Goal: Task Accomplishment & Management: Manage account settings

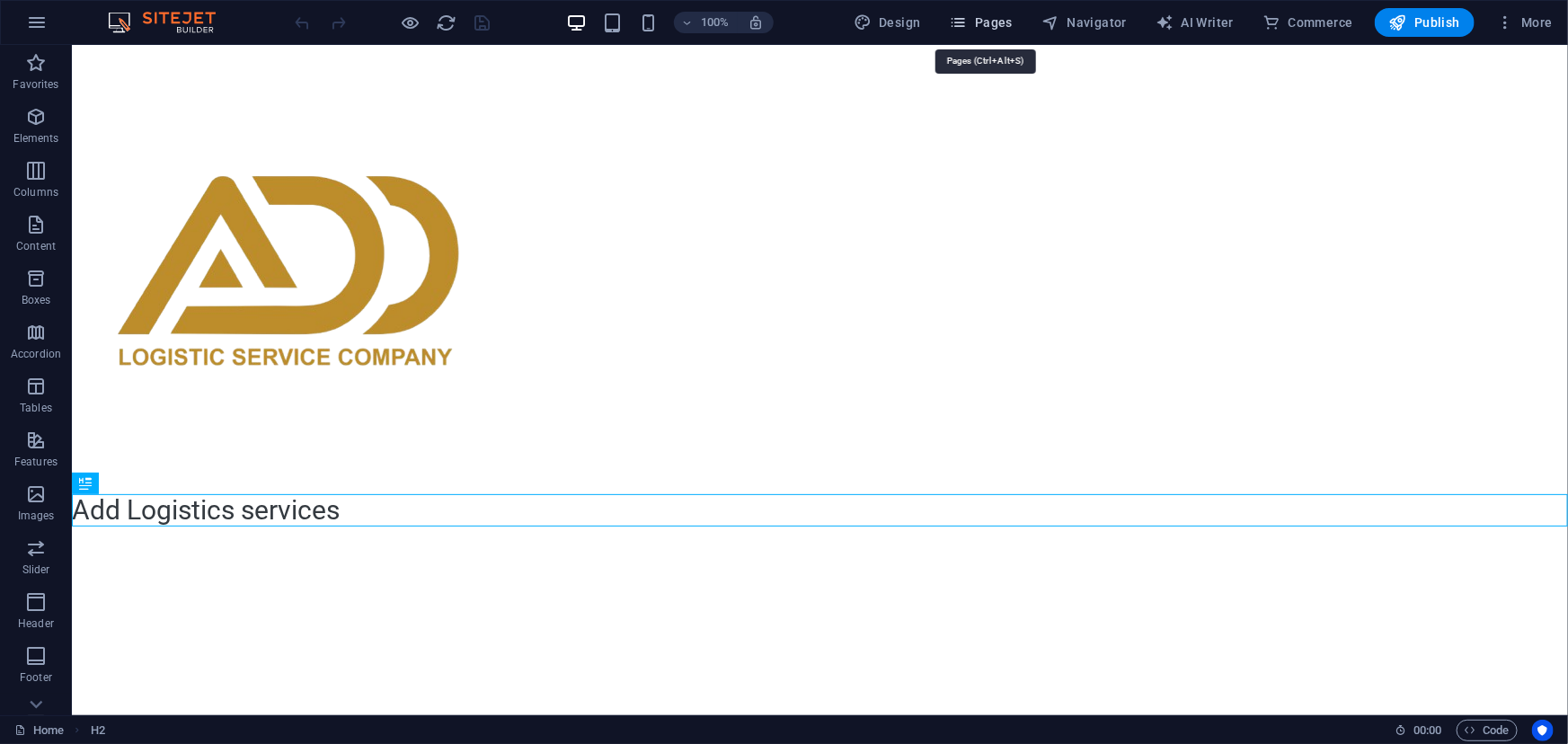
click at [974, 26] on span "Pages" at bounding box center [980, 22] width 63 height 18
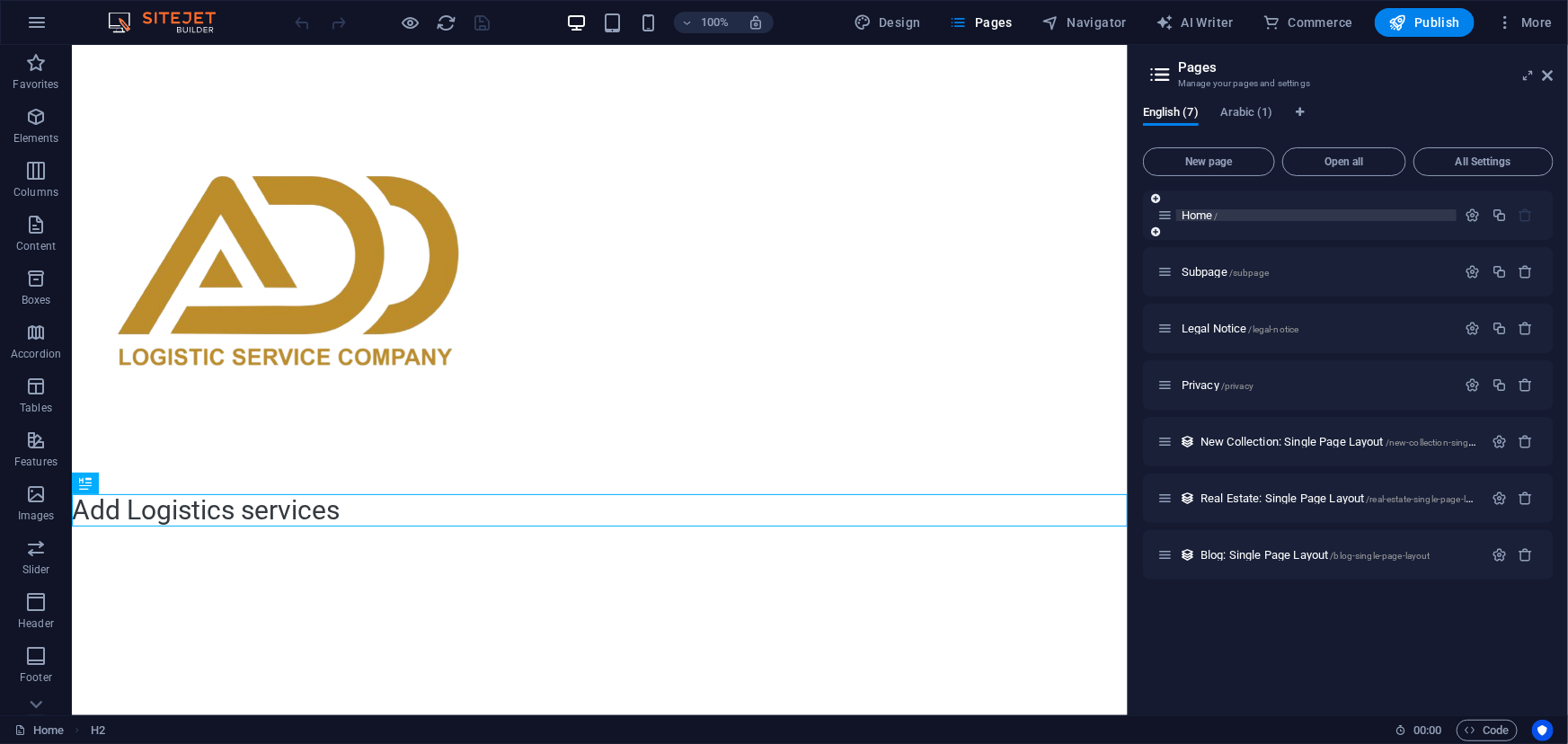
click at [1244, 212] on p "Home /" at bounding box center [1316, 215] width 270 height 12
click at [1474, 215] on icon "button" at bounding box center [1473, 215] width 15 height 15
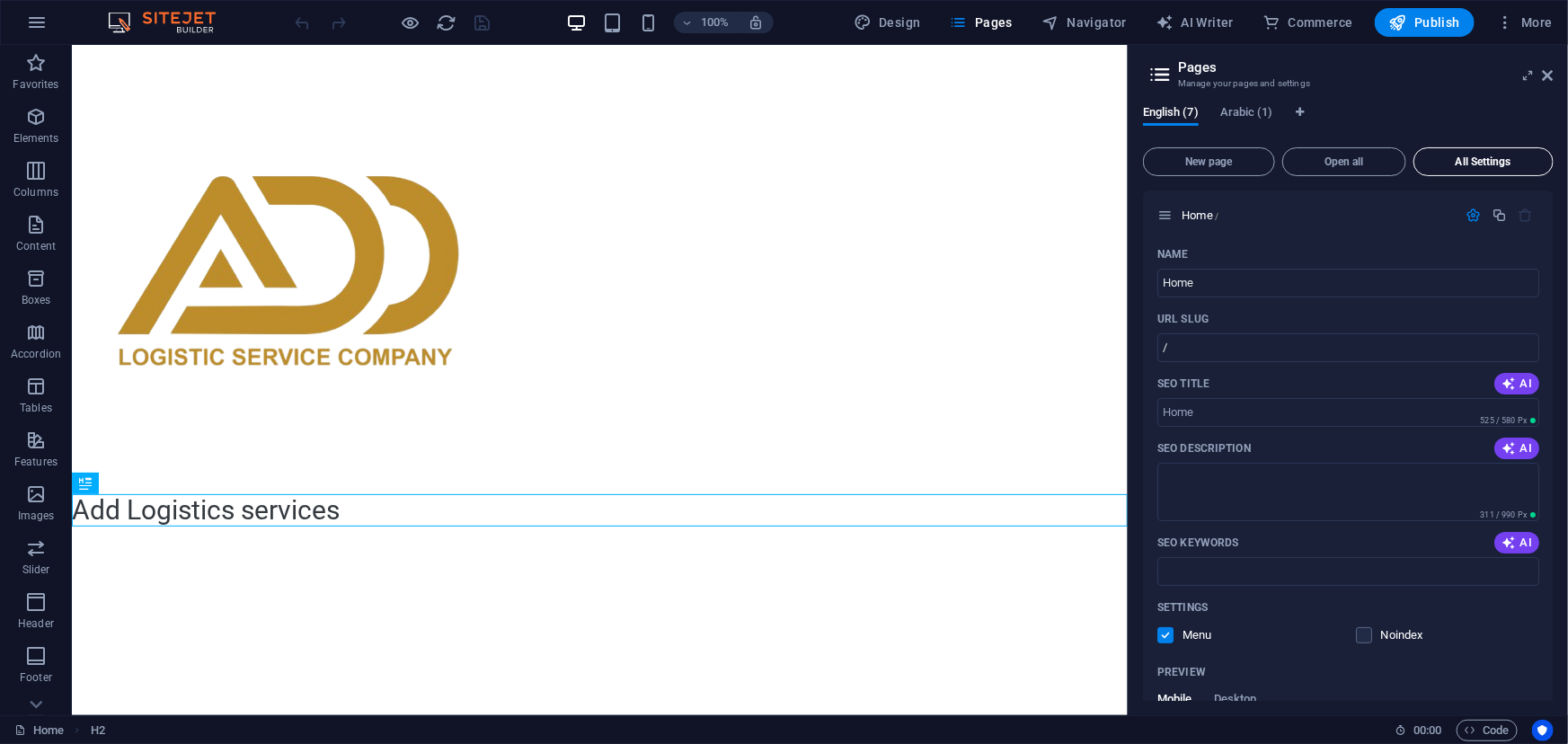
click at [1484, 157] on span "All Settings" at bounding box center [1483, 161] width 124 height 11
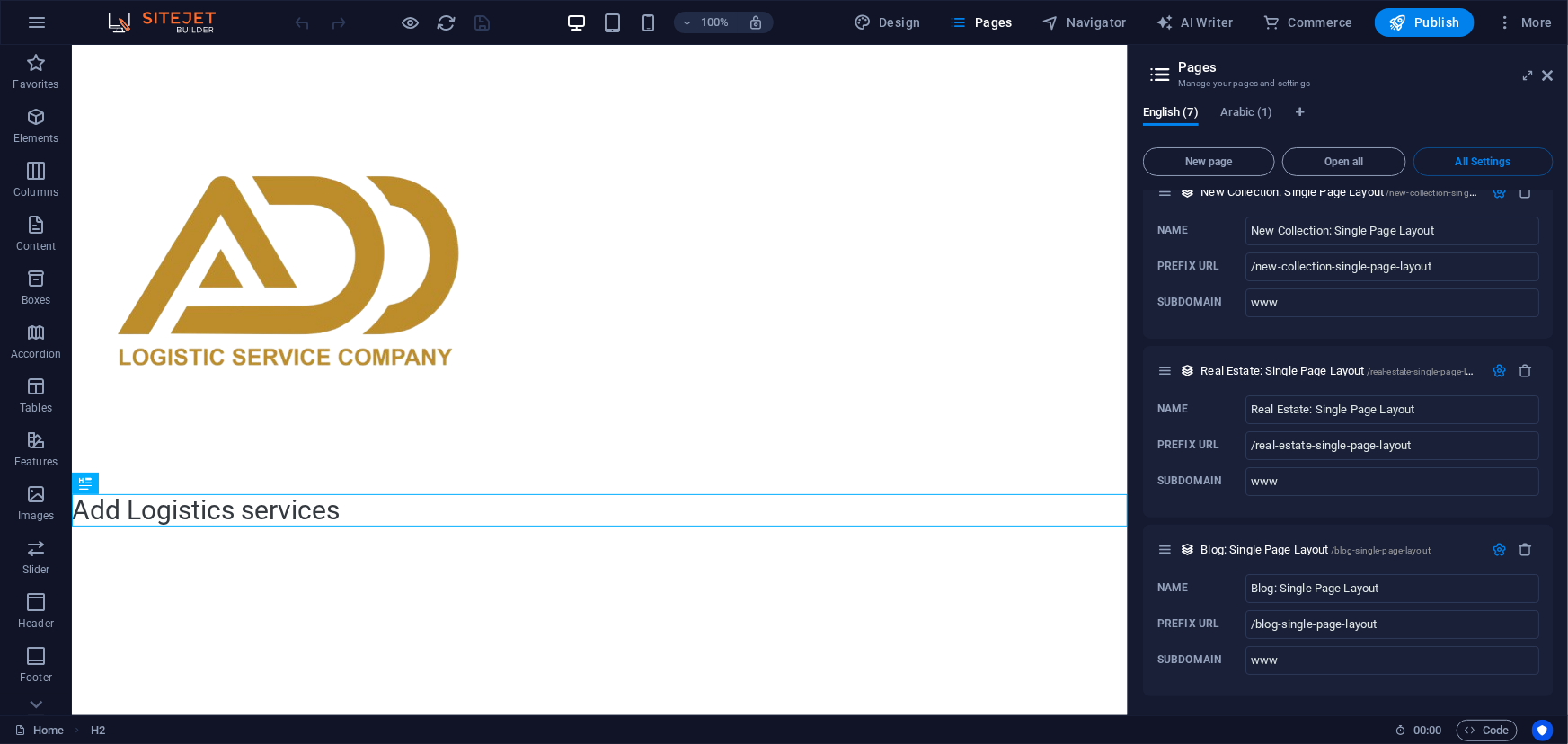
click at [1555, 642] on div "English (7) Arabic (1) New page Open all All Settings Home / Name Home ​ URL SL…" at bounding box center [1348, 403] width 439 height 623
click at [1552, 638] on div "English (7) Arabic (1) New page Open all All Settings Home / Name Home ​ URL SL…" at bounding box center [1348, 403] width 439 height 623
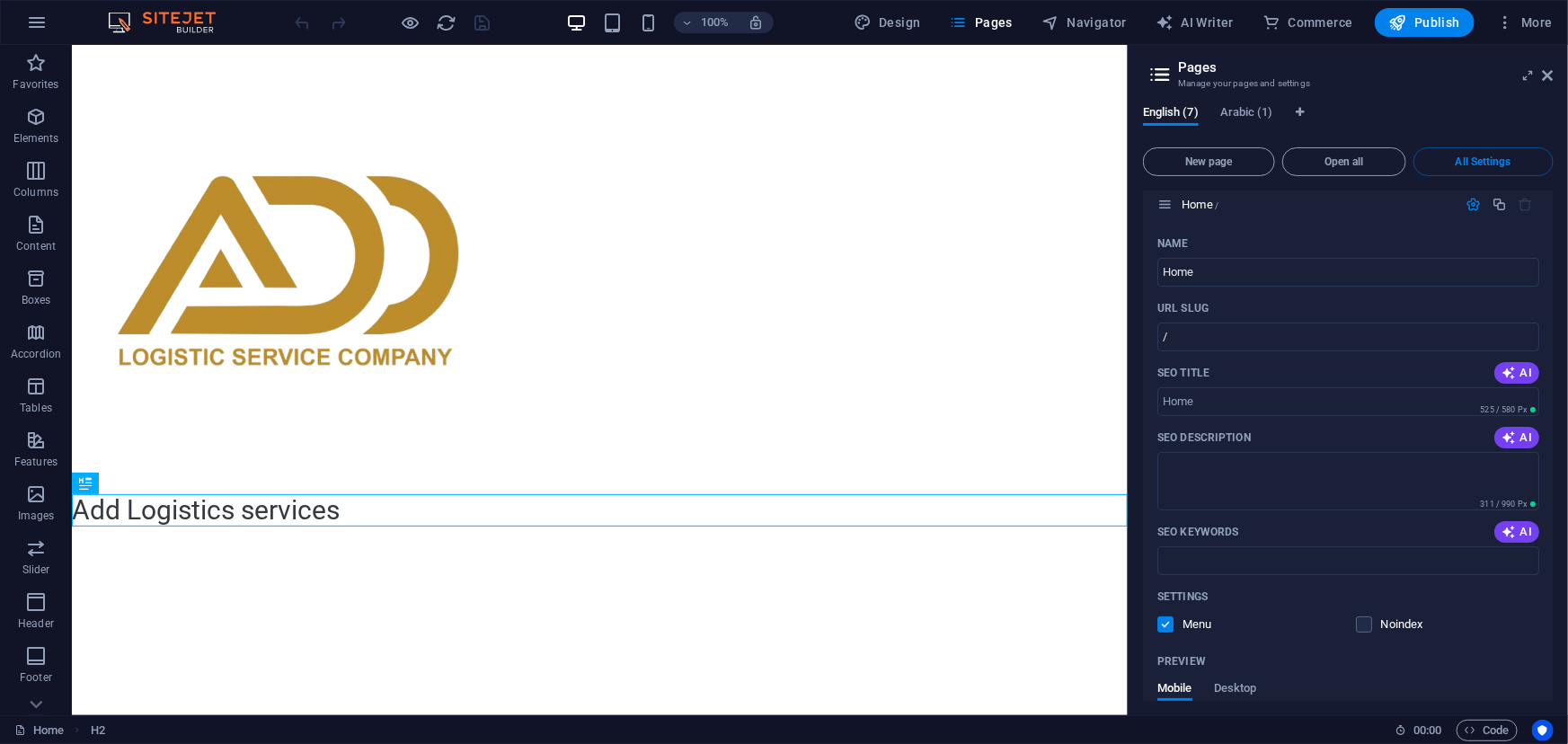
scroll to position [0, 0]
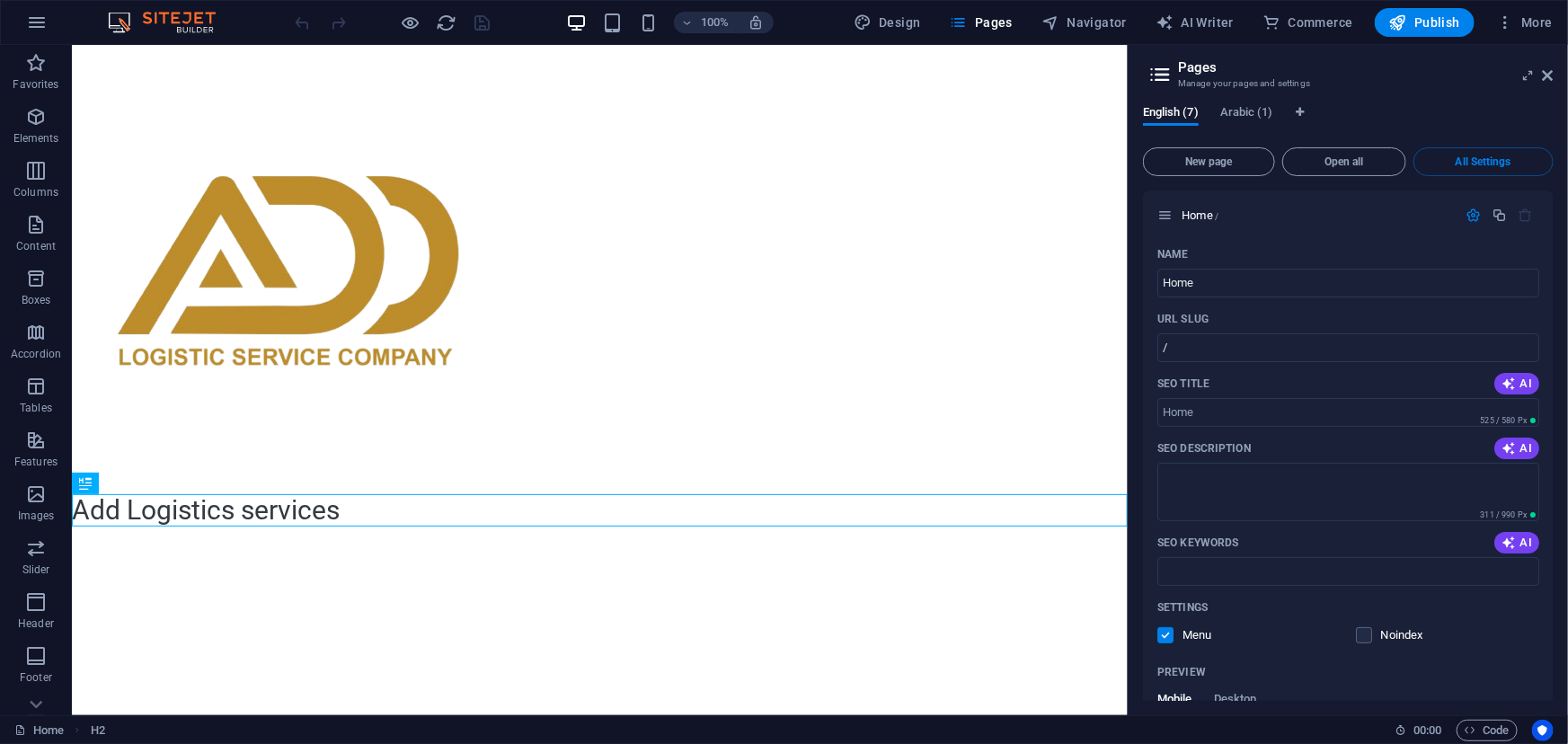
click at [1234, 75] on h3 "Manage your pages and settings" at bounding box center [1347, 83] width 339 height 16
click at [886, 16] on span "Design" at bounding box center [887, 22] width 68 height 18
select select "200"
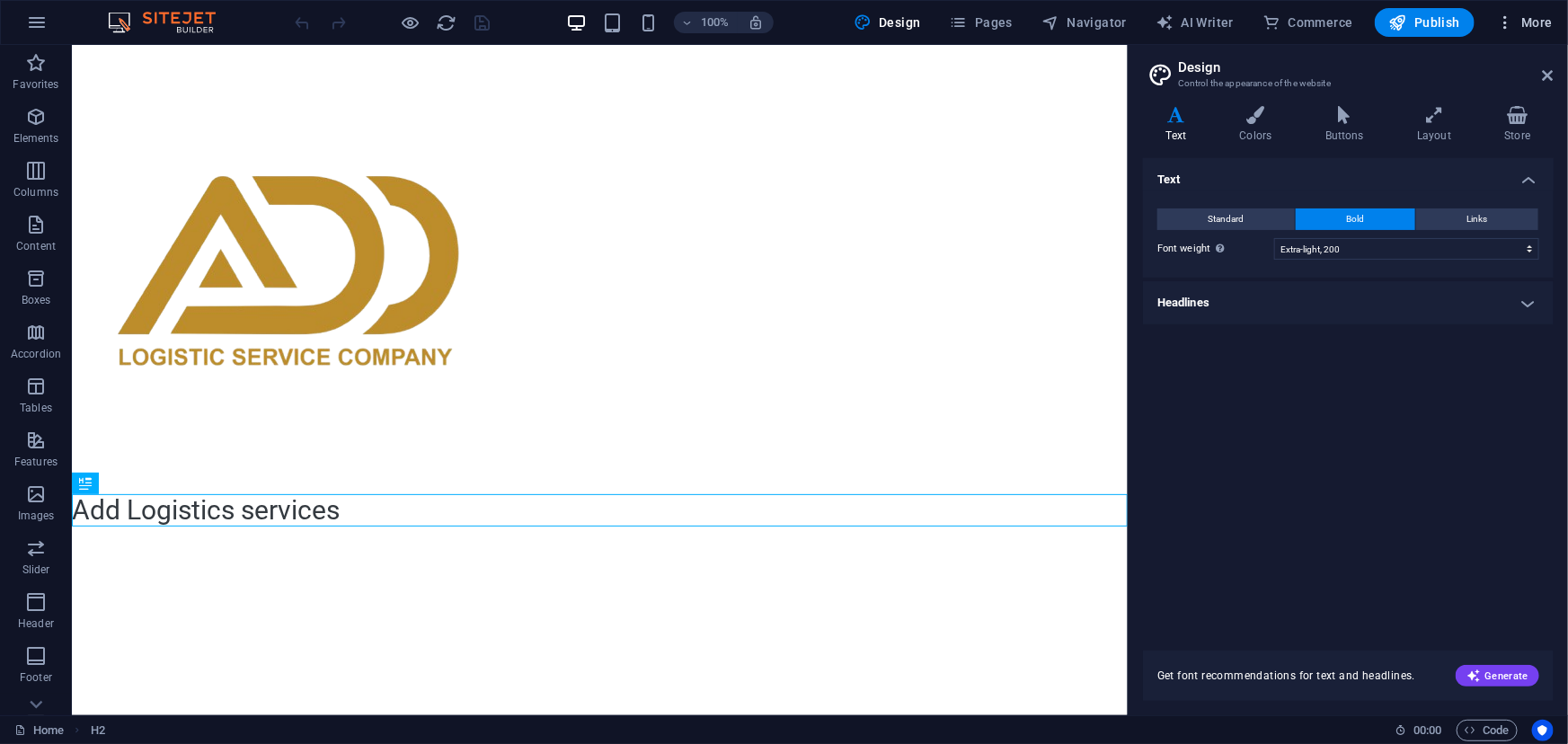
click at [1507, 20] on icon "button" at bounding box center [1504, 22] width 18 height 18
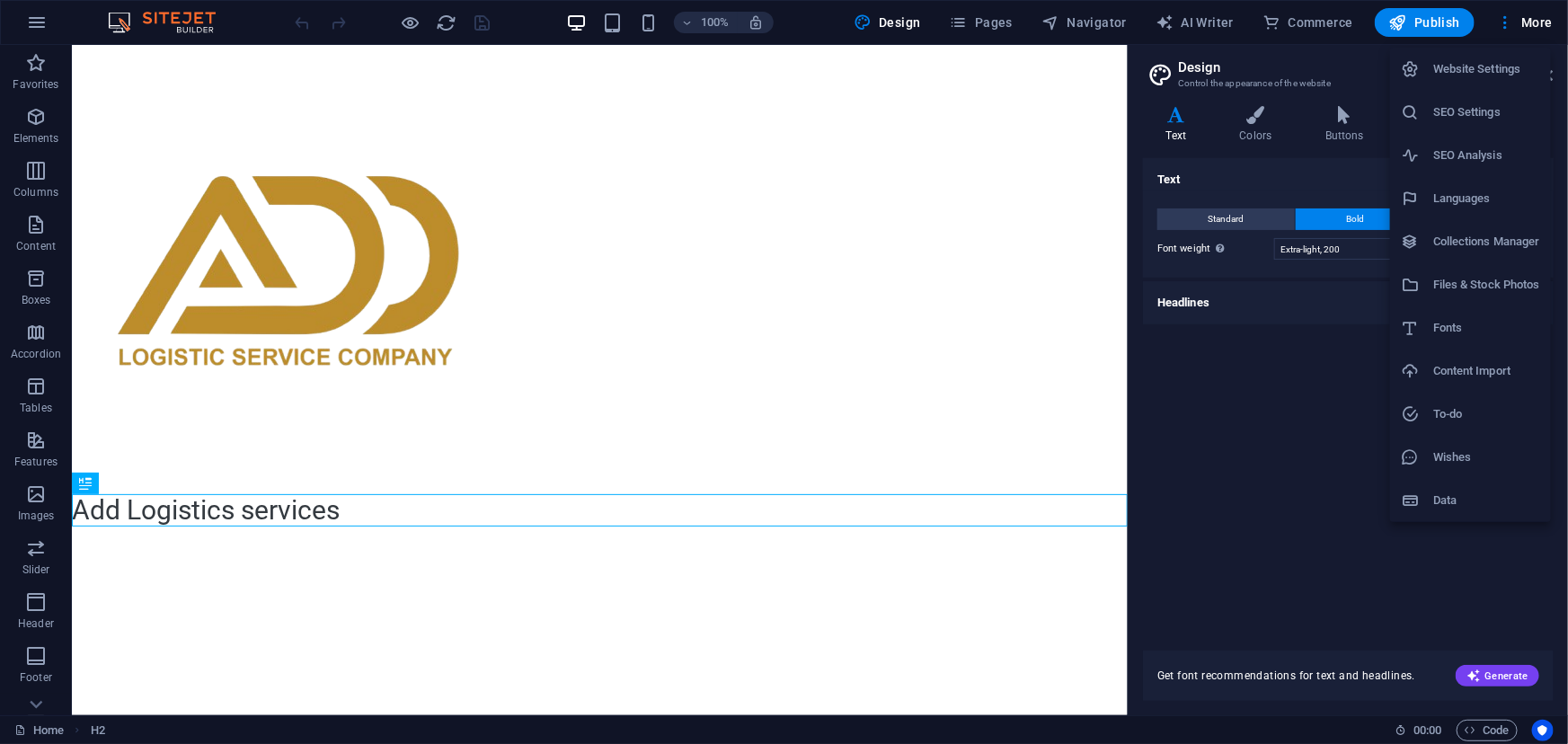
click at [1475, 65] on h6 "Website Settings" at bounding box center [1486, 69] width 107 height 21
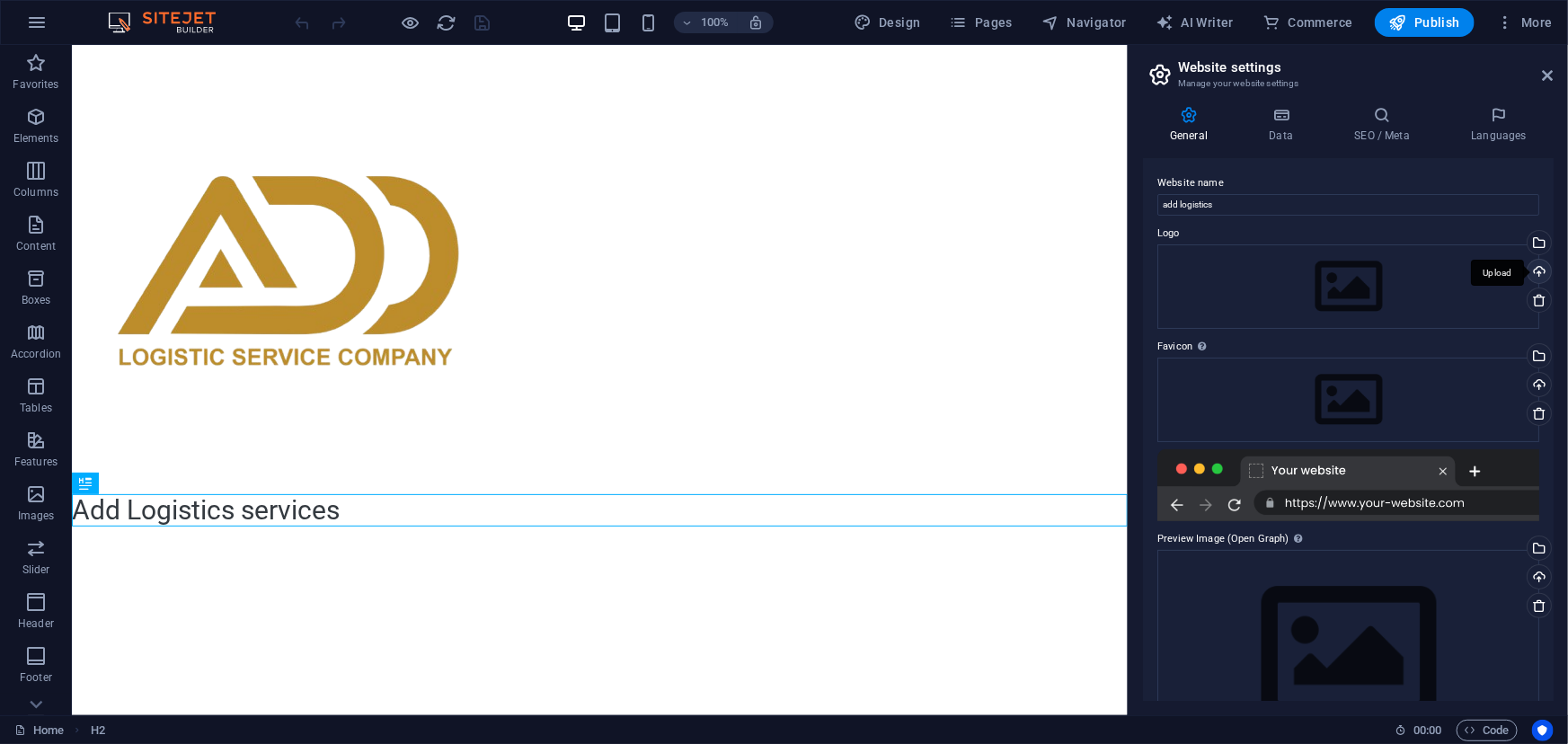
click at [1541, 269] on div "Upload" at bounding box center [1537, 273] width 27 height 27
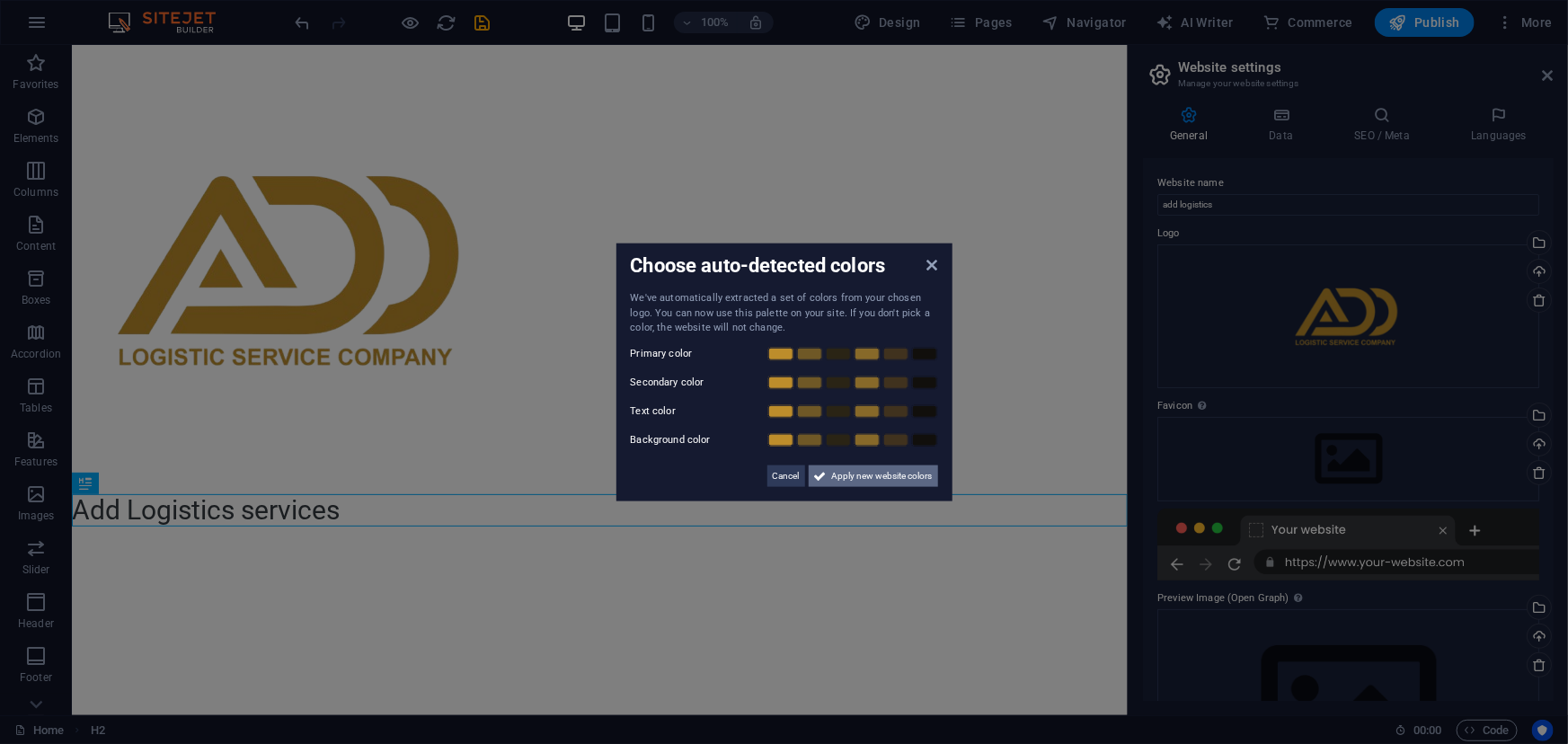
click at [853, 472] on span "Apply new website colors" at bounding box center [883, 474] width 101 height 21
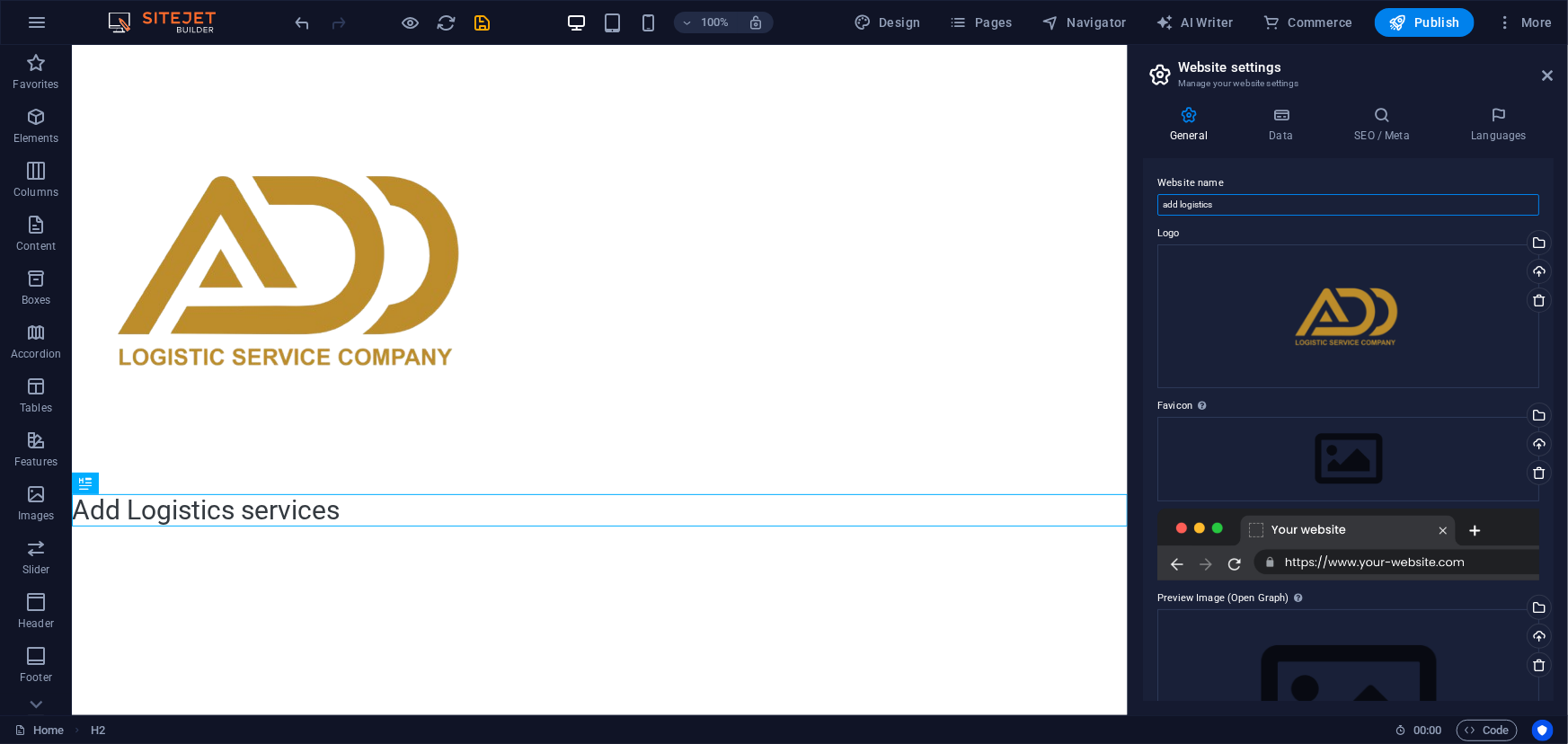
click at [1269, 210] on input "add logistics" at bounding box center [1348, 205] width 382 height 21
type input "add [DOMAIN_NAME]"
click at [1428, 22] on span "Publish" at bounding box center [1424, 22] width 71 height 18
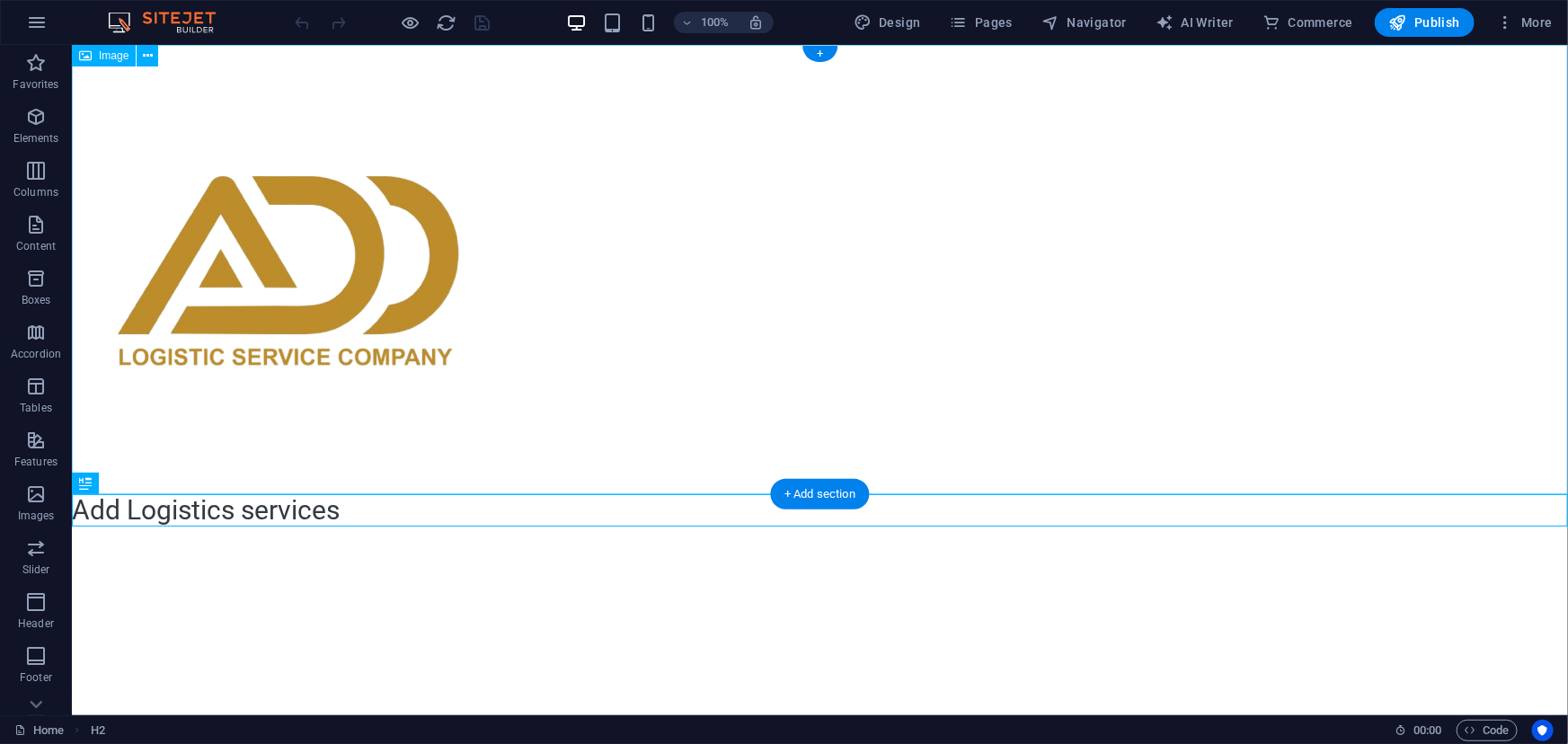
click at [270, 314] on figure at bounding box center [818, 269] width 1495 height 449
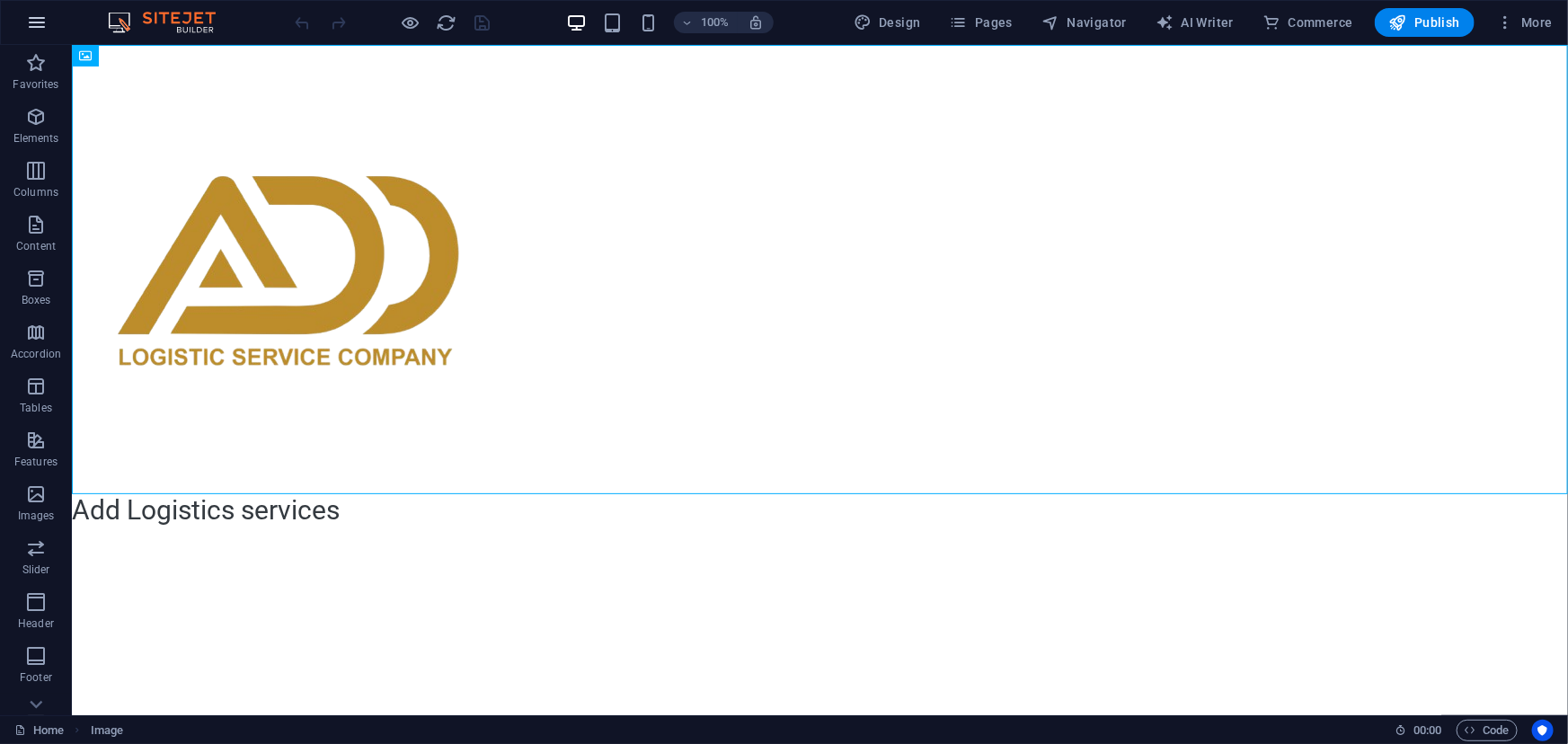
click at [33, 22] on icon "button" at bounding box center [37, 22] width 21 height 21
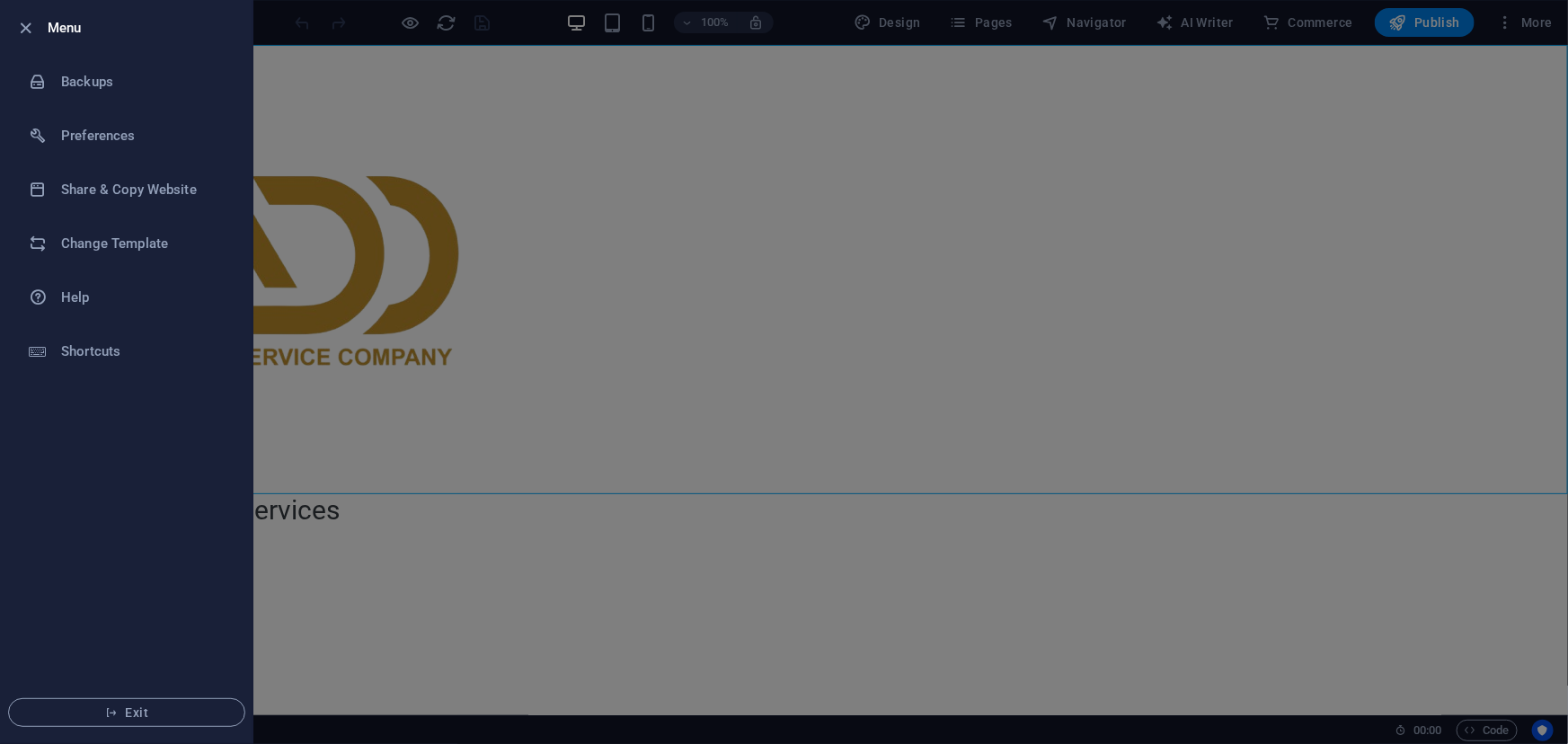
click at [341, 69] on div at bounding box center [784, 372] width 1568 height 744
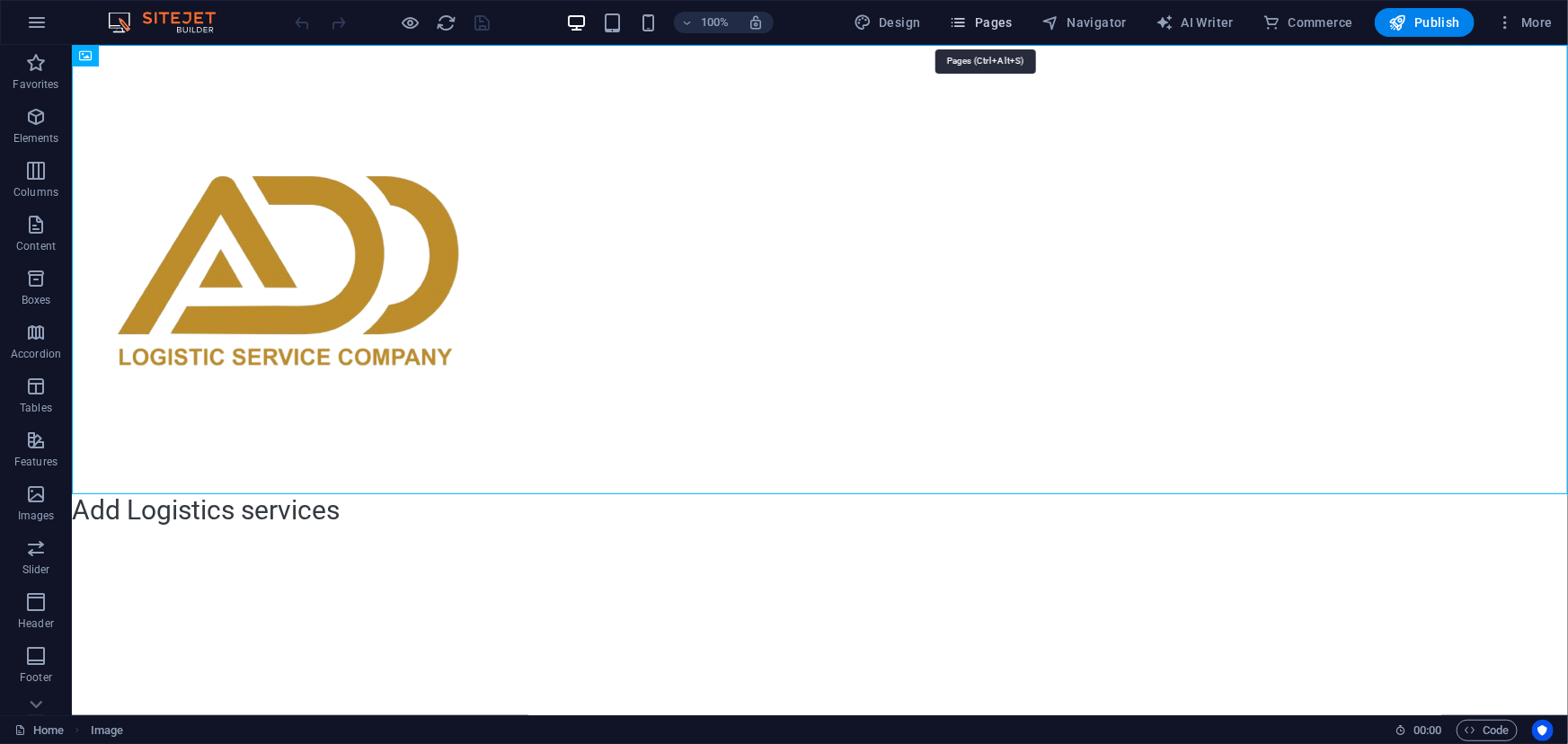
click at [965, 25] on icon "button" at bounding box center [958, 22] width 18 height 18
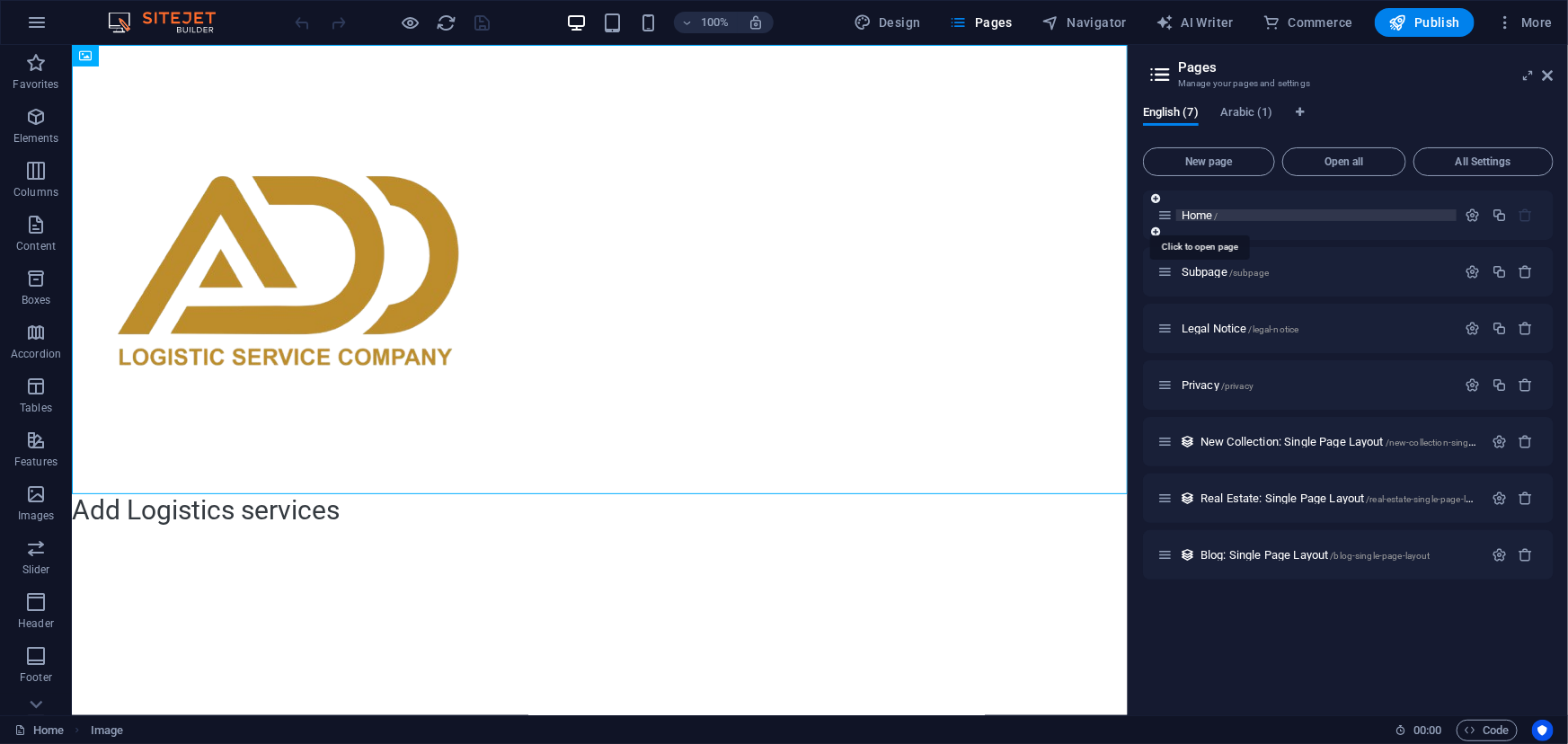
click at [1212, 216] on span "Home /" at bounding box center [1200, 215] width 37 height 14
click at [1167, 215] on icon at bounding box center [1165, 215] width 15 height 15
click at [1500, 212] on icon "button" at bounding box center [1499, 215] width 15 height 15
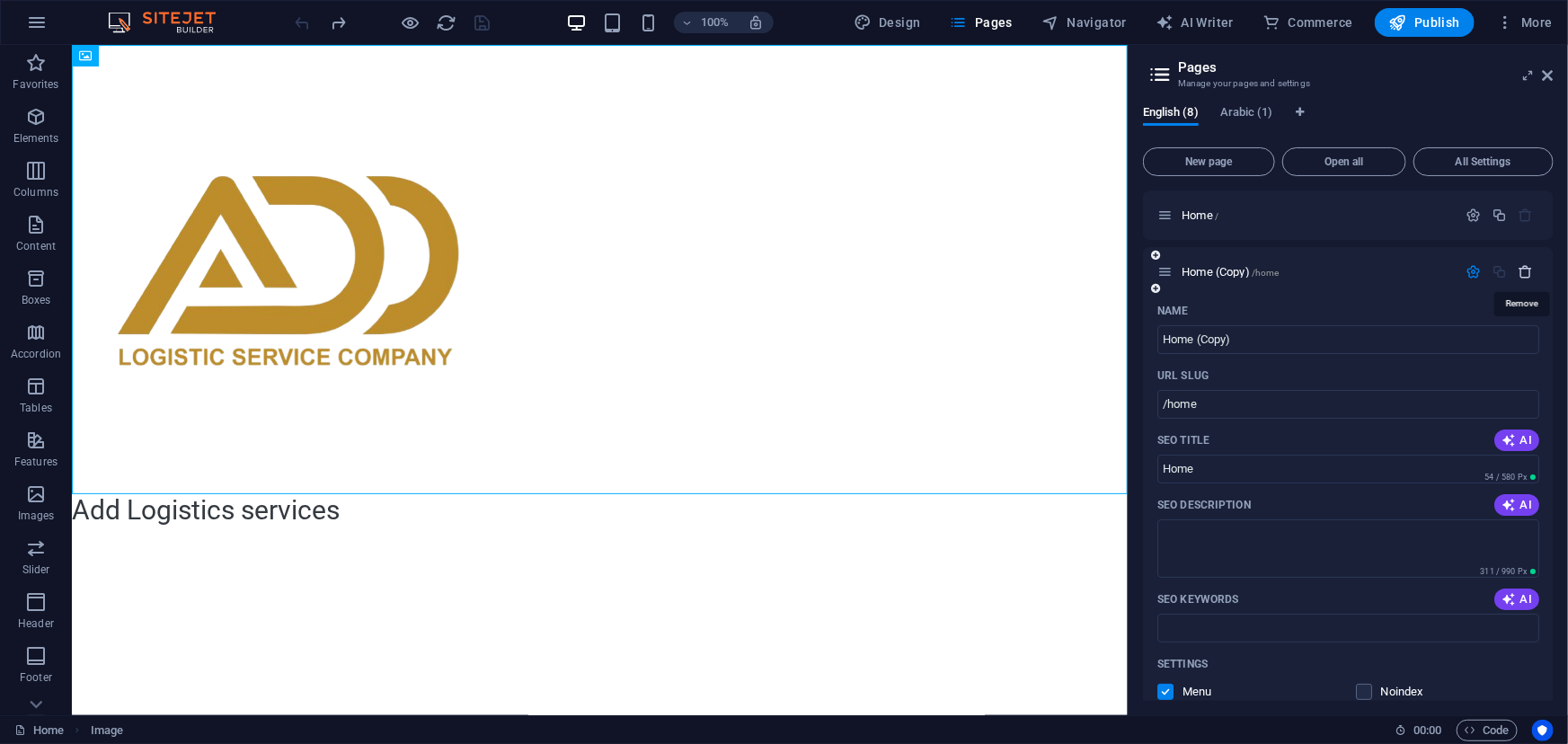
drag, startPoint x: 1500, startPoint y: 212, endPoint x: 1515, endPoint y: 277, distance: 66.7
click at [1515, 277] on div "Home / Home (Copy) /home Name Home (Copy) ​ URL SLUG /home ​ SEO Title AI Home …" at bounding box center [1348, 757] width 411 height 1132
click at [1523, 273] on icon "button" at bounding box center [1526, 272] width 15 height 15
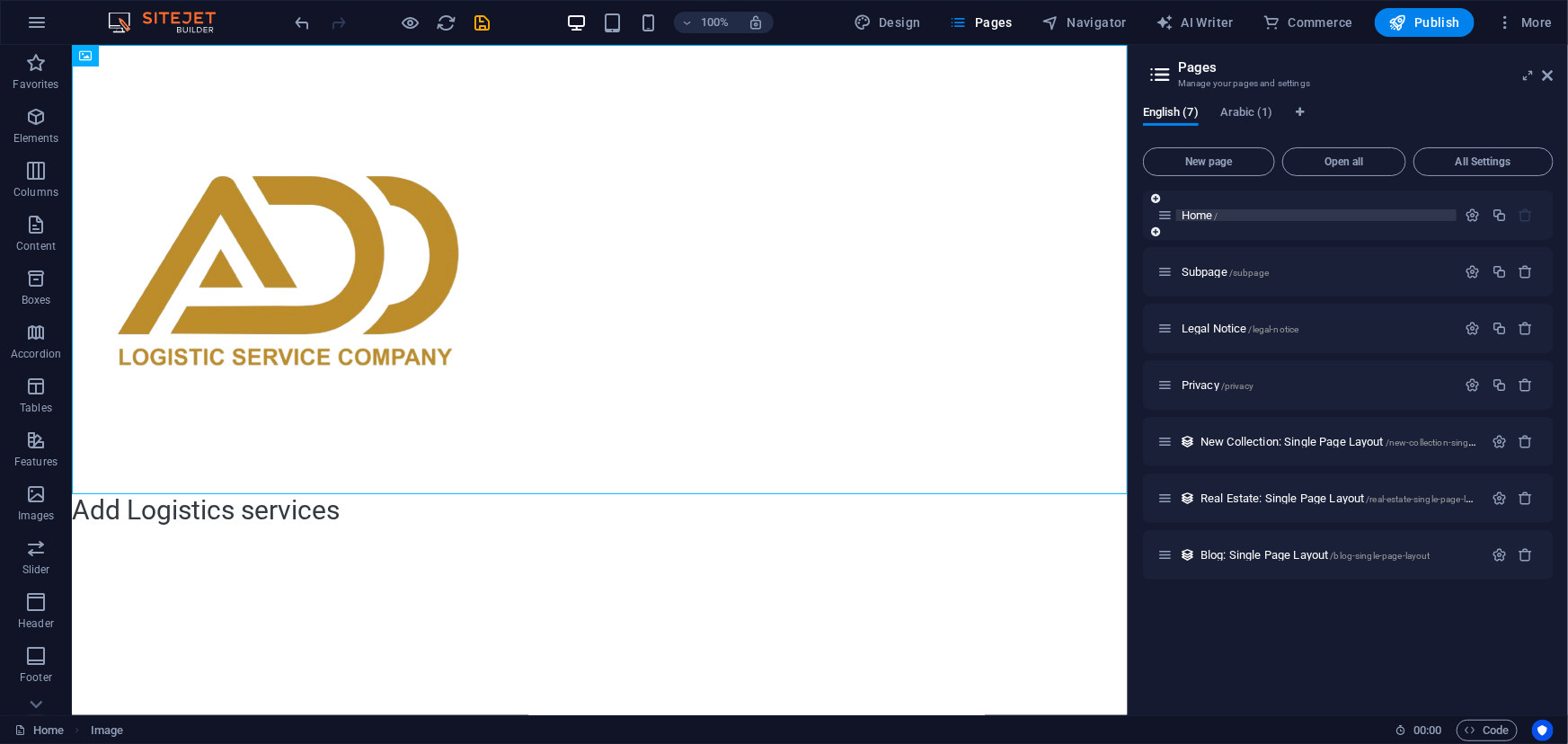
click at [1258, 217] on p "Home /" at bounding box center [1316, 215] width 270 height 12
click at [1476, 214] on icon "button" at bounding box center [1473, 215] width 15 height 15
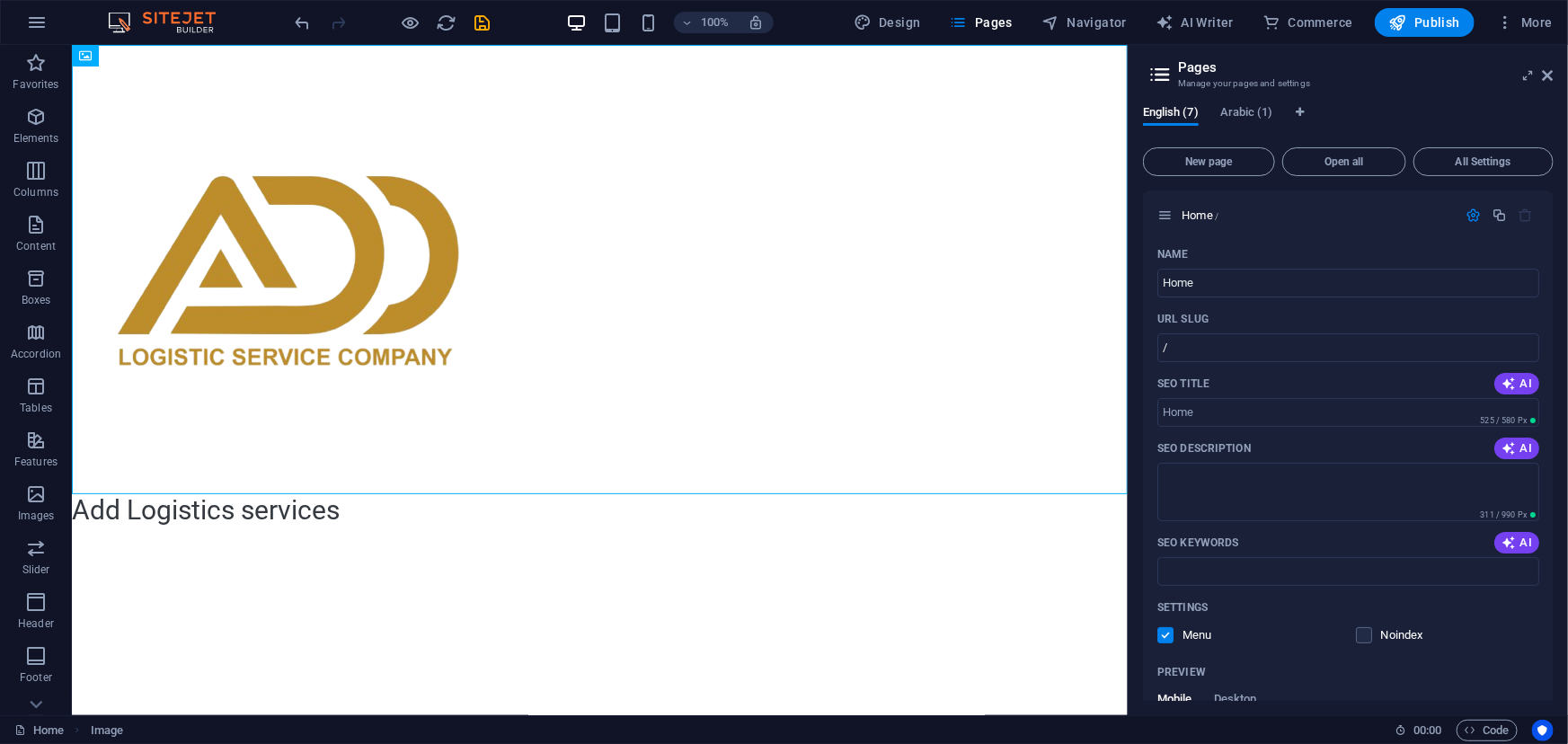
drag, startPoint x: 1553, startPoint y: 255, endPoint x: 1553, endPoint y: 287, distance: 32.0
click at [1553, 287] on div "English (7) Arabic (1) New page Open all All Settings Home / Name Home ​ URL SL…" at bounding box center [1348, 403] width 439 height 623
drag, startPoint x: 1553, startPoint y: 287, endPoint x: 1551, endPoint y: 346, distance: 59.0
click at [1551, 346] on div "English (7) Arabic (1) New page Open all All Settings Home / Name Home ​ URL SL…" at bounding box center [1348, 403] width 439 height 623
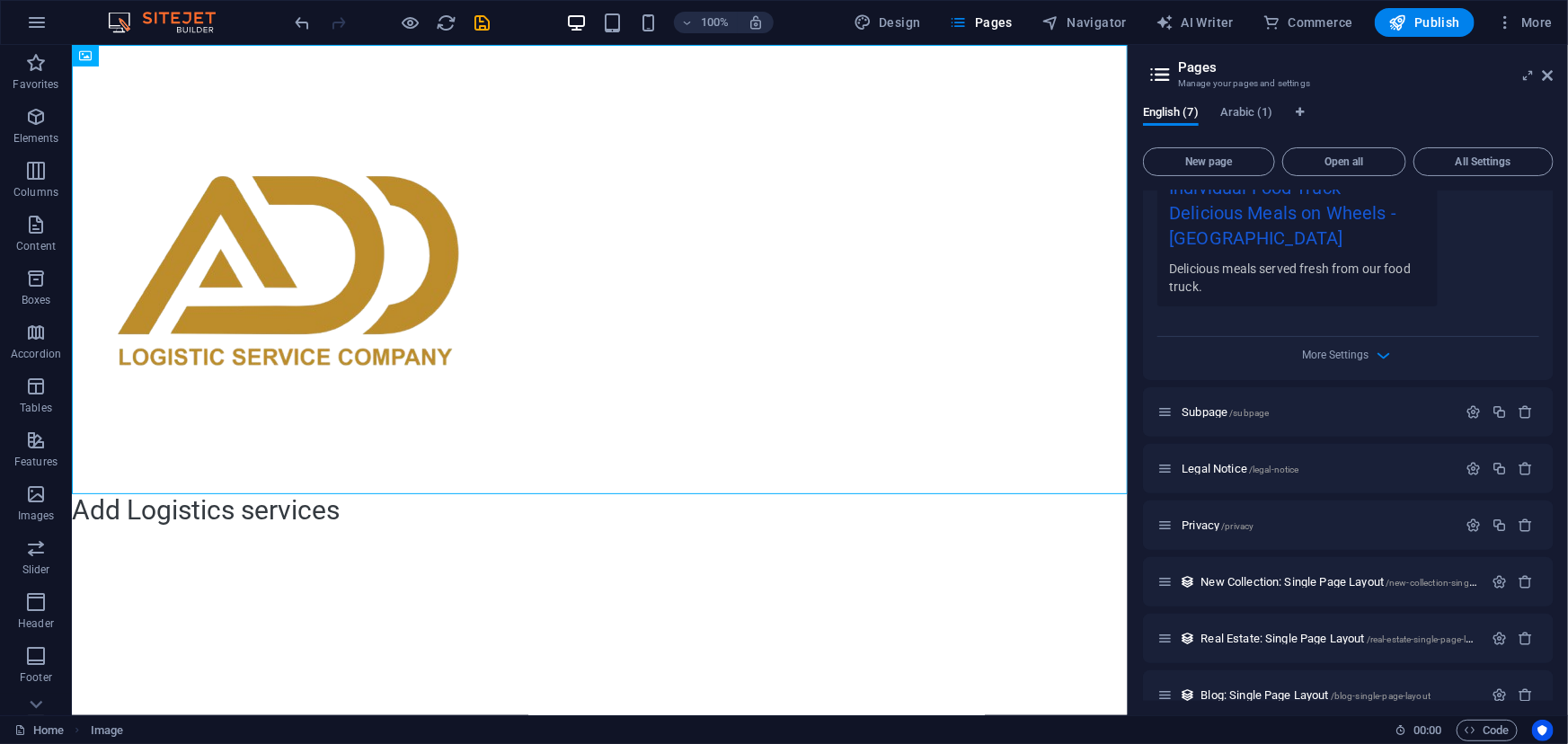
scroll to position [611, 0]
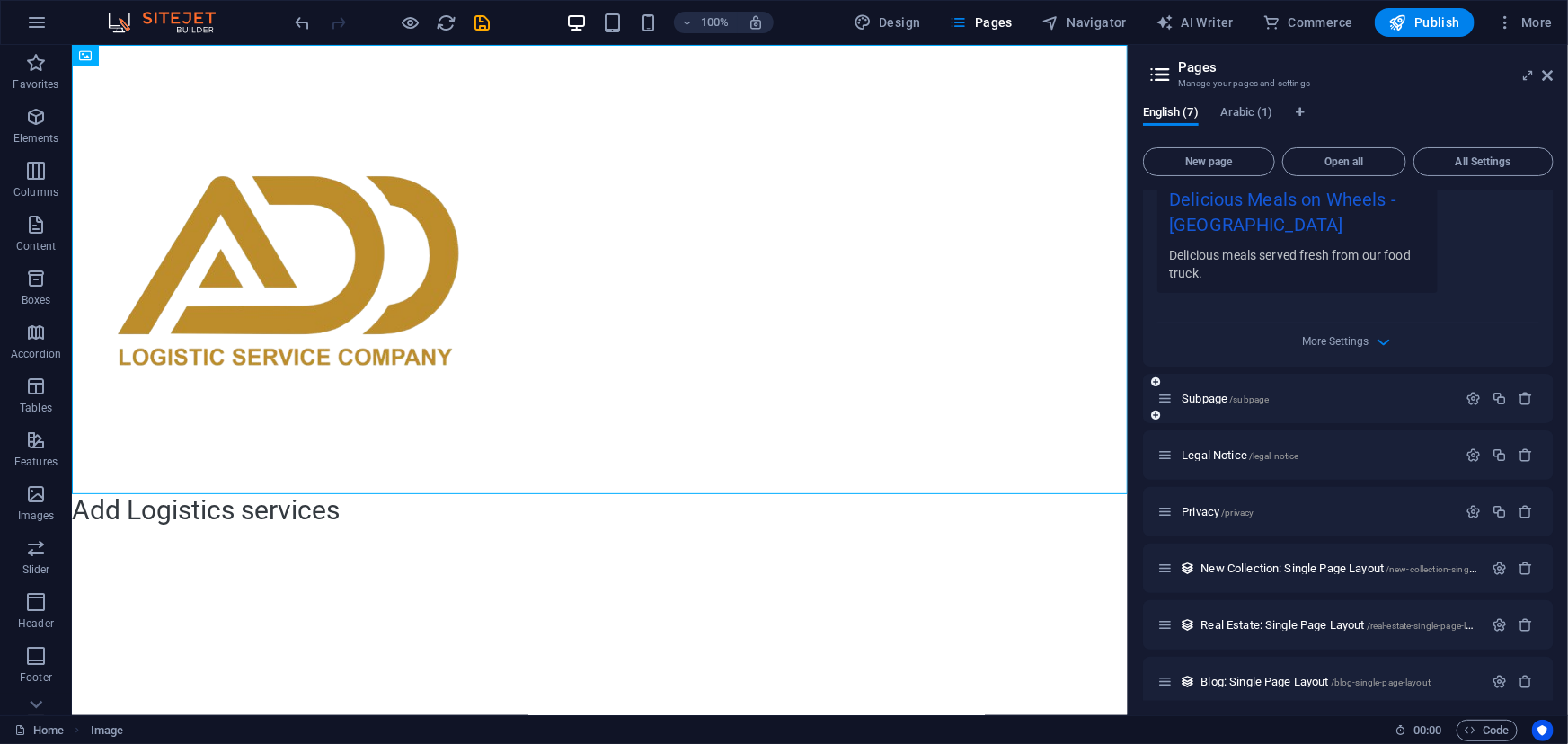
click at [1228, 403] on div "Subpage /subpage" at bounding box center [1306, 397] width 299 height 20
click at [1469, 398] on icon "button" at bounding box center [1473, 398] width 15 height 15
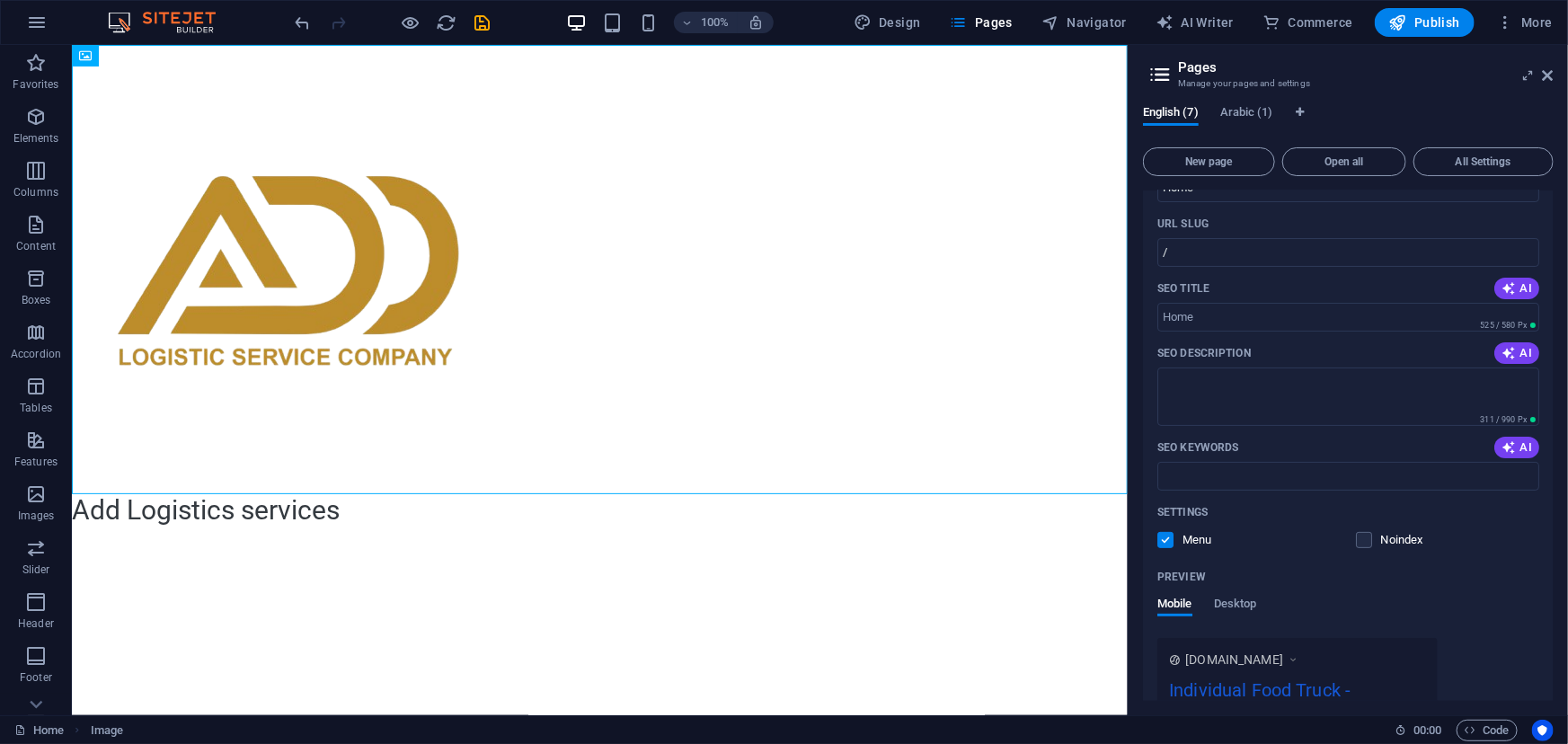
scroll to position [0, 0]
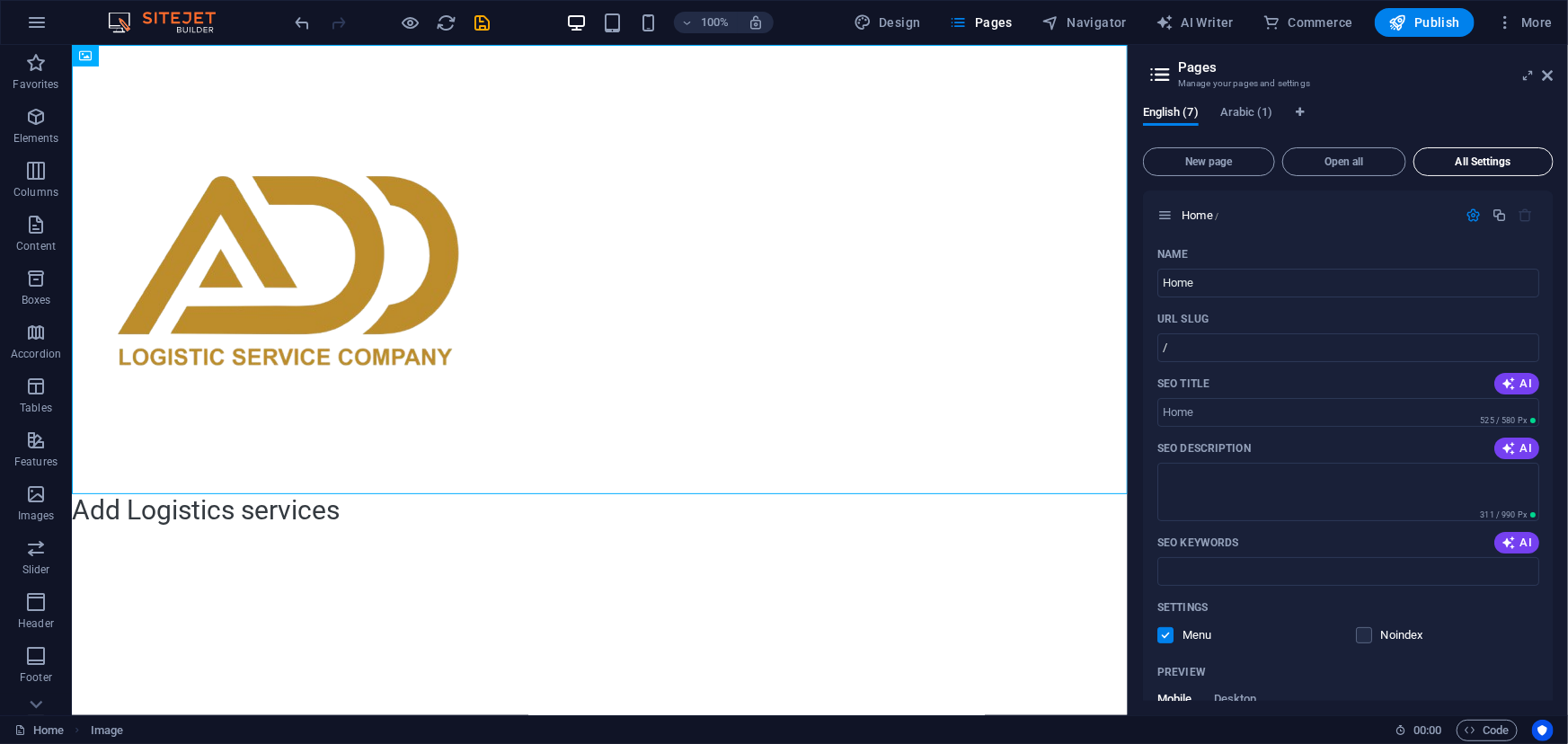
click at [1472, 165] on span "All Settings" at bounding box center [1483, 161] width 124 height 11
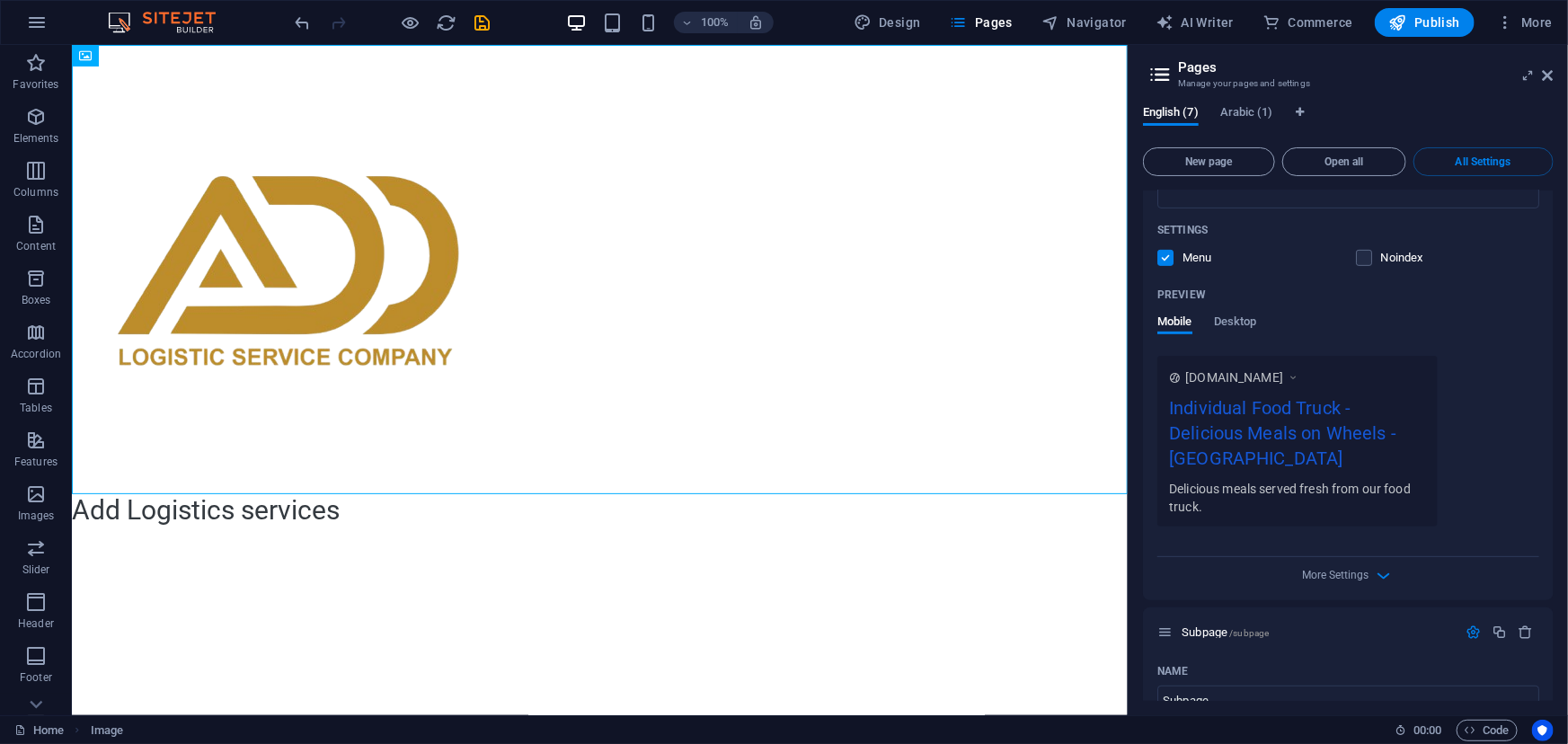
scroll to position [377, 0]
drag, startPoint x: 1554, startPoint y: 273, endPoint x: 1553, endPoint y: 255, distance: 18.0
click at [1553, 255] on div "English (7) Arabic (1) New page Open all All Settings Home / Name Home ​ URL SL…" at bounding box center [1348, 403] width 439 height 623
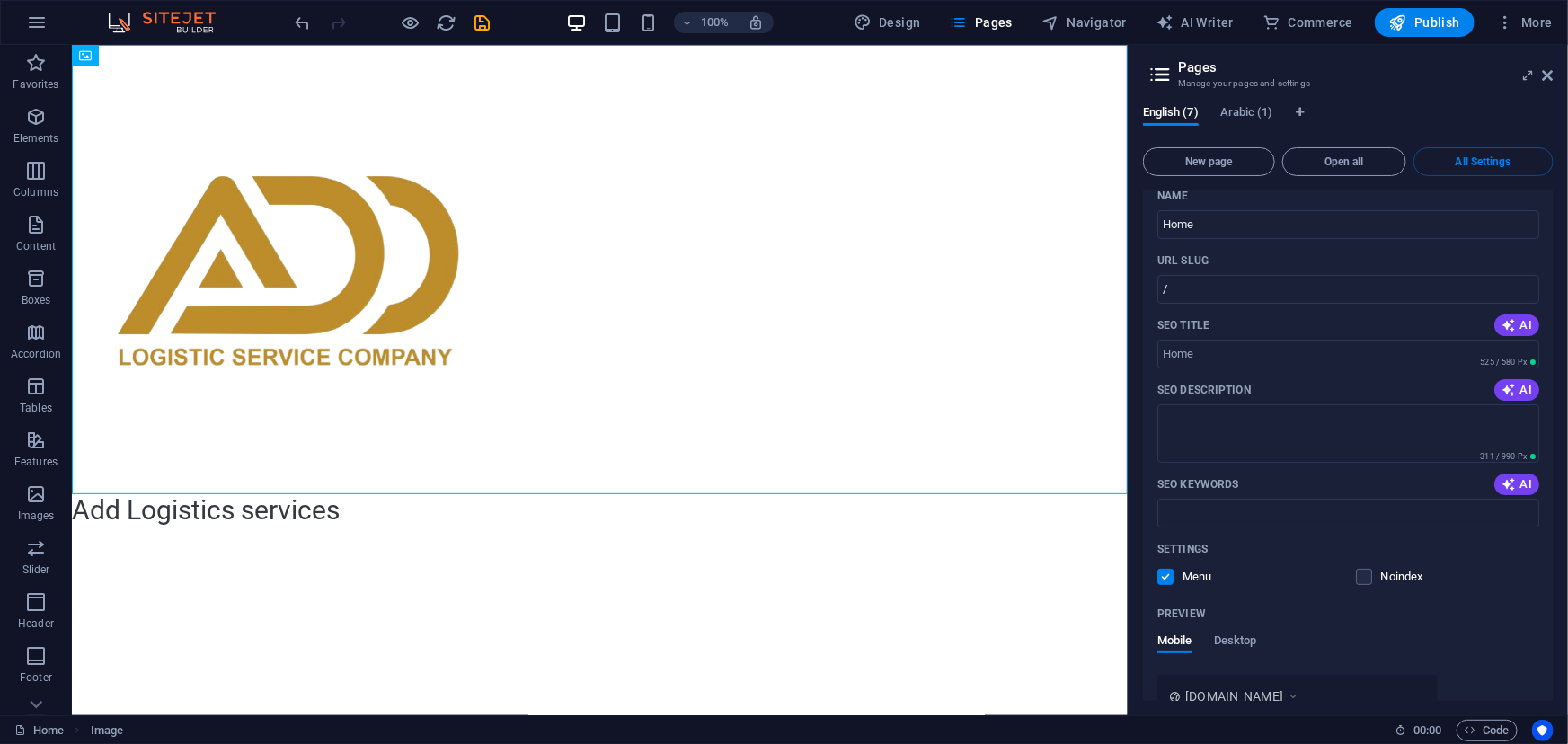
scroll to position [0, 0]
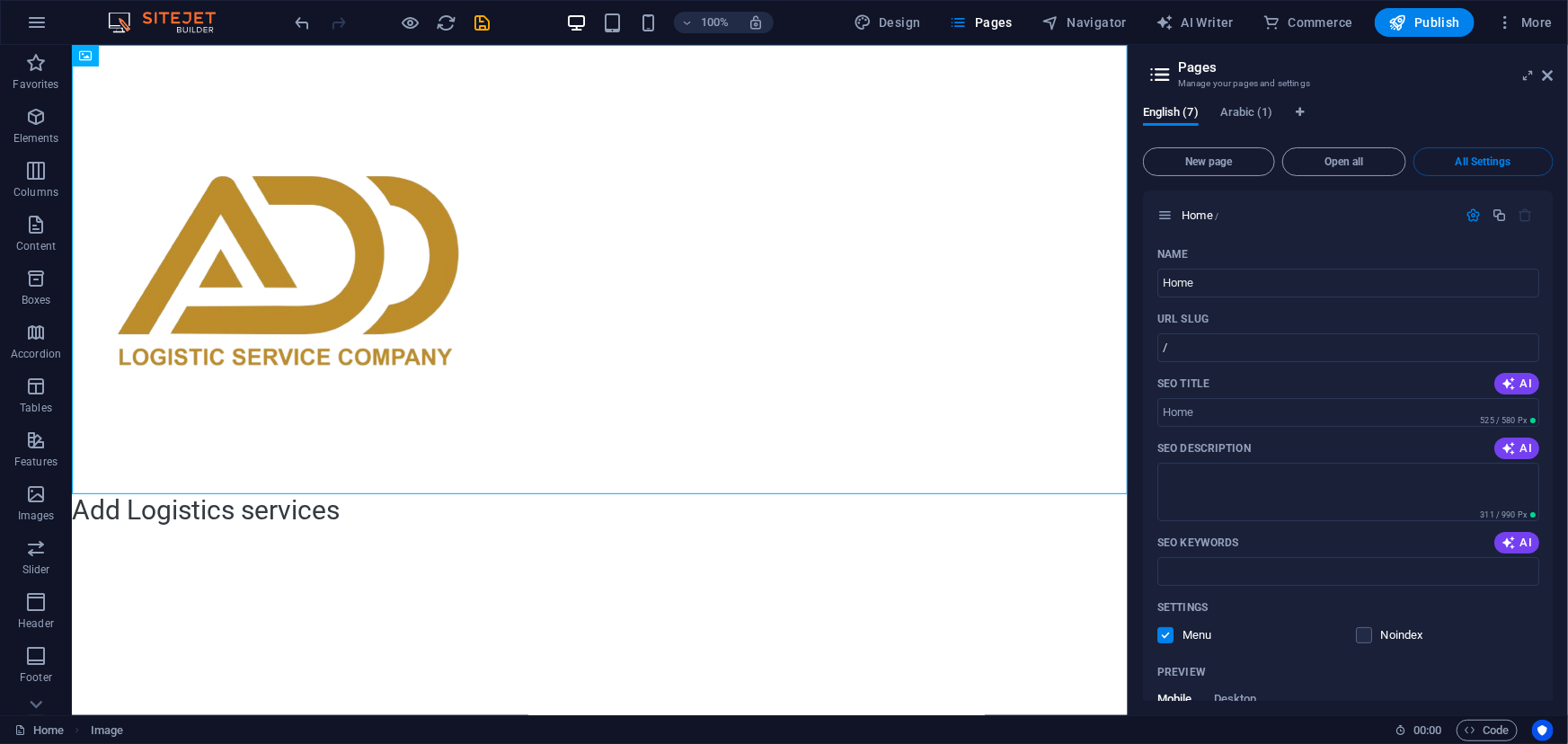
click at [1564, 172] on div "English (7) Arabic (1) New page Open all All Settings Home / Name Home ​ URL SL…" at bounding box center [1348, 403] width 439 height 623
click at [1258, 109] on span "Arabic (1)" at bounding box center [1246, 114] width 53 height 25
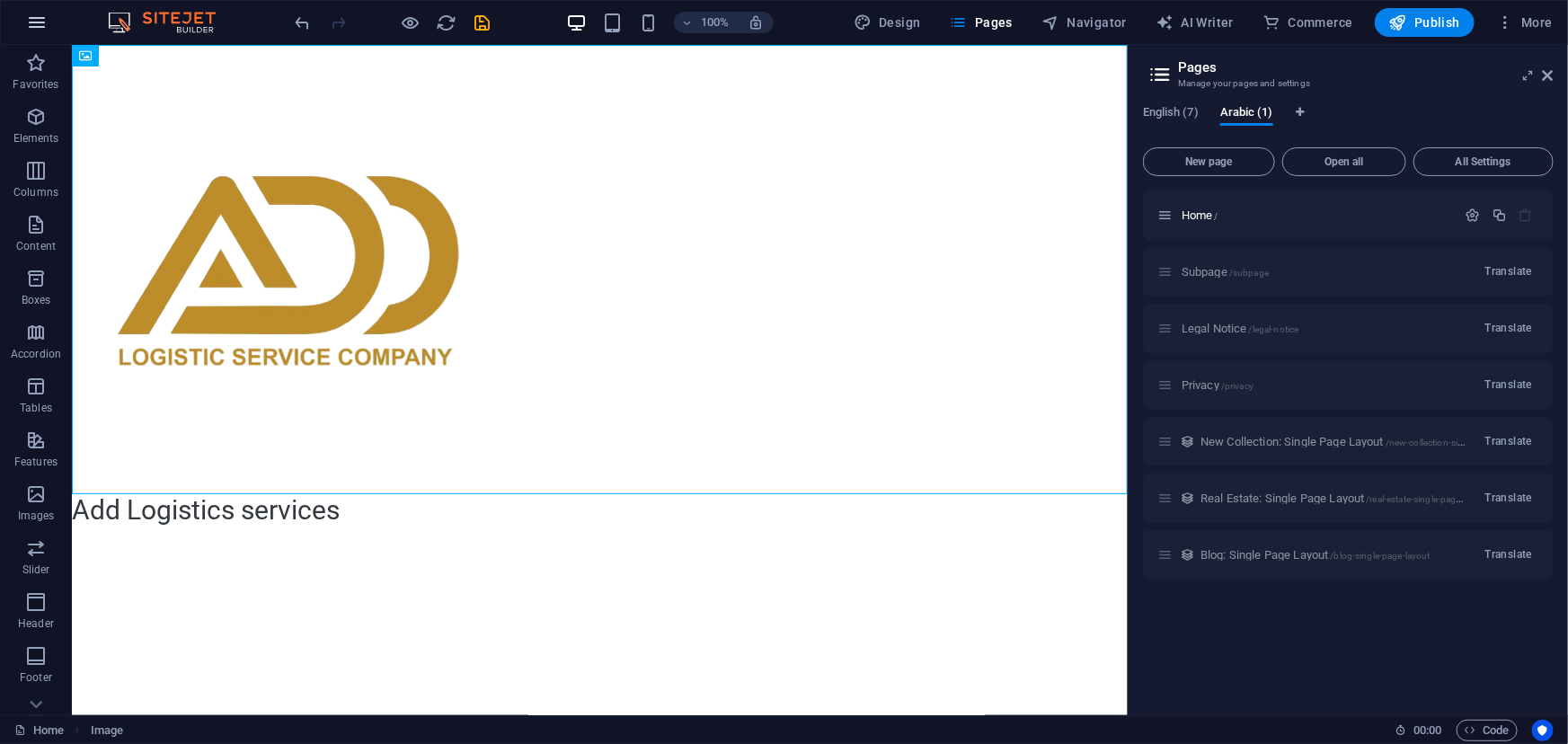
click at [41, 16] on icon "button" at bounding box center [37, 22] width 21 height 21
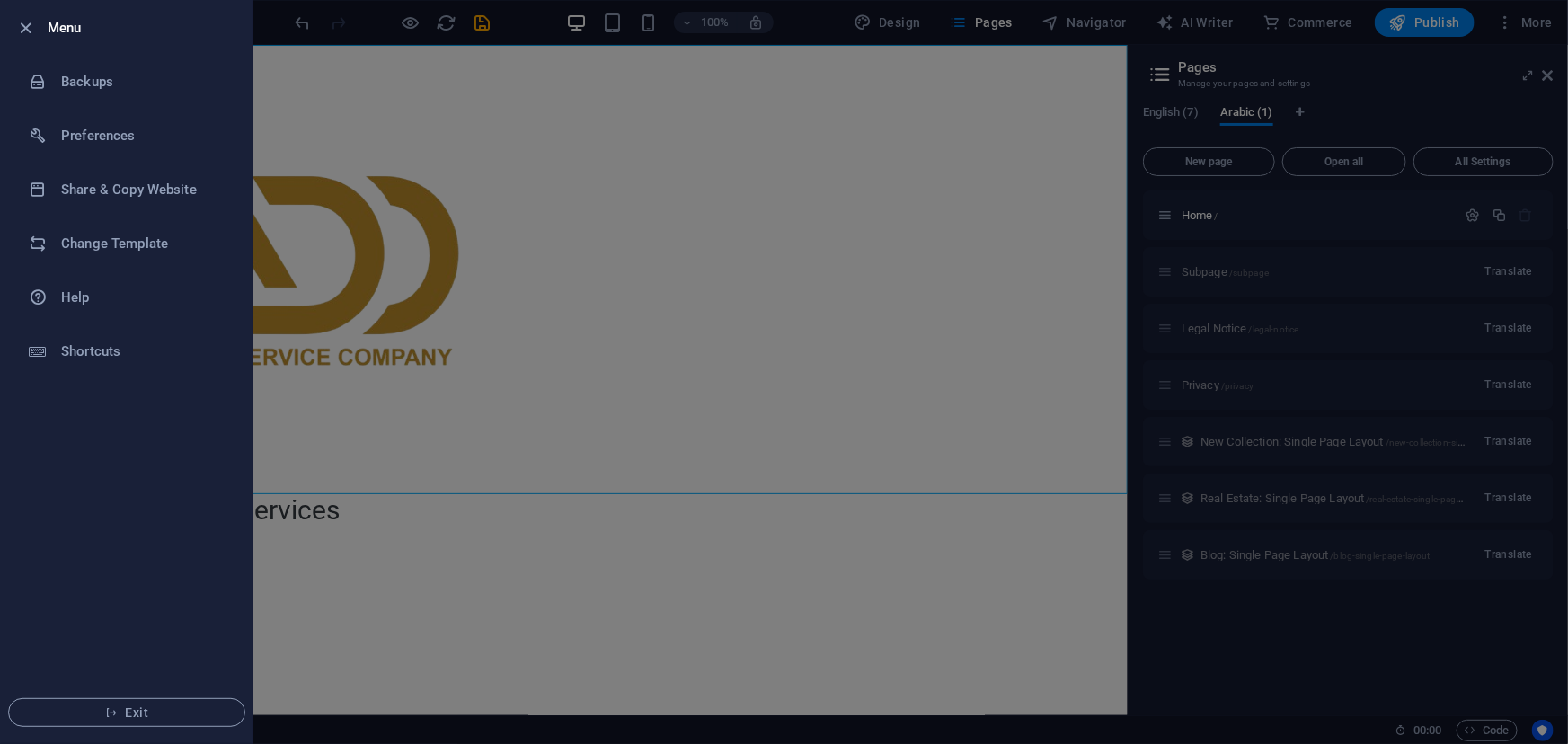
click at [446, 109] on div at bounding box center [784, 372] width 1568 height 744
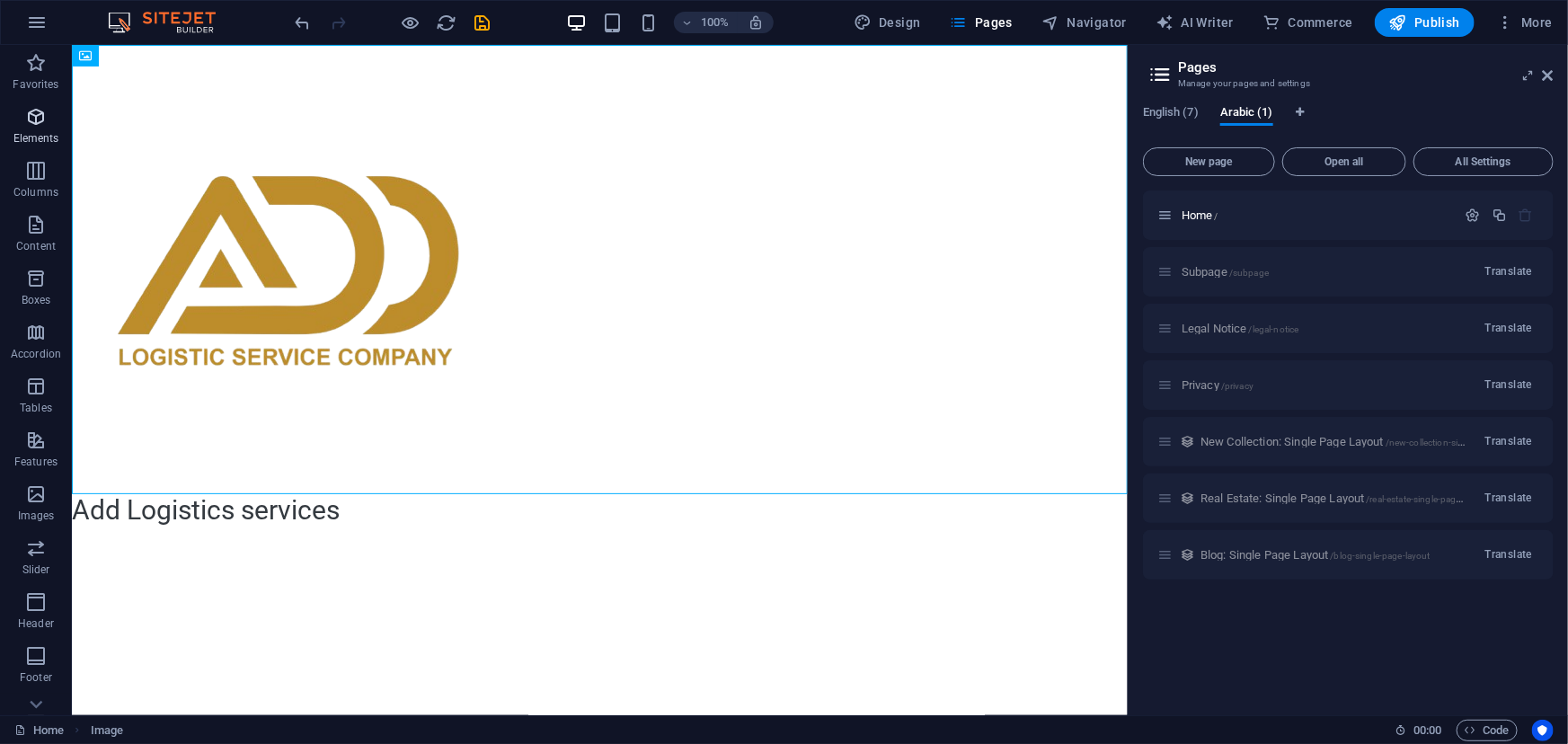
click at [42, 126] on icon "button" at bounding box center [36, 117] width 21 height 21
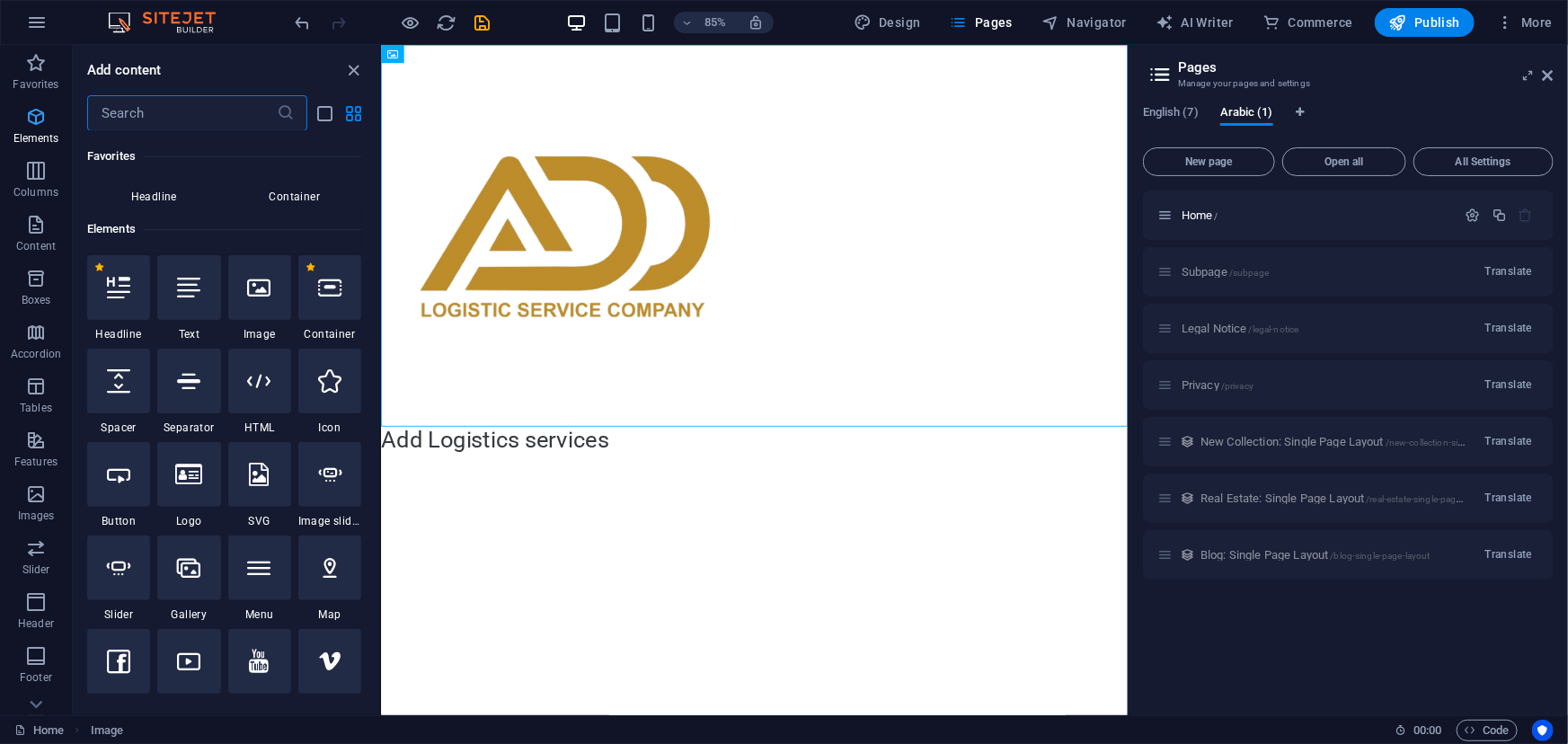
scroll to position [190, 0]
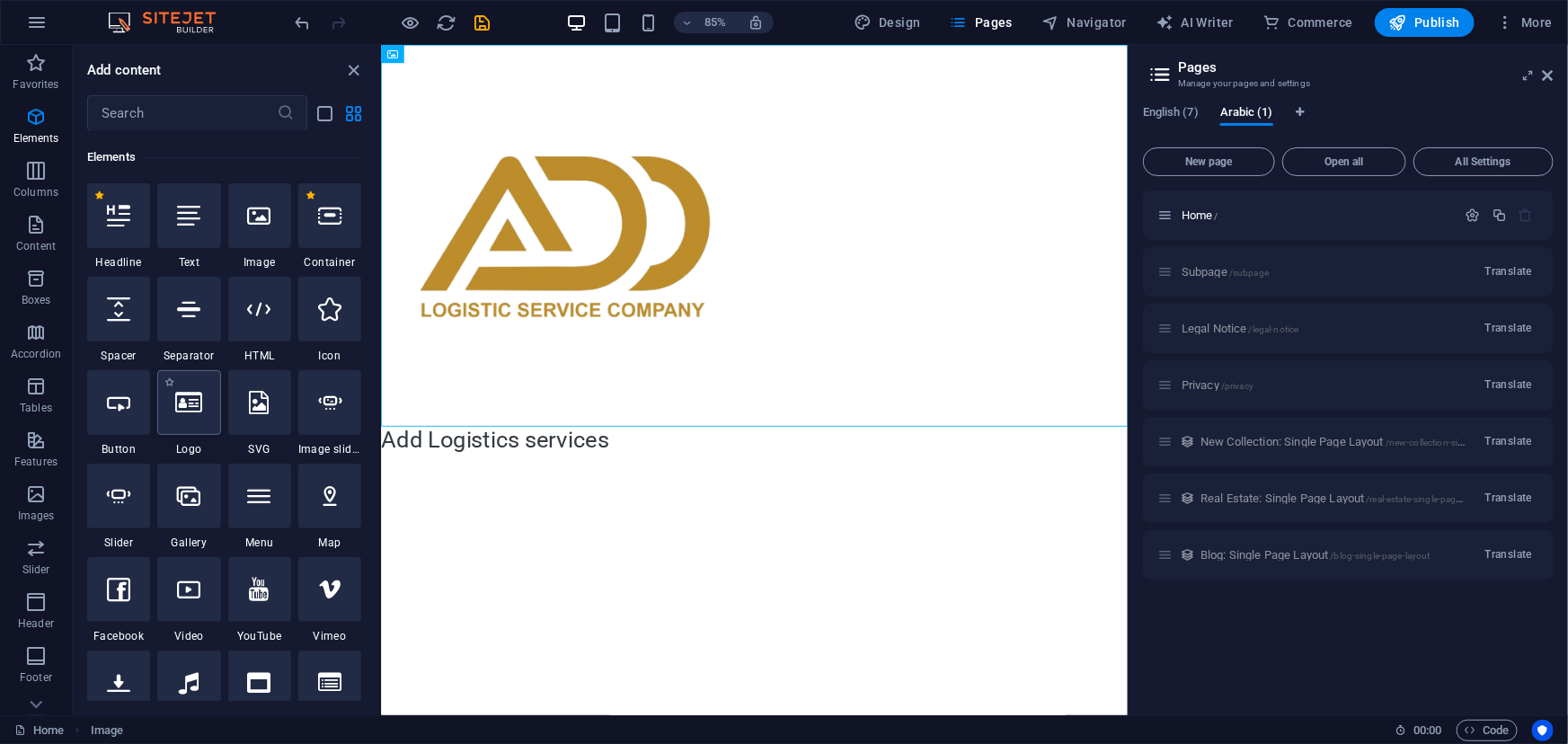
click at [182, 413] on icon at bounding box center [189, 402] width 27 height 23
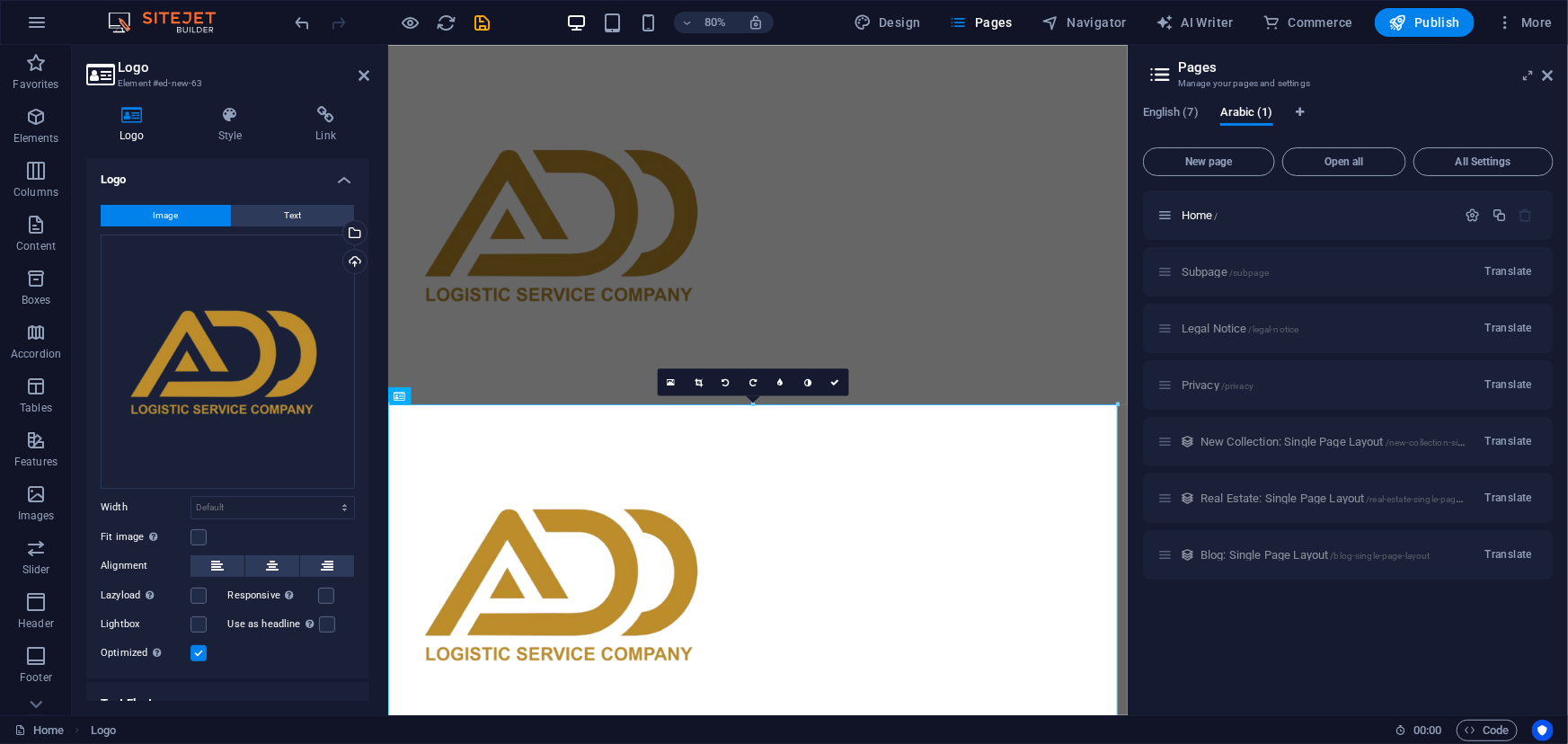
drag, startPoint x: 365, startPoint y: 503, endPoint x: 375, endPoint y: 565, distance: 62.8
click at [375, 565] on div "Logo Style Link Logo Image Text Drag files here, click to choose files or selec…" at bounding box center [227, 403] width 311 height 623
drag, startPoint x: 363, startPoint y: 564, endPoint x: 370, endPoint y: 615, distance: 51.5
click at [370, 615] on div "Logo Style Link Logo Image Text Drag files here, click to choose files or selec…" at bounding box center [227, 403] width 311 height 623
click at [364, 646] on div "Image Text Drag files here, click to choose files or select files from Files or…" at bounding box center [227, 434] width 283 height 488
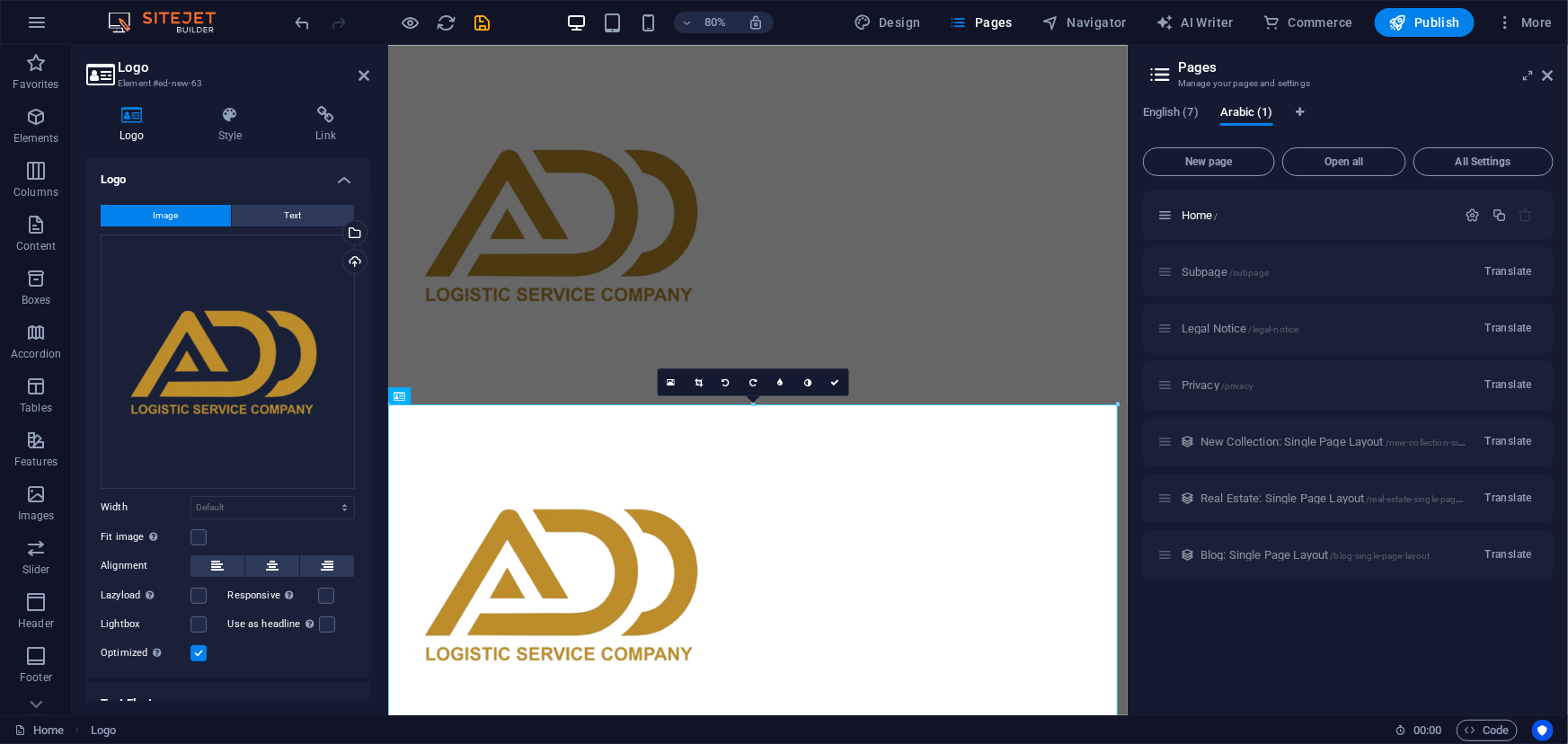
scroll to position [67, 0]
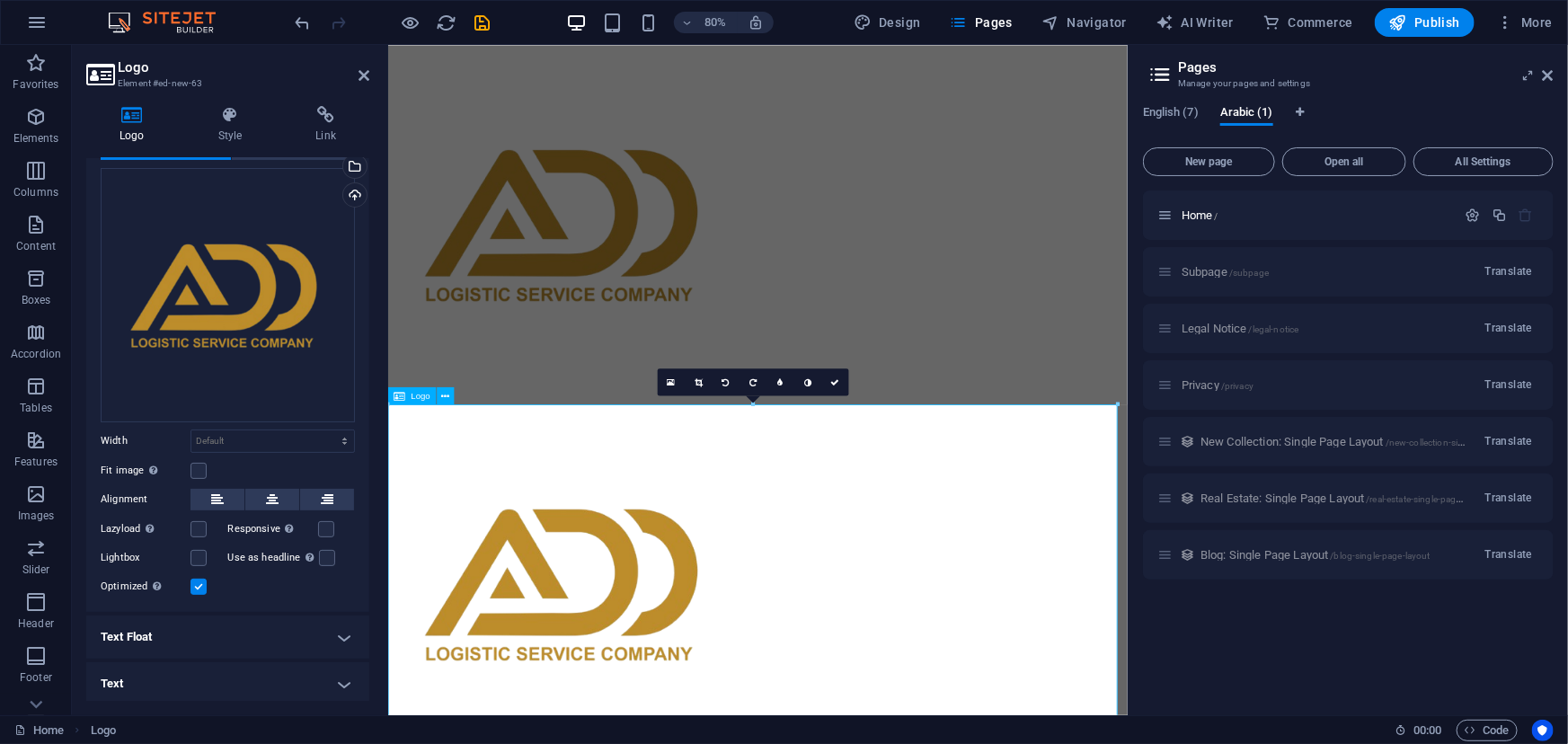
click at [789, 631] on div at bounding box center [850, 717] width 924 height 449
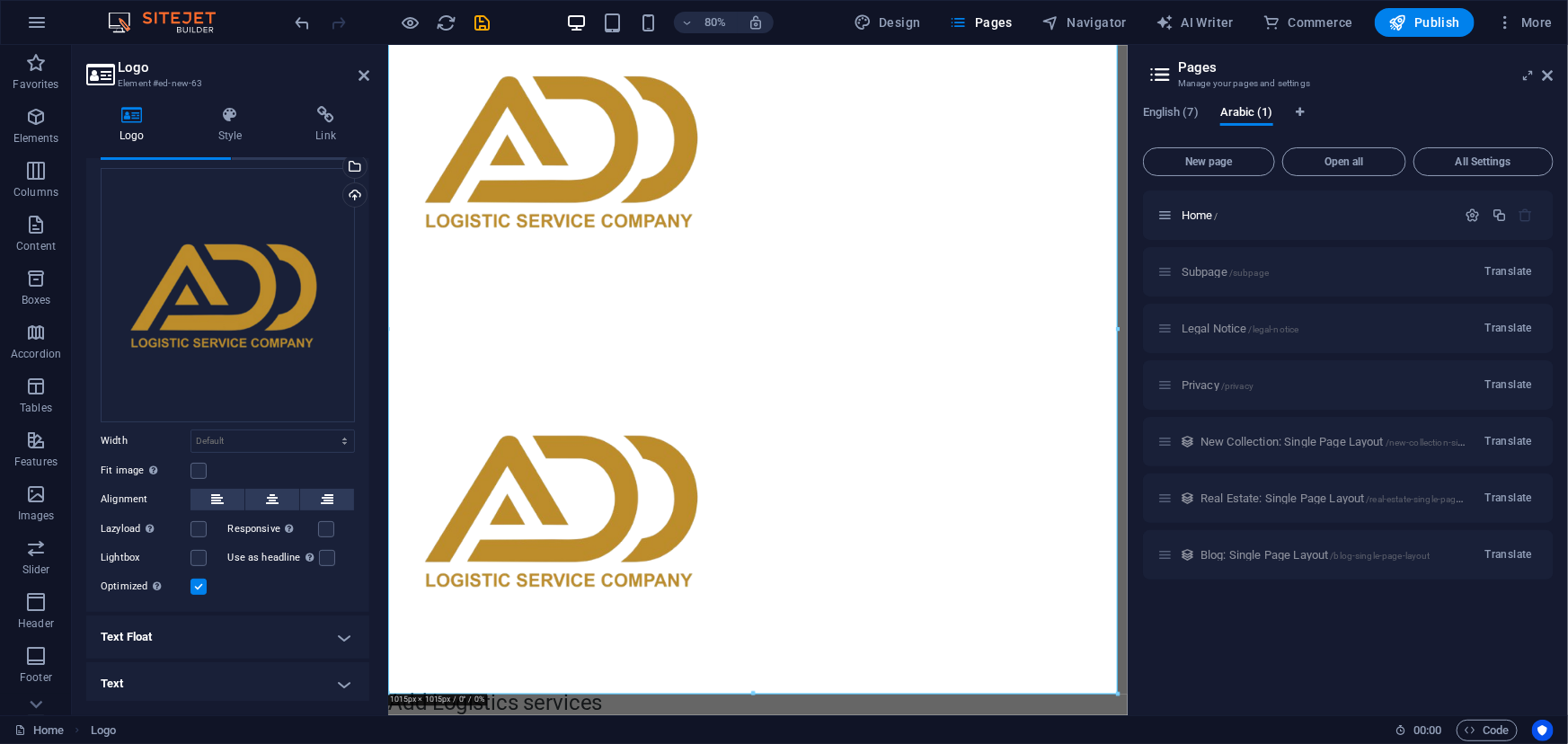
scroll to position [556, 0]
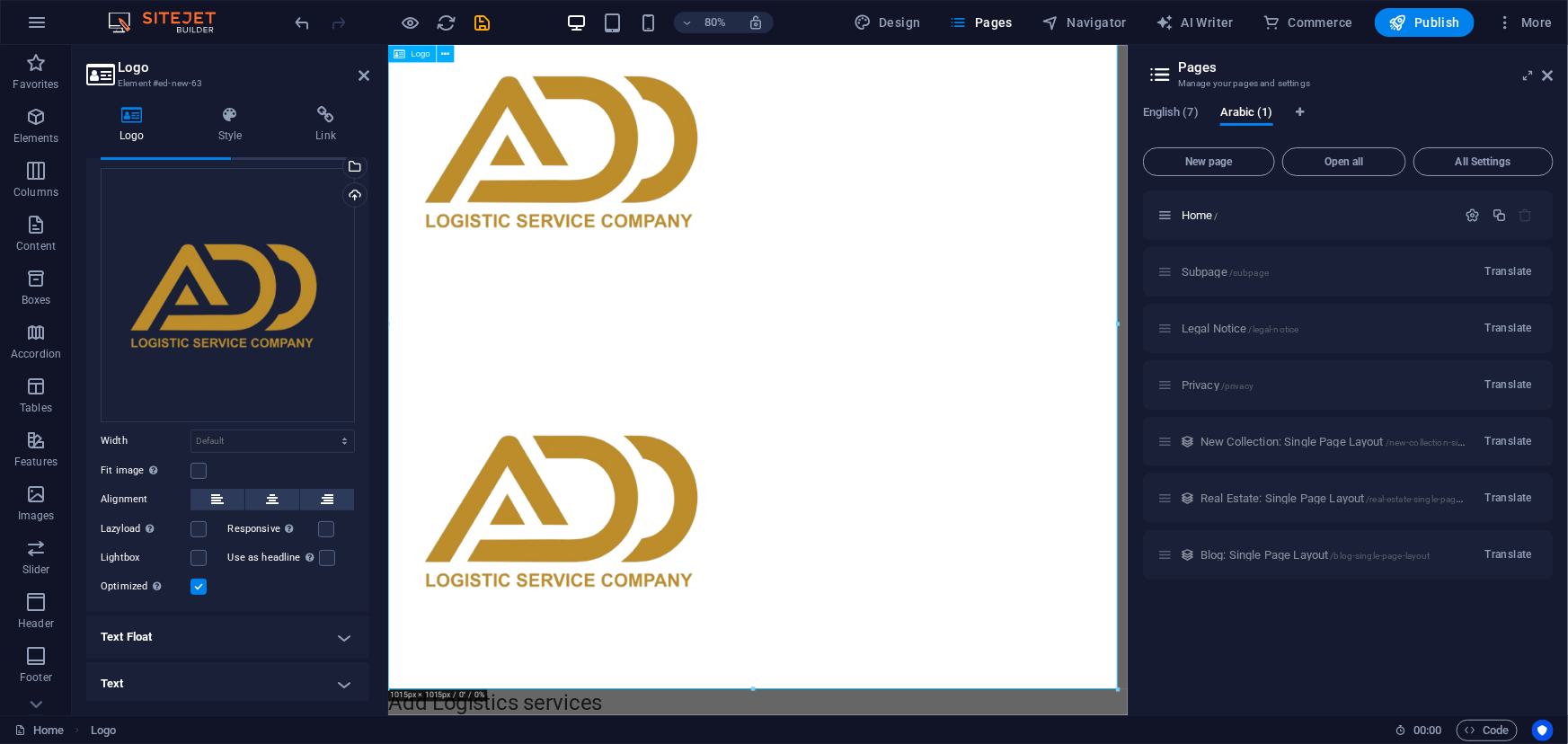
drag, startPoint x: 1138, startPoint y: 730, endPoint x: 831, endPoint y: 688, distance: 309.9
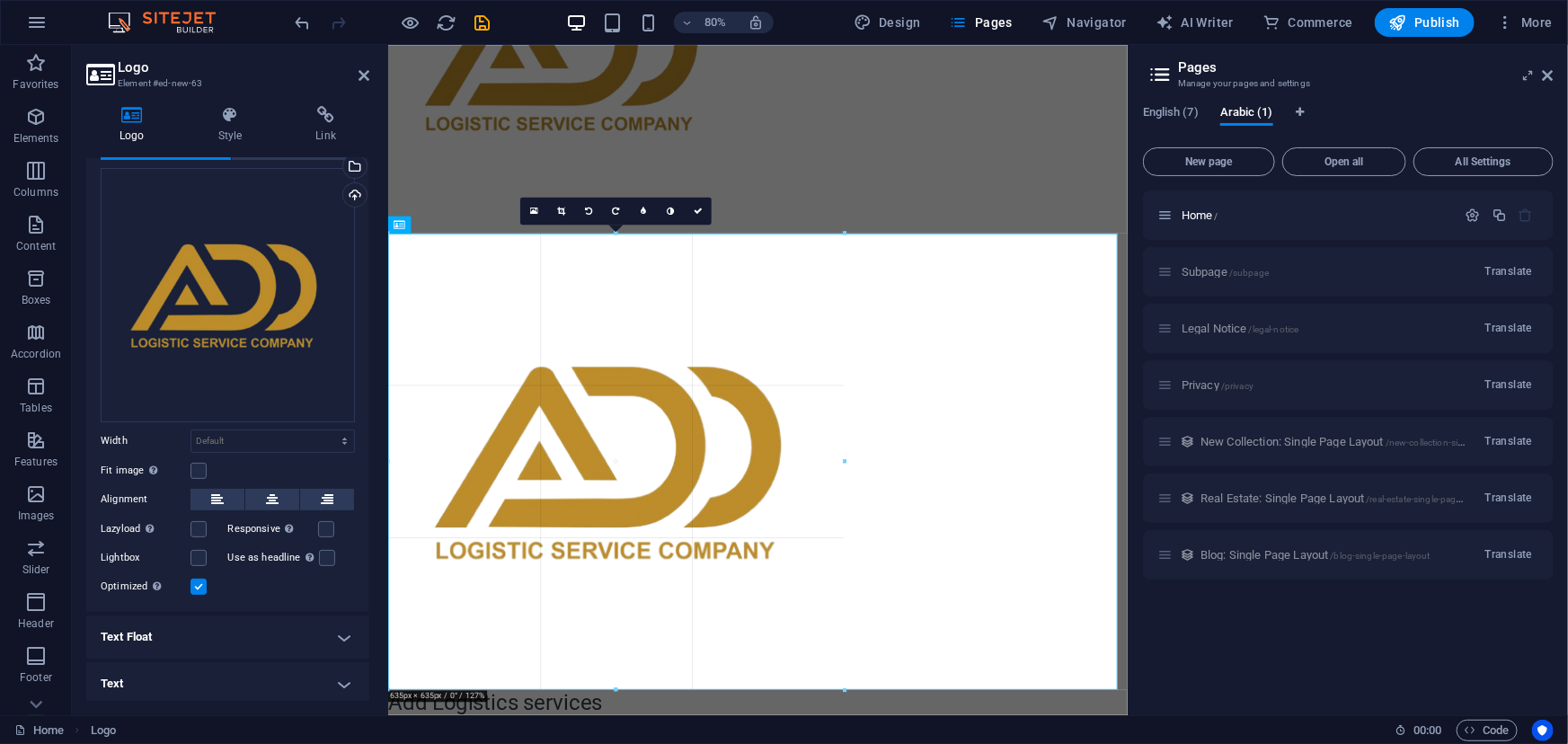
drag, startPoint x: 749, startPoint y: 691, endPoint x: 438, endPoint y: 375, distance: 443.4
type input "634"
select select "px"
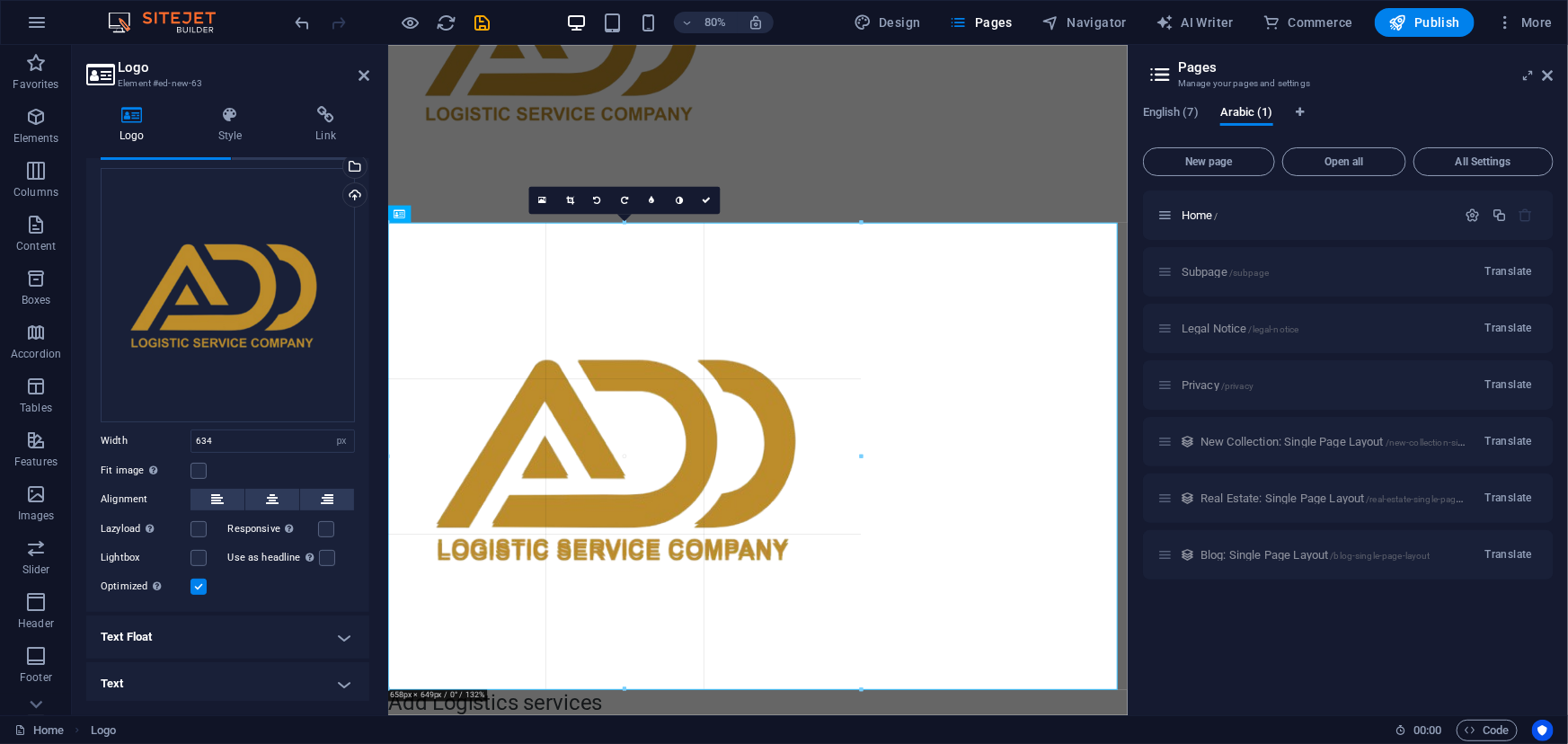
drag, startPoint x: 838, startPoint y: 234, endPoint x: 858, endPoint y: 457, distance: 223.9
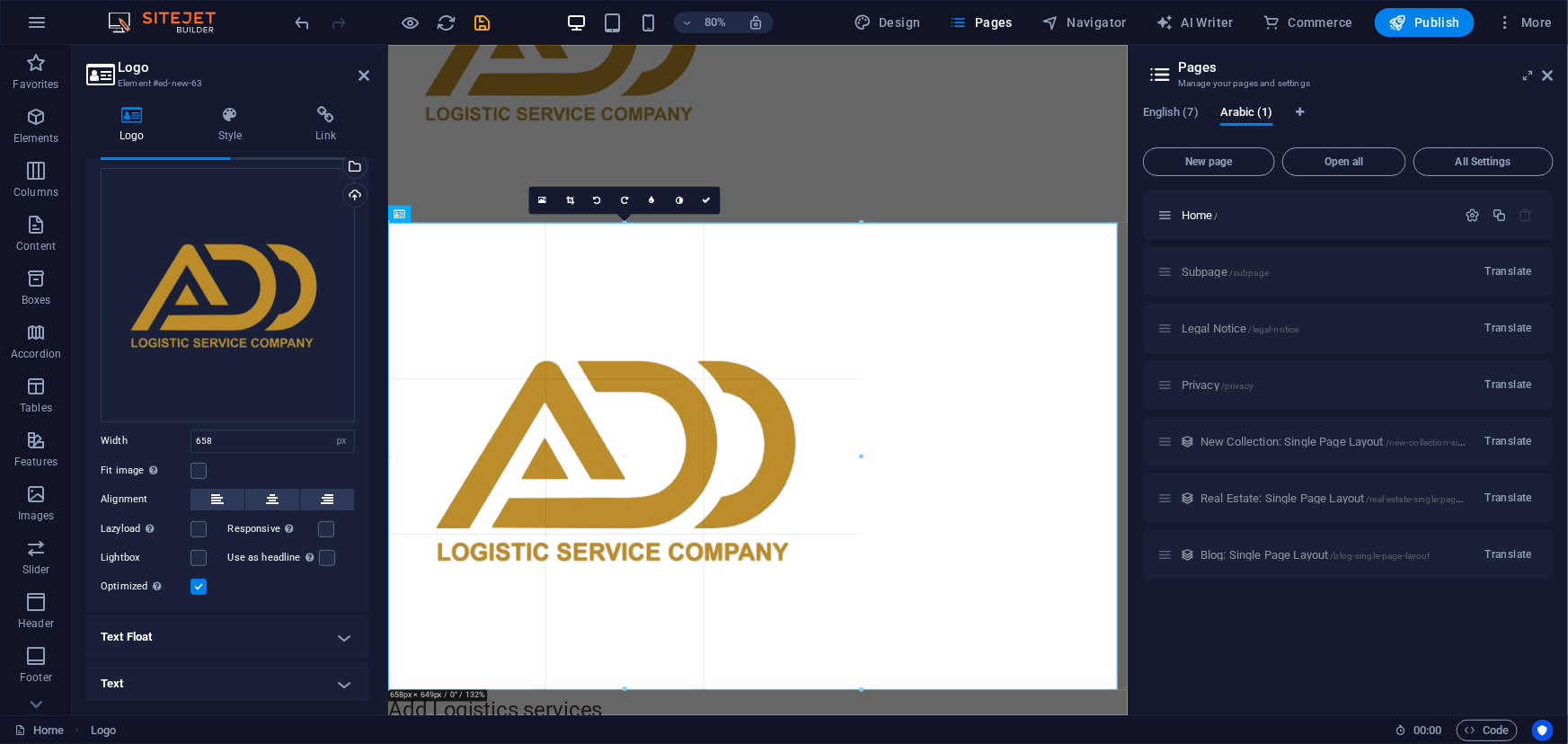
scroll to position [234, 0]
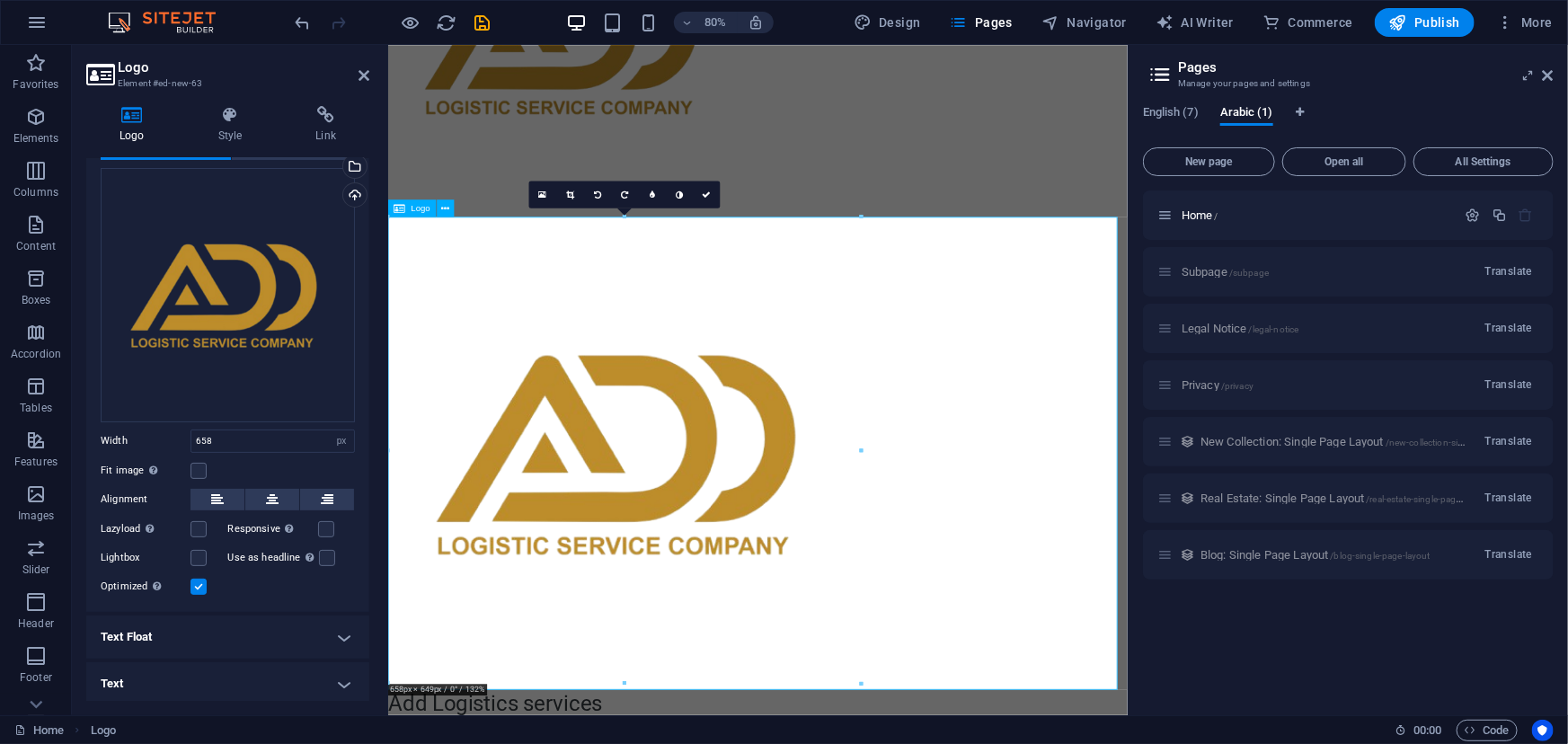
drag, startPoint x: 1245, startPoint y: 501, endPoint x: 894, endPoint y: 561, distance: 356.1
click at [894, 561] on div at bounding box center [850, 556] width 924 height 591
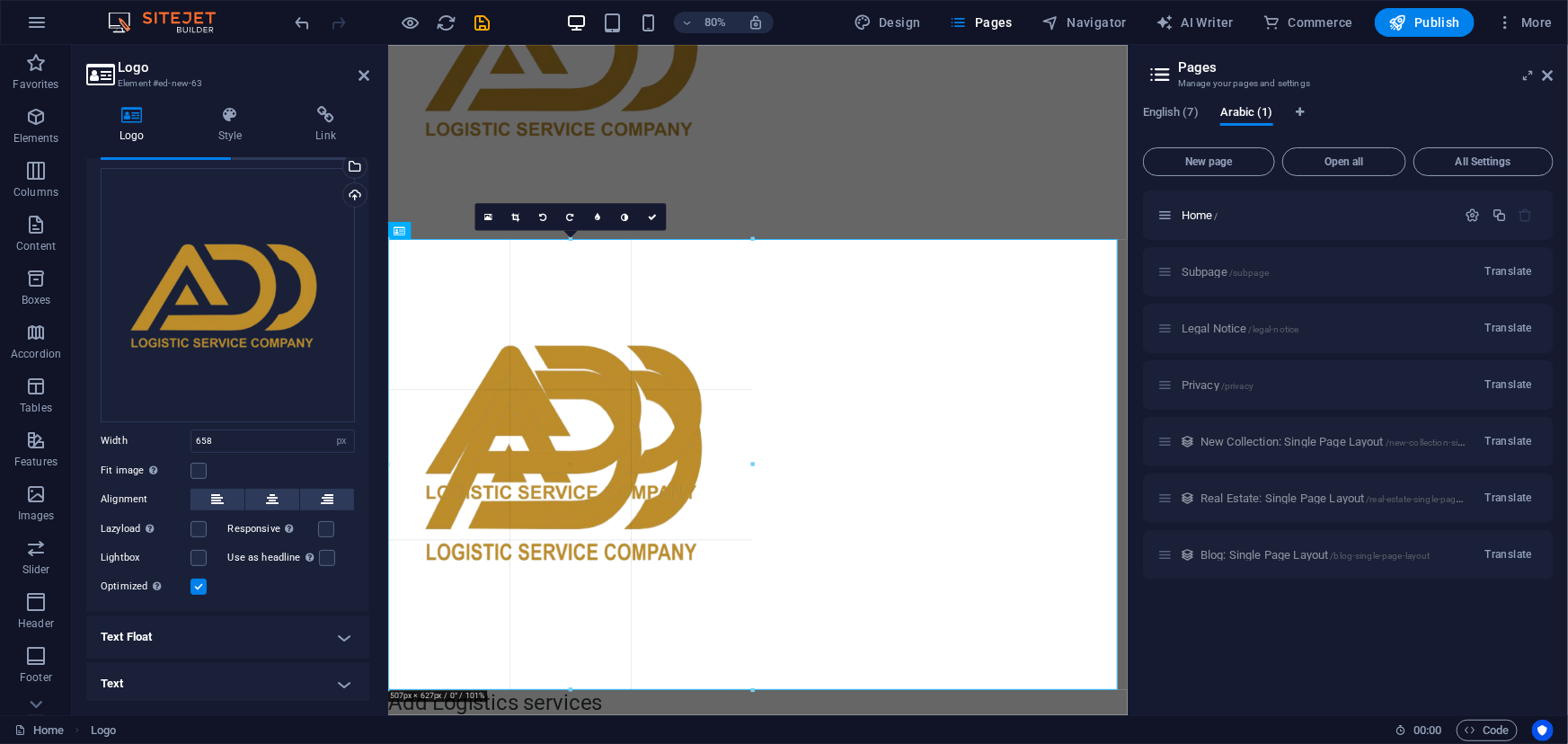
drag, startPoint x: 864, startPoint y: 451, endPoint x: 728, endPoint y: 384, distance: 151.6
type input "506"
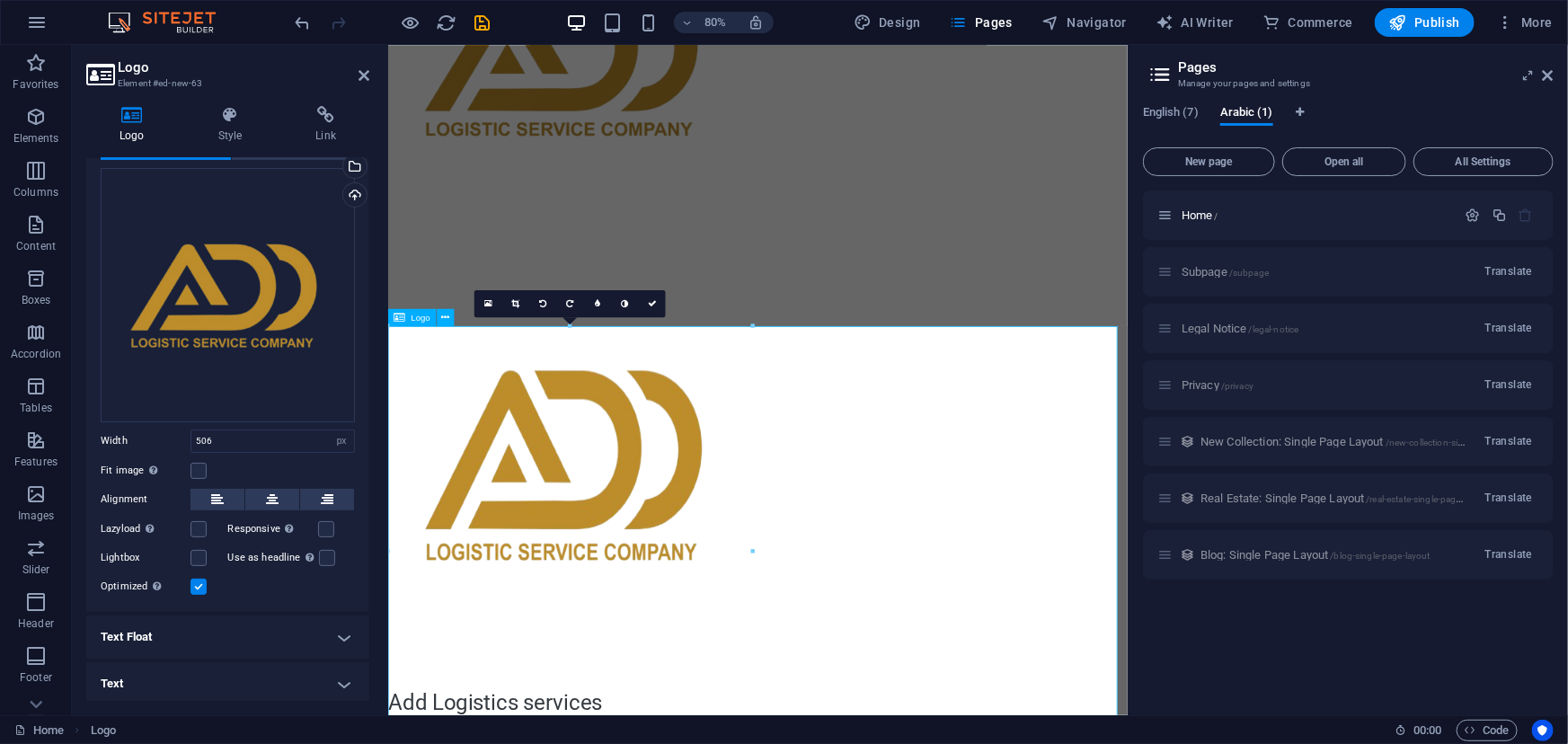
scroll to position [98, 0]
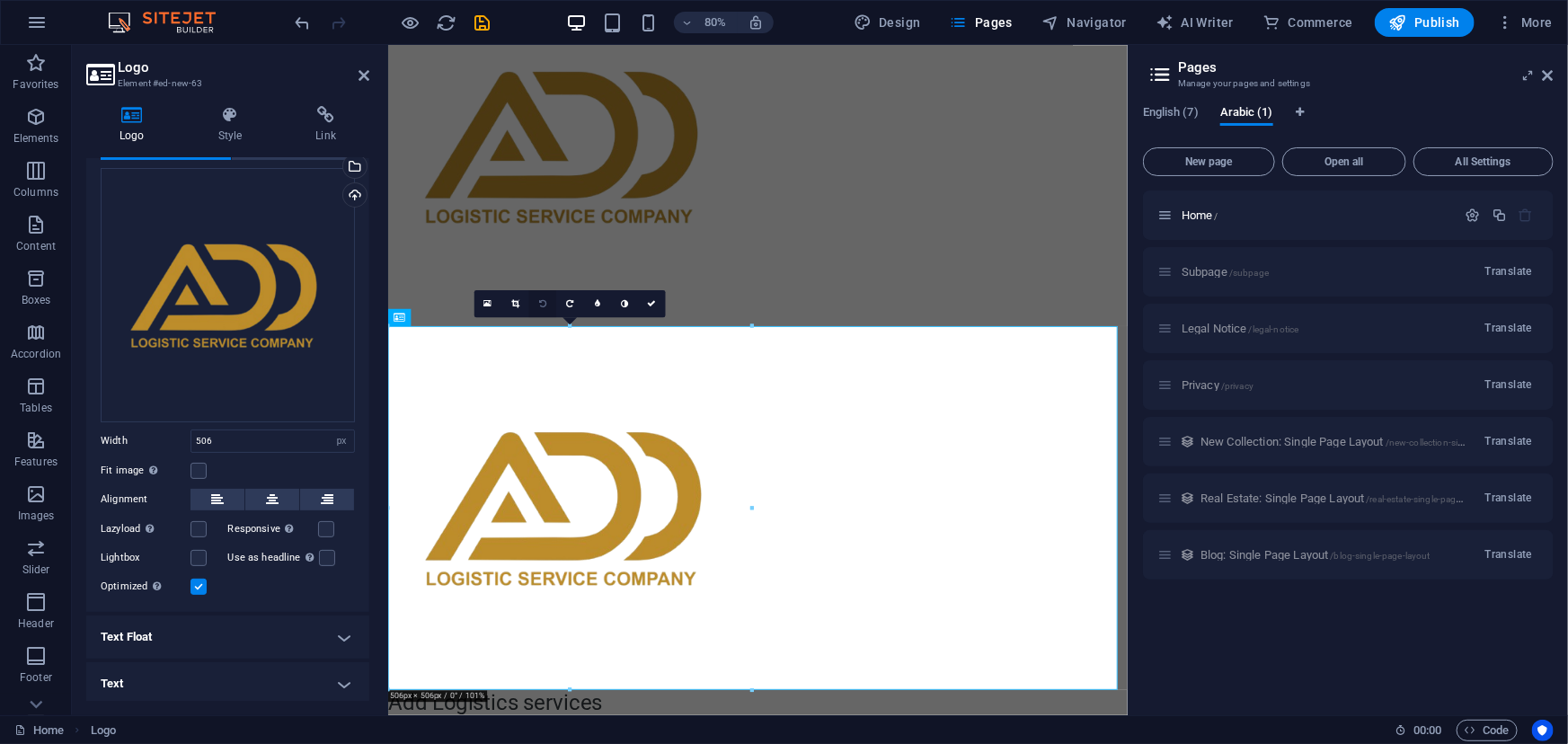
click at [540, 303] on icon at bounding box center [542, 302] width 7 height 9
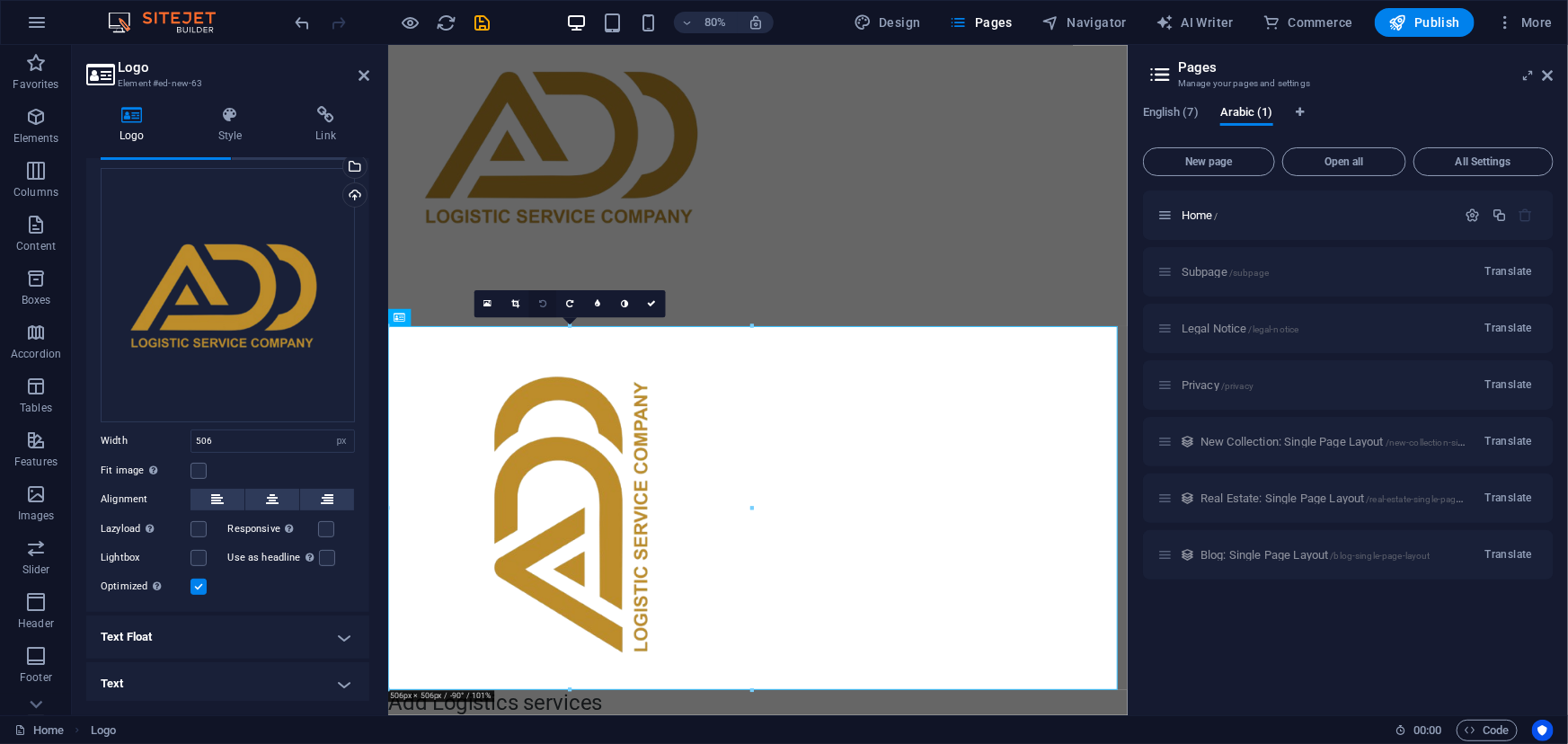
click at [537, 309] on link at bounding box center [542, 303] width 27 height 27
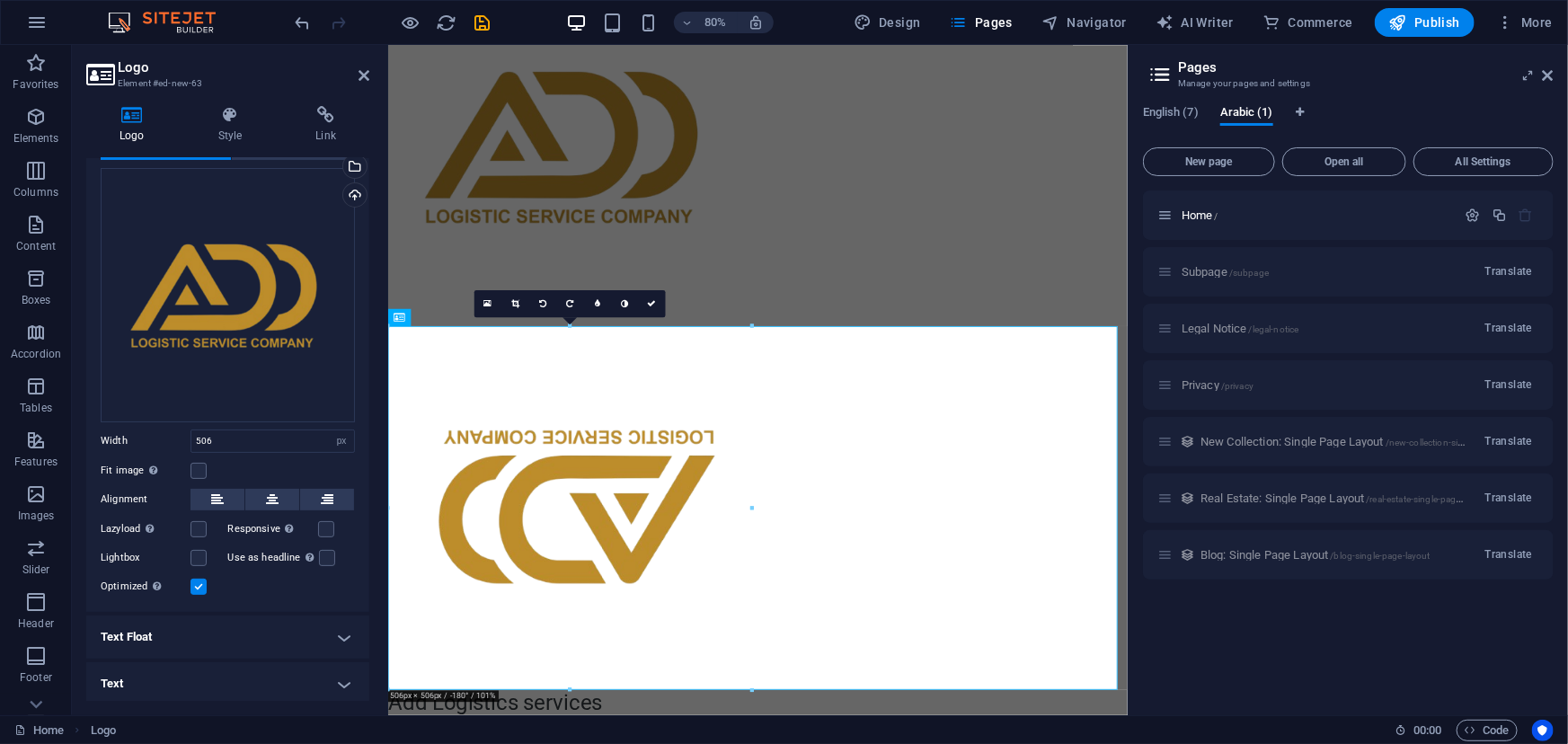
click at [537, 309] on link at bounding box center [542, 303] width 27 height 27
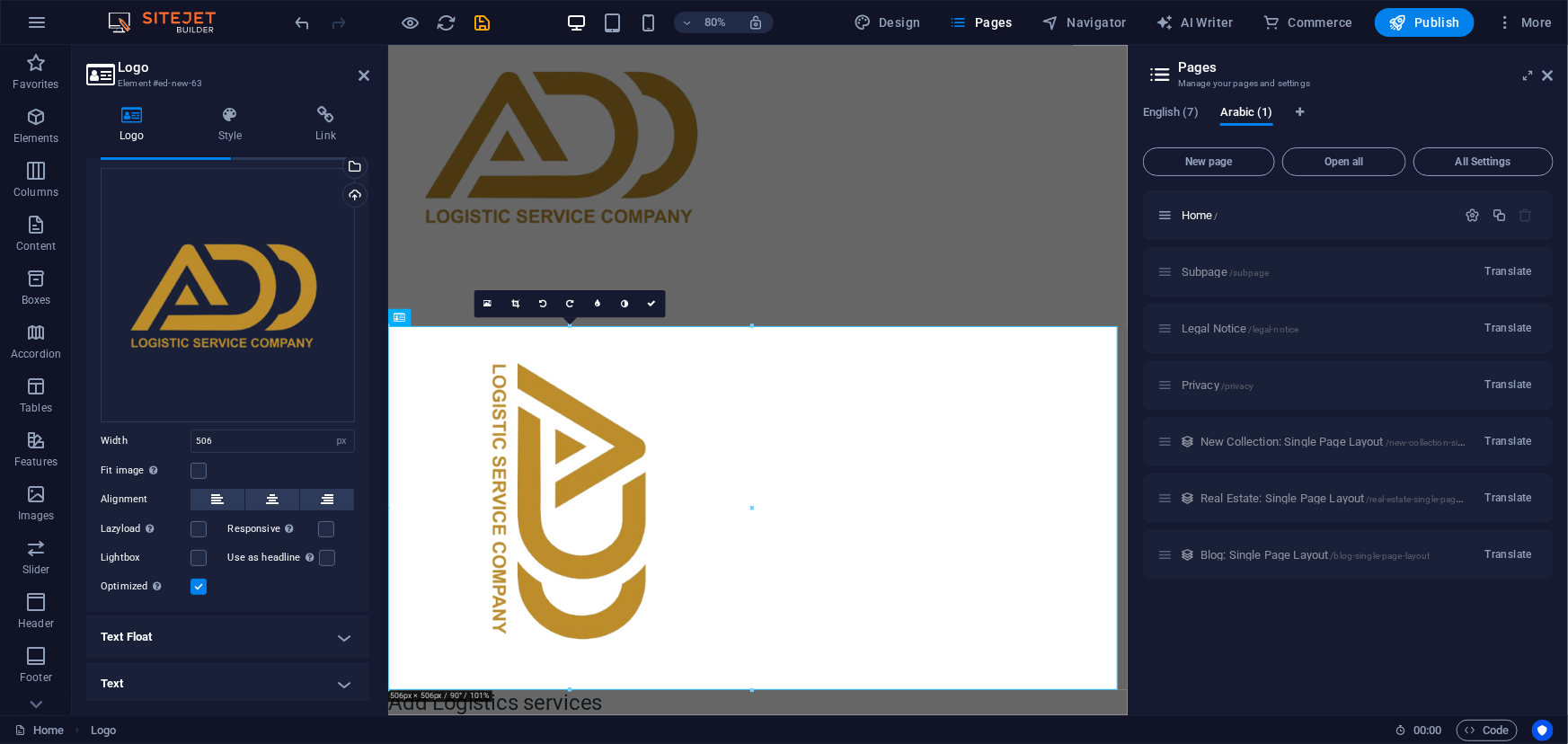
click at [537, 309] on link at bounding box center [542, 303] width 27 height 27
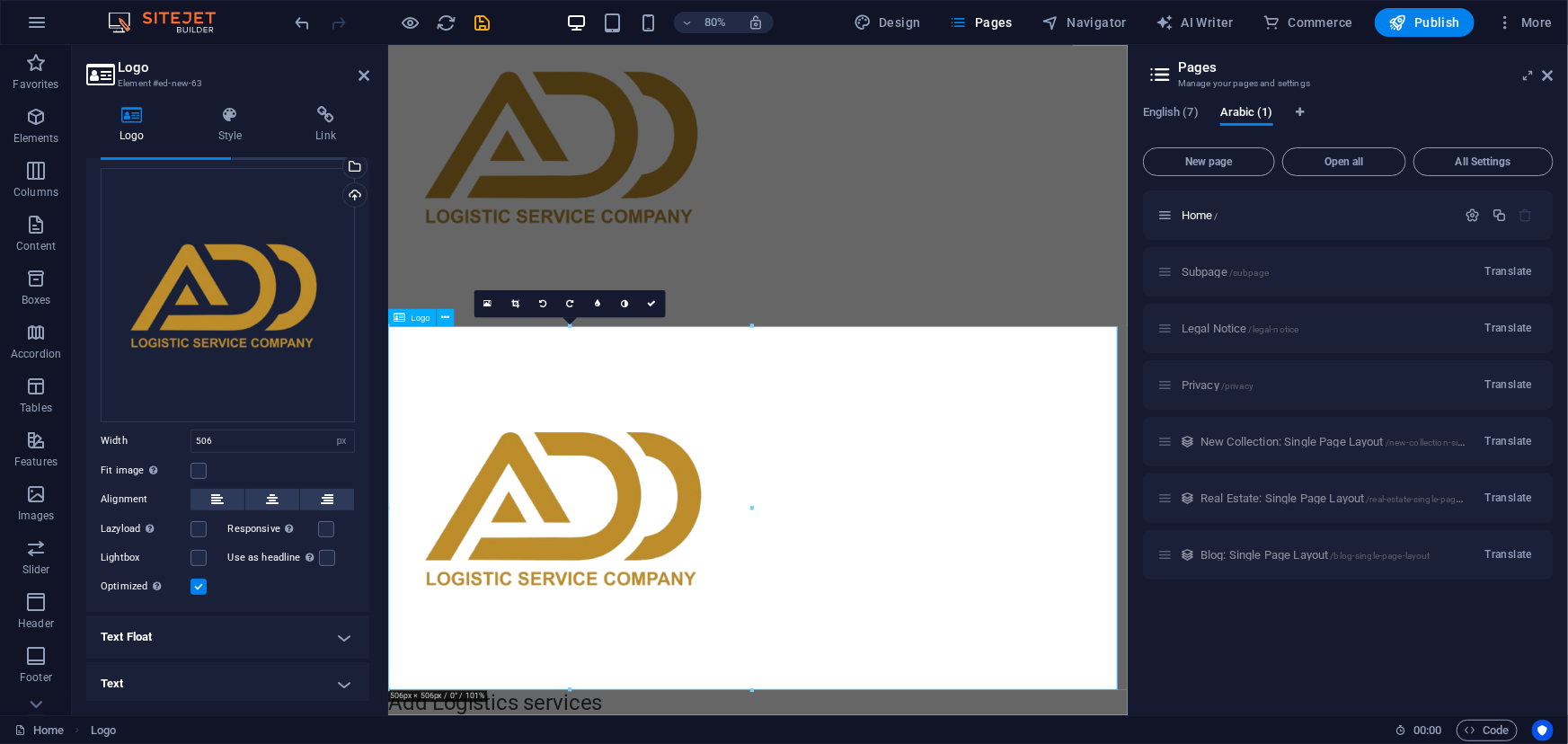
click at [1193, 652] on div at bounding box center [850, 622] width 924 height 454
click at [480, 19] on icon "save" at bounding box center [482, 22] width 20 height 20
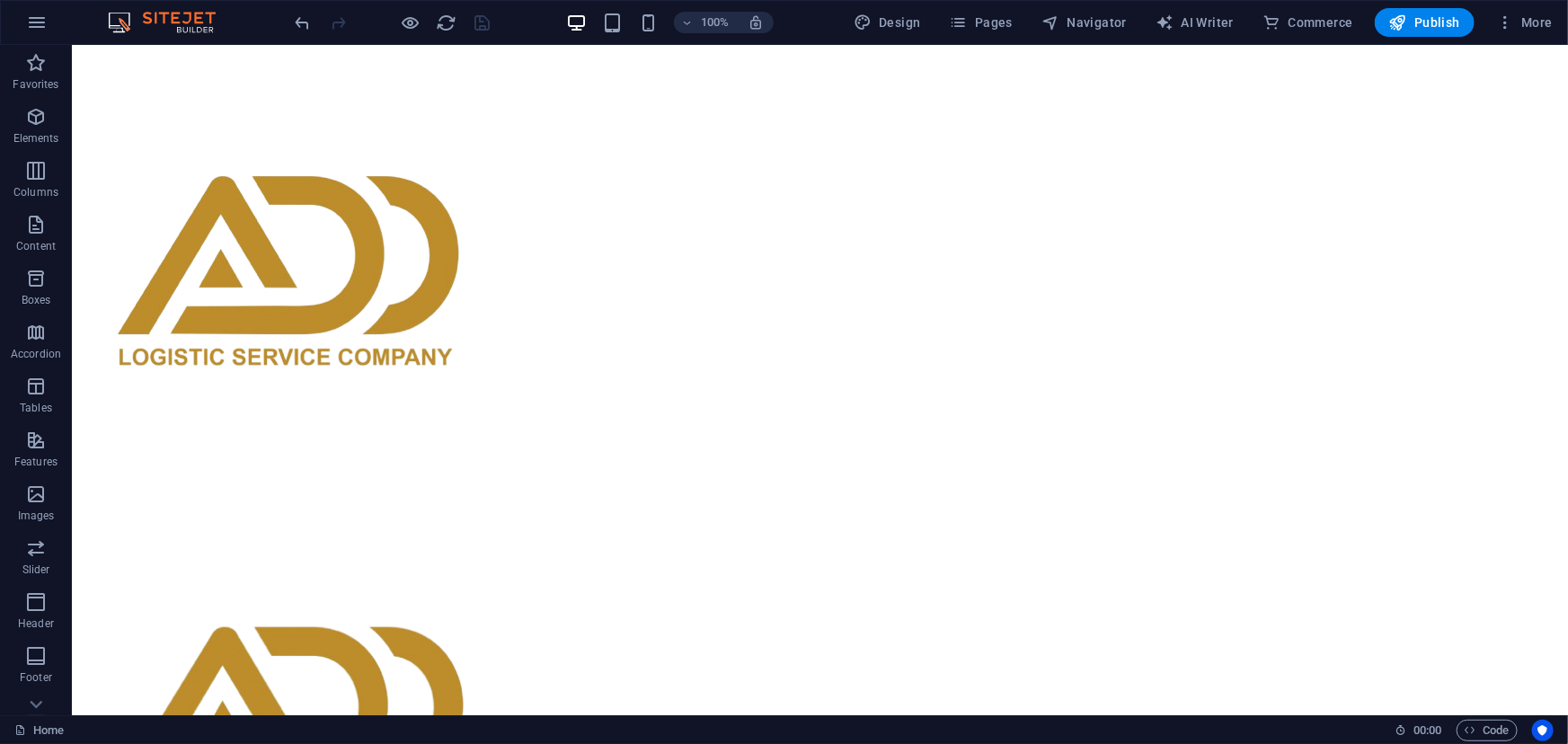
scroll to position [0, 0]
click at [29, 121] on icon "button" at bounding box center [36, 117] width 21 height 21
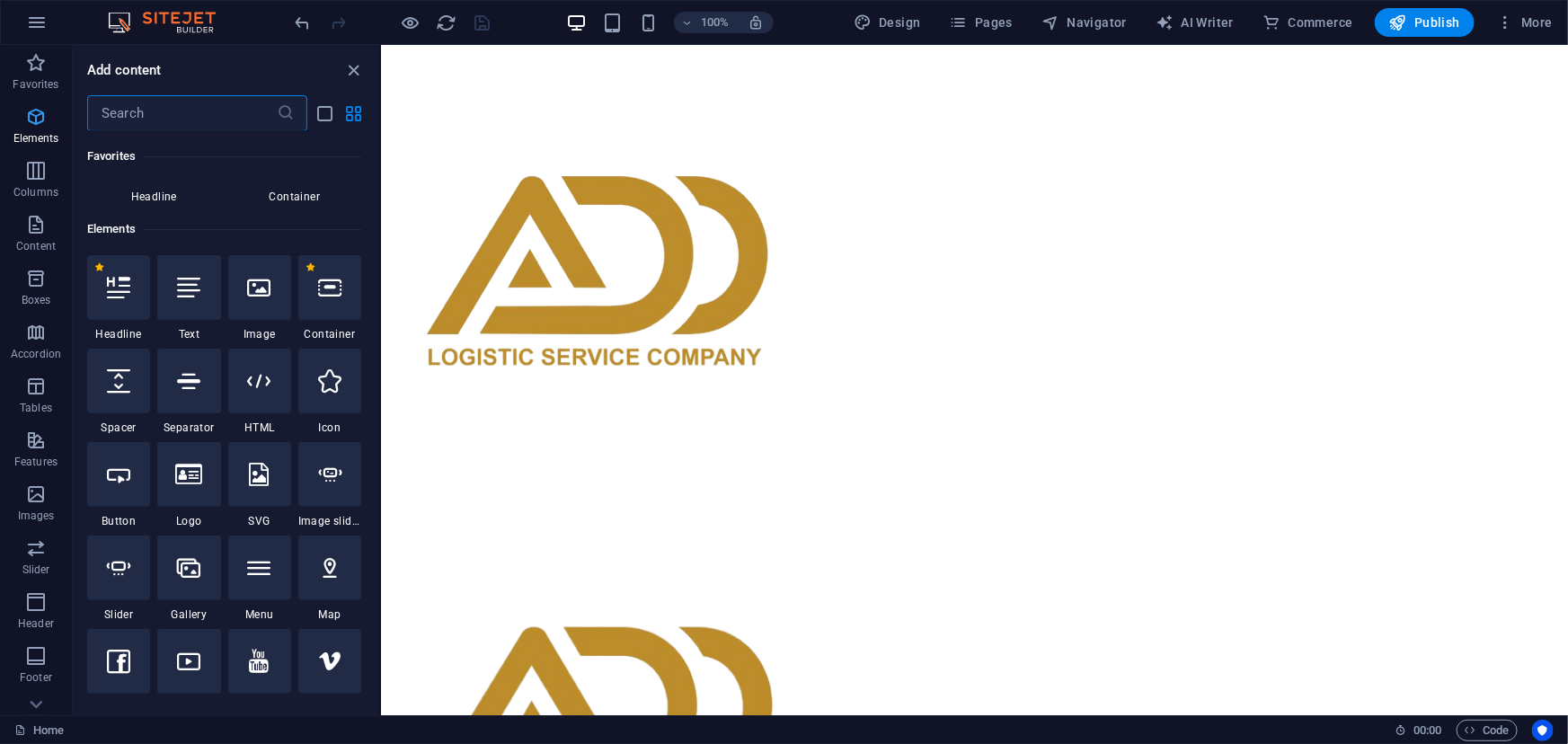
scroll to position [190, 0]
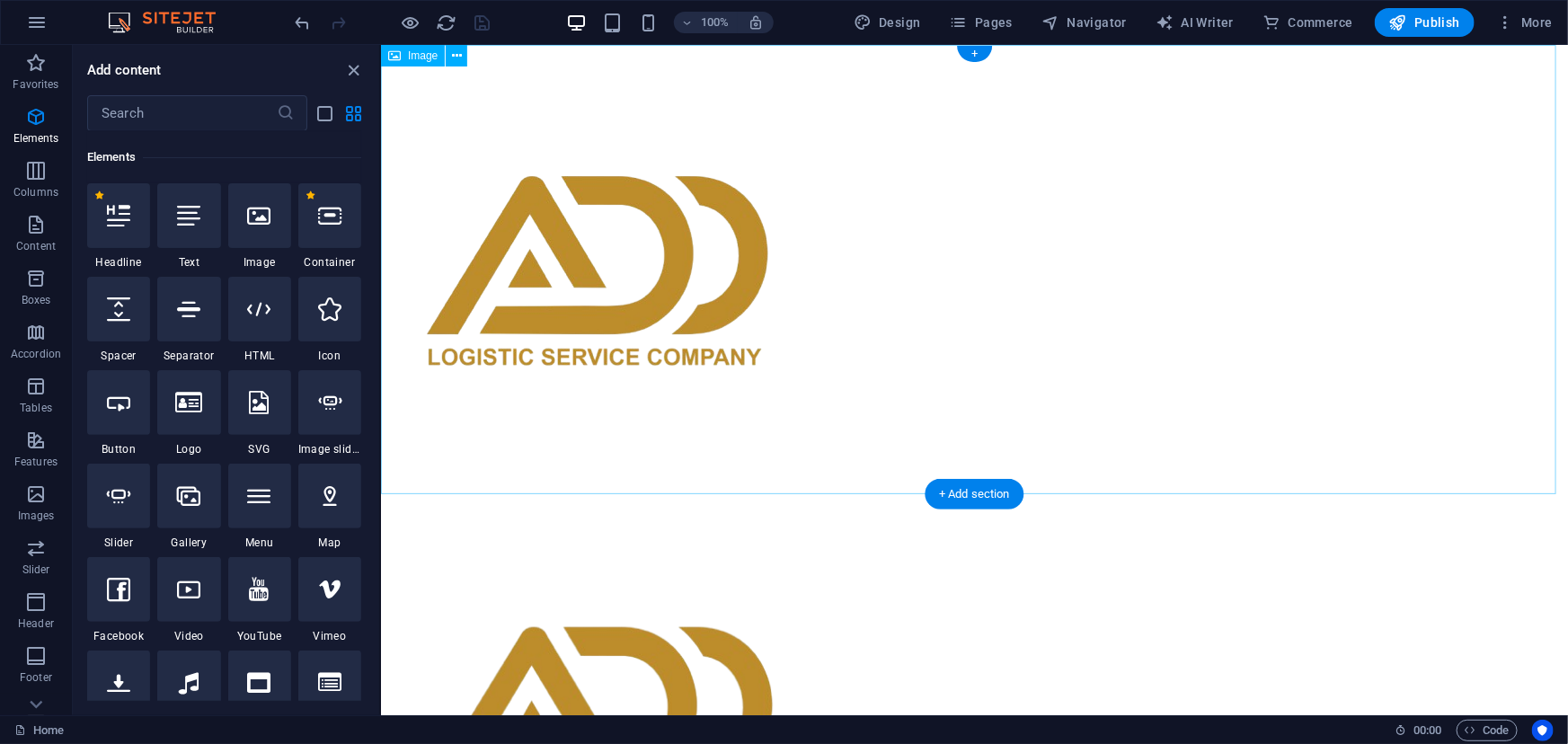
click at [544, 255] on figure at bounding box center [973, 269] width 1187 height 449
click at [455, 61] on icon at bounding box center [456, 56] width 10 height 19
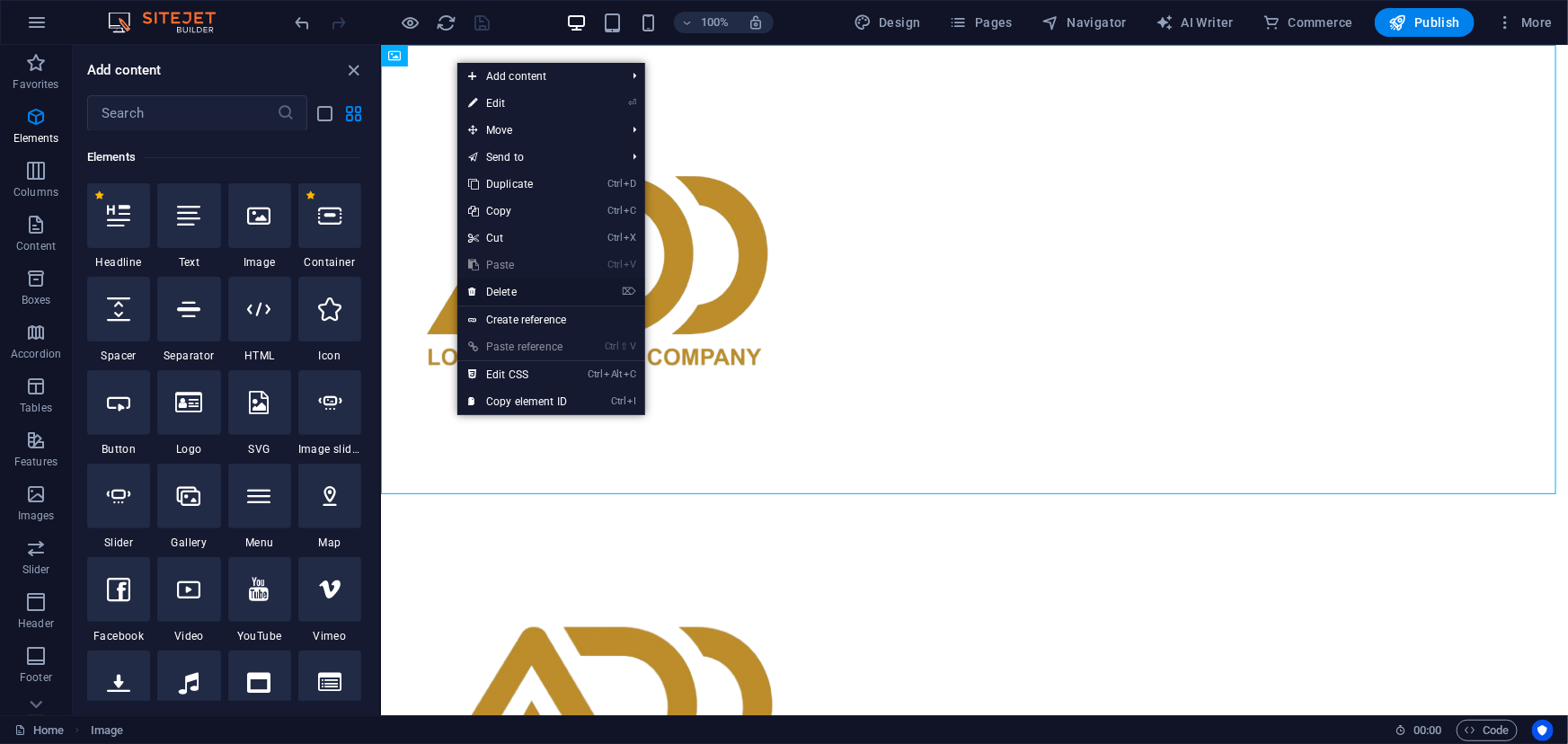
click at [518, 294] on link "⌦ Delete" at bounding box center [517, 292] width 121 height 27
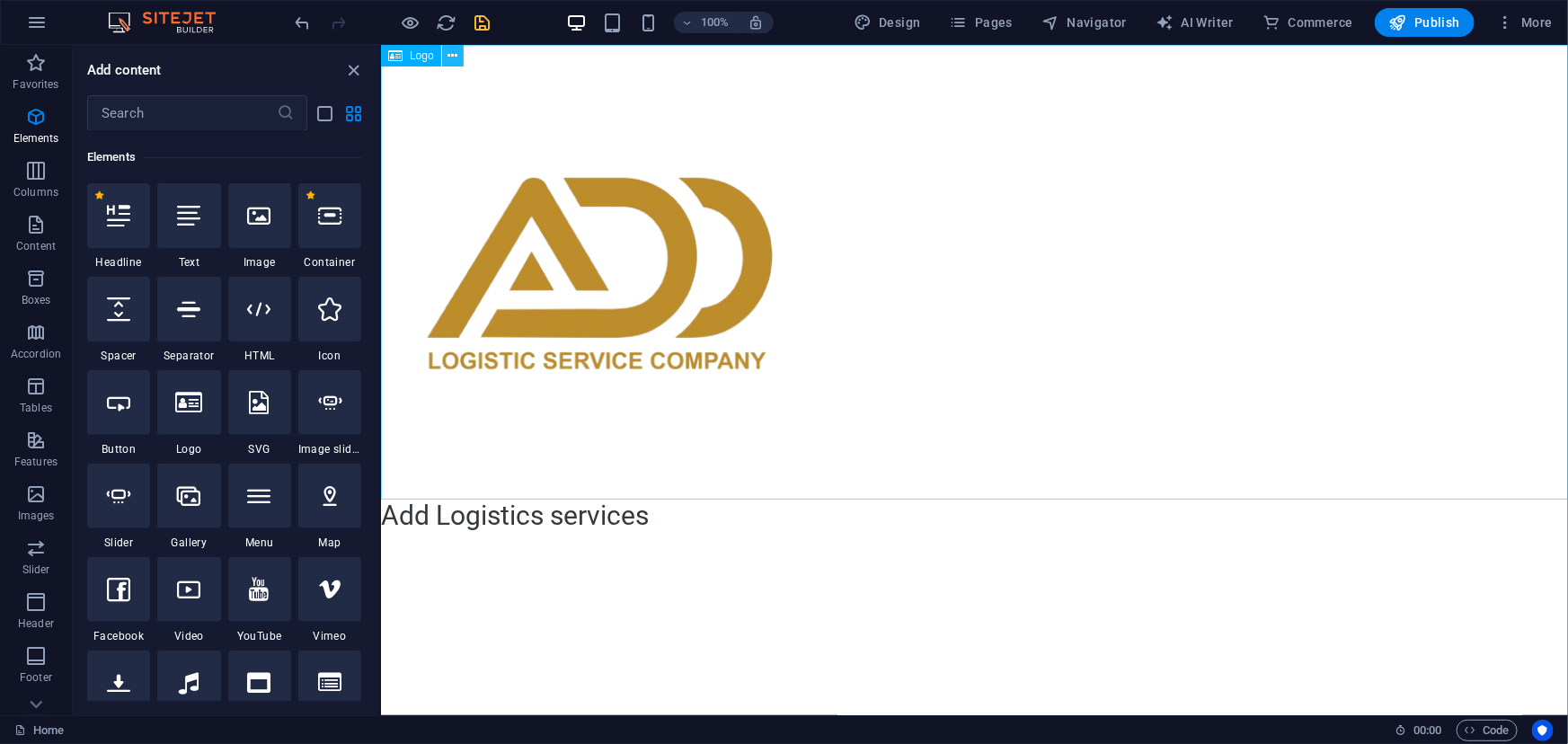
click at [457, 53] on icon at bounding box center [452, 56] width 10 height 19
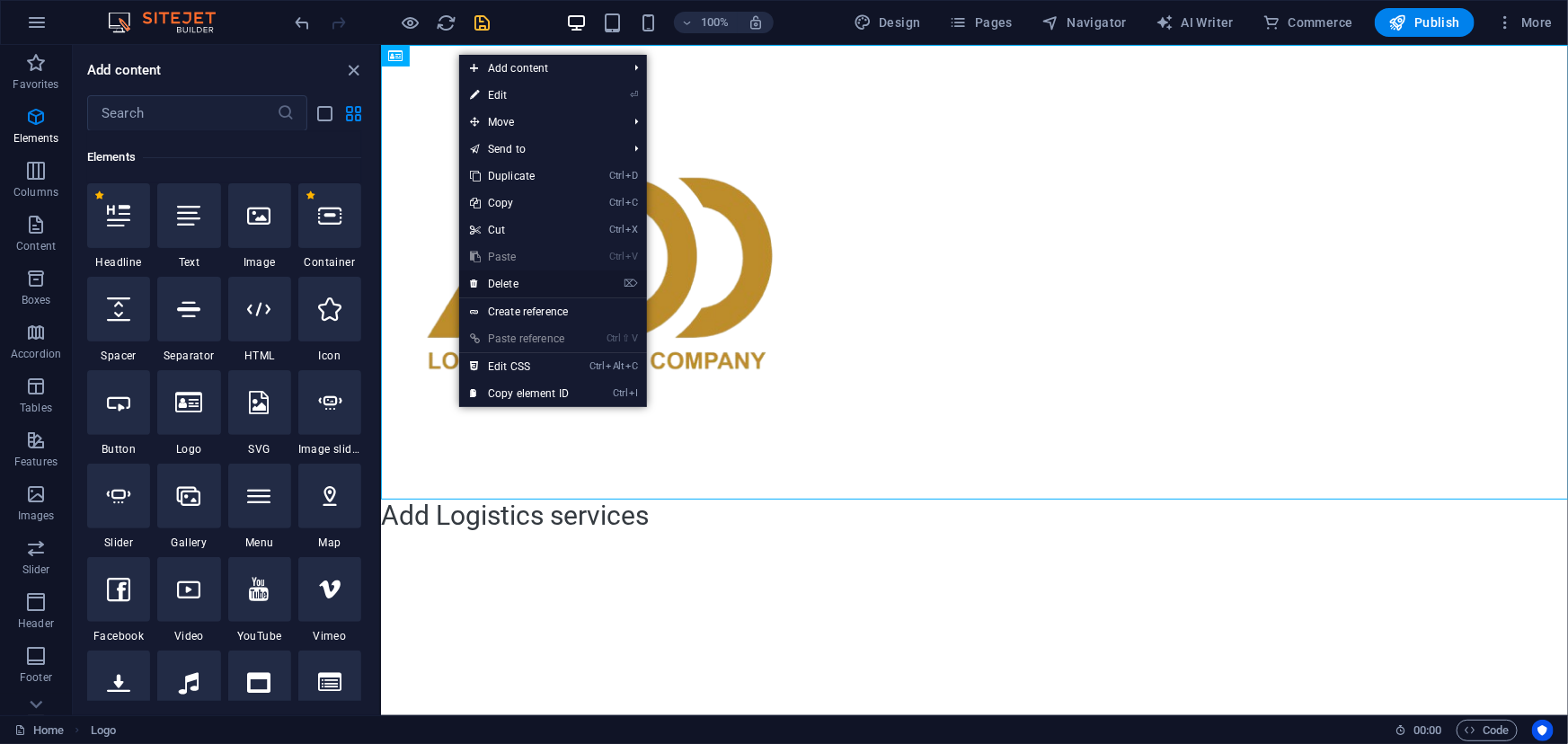
click at [527, 289] on link "⌦ Delete" at bounding box center [519, 284] width 121 height 27
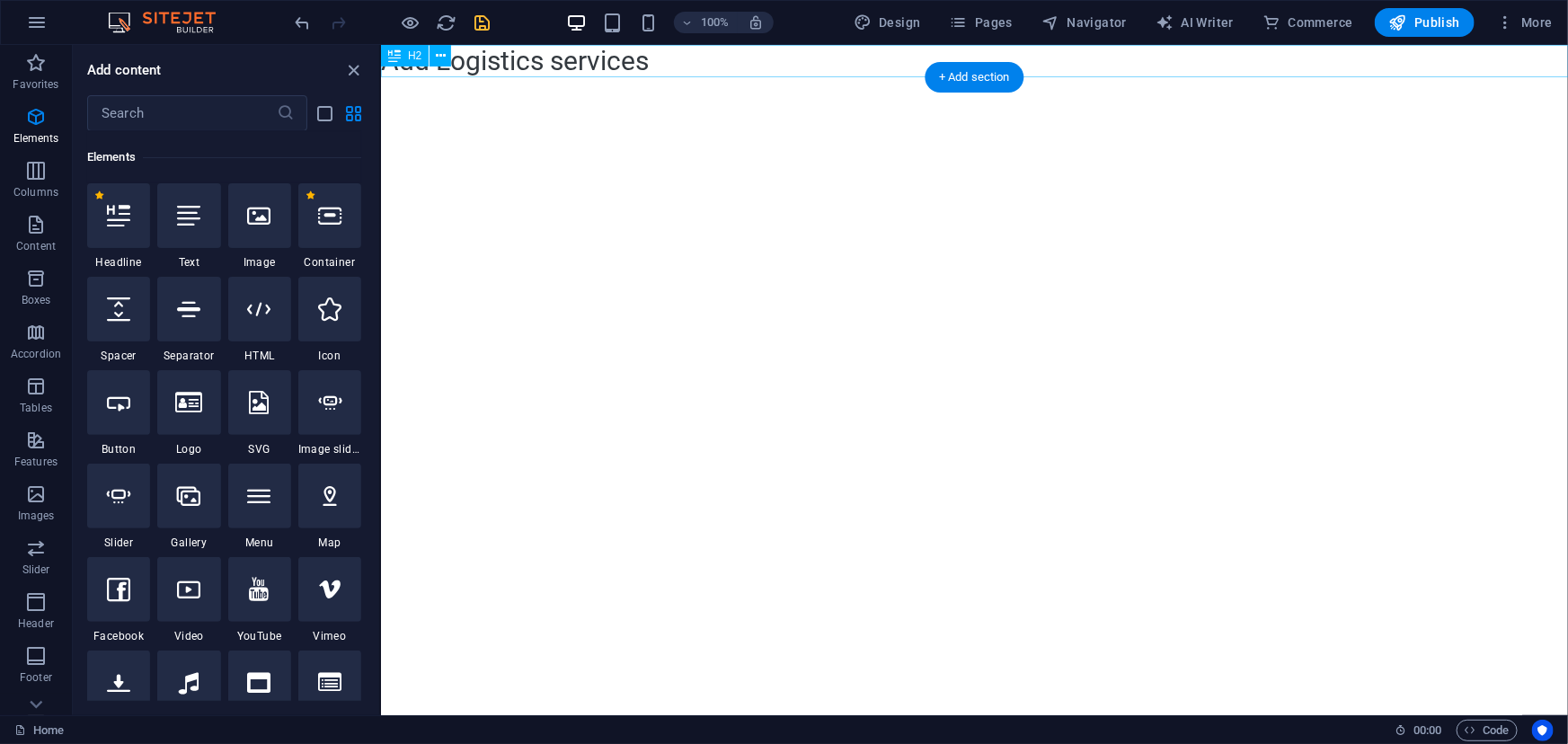
click at [513, 57] on div "Add Logistics services" at bounding box center [973, 60] width 1187 height 32
click at [448, 52] on button at bounding box center [440, 55] width 21 height 21
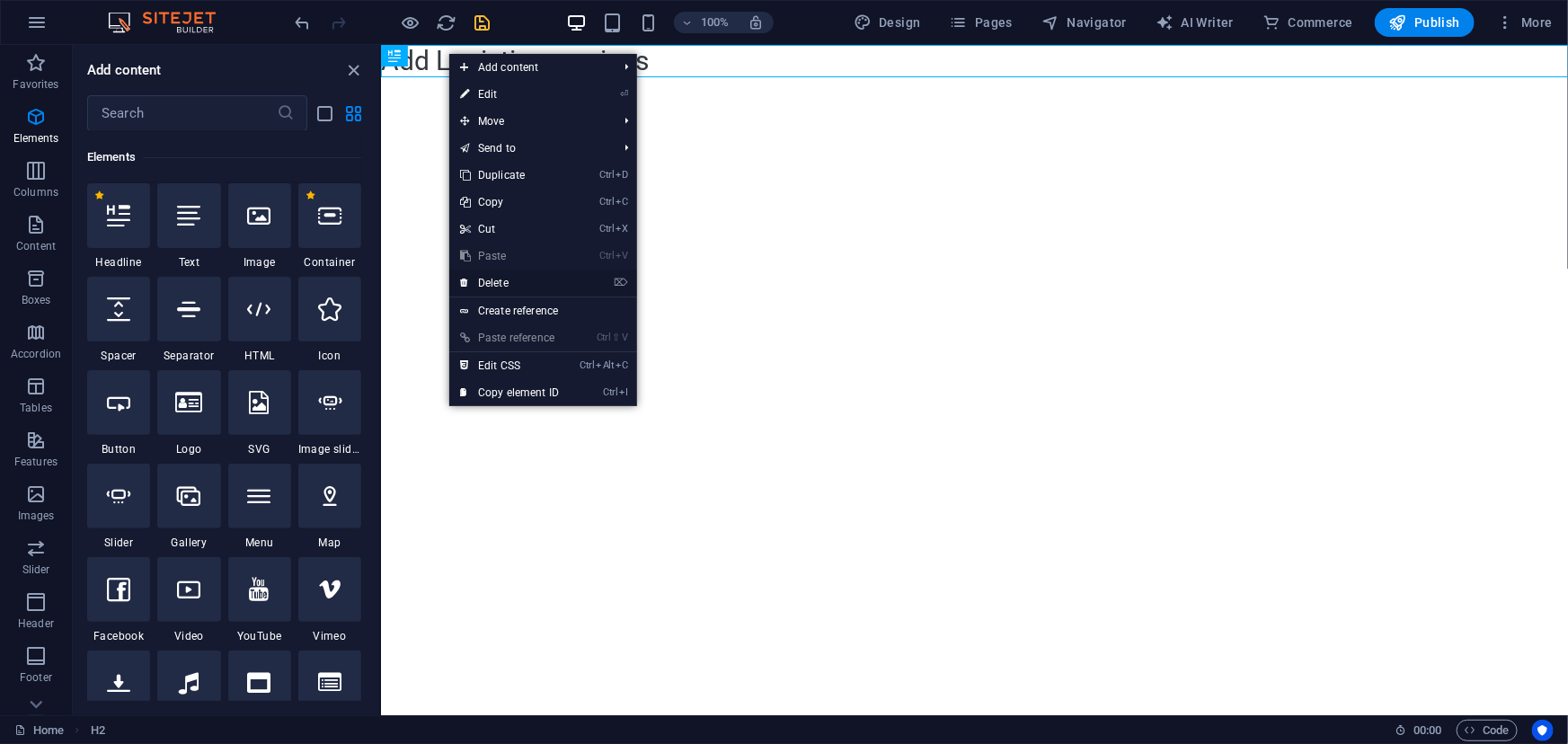
click at [502, 277] on link "⌦ Delete" at bounding box center [509, 283] width 121 height 27
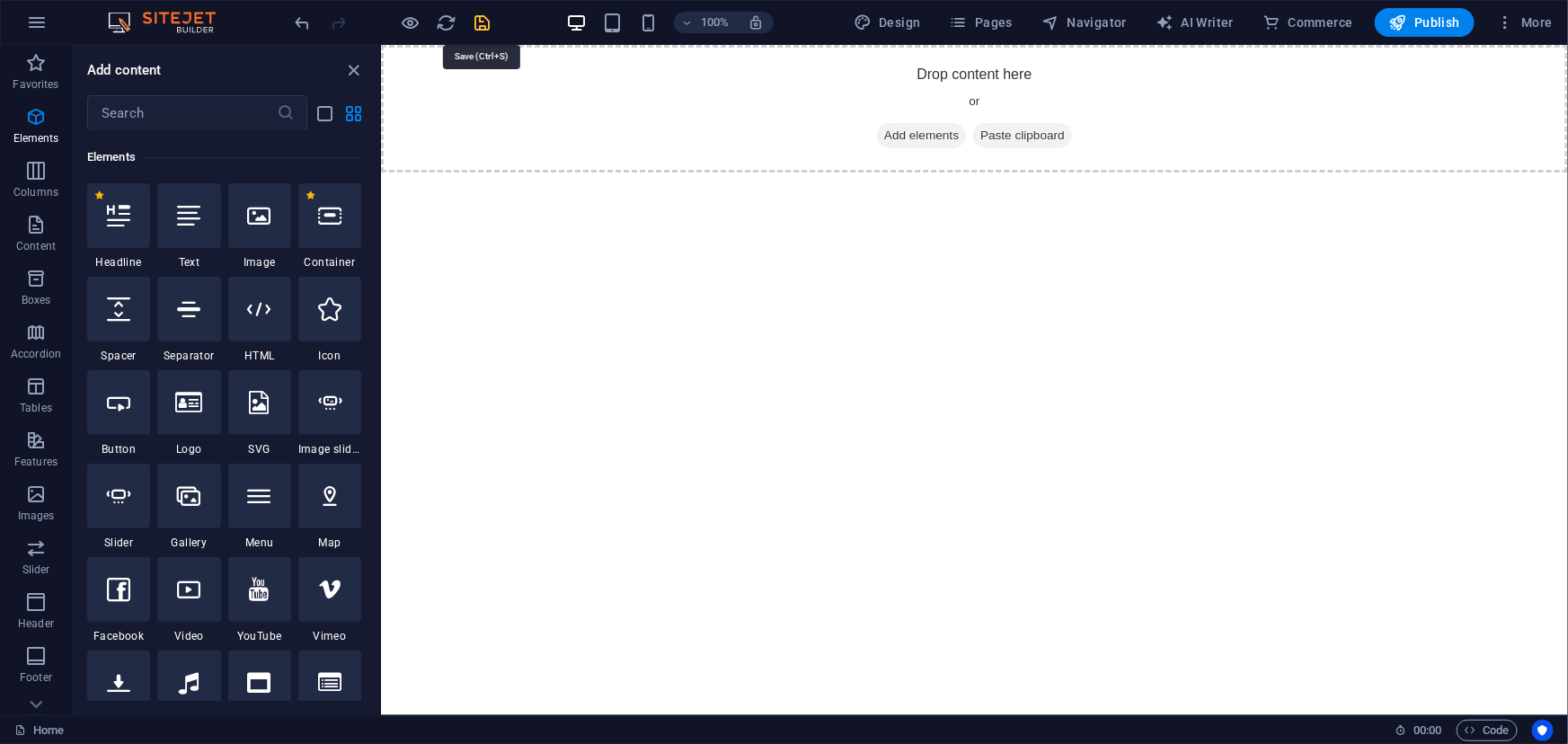
click at [483, 14] on icon "save" at bounding box center [482, 22] width 20 height 20
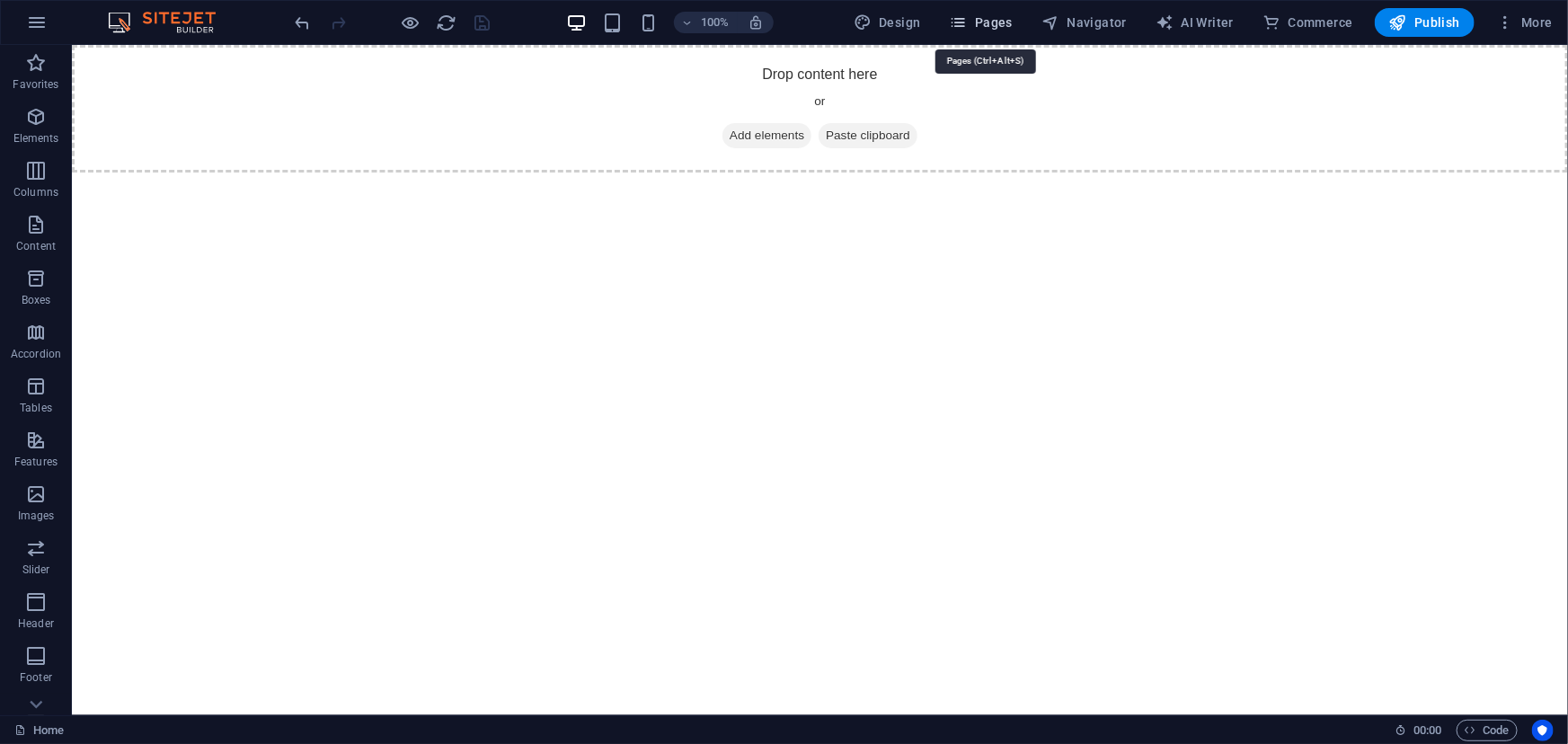
click at [963, 21] on icon "button" at bounding box center [958, 22] width 18 height 18
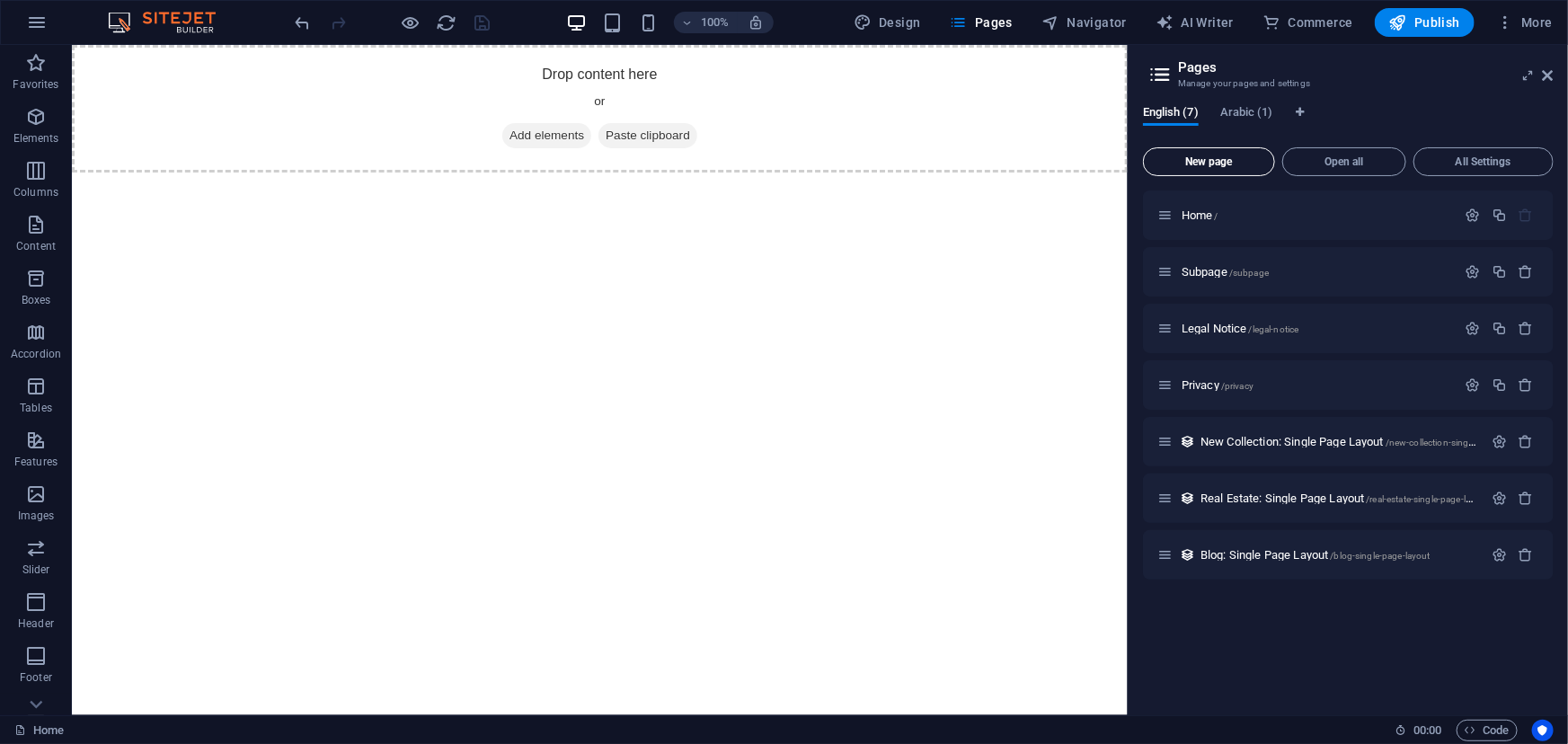
click at [1198, 160] on span "New page" at bounding box center [1209, 161] width 116 height 11
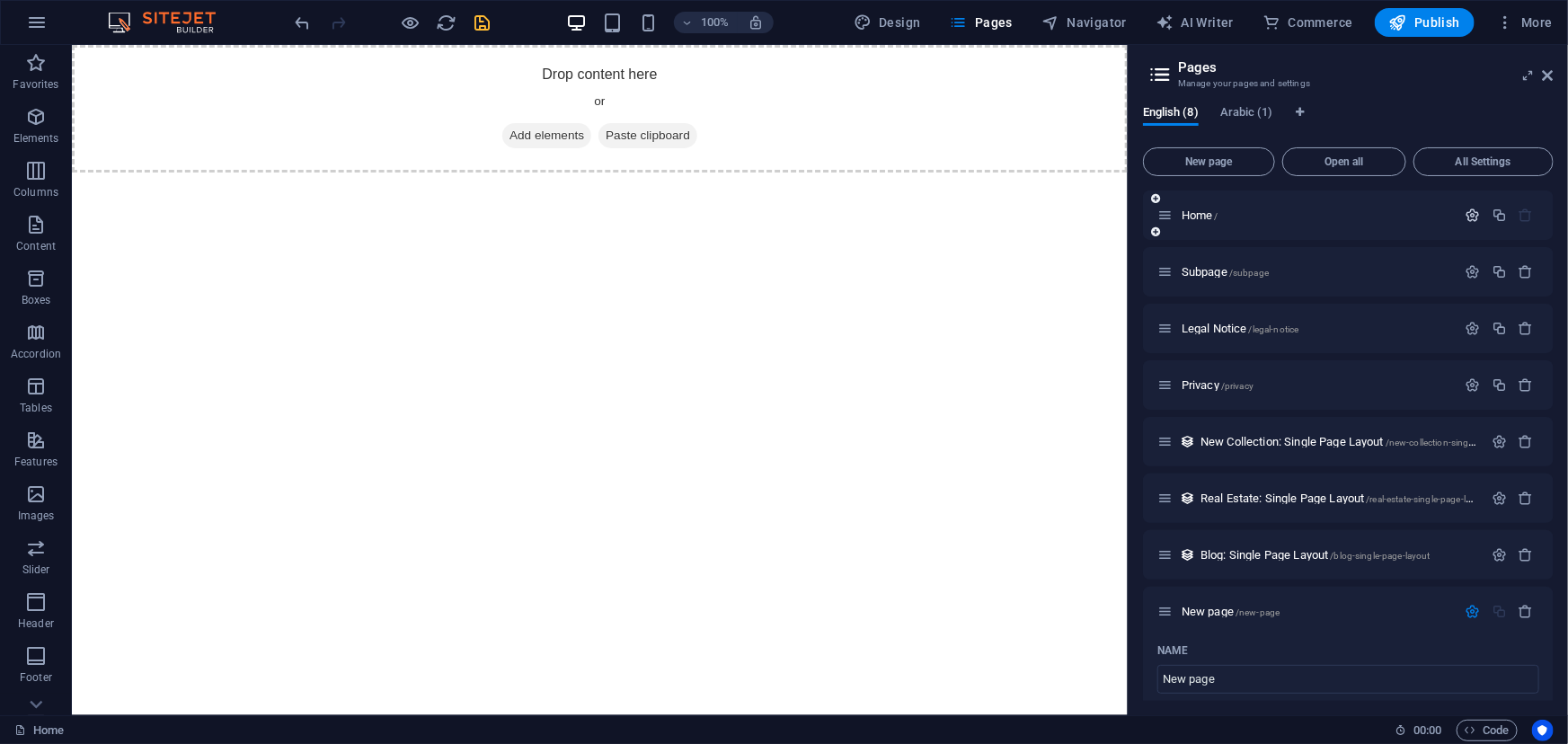
click at [1468, 213] on icon "button" at bounding box center [1473, 215] width 15 height 15
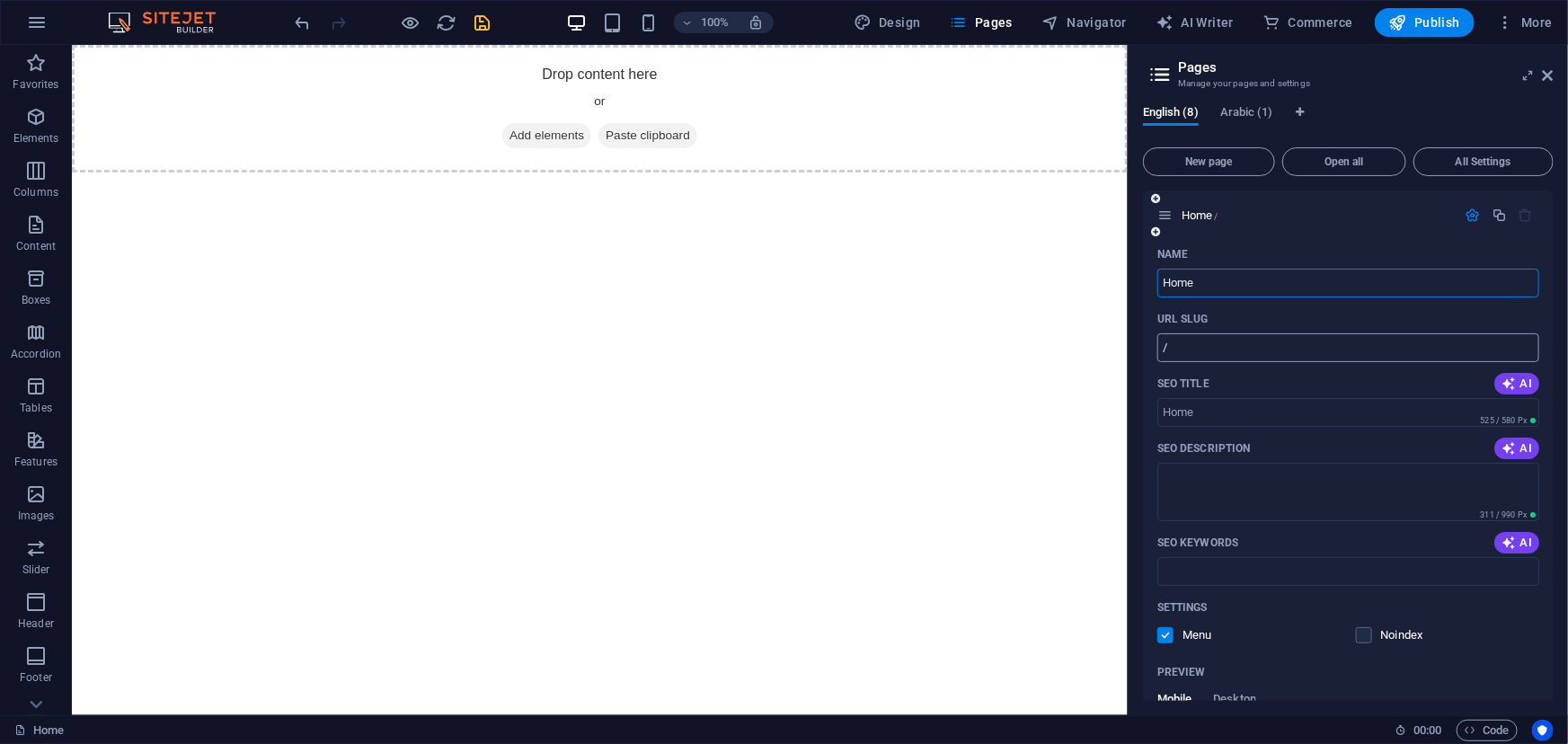
click at [1216, 351] on input "/" at bounding box center [1348, 348] width 382 height 29
click at [1504, 23] on icon "button" at bounding box center [1504, 22] width 18 height 18
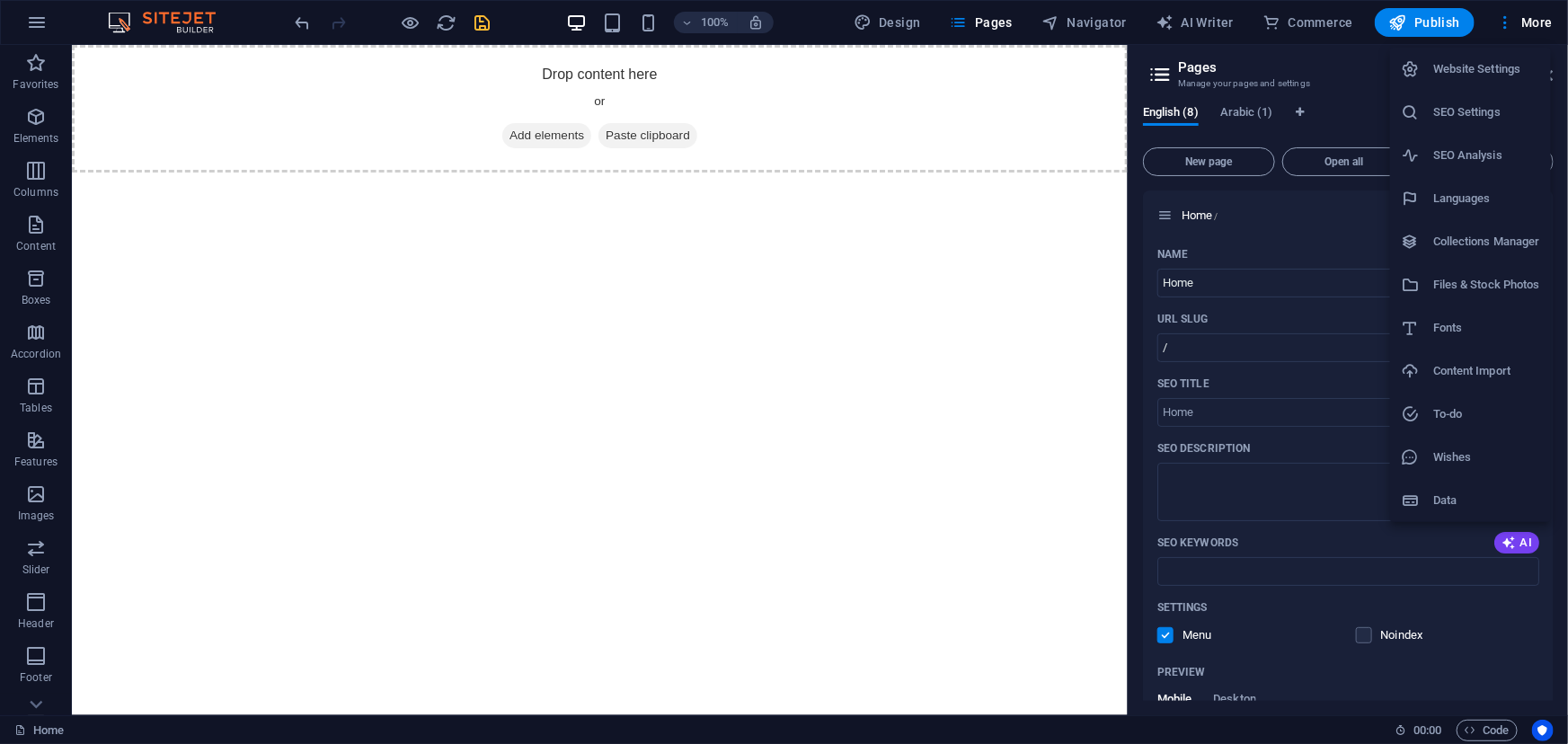
click at [1445, 197] on h6 "Languages" at bounding box center [1486, 198] width 107 height 21
select select "41"
select select "6"
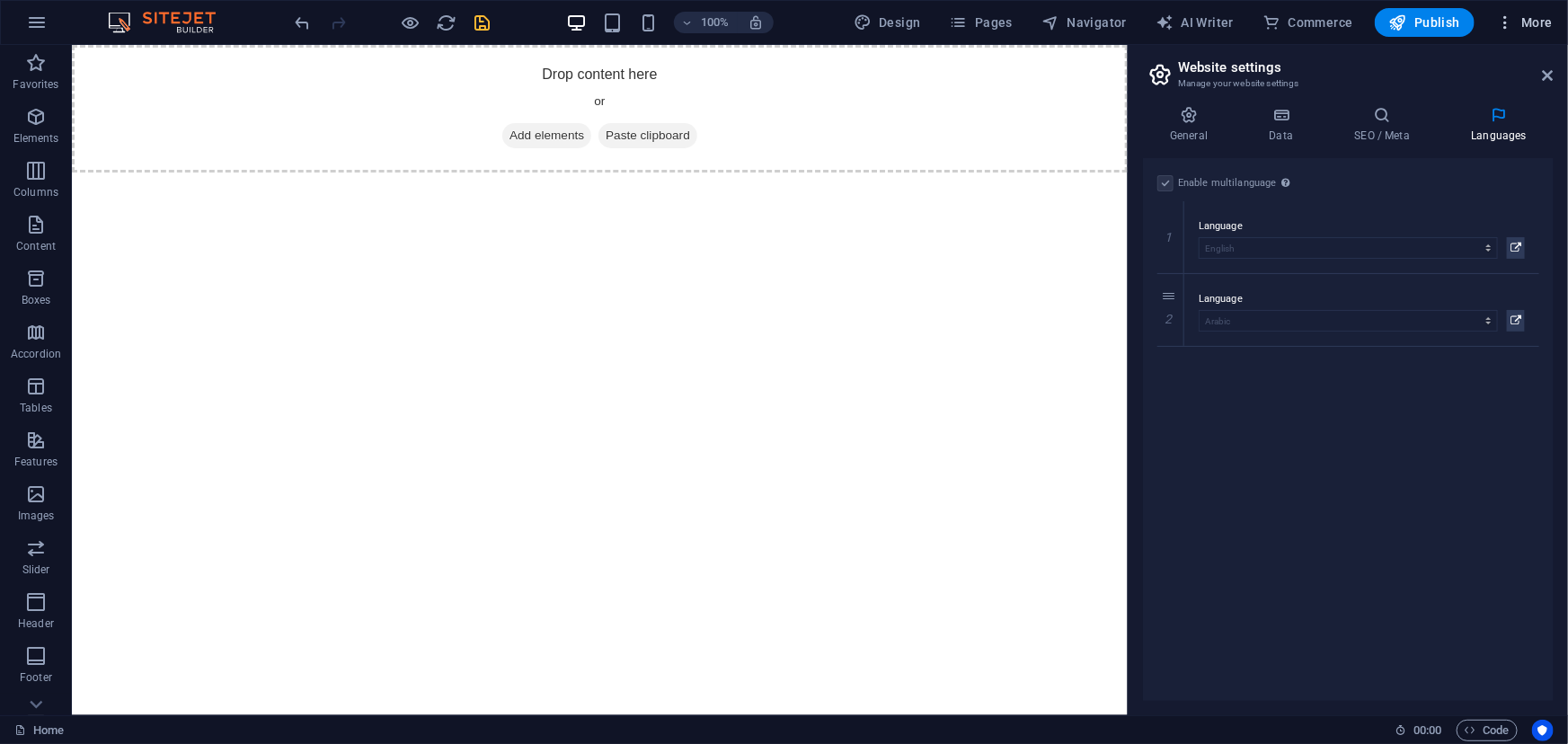
click at [1503, 26] on icon "button" at bounding box center [1504, 22] width 18 height 18
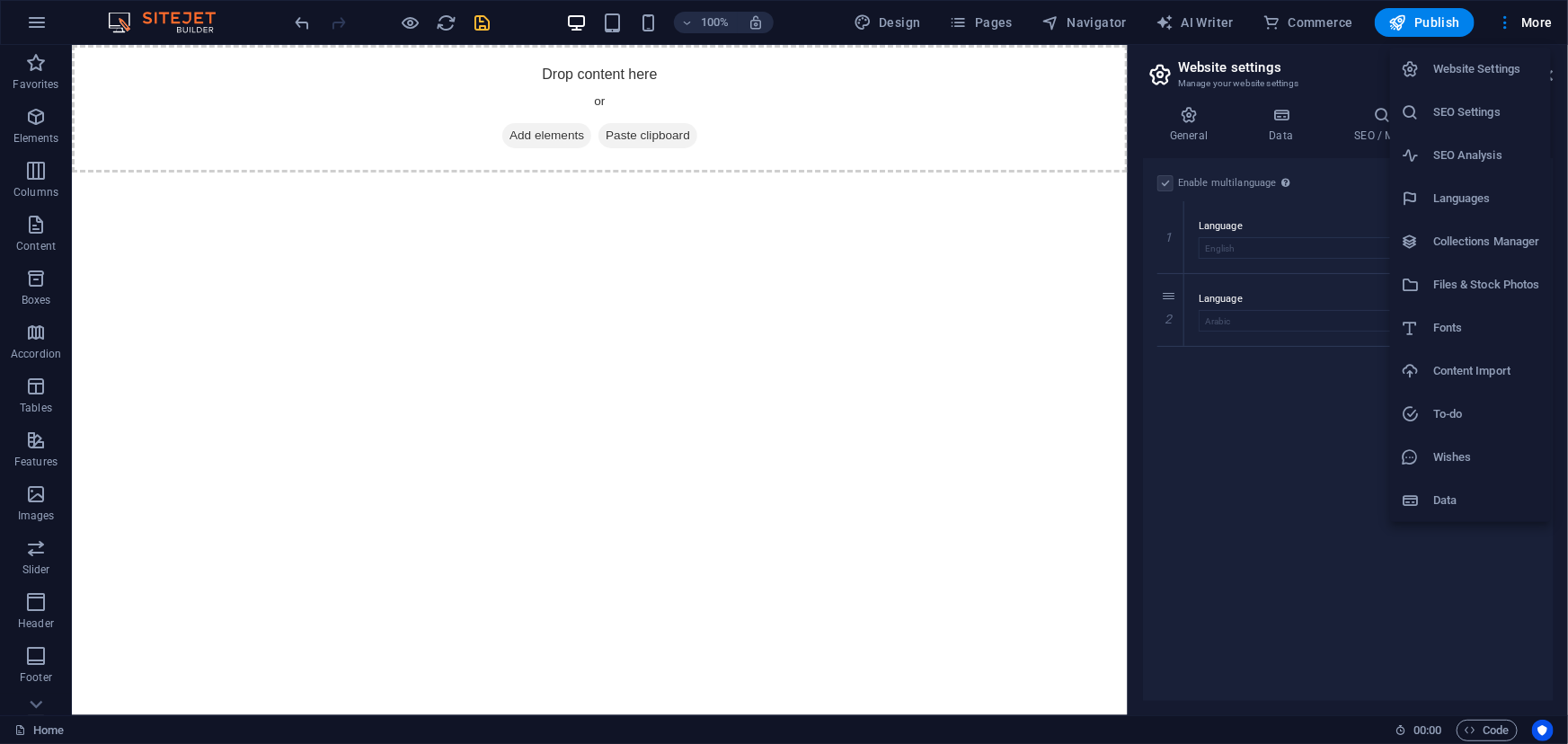
click at [1482, 71] on h6 "Website Settings" at bounding box center [1486, 69] width 107 height 21
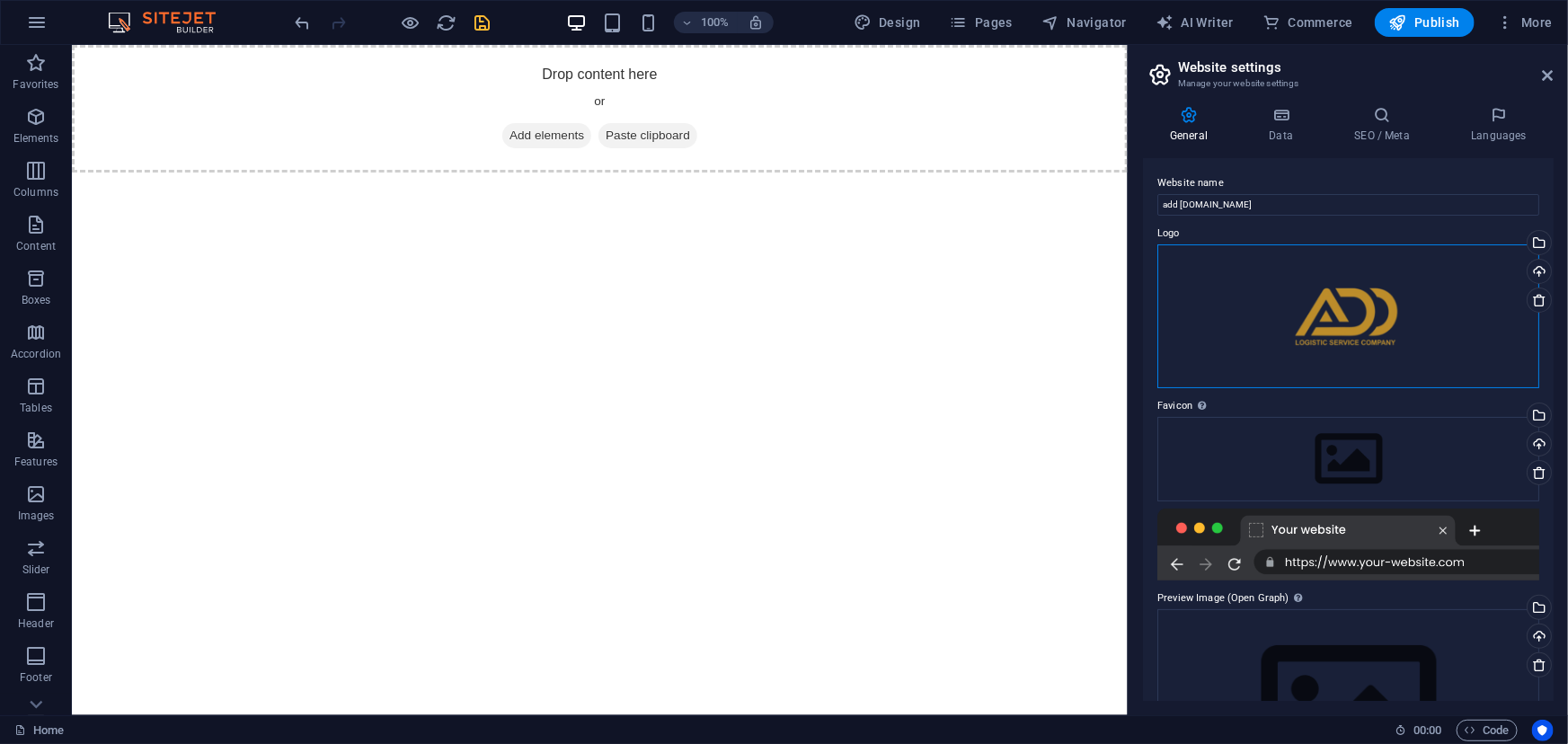
click at [1321, 305] on div "Drag files here, click to choose files or select files from Files or our free s…" at bounding box center [1348, 316] width 382 height 144
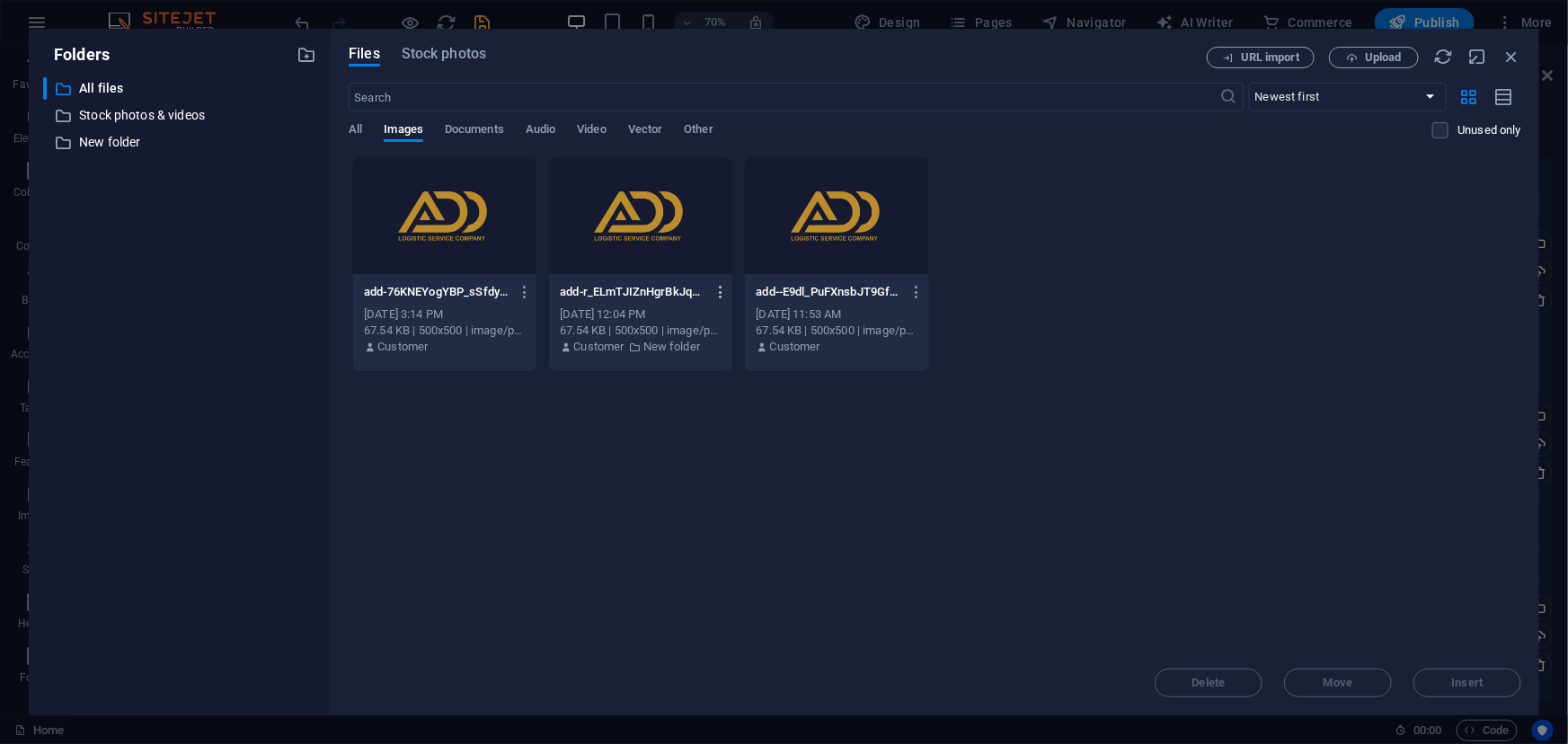
click at [722, 292] on icon "button" at bounding box center [721, 292] width 17 height 16
click at [724, 640] on h6 "Delete" at bounding box center [731, 640] width 76 height 21
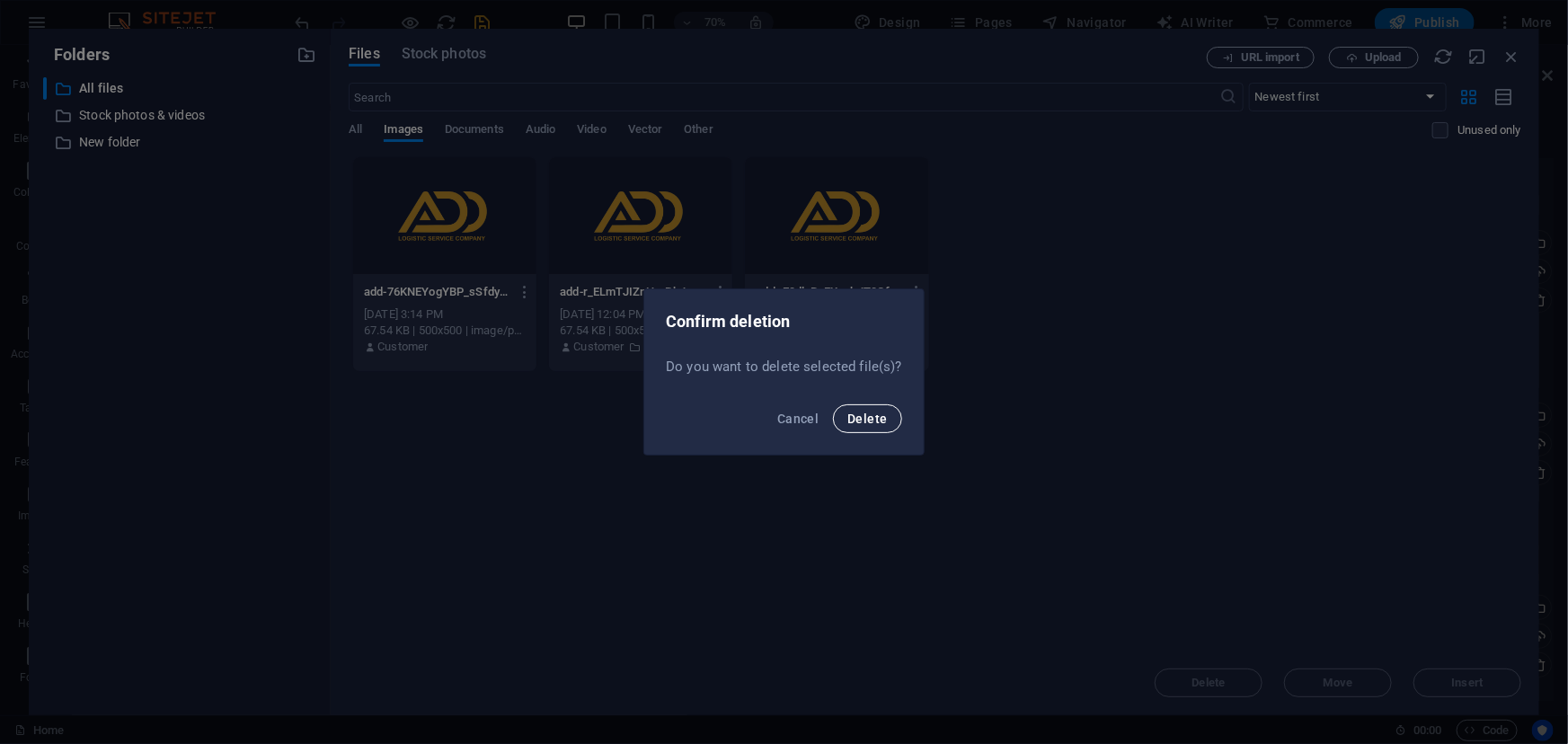
click at [858, 420] on span "Delete" at bounding box center [866, 418] width 40 height 14
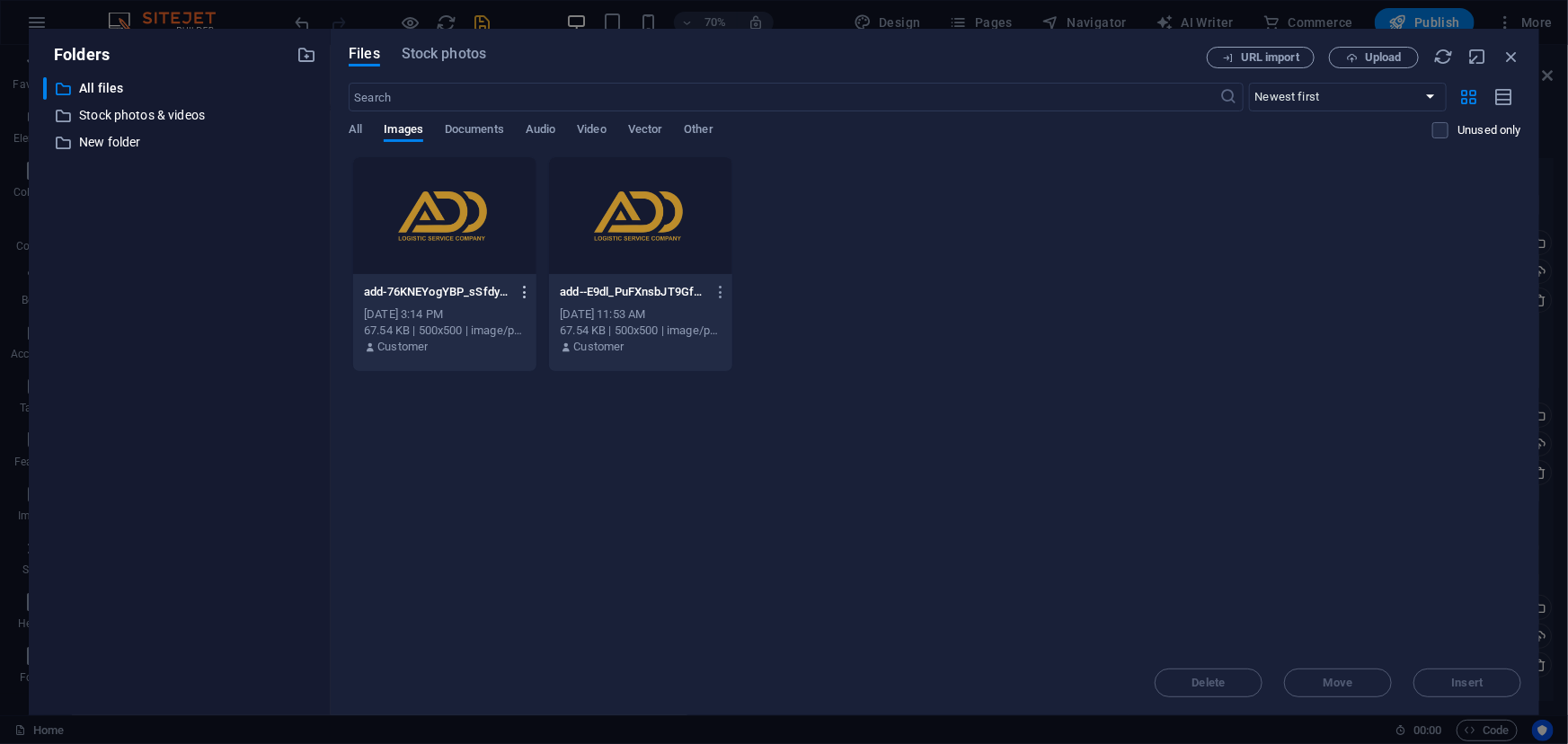
click at [523, 287] on icon "button" at bounding box center [525, 292] width 17 height 16
click at [528, 638] on h6 "Delete" at bounding box center [536, 640] width 76 height 21
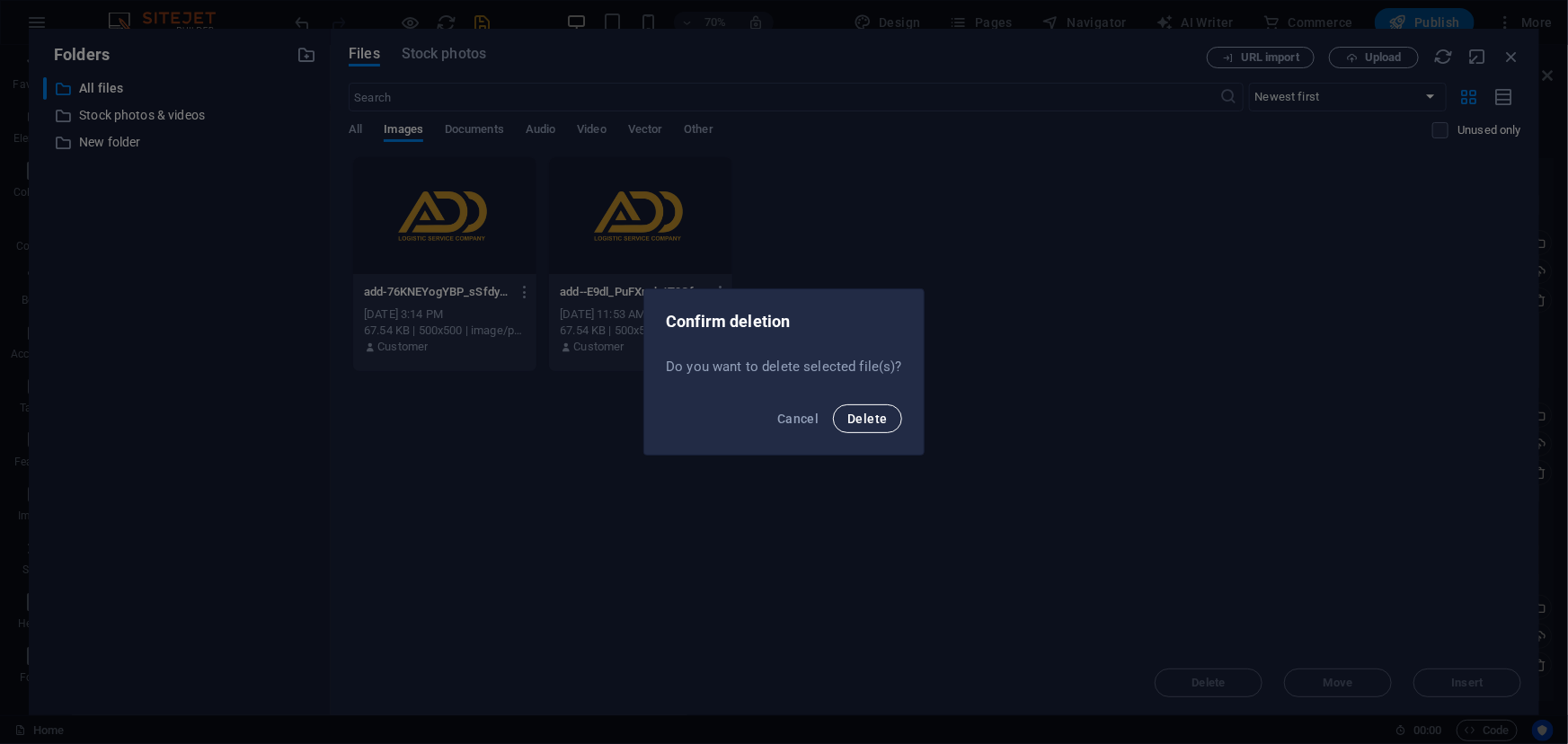
click at [857, 412] on span "Delete" at bounding box center [866, 418] width 40 height 14
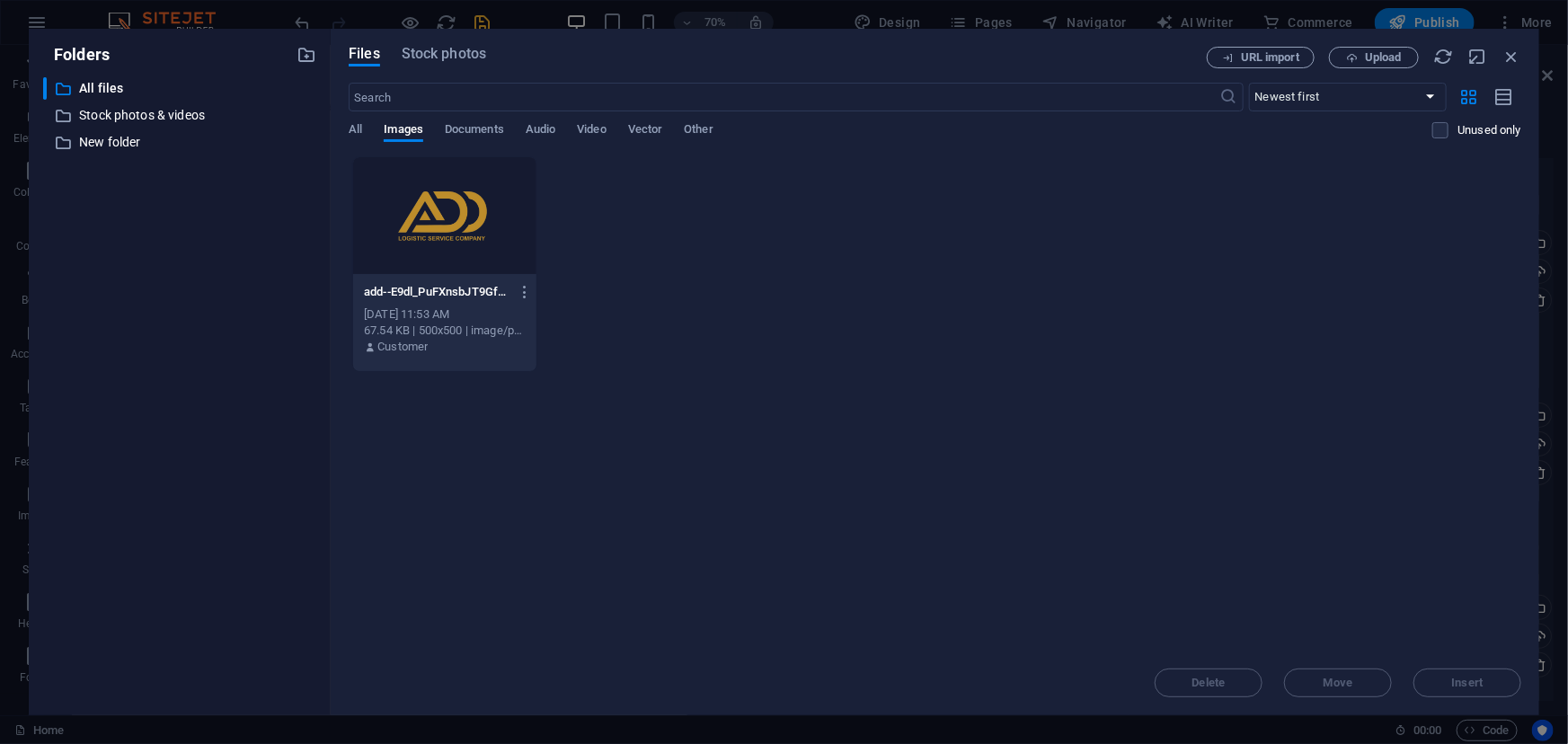
click at [419, 213] on div at bounding box center [445, 215] width 184 height 117
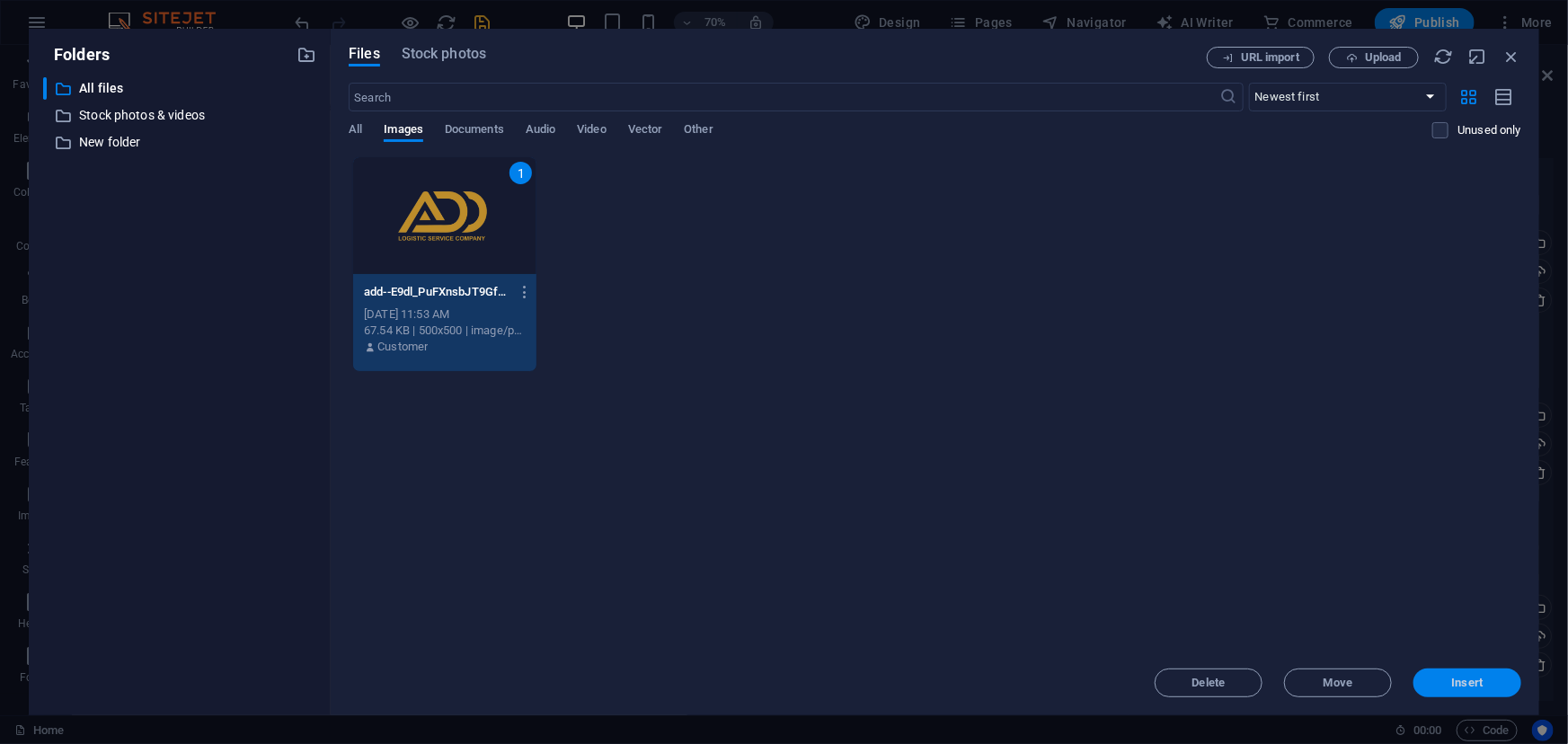
click at [1482, 688] on span "Insert" at bounding box center [1467, 682] width 32 height 11
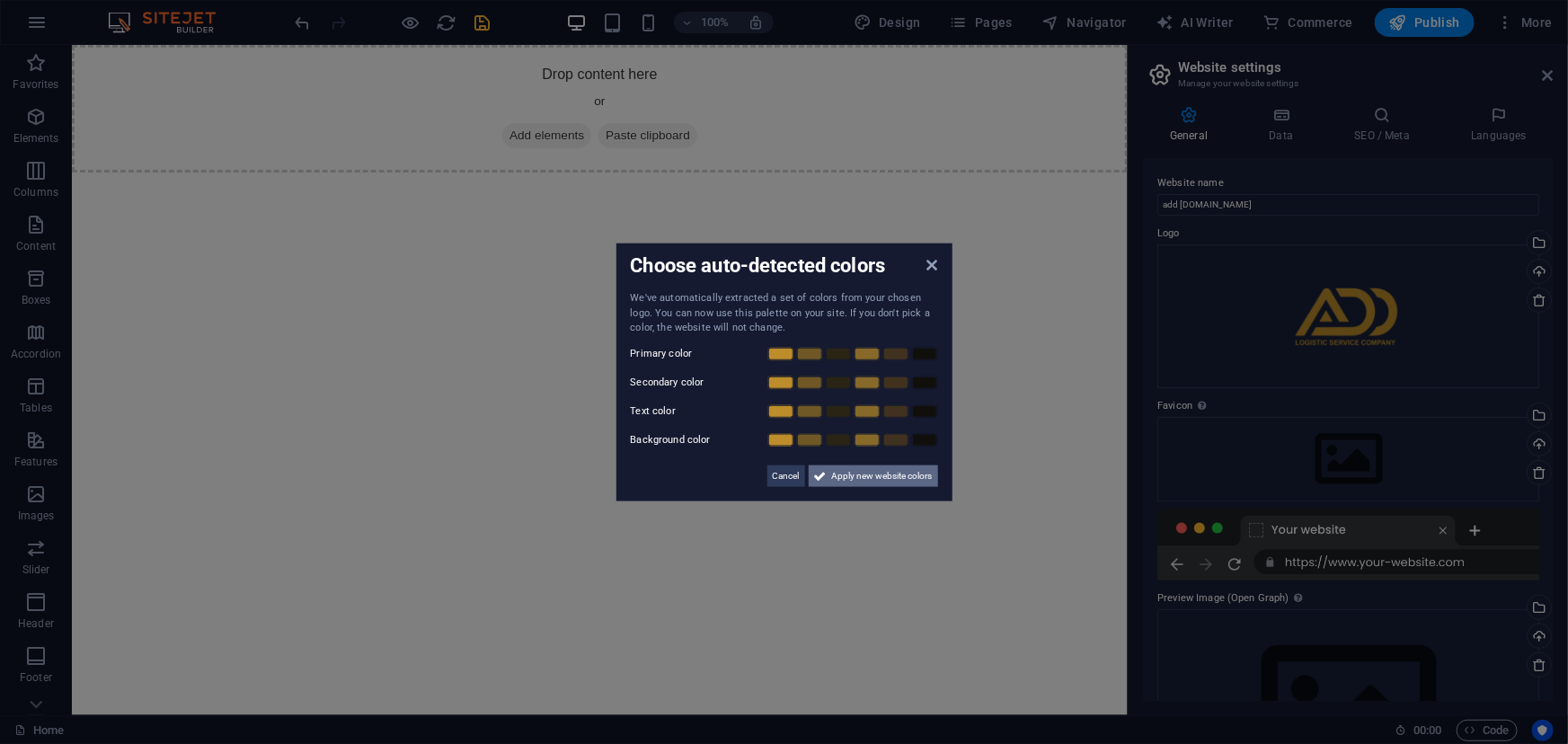
click at [865, 469] on span "Apply new website colors" at bounding box center [883, 474] width 101 height 21
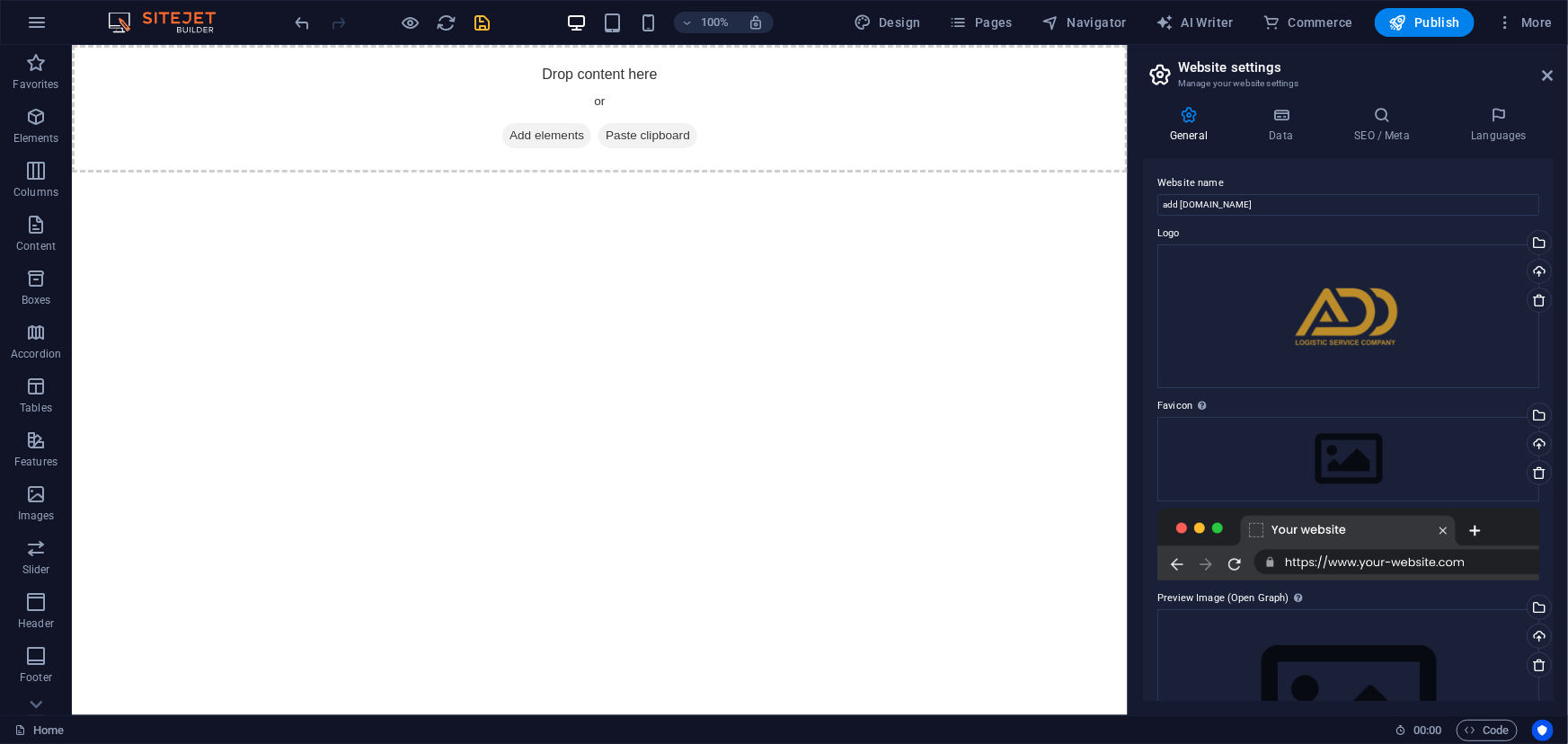
drag, startPoint x: 1553, startPoint y: 265, endPoint x: 1565, endPoint y: 357, distance: 92.8
click at [1565, 357] on div "General Data SEO / Meta Languages Website name add logistics.com Logo Drag file…" at bounding box center [1348, 403] width 439 height 623
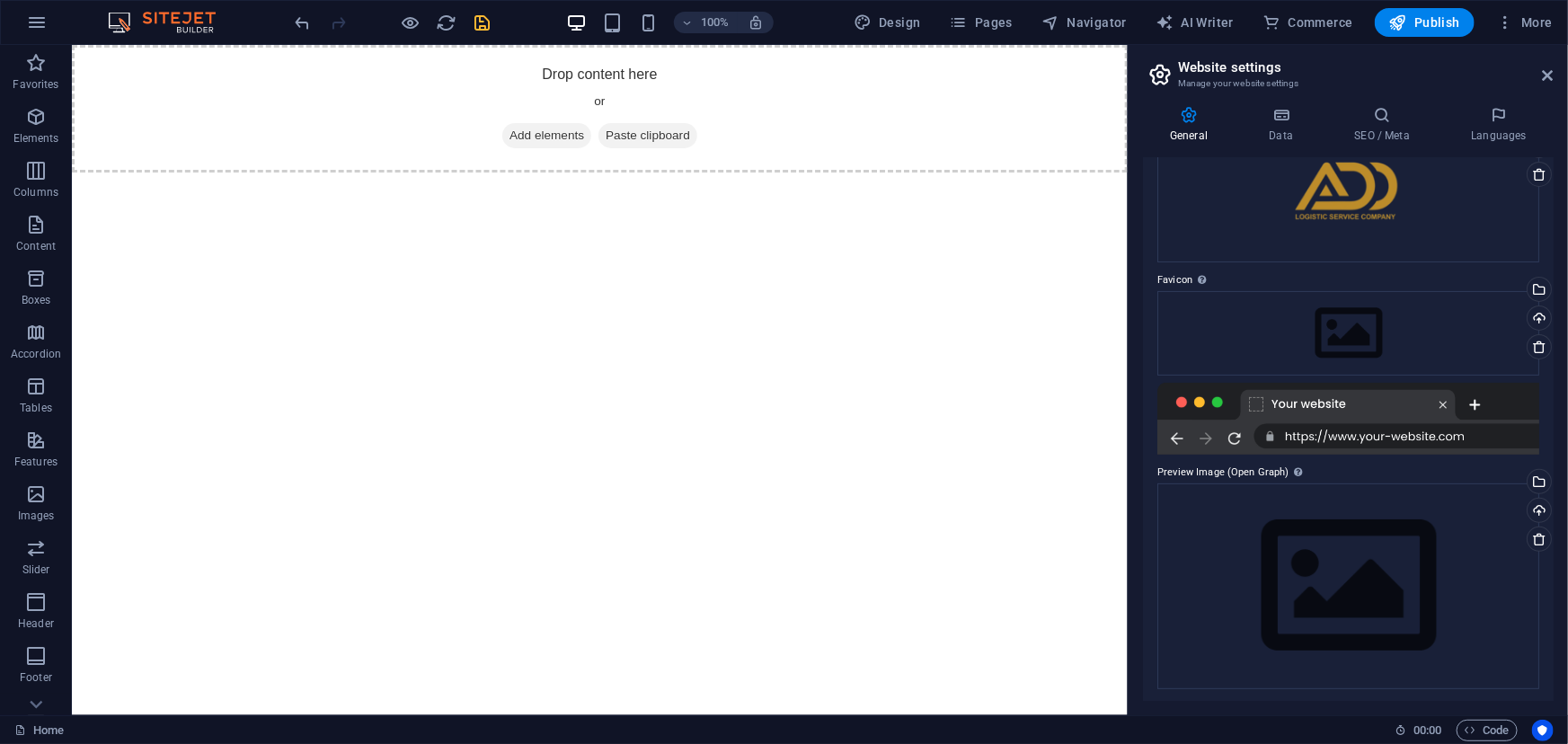
scroll to position [129, 0]
click at [1530, 501] on div "Upload" at bounding box center [1537, 509] width 27 height 27
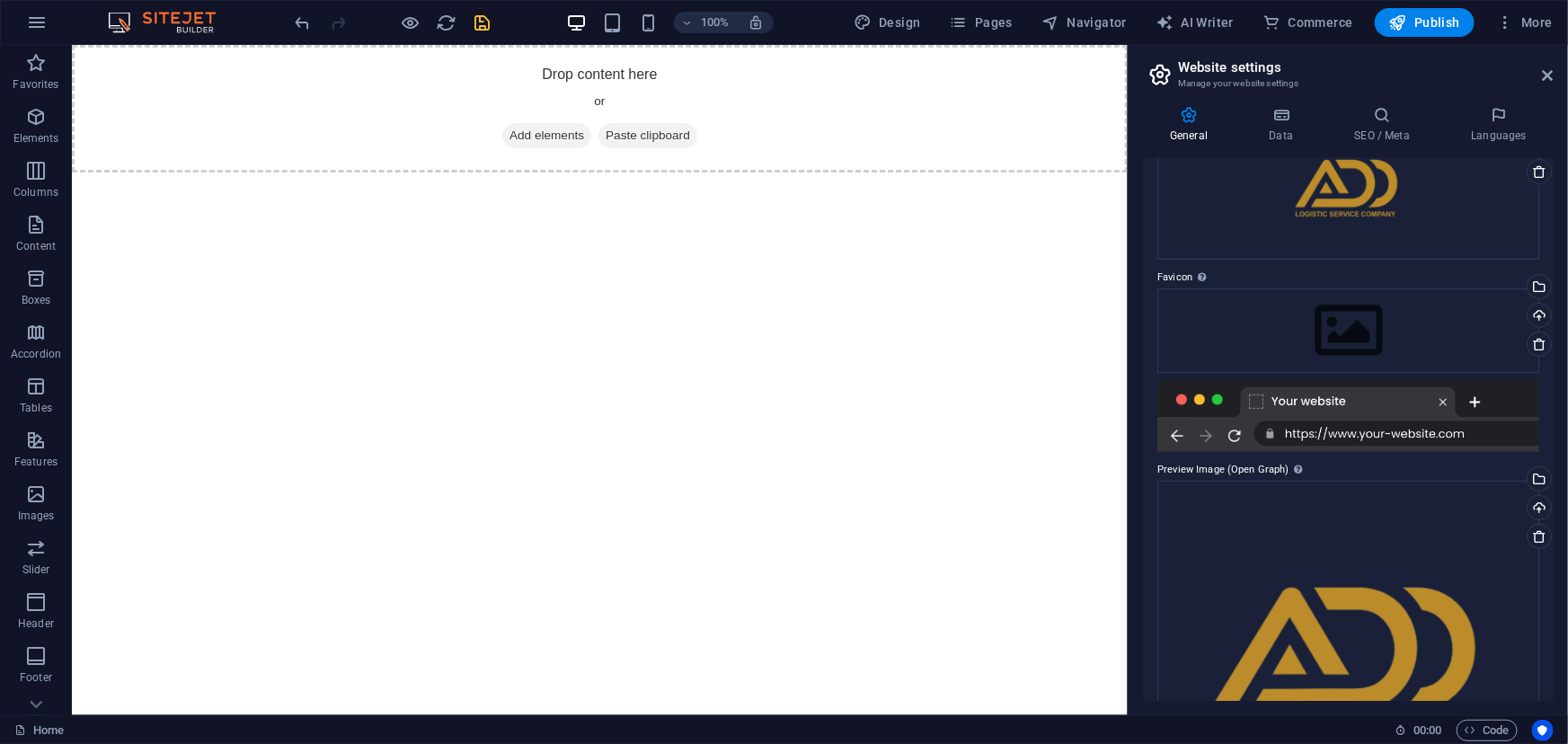
drag, startPoint x: 1555, startPoint y: 414, endPoint x: 1567, endPoint y: 565, distance: 151.5
click at [1567, 565] on div "General Data SEO / Meta Languages Website name add logistics.com Logo Drag file…" at bounding box center [1348, 403] width 439 height 623
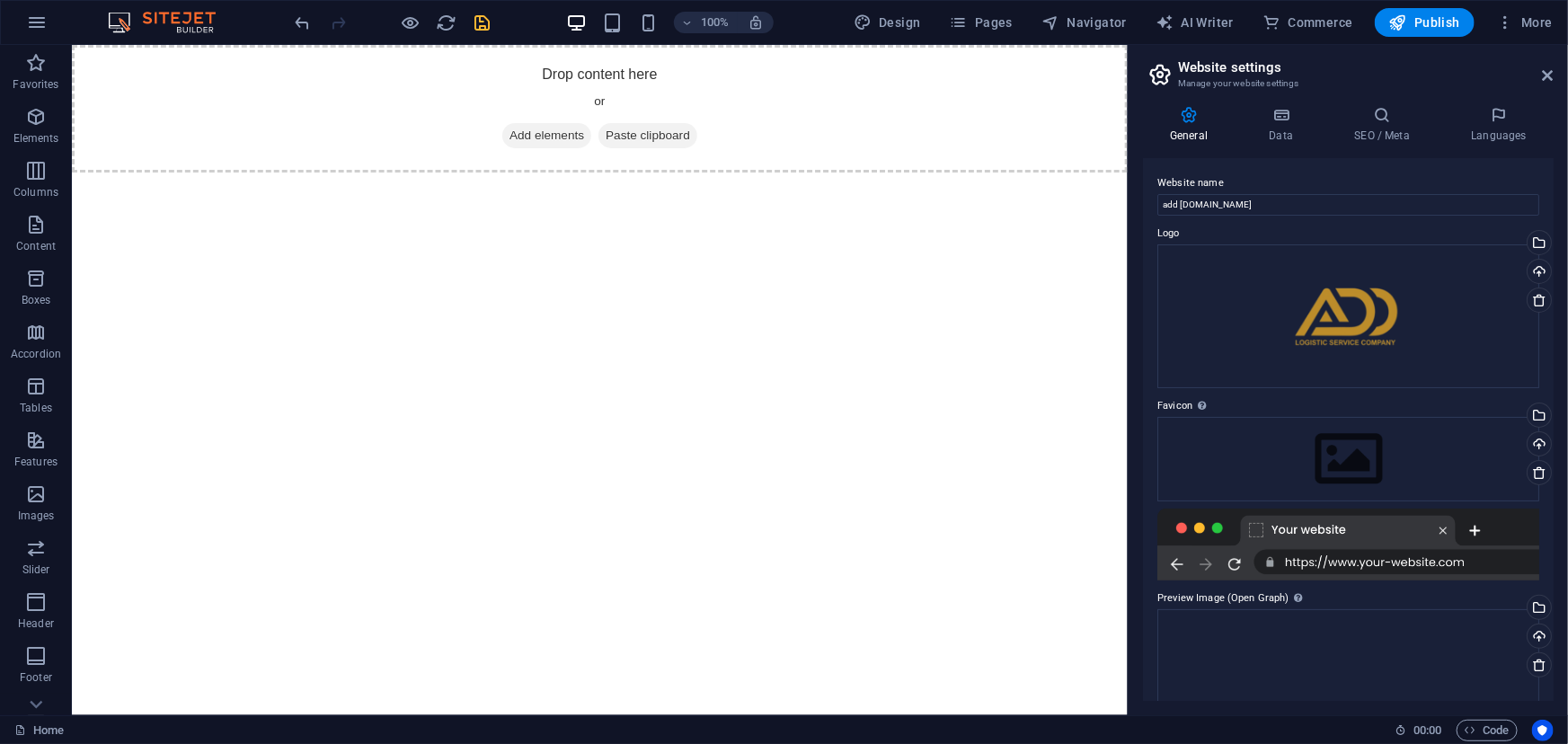
scroll to position [129, 0]
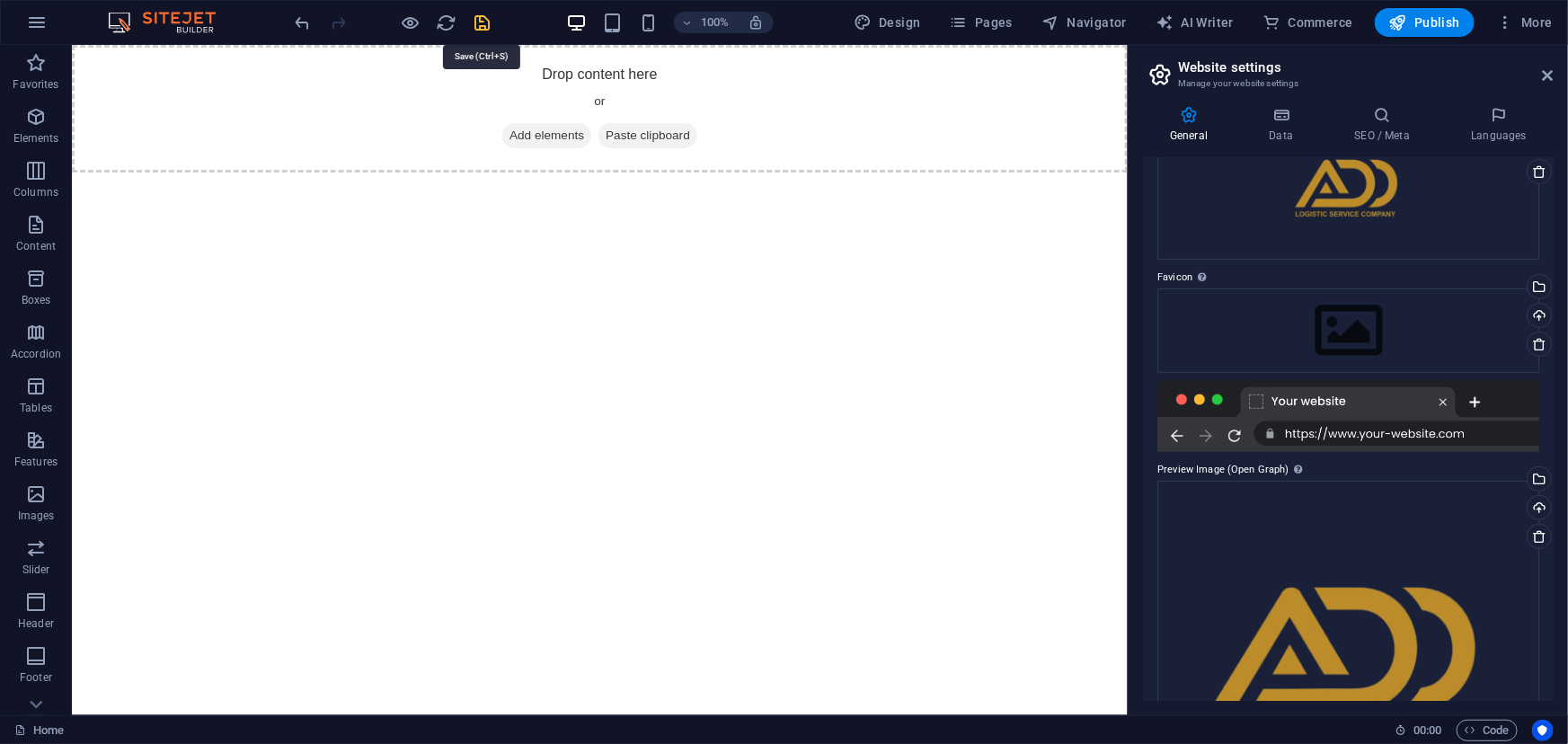
click at [477, 23] on icon "save" at bounding box center [482, 22] width 20 height 20
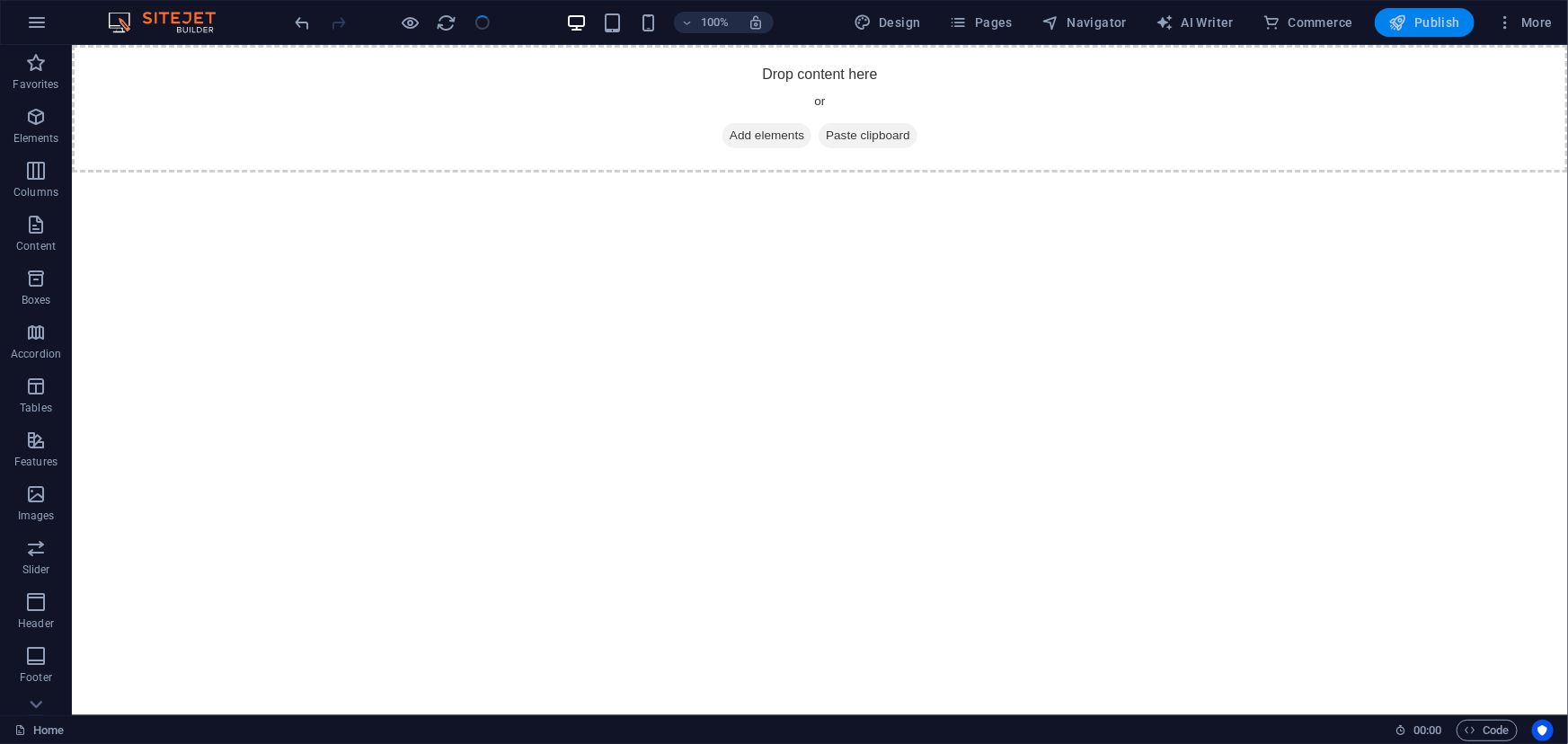
click at [1428, 19] on span "Publish" at bounding box center [1424, 22] width 71 height 18
click at [1419, 18] on span "Publish" at bounding box center [1424, 22] width 71 height 18
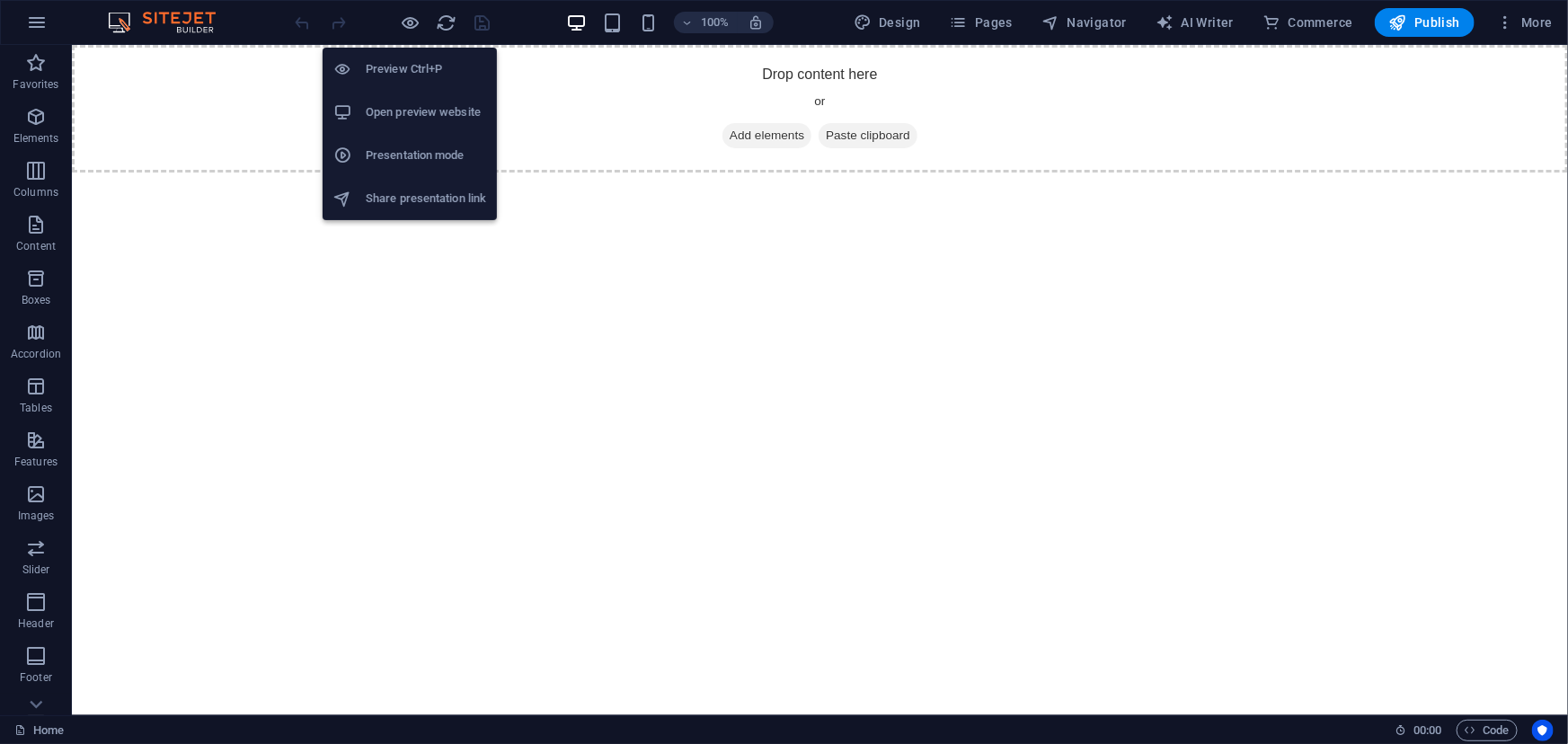
click at [411, 72] on h6 "Preview Ctrl+P" at bounding box center [425, 69] width 121 height 21
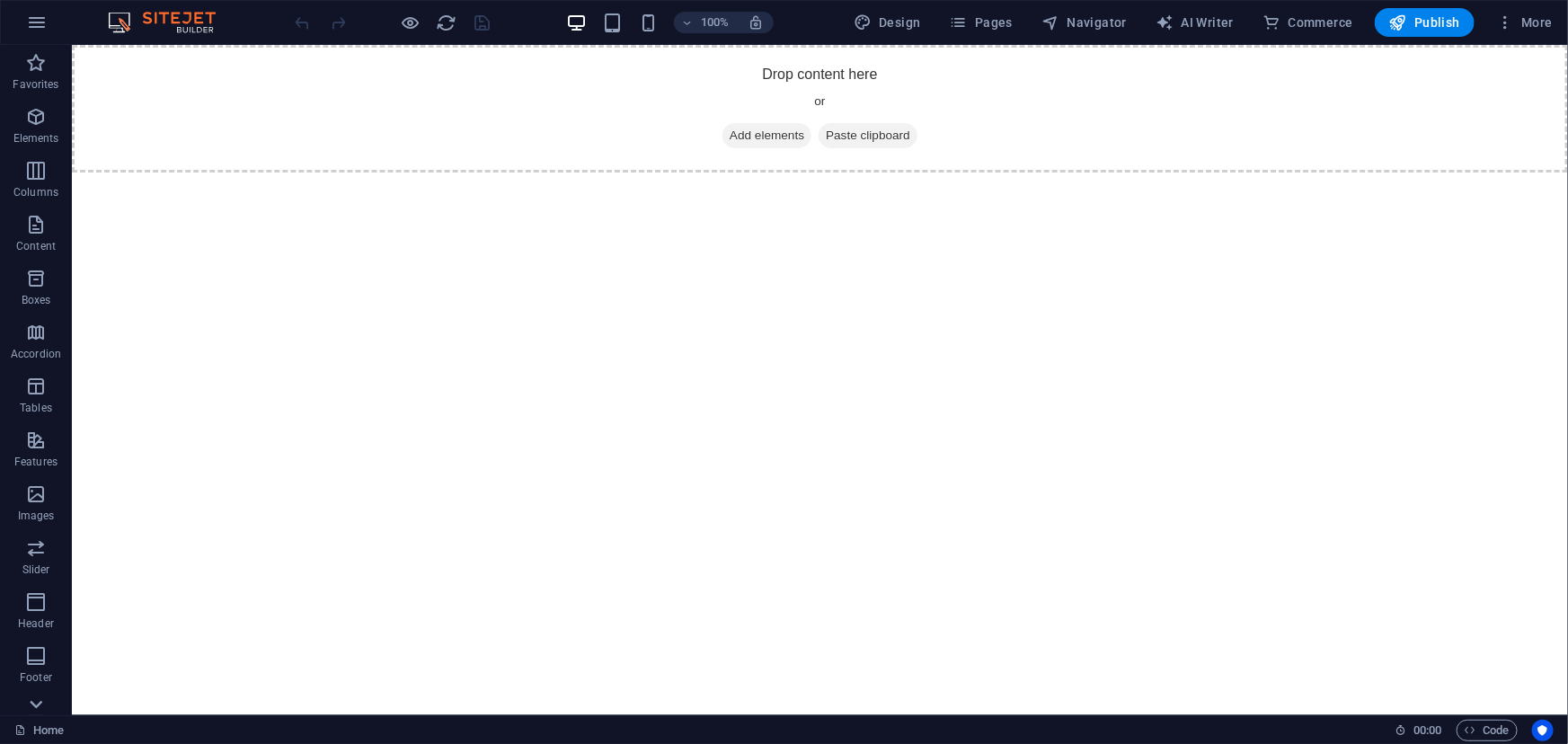
click at [33, 708] on icon at bounding box center [36, 704] width 25 height 25
click at [33, 708] on span "Commerce" at bounding box center [36, 690] width 72 height 43
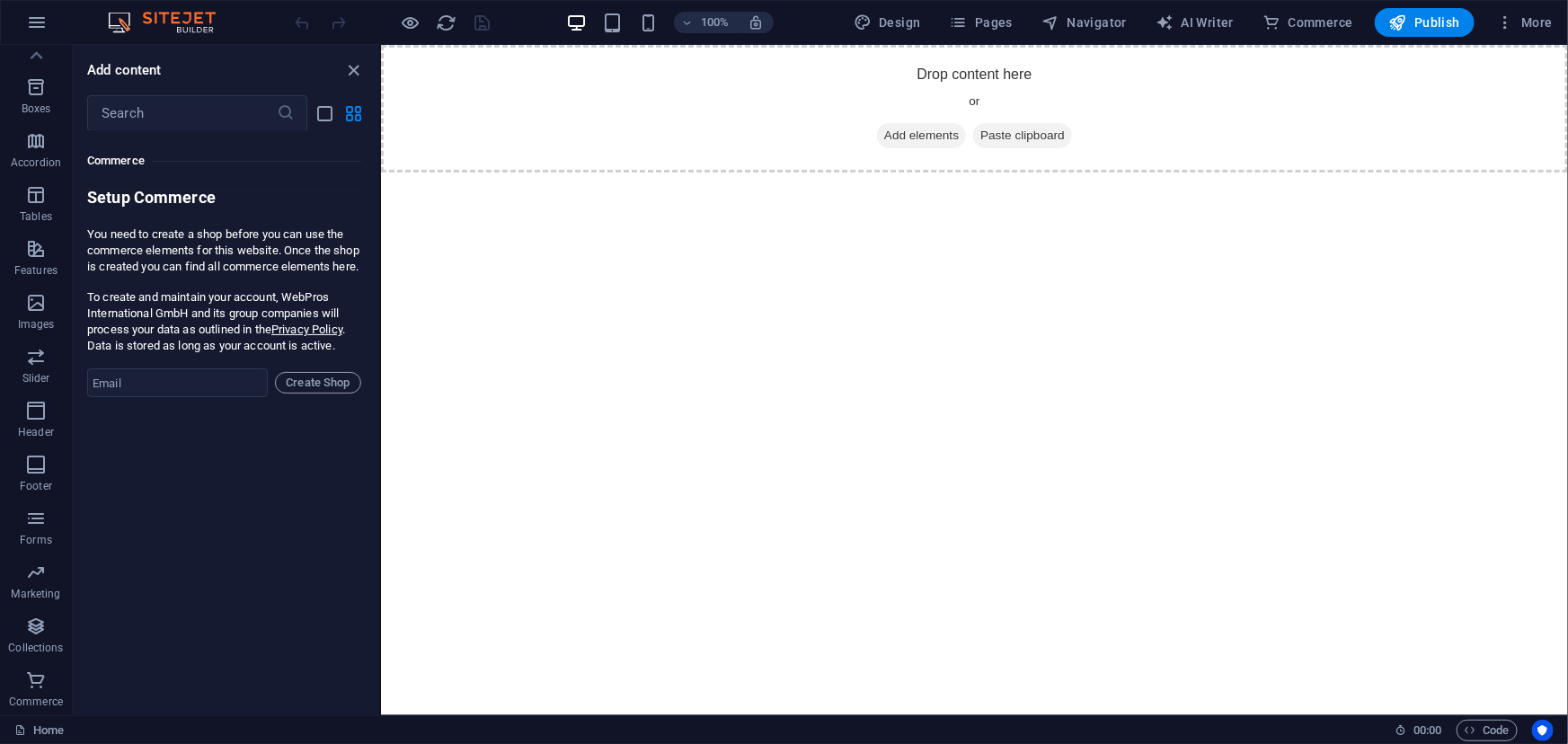
scroll to position [17302, 0]
click at [33, 708] on span "Commerce" at bounding box center [36, 690] width 72 height 43
click at [38, 62] on icon at bounding box center [36, 56] width 25 height 25
click at [38, 62] on icon "button" at bounding box center [36, 63] width 21 height 21
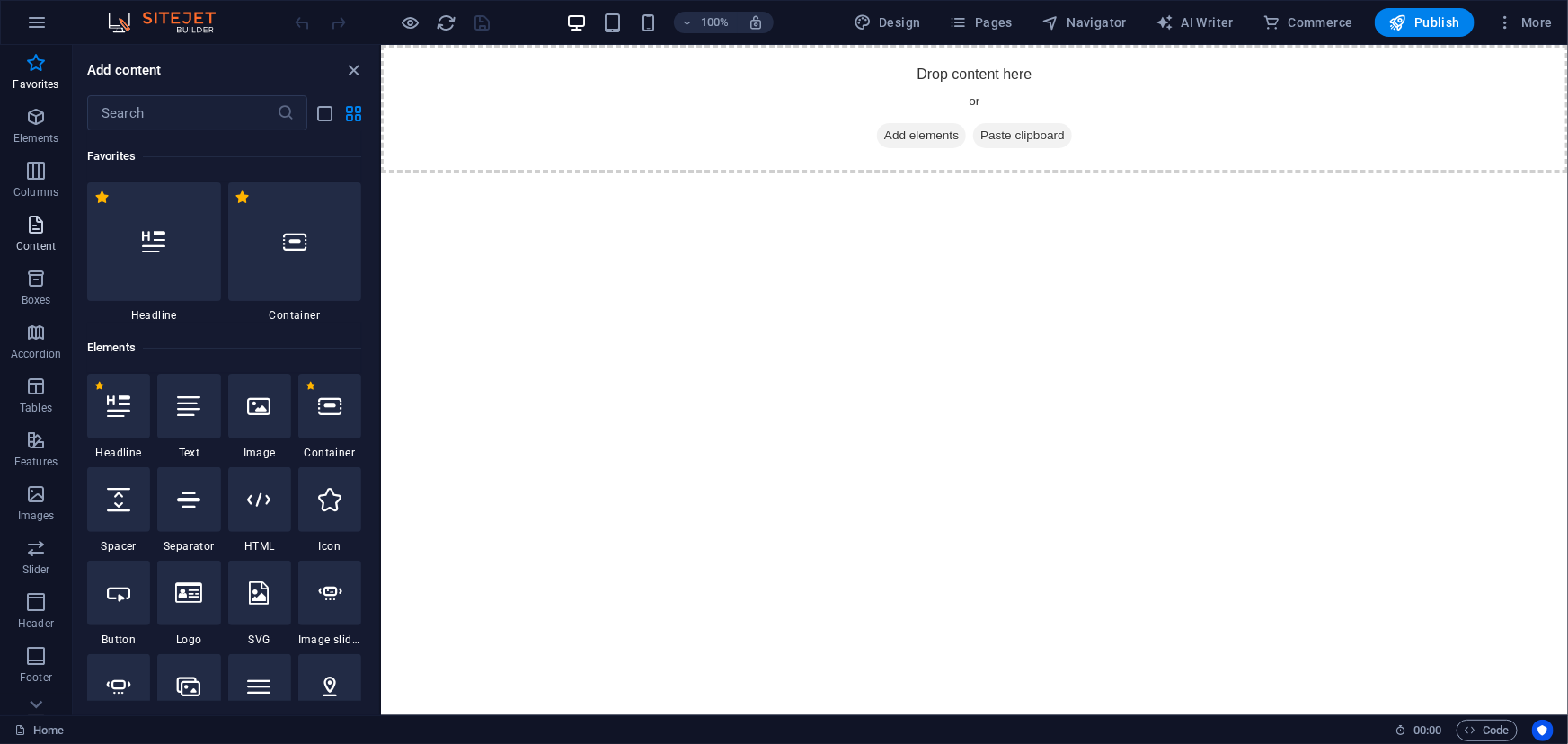
click at [36, 235] on span "Content" at bounding box center [36, 235] width 72 height 43
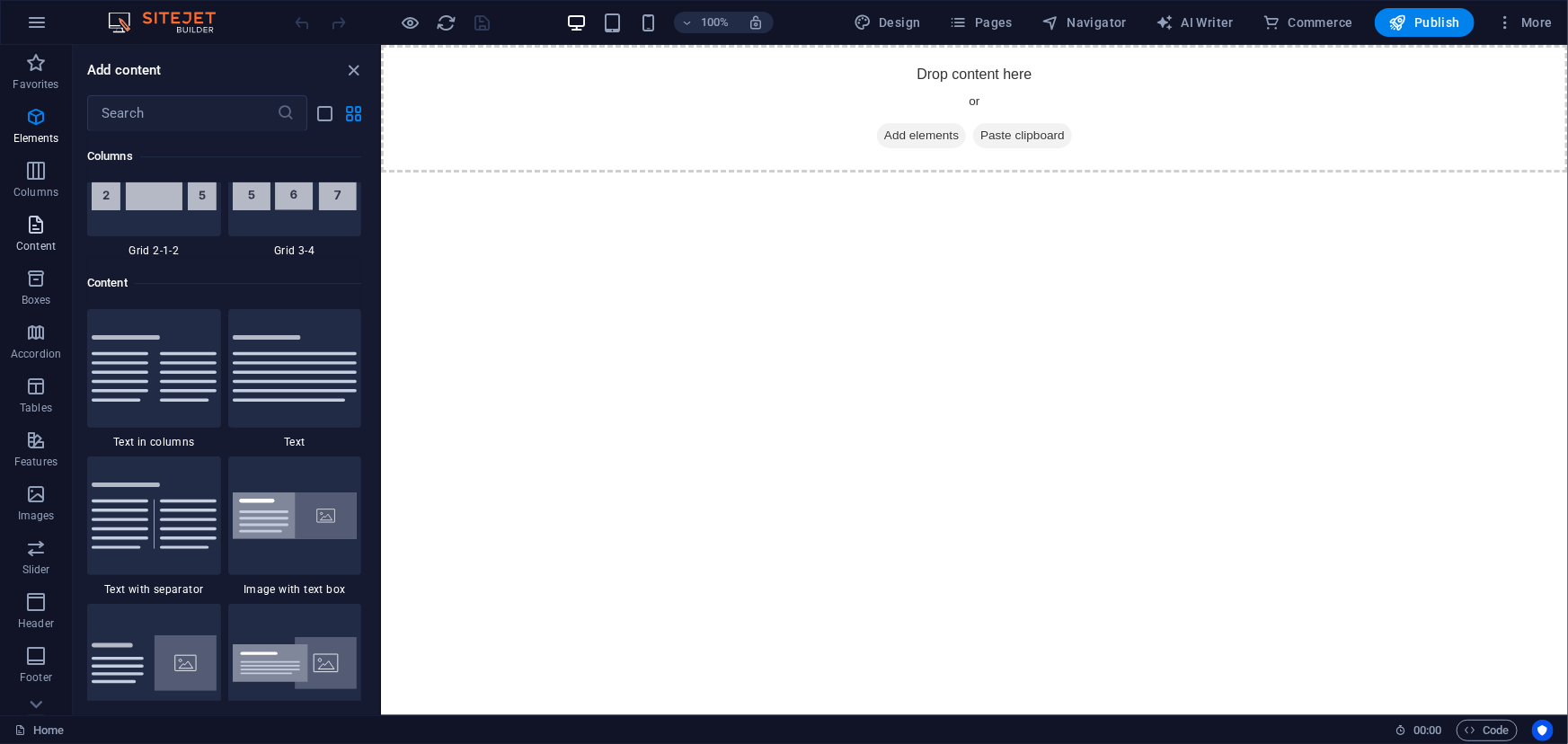
scroll to position [3141, 0]
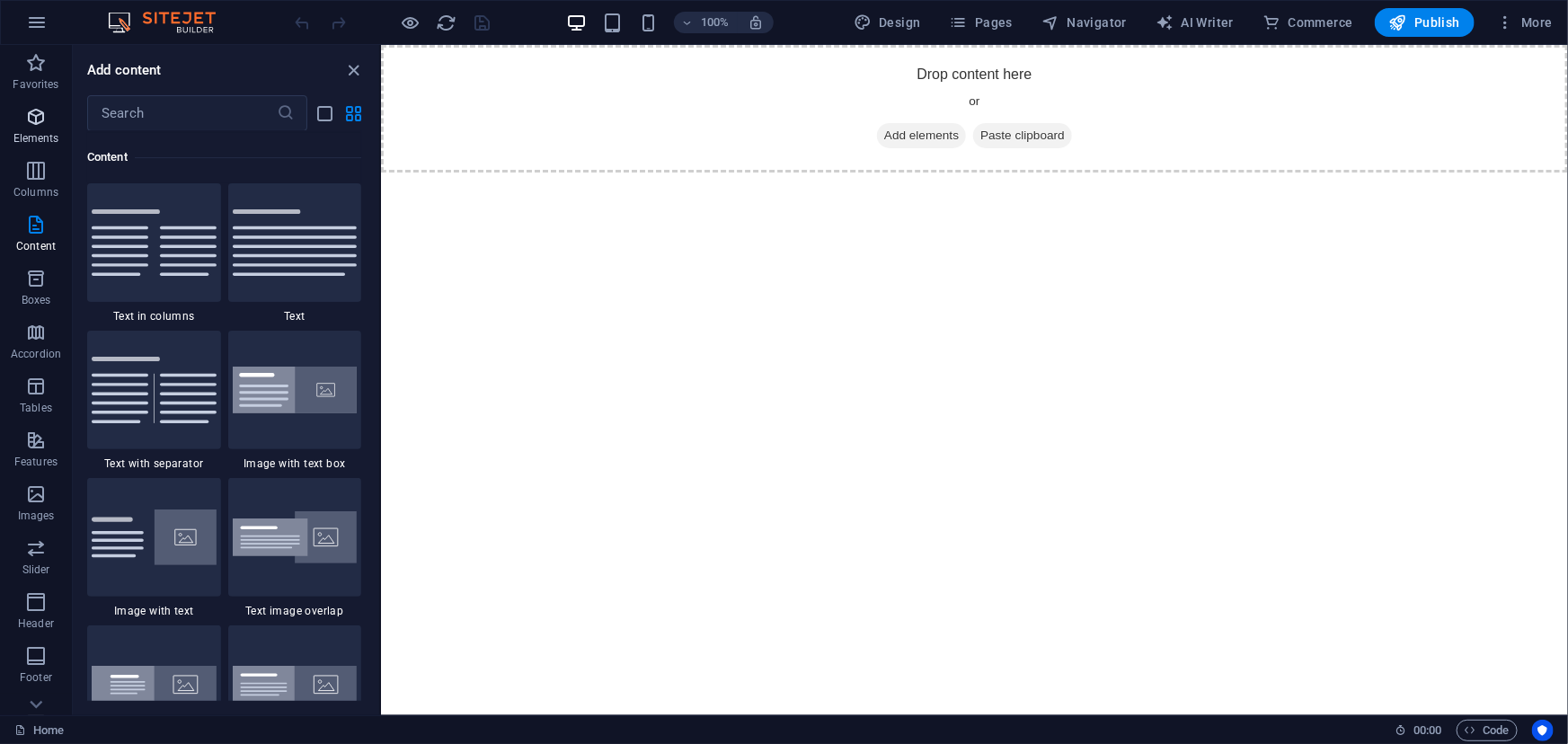
click at [29, 106] on icon "button" at bounding box center [36, 117] width 21 height 21
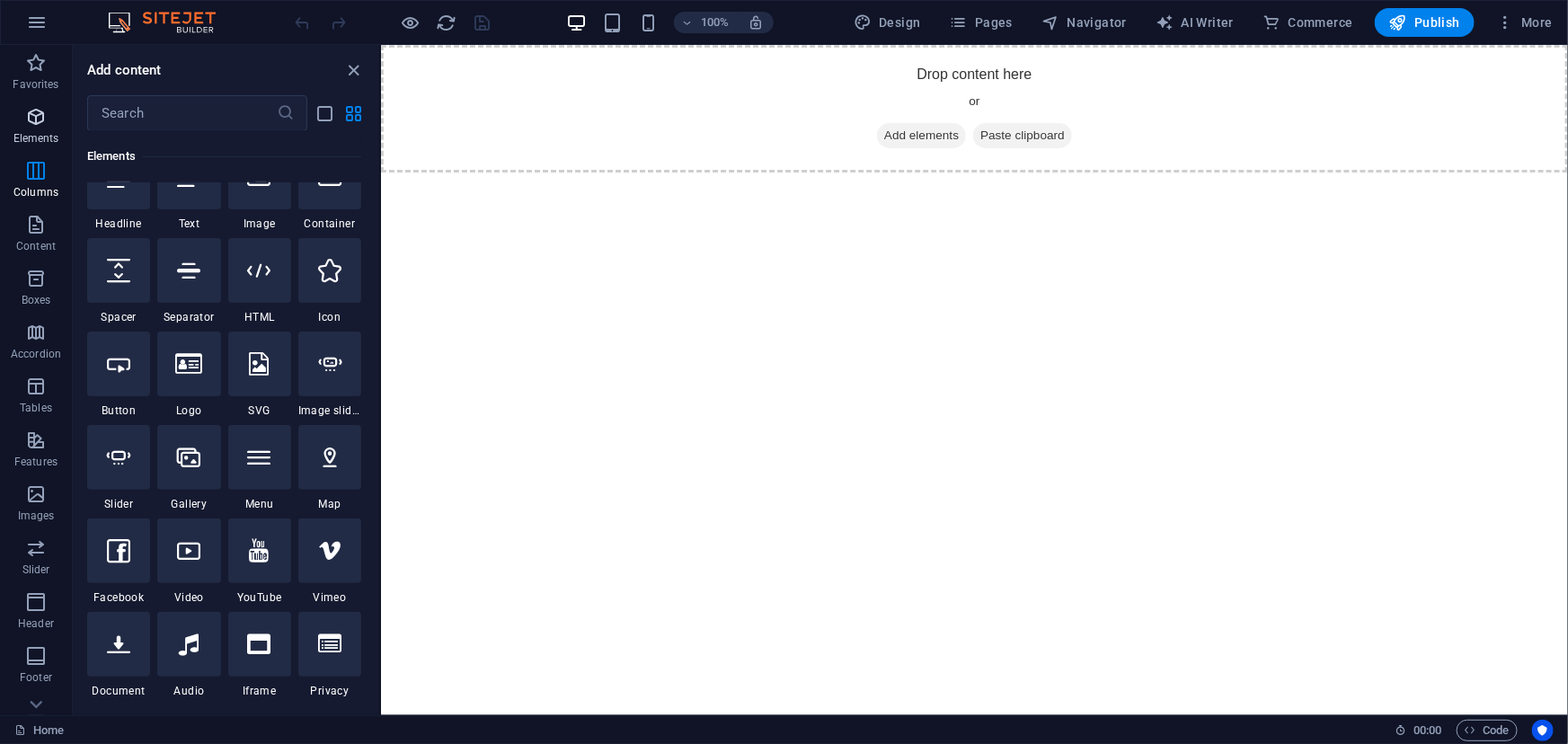
scroll to position [190, 0]
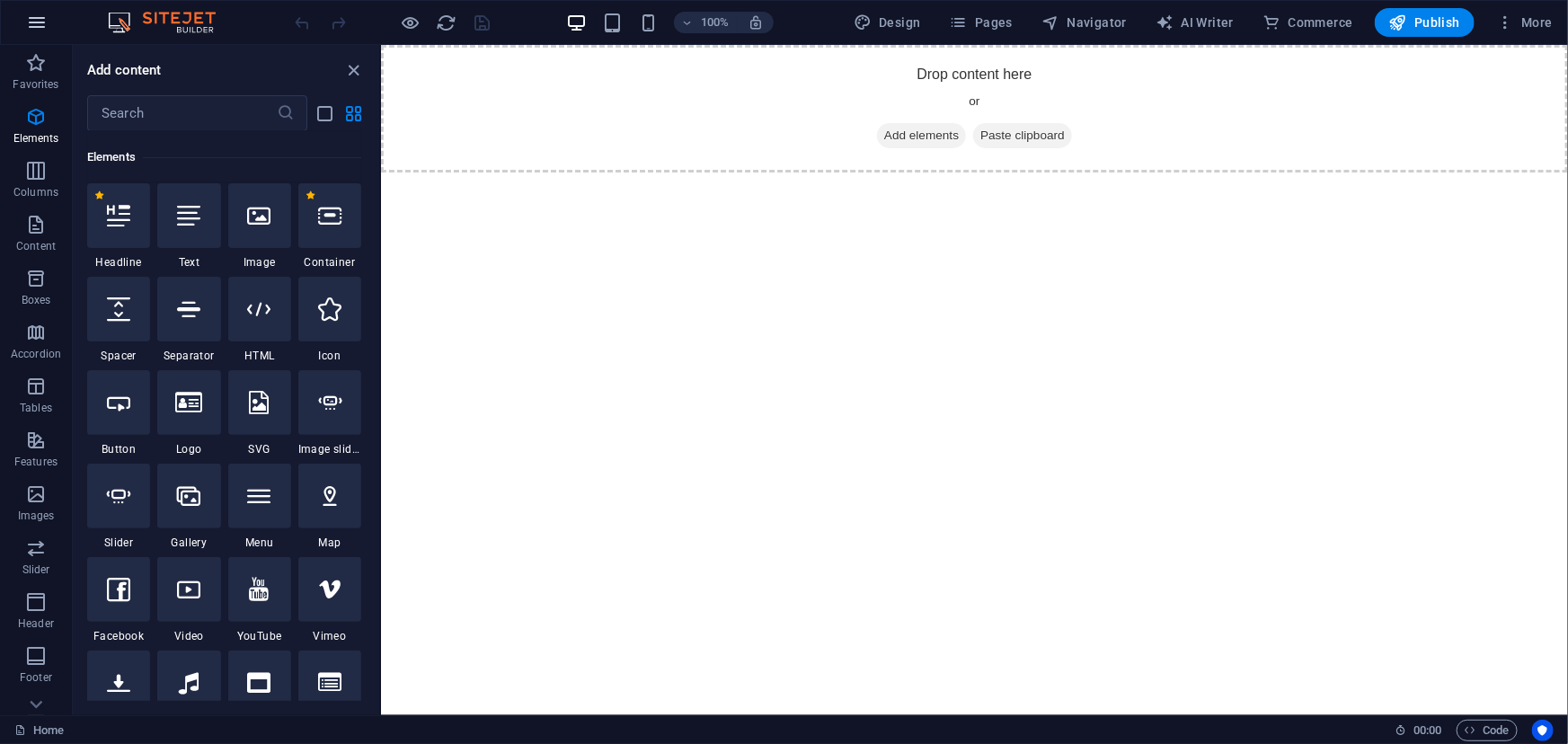
click at [43, 21] on icon "button" at bounding box center [37, 22] width 21 height 21
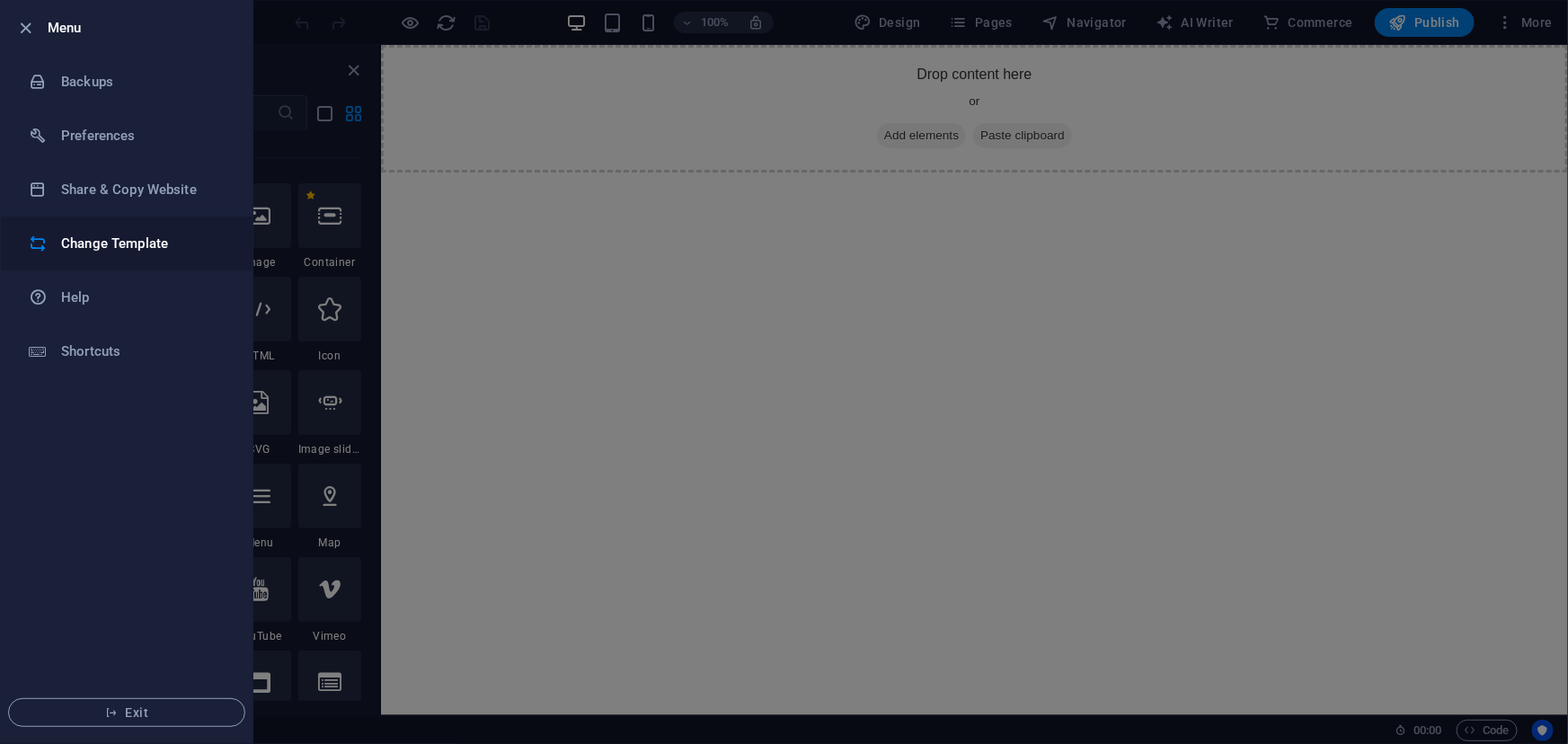
click at [116, 240] on h6 "Change Template" at bounding box center [144, 243] width 166 height 21
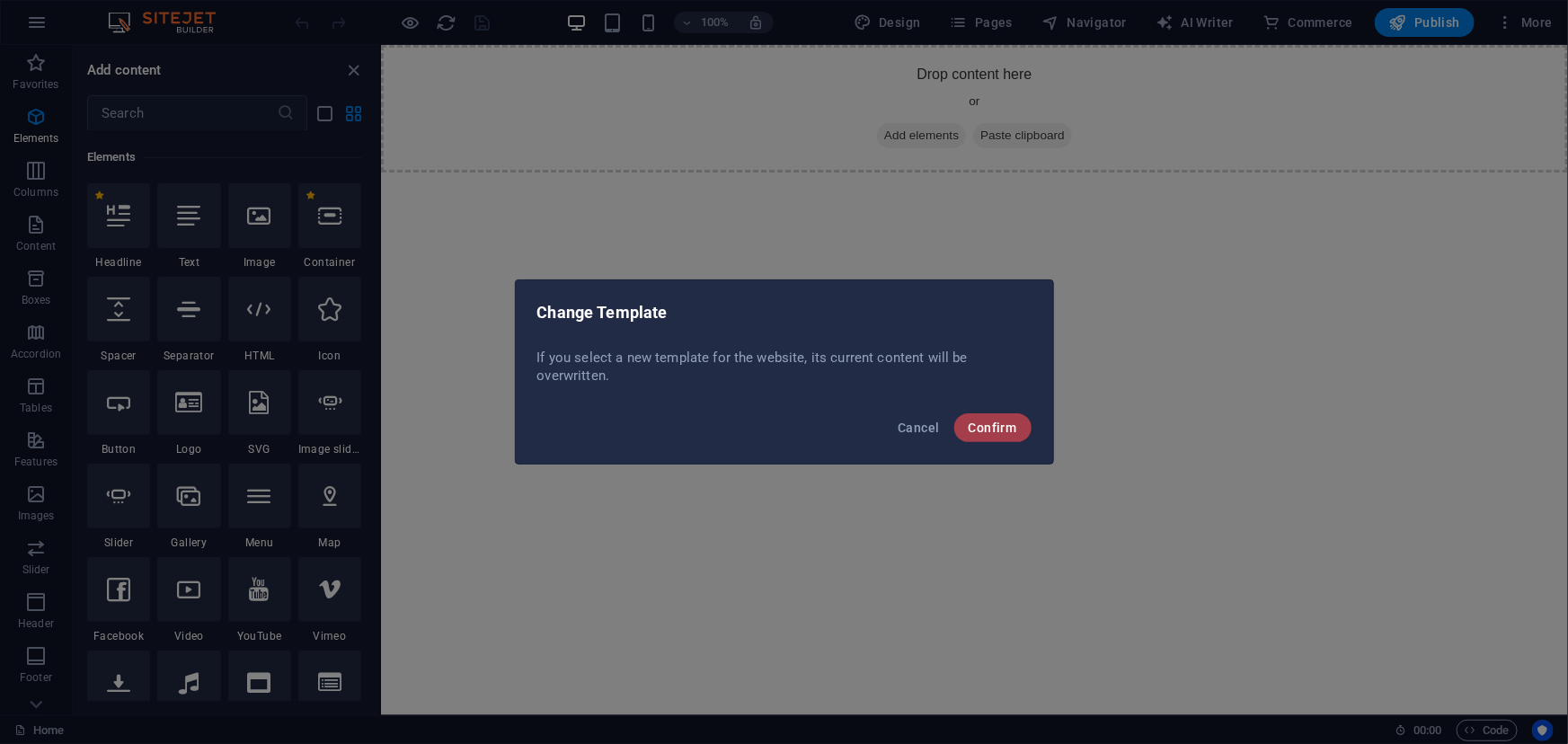
click at [994, 436] on button "Confirm" at bounding box center [993, 428] width 77 height 29
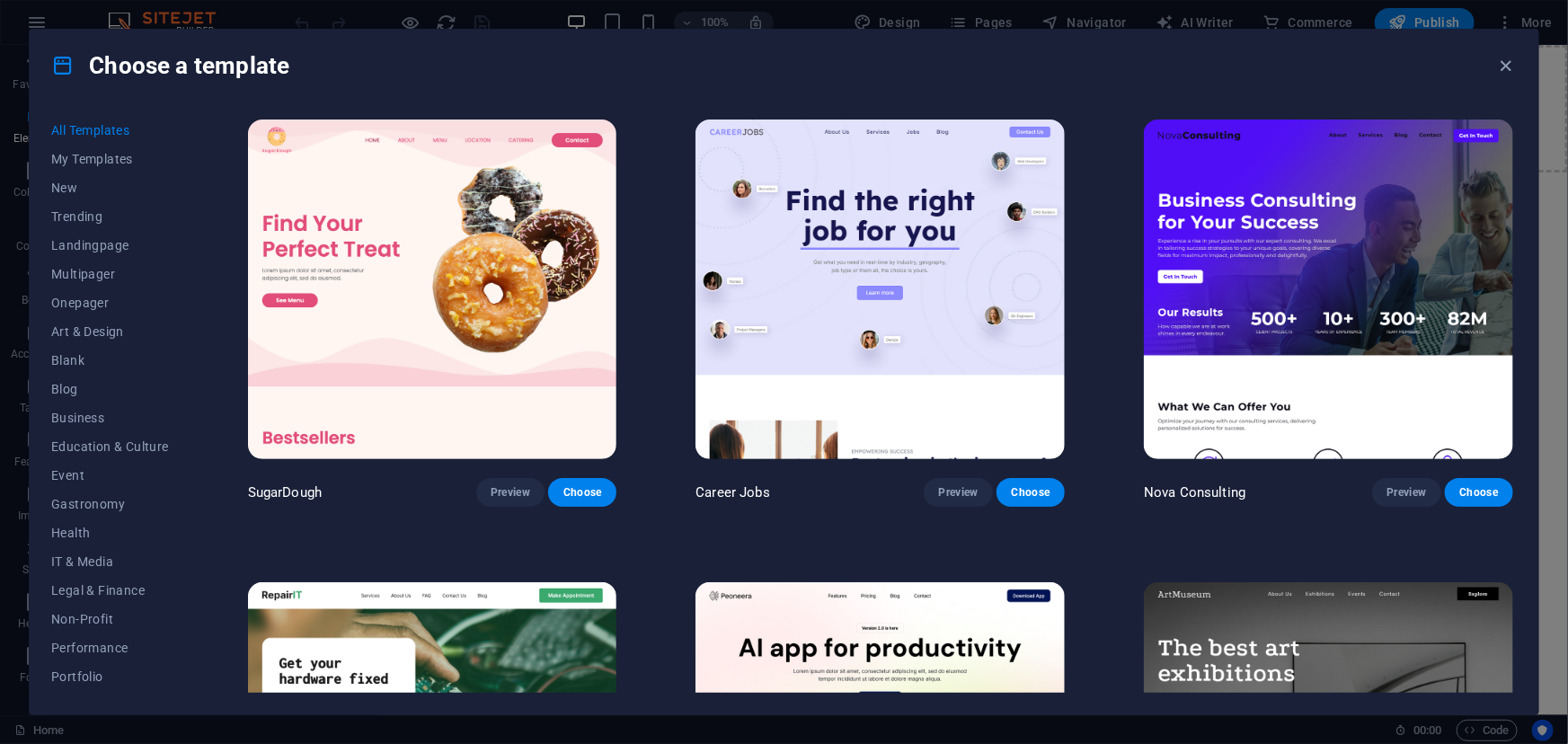
click at [1517, 168] on div "SugarDough Preview Choose Career Jobs Preview Choose Nova Consulting Preview Ch…" at bounding box center [881, 404] width 1272 height 577
click at [1171, 90] on div "Choose a template" at bounding box center [784, 66] width 1508 height 72
click at [1517, 134] on div "SugarDough Preview Choose Career Jobs Preview Choose Nova Consulting Preview Ch…" at bounding box center [881, 404] width 1272 height 577
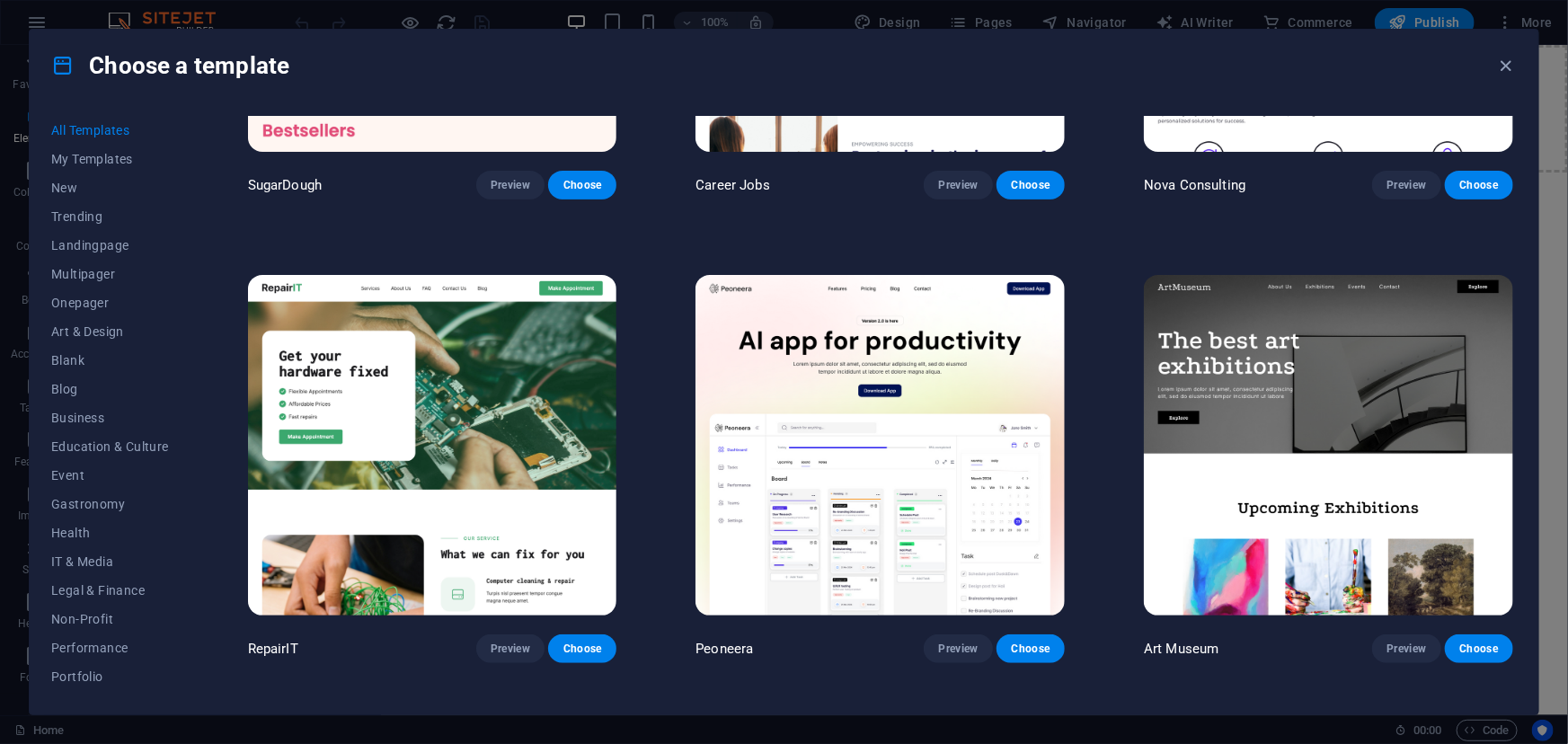
scroll to position [346, 0]
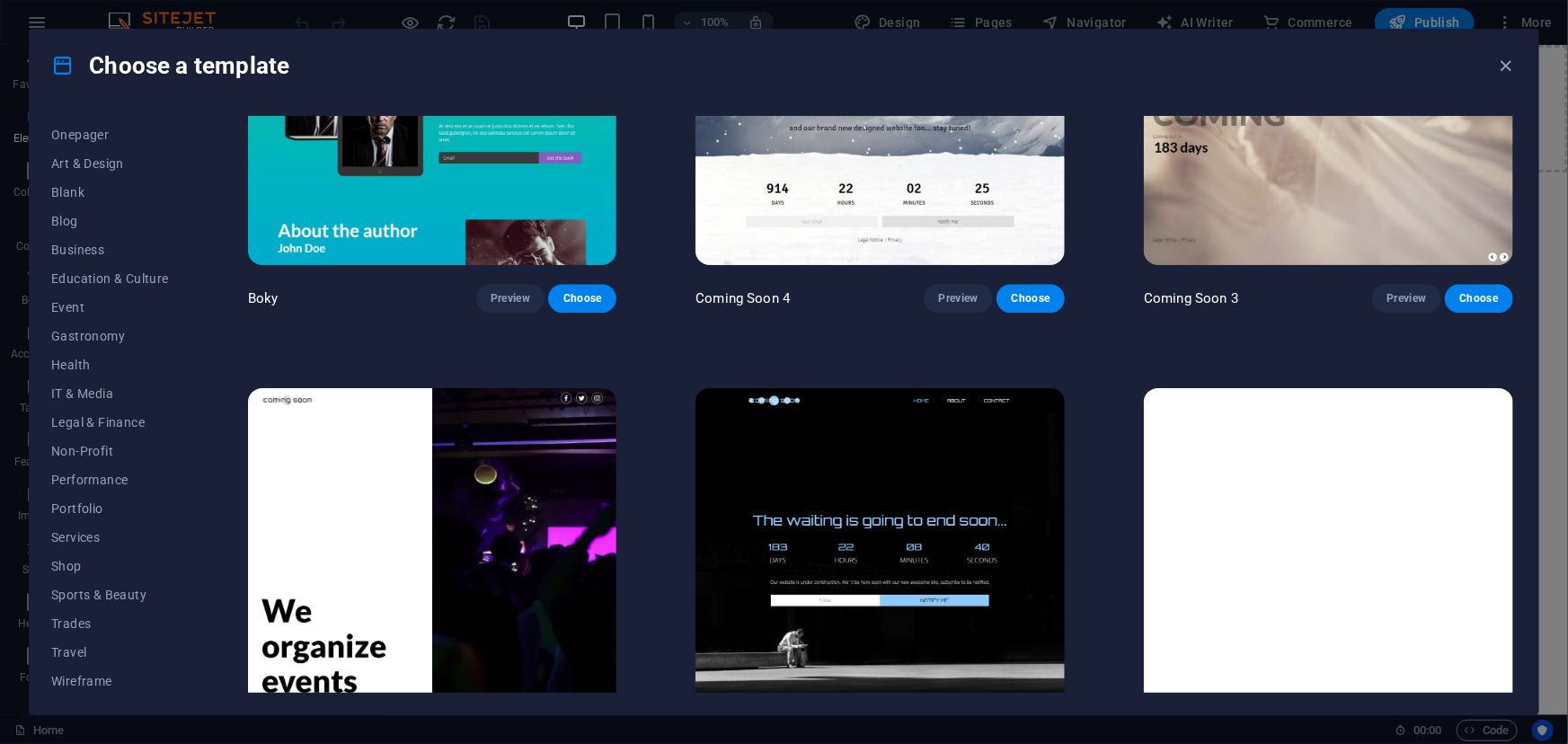
scroll to position [170, 0]
click at [81, 530] on span "Services" at bounding box center [110, 534] width 118 height 14
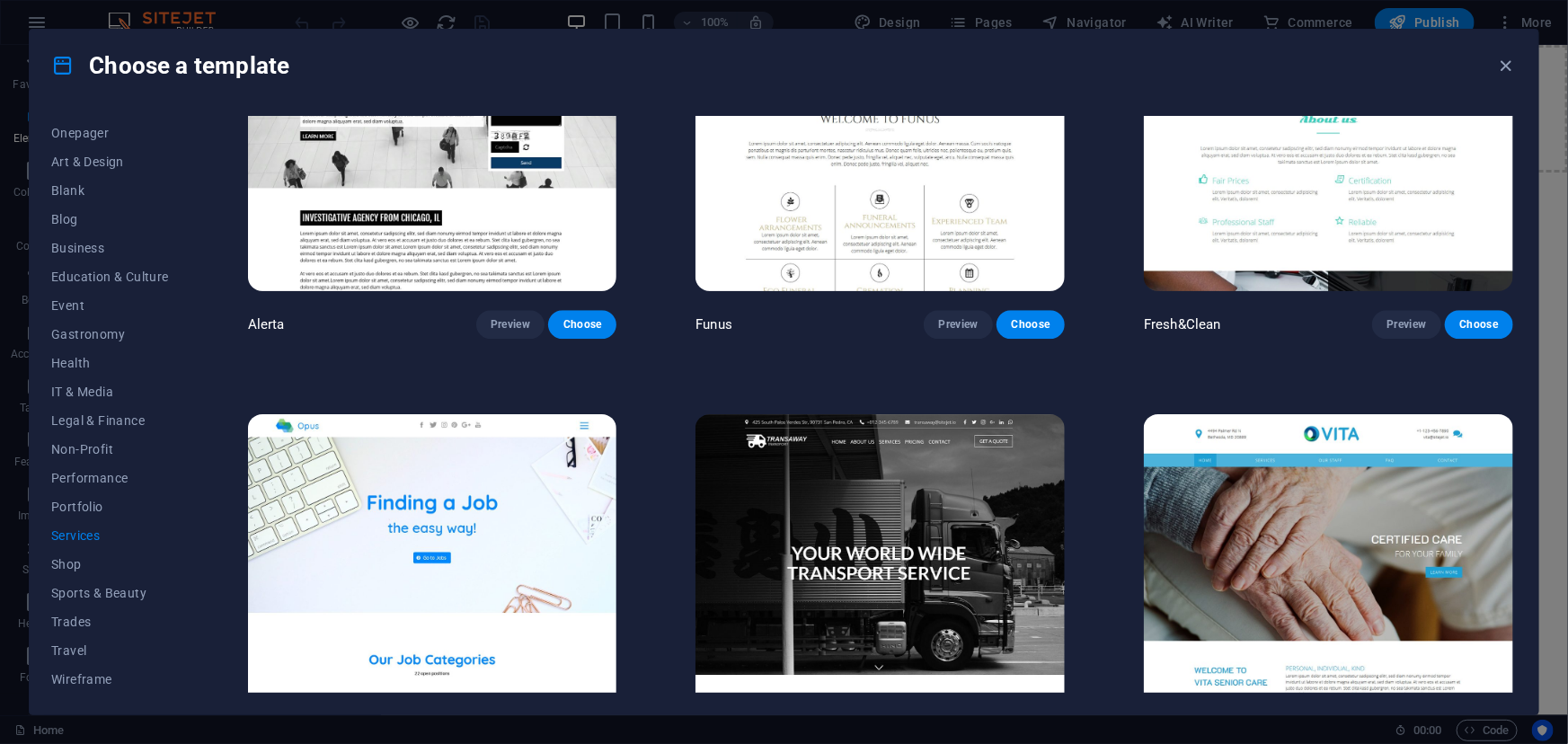
scroll to position [2473, 0]
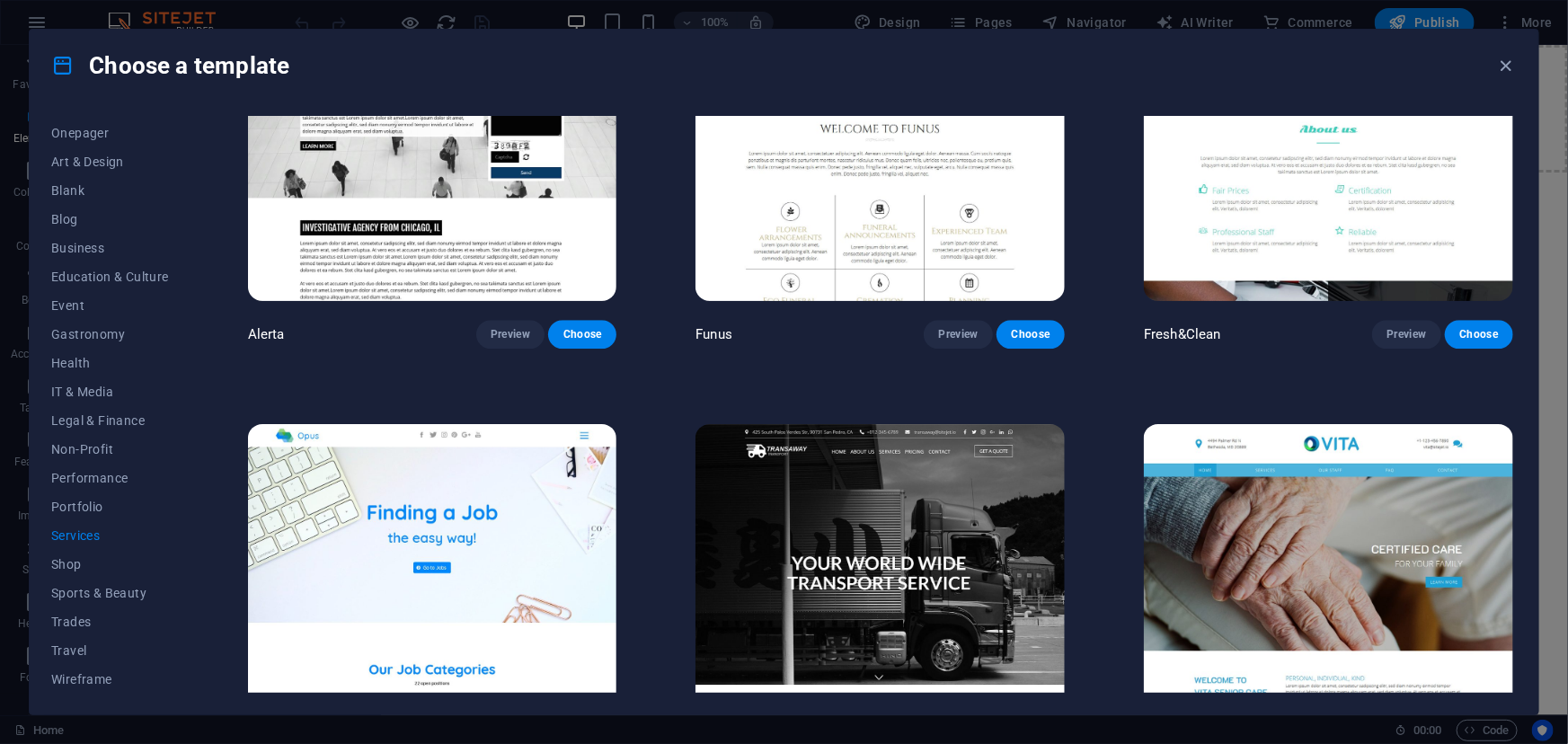
click at [856, 525] on img at bounding box center [880, 593] width 369 height 339
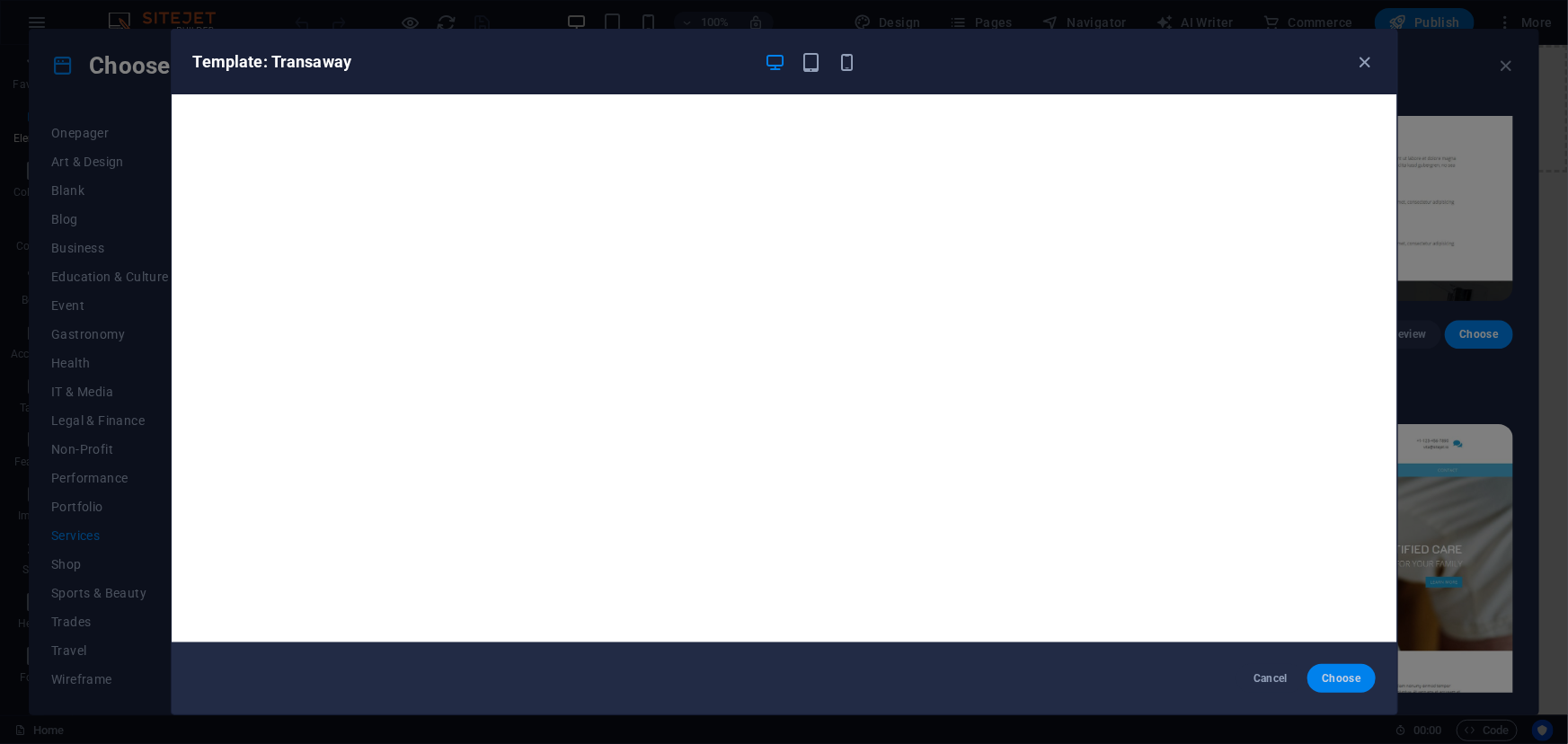
click at [1334, 676] on span "Choose" at bounding box center [1341, 677] width 39 height 14
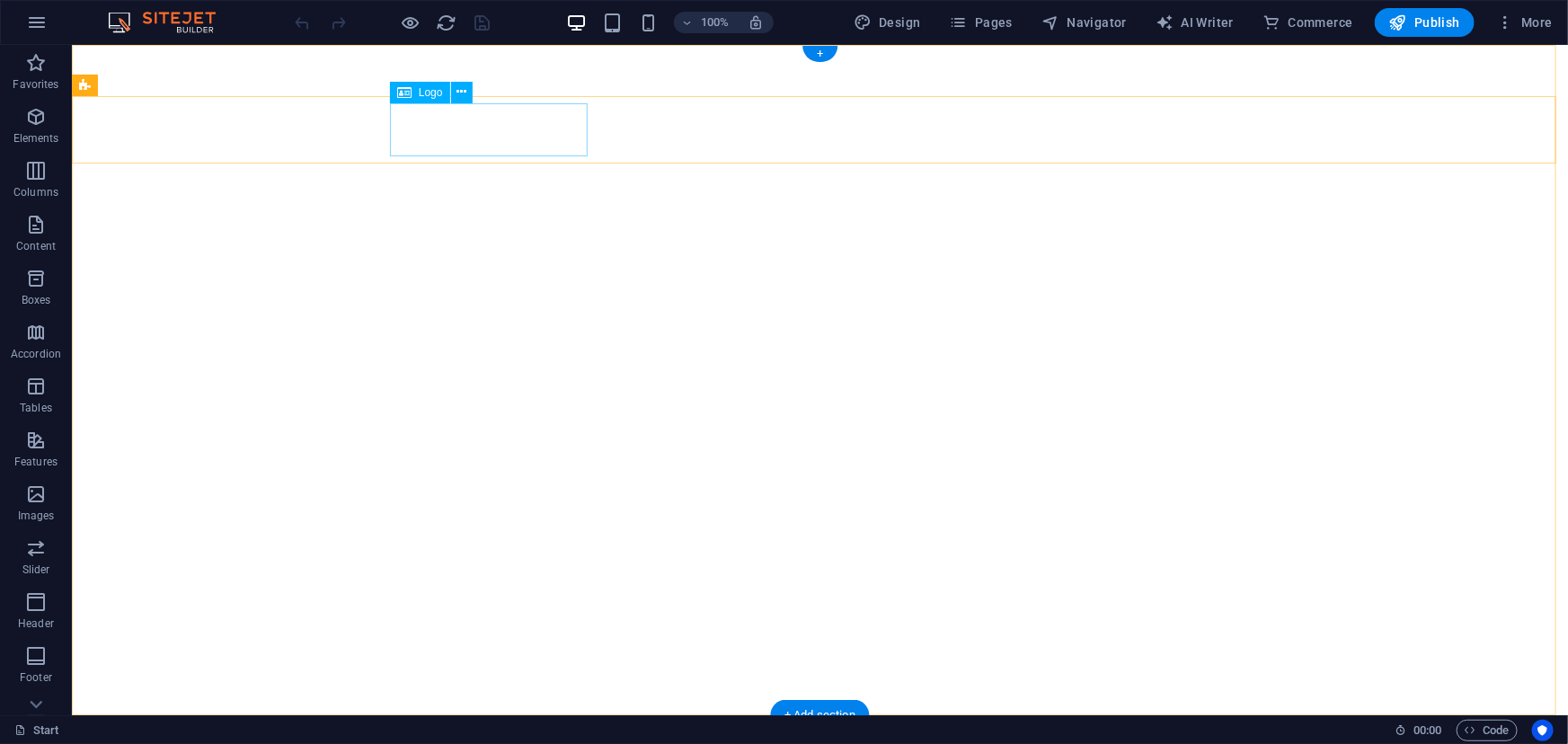
click at [419, 90] on span "Logo" at bounding box center [430, 92] width 24 height 11
click at [464, 94] on icon at bounding box center [461, 93] width 10 height 19
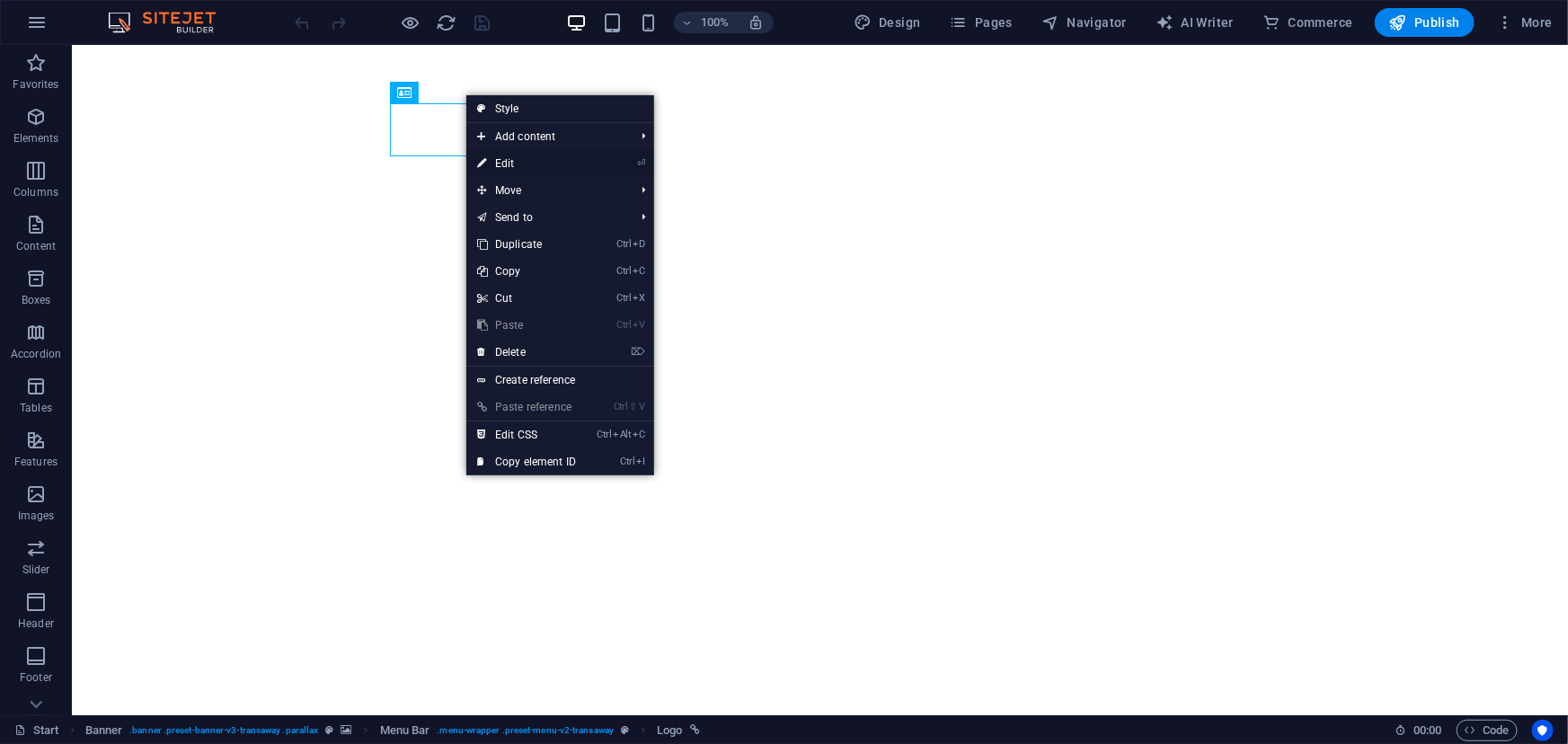
click at [512, 157] on link "⏎ Edit" at bounding box center [526, 163] width 121 height 27
select select "px"
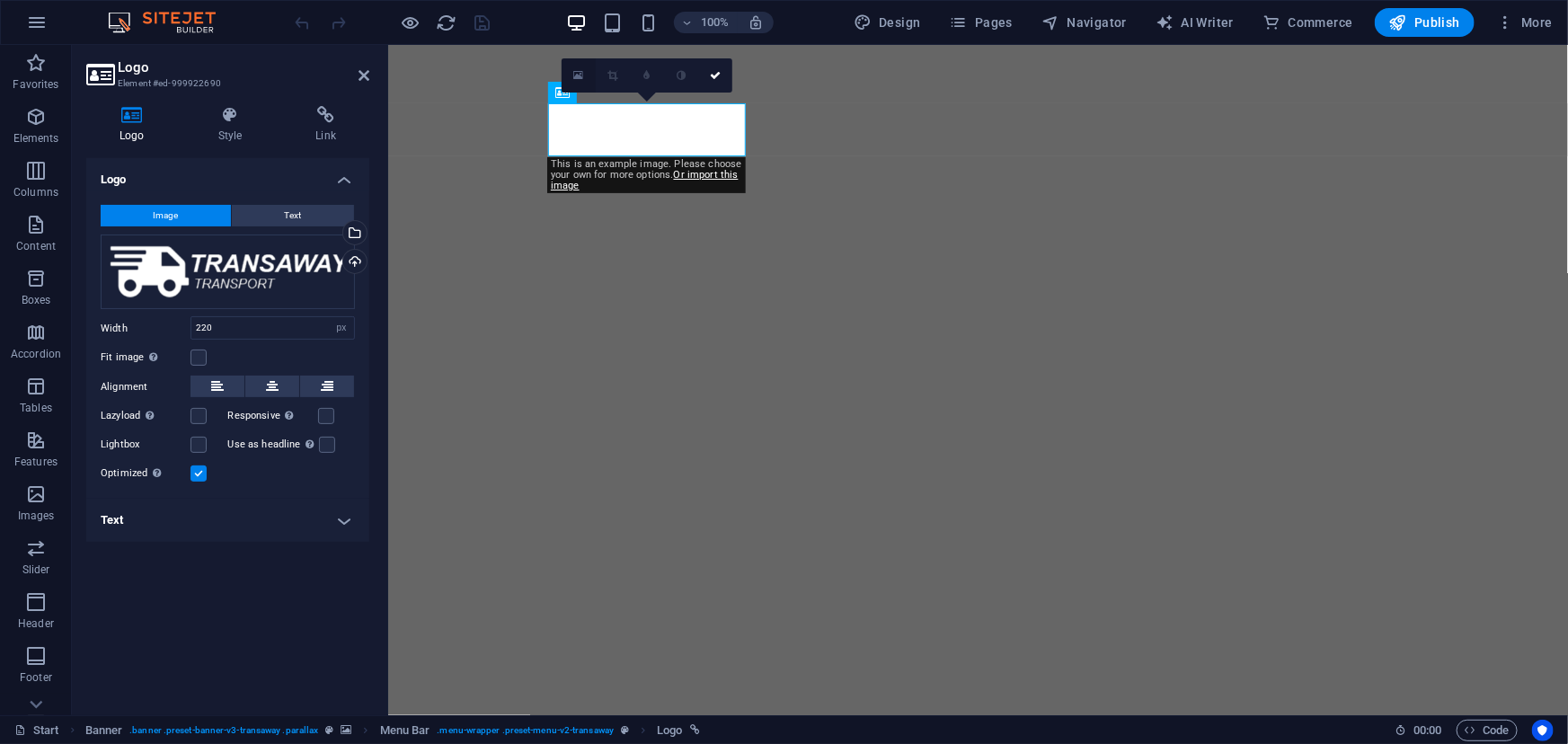
click at [579, 74] on icon at bounding box center [578, 75] width 10 height 13
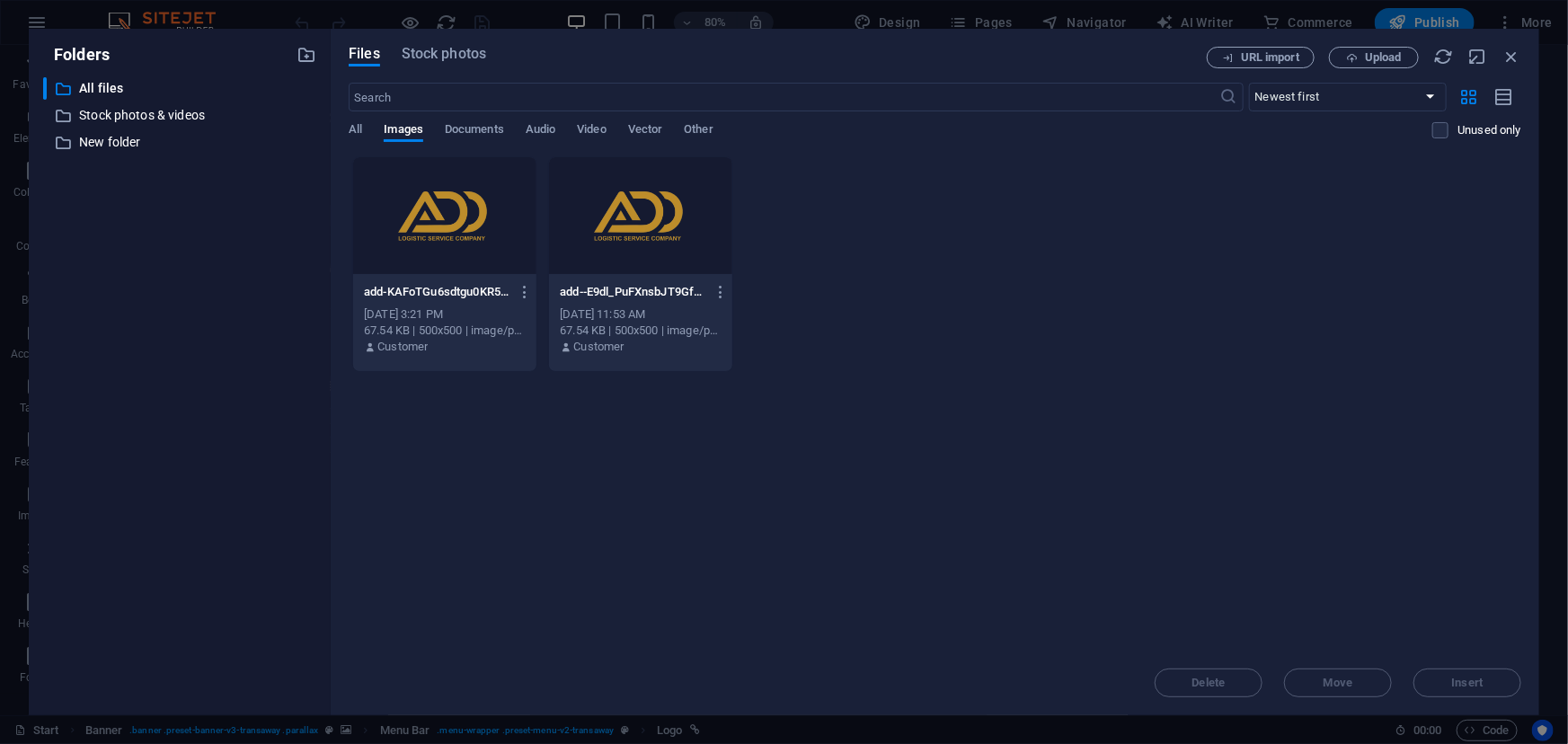
click at [484, 235] on div at bounding box center [445, 215] width 184 height 117
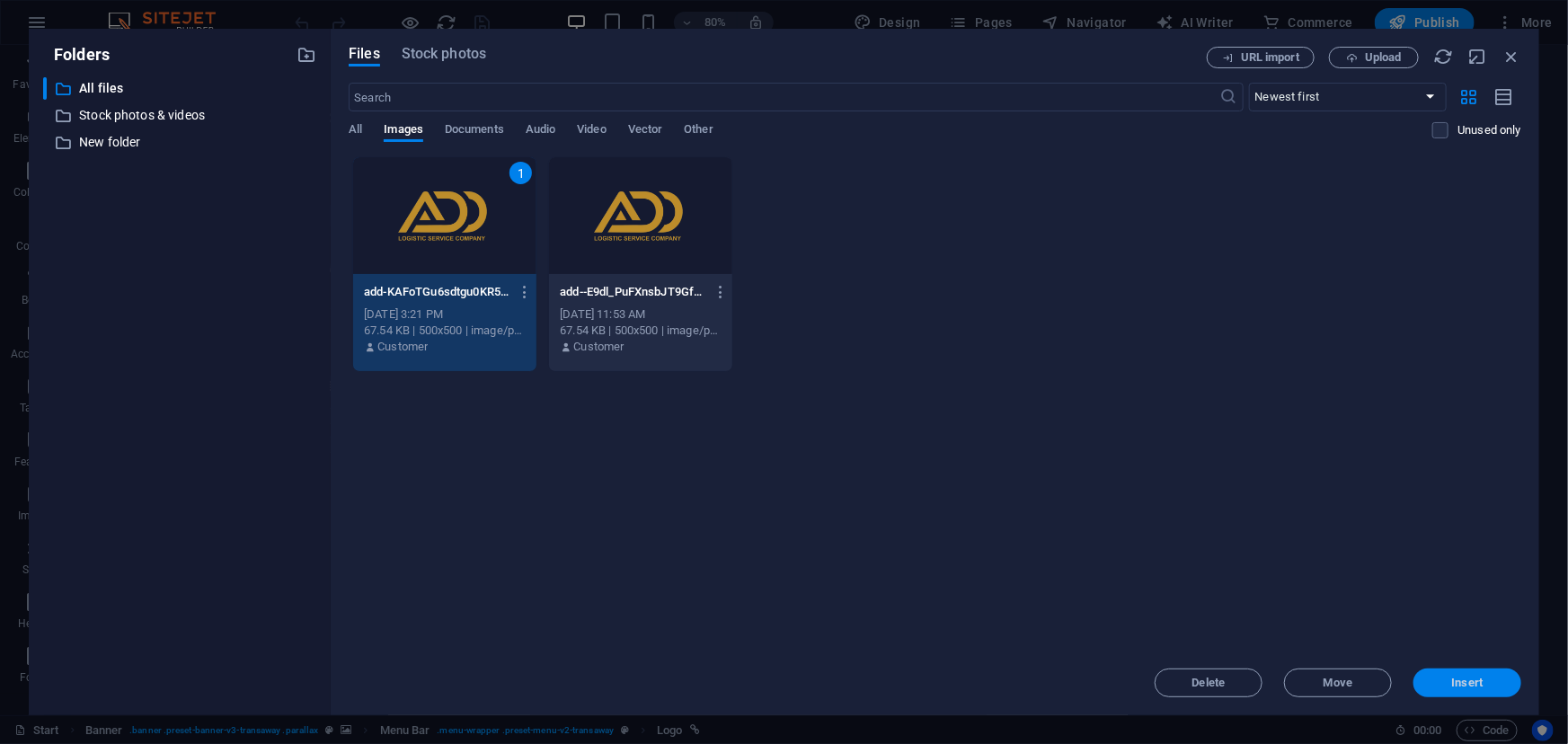
click at [1462, 677] on span "Insert" at bounding box center [1467, 682] width 32 height 11
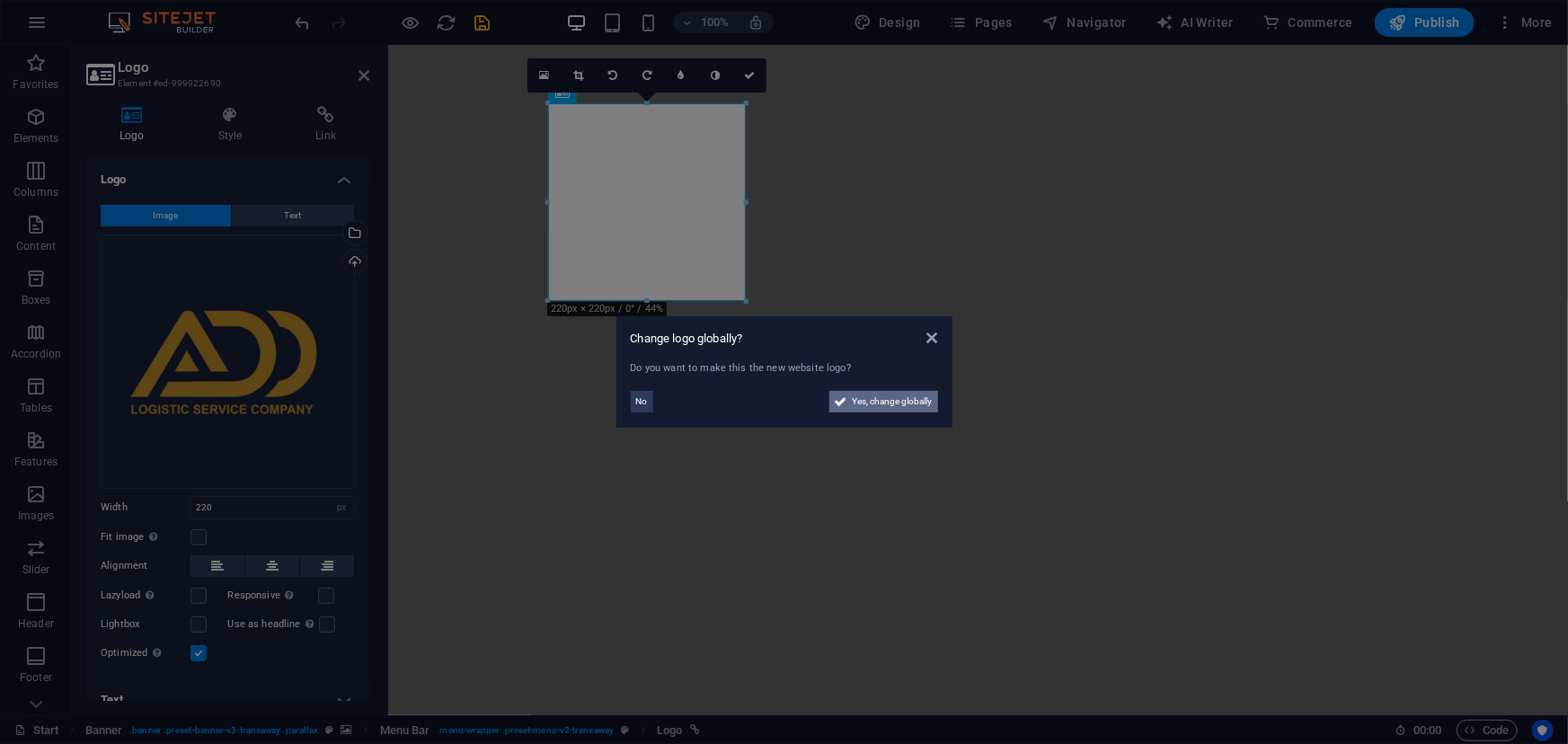
click at [873, 391] on span "Yes, change globally" at bounding box center [892, 401] width 80 height 21
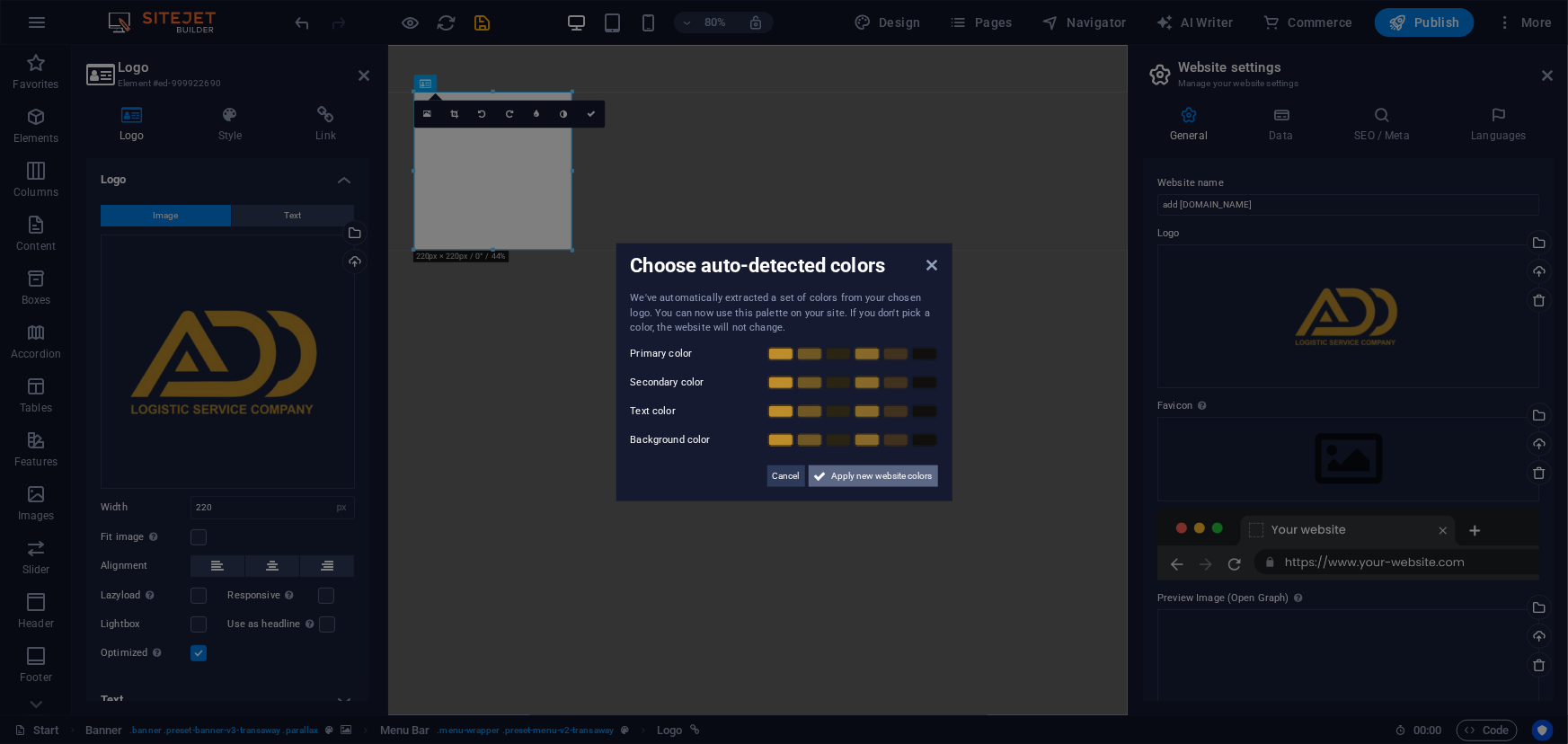
click at [846, 470] on span "Apply new website colors" at bounding box center [883, 474] width 101 height 21
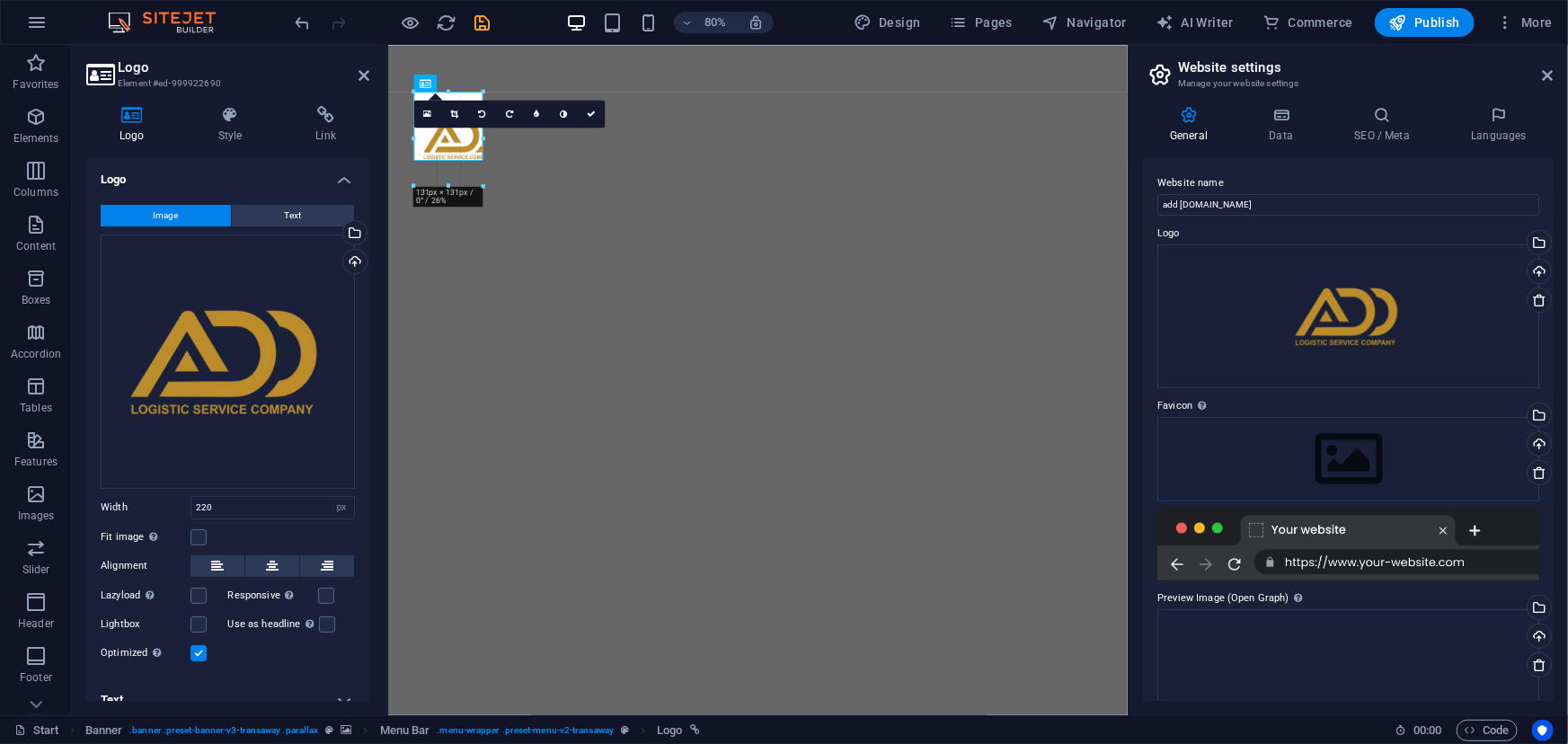
drag, startPoint x: 491, startPoint y: 249, endPoint x: 141, endPoint y: 117, distance: 374.1
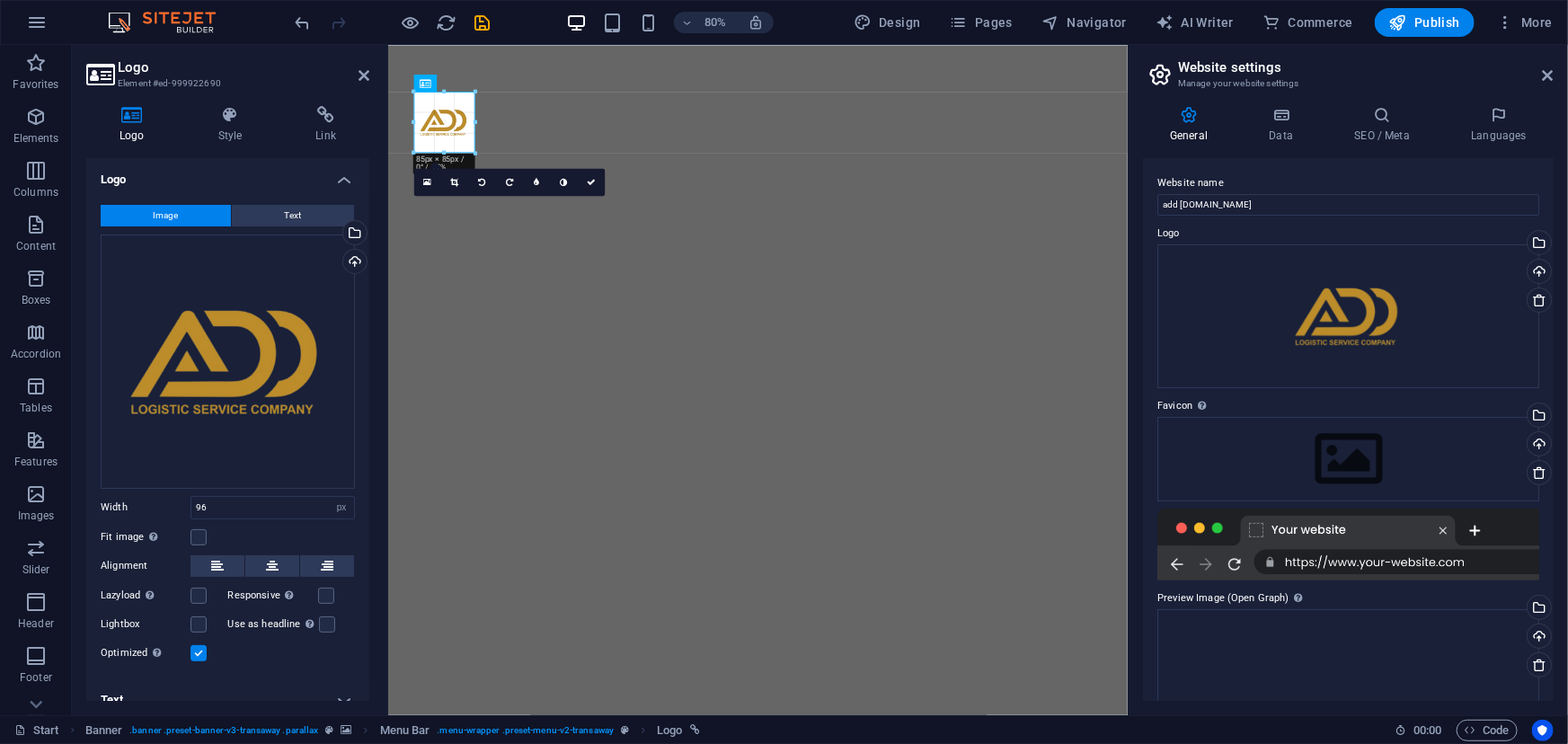
drag, startPoint x: 448, startPoint y: 89, endPoint x: 473, endPoint y: 96, distance: 26.0
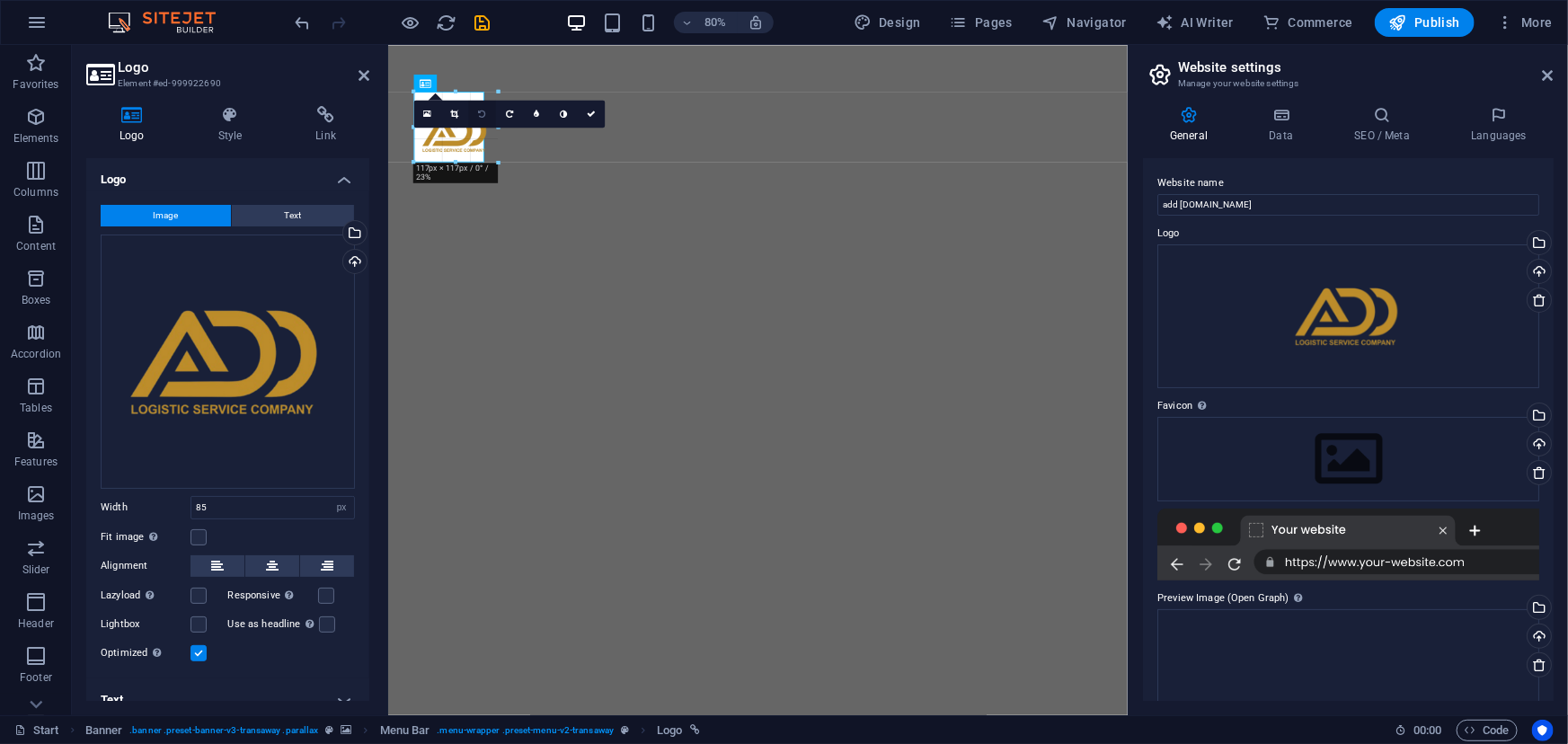
drag, startPoint x: 474, startPoint y: 119, endPoint x: 485, endPoint y: 112, distance: 13.0
type input "98"
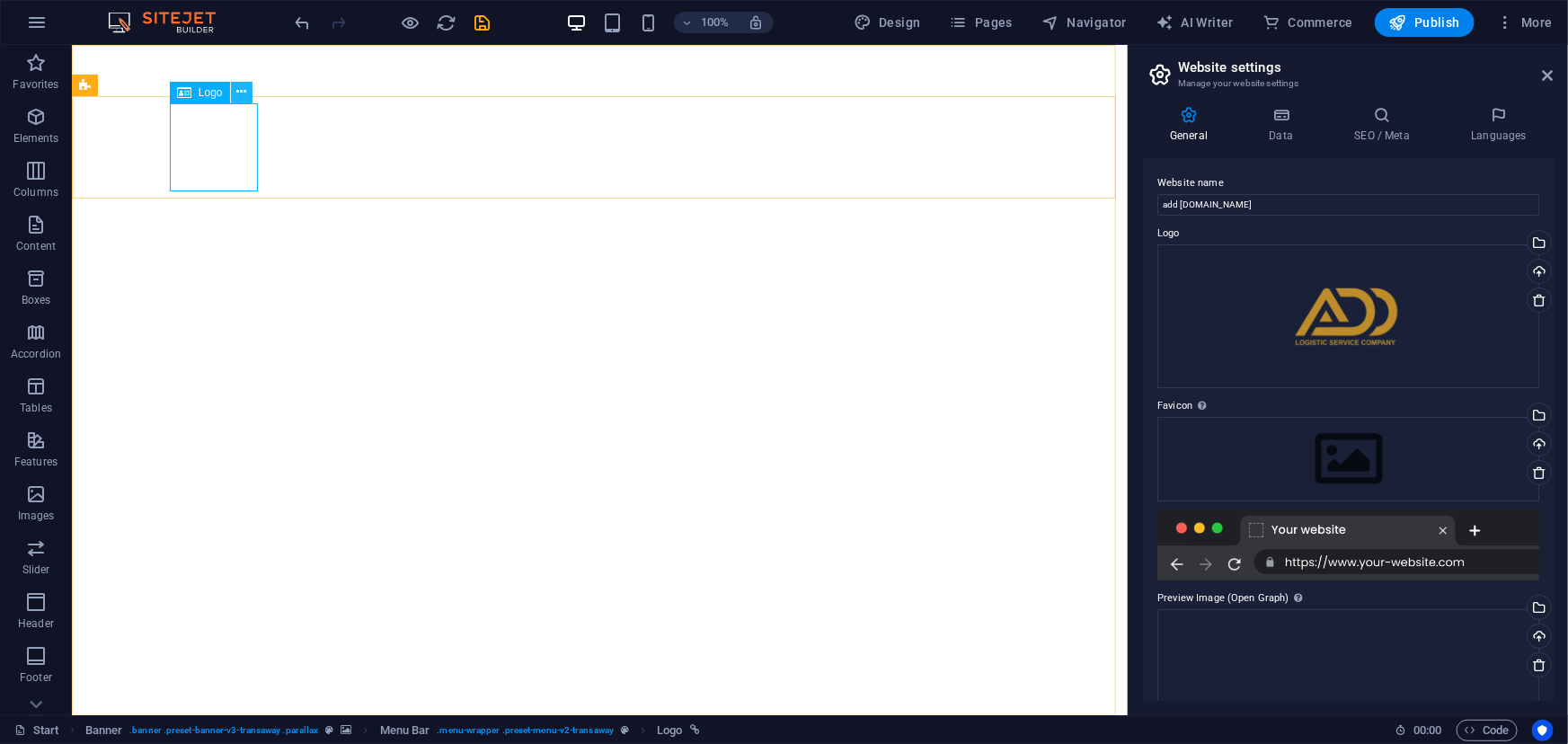
click at [243, 89] on icon at bounding box center [241, 93] width 10 height 19
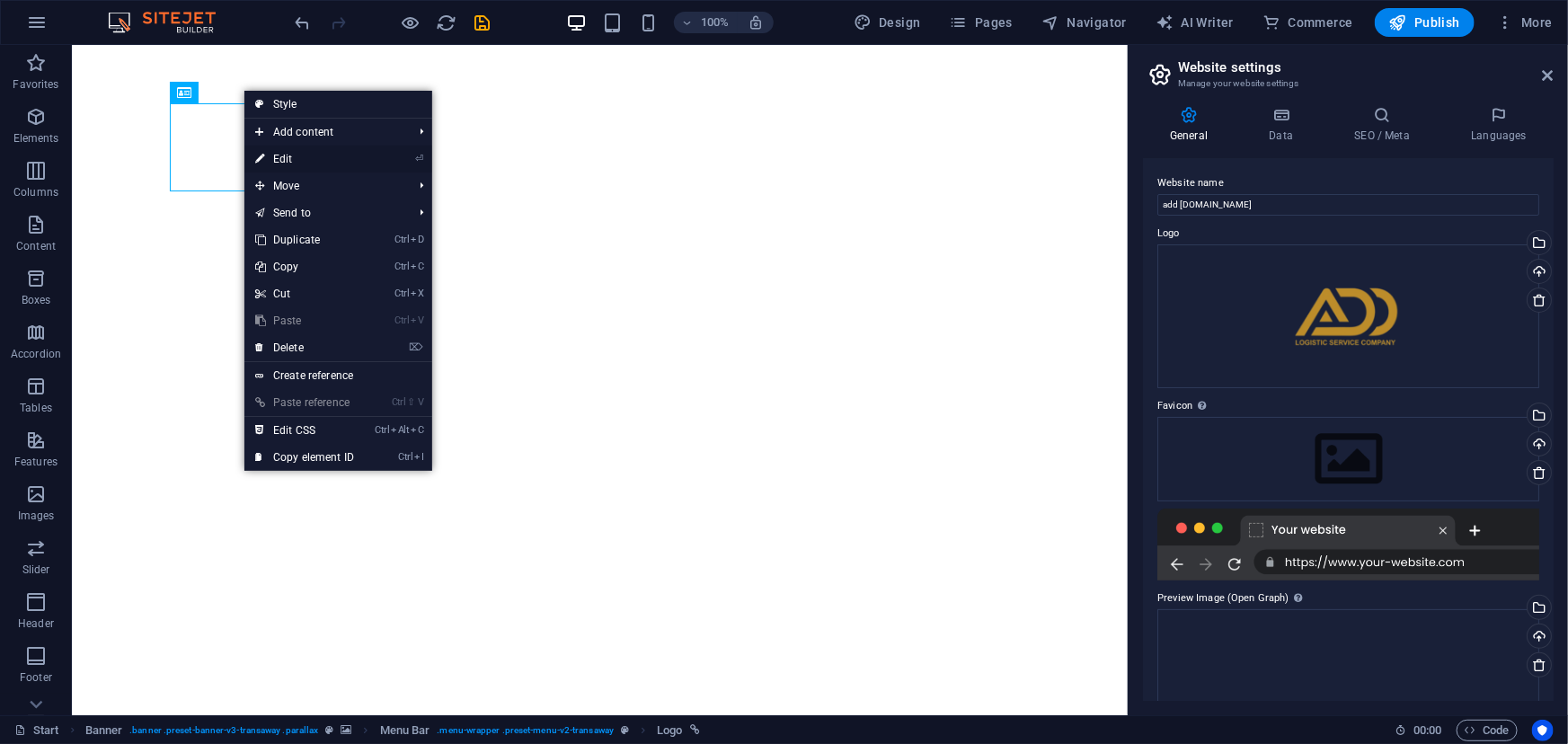
click at [285, 158] on link "⏎ Edit" at bounding box center [305, 159] width 121 height 27
select select "px"
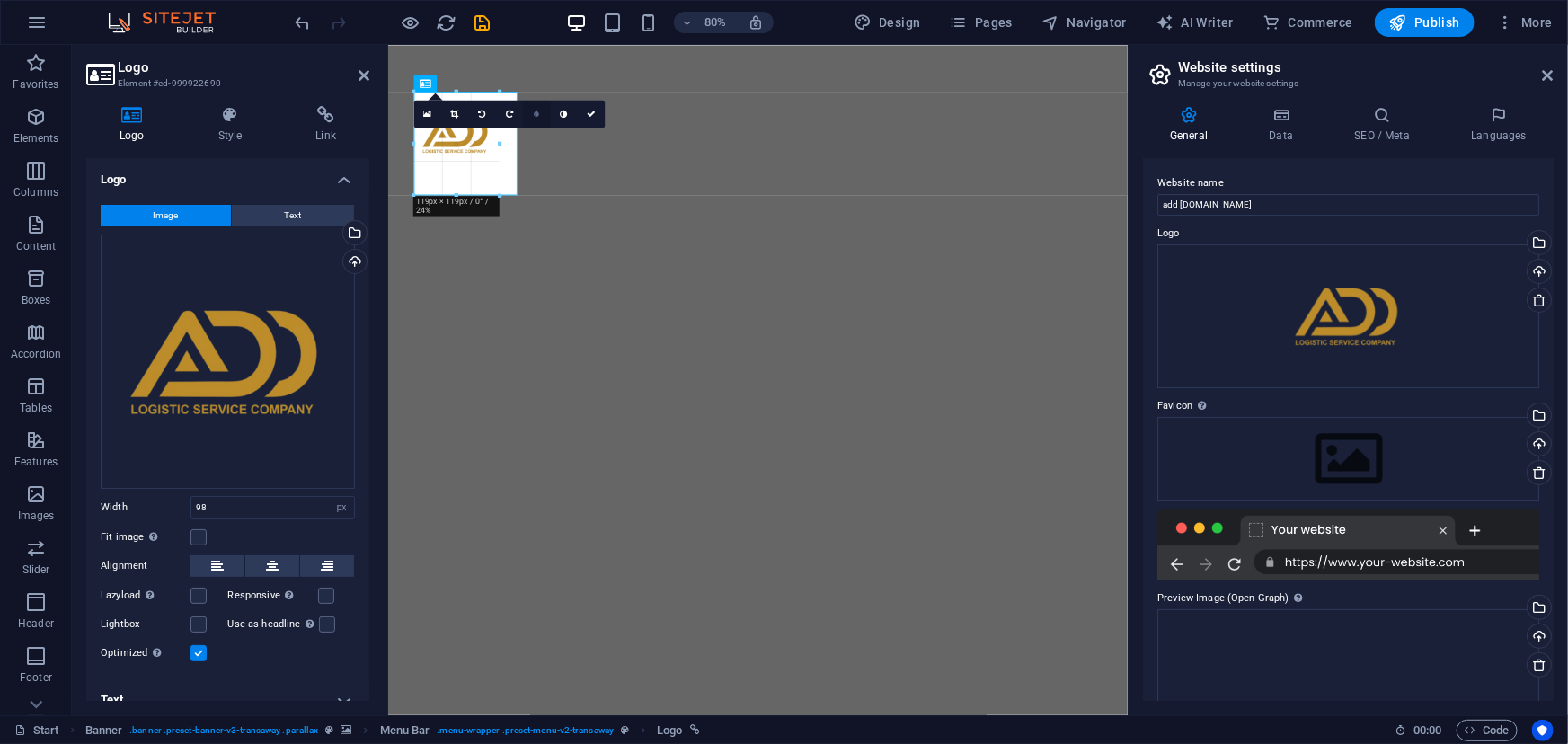
drag, startPoint x: 482, startPoint y: 121, endPoint x: 524, endPoint y: 121, distance: 42.0
type input "144"
click at [593, 112] on icon at bounding box center [591, 113] width 9 height 9
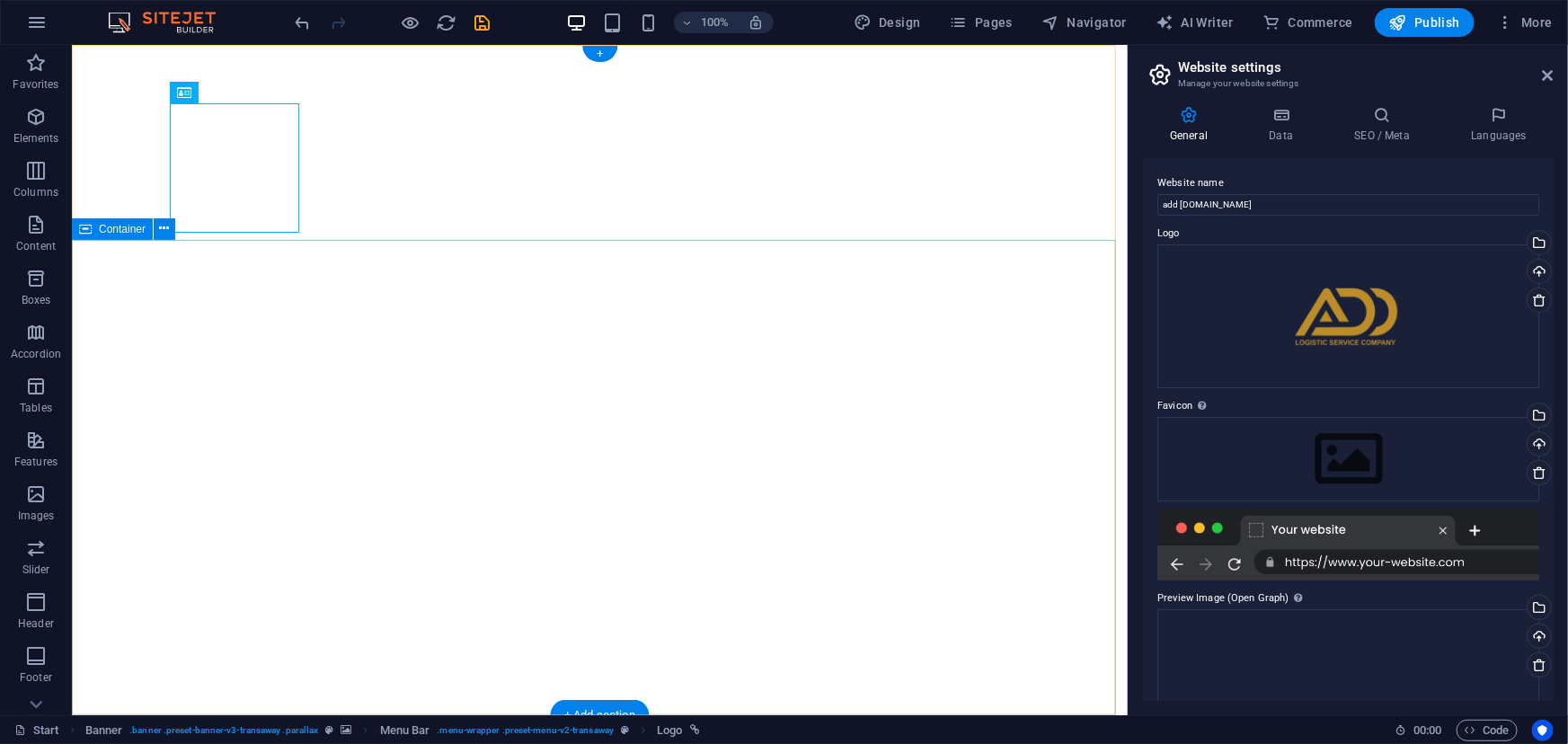
click at [169, 233] on icon at bounding box center [164, 229] width 10 height 19
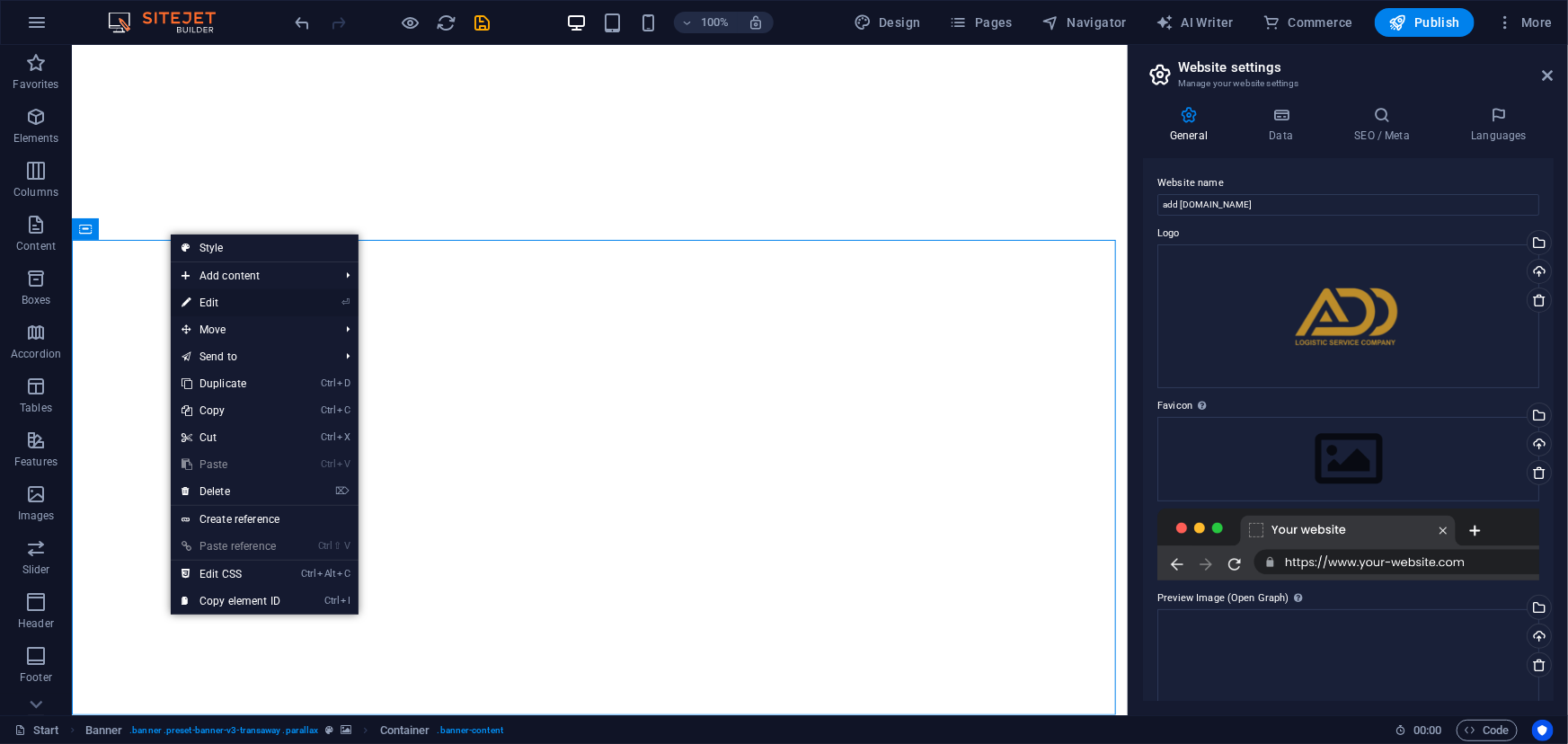
click at [218, 300] on link "⏎ Edit" at bounding box center [231, 302] width 121 height 27
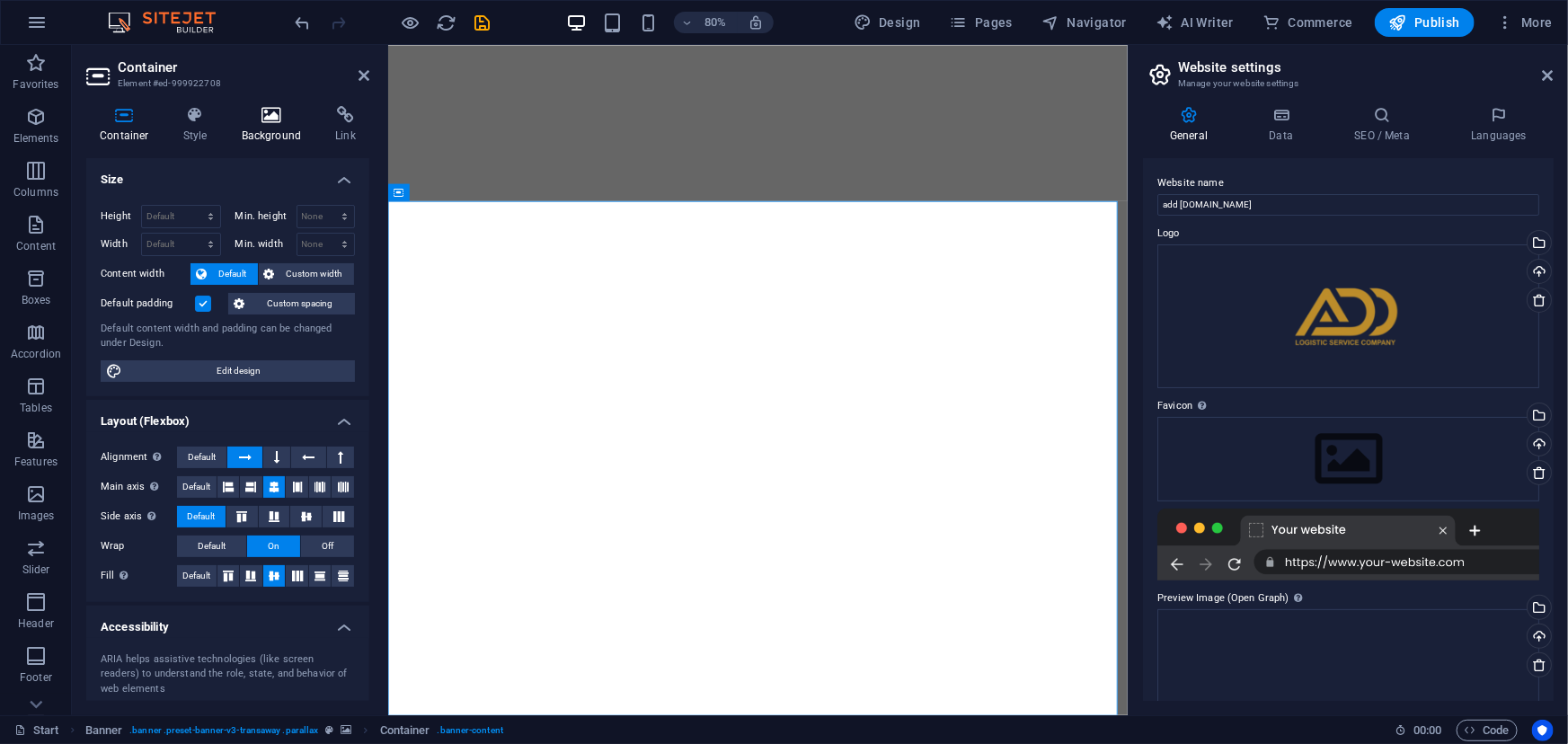
click at [268, 114] on icon at bounding box center [272, 115] width 87 height 18
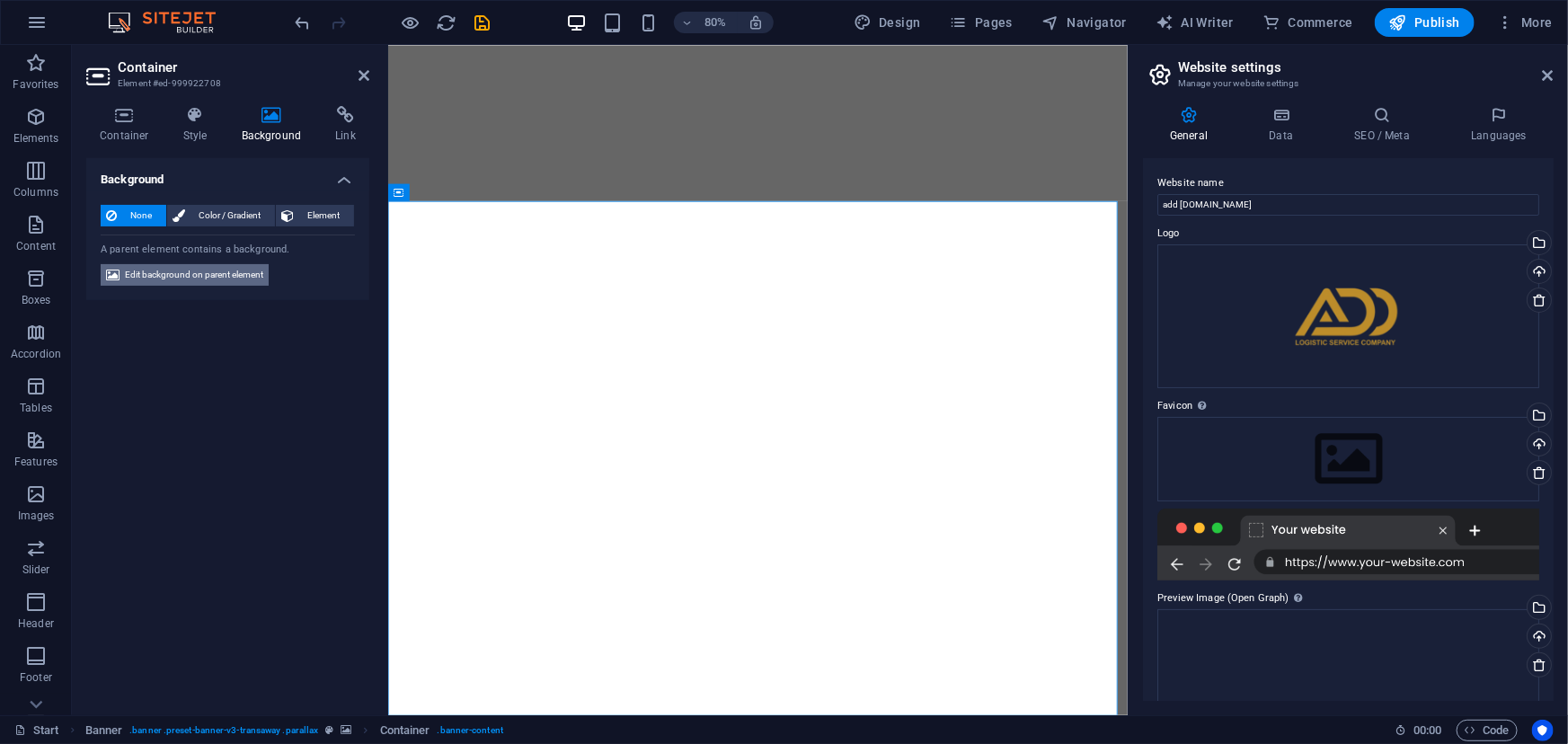
click at [184, 273] on span "Edit background on parent element" at bounding box center [193, 274] width 138 height 21
select select "ms"
select select "s"
select select "ondemand"
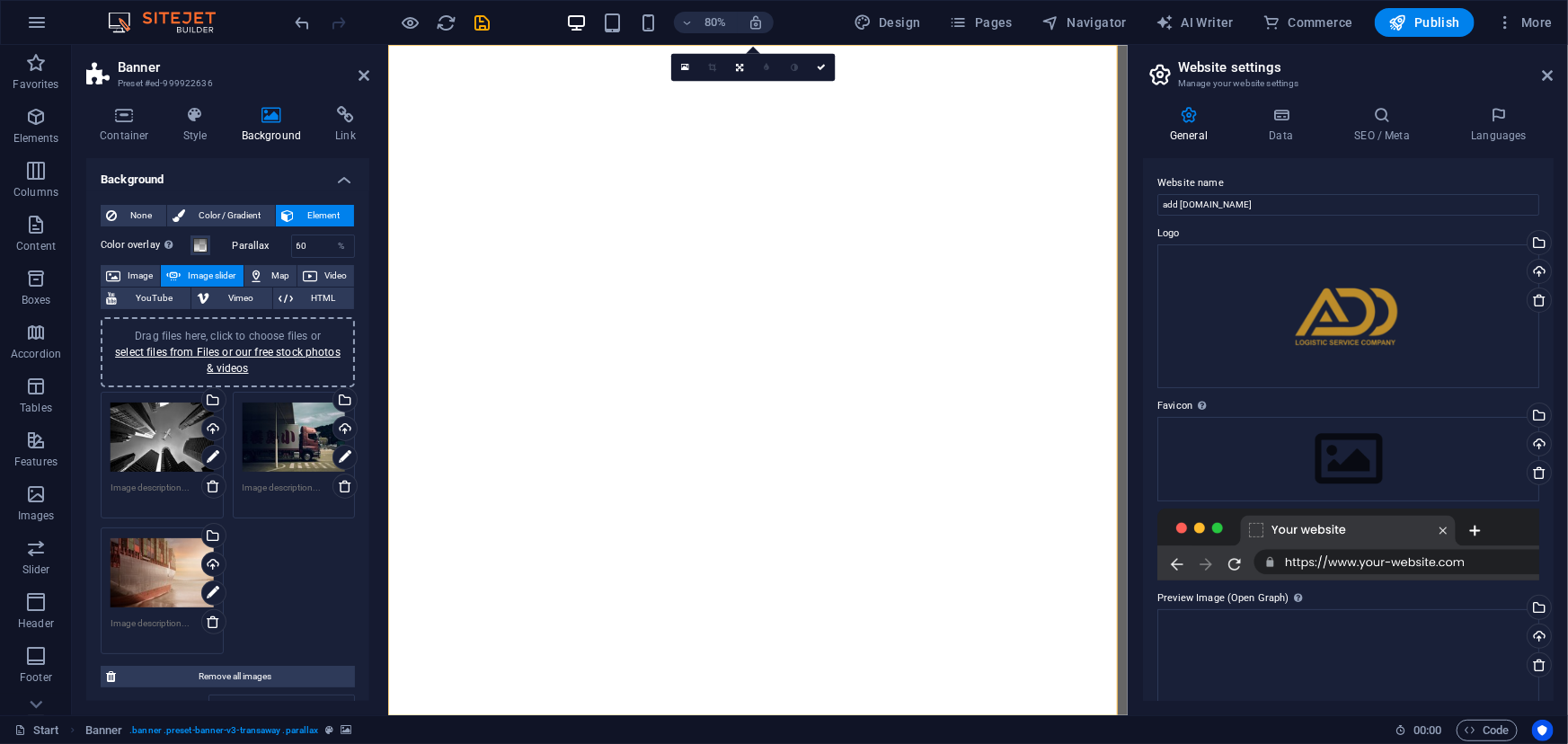
click at [297, 442] on div "Drag files here, click to choose files or select files from Files or our free s…" at bounding box center [294, 437] width 103 height 72
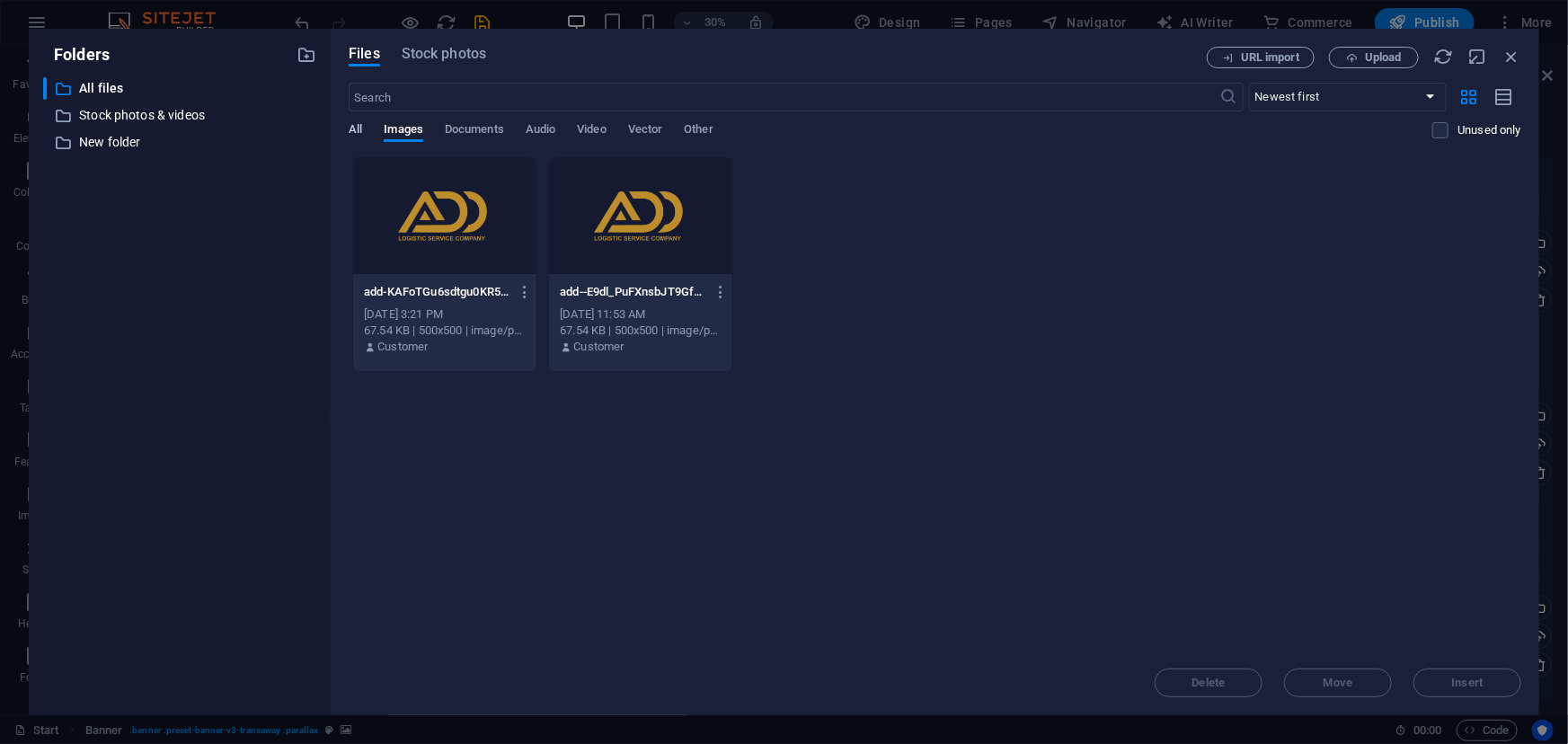
click at [361, 127] on span "All" at bounding box center [356, 131] width 14 height 25
click at [1516, 53] on icon "button" at bounding box center [1511, 56] width 19 height 19
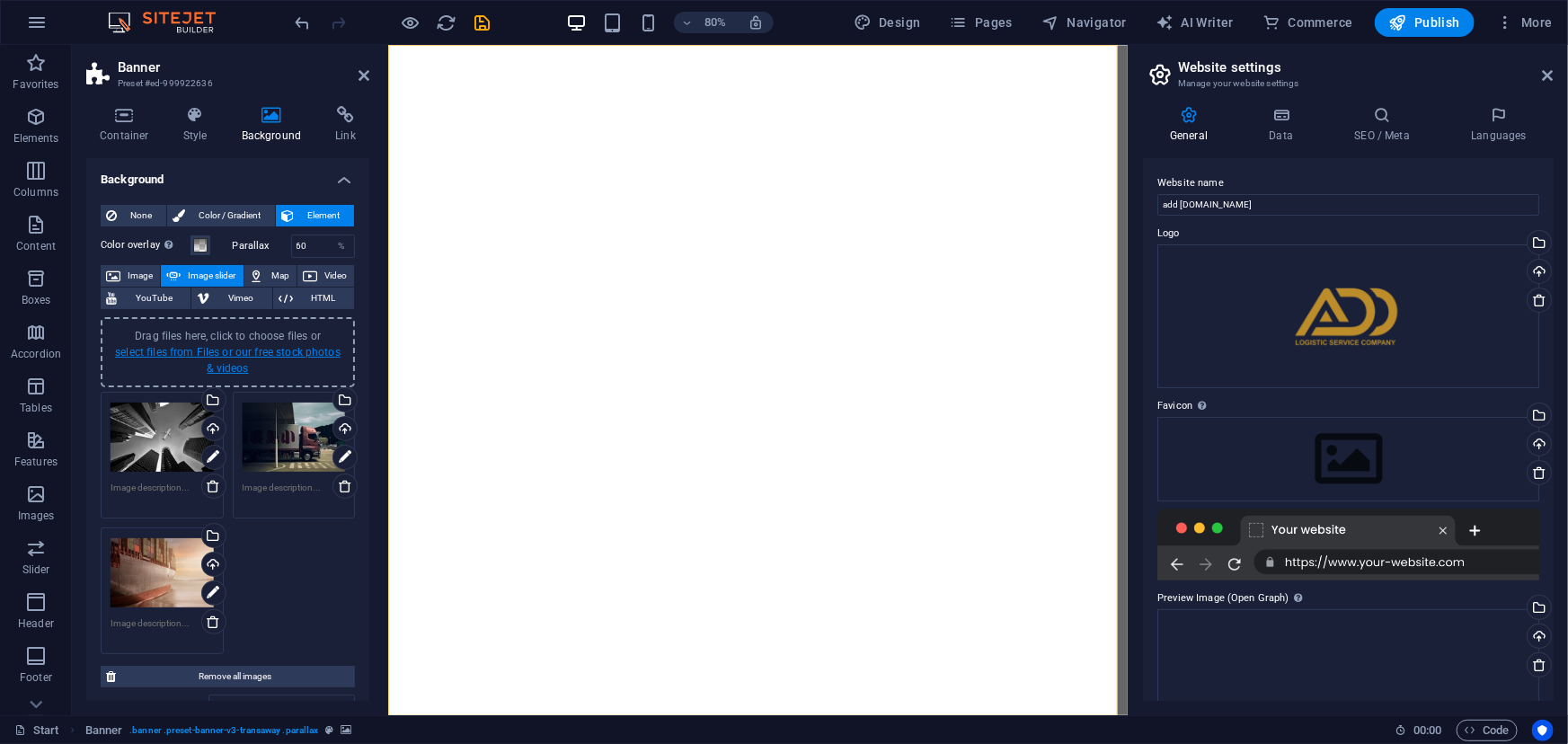
click at [218, 350] on link "select files from Files or our free stock photos & videos" at bounding box center [227, 360] width 225 height 29
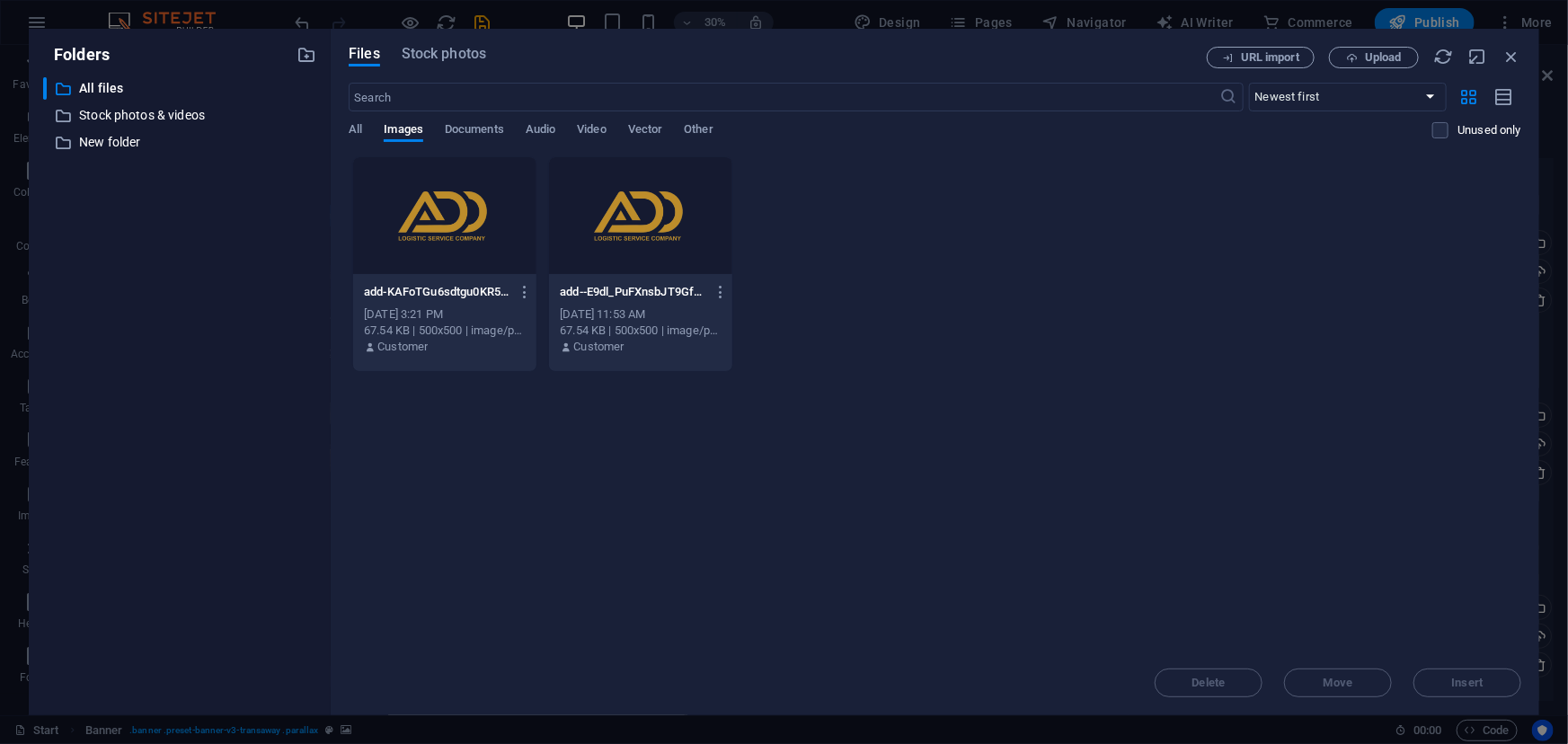
click at [441, 229] on div at bounding box center [445, 215] width 184 height 117
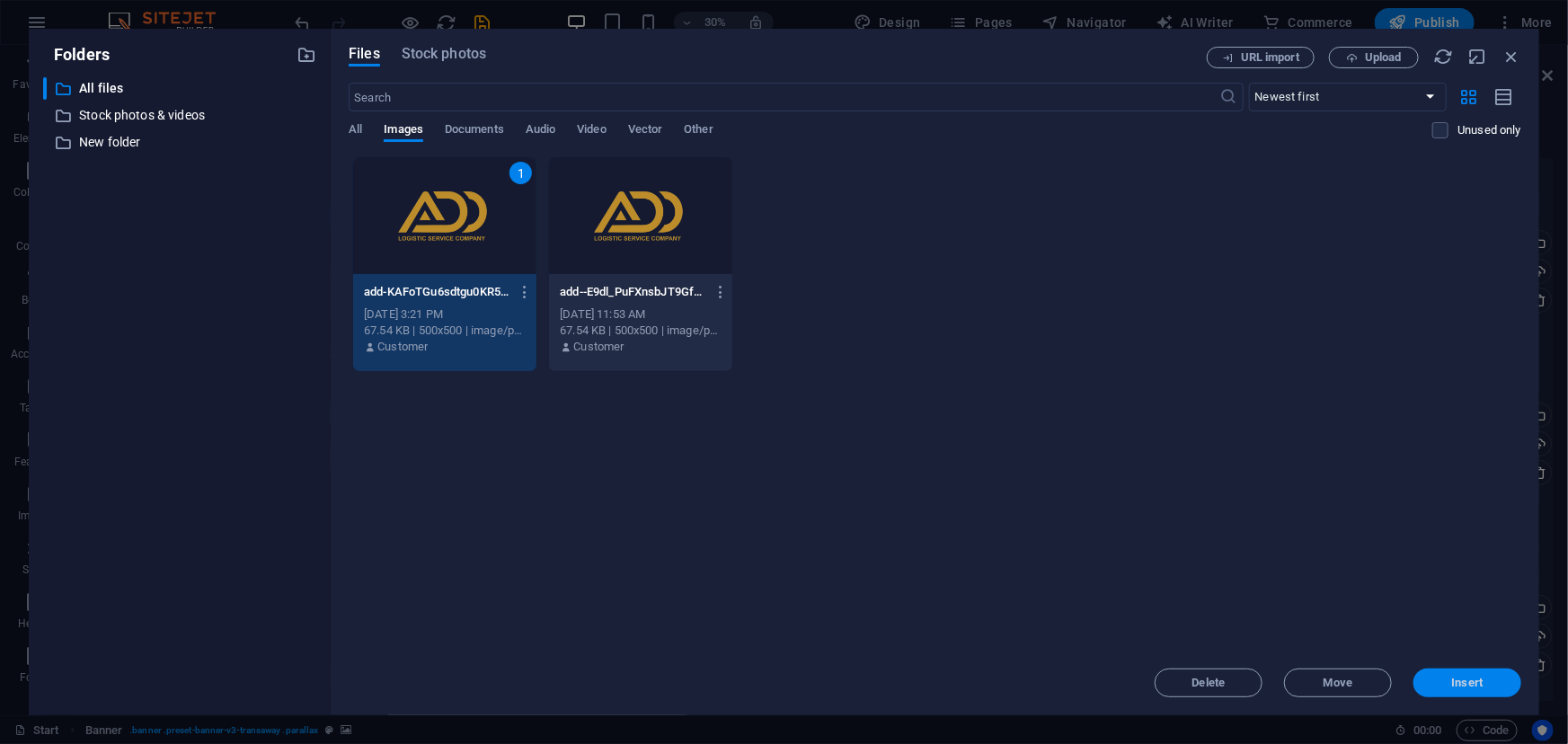
click at [1473, 685] on span "Insert" at bounding box center [1467, 682] width 32 height 11
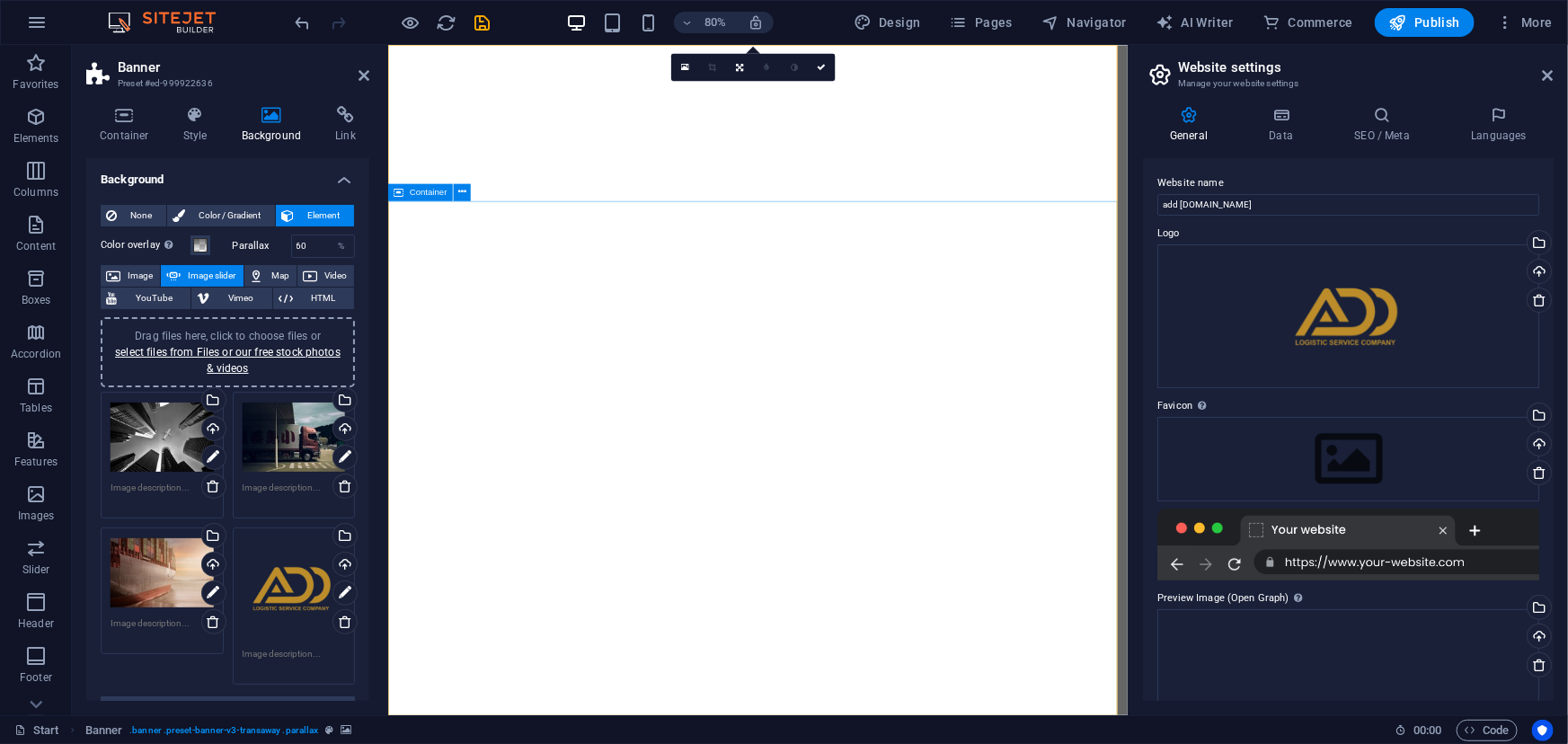
click at [268, 603] on div "Drag files here, click to choose files or select files from Files or our free s…" at bounding box center [294, 588] width 103 height 103
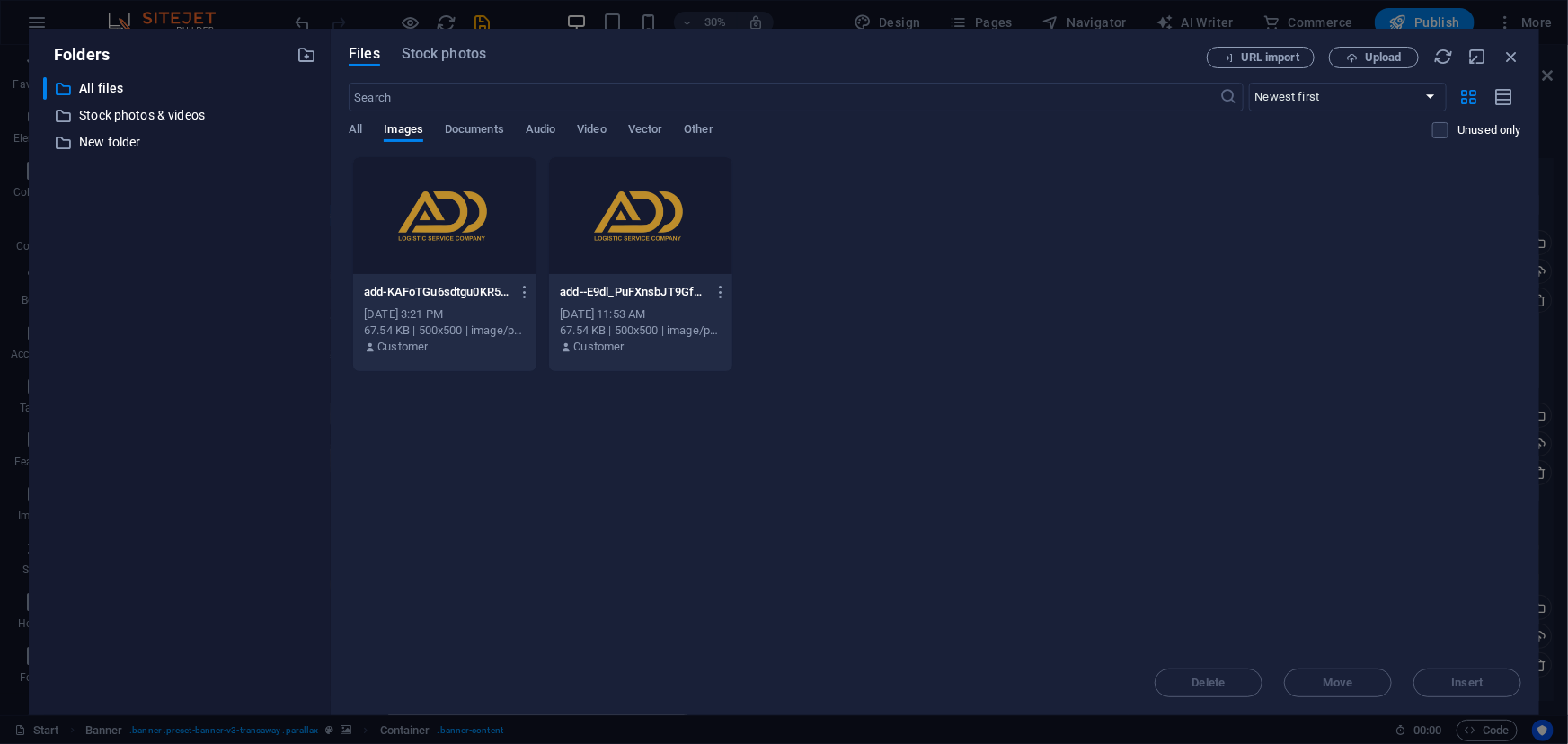
click at [516, 216] on div at bounding box center [445, 215] width 184 height 117
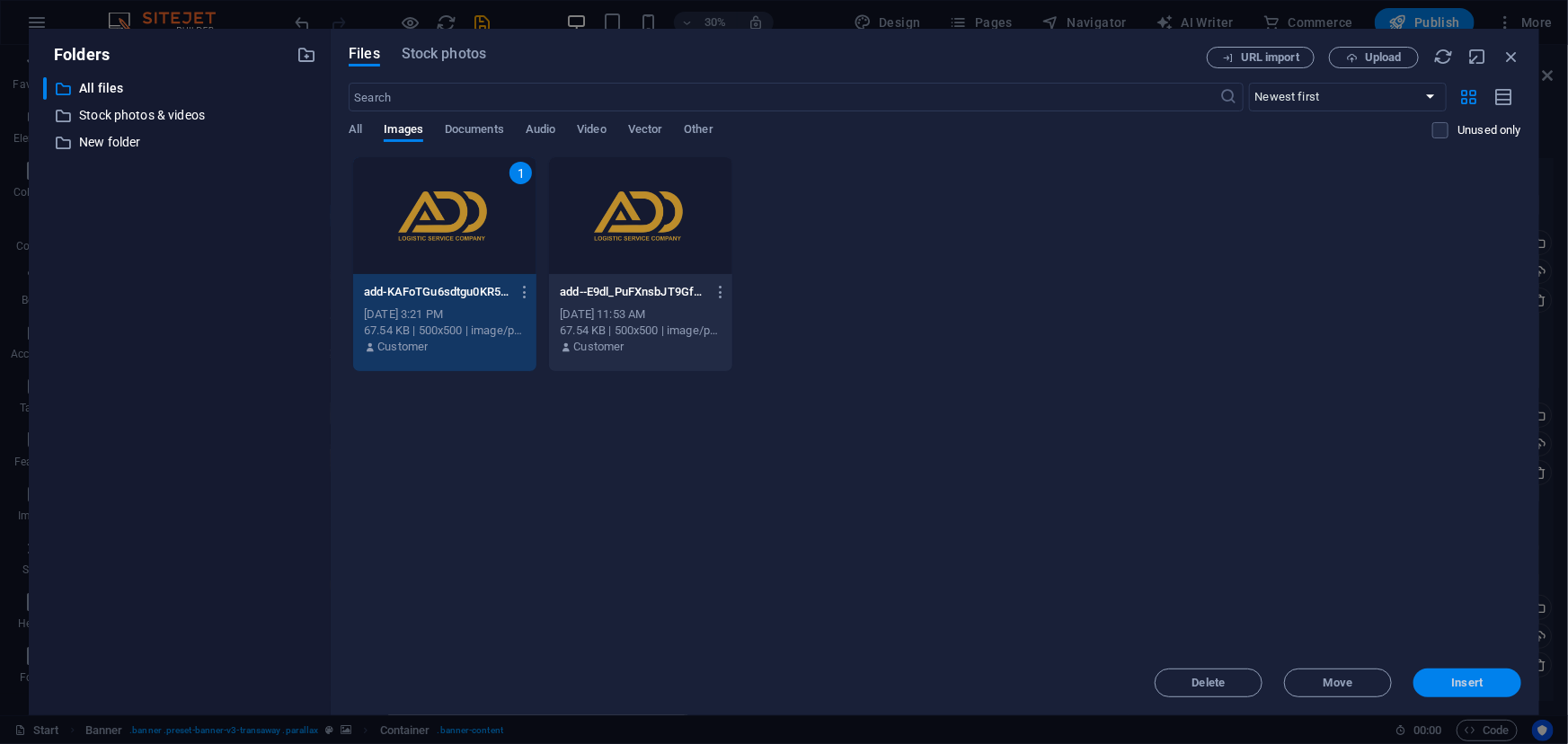
click at [1476, 679] on span "Insert" at bounding box center [1467, 682] width 32 height 11
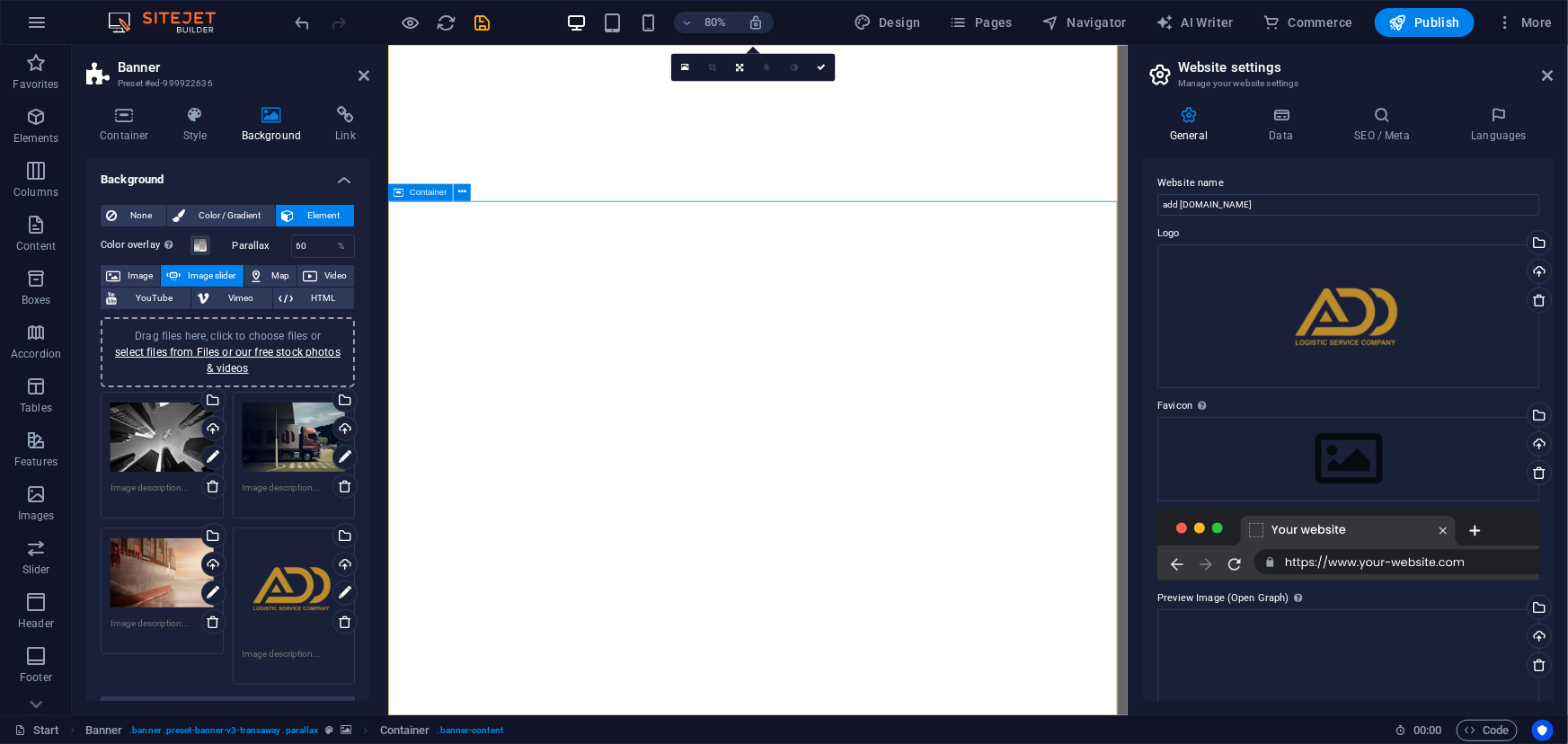
click at [421, 190] on span "Container" at bounding box center [428, 191] width 38 height 9
click at [464, 187] on icon at bounding box center [462, 192] width 8 height 15
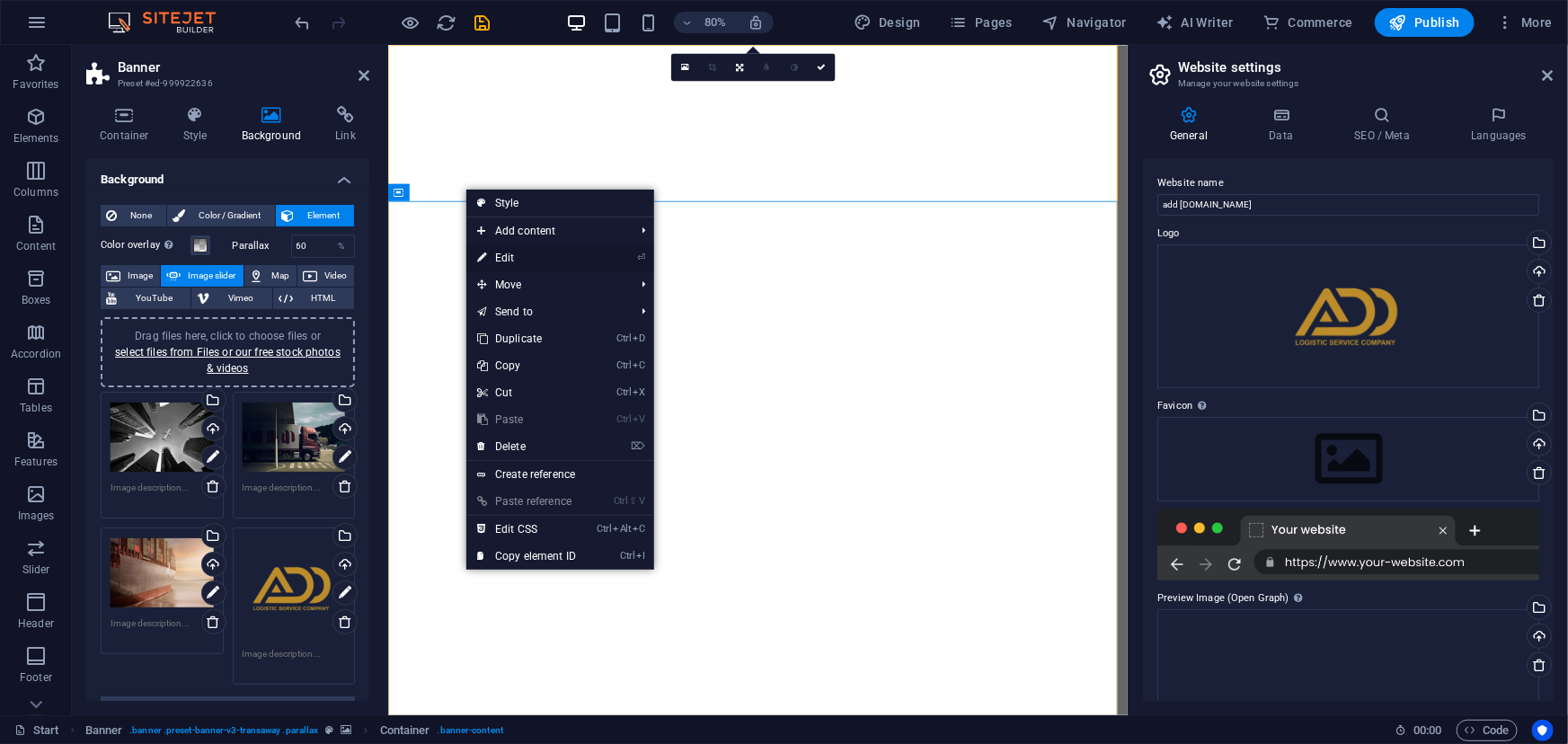
click at [511, 251] on link "⏎ Edit" at bounding box center [526, 258] width 121 height 27
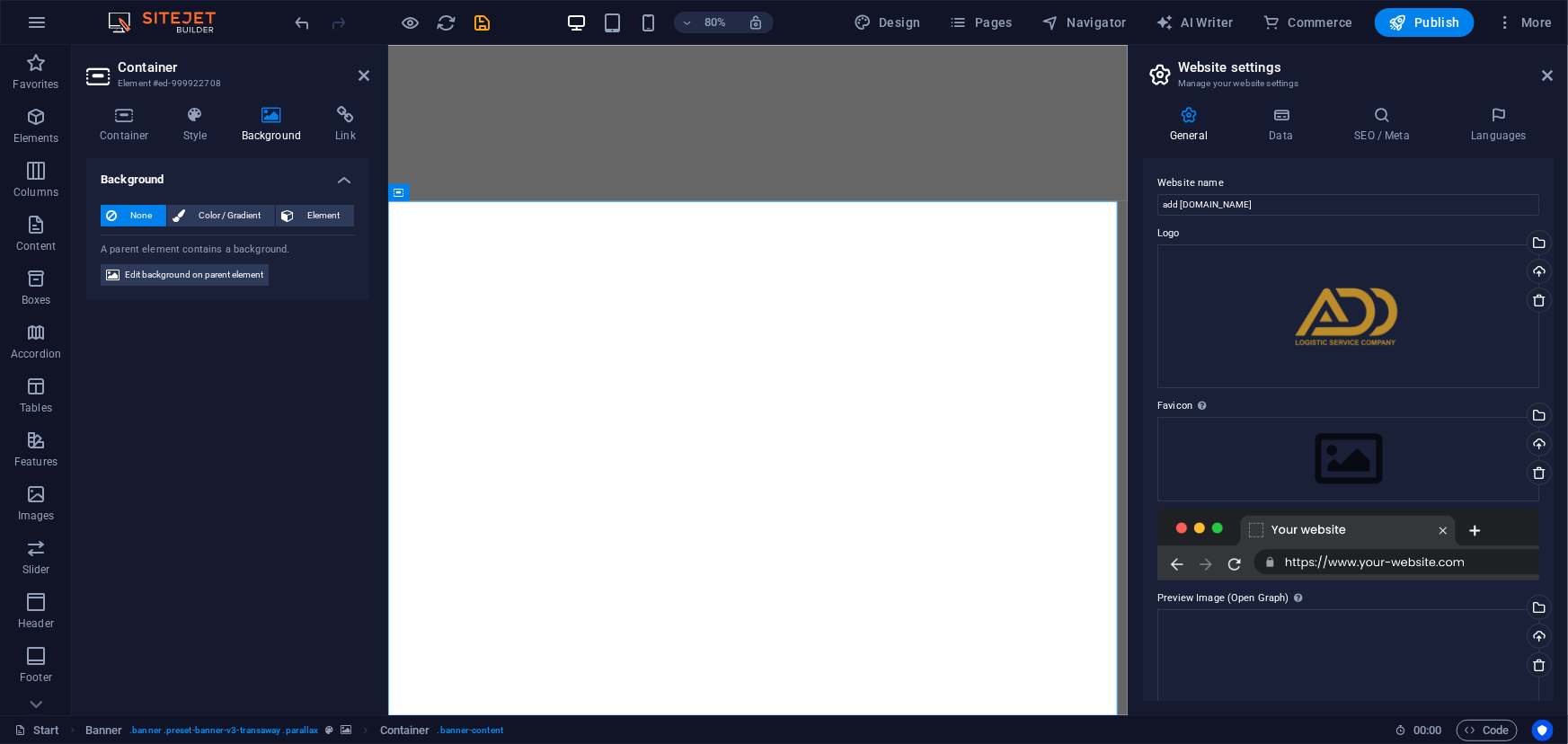
click at [267, 128] on h4 "Background" at bounding box center [276, 125] width 95 height 38
click at [191, 130] on h4 "Style" at bounding box center [199, 125] width 58 height 38
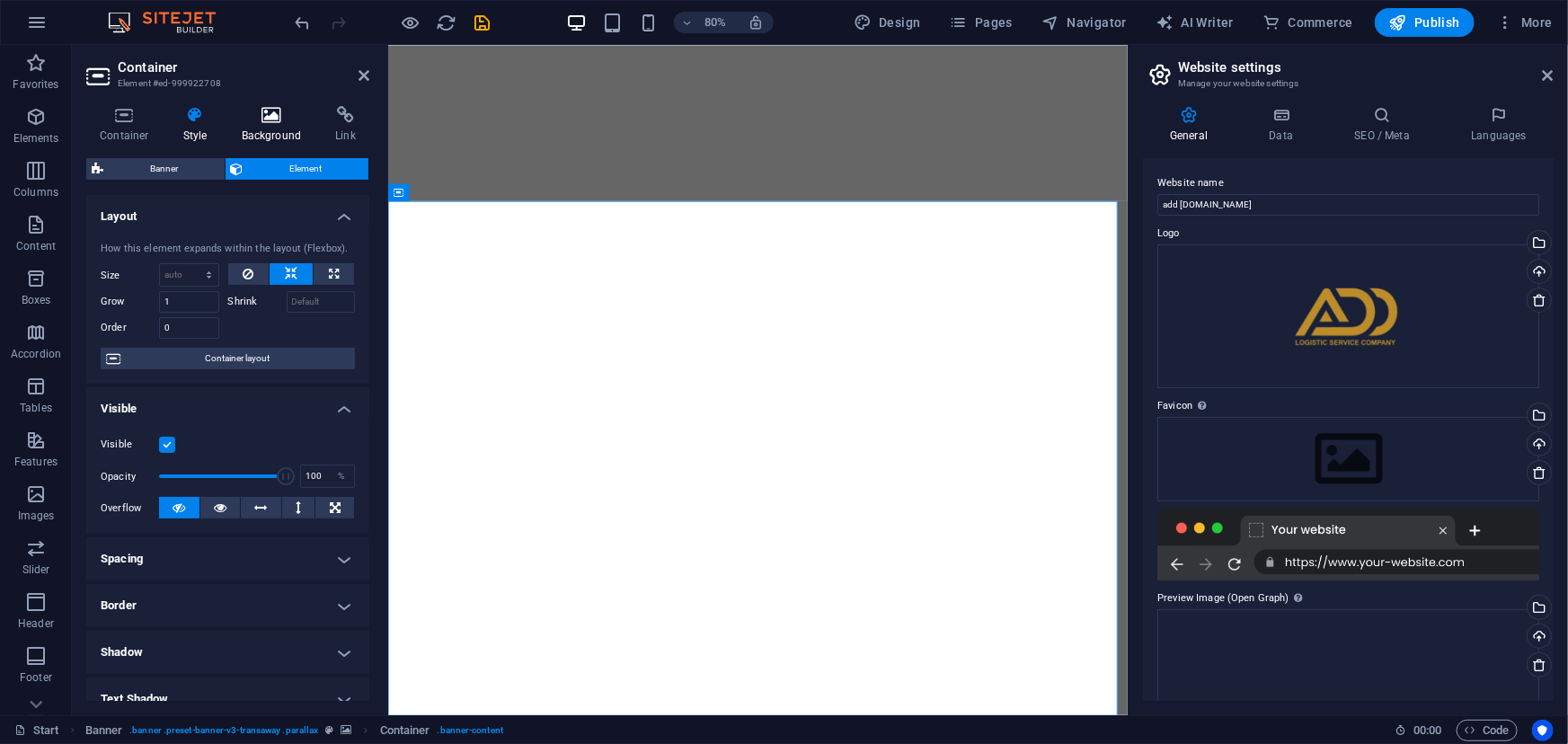
click at [275, 119] on icon at bounding box center [272, 115] width 87 height 18
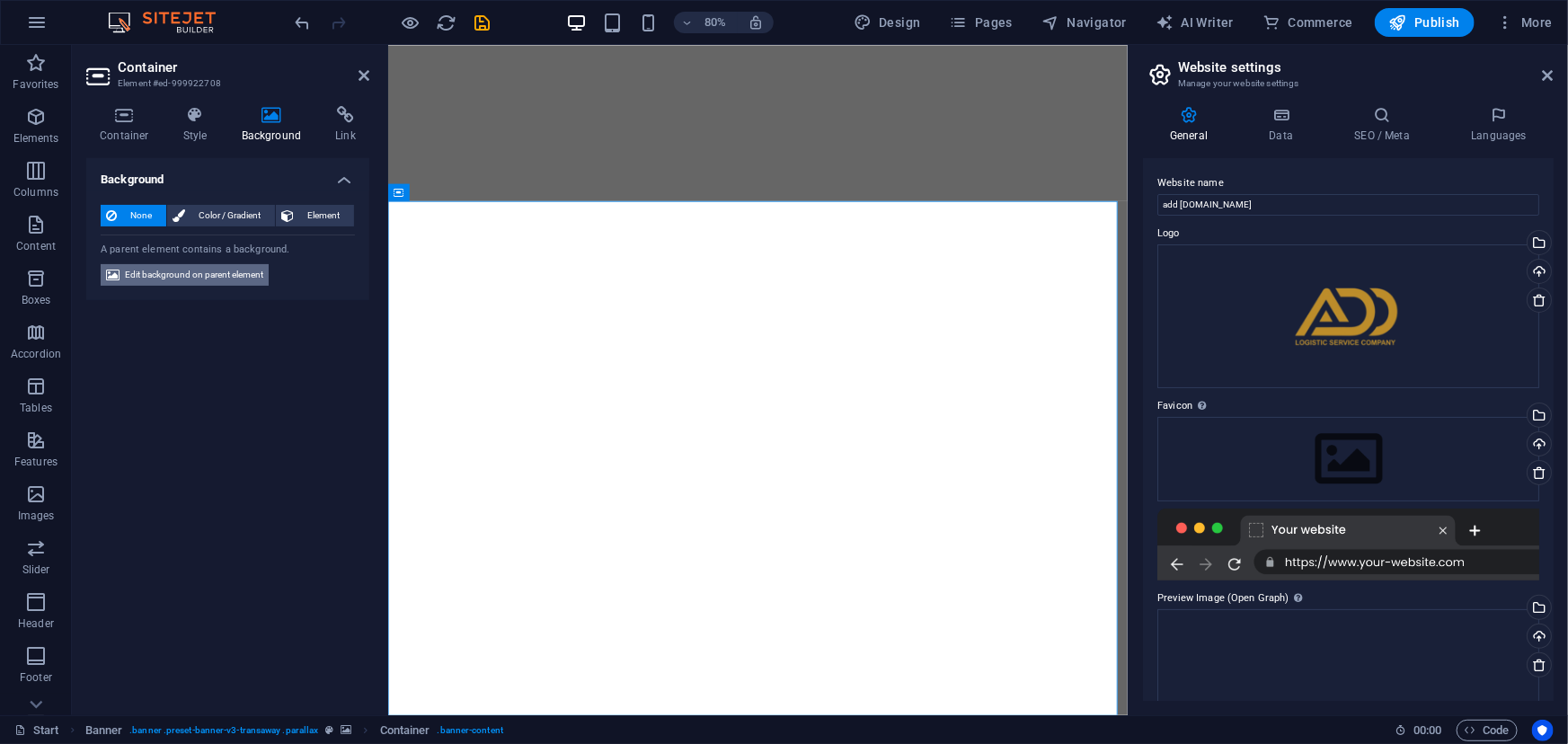
click at [172, 274] on span "Edit background on parent element" at bounding box center [193, 274] width 138 height 21
select select "ms"
select select "s"
select select "ondemand"
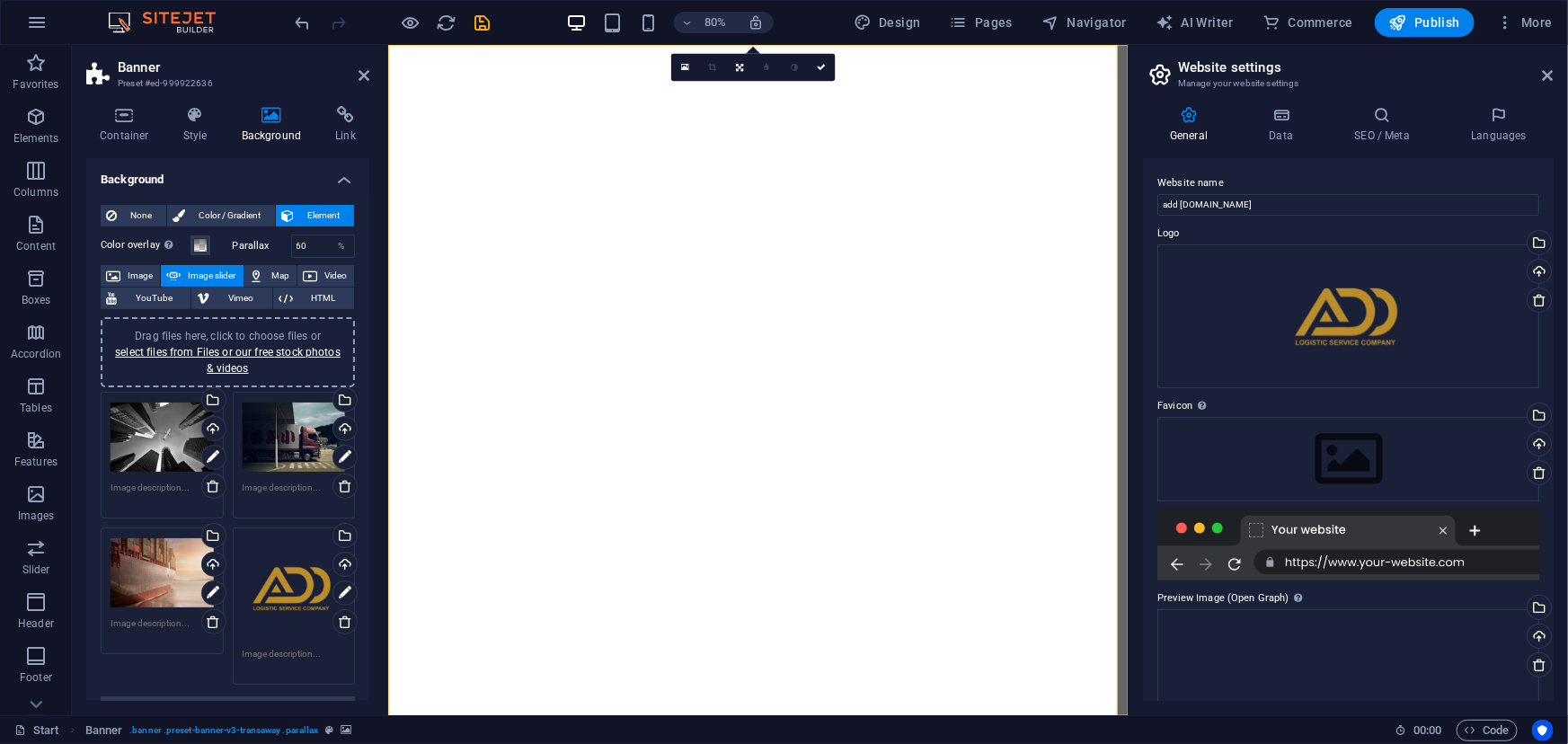
click at [303, 605] on div "Drag files here, click to choose files or select files from Files or our free s…" at bounding box center [294, 588] width 103 height 103
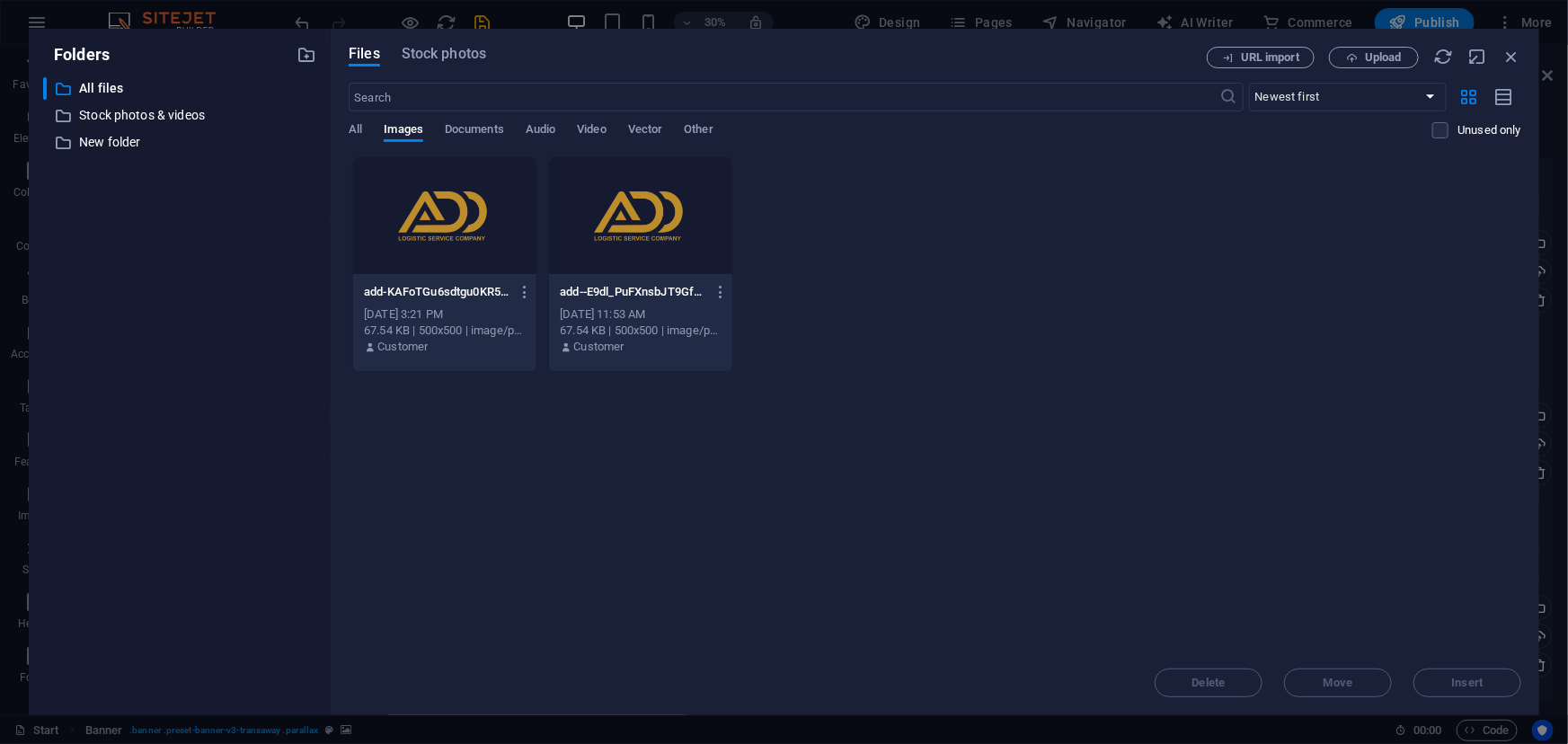
click at [459, 219] on div at bounding box center [445, 215] width 184 height 117
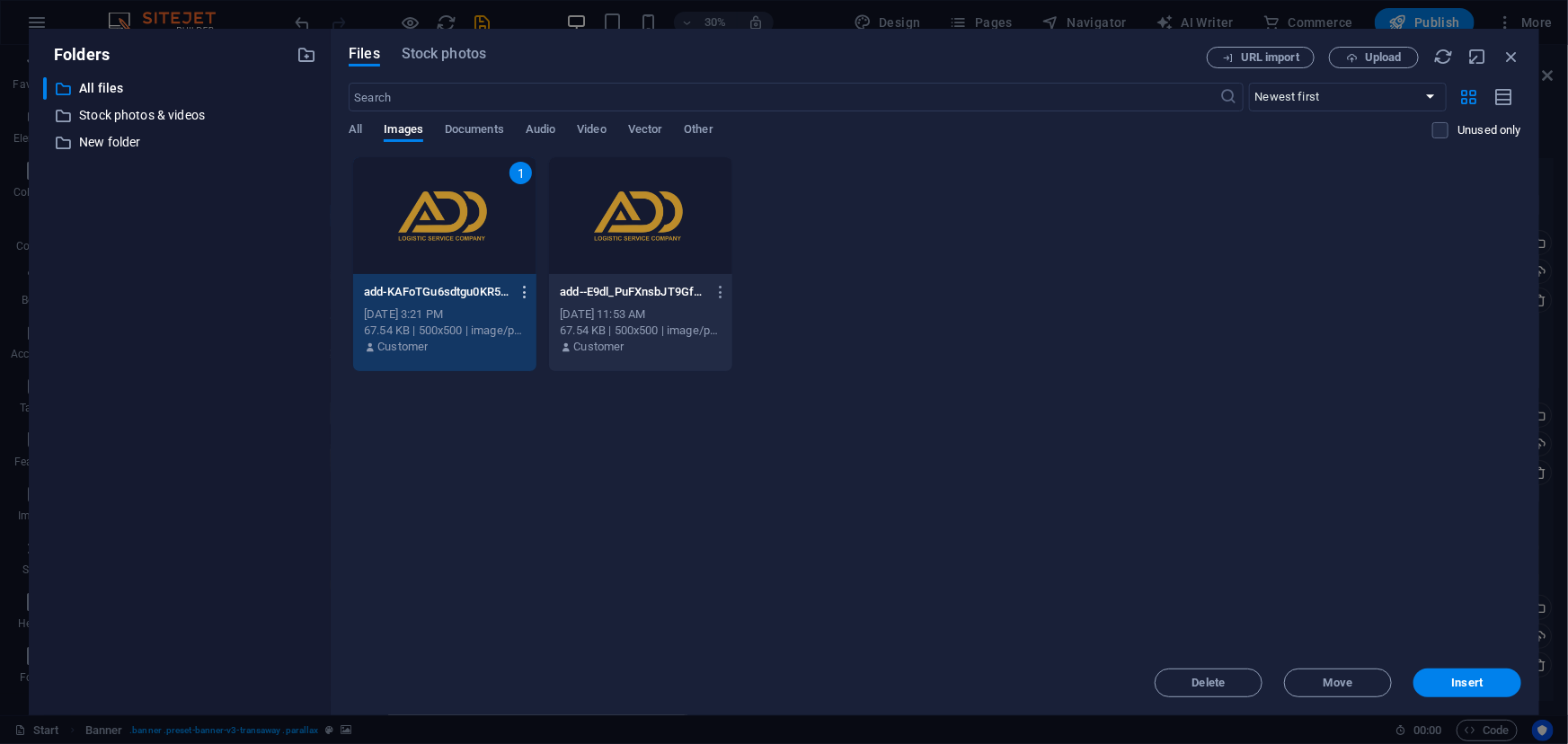
click at [523, 293] on icon "button" at bounding box center [525, 292] width 17 height 16
click at [523, 293] on div at bounding box center [784, 372] width 1568 height 744
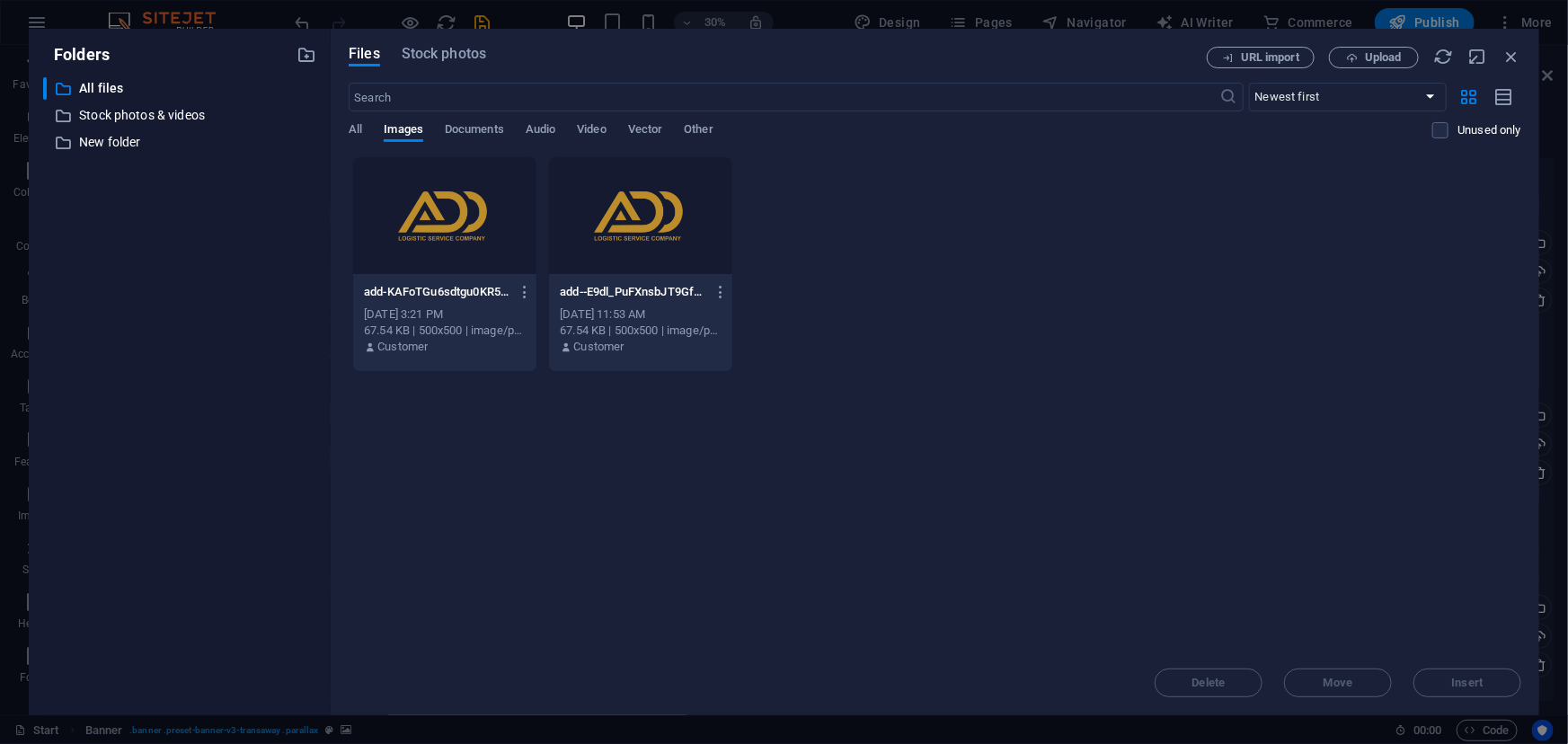
click at [508, 234] on div at bounding box center [445, 215] width 184 height 117
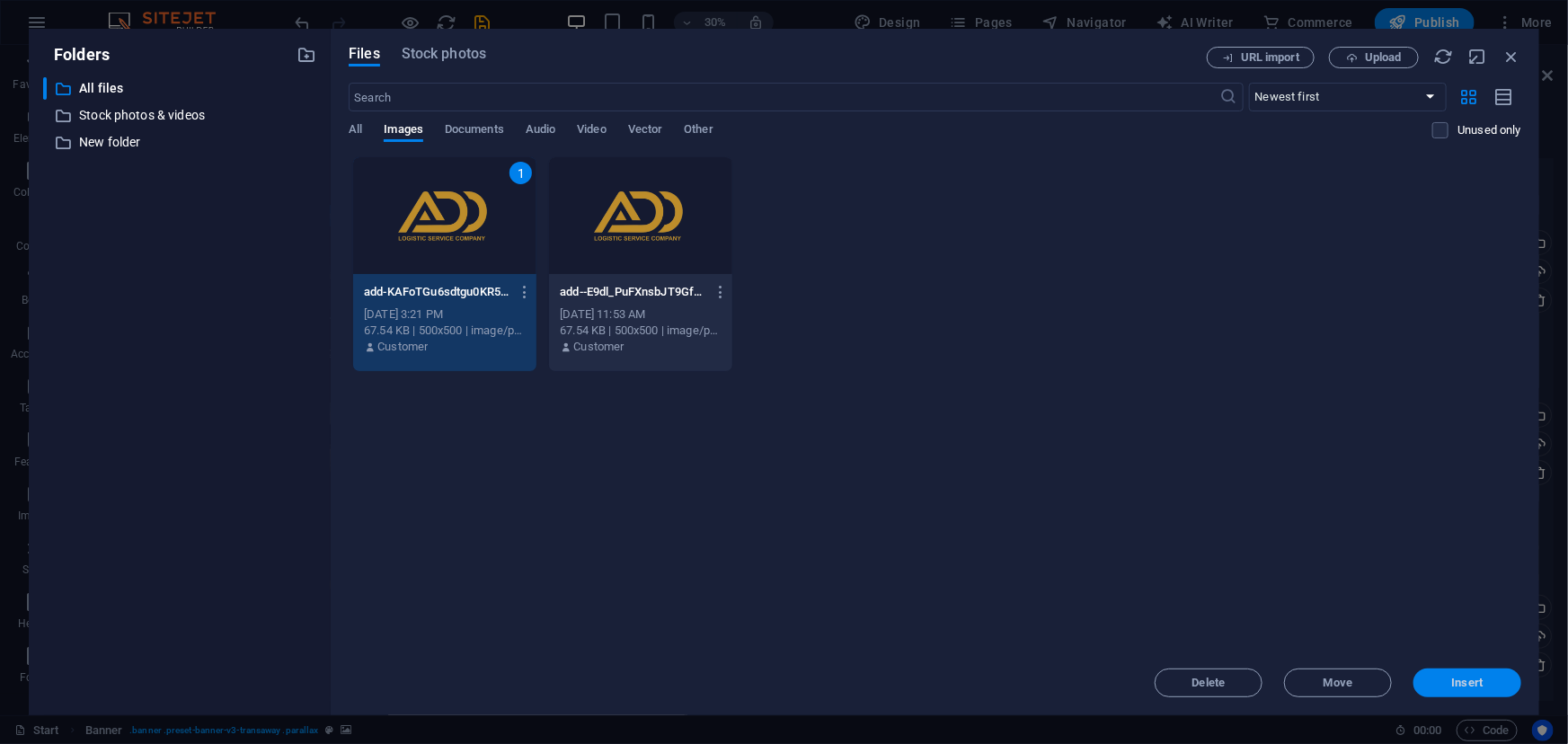
click at [1445, 682] on span "Insert" at bounding box center [1466, 682] width 94 height 11
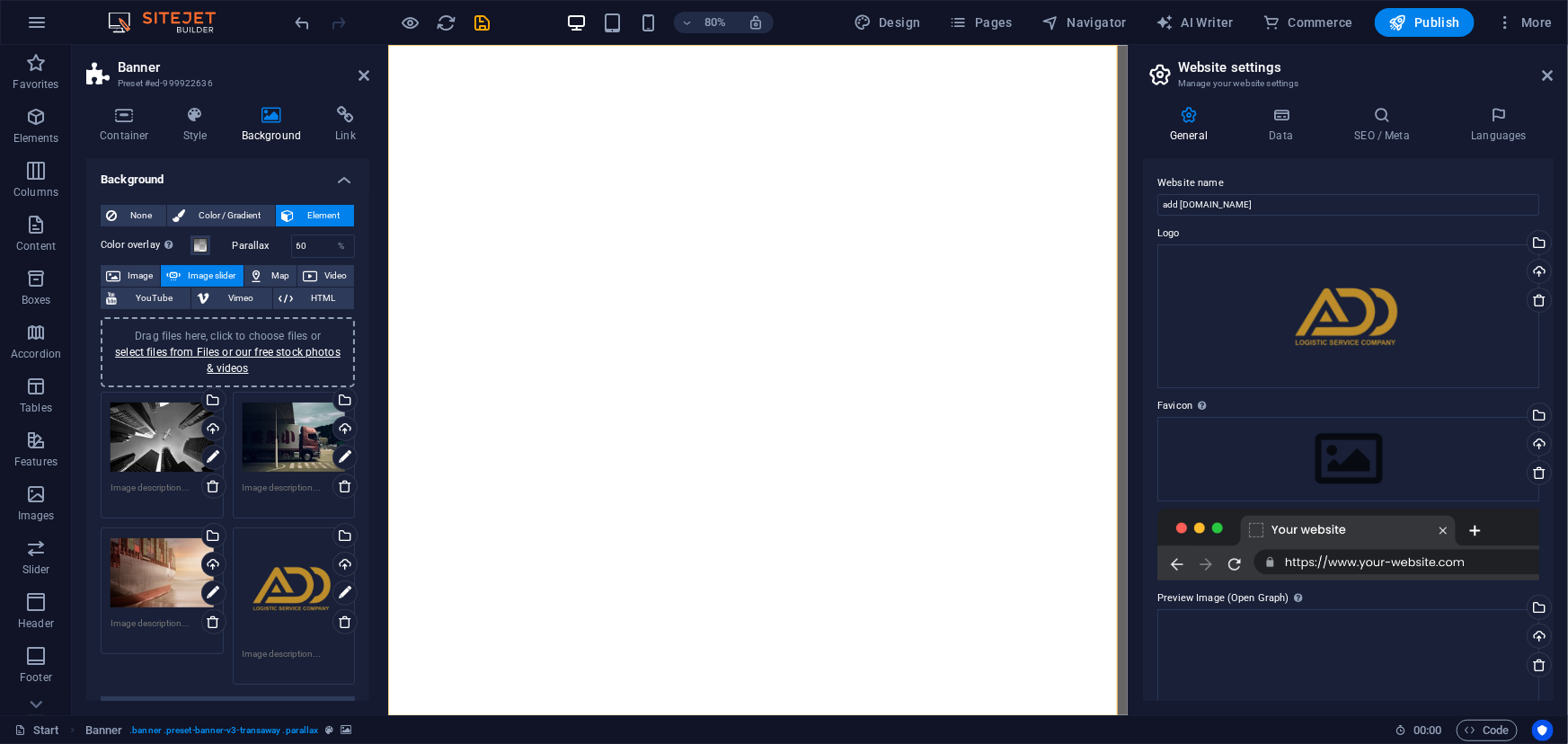
click at [277, 567] on div "Drag files here, click to choose files or select files from Files or our free s…" at bounding box center [294, 588] width 103 height 103
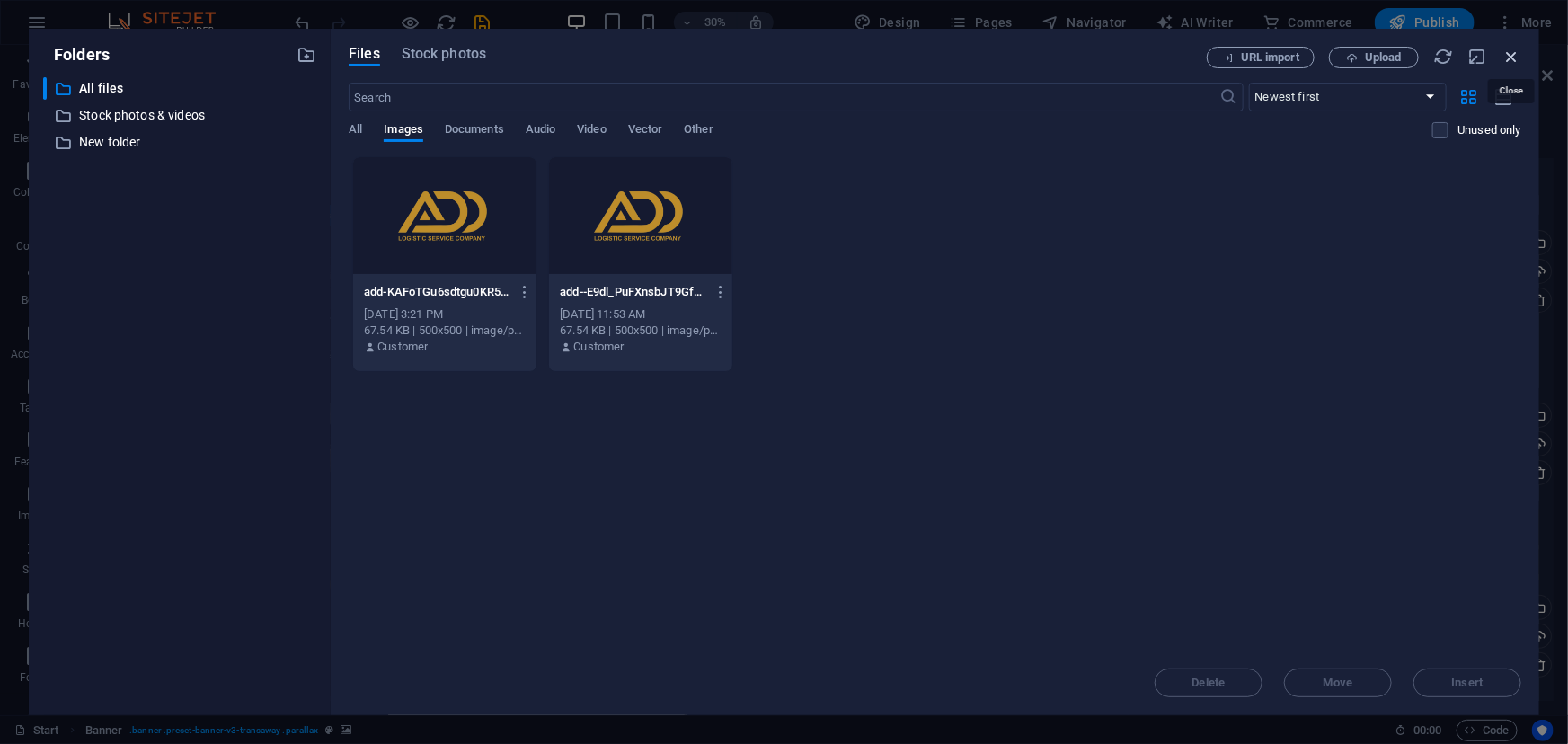
click at [1513, 48] on icon "button" at bounding box center [1511, 56] width 19 height 19
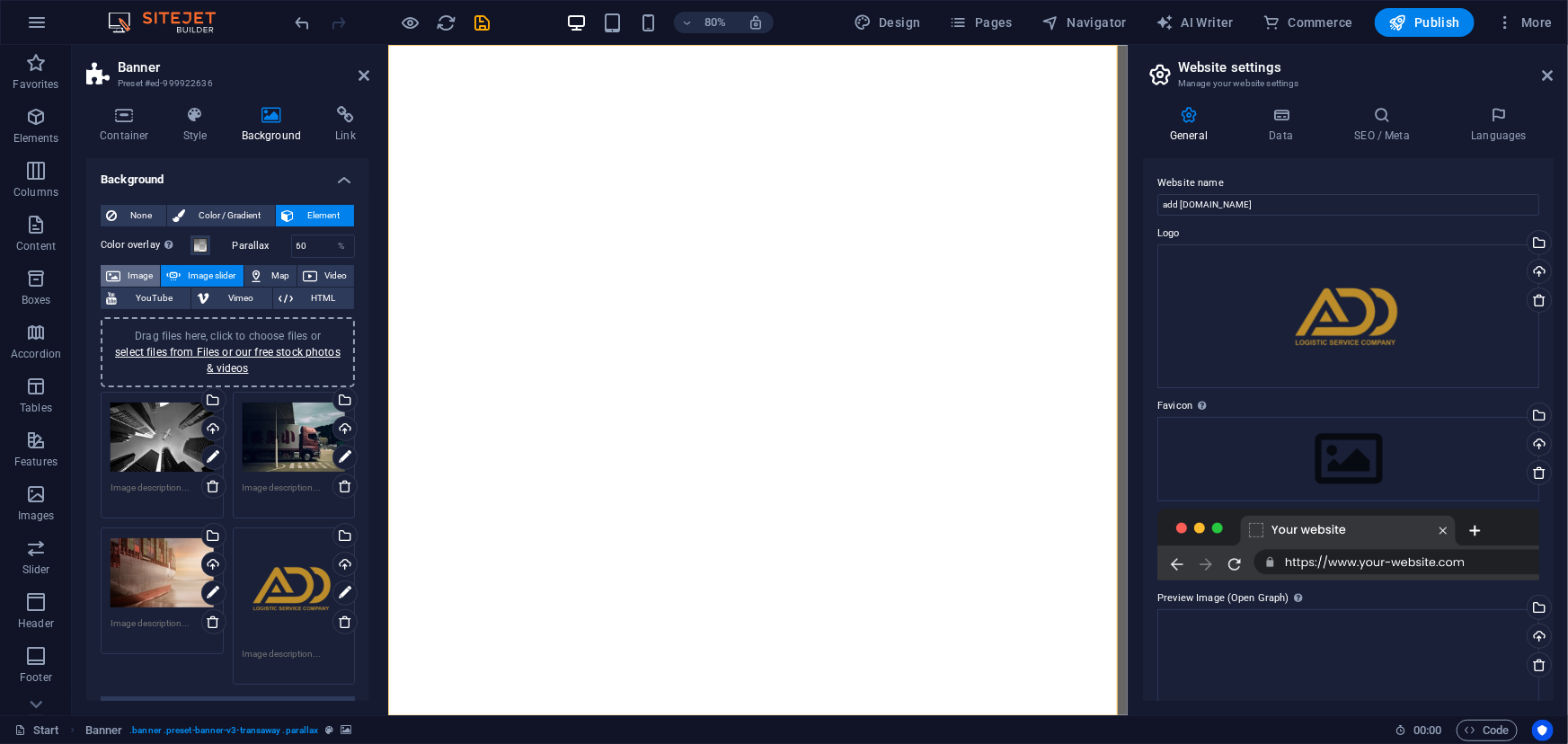
click at [123, 276] on button "Image" at bounding box center [130, 275] width 59 height 21
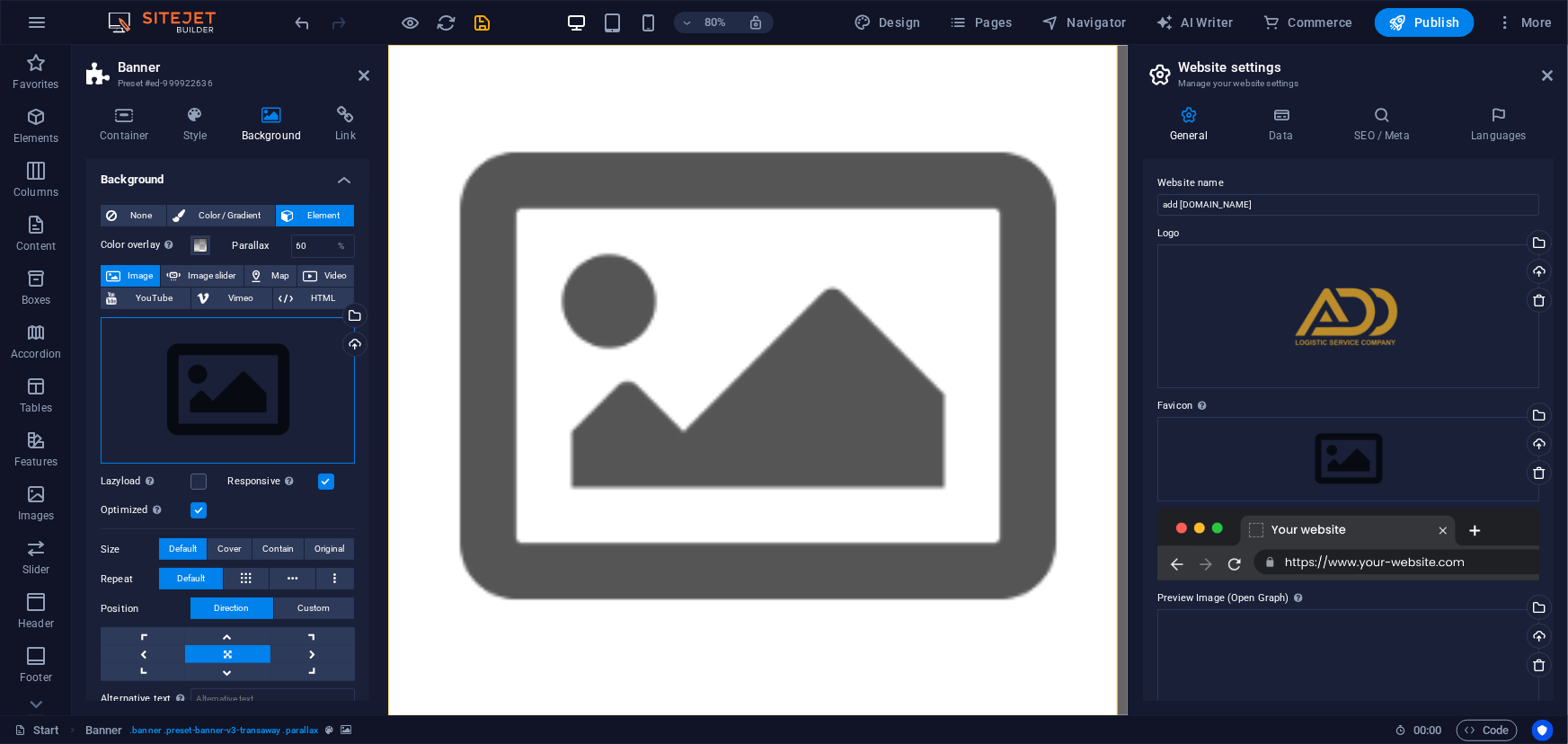
click at [208, 376] on div "Drag files here, click to choose files or select files from Files or our free s…" at bounding box center [227, 390] width 254 height 147
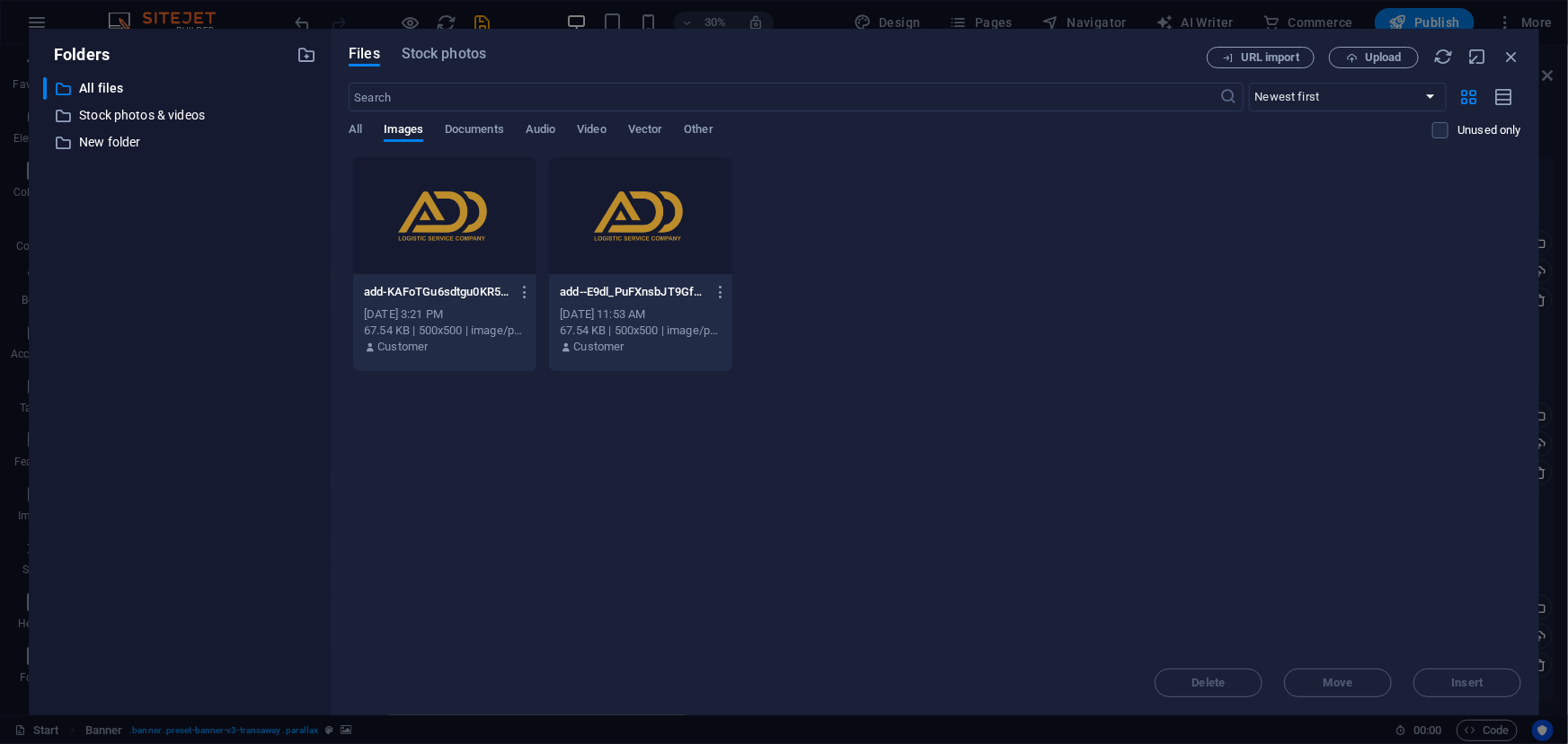
click at [414, 263] on div at bounding box center [445, 215] width 184 height 117
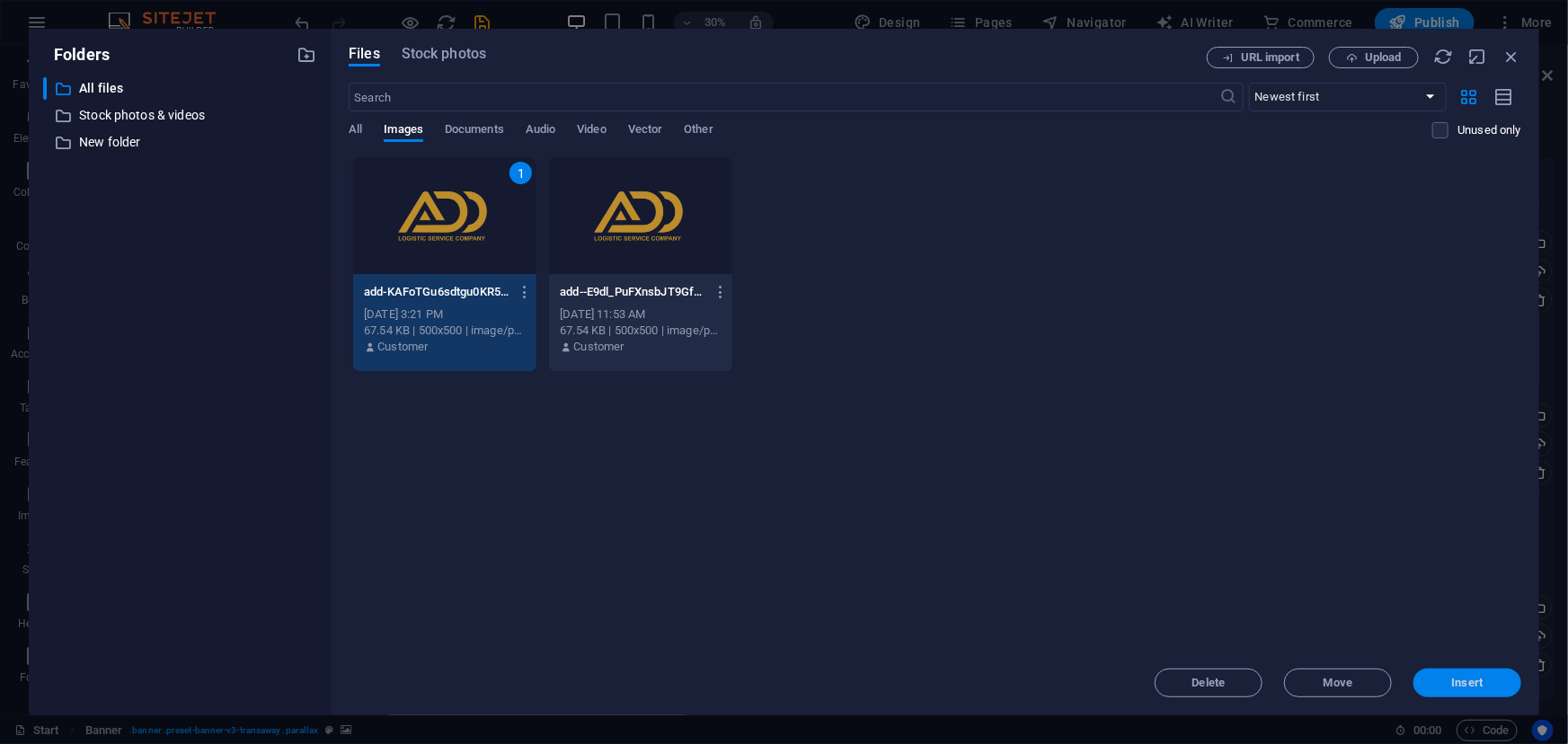
click at [1466, 677] on span "Insert" at bounding box center [1467, 682] width 32 height 11
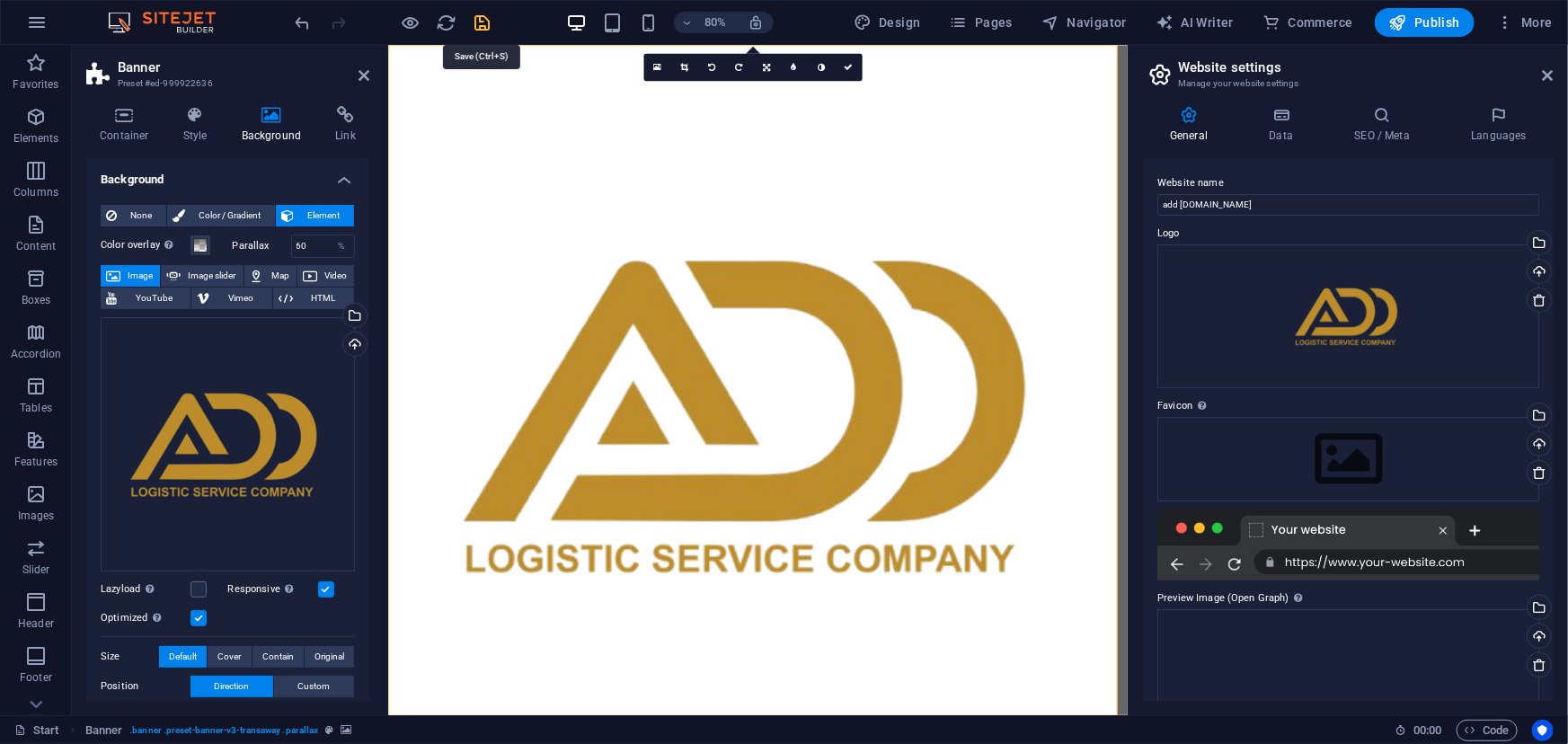
click at [485, 23] on icon "save" at bounding box center [482, 22] width 20 height 20
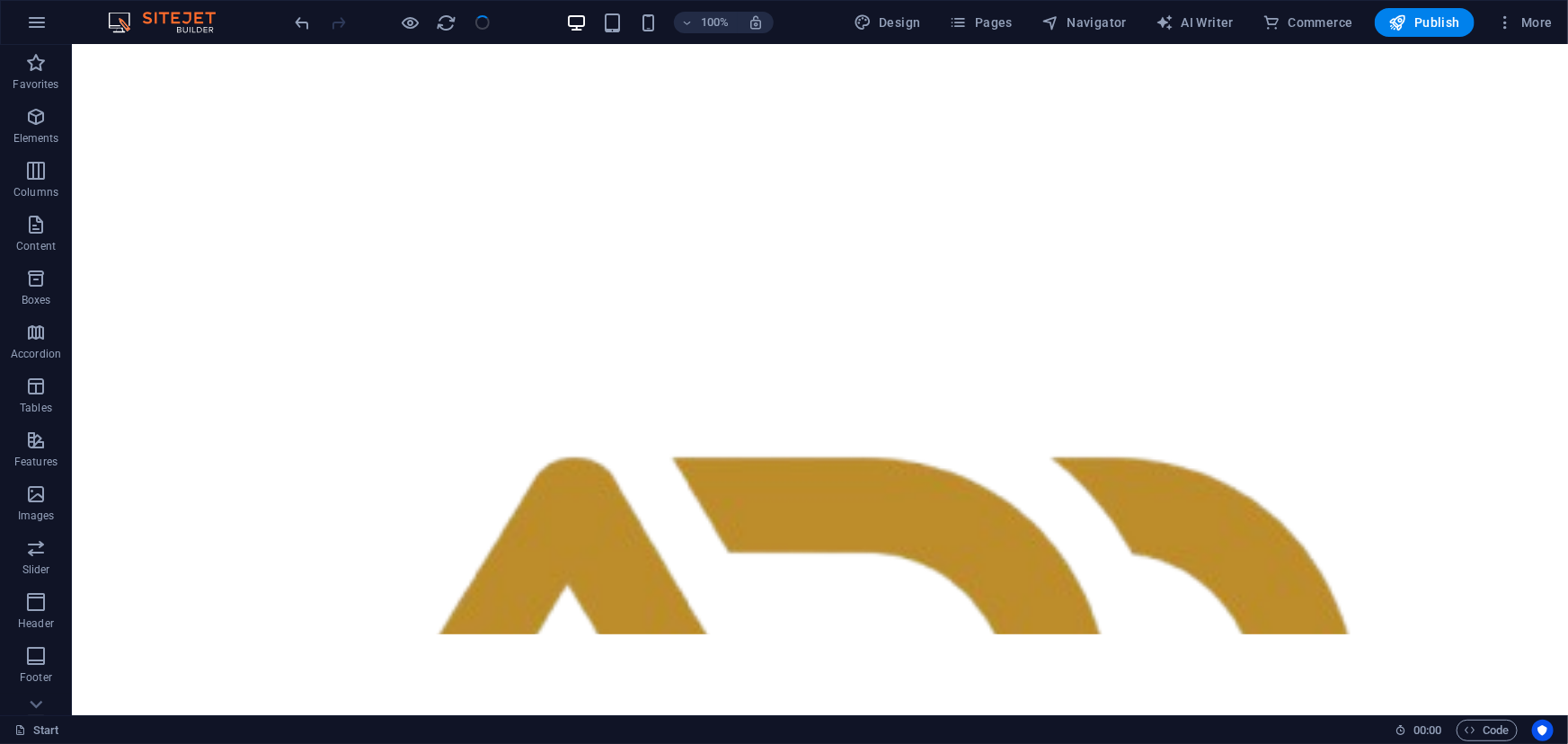
scroll to position [112, 0]
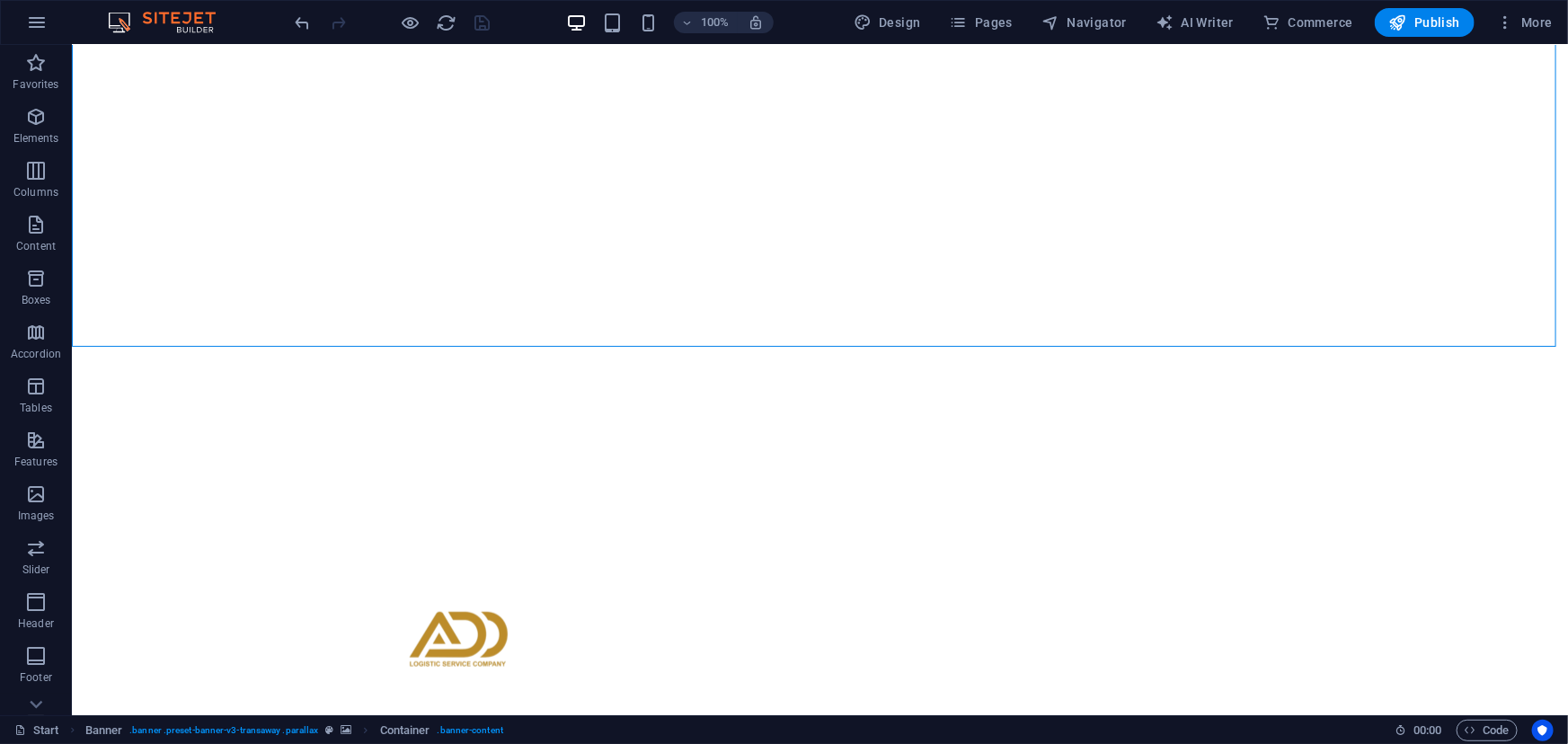
scroll to position [235, 0]
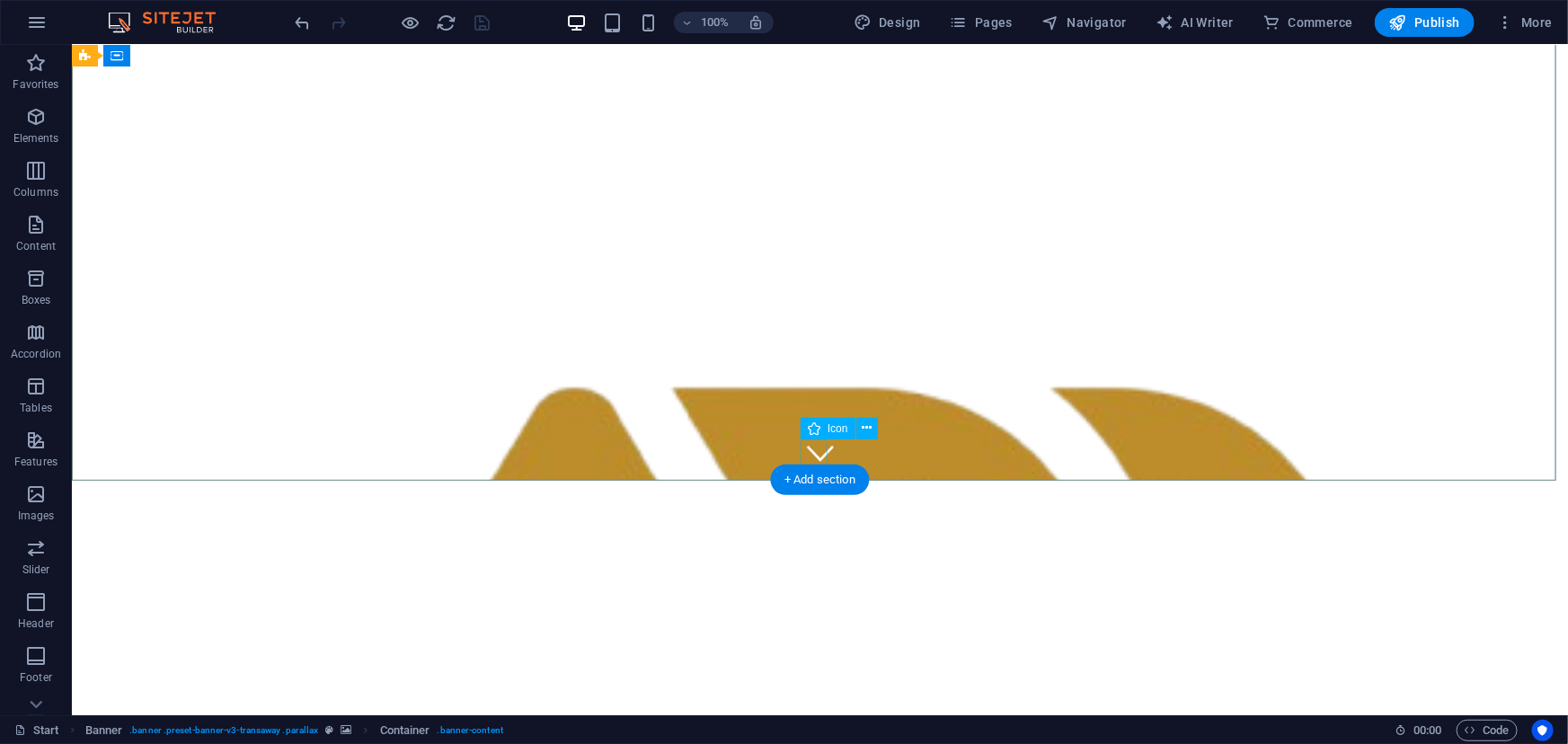
click at [814, 458] on figure at bounding box center [820, 452] width 27 height 27
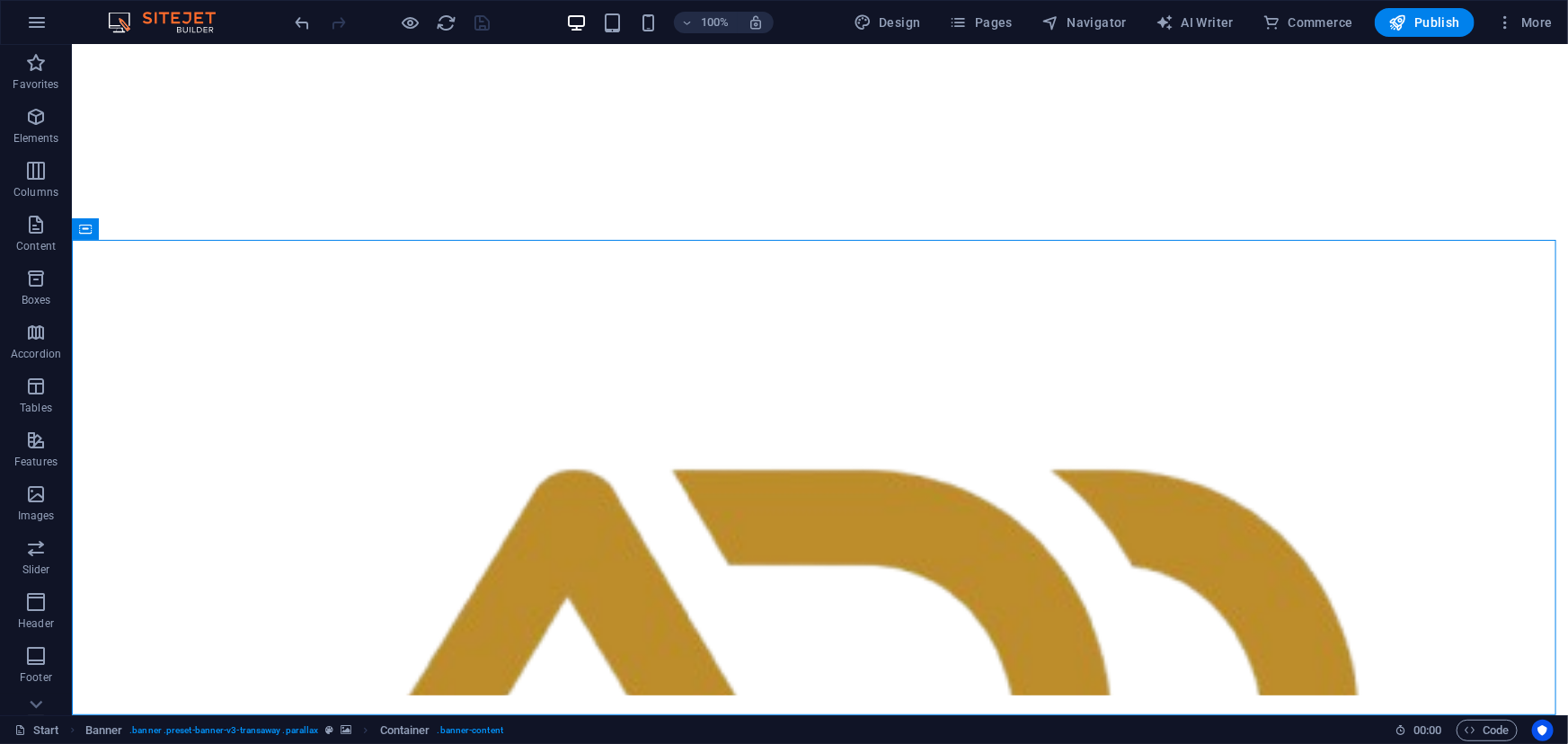
scroll to position [0, 0]
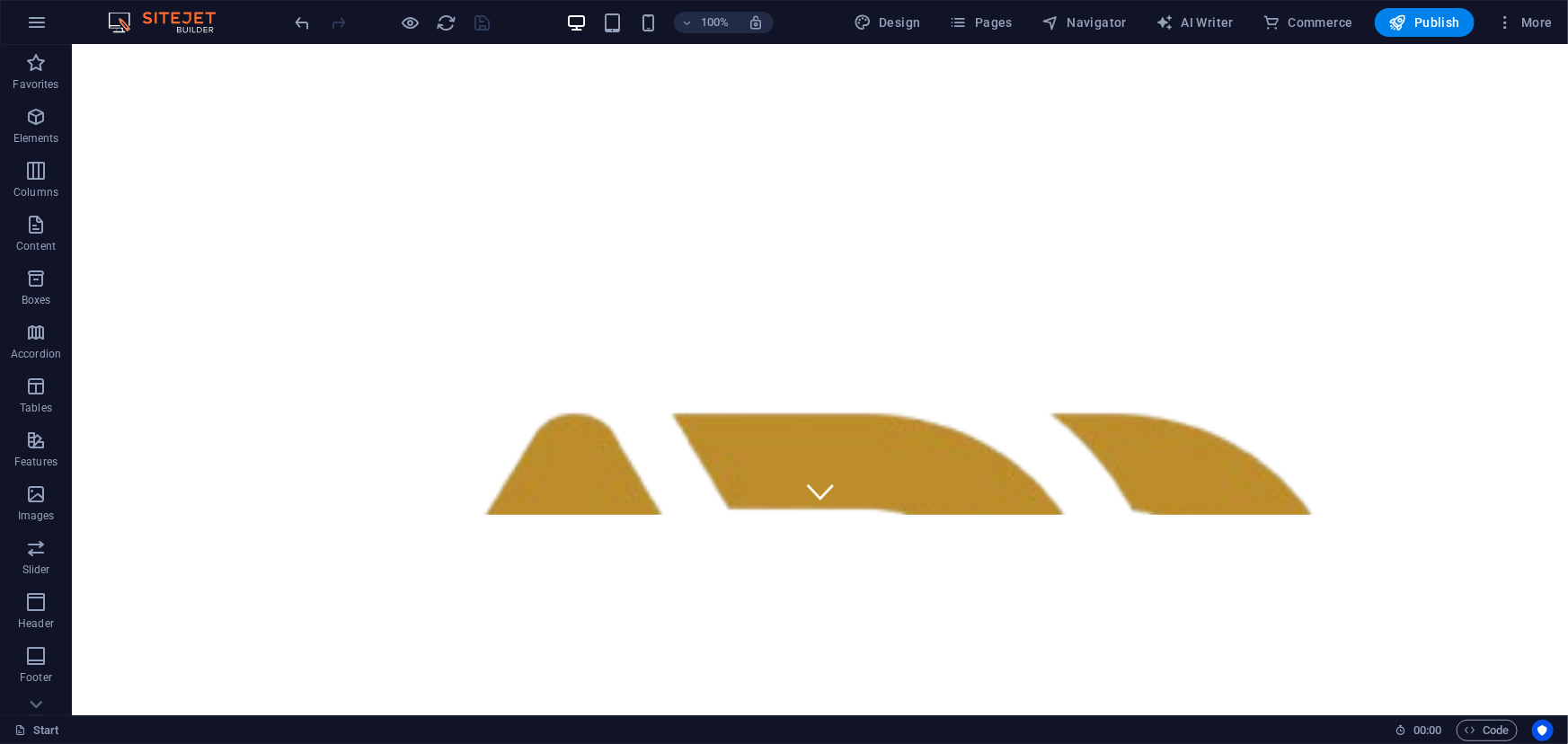
scroll to position [150, 0]
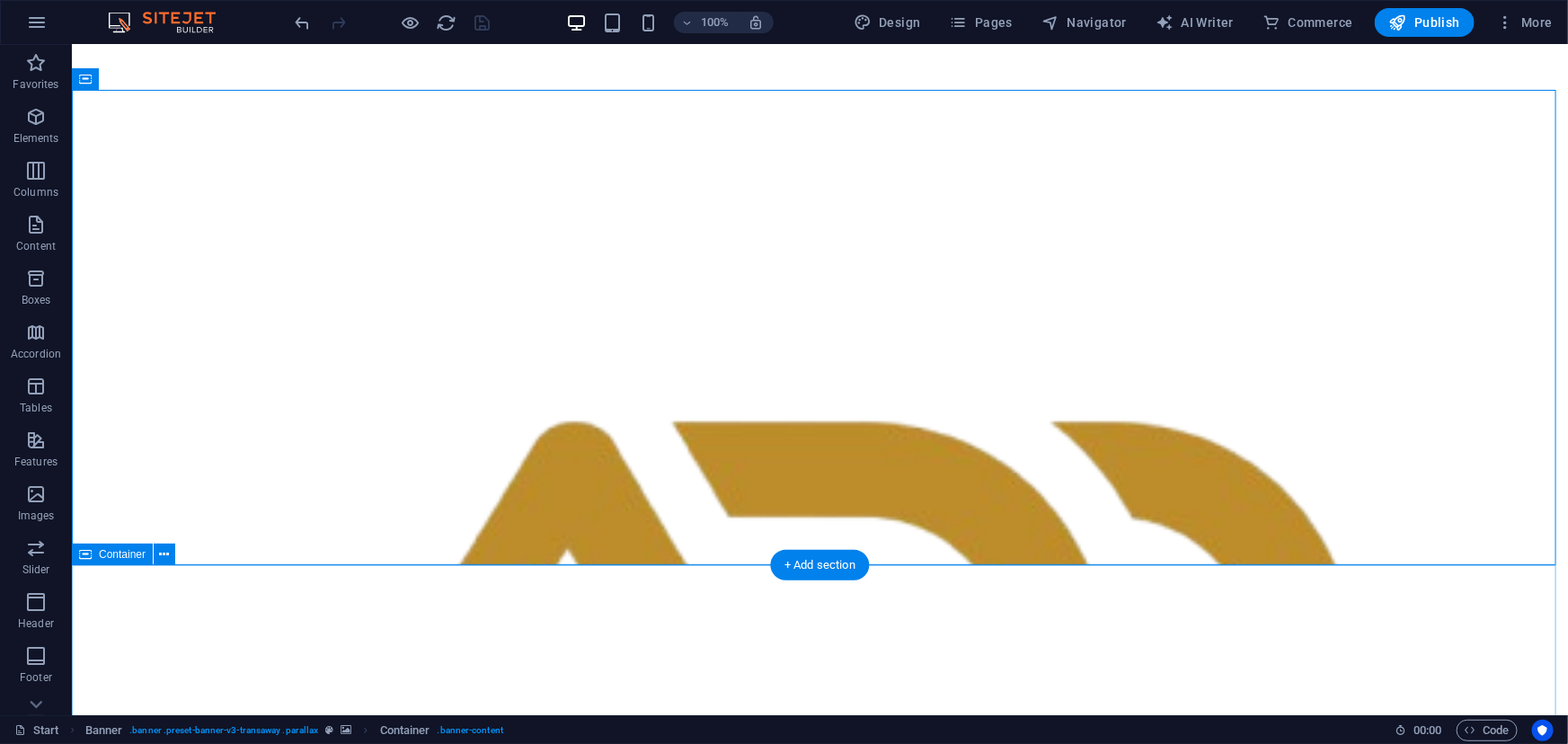
drag, startPoint x: 219, startPoint y: 604, endPoint x: 152, endPoint y: 684, distance: 104.4
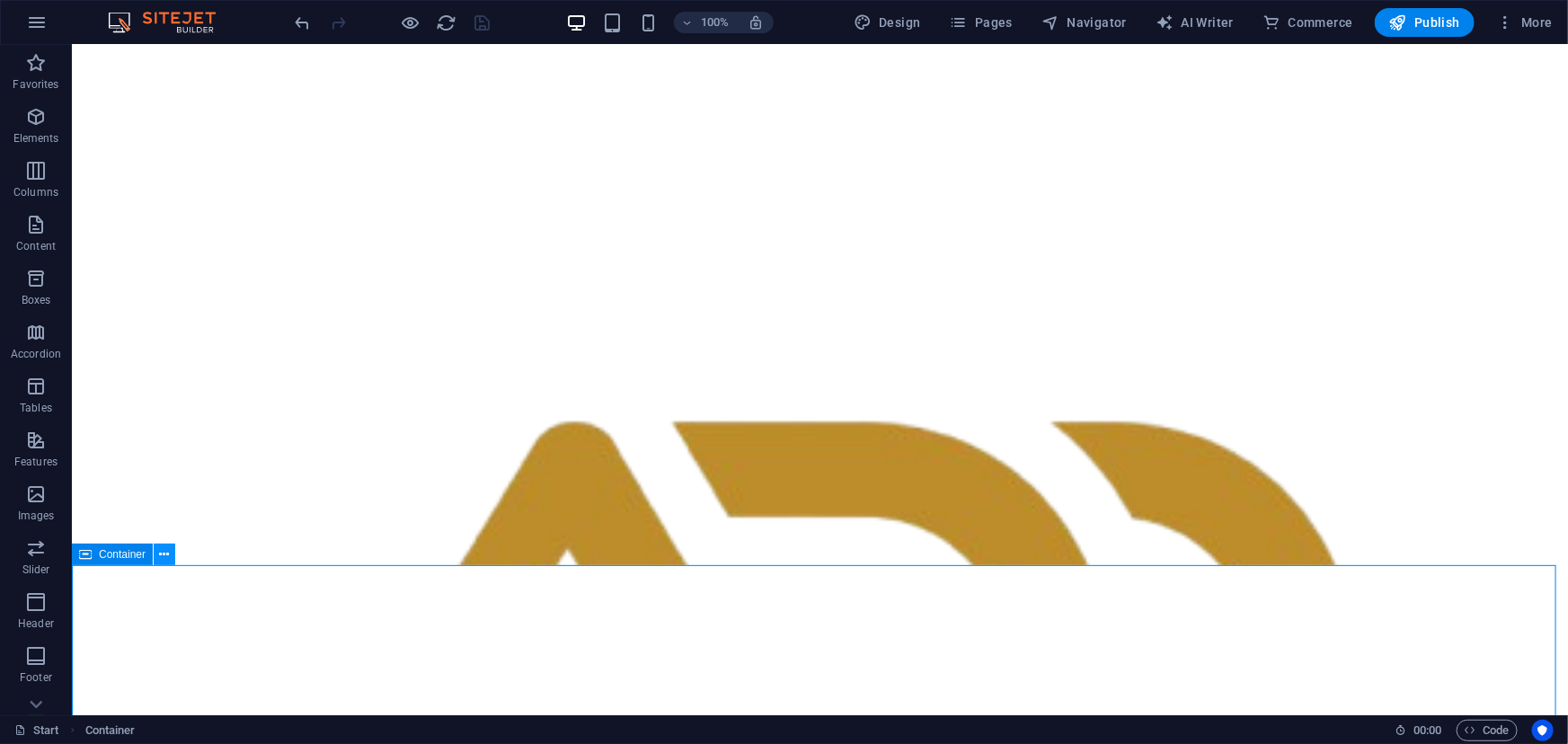
click at [161, 559] on icon at bounding box center [164, 555] width 10 height 19
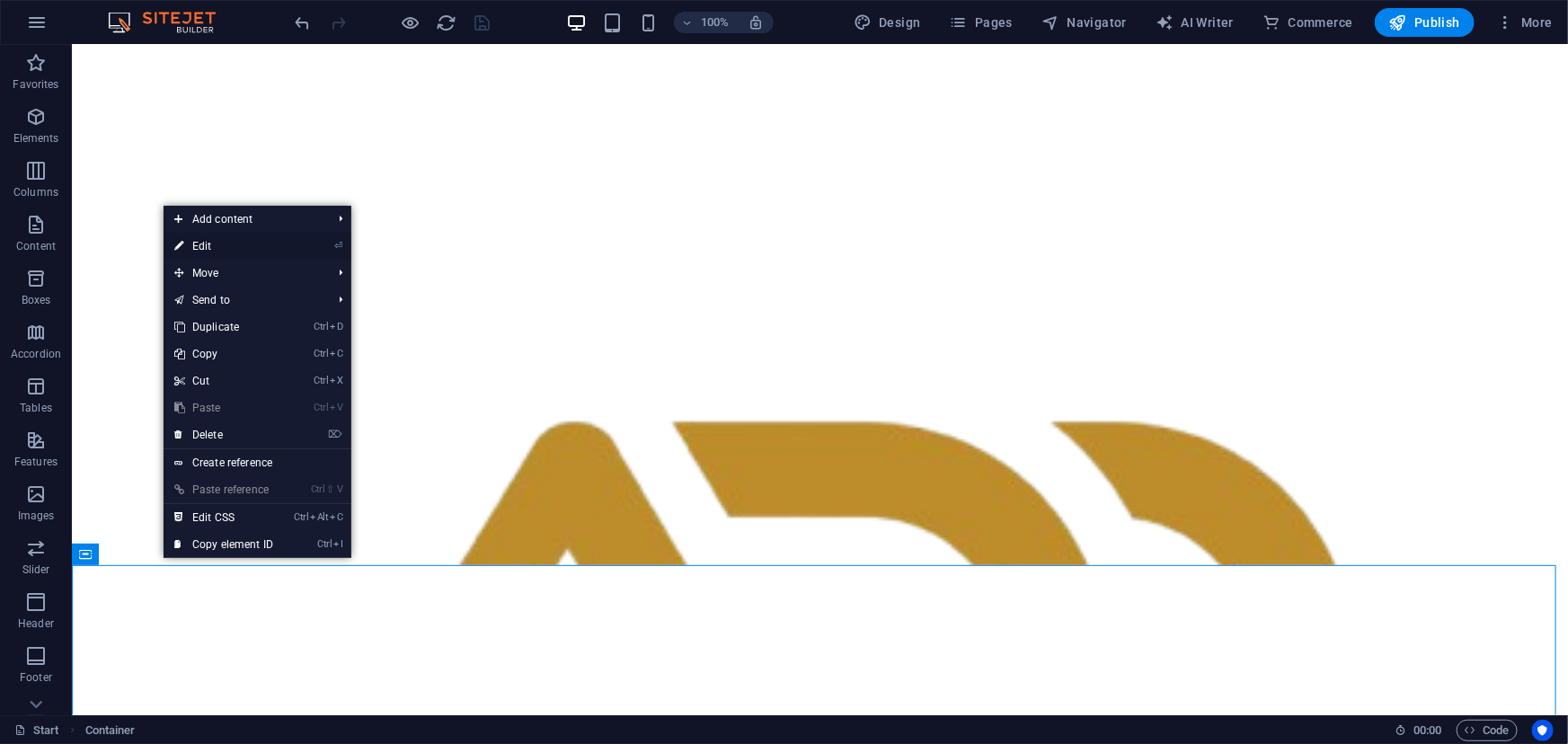
click at [246, 240] on link "⏎ Edit" at bounding box center [223, 246] width 121 height 27
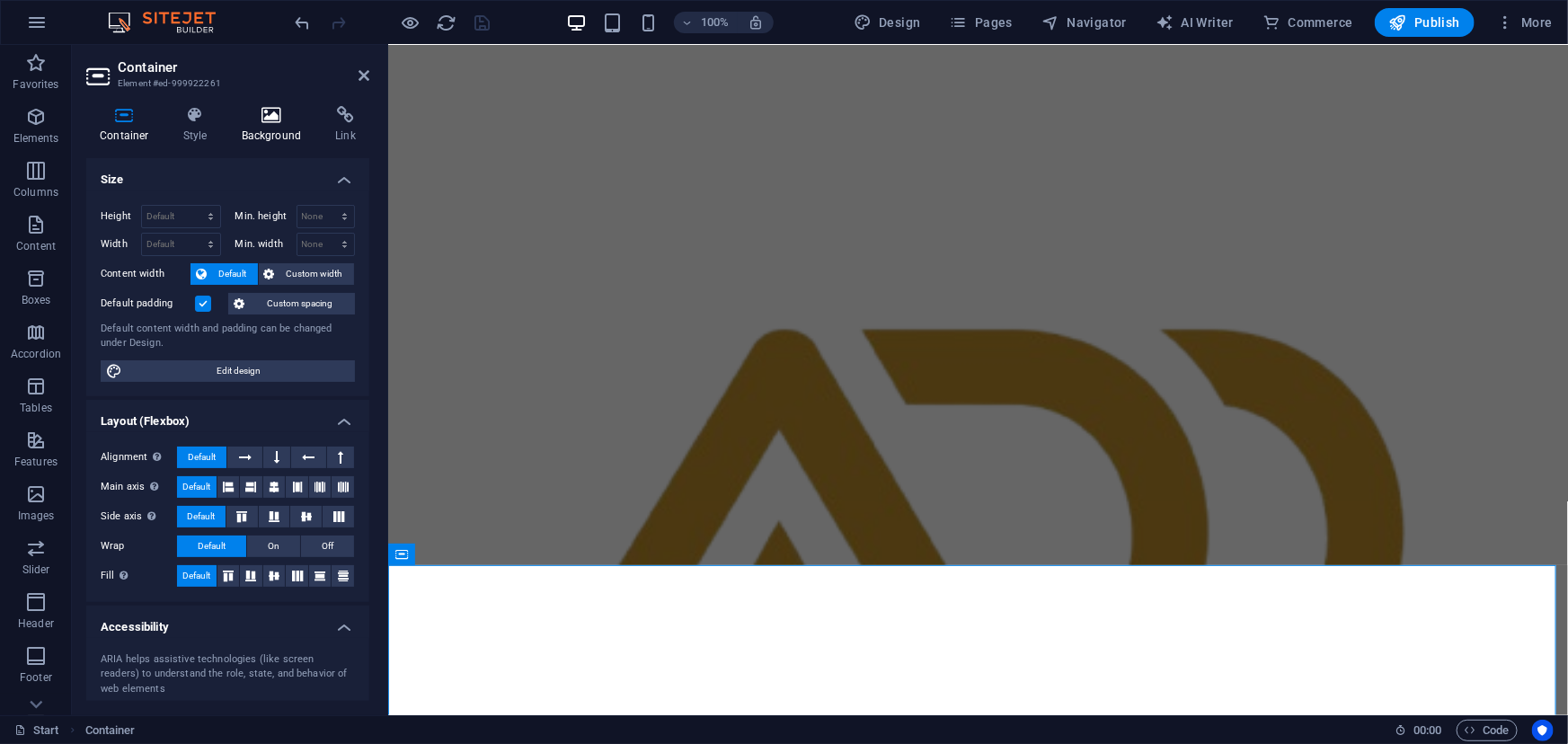
click at [258, 124] on h4 "Background" at bounding box center [276, 125] width 95 height 38
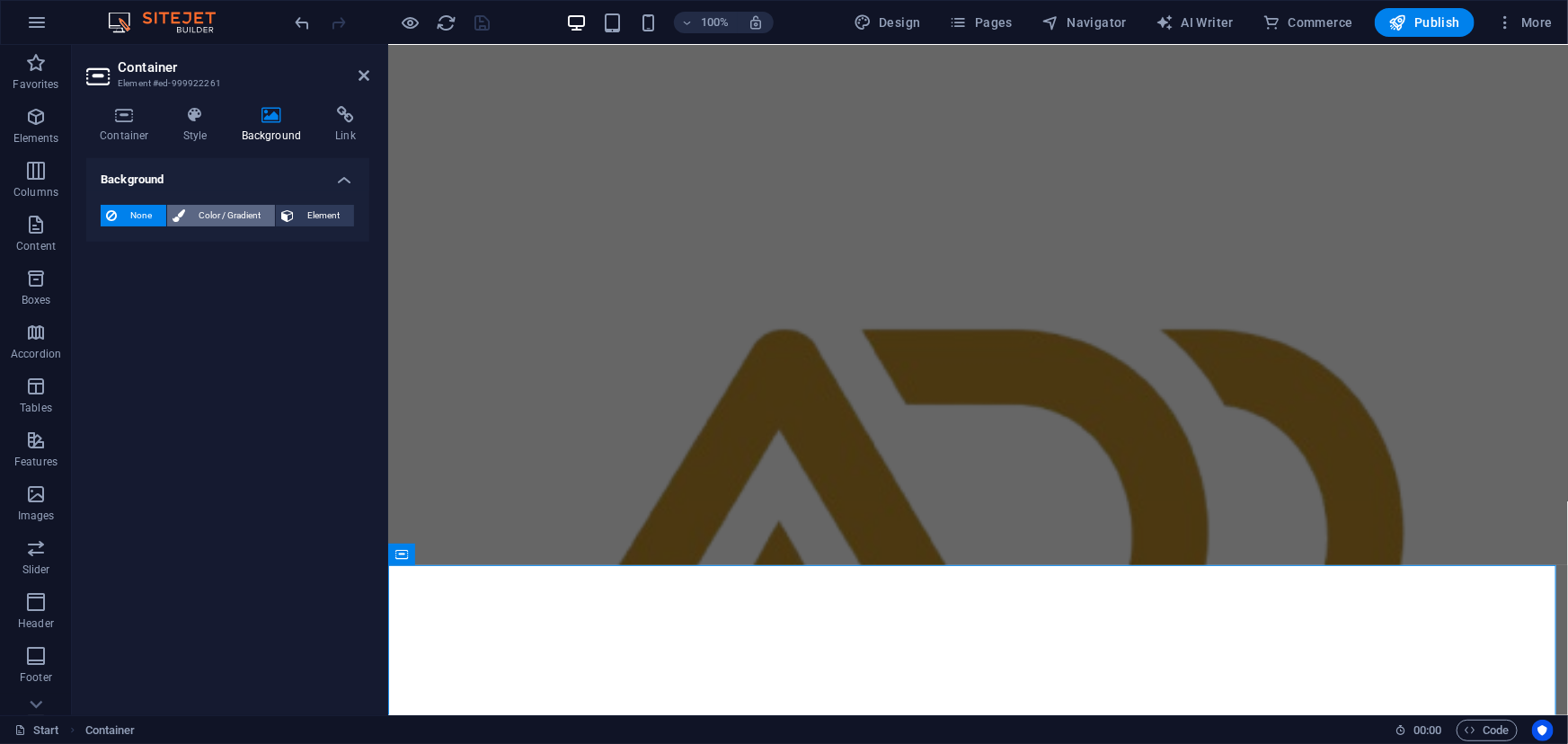
click at [210, 216] on span "Color / Gradient" at bounding box center [230, 215] width 79 height 21
click at [162, 287] on div "Color" at bounding box center [227, 287] width 252 height 21
click at [123, 289] on div "Color" at bounding box center [227, 287] width 252 height 21
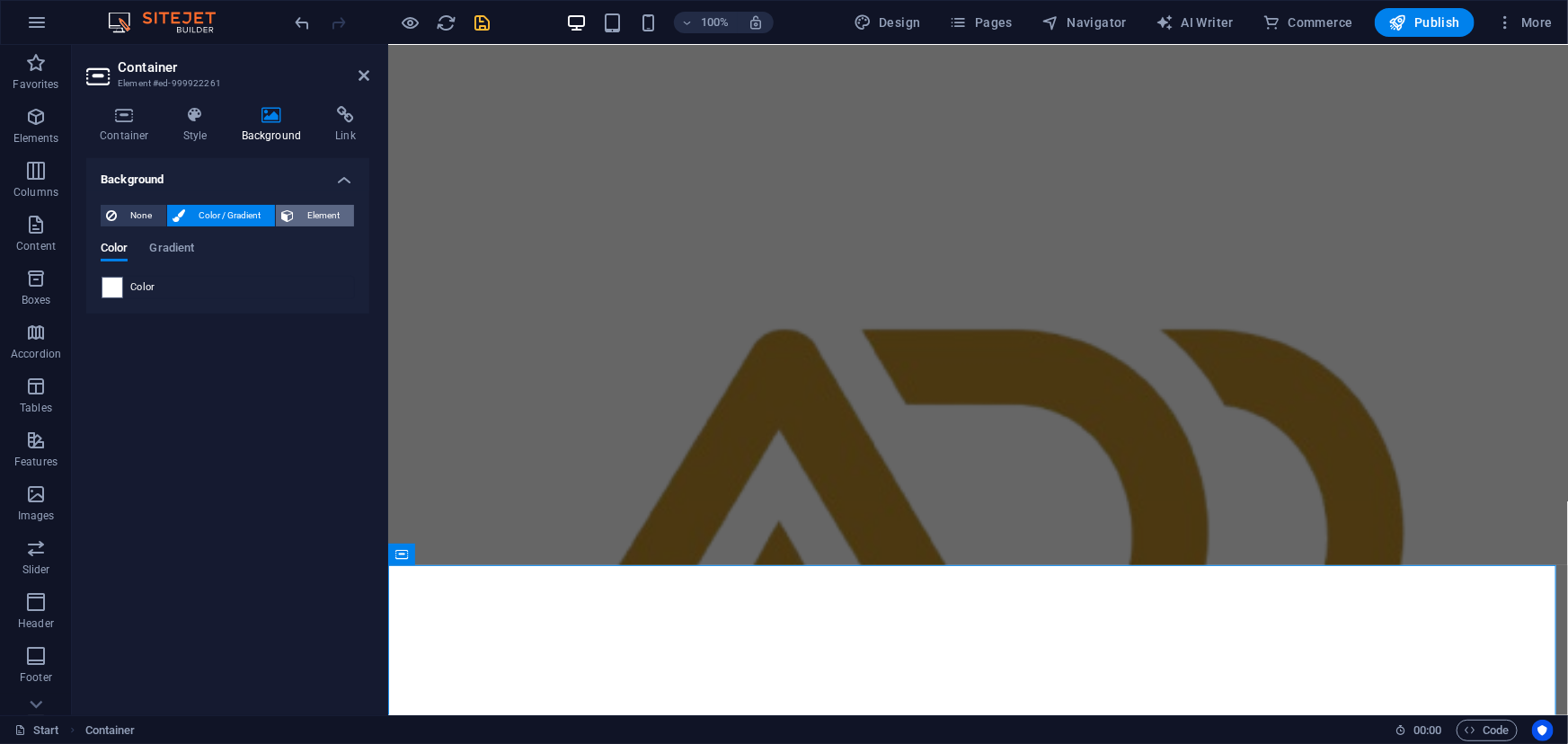
click at [318, 208] on span "Element" at bounding box center [323, 215] width 49 height 21
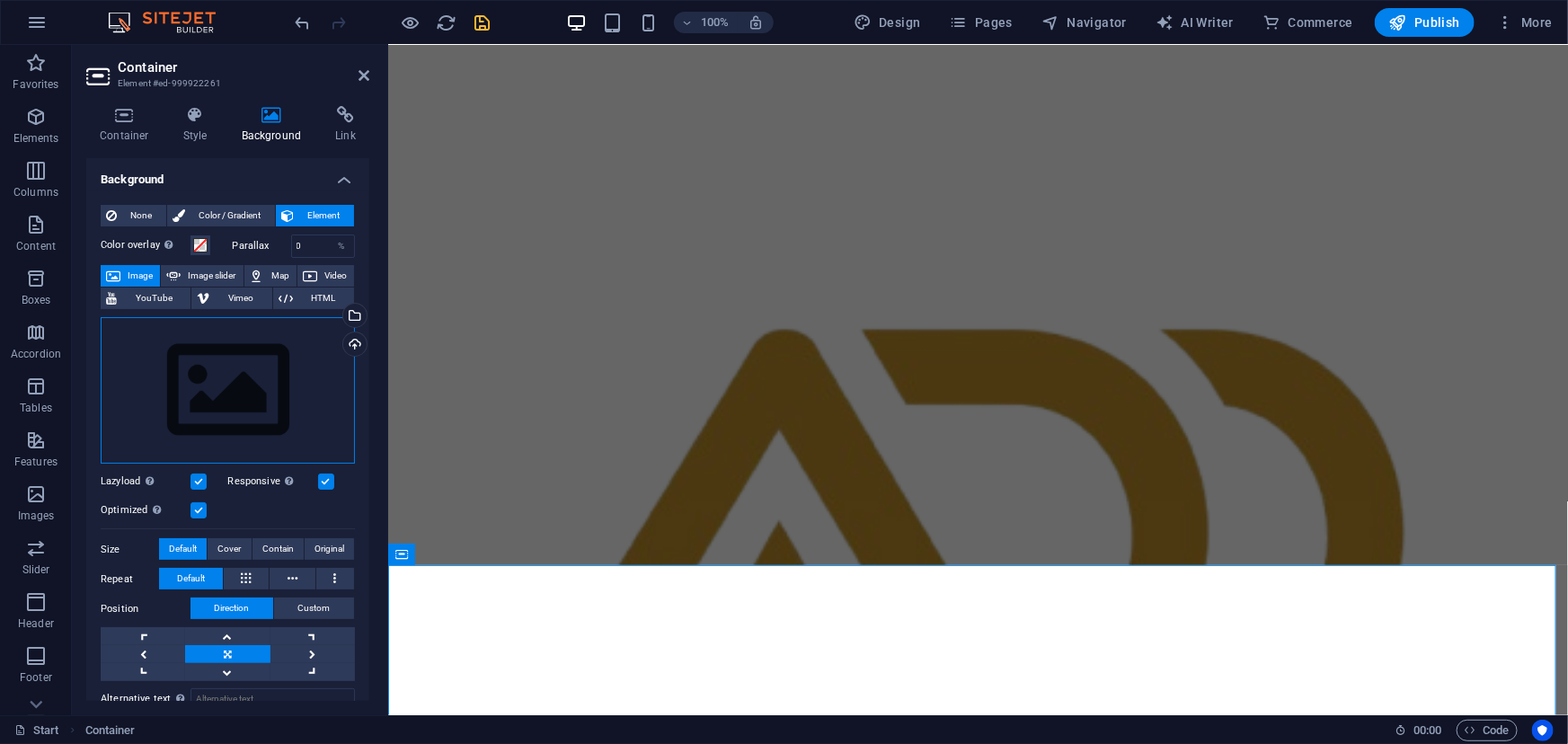
click at [234, 394] on div "Drag files here, click to choose files or select files from Files or our free s…" at bounding box center [227, 390] width 254 height 147
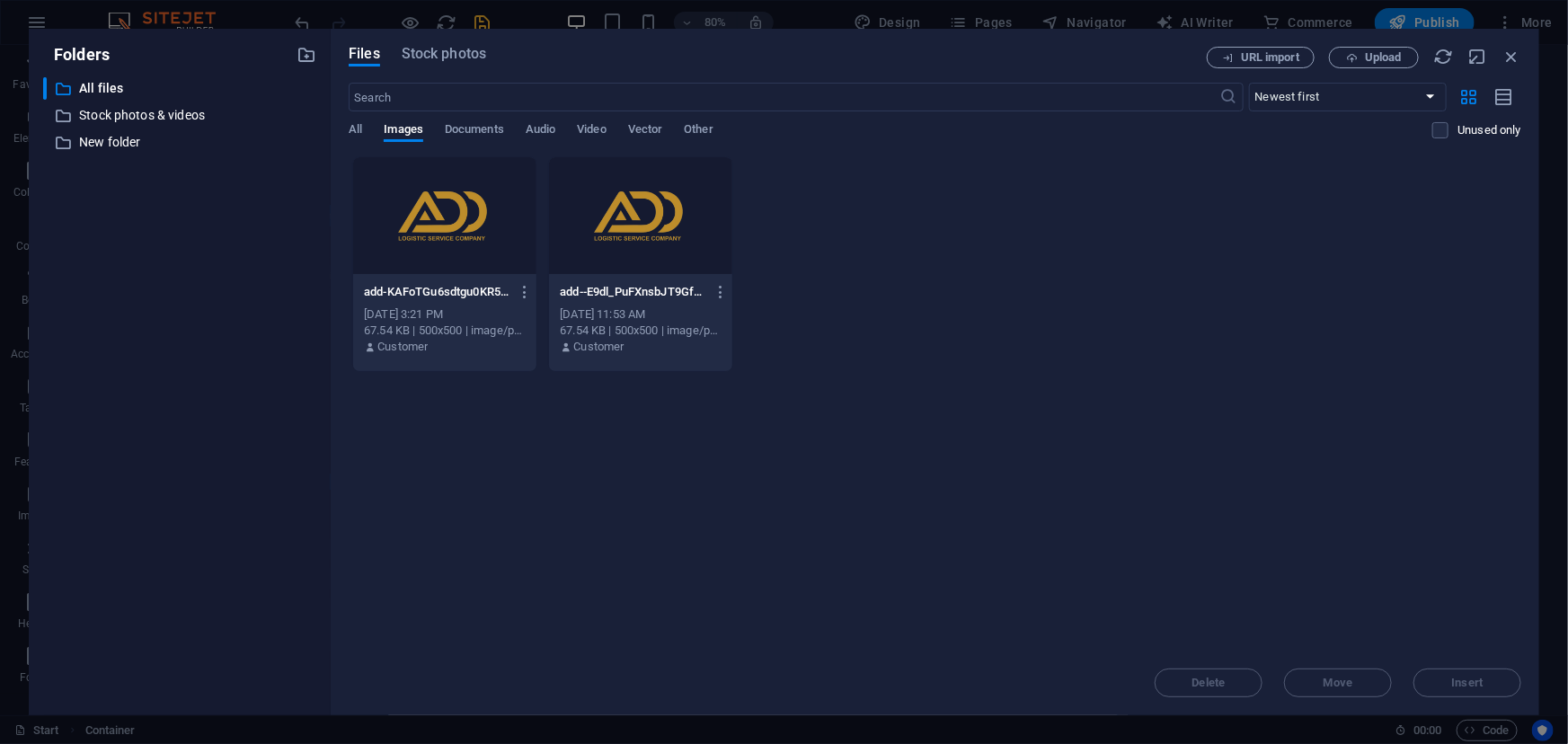
click at [430, 255] on div at bounding box center [445, 215] width 184 height 117
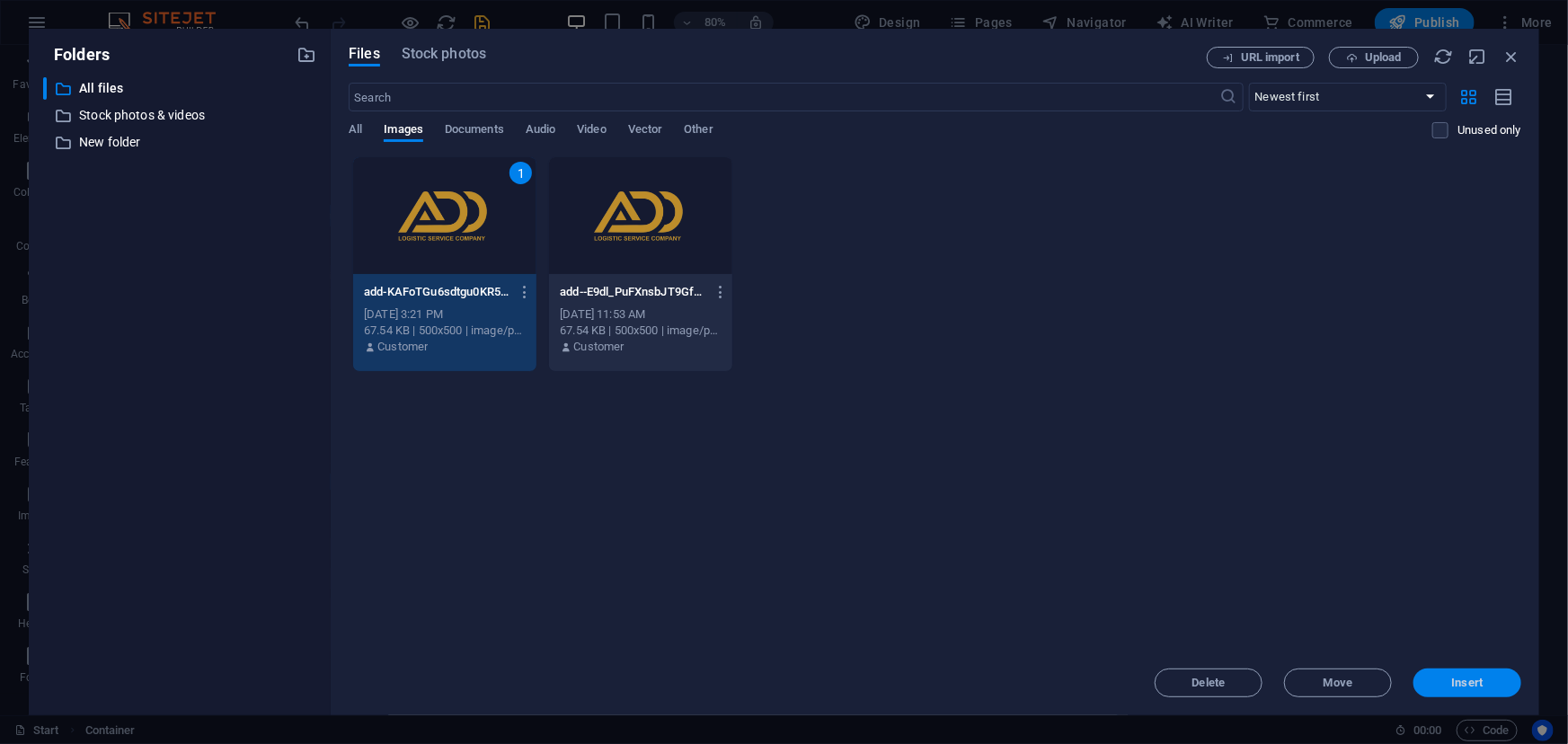
click at [1460, 678] on span "Insert" at bounding box center [1467, 682] width 32 height 11
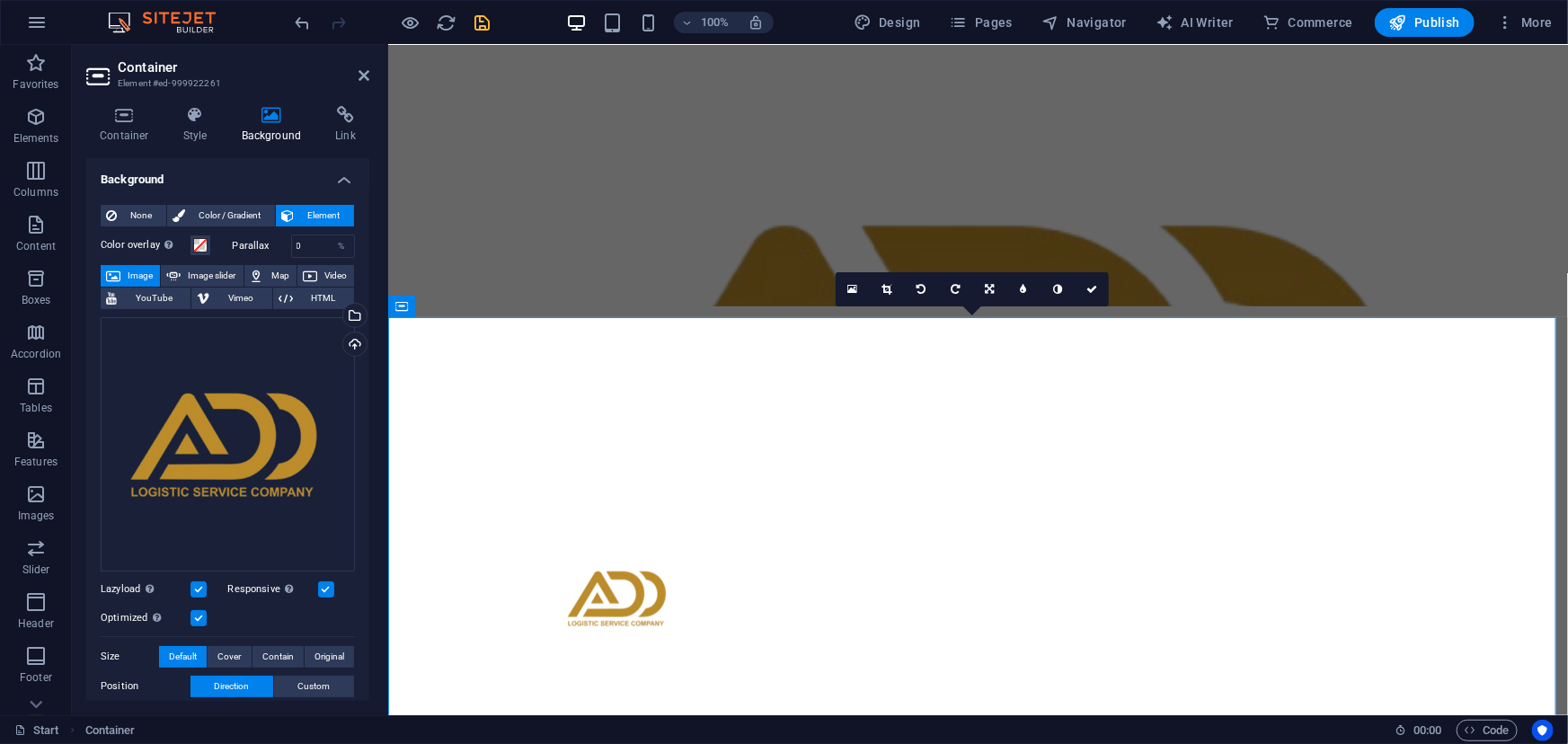
scroll to position [387, 0]
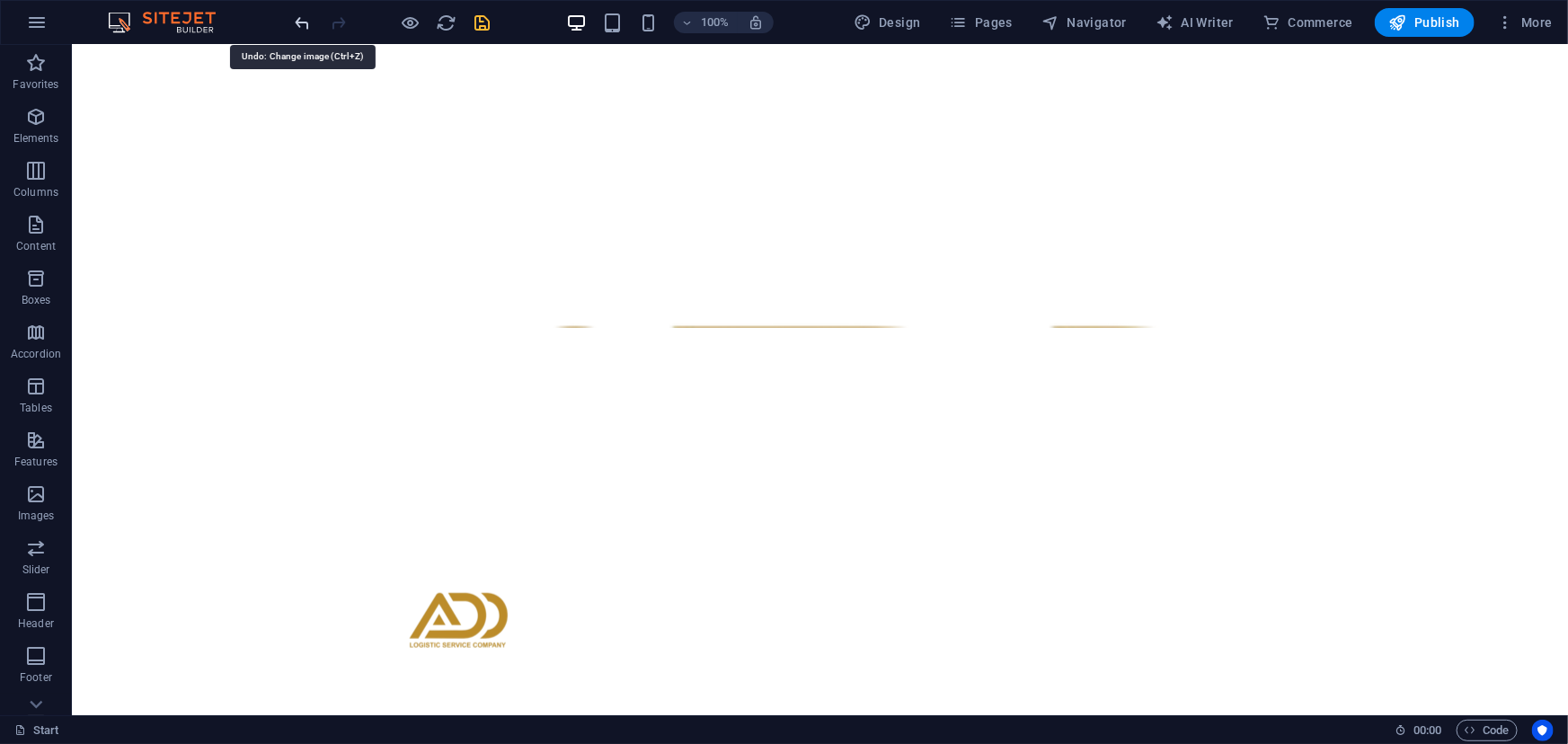
click at [298, 28] on icon "undo" at bounding box center [303, 22] width 20 height 20
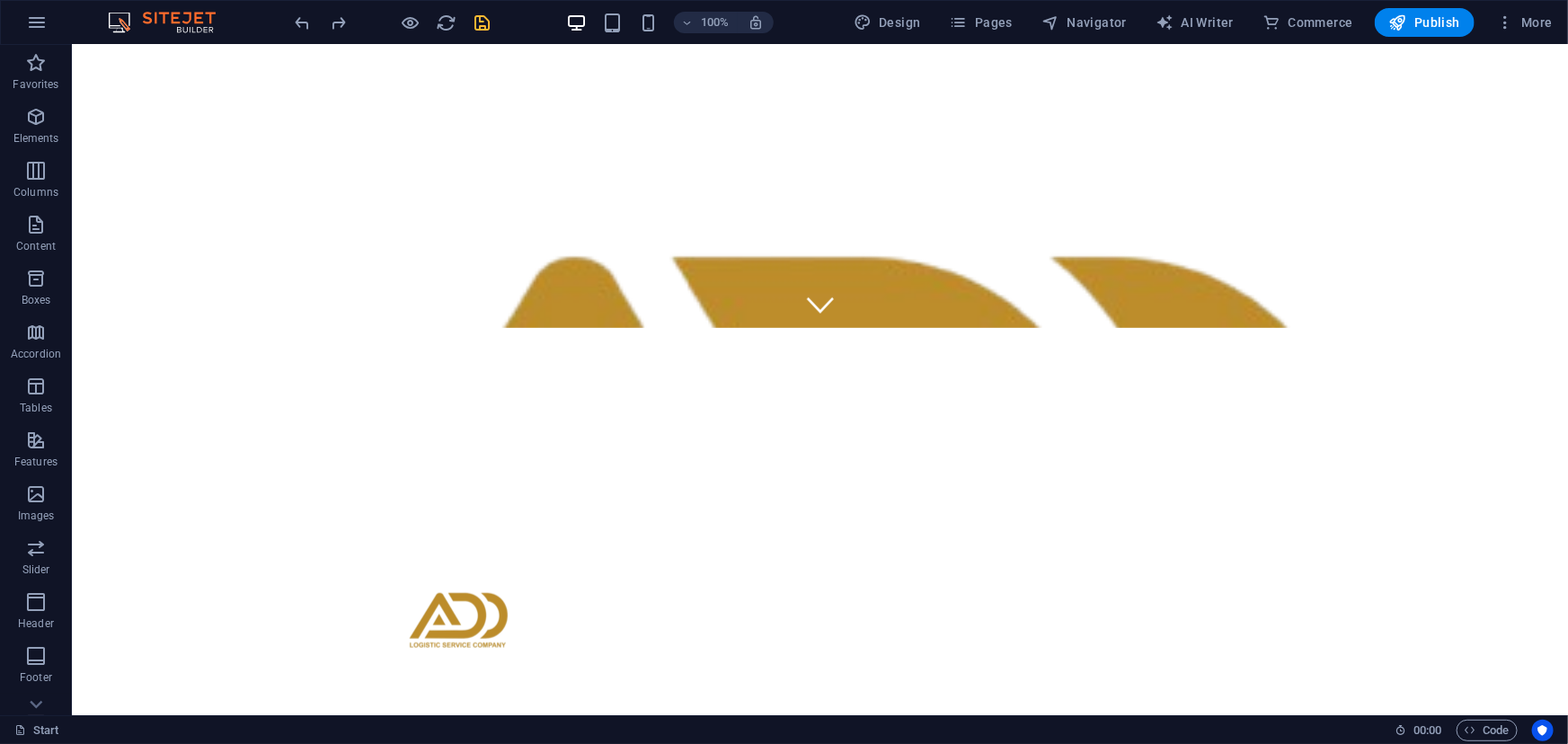
scroll to position [664, 0]
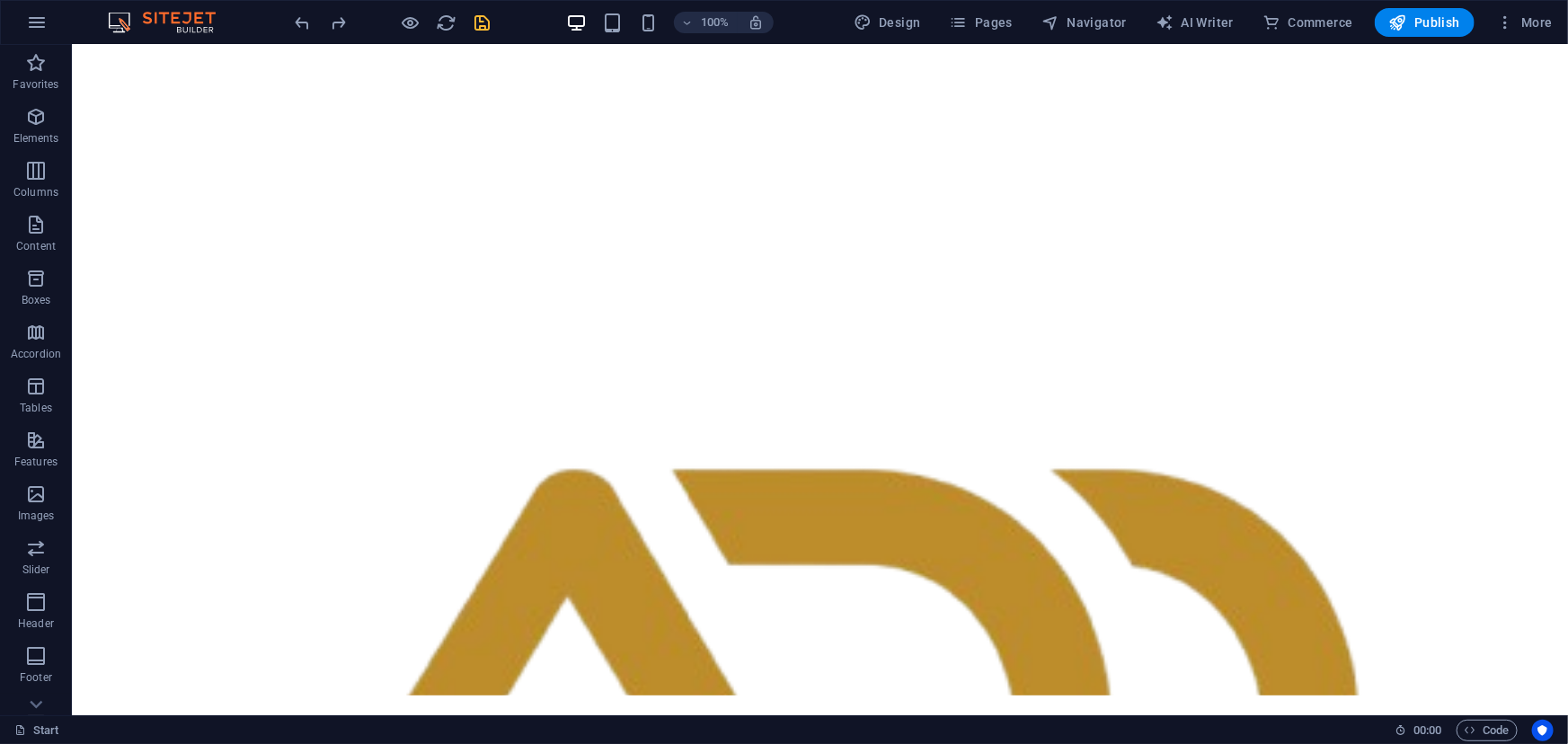
scroll to position [10, 0]
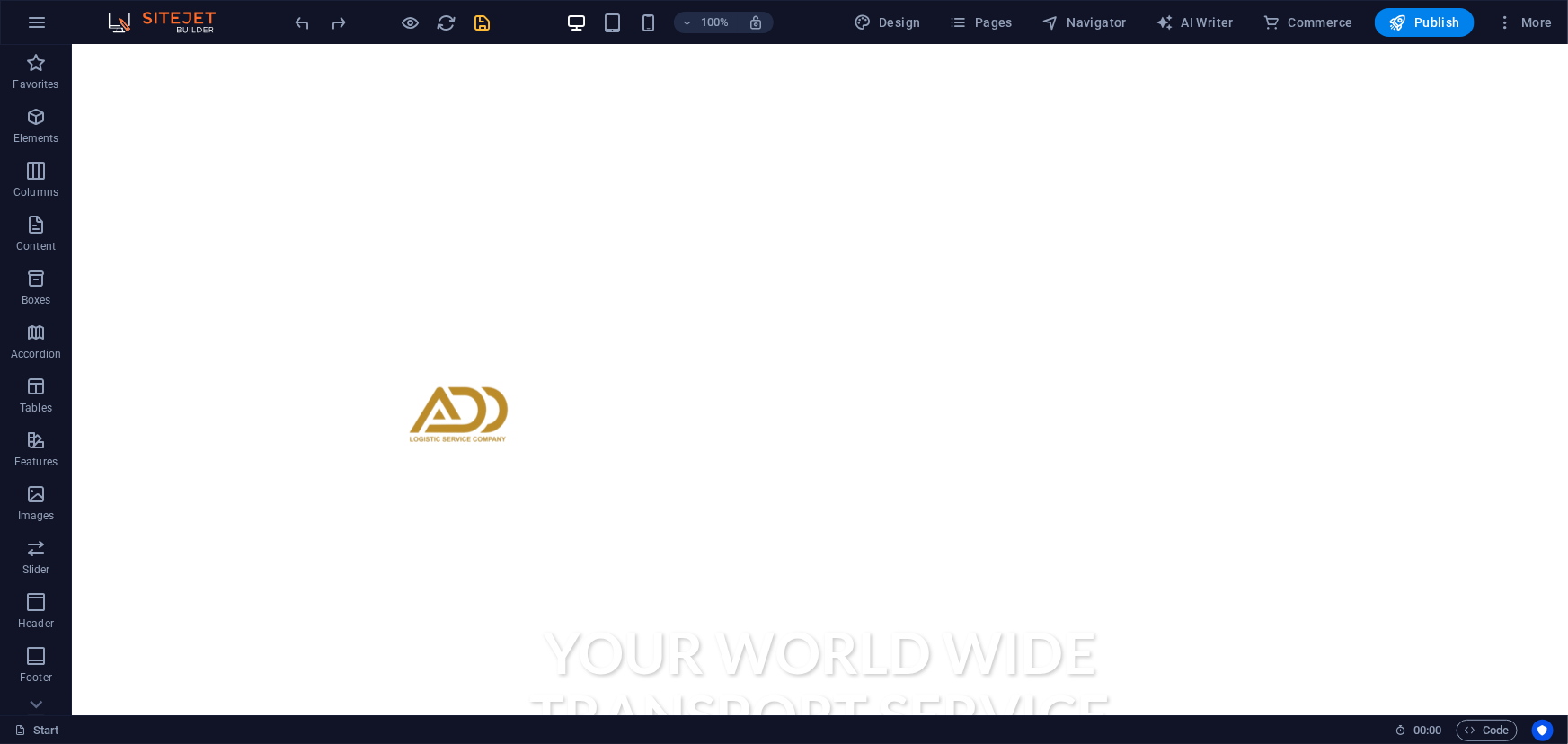
scroll to position [583, 0]
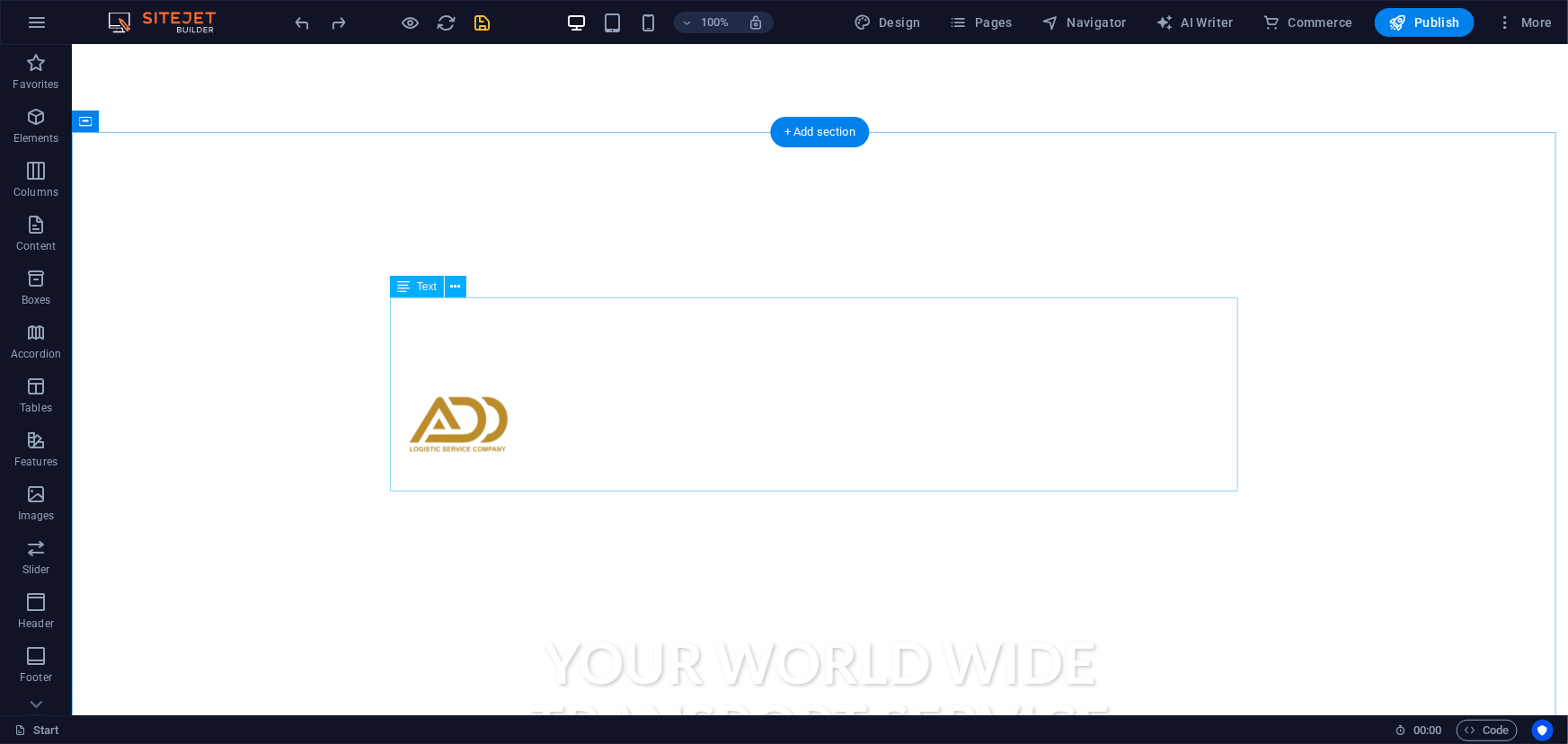
click at [454, 286] on icon at bounding box center [455, 287] width 10 height 19
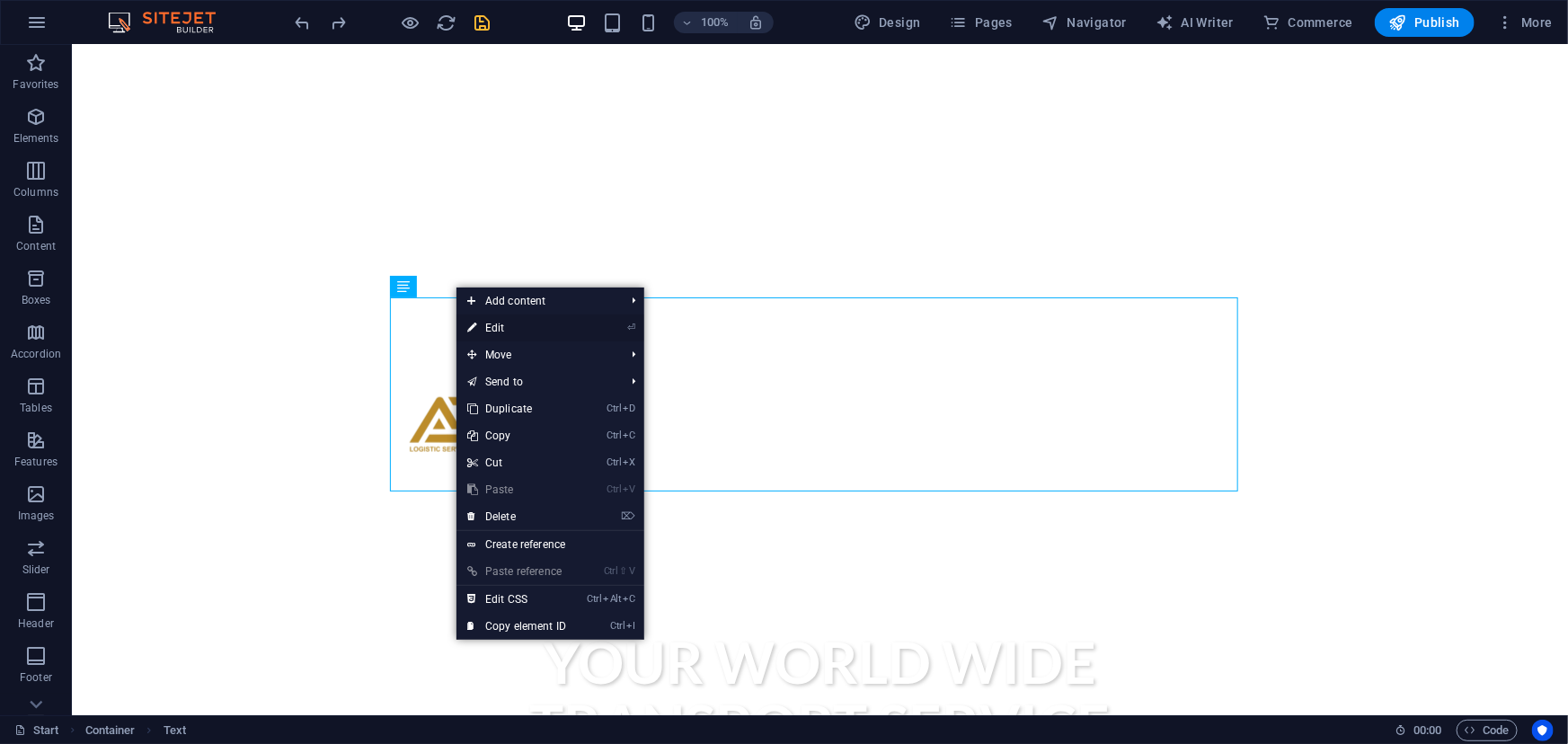
click at [485, 325] on link "⏎ Edit" at bounding box center [516, 328] width 121 height 27
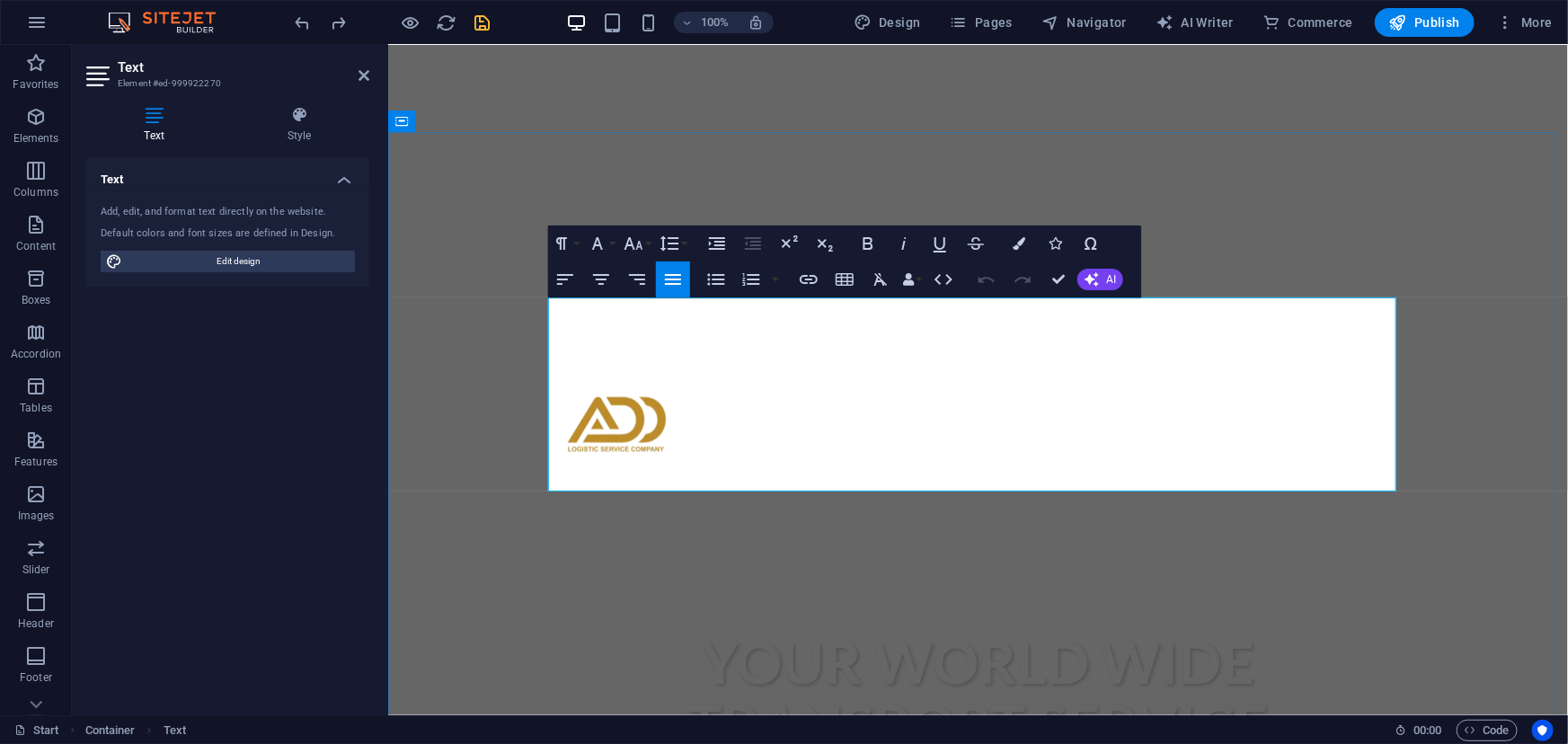
drag, startPoint x: 884, startPoint y: 476, endPoint x: 583, endPoint y: 329, distance: 335.0
drag, startPoint x: 884, startPoint y: 472, endPoint x: 547, endPoint y: 304, distance: 376.6
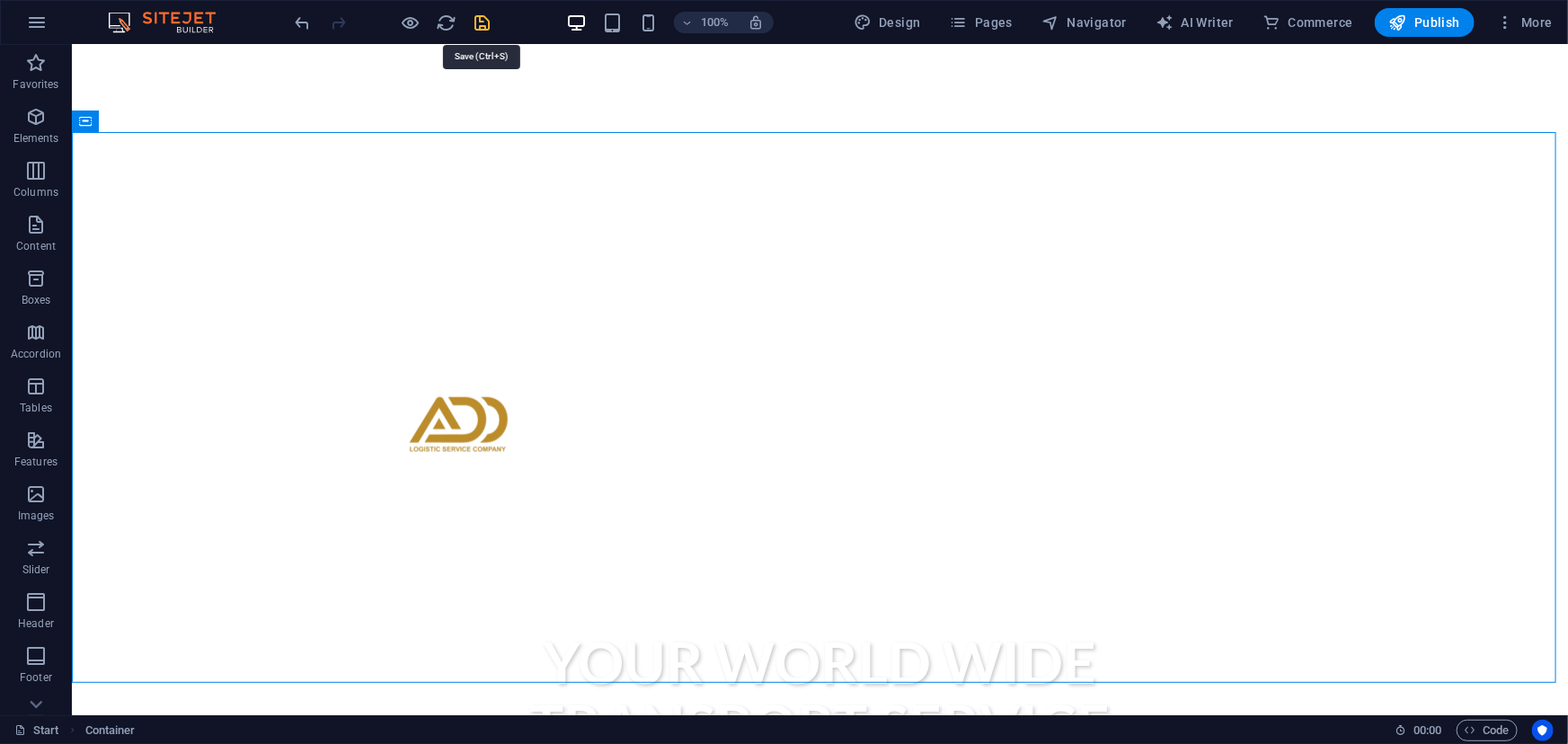
click at [481, 24] on icon "save" at bounding box center [482, 22] width 20 height 20
checkbox input "false"
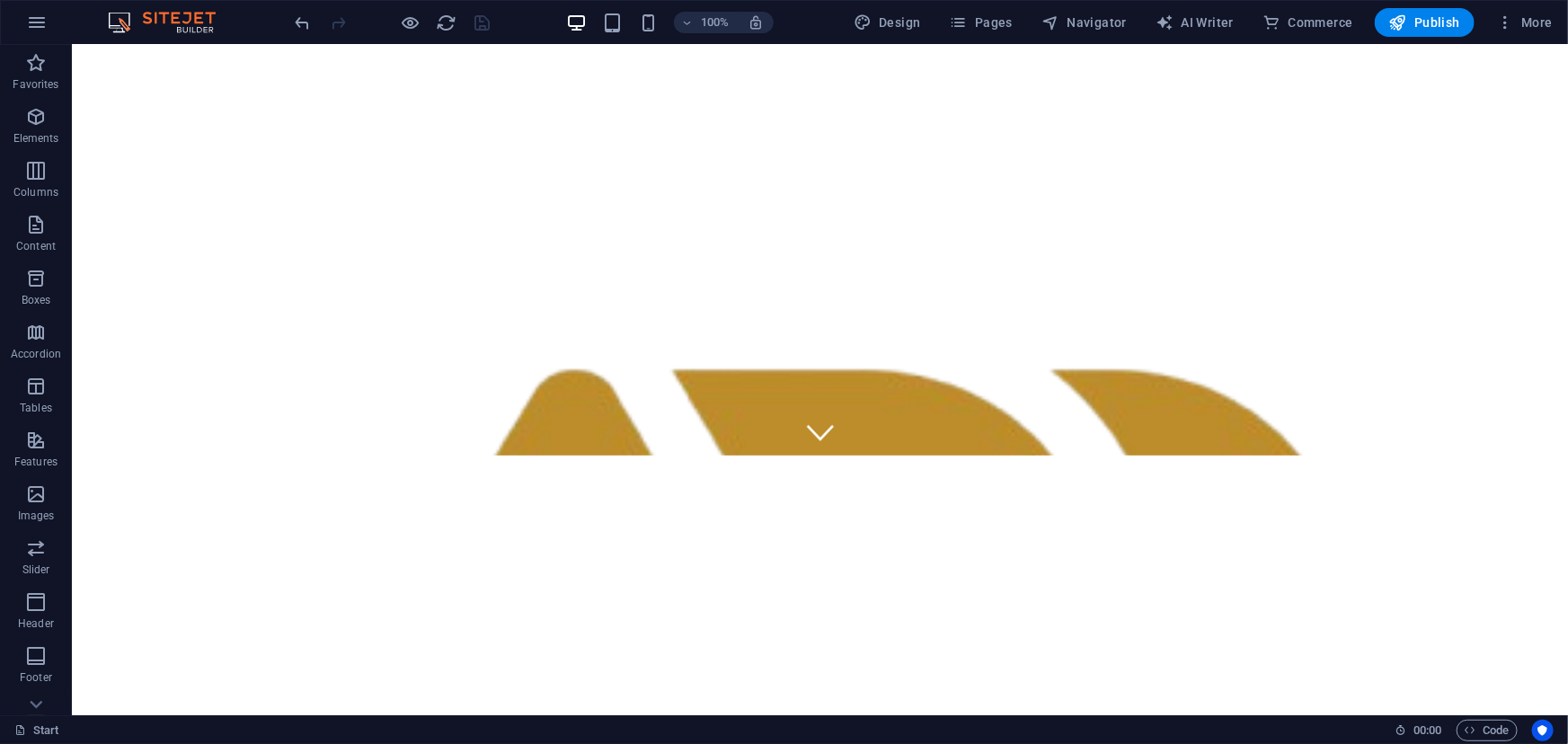
scroll to position [180, 0]
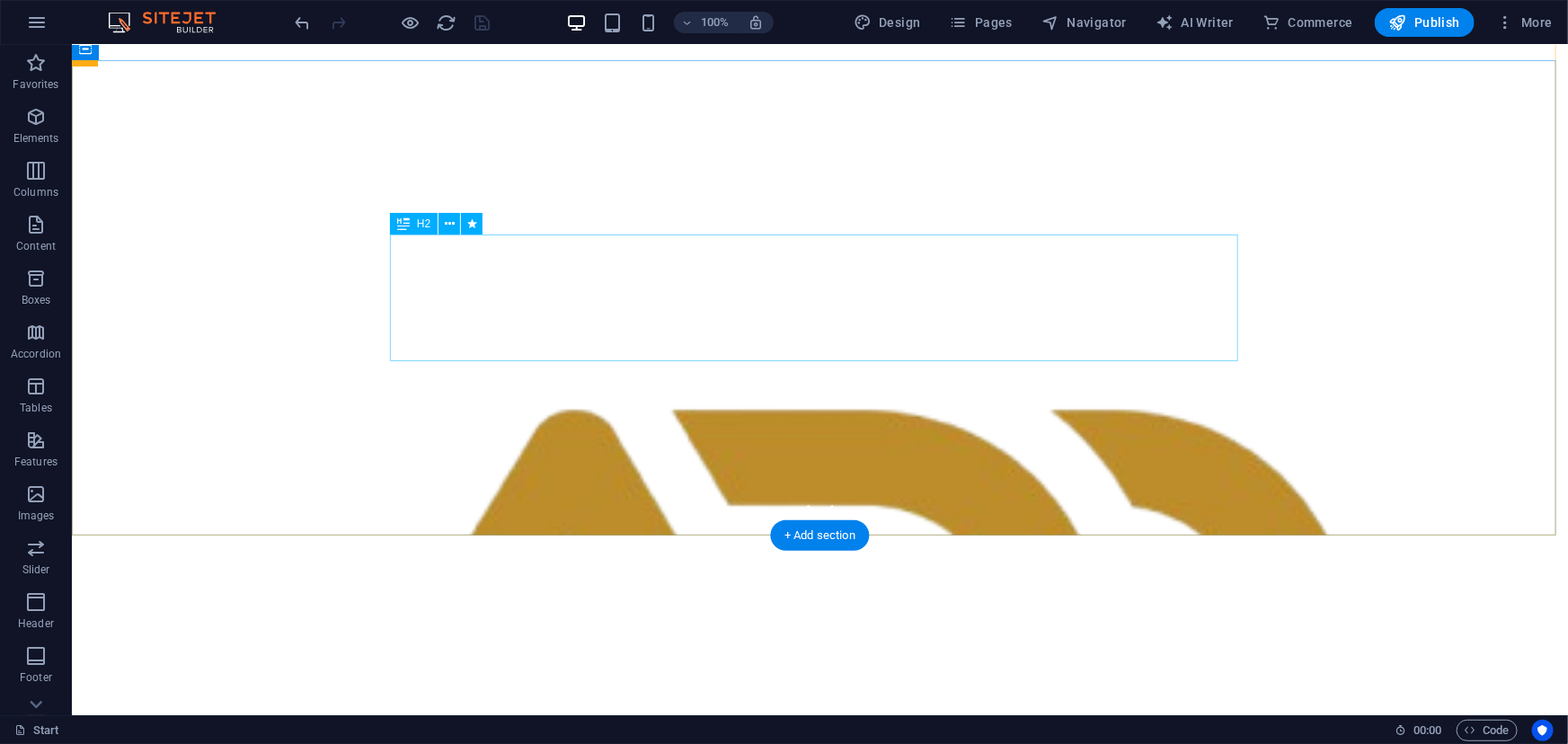
click at [447, 222] on icon at bounding box center [450, 224] width 10 height 19
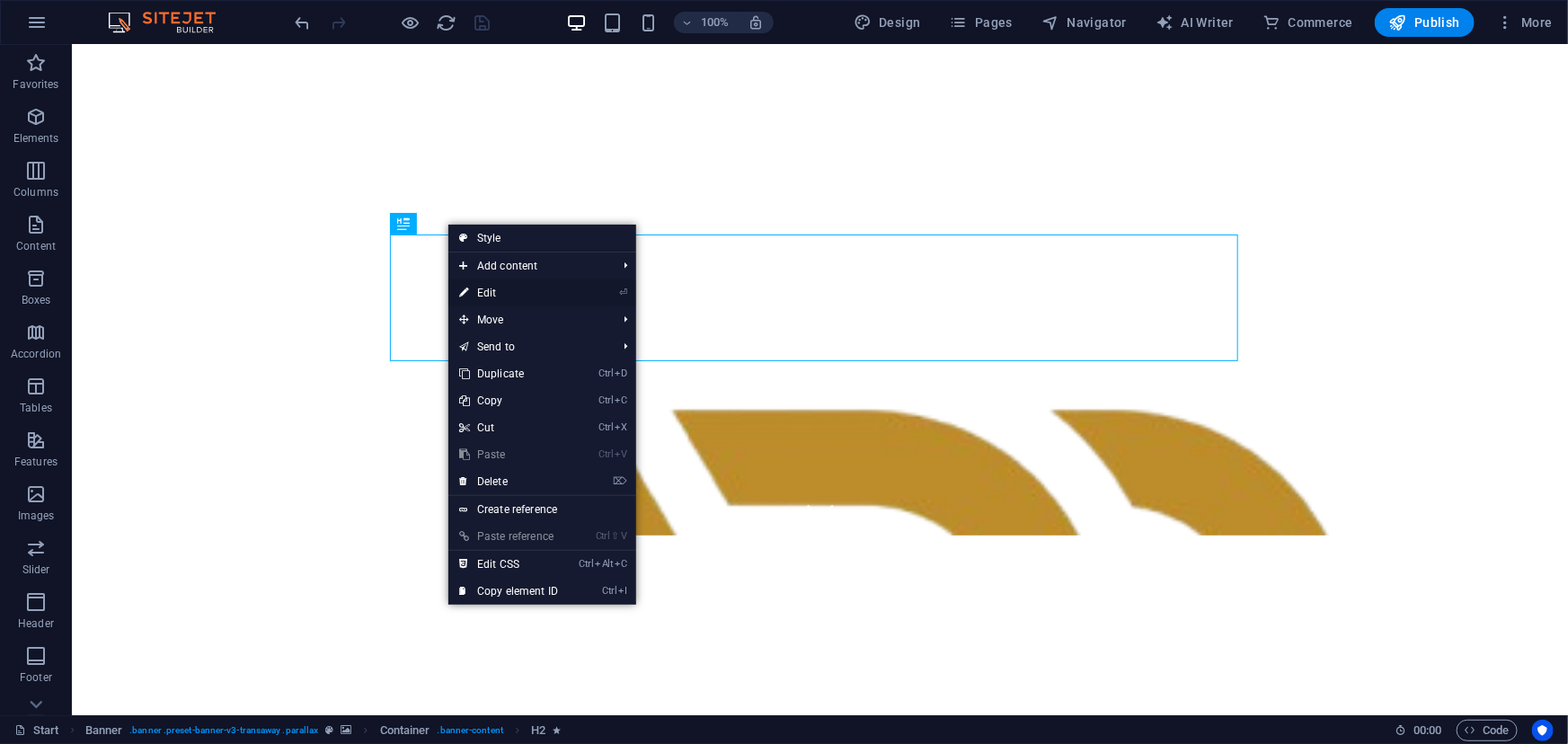
click at [491, 288] on link "⏎ Edit" at bounding box center [508, 293] width 121 height 27
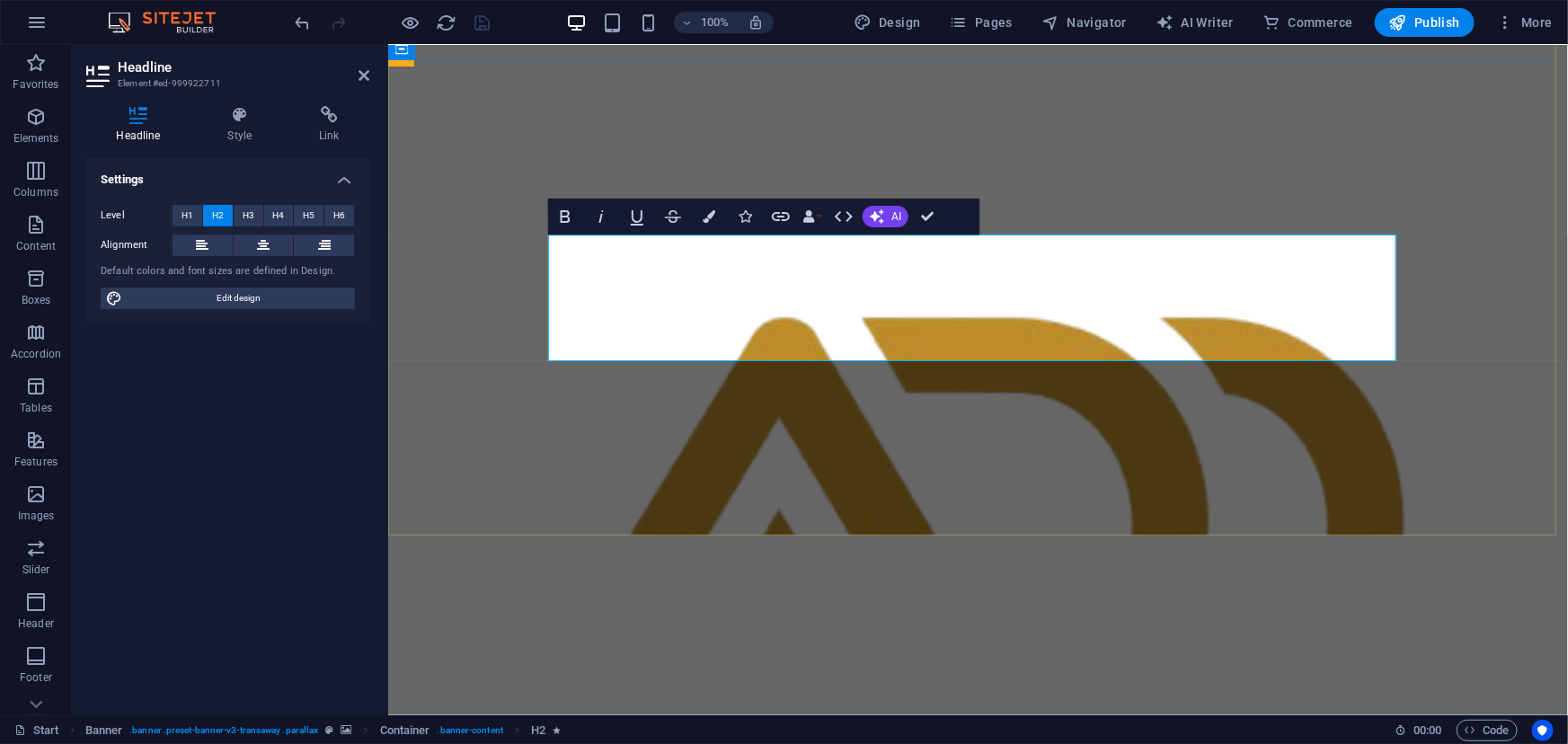
drag, startPoint x: 1032, startPoint y: 332, endPoint x: 691, endPoint y: 338, distance: 341.1
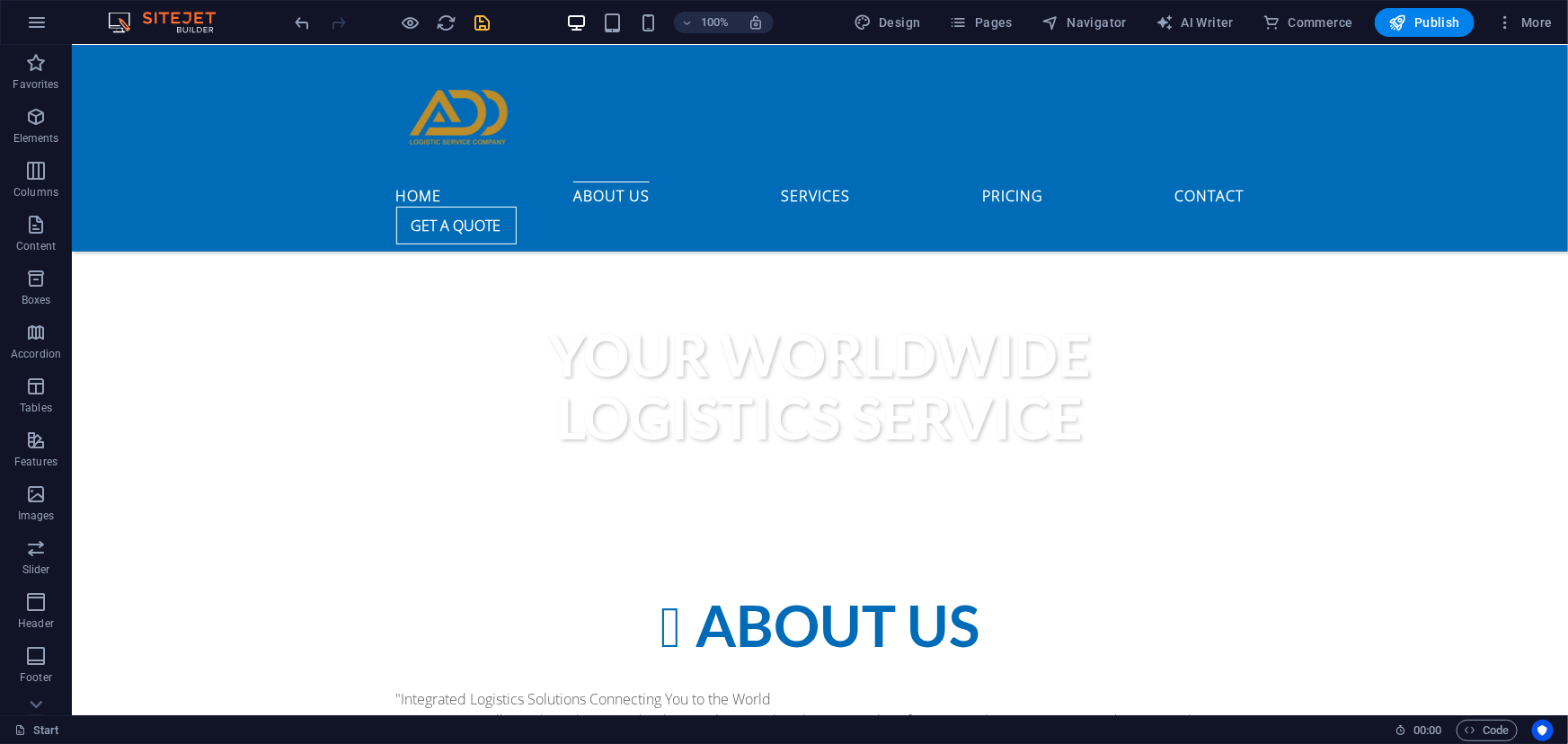
scroll to position [837, 0]
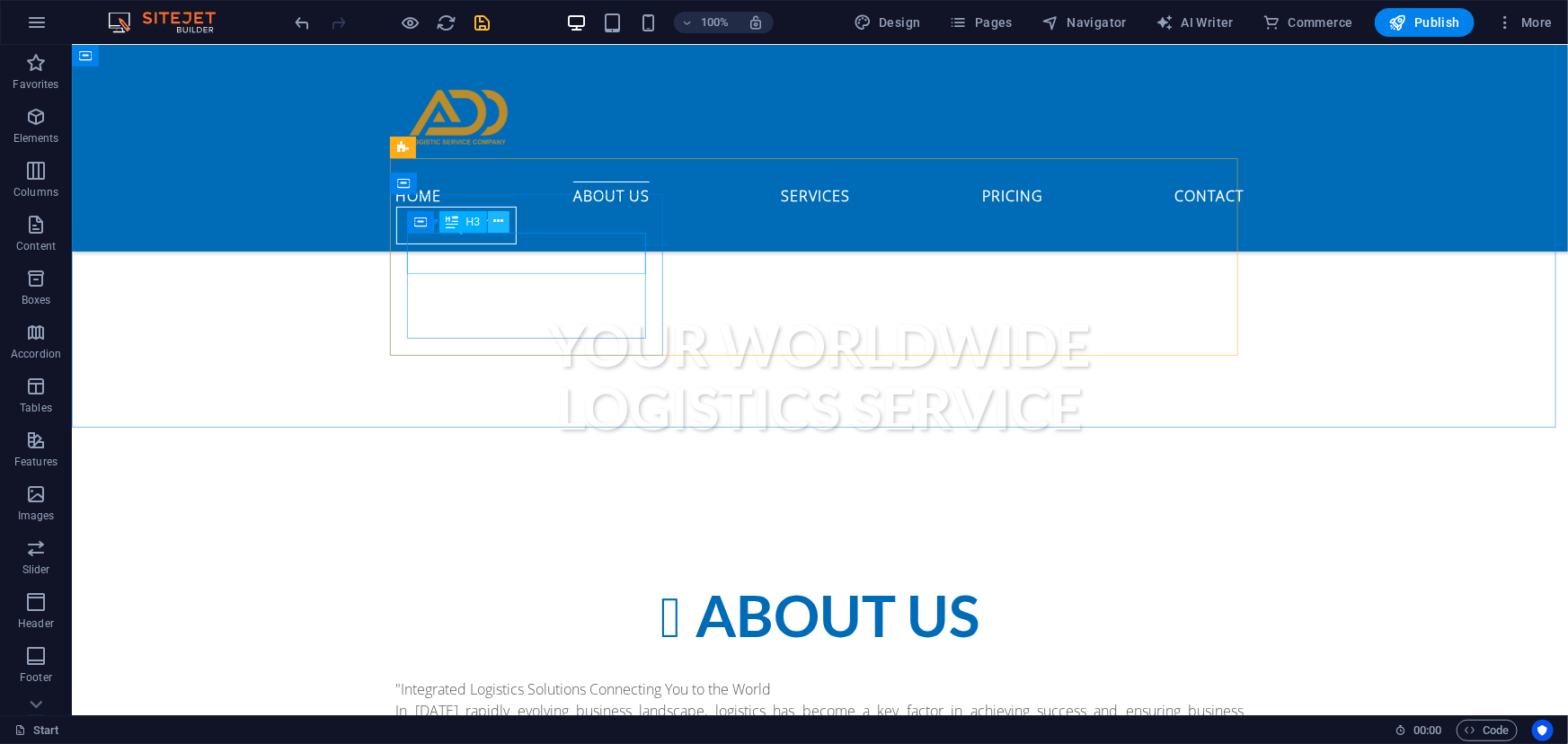
click at [490, 219] on button at bounding box center [499, 221] width 21 height 21
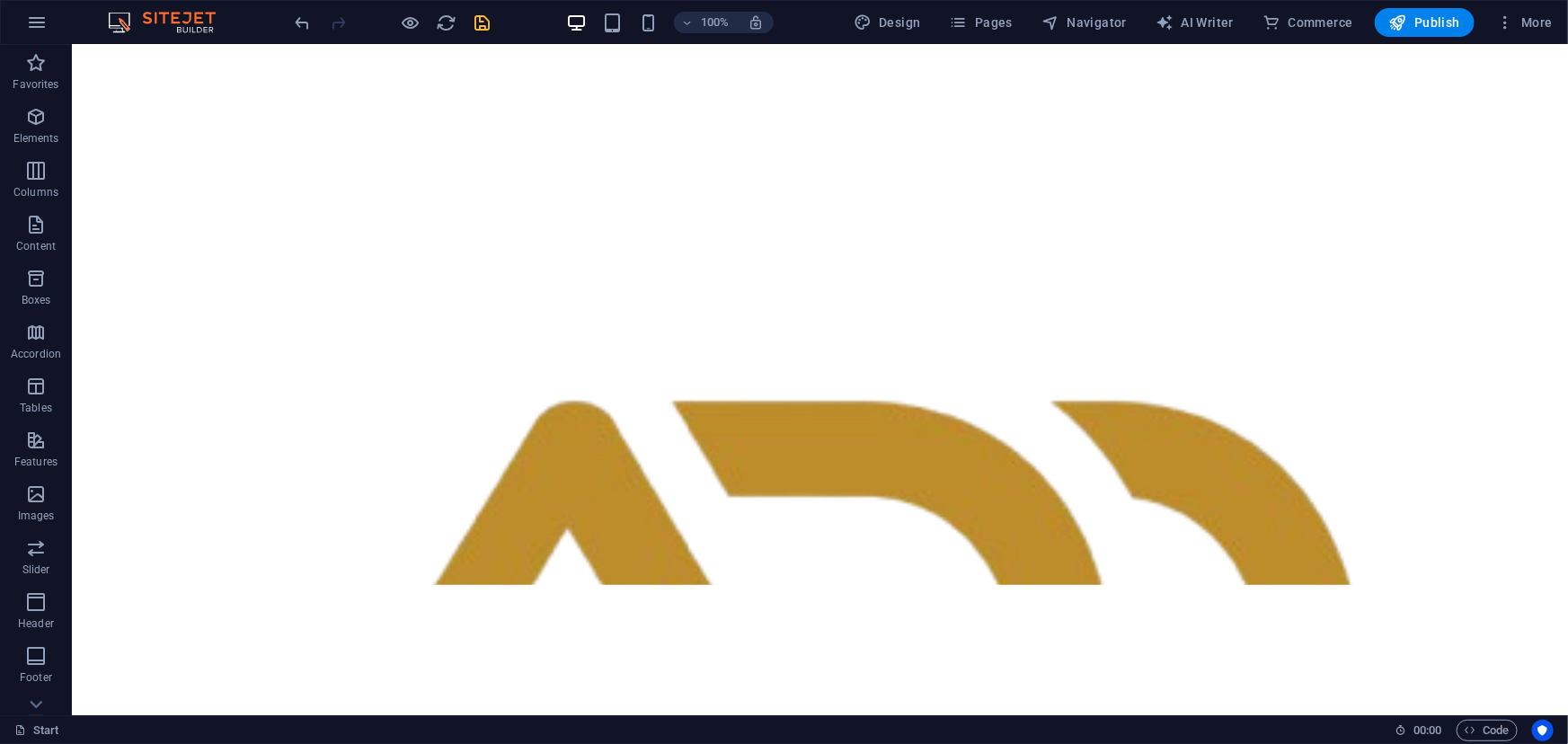
scroll to position [0, 0]
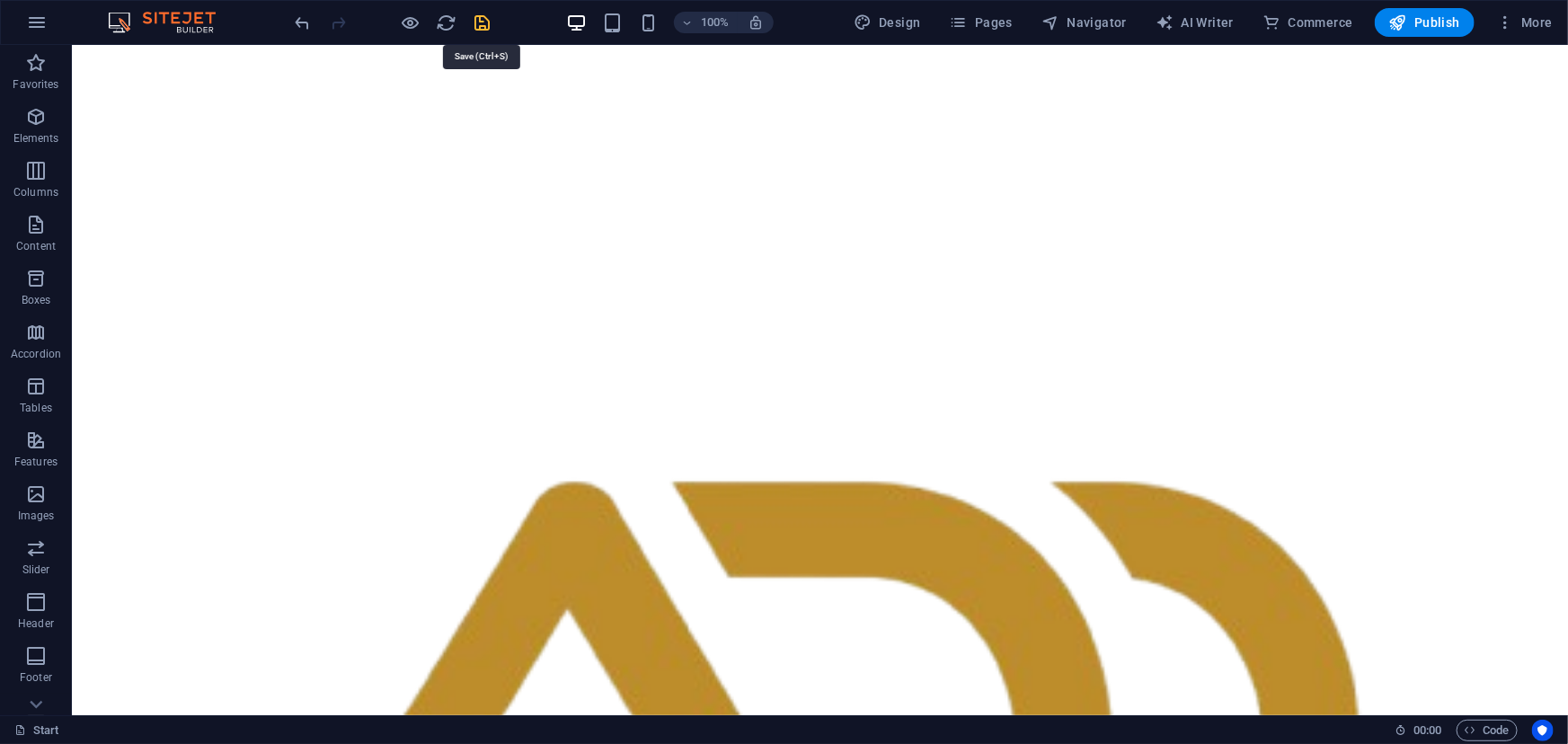
click at [485, 16] on icon "save" at bounding box center [482, 22] width 20 height 20
checkbox input "false"
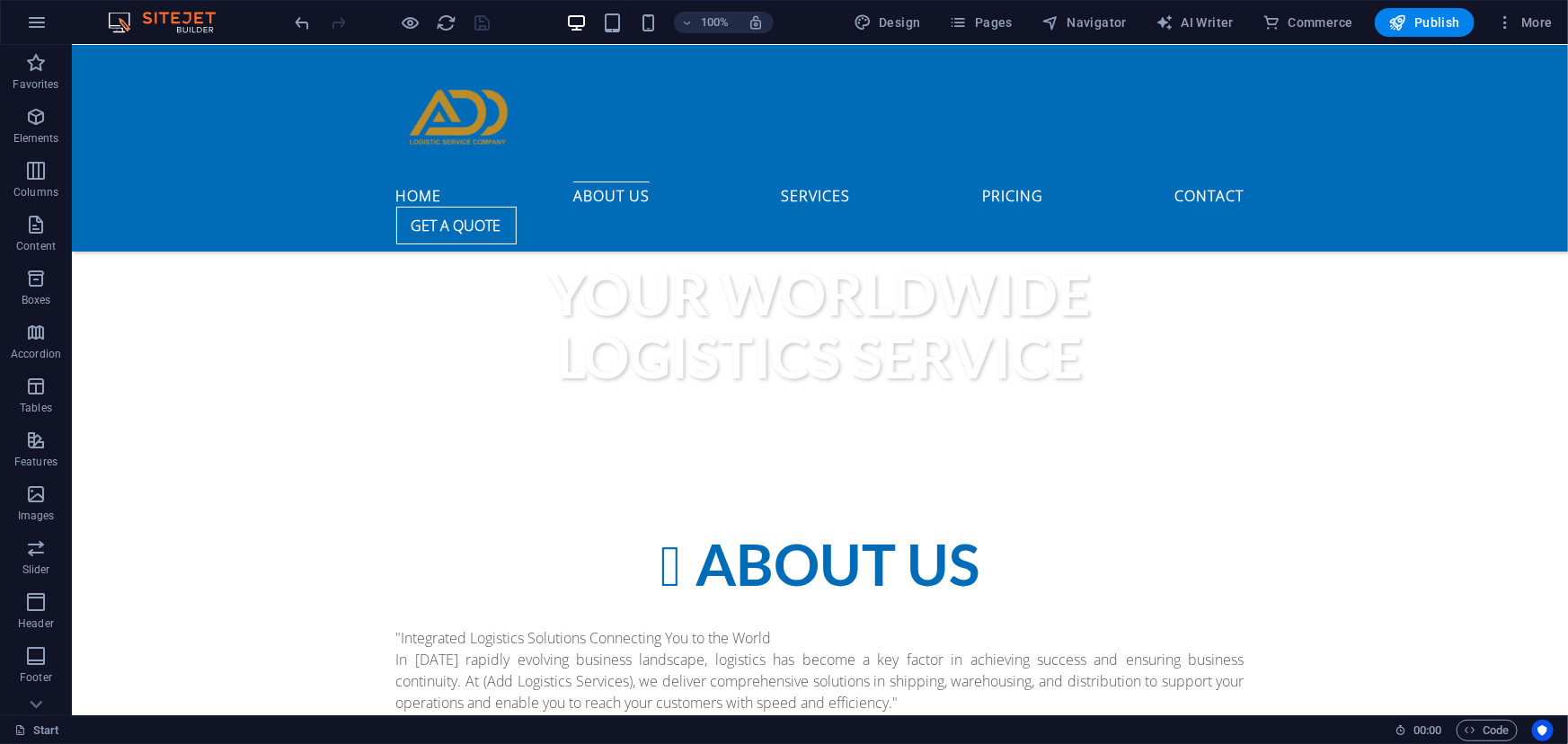
scroll to position [979, 0]
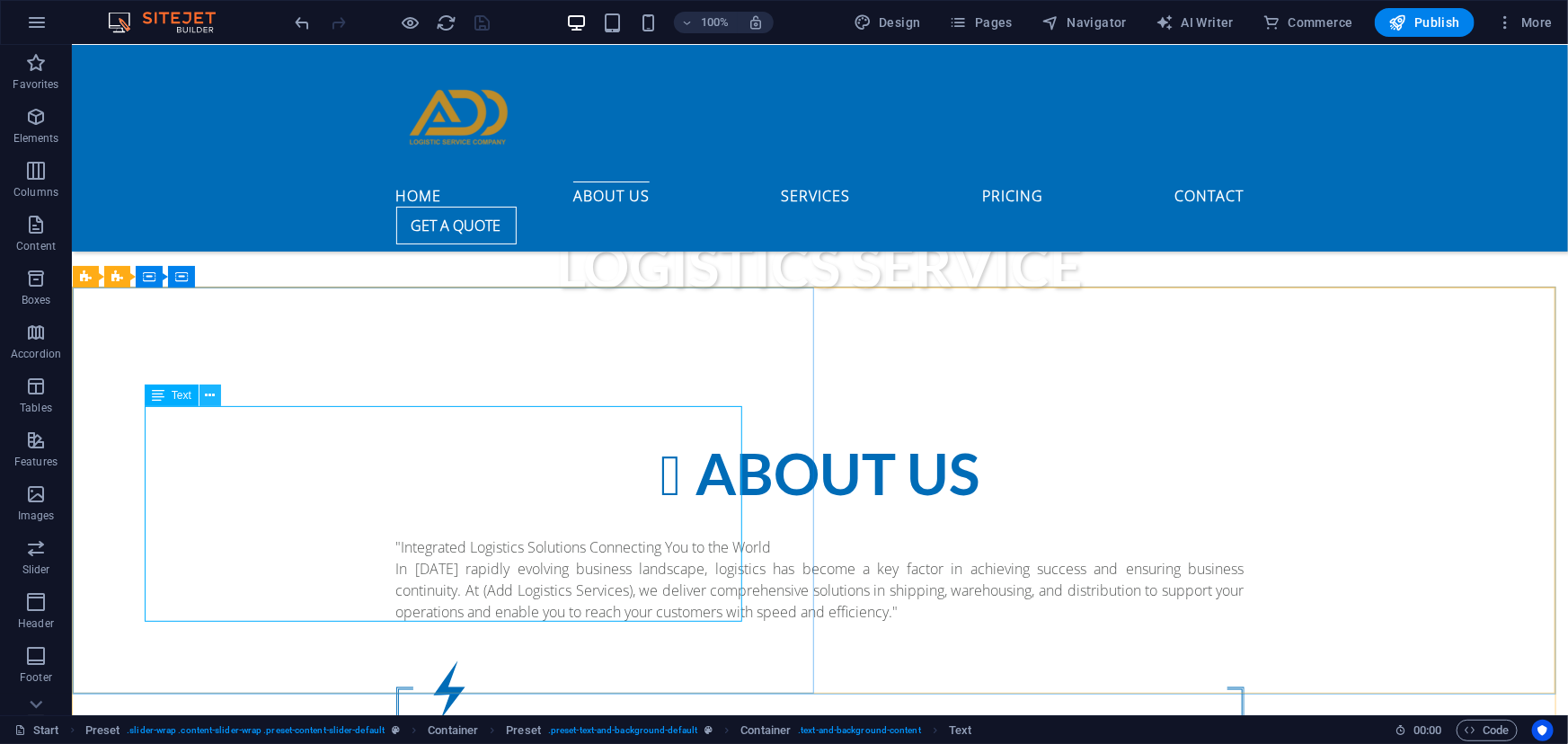
click at [208, 404] on icon at bounding box center [210, 396] width 10 height 19
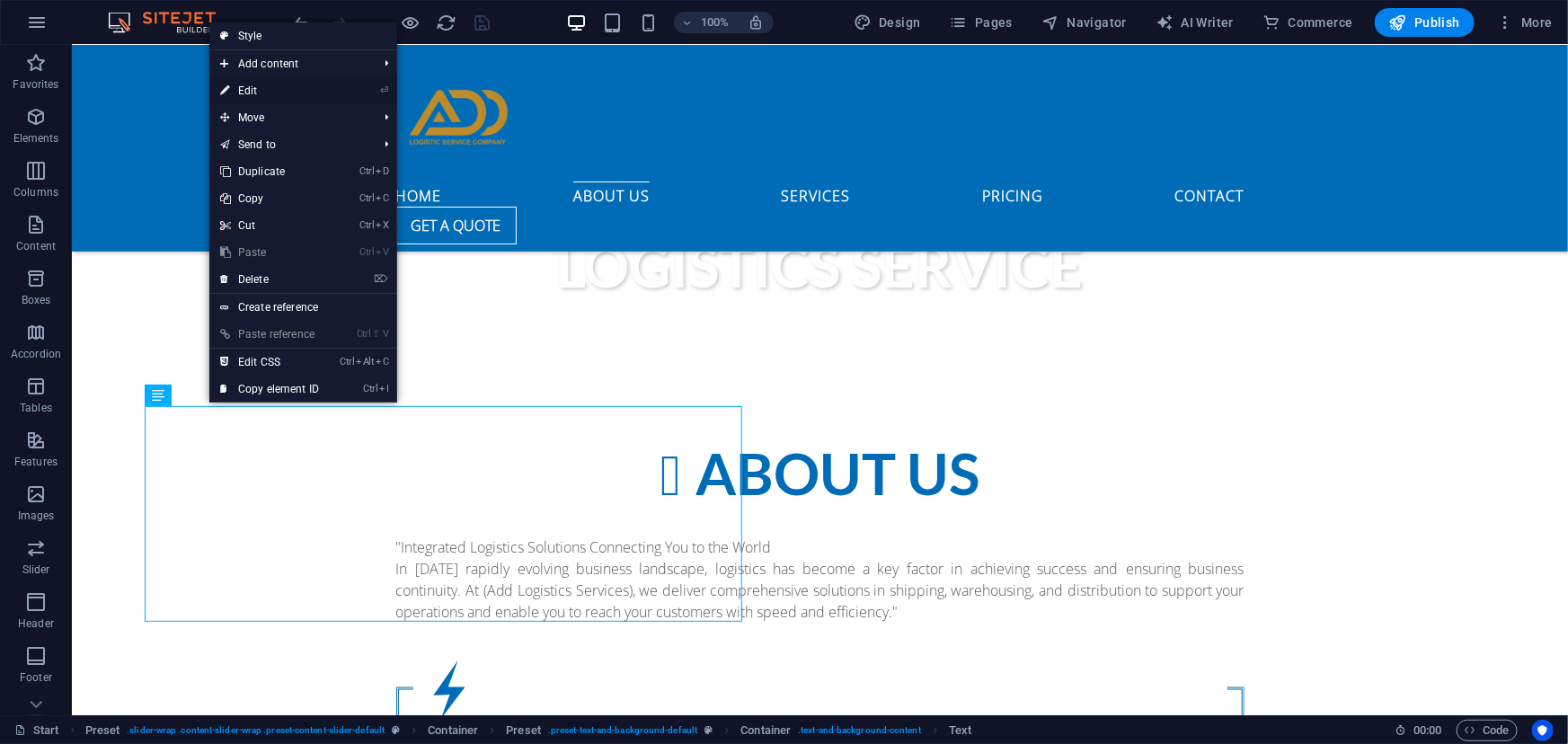
click at [268, 90] on link "⏎ Edit" at bounding box center [270, 91] width 121 height 27
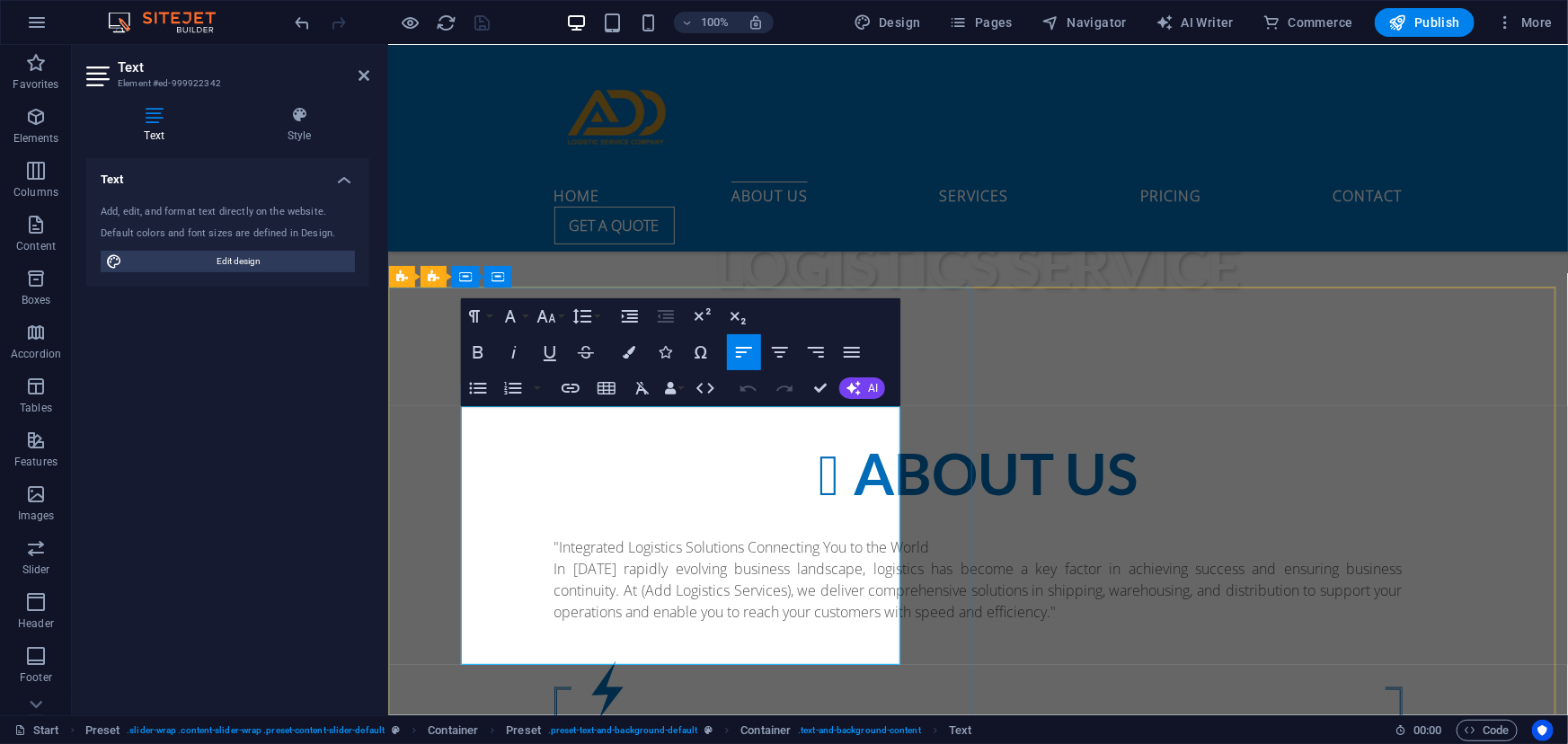
drag, startPoint x: 575, startPoint y: 655, endPoint x: 459, endPoint y: 626, distance: 119.6
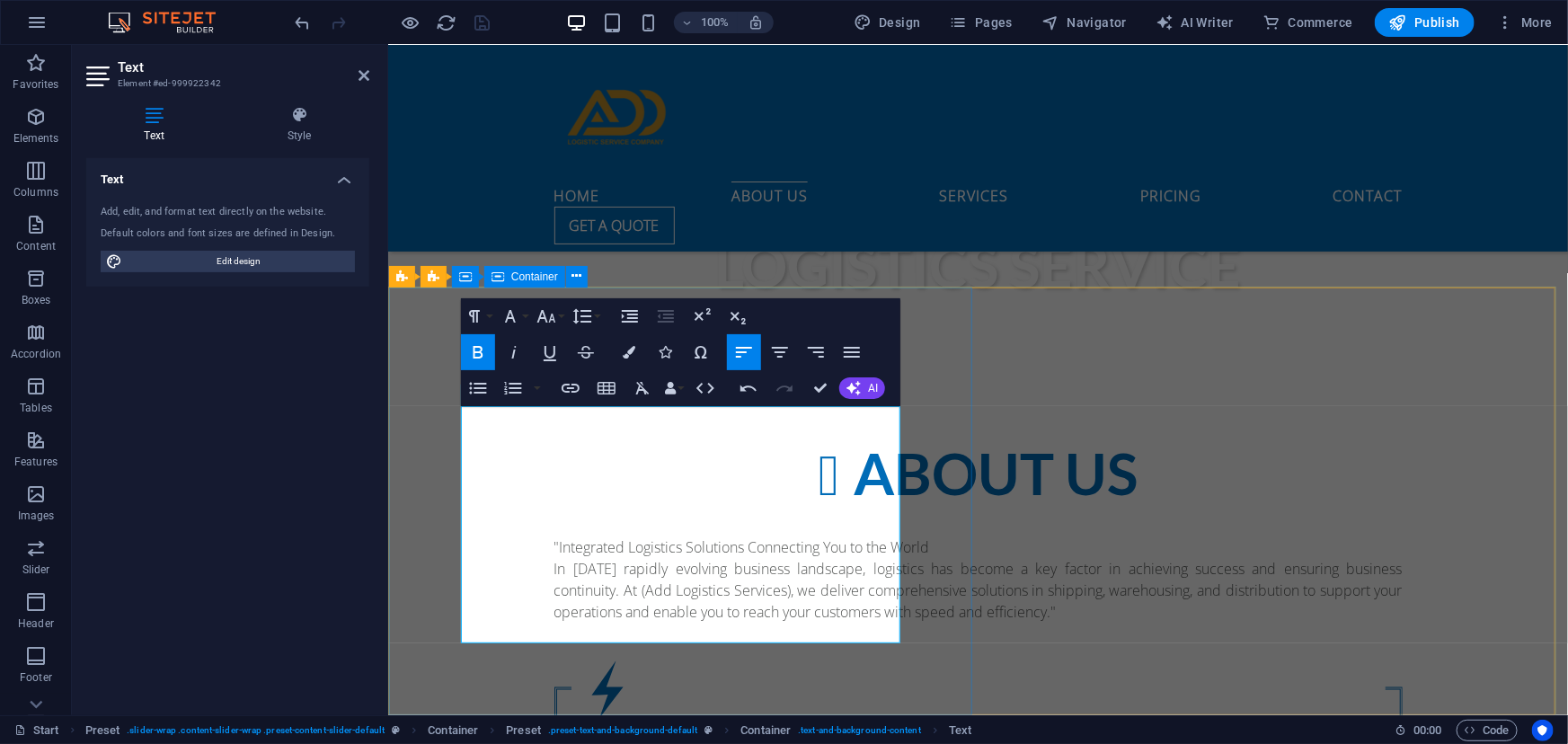
drag, startPoint x: 575, startPoint y: 629, endPoint x: 457, endPoint y: 614, distance: 118.9
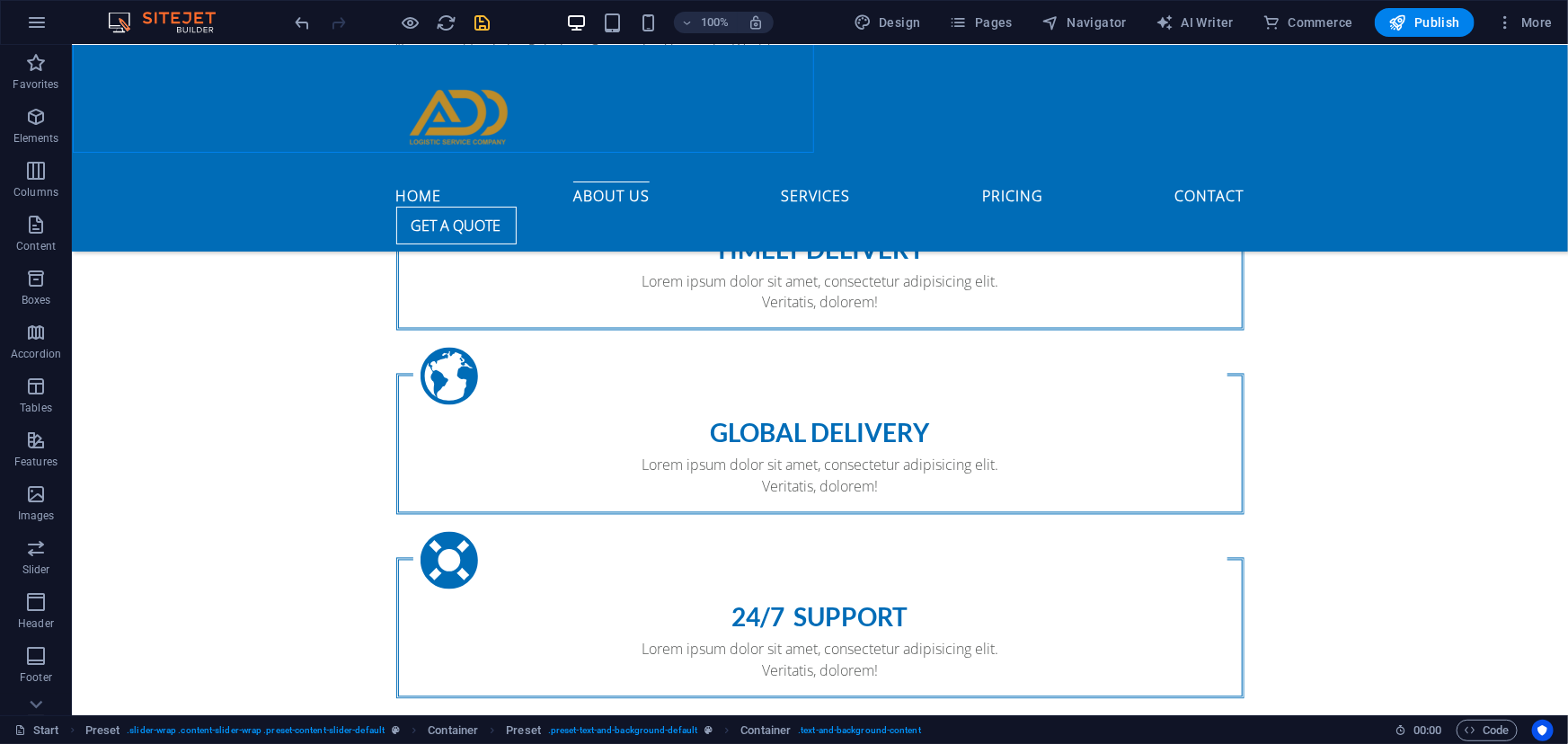
scroll to position [1467, 0]
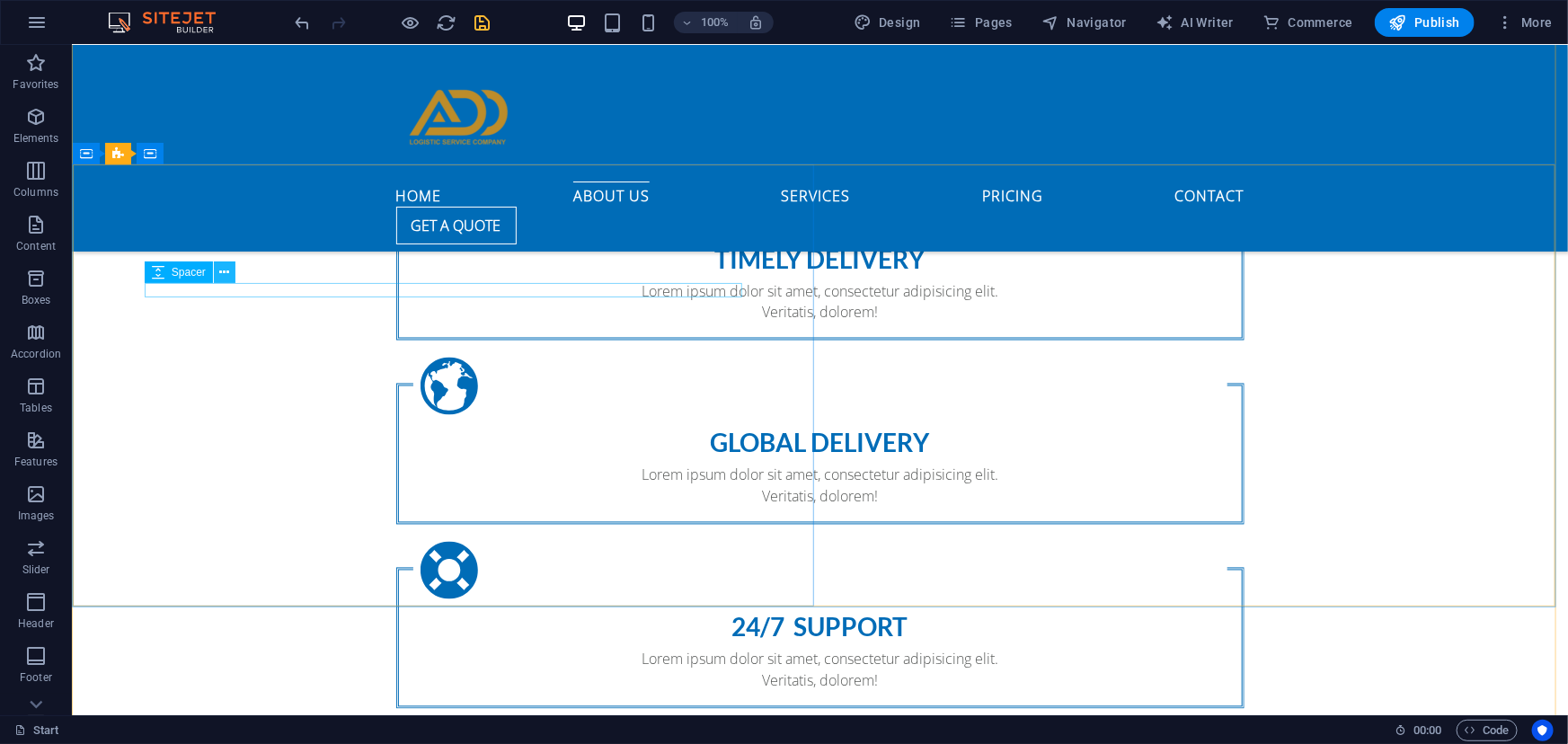
click at [219, 273] on icon at bounding box center [224, 272] width 10 height 19
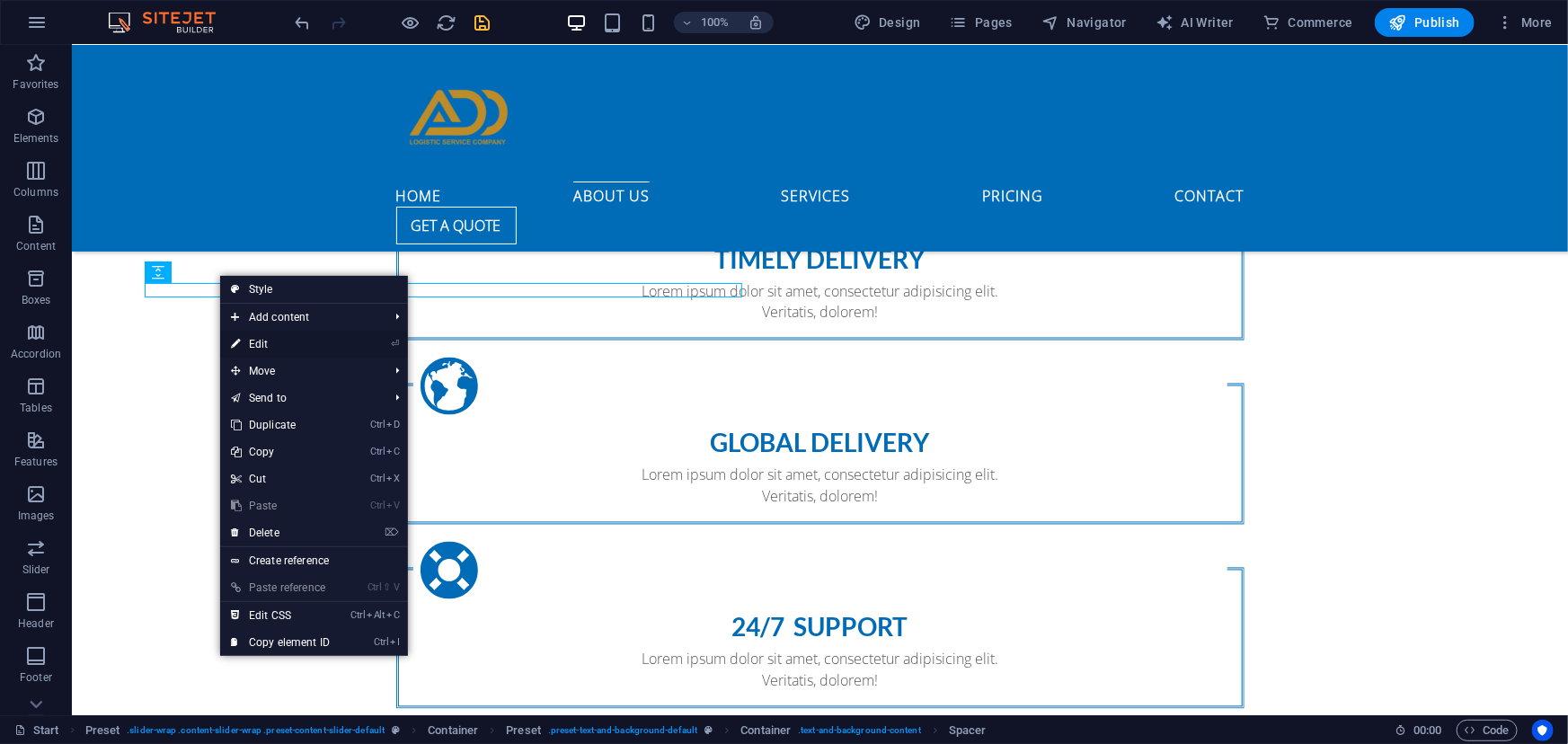
click at [250, 341] on link "⏎ Edit" at bounding box center [280, 344] width 121 height 27
select select "rem"
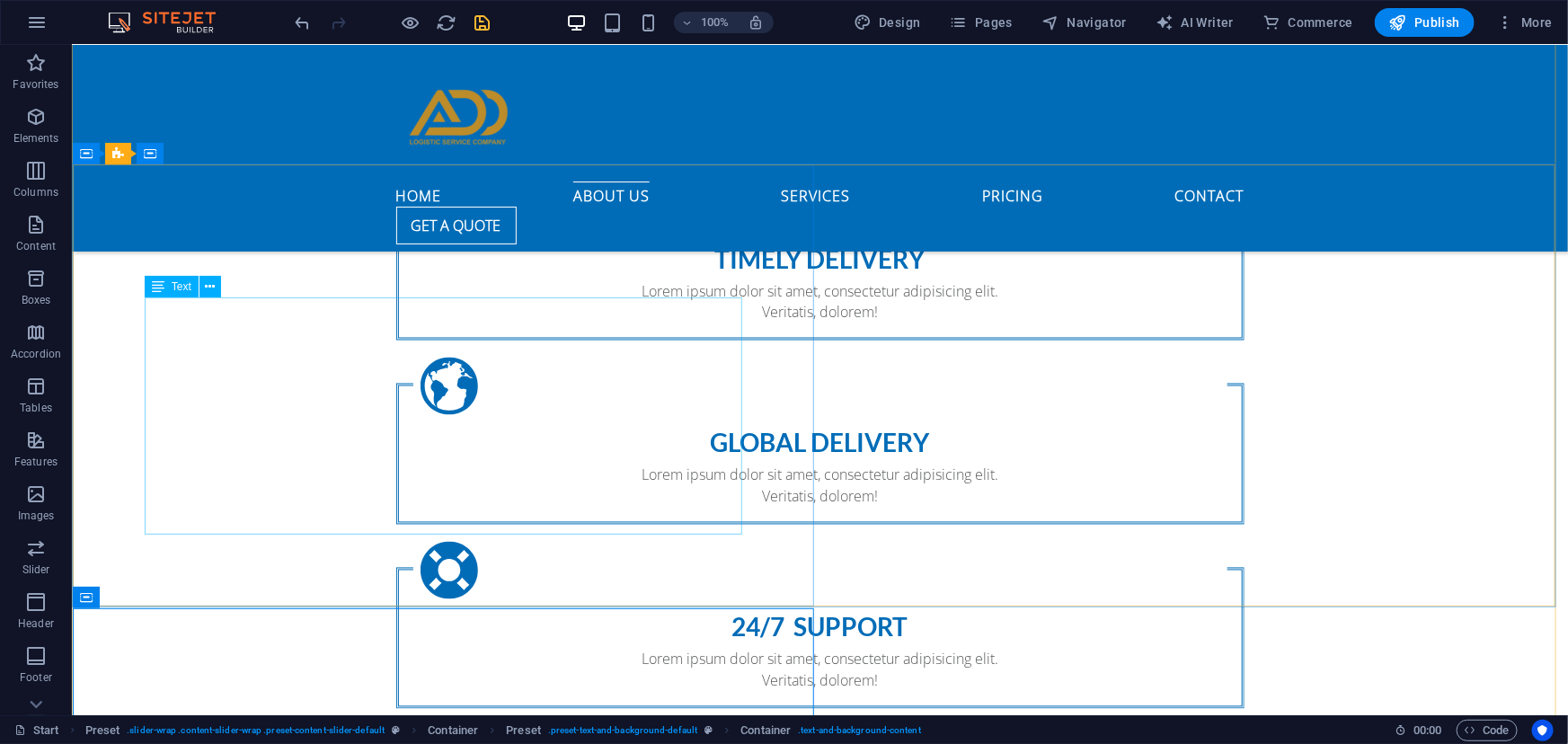
click at [213, 277] on icon at bounding box center [210, 287] width 10 height 19
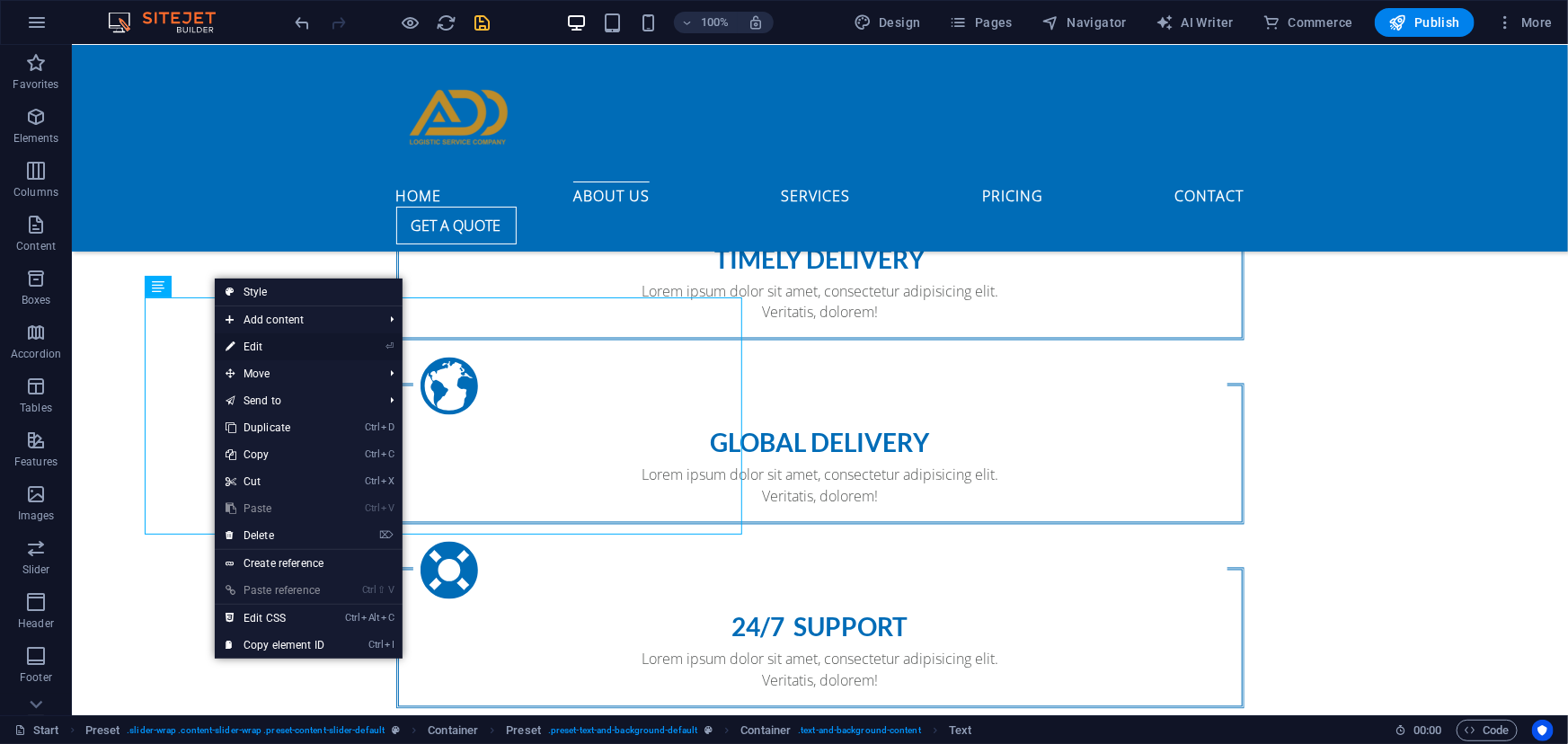
click at [256, 348] on link "⏎ Edit" at bounding box center [275, 347] width 121 height 27
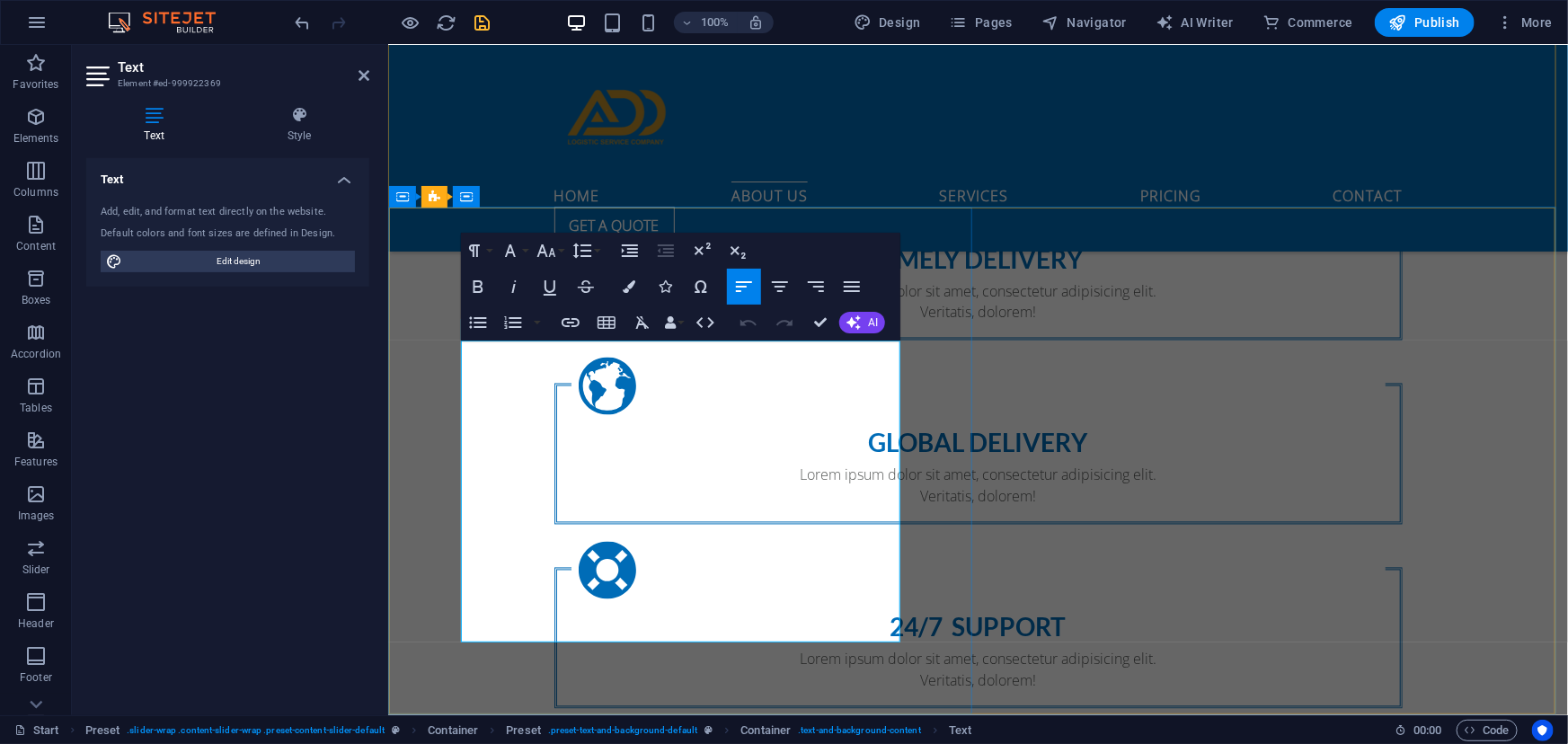
drag, startPoint x: 577, startPoint y: 633, endPoint x: 459, endPoint y: 610, distance: 120.2
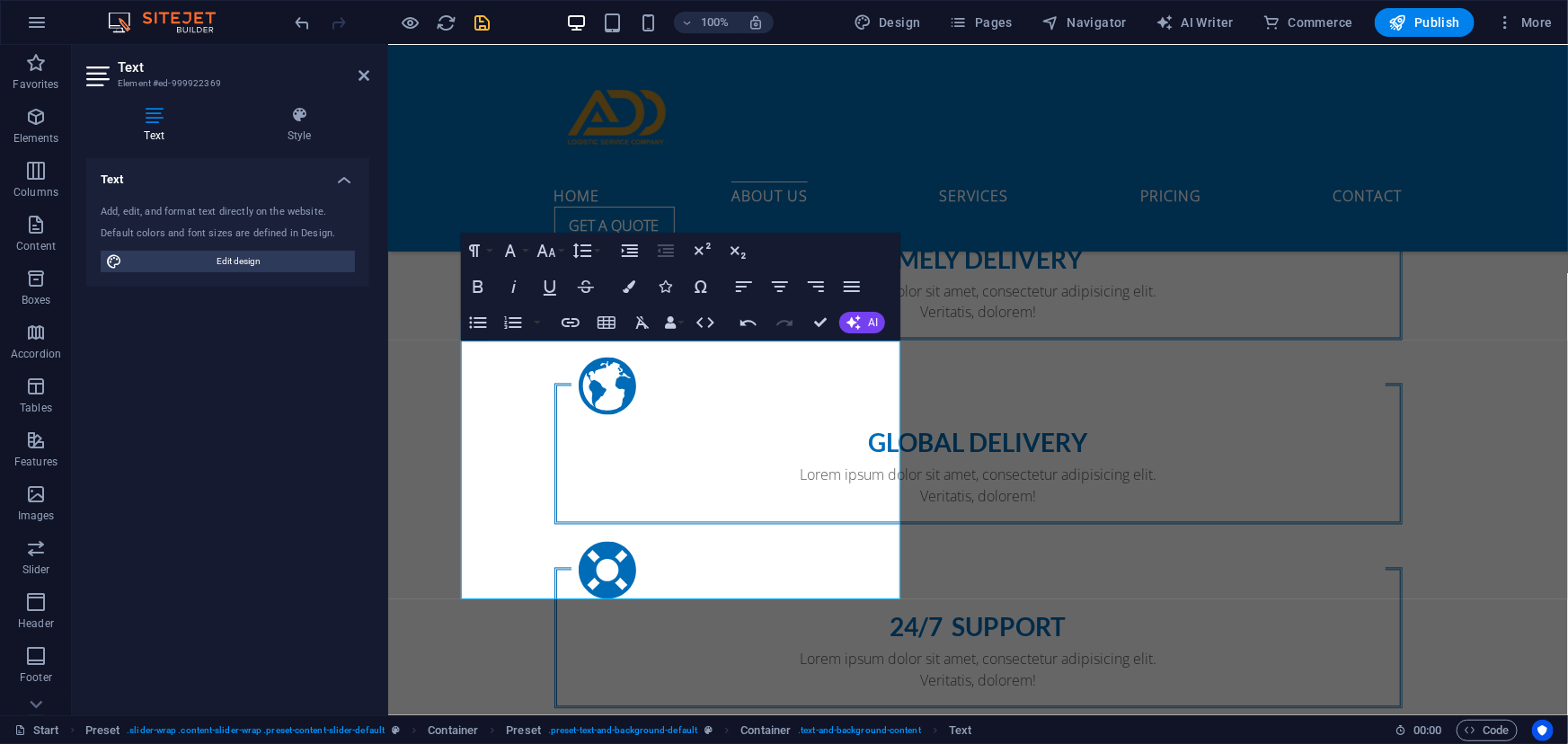
click at [333, 498] on div "Text Add, edit, and format text directly on the website. Default colors and fon…" at bounding box center [227, 429] width 283 height 542
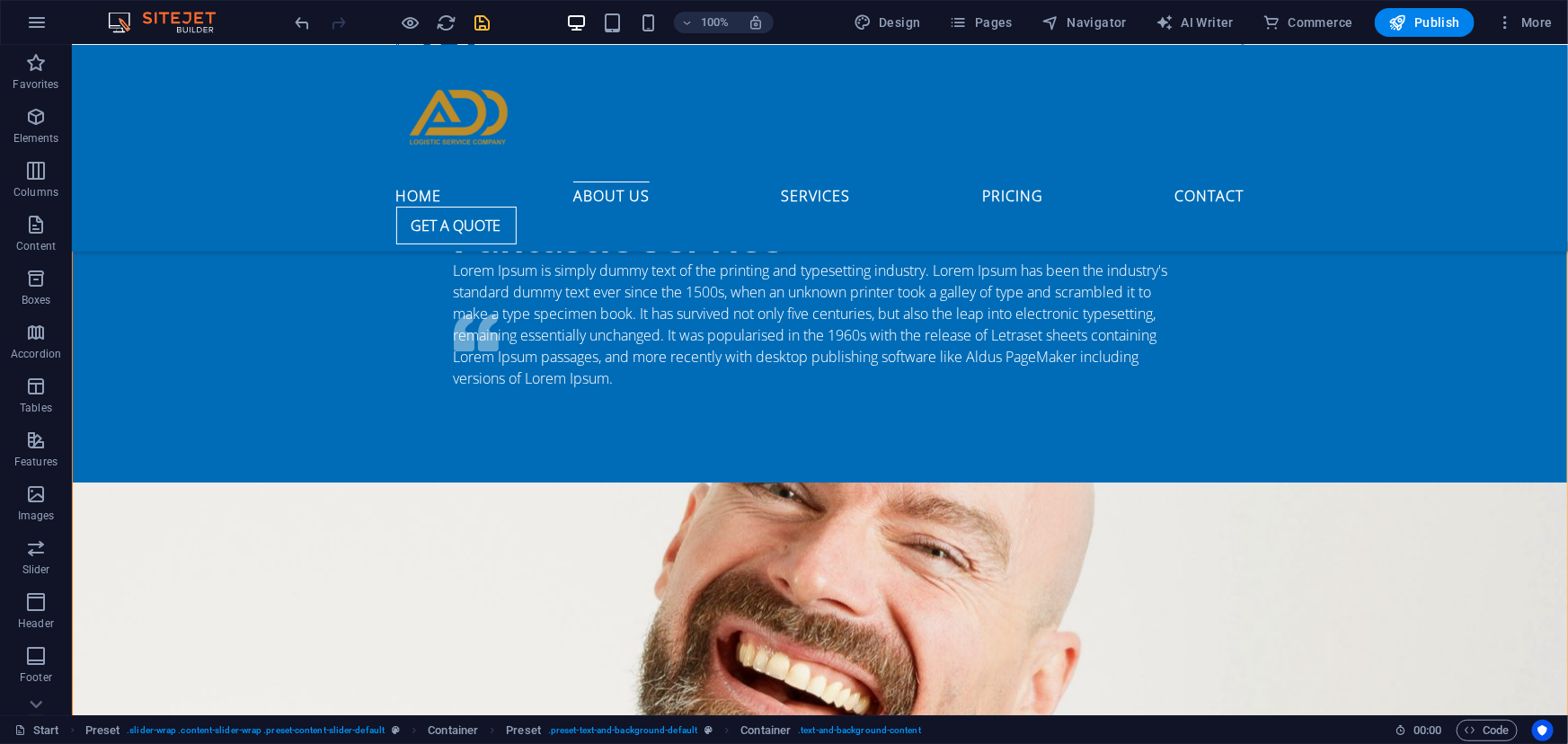
scroll to position [2007, 0]
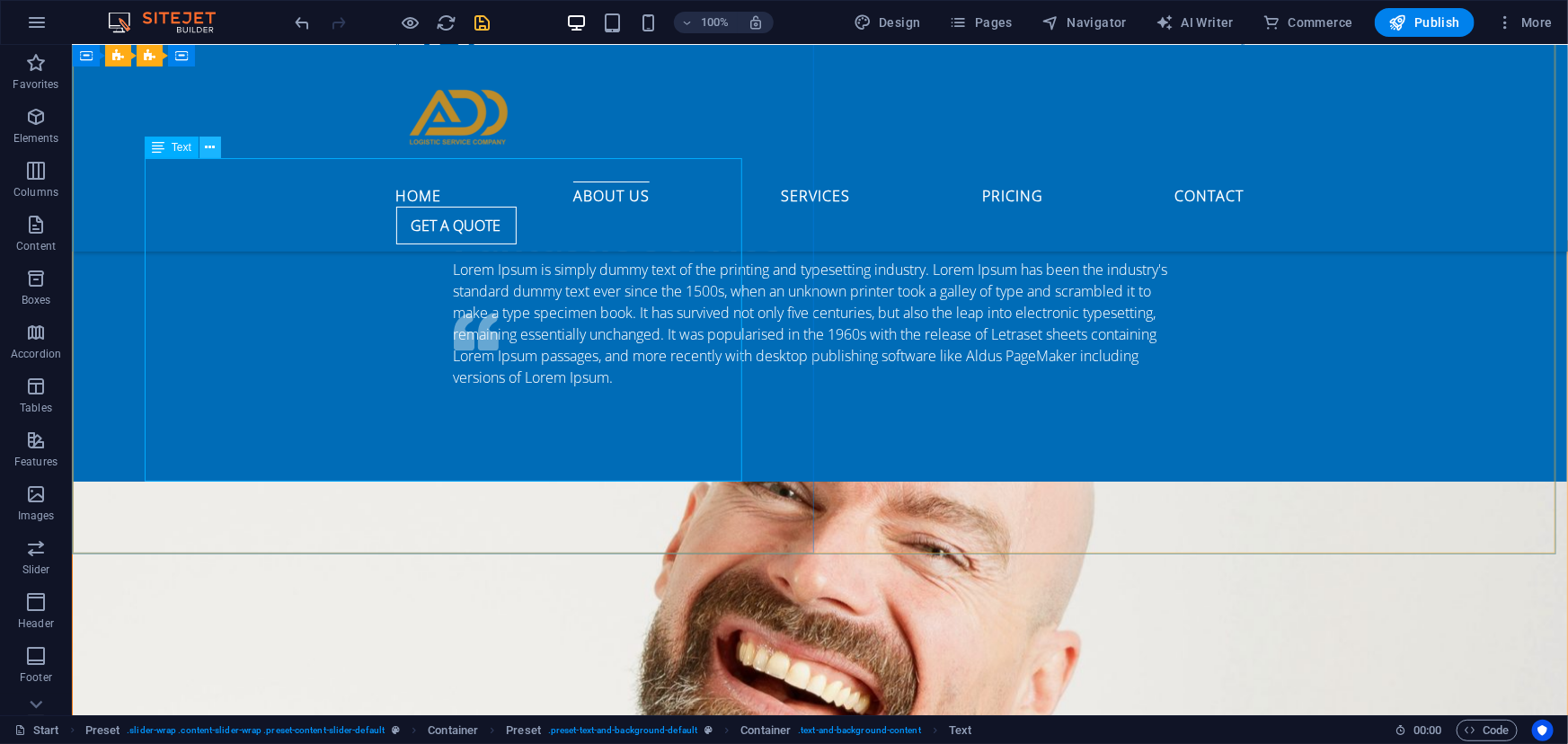
click at [213, 146] on icon at bounding box center [210, 148] width 10 height 19
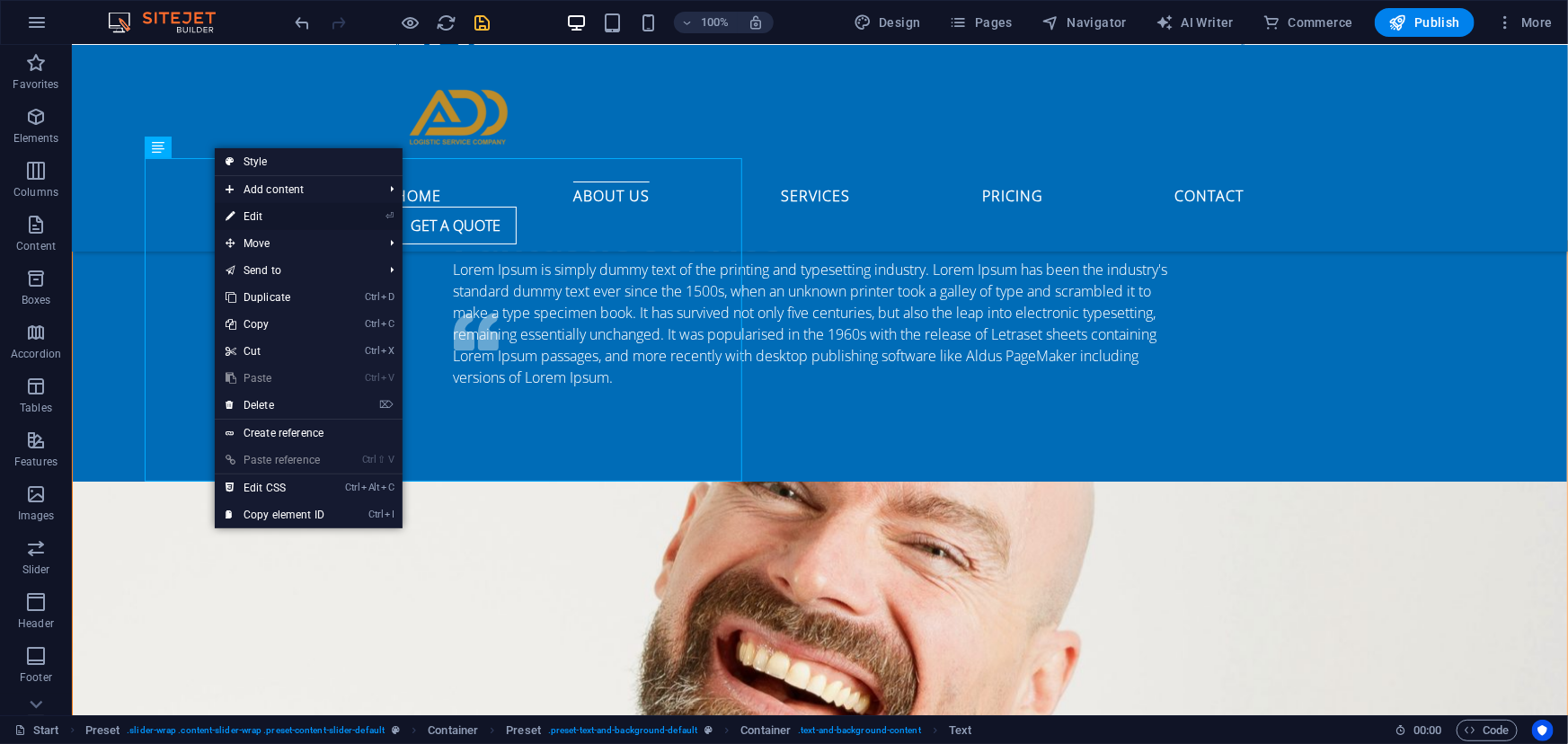
click at [257, 210] on link "⏎ Edit" at bounding box center [275, 216] width 121 height 27
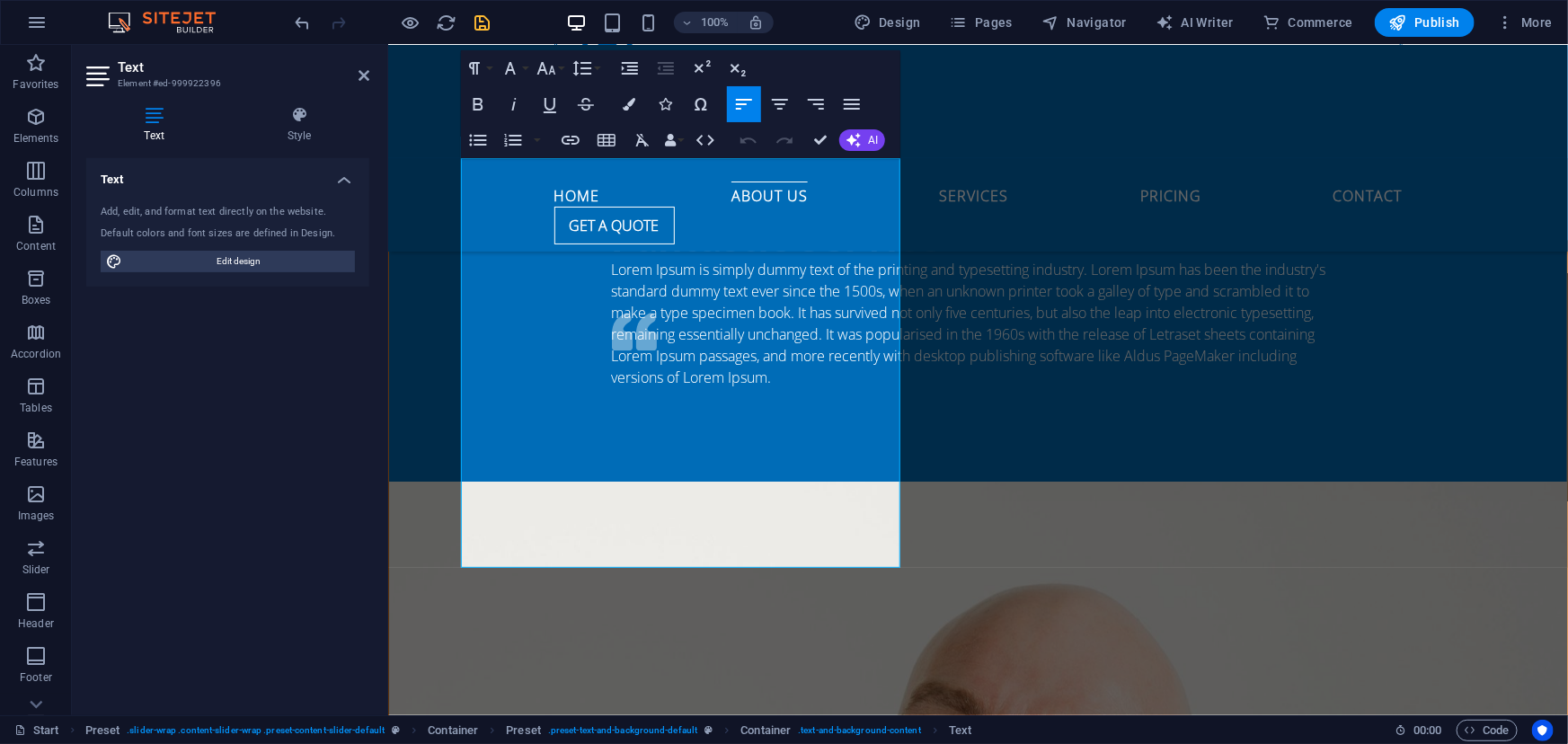
scroll to position [2115, 0]
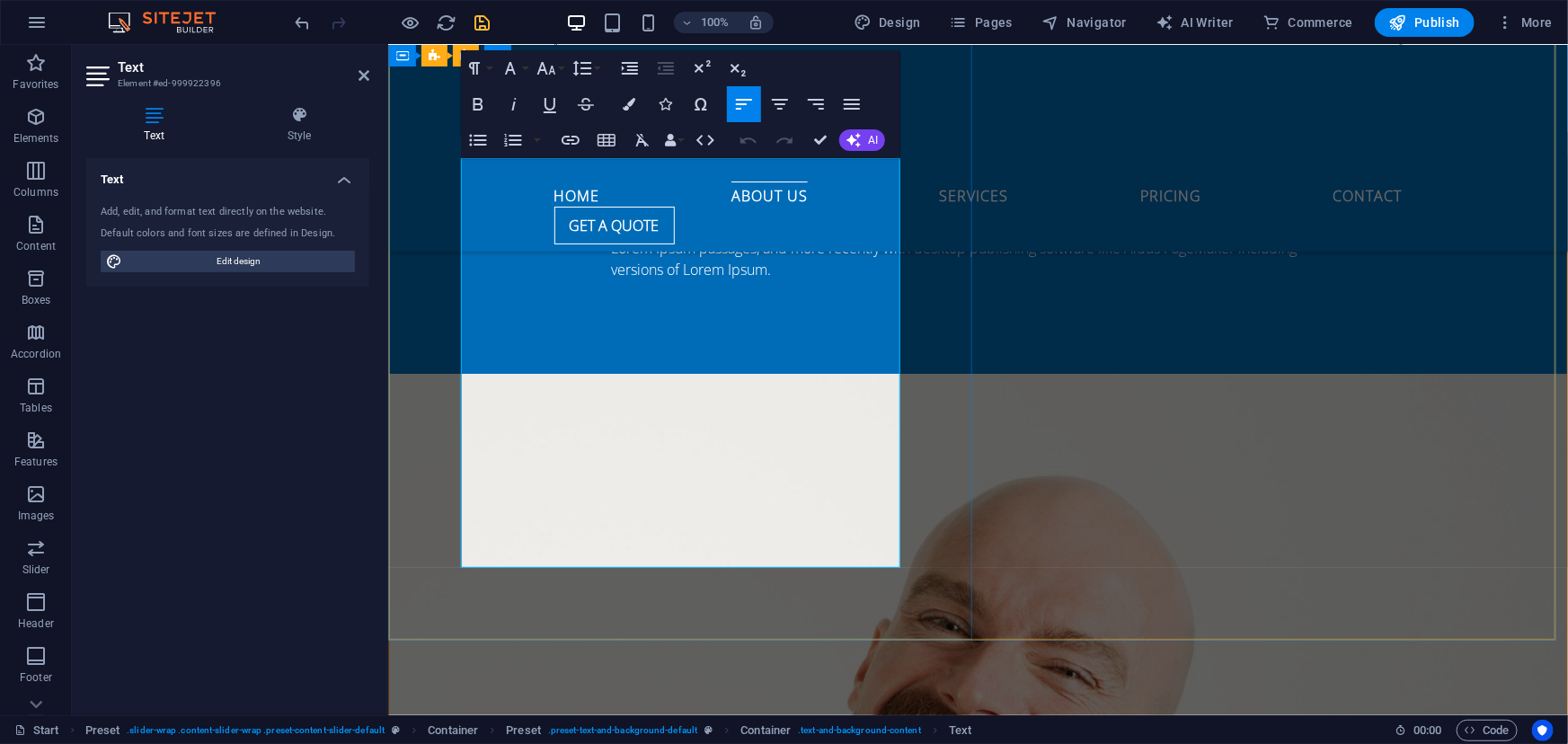
drag, startPoint x: 579, startPoint y: 556, endPoint x: 463, endPoint y: 531, distance: 118.7
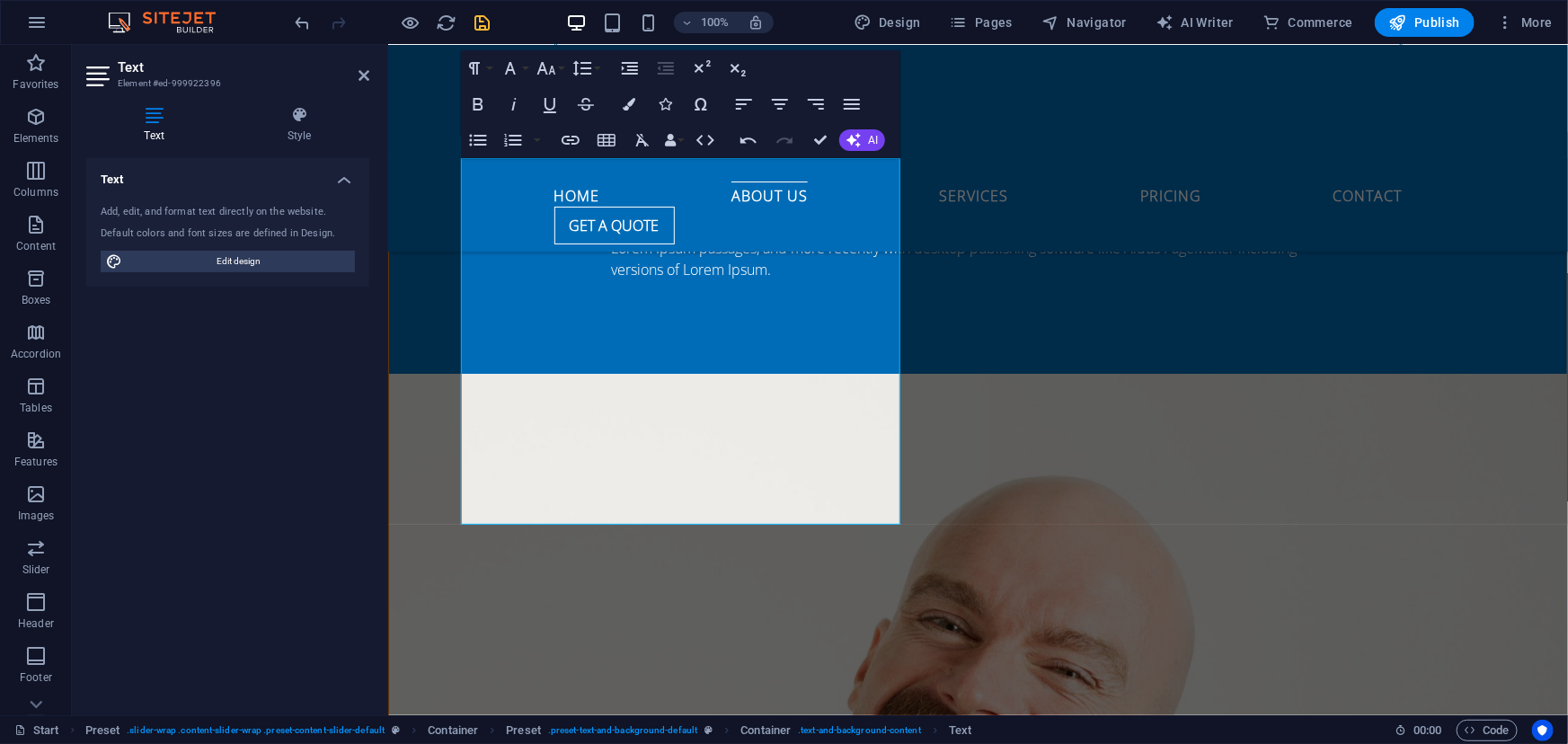
click at [293, 502] on div "Text Add, edit, and format text directly on the website. Default colors and fon…" at bounding box center [227, 429] width 283 height 542
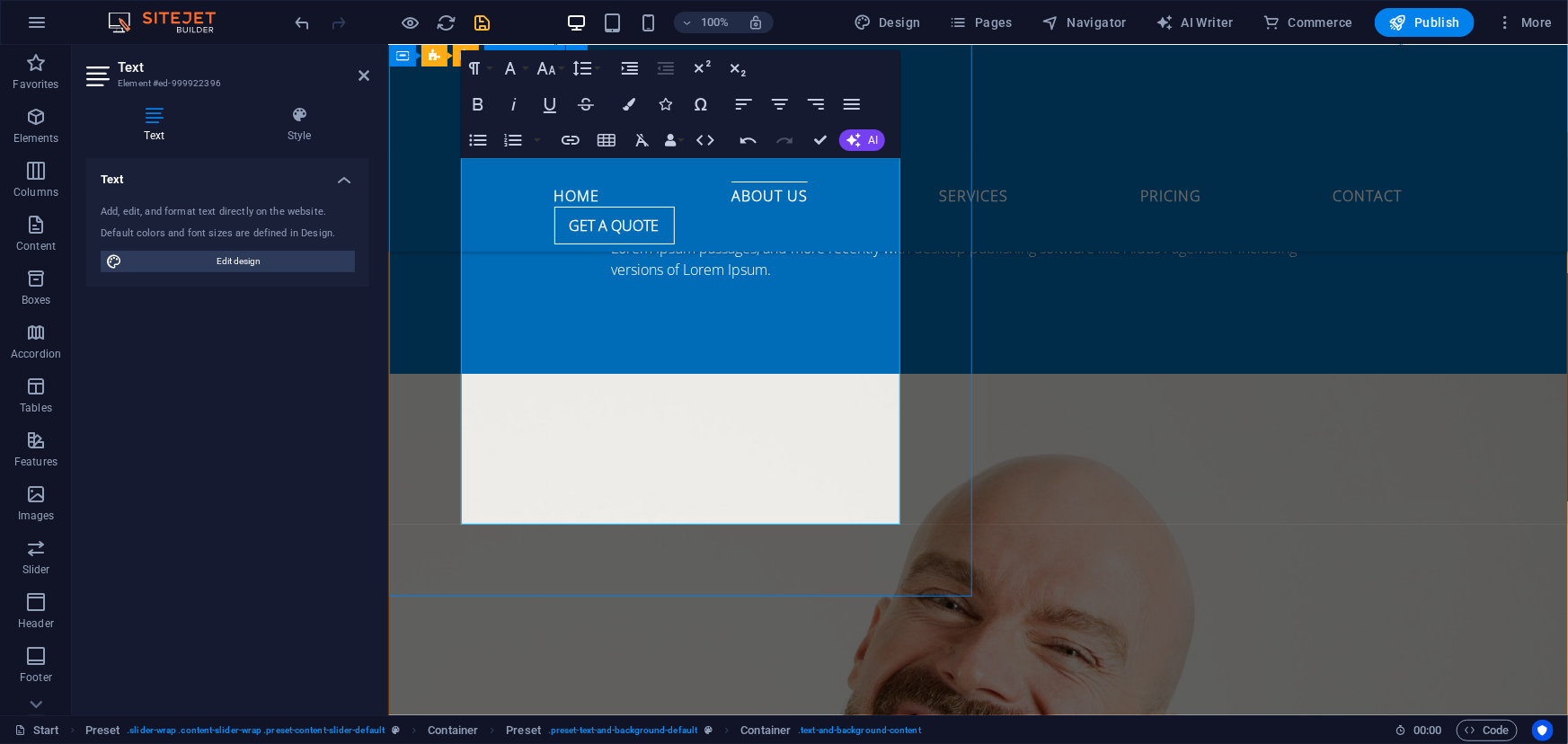
scroll to position [2007, 0]
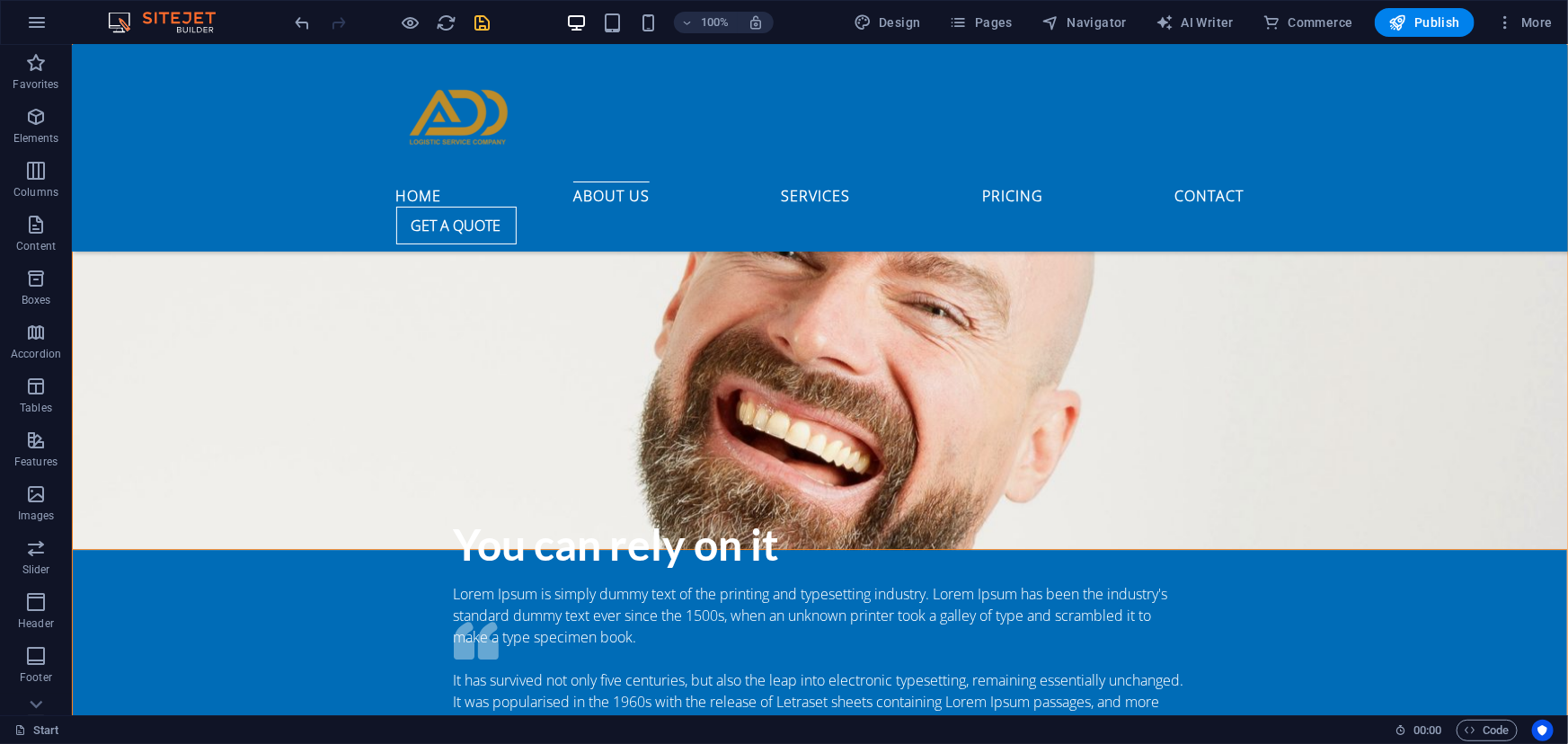
scroll to position [2442, 0]
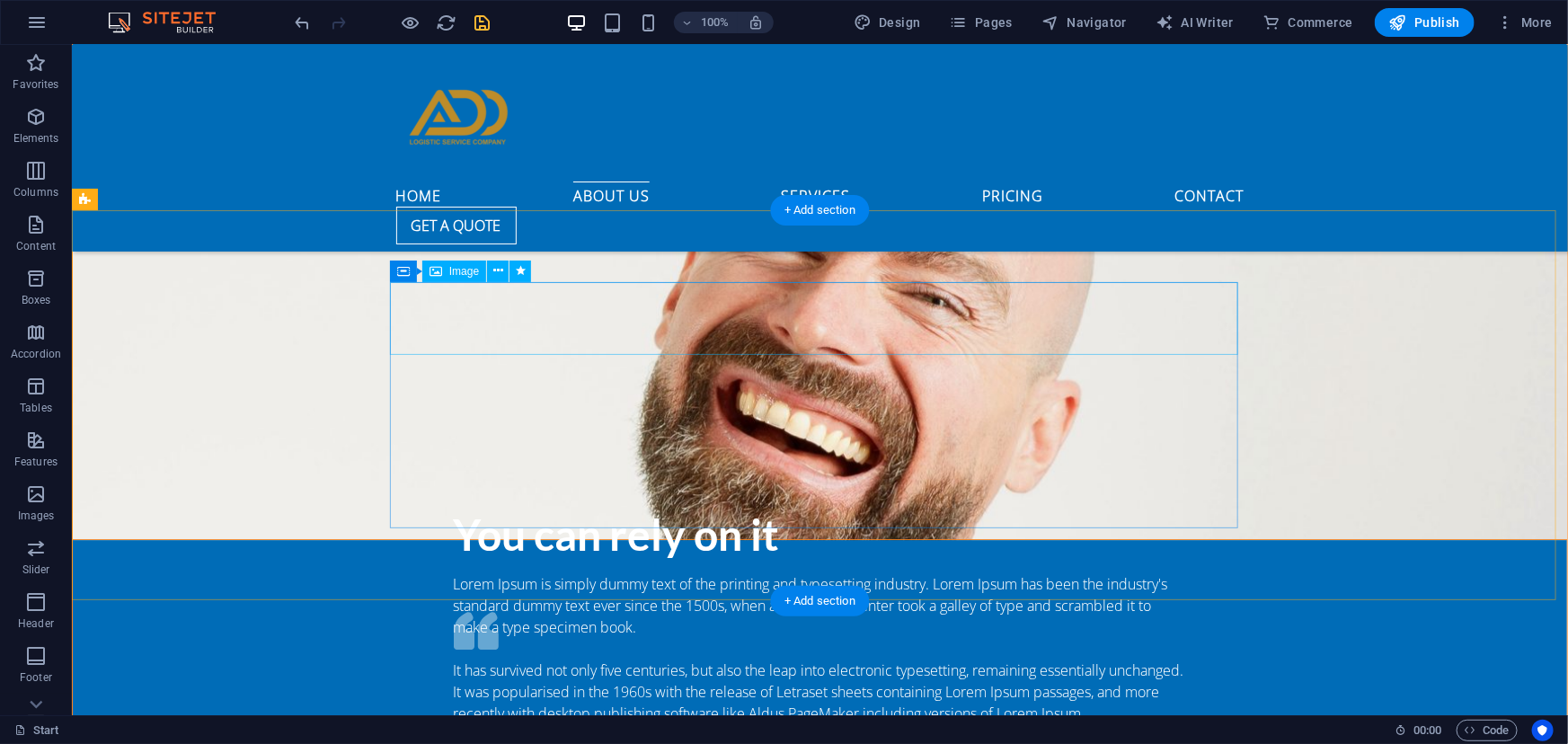
click at [500, 273] on icon at bounding box center [498, 271] width 10 height 19
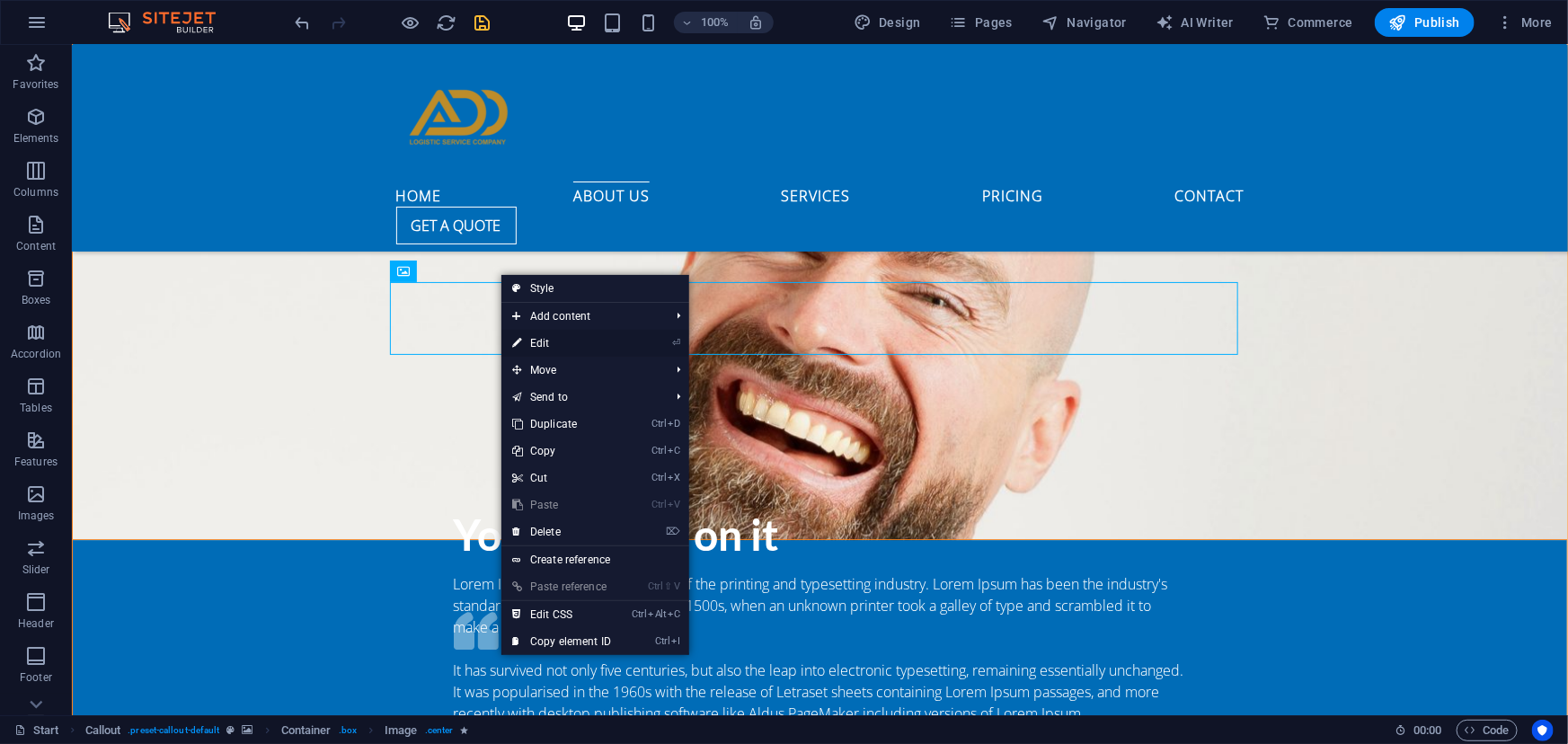
click at [544, 337] on link "⏎ Edit" at bounding box center [562, 343] width 121 height 27
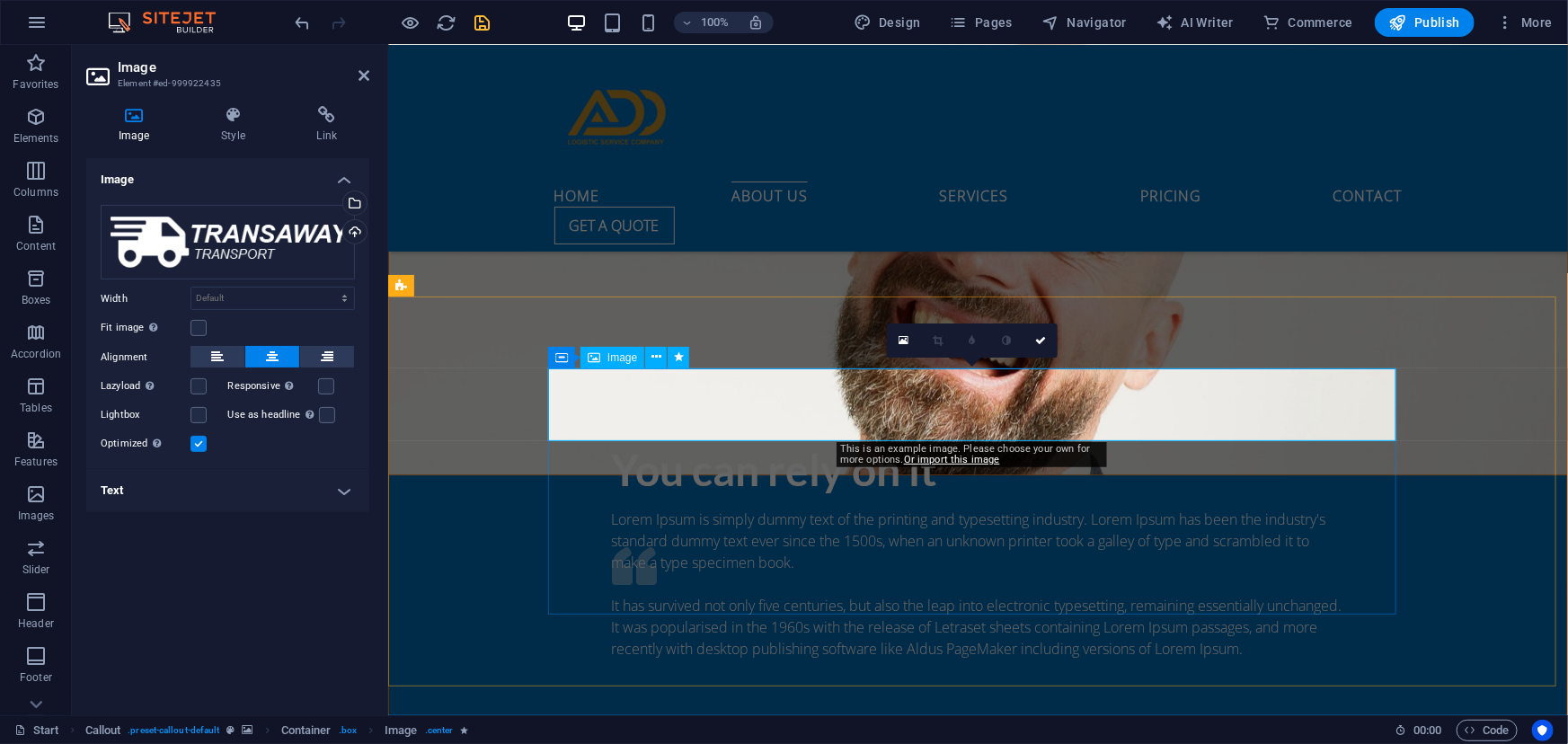
click at [607, 352] on span "Image" at bounding box center [622, 357] width 30 height 11
click at [232, 231] on div "Drag files here, click to choose files or select files from Files or our free s…" at bounding box center [227, 243] width 254 height 75
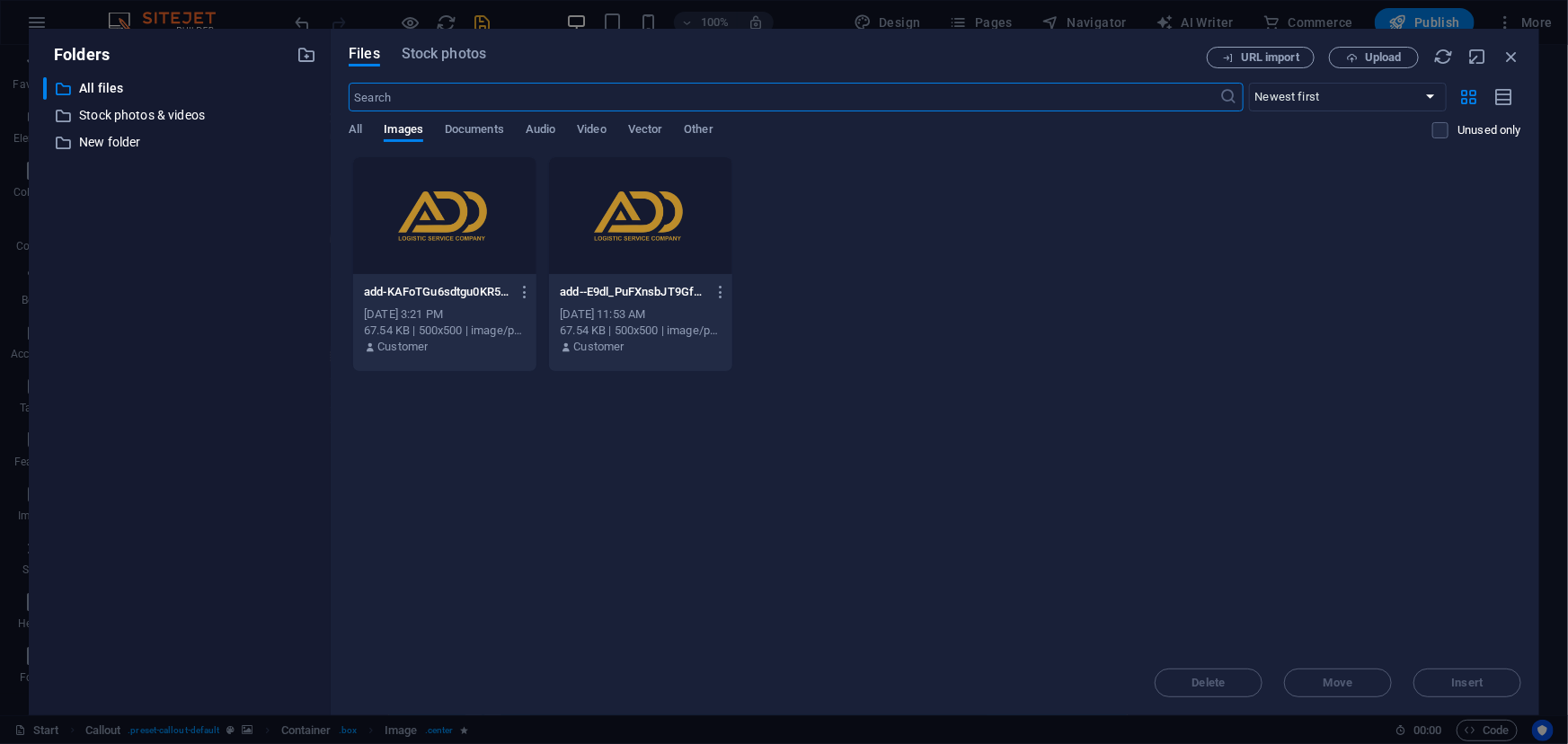
scroll to position [2983, 0]
click at [451, 222] on div at bounding box center [445, 215] width 184 height 117
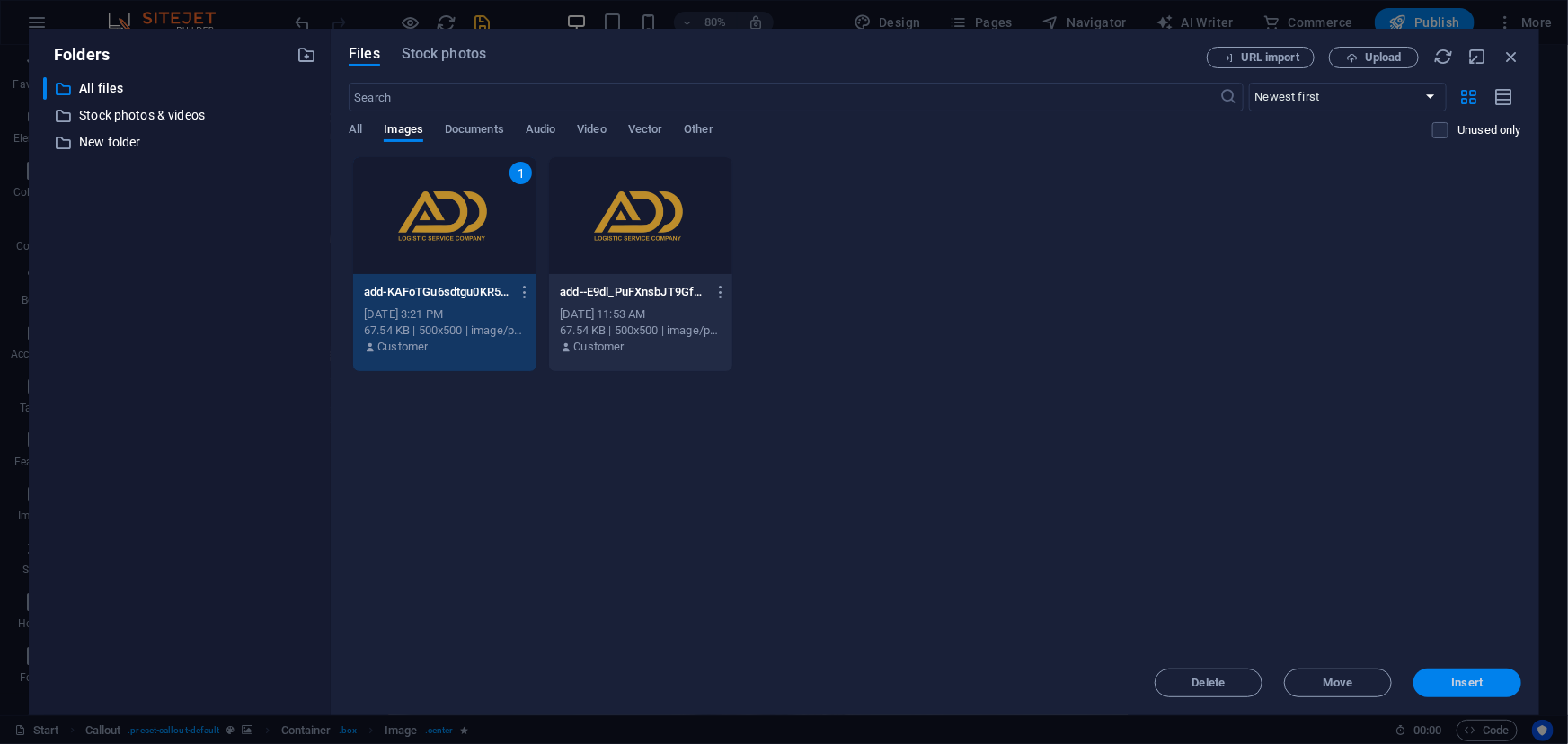
click at [1443, 672] on button "Insert" at bounding box center [1467, 682] width 108 height 29
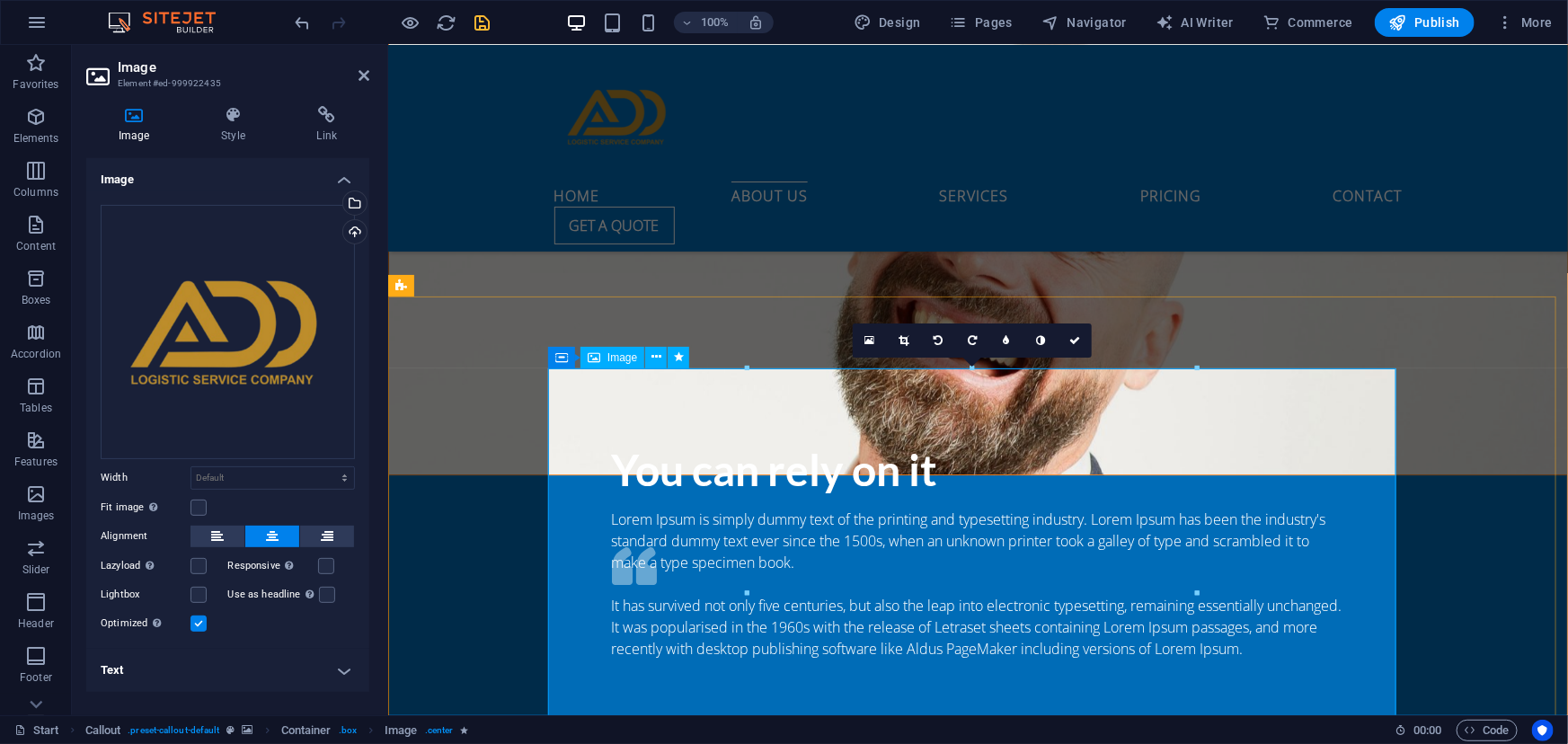
drag, startPoint x: 1139, startPoint y: 414, endPoint x: 822, endPoint y: 649, distance: 394.6
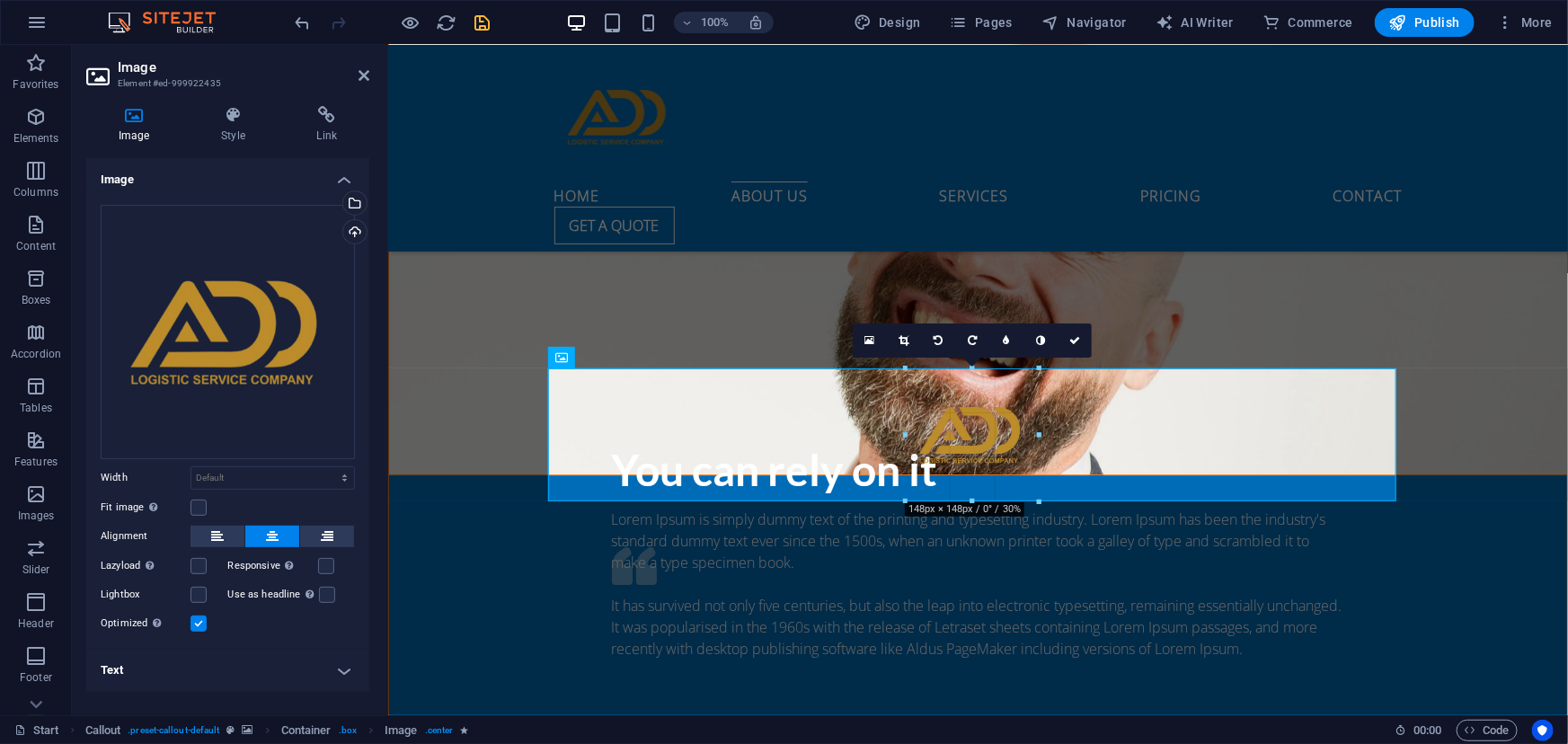
drag, startPoint x: 973, startPoint y: 363, endPoint x: 573, endPoint y: 644, distance: 488.8
type input "148"
select select "px"
drag, startPoint x: 1426, startPoint y: 476, endPoint x: 1111, endPoint y: 422, distance: 319.6
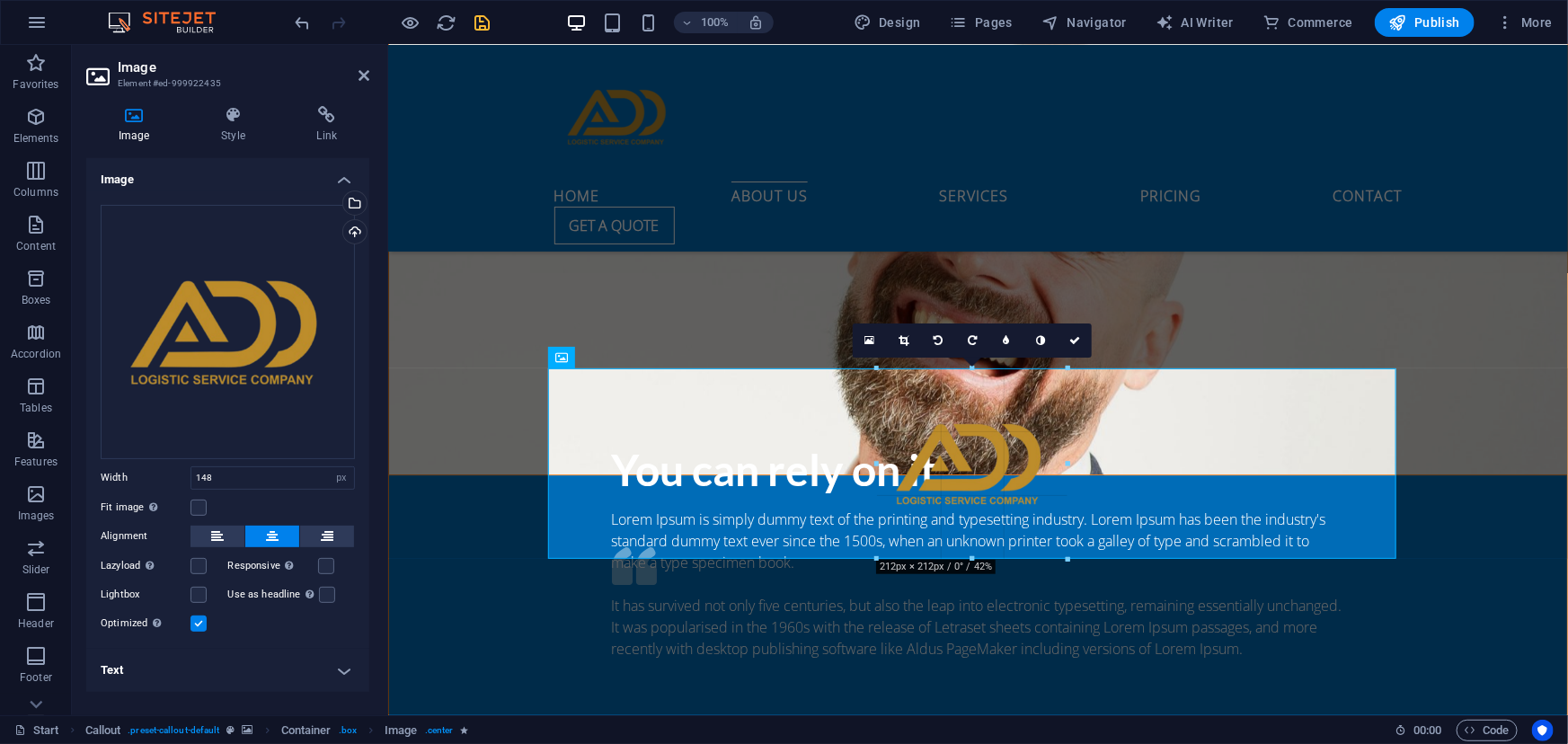
click at [978, 629] on div at bounding box center [972, 627] width 848 height 79
click at [972, 358] on div "16:10 16:9 4:3 1:1 1:2 0" at bounding box center [972, 340] width 239 height 34
click at [984, 358] on div "16:10 16:9 4:3 1:1 1:2 0" at bounding box center [972, 340] width 239 height 34
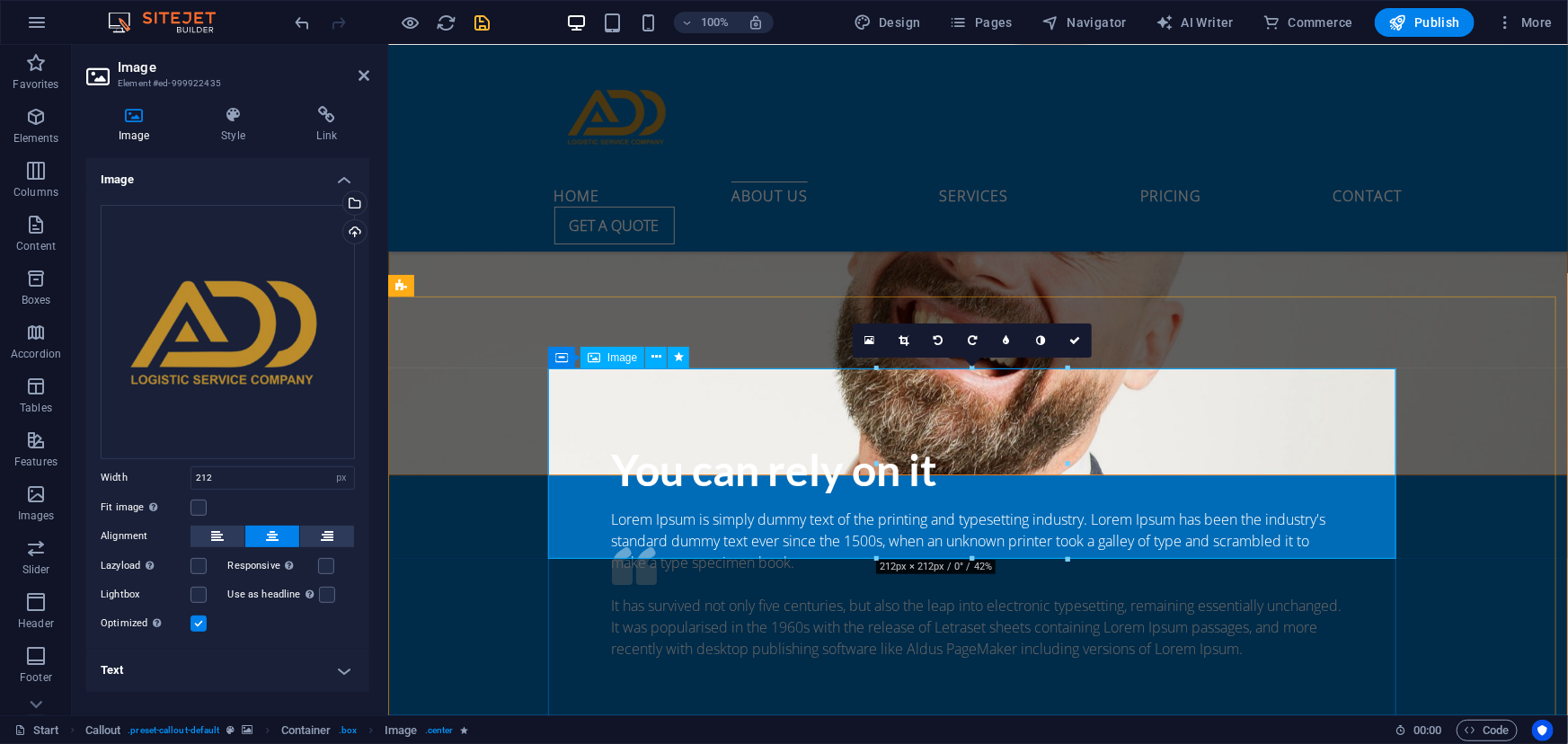
drag, startPoint x: 971, startPoint y: 364, endPoint x: 942, endPoint y: 365, distance: 29.0
click at [942, 358] on div "16:10 16:9 4:3 1:1 1:2 0" at bounding box center [972, 340] width 239 height 34
drag, startPoint x: 1357, startPoint y: 599, endPoint x: 969, endPoint y: 455, distance: 413.9
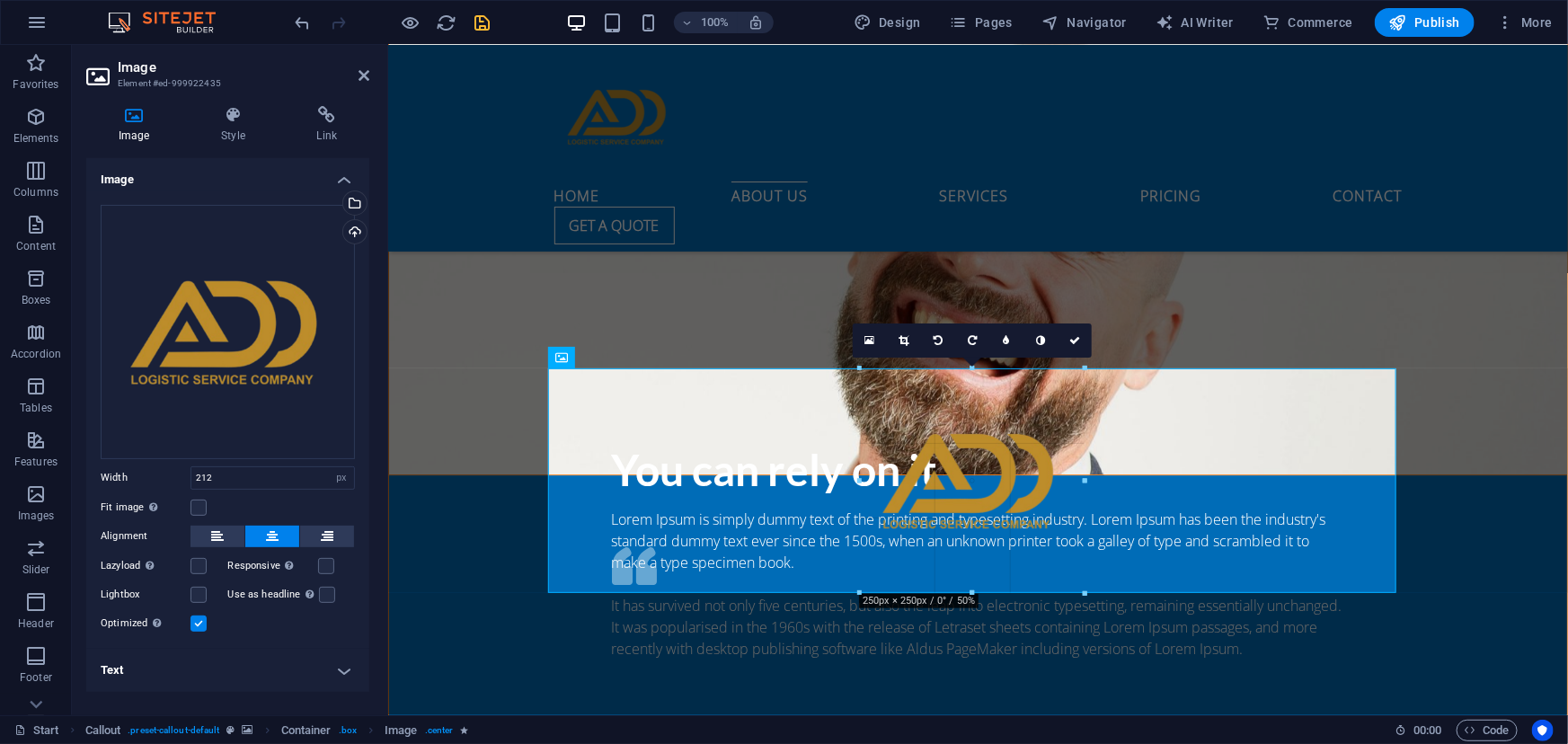
click at [1001, 673] on div at bounding box center [972, 661] width 848 height 79
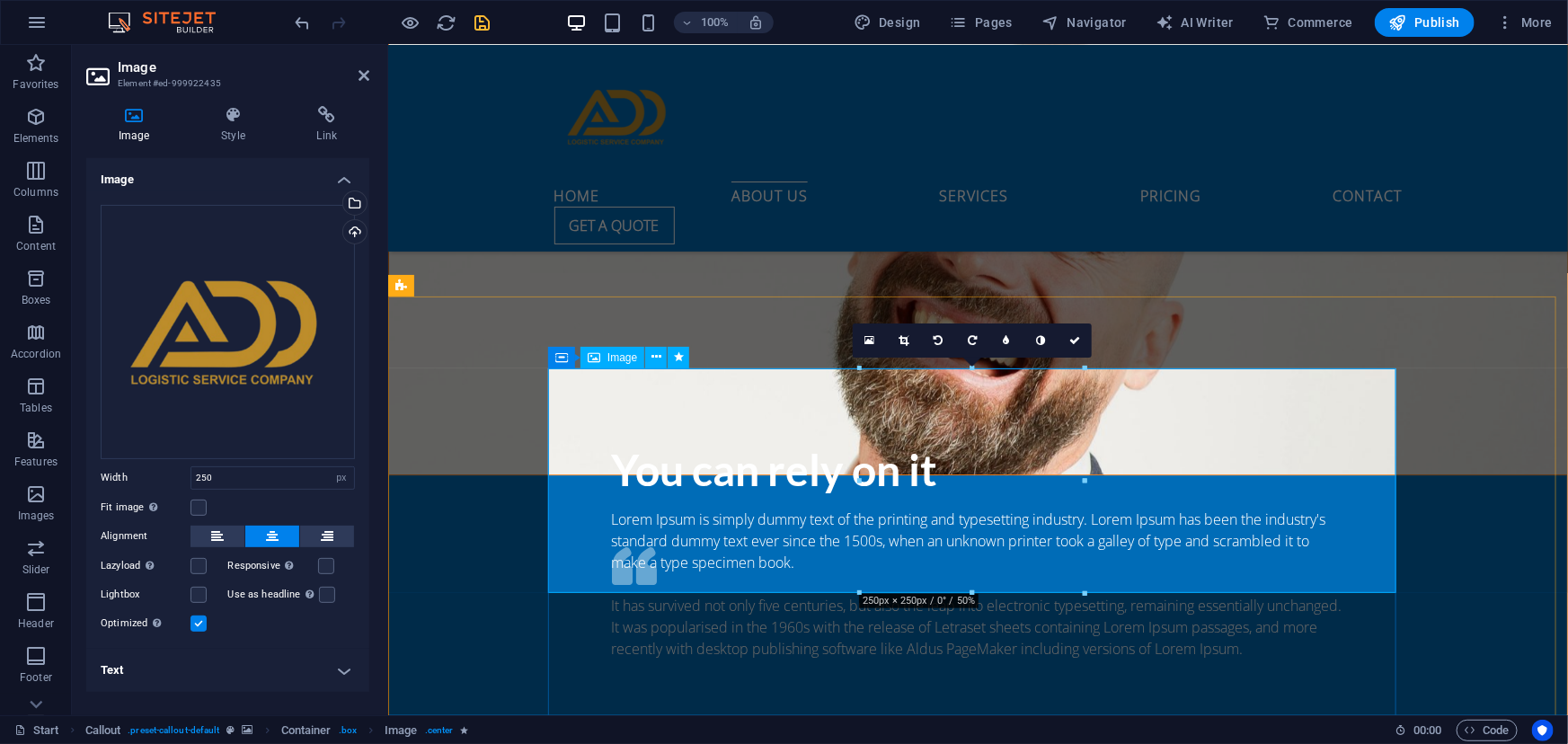
drag, startPoint x: 1357, startPoint y: 637, endPoint x: 963, endPoint y: 382, distance: 469.3
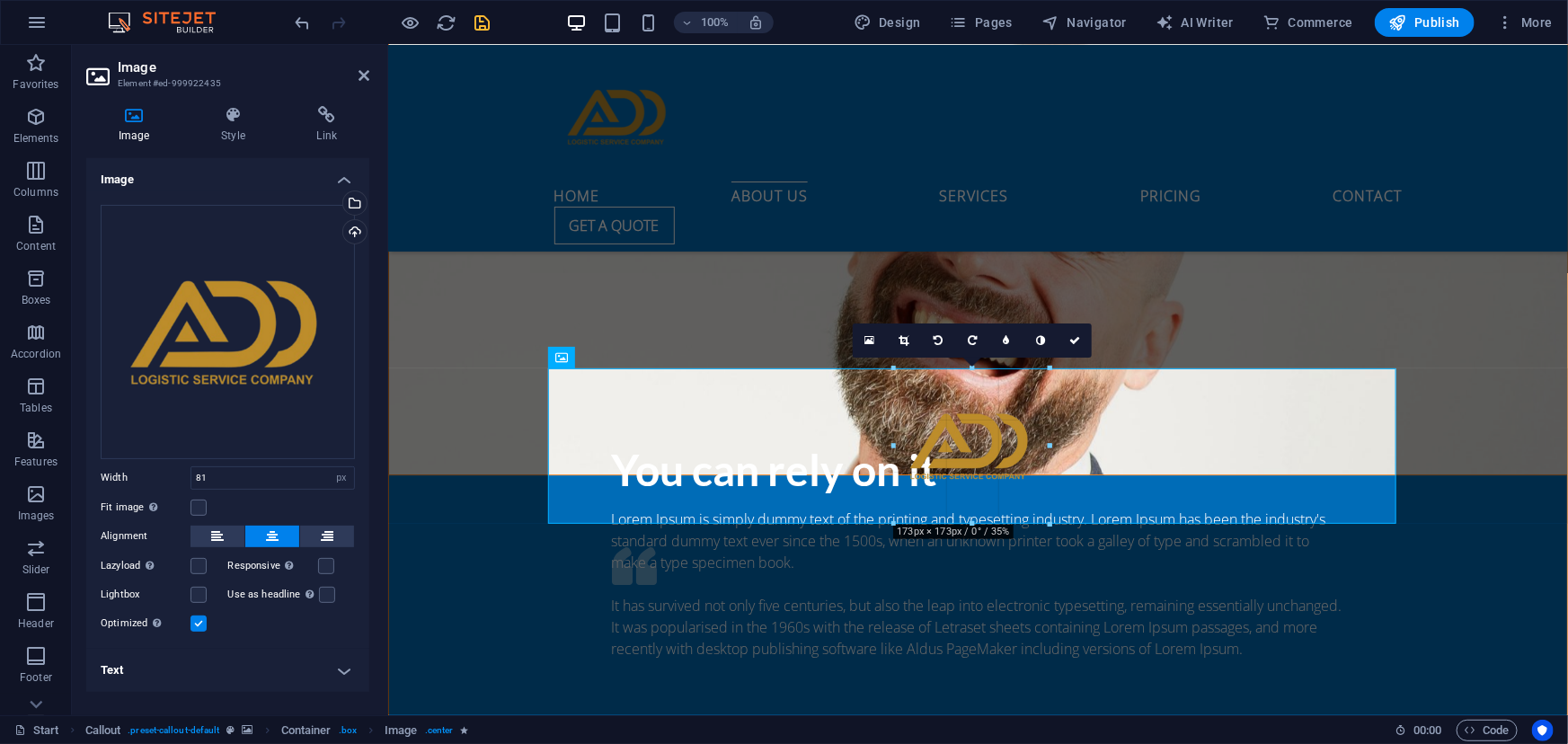
drag, startPoint x: 934, startPoint y: 404, endPoint x: 462, endPoint y: 358, distance: 474.2
type input "173"
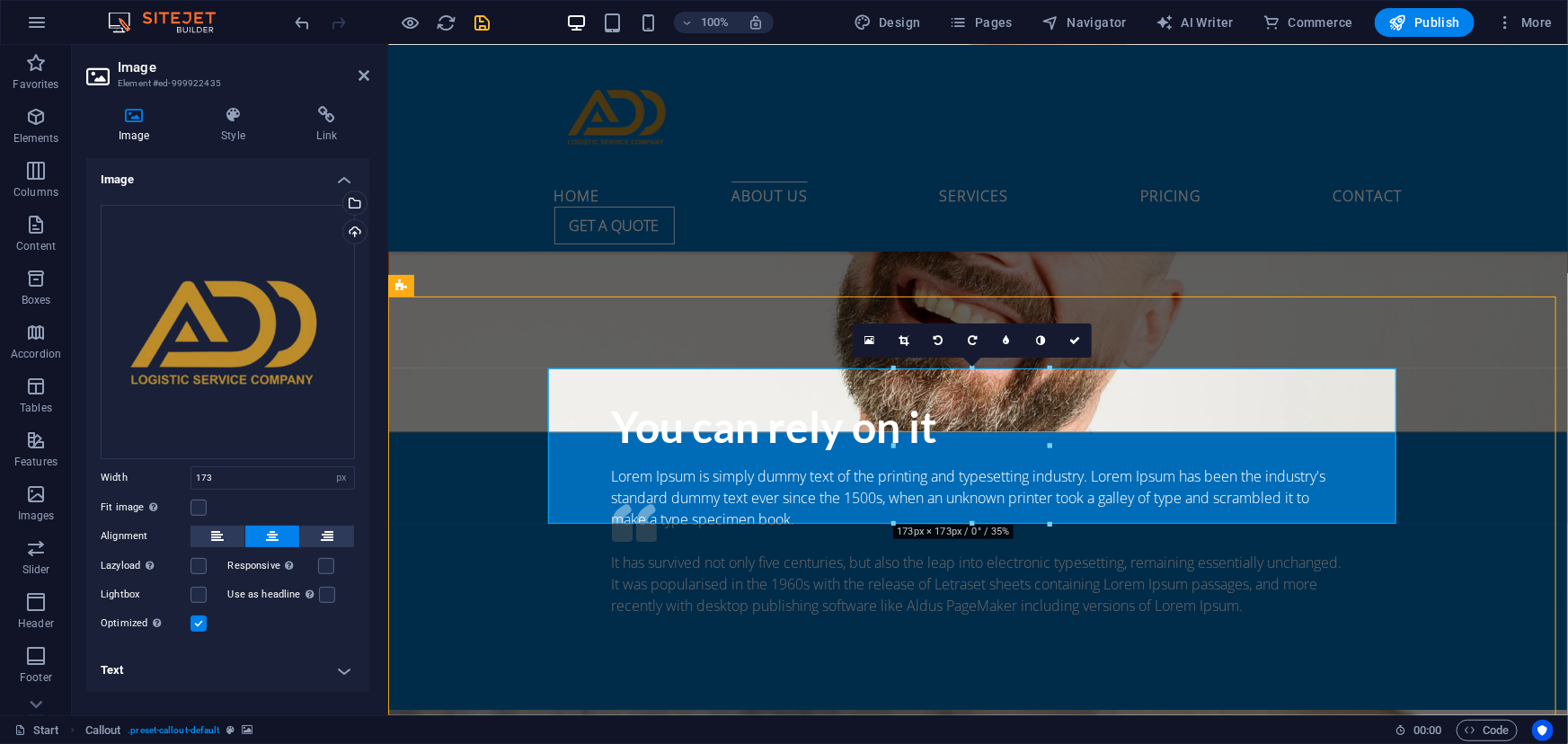
scroll to position [2442, 0]
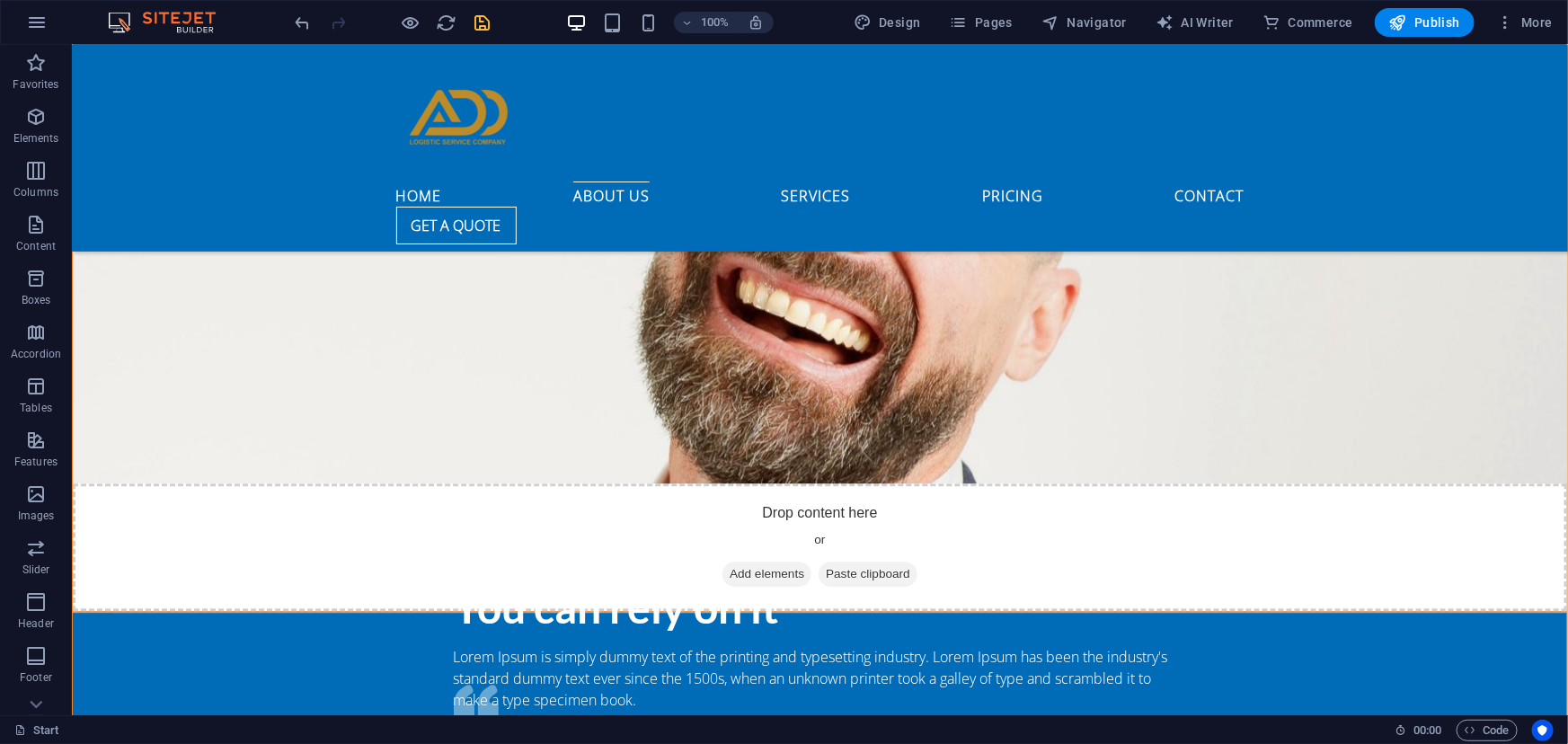
scroll to position [2380, 0]
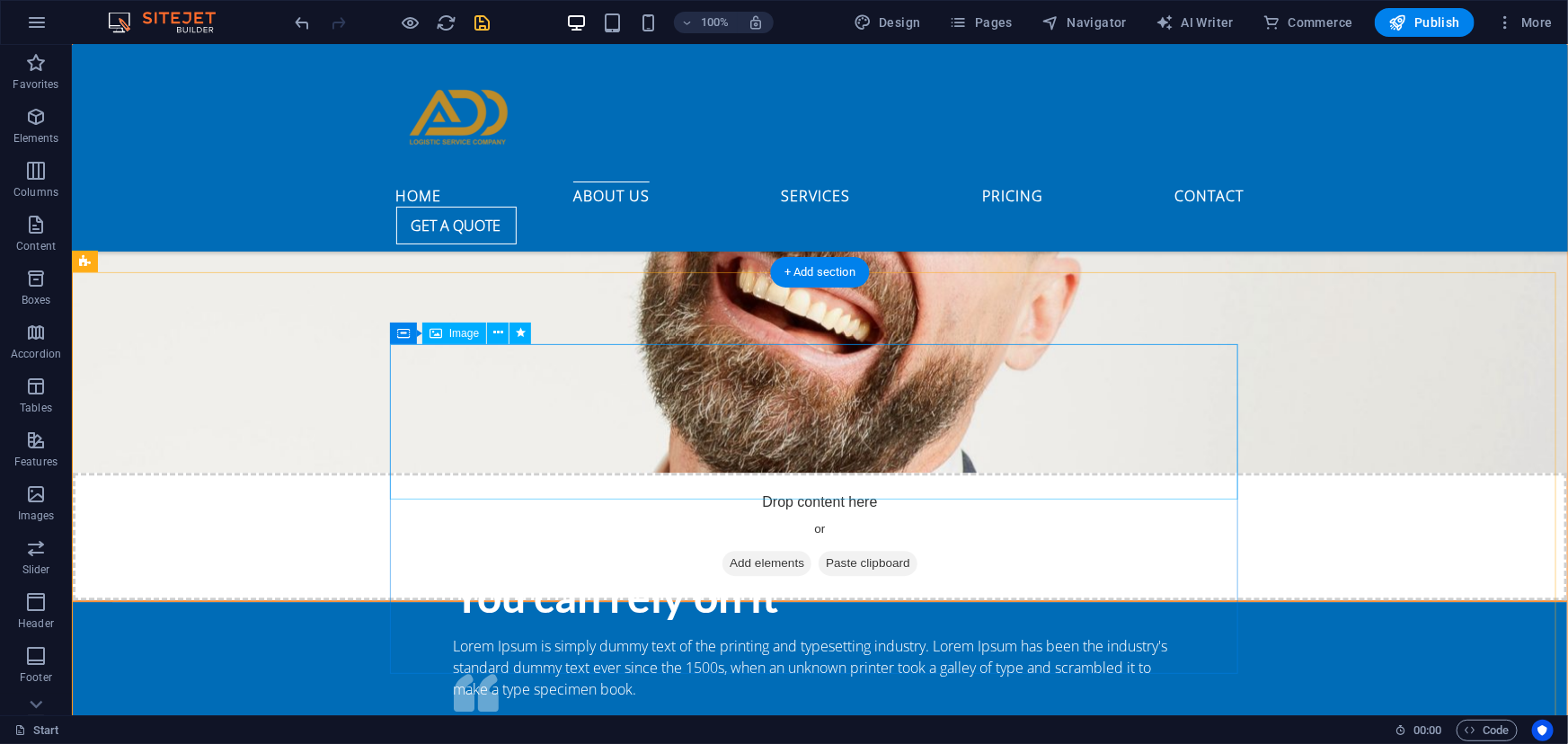
click at [499, 330] on icon at bounding box center [498, 333] width 10 height 19
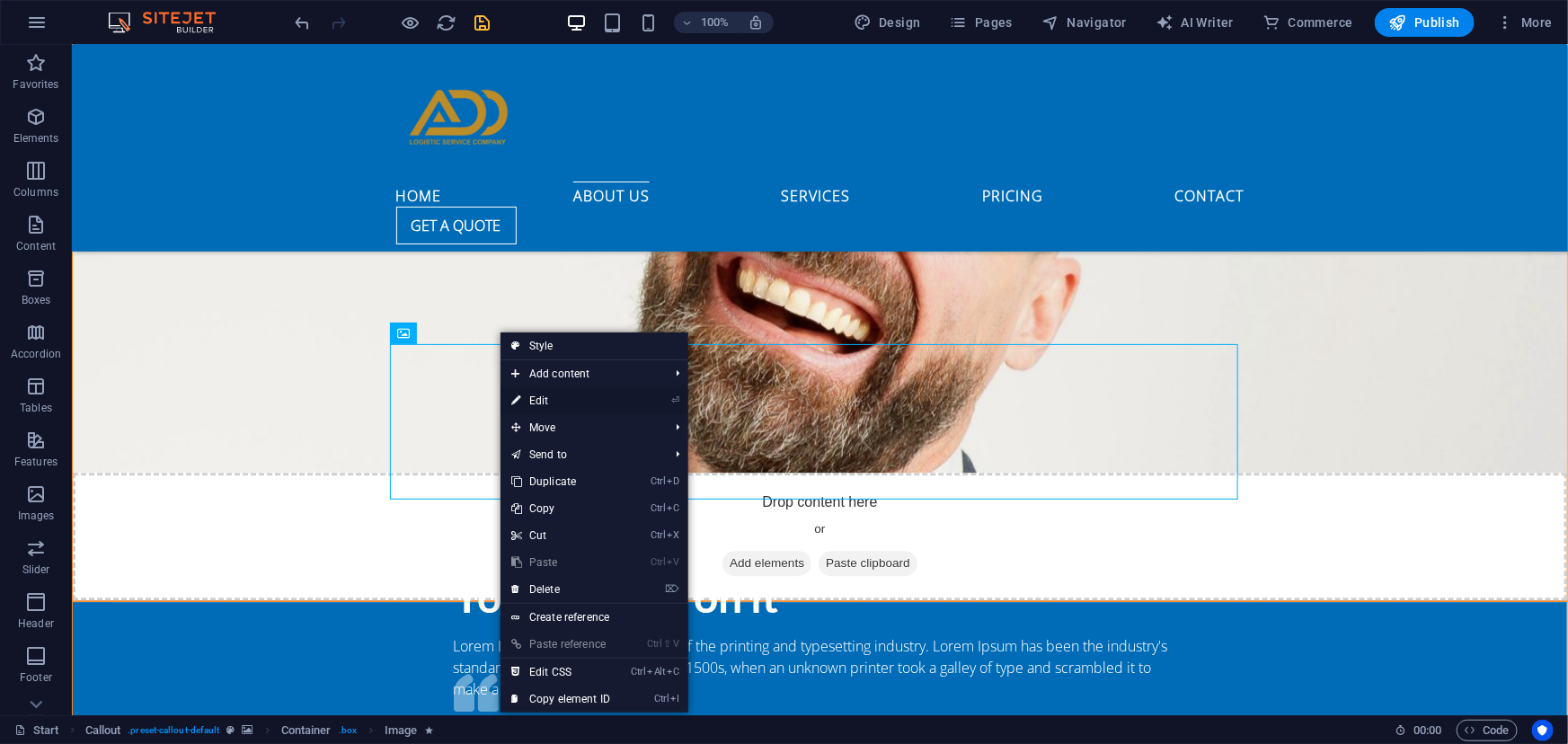
click at [550, 402] on link "⏎ Edit" at bounding box center [561, 401] width 121 height 27
select select "px"
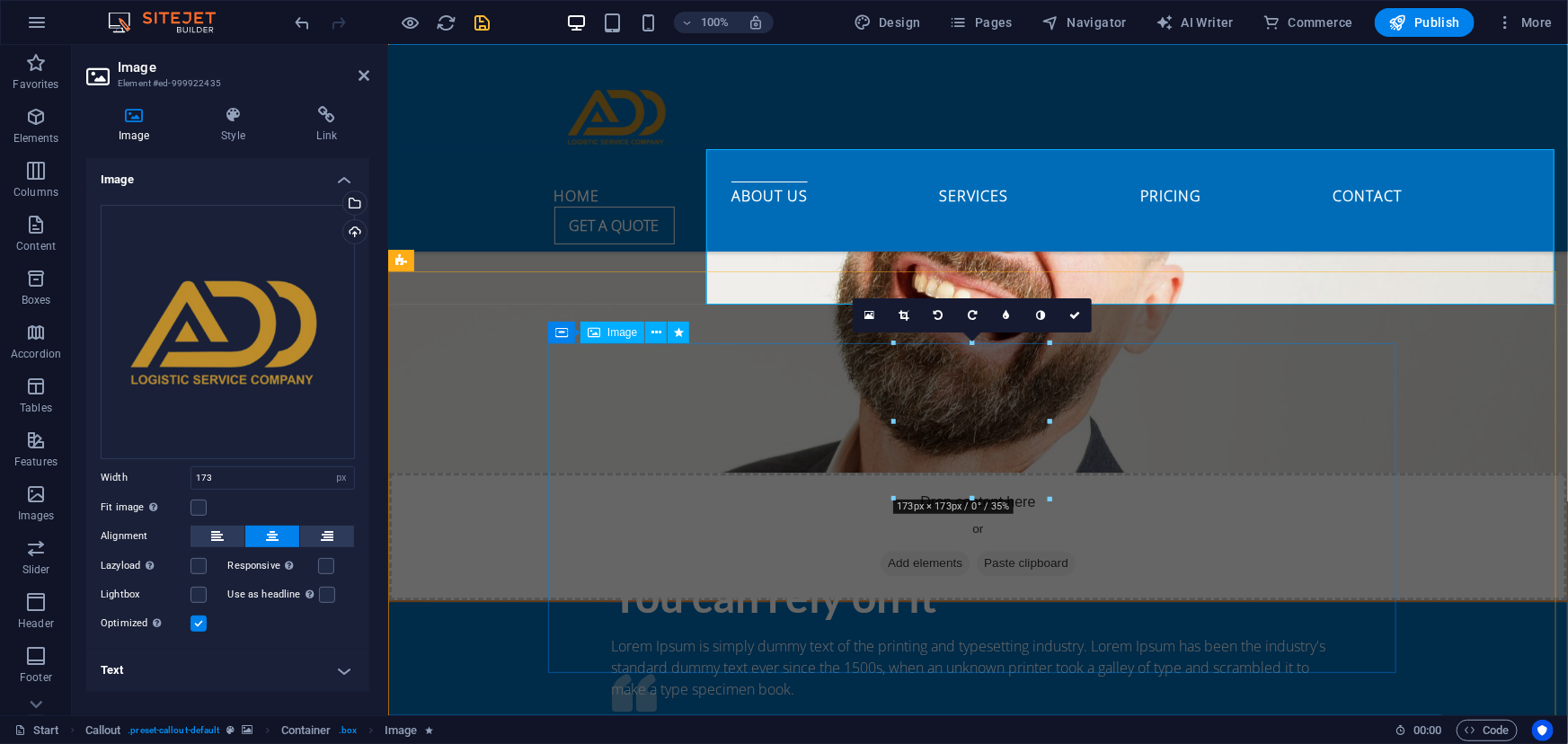
scroll to position [2574, 0]
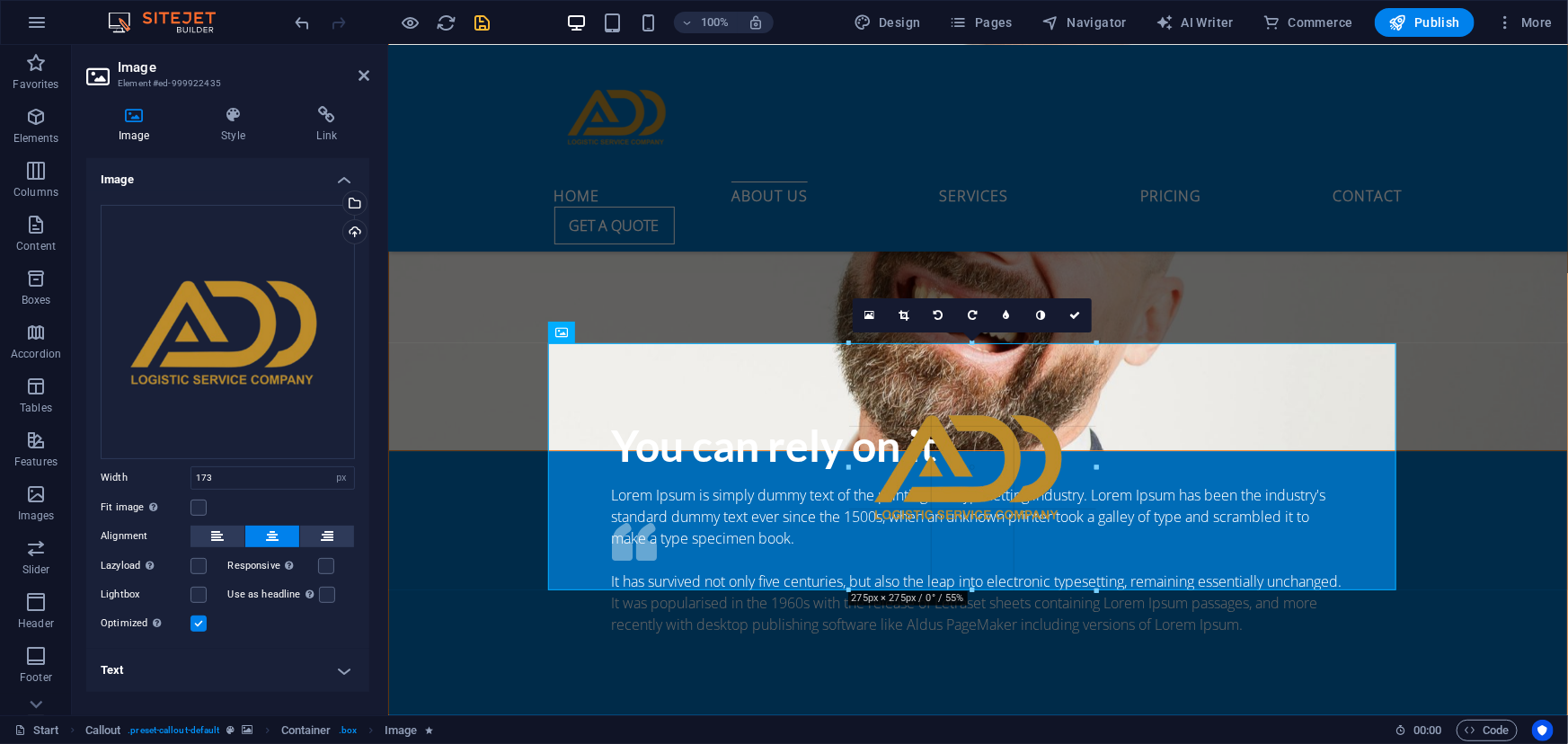
drag, startPoint x: 891, startPoint y: 419, endPoint x: 795, endPoint y: 430, distance: 96.6
type input "275"
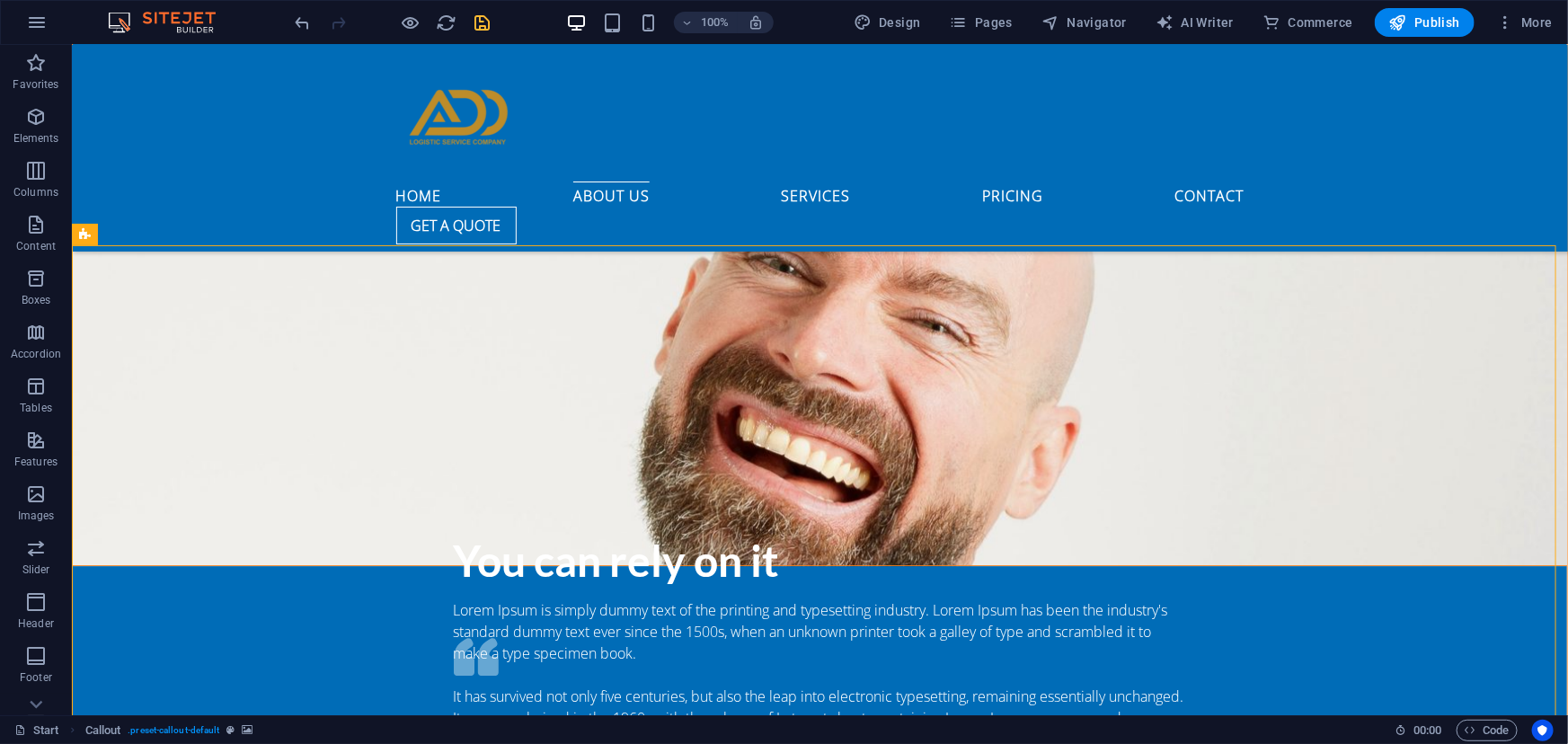
scroll to position [2407, 0]
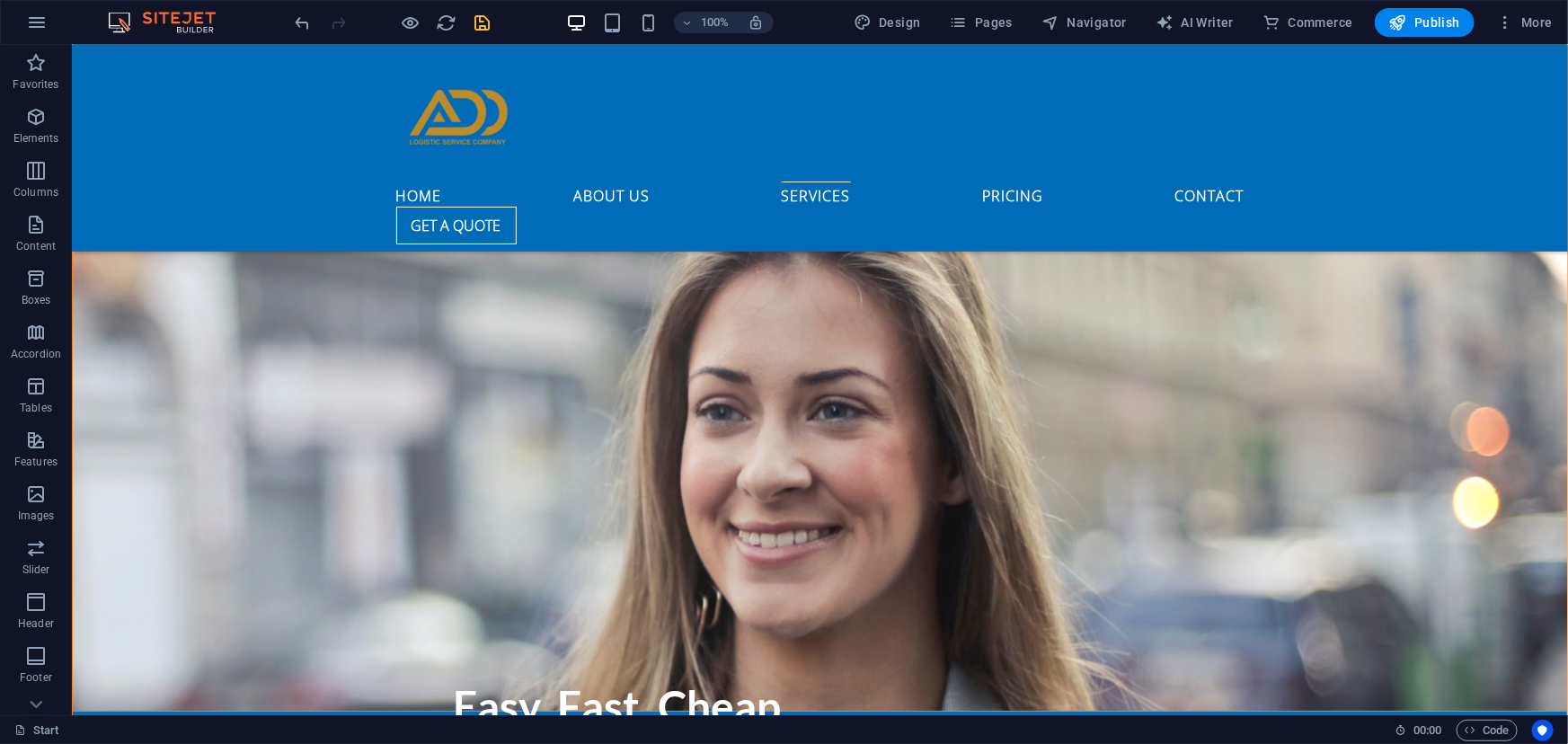
scroll to position [3056, 0]
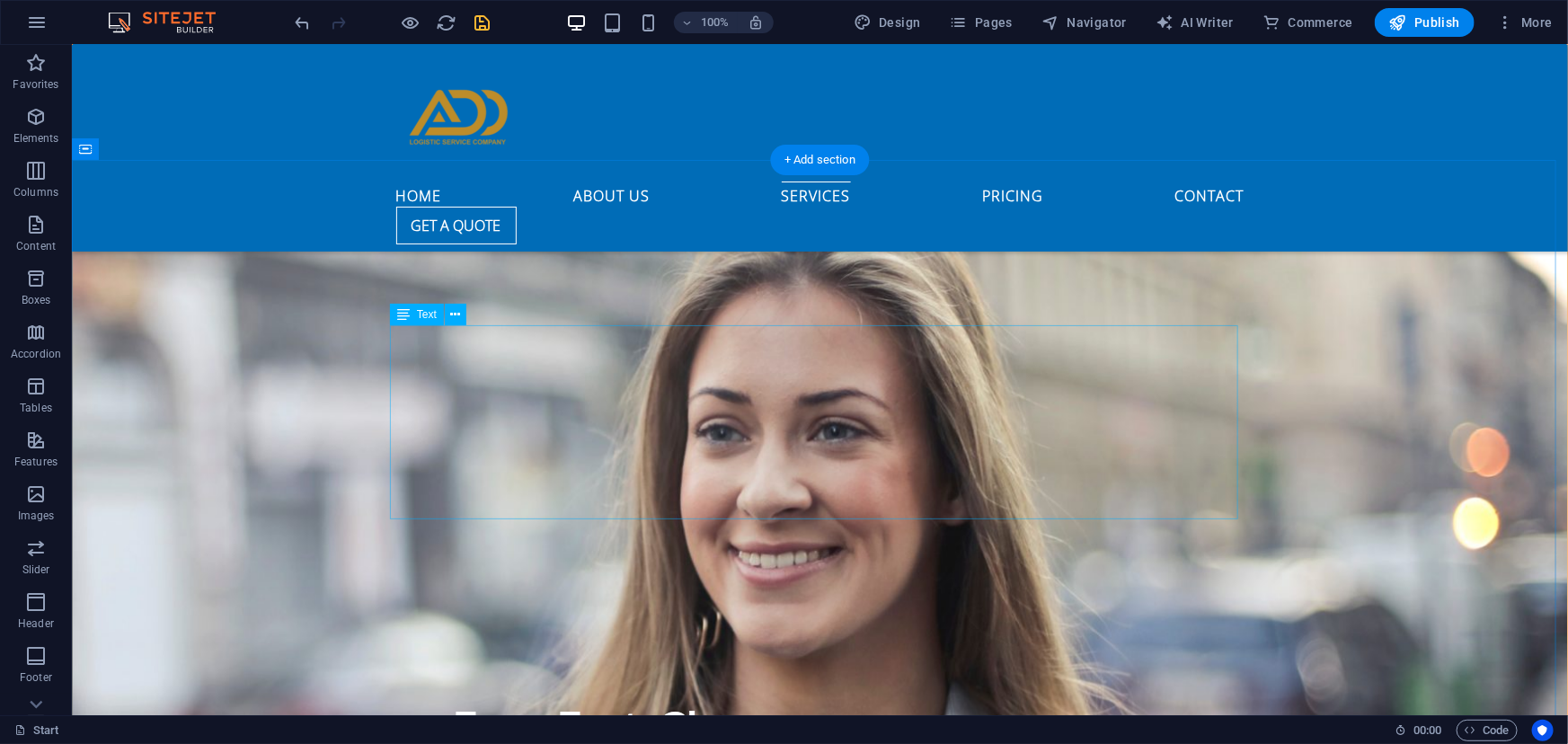
click at [475, 285] on icon at bounding box center [469, 286] width 10 height 19
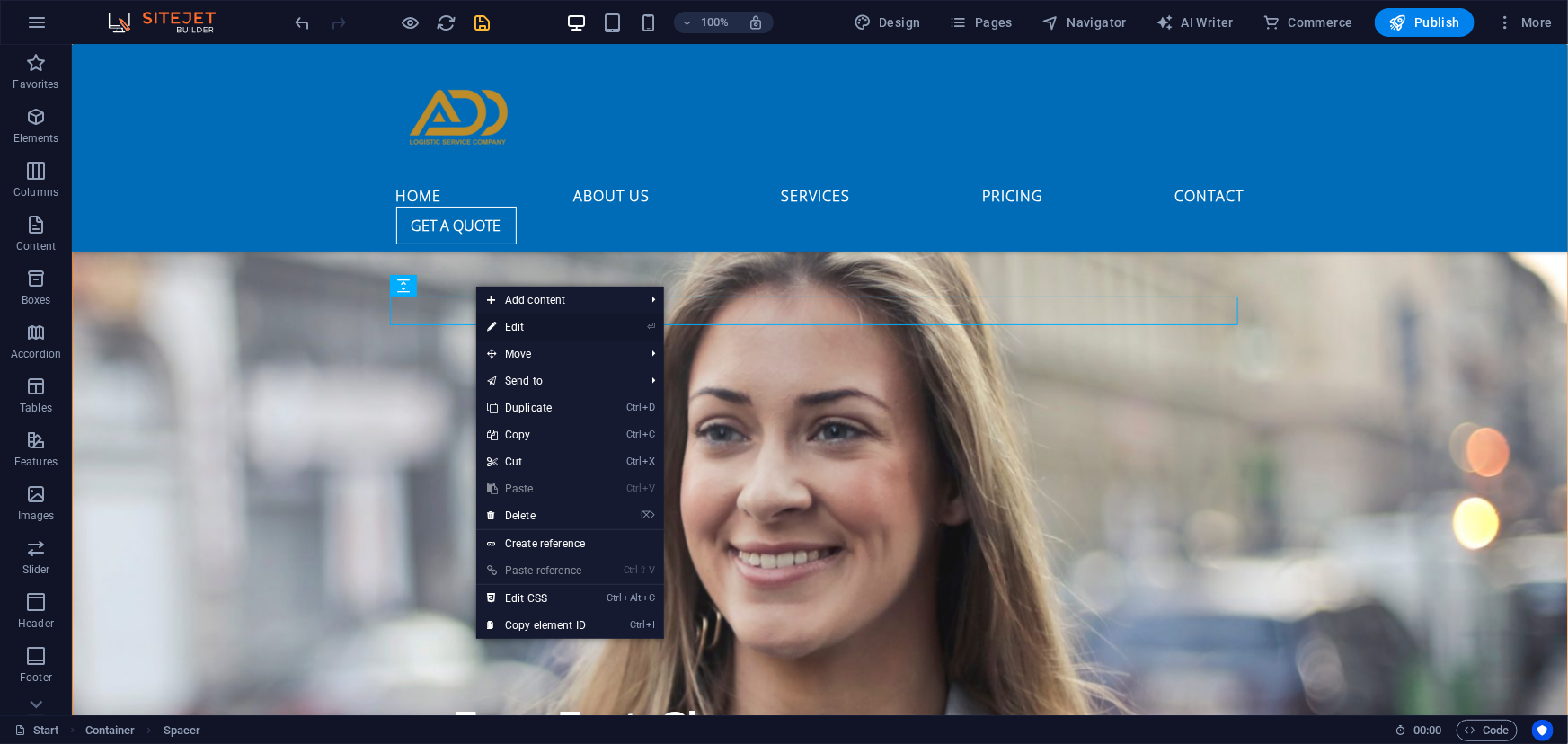
click at [498, 323] on link "⏎ Edit" at bounding box center [537, 327] width 121 height 27
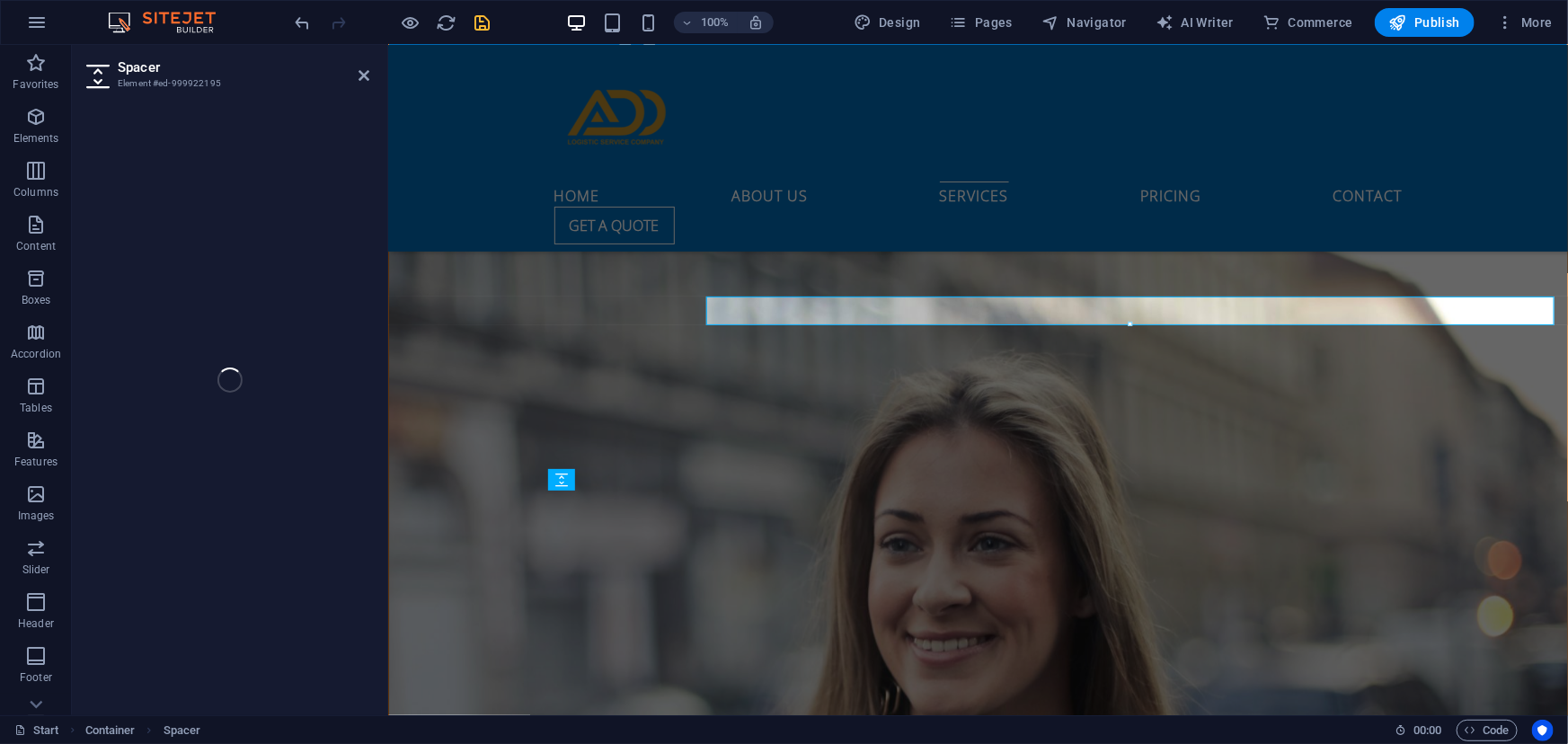
select select "rem"
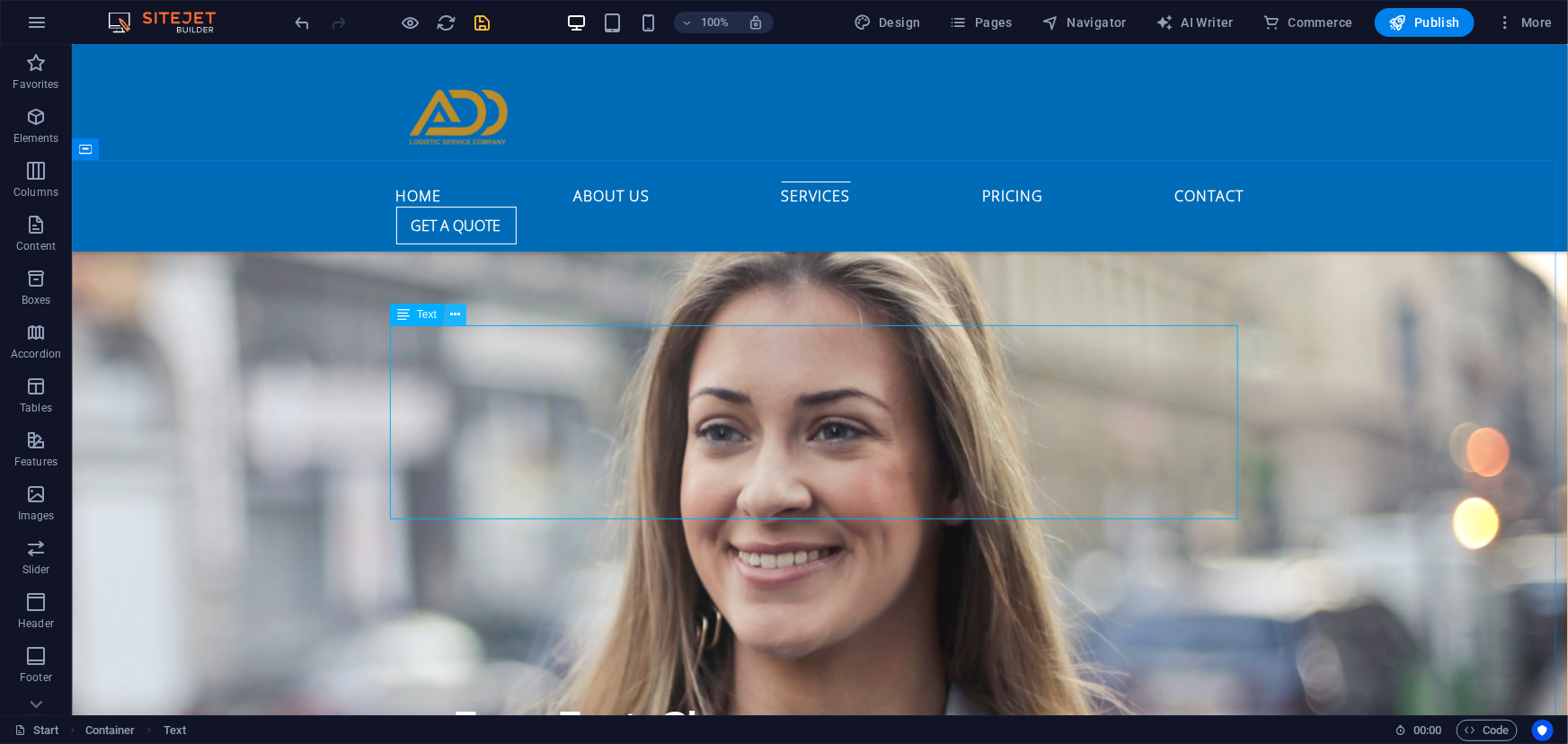
click at [451, 311] on icon at bounding box center [455, 315] width 10 height 19
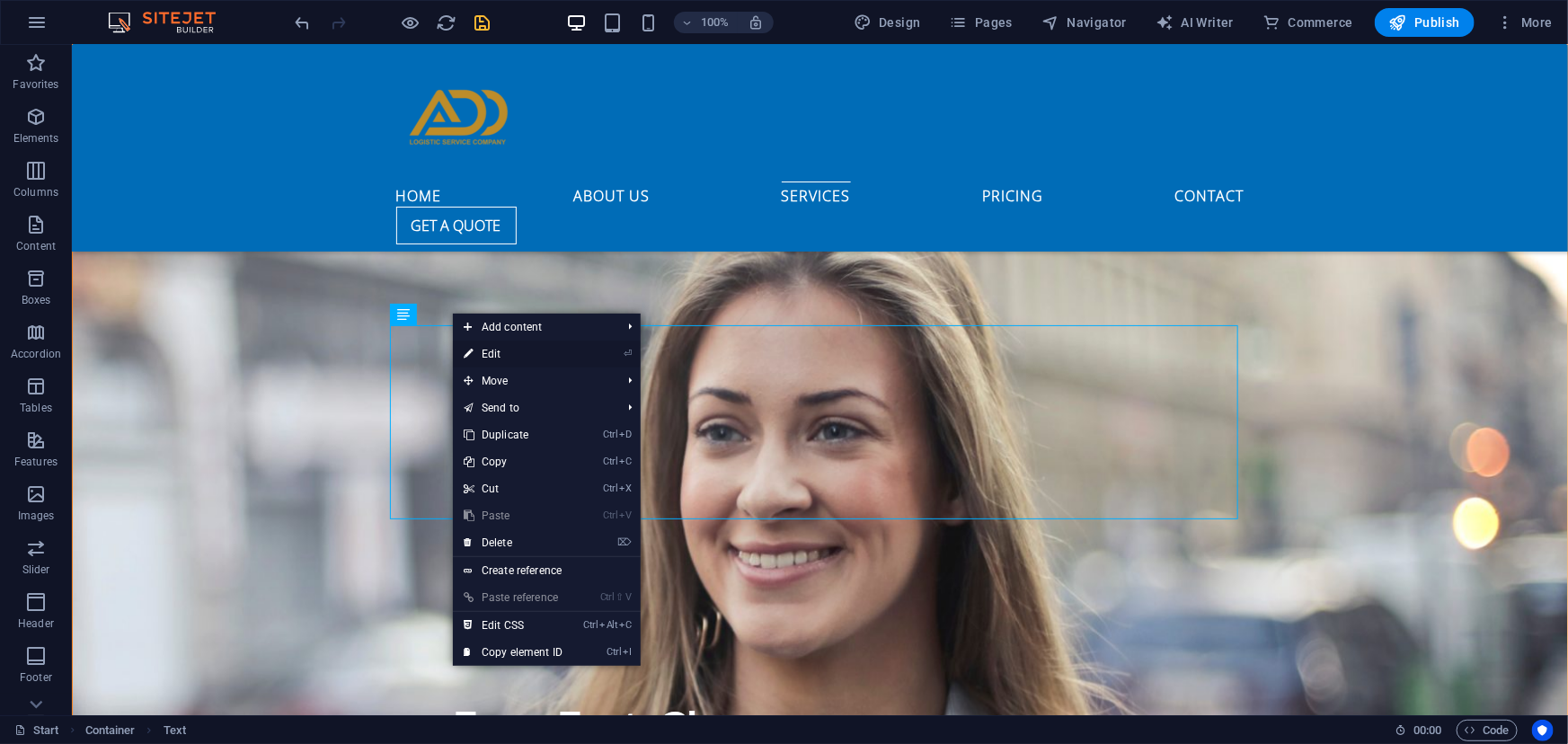
click at [485, 356] on link "⏎ Edit" at bounding box center [512, 354] width 121 height 27
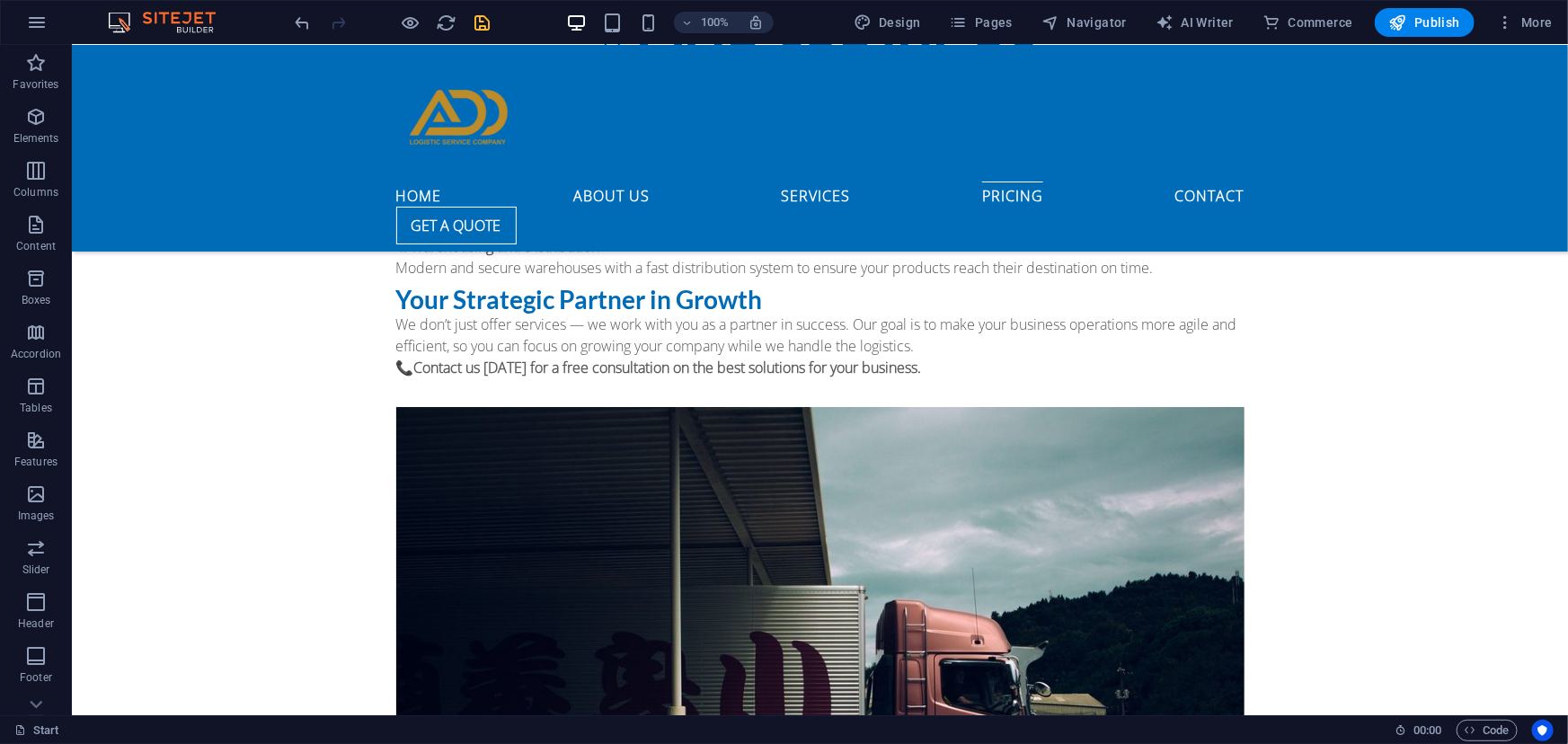
scroll to position [6538, 0]
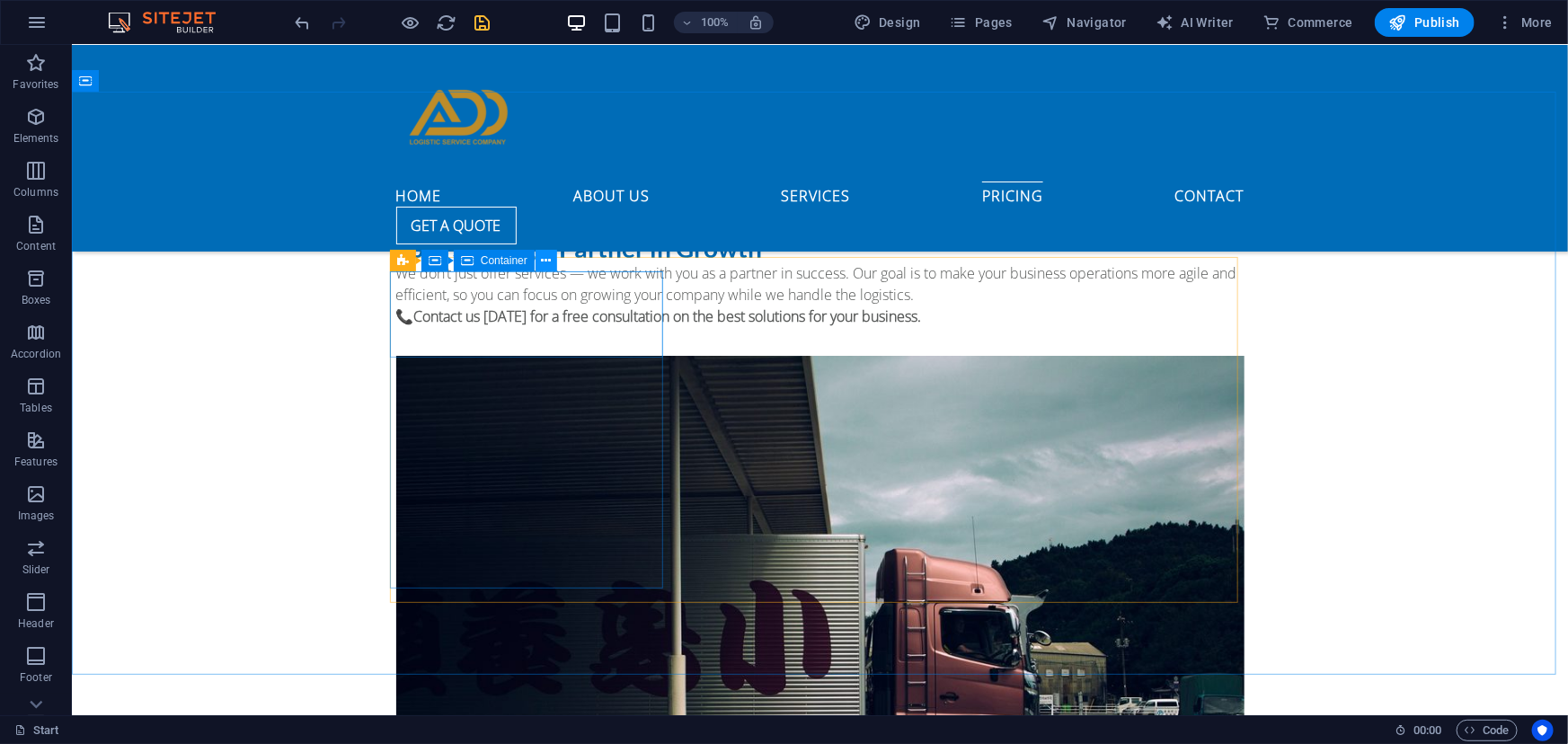
click at [546, 258] on icon at bounding box center [545, 261] width 10 height 19
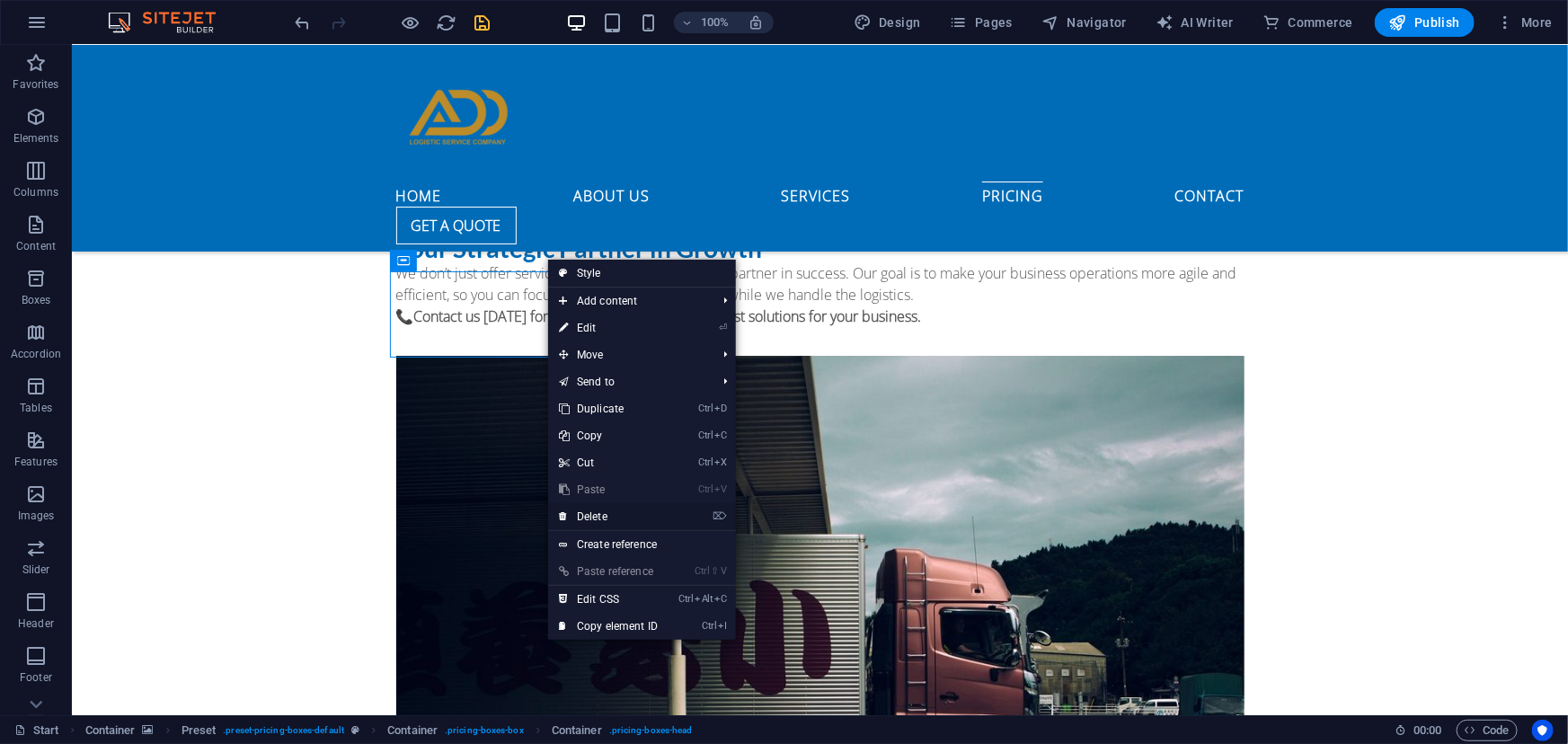
click at [592, 516] on link "⌦ Delete" at bounding box center [608, 516] width 121 height 27
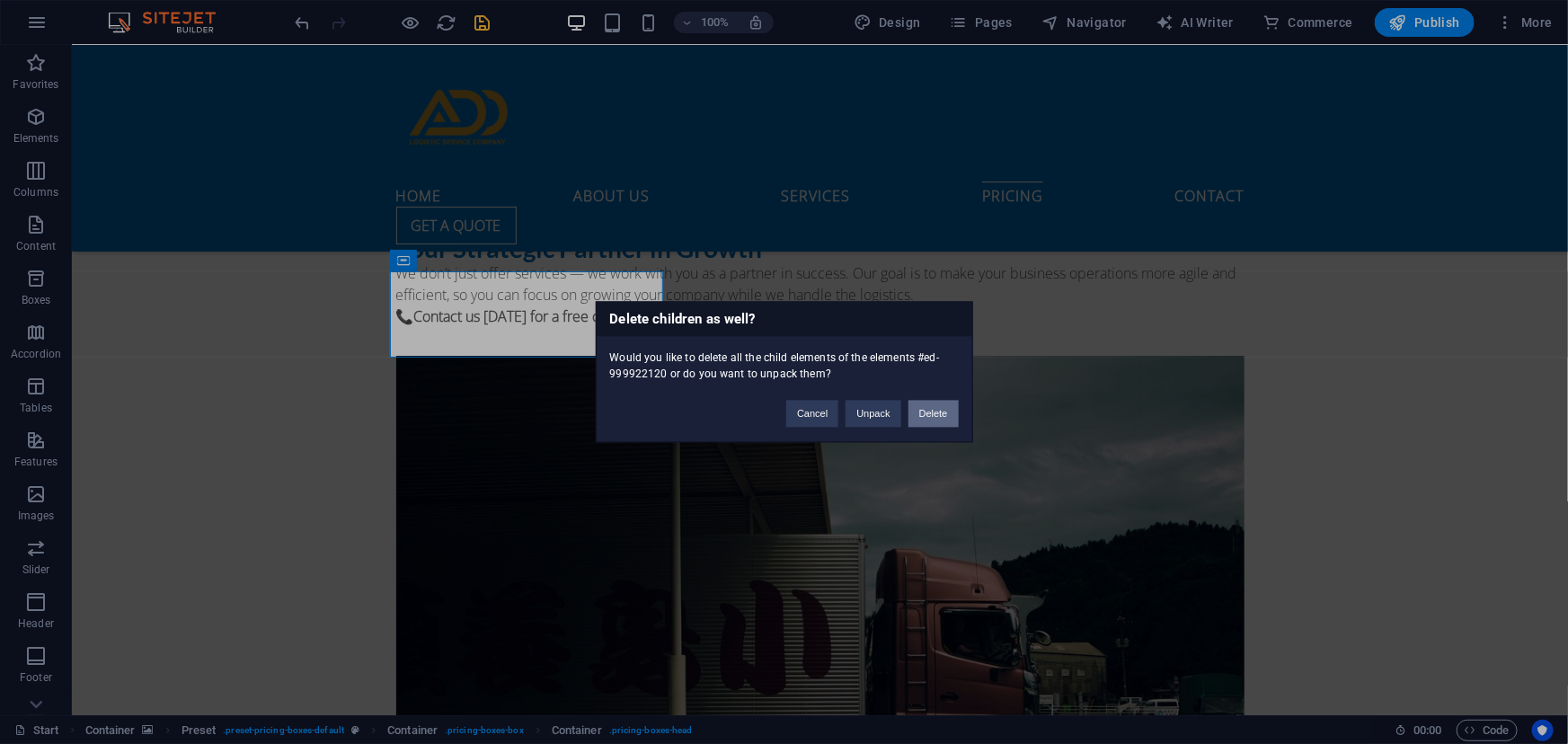
click at [925, 409] on button "Delete" at bounding box center [934, 414] width 50 height 27
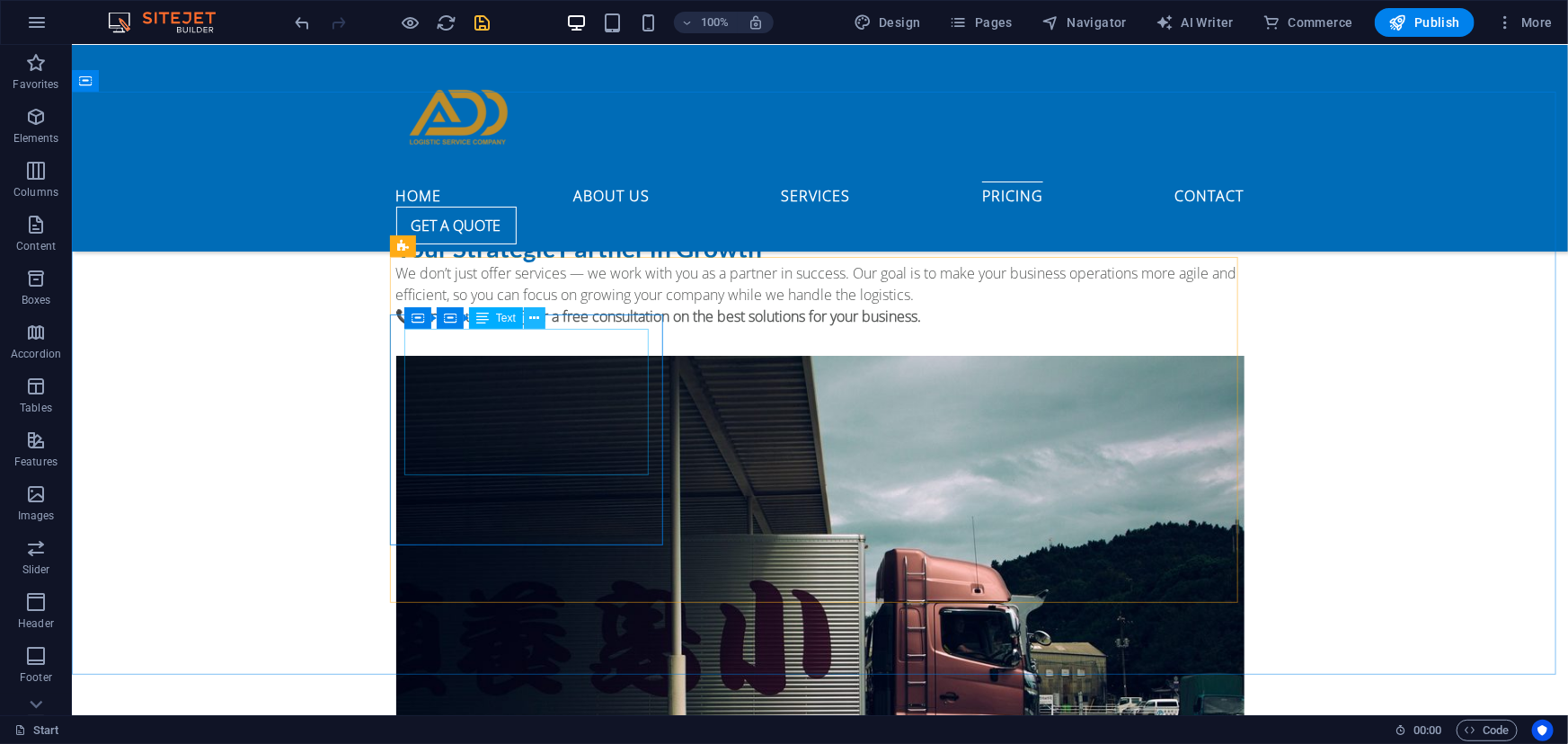
click at [534, 322] on icon at bounding box center [534, 319] width 10 height 19
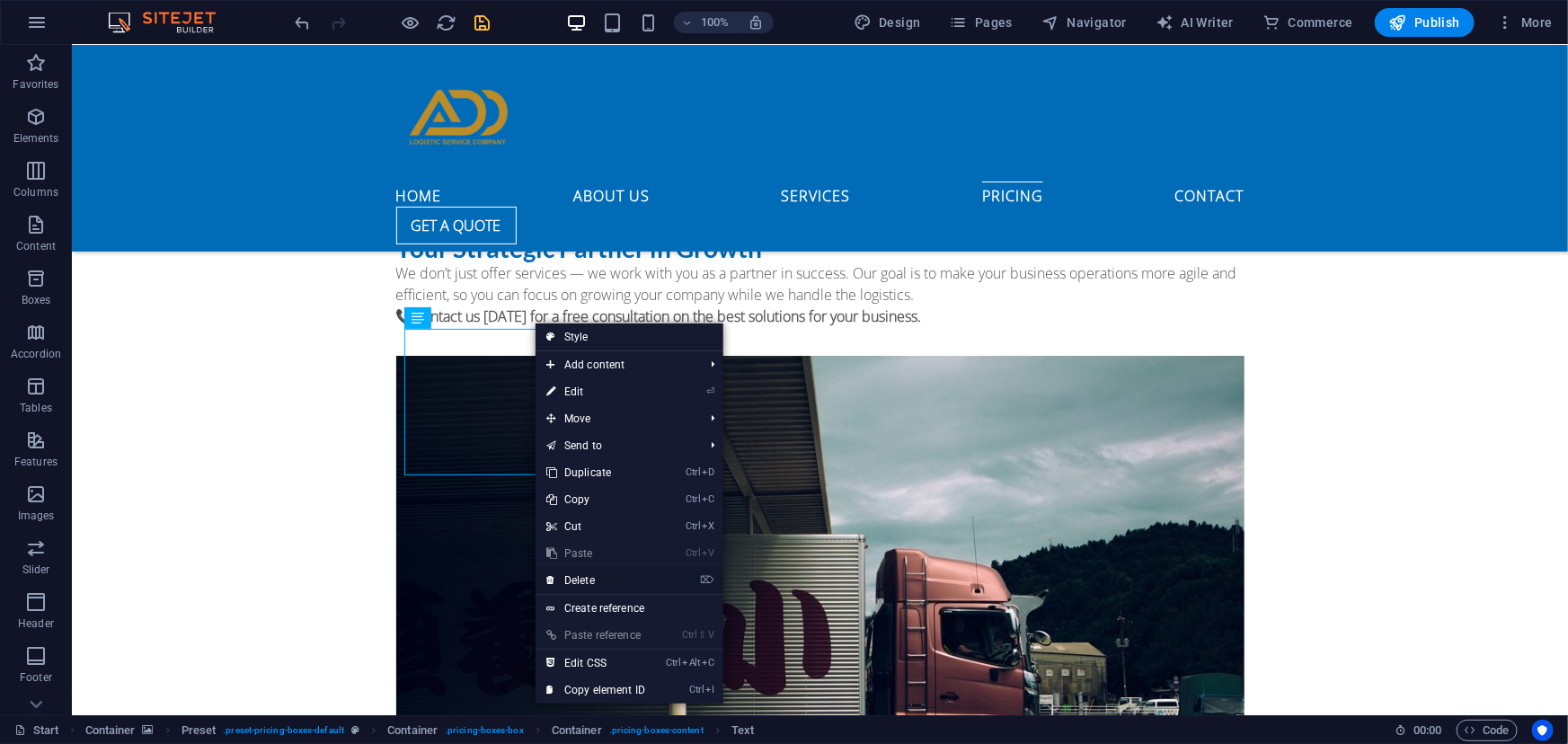
click at [578, 574] on link "⌦ Delete" at bounding box center [595, 580] width 121 height 27
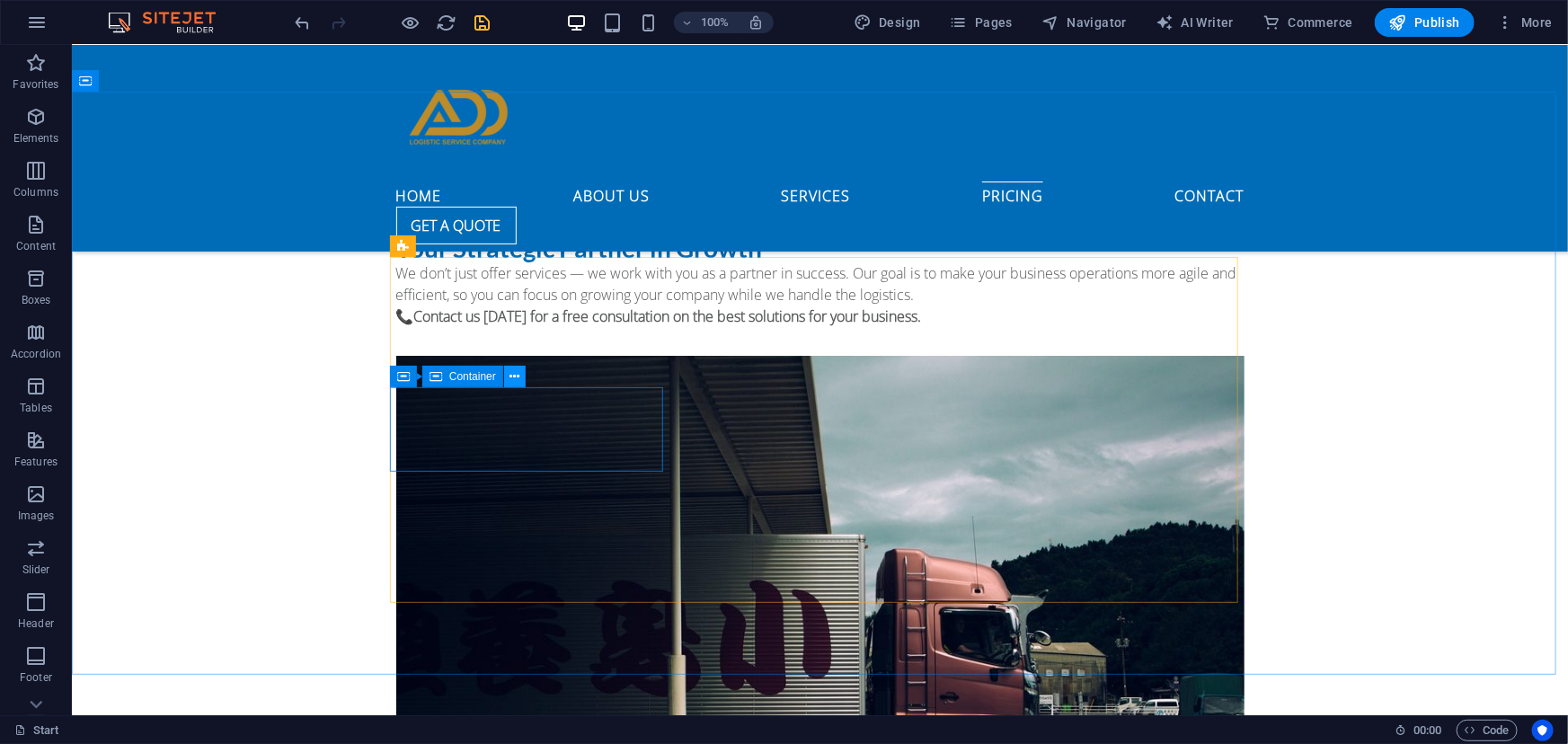
click at [507, 373] on button at bounding box center [514, 376] width 21 height 21
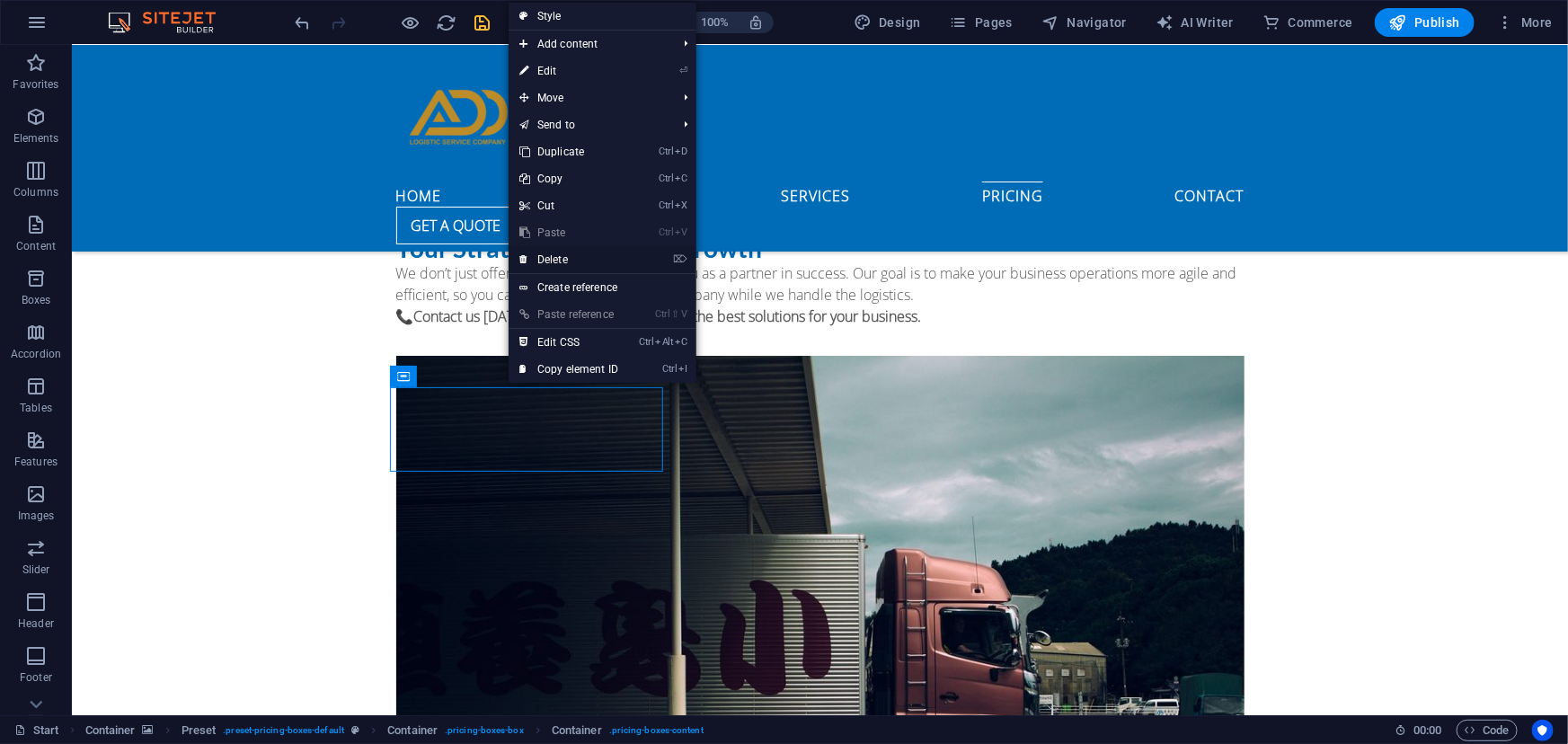
click at [566, 255] on link "⌦ Delete" at bounding box center [568, 260] width 121 height 27
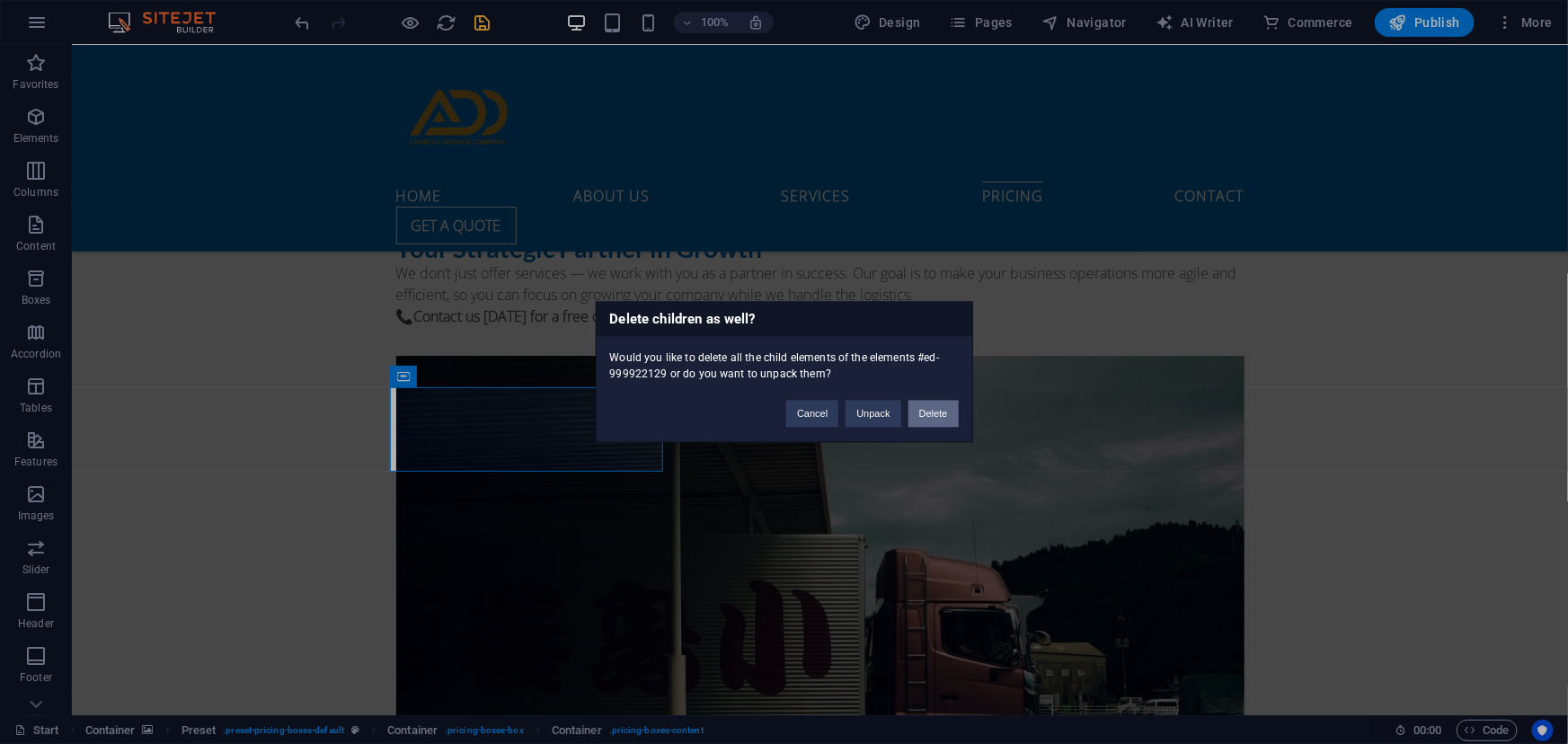
click at [944, 409] on button "Delete" at bounding box center [934, 414] width 50 height 27
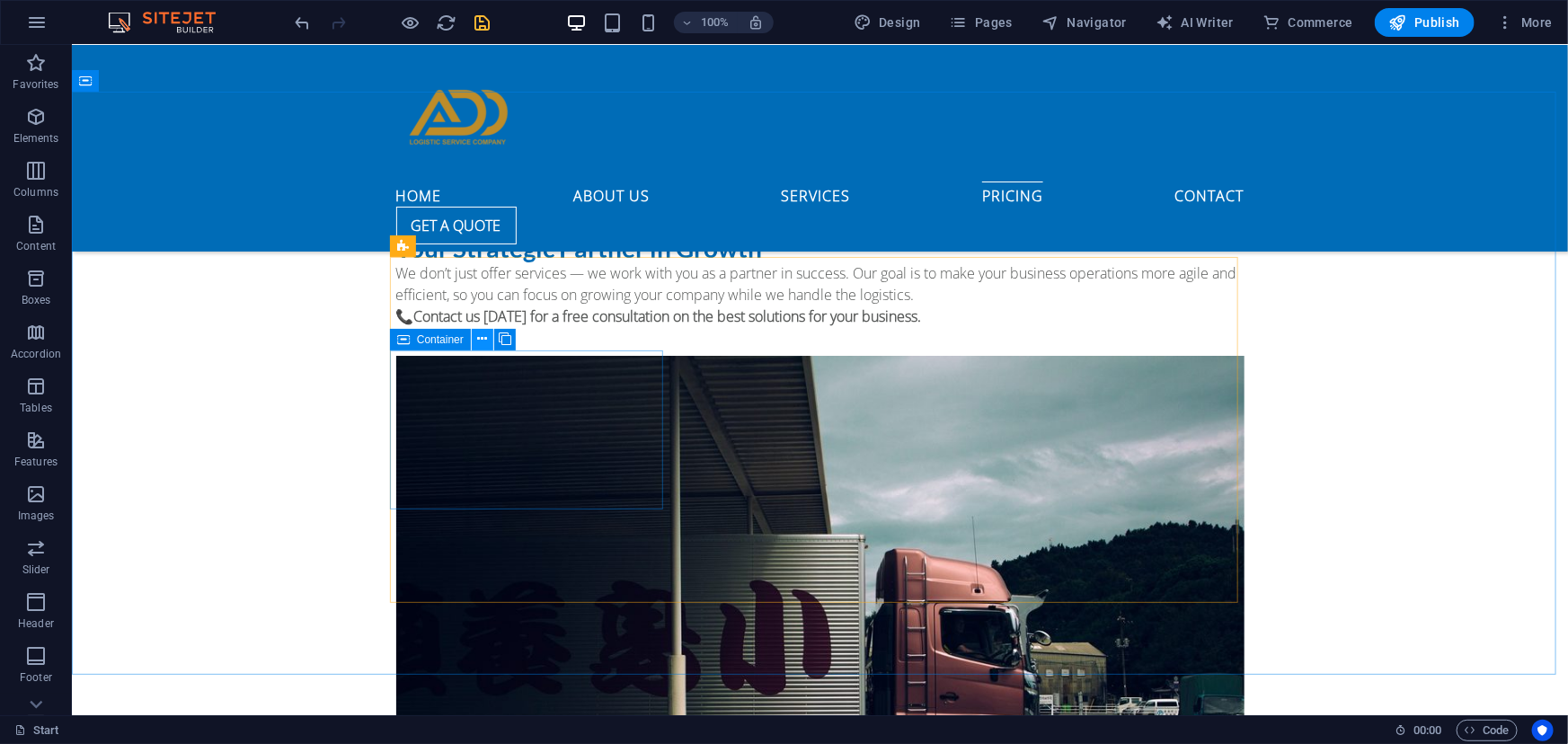
click at [477, 334] on icon at bounding box center [481, 339] width 10 height 19
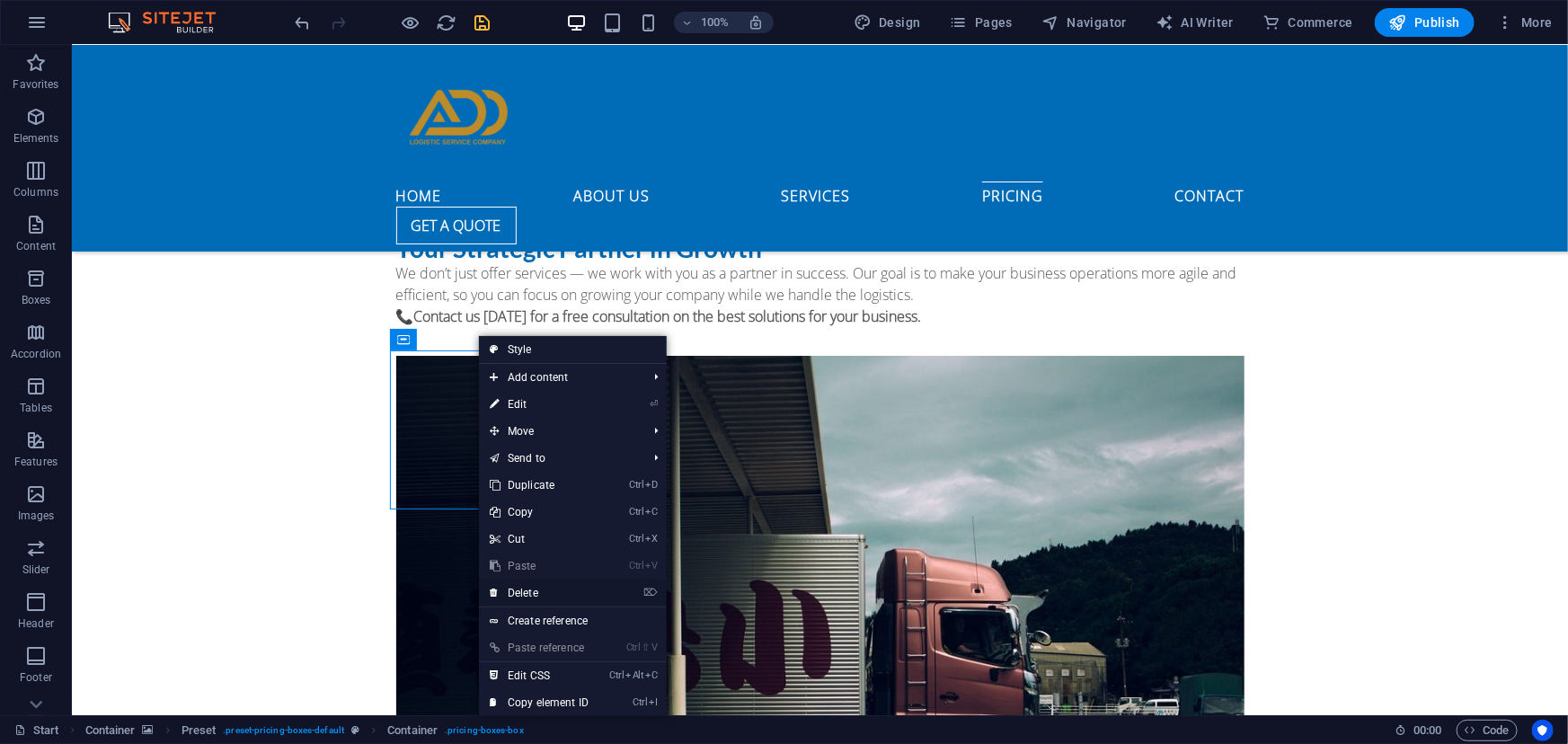
click at [521, 592] on link "⌦ Delete" at bounding box center [538, 592] width 121 height 27
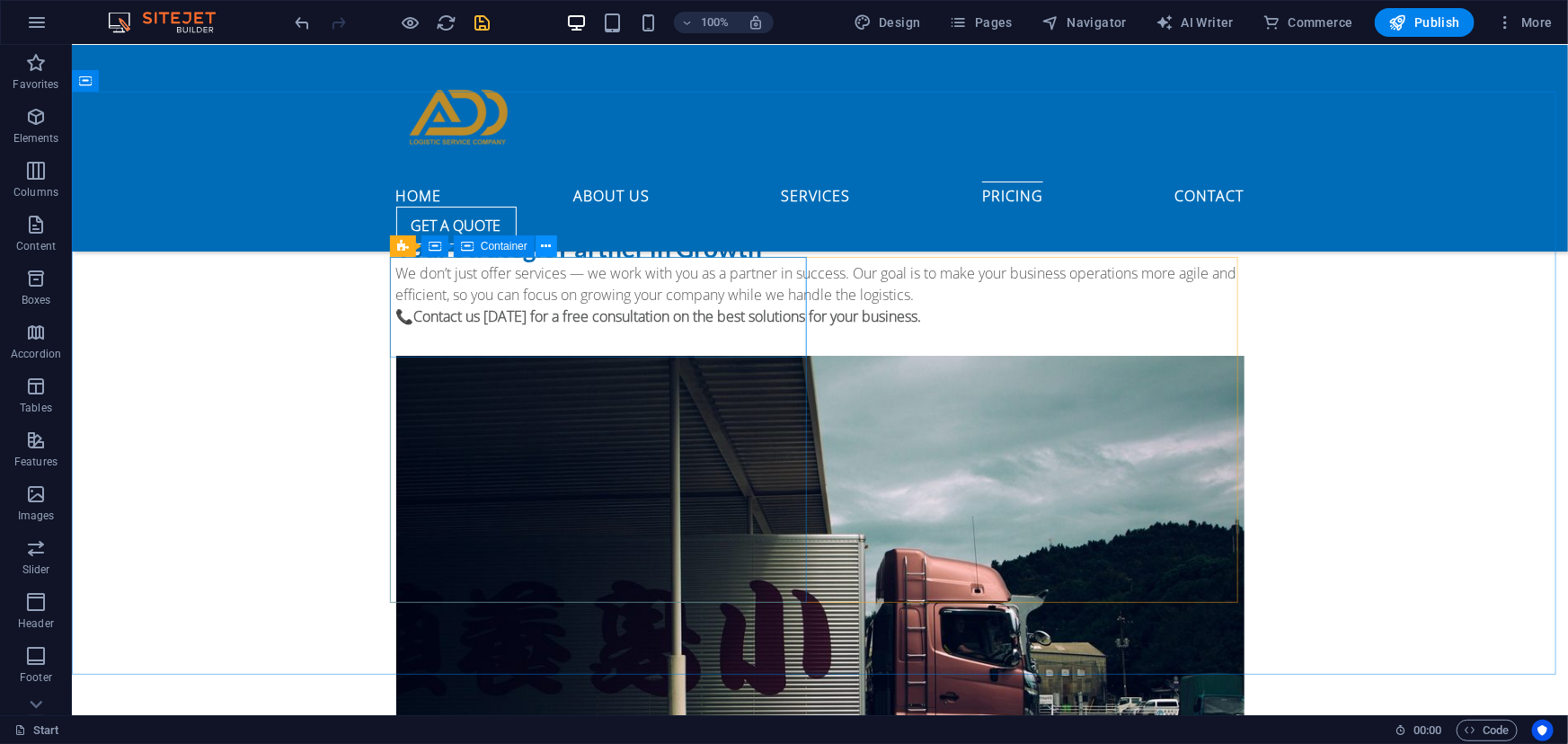
click at [545, 247] on icon at bounding box center [545, 246] width 10 height 19
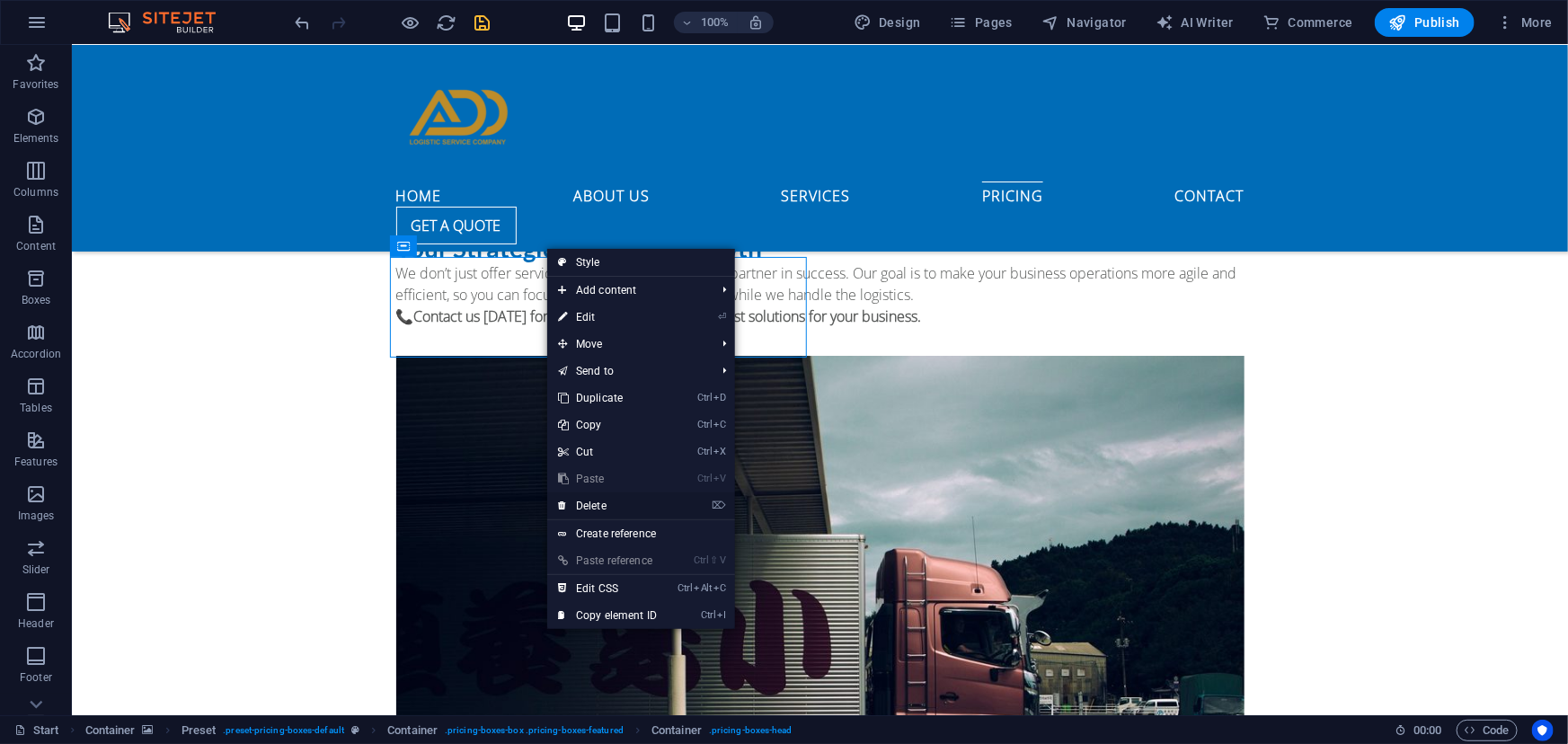
click at [577, 502] on link "⌦ Delete" at bounding box center [607, 505] width 121 height 27
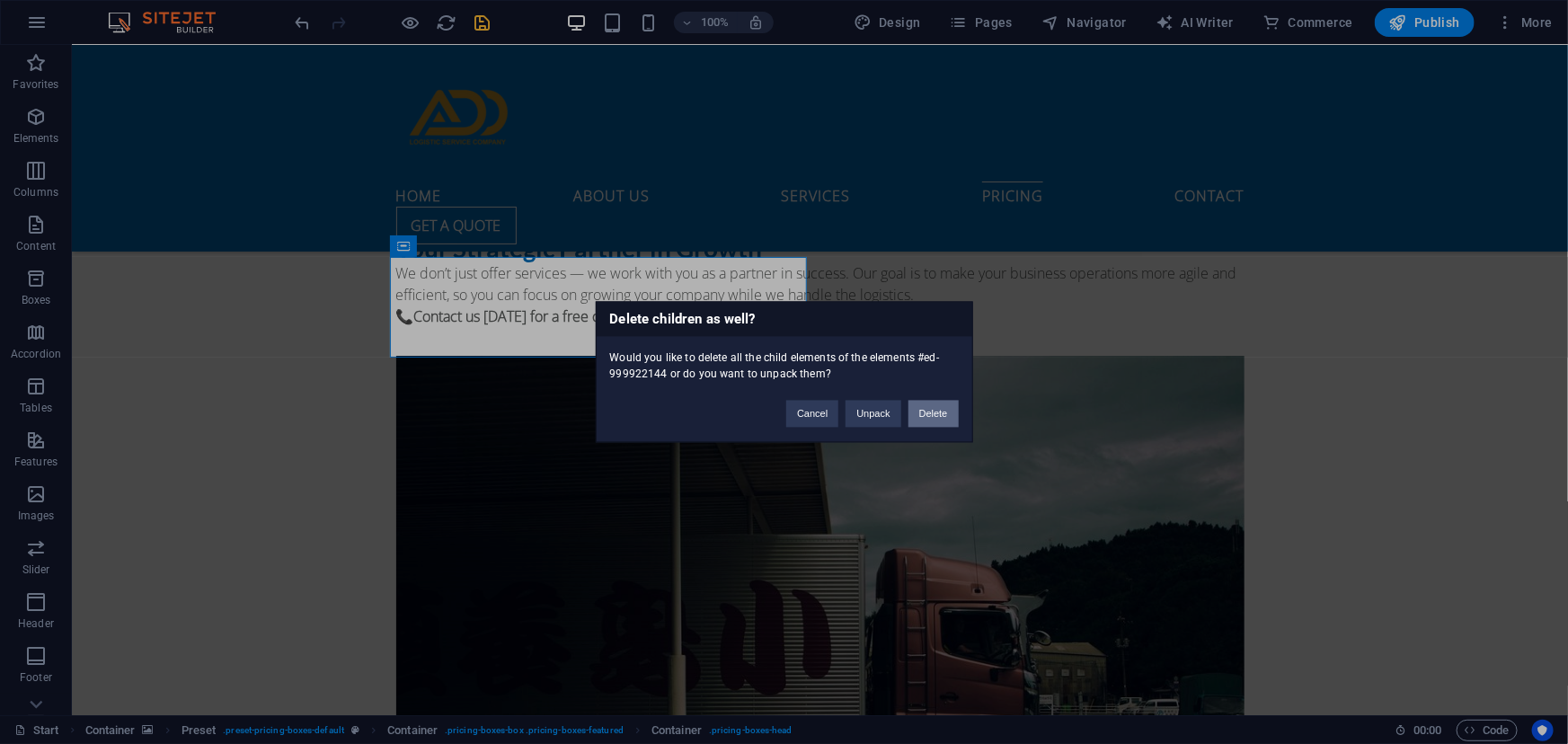
click at [937, 414] on button "Delete" at bounding box center [934, 414] width 50 height 27
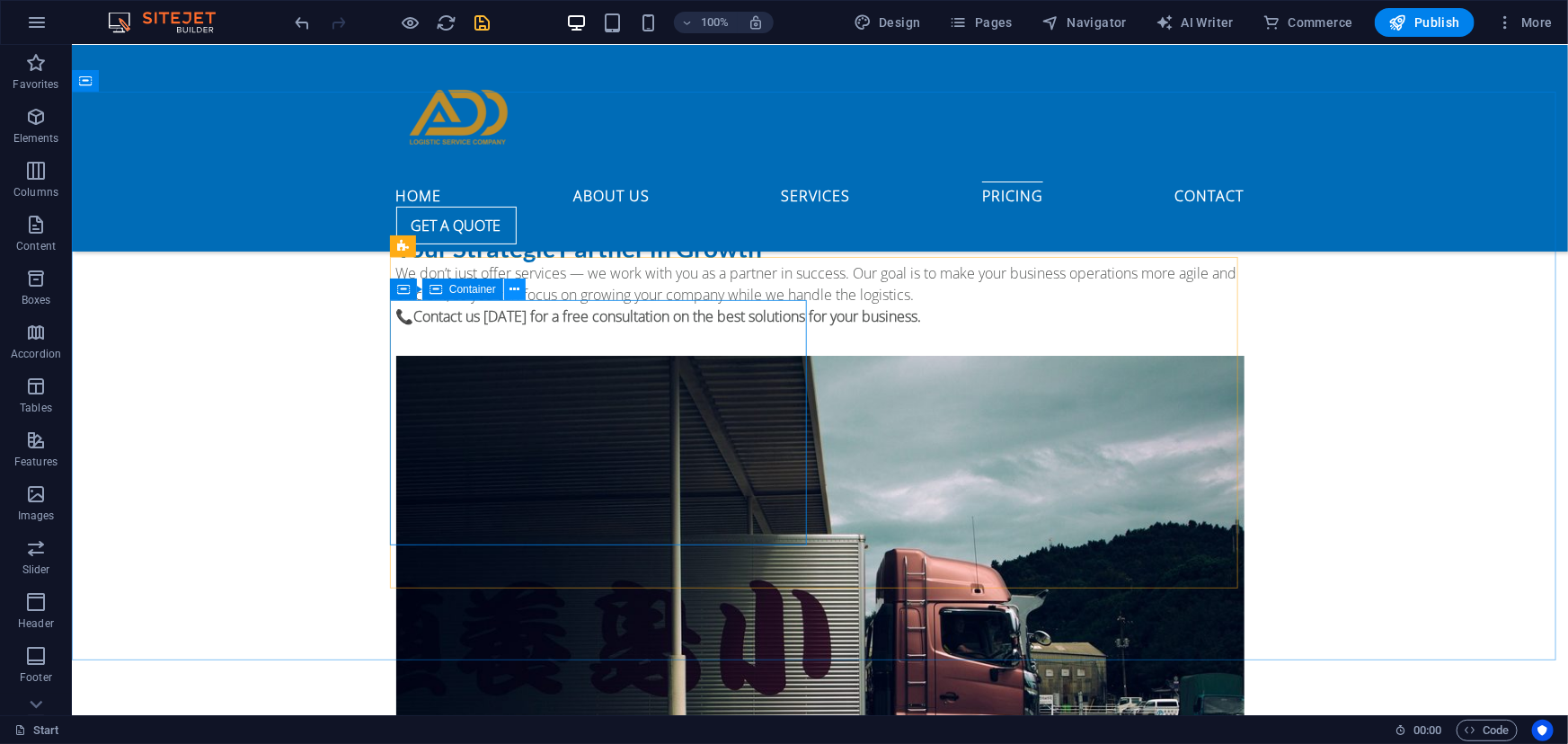
click at [512, 288] on icon at bounding box center [514, 290] width 10 height 19
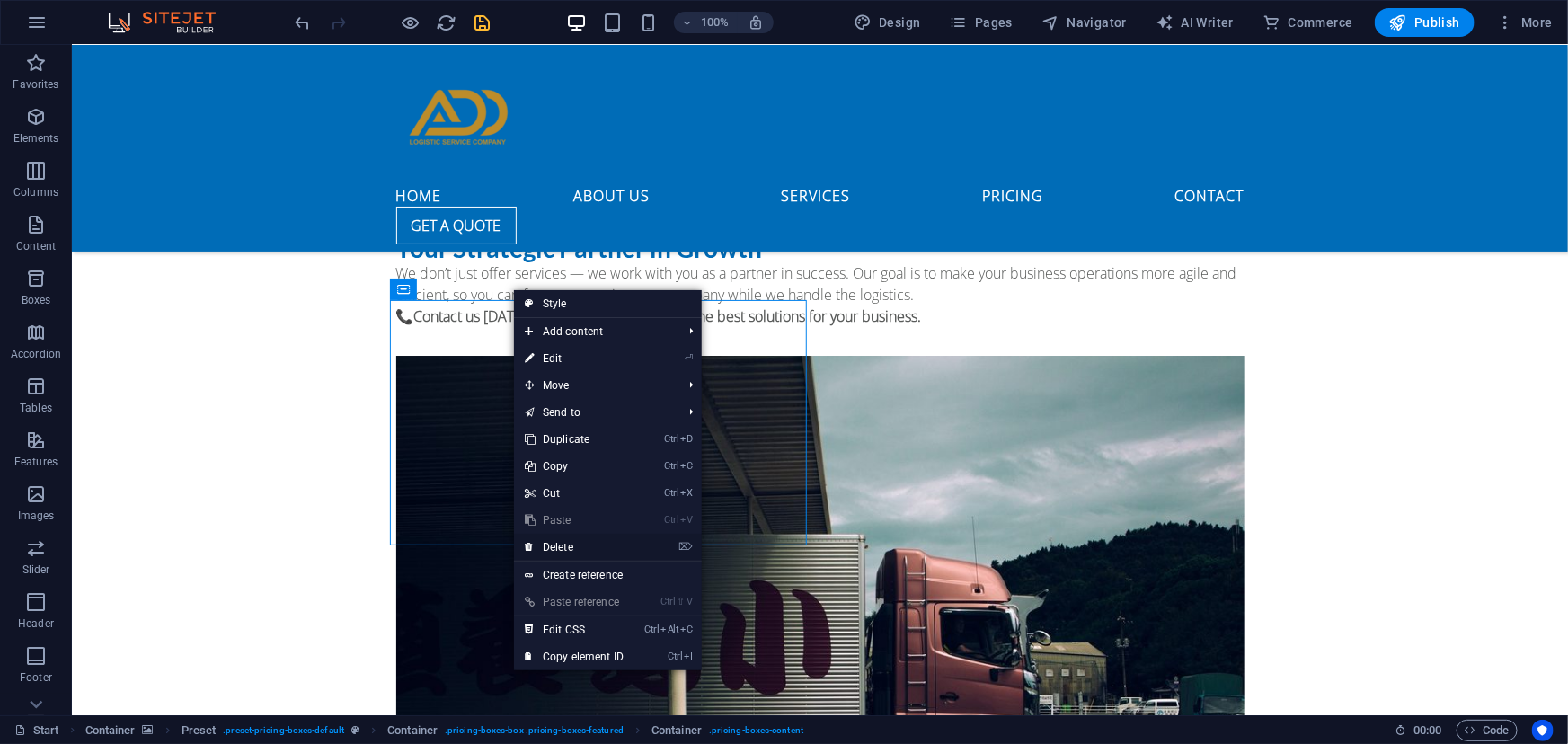
click at [574, 540] on link "⌦ Delete" at bounding box center [574, 547] width 121 height 27
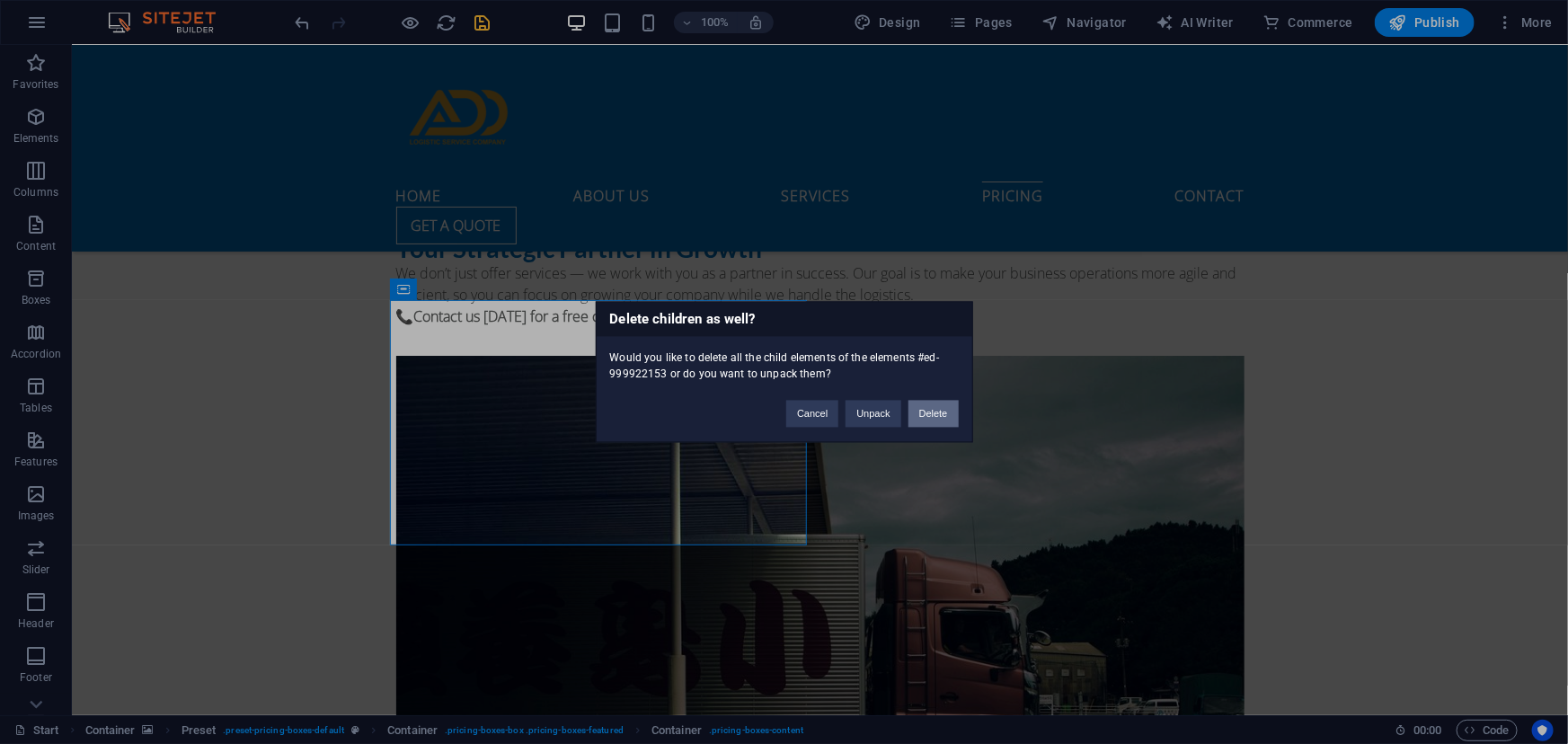
click at [927, 409] on button "Delete" at bounding box center [934, 414] width 50 height 27
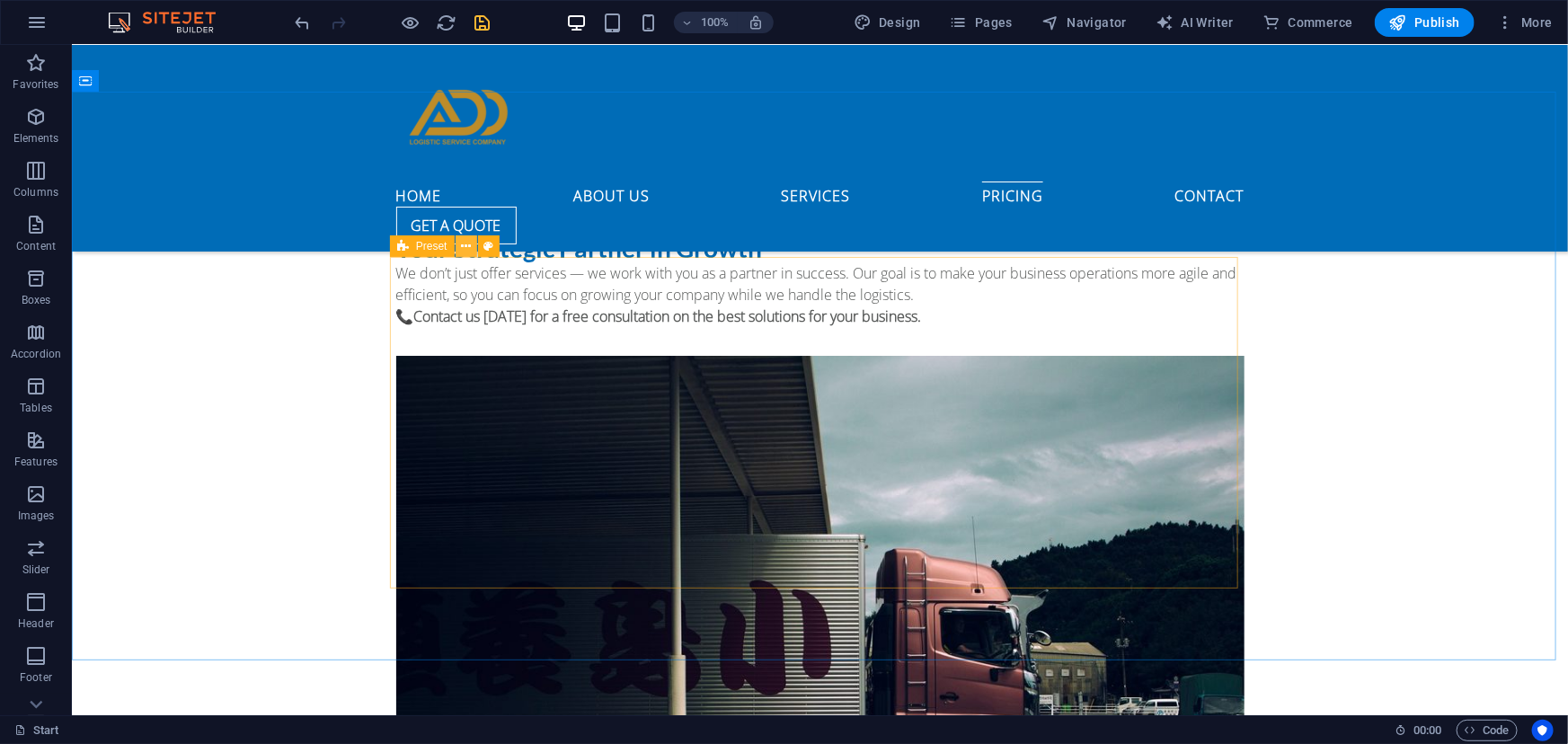
click at [462, 245] on icon at bounding box center [466, 246] width 10 height 19
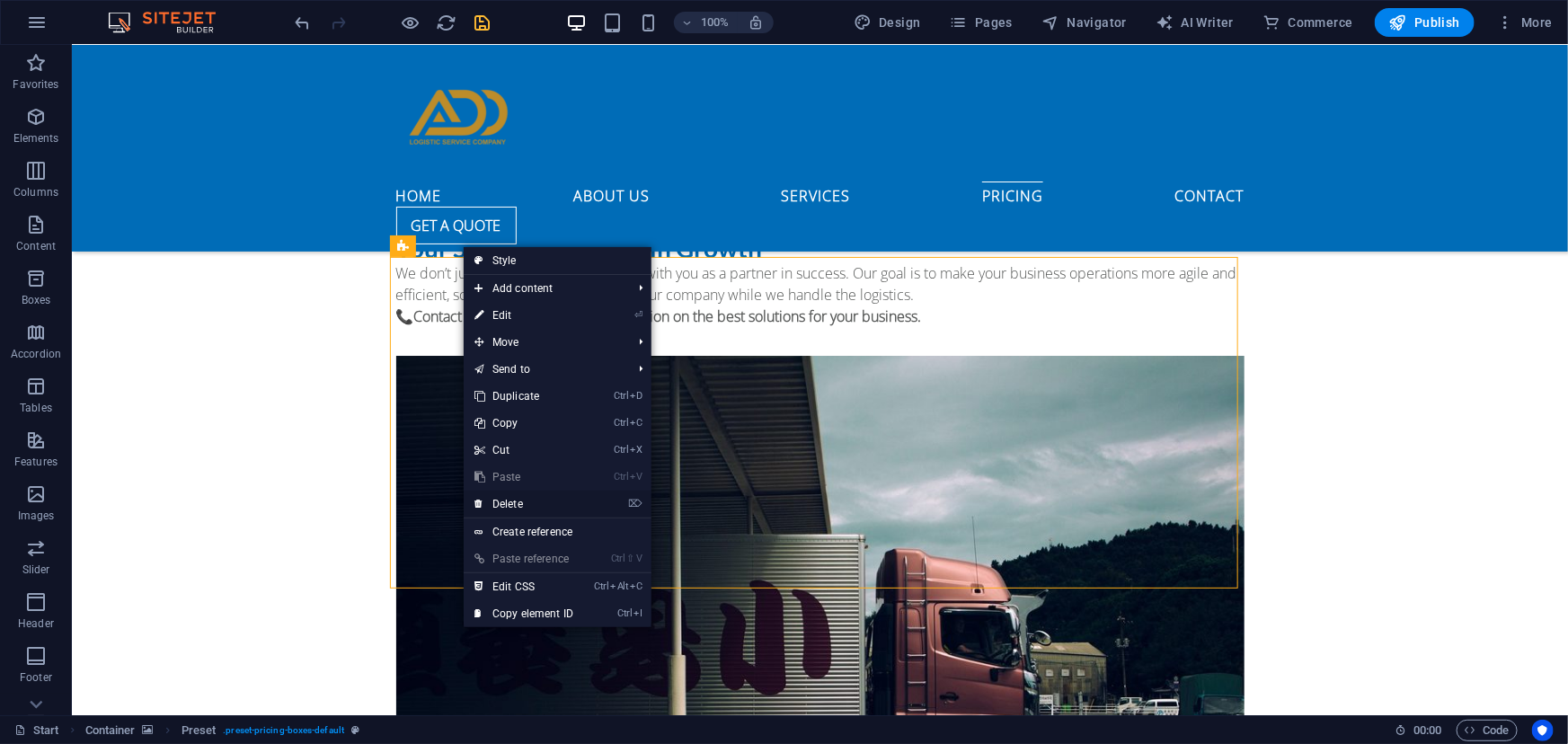
click at [494, 509] on link "⌦ Delete" at bounding box center [524, 503] width 121 height 27
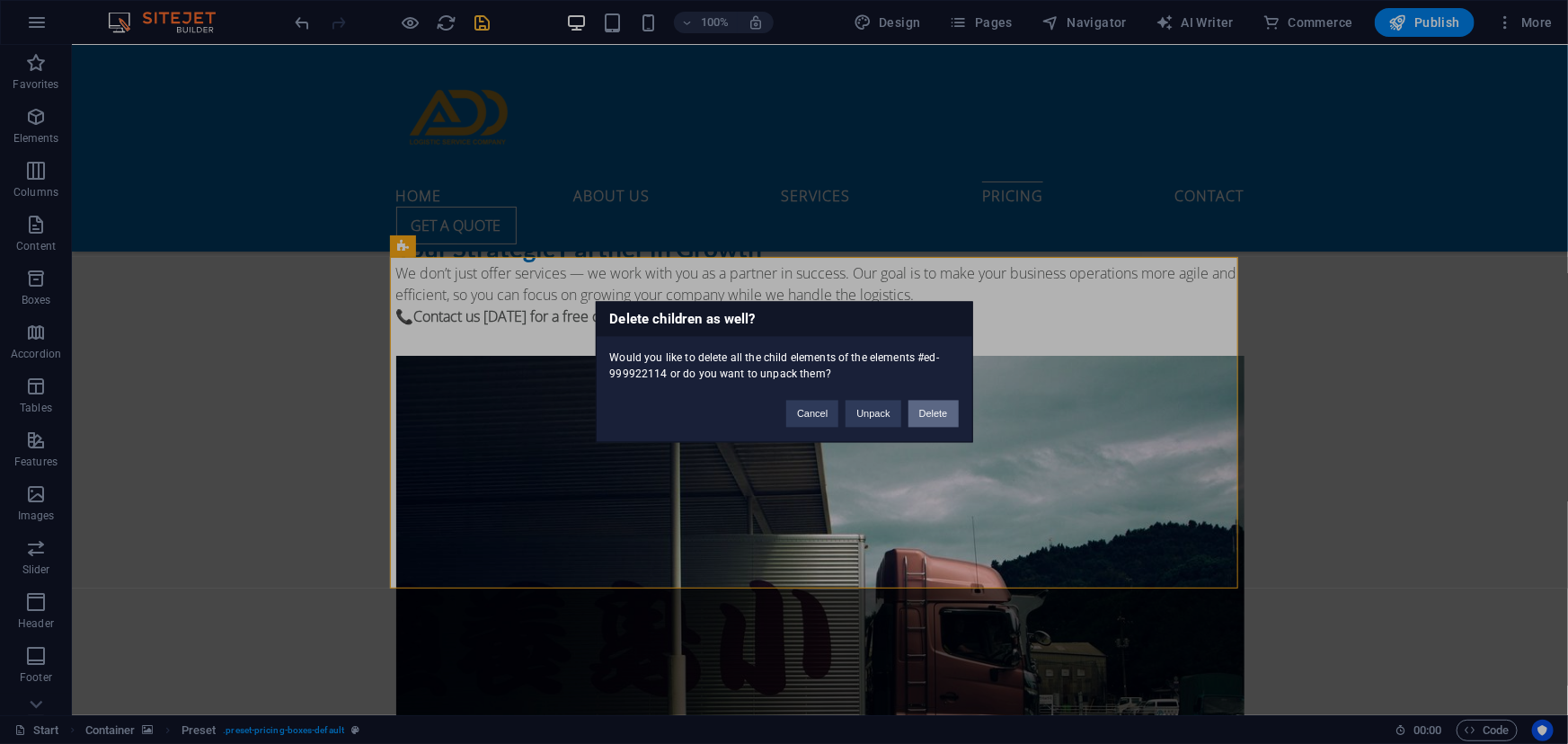
click at [924, 411] on button "Delete" at bounding box center [934, 414] width 50 height 27
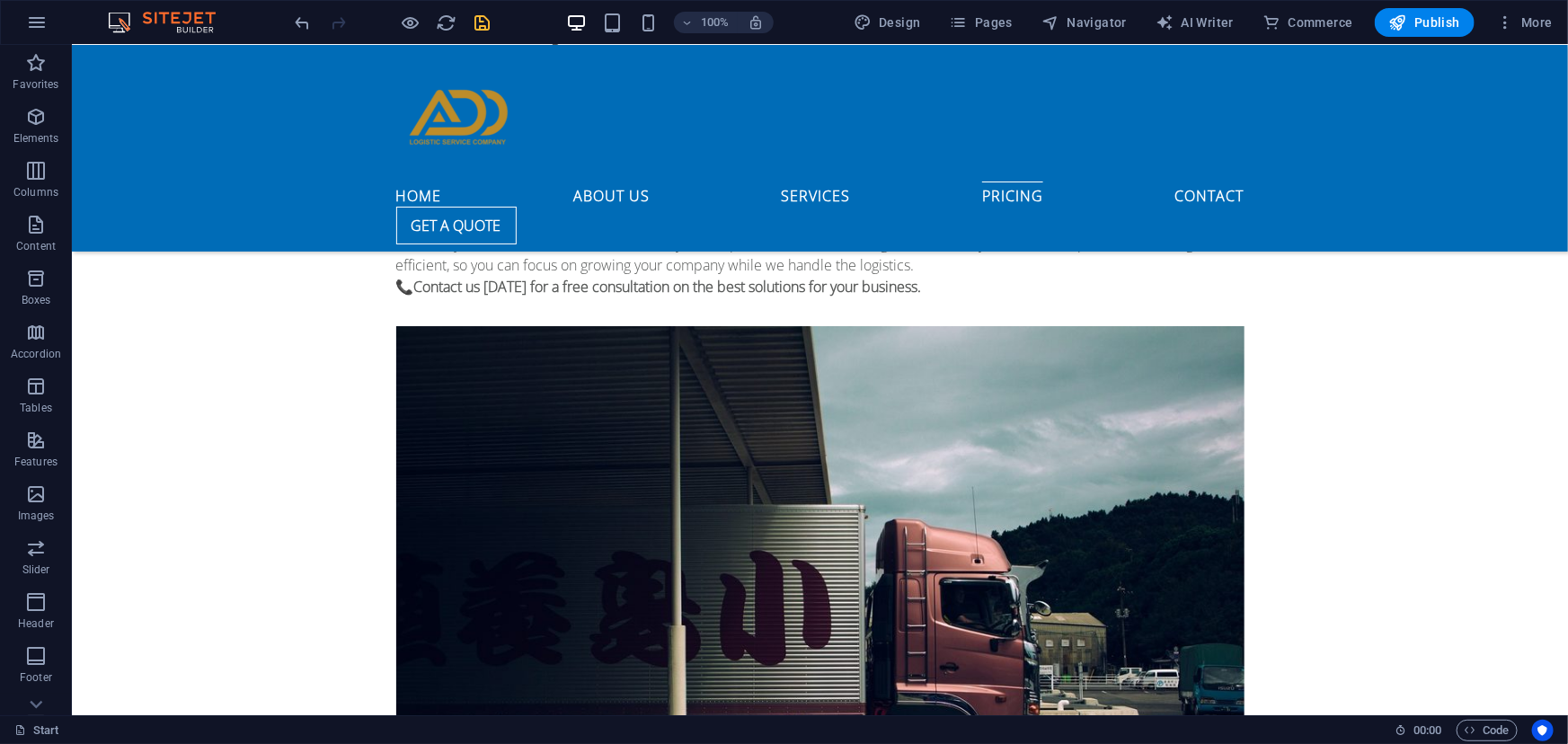
scroll to position [7032, 0]
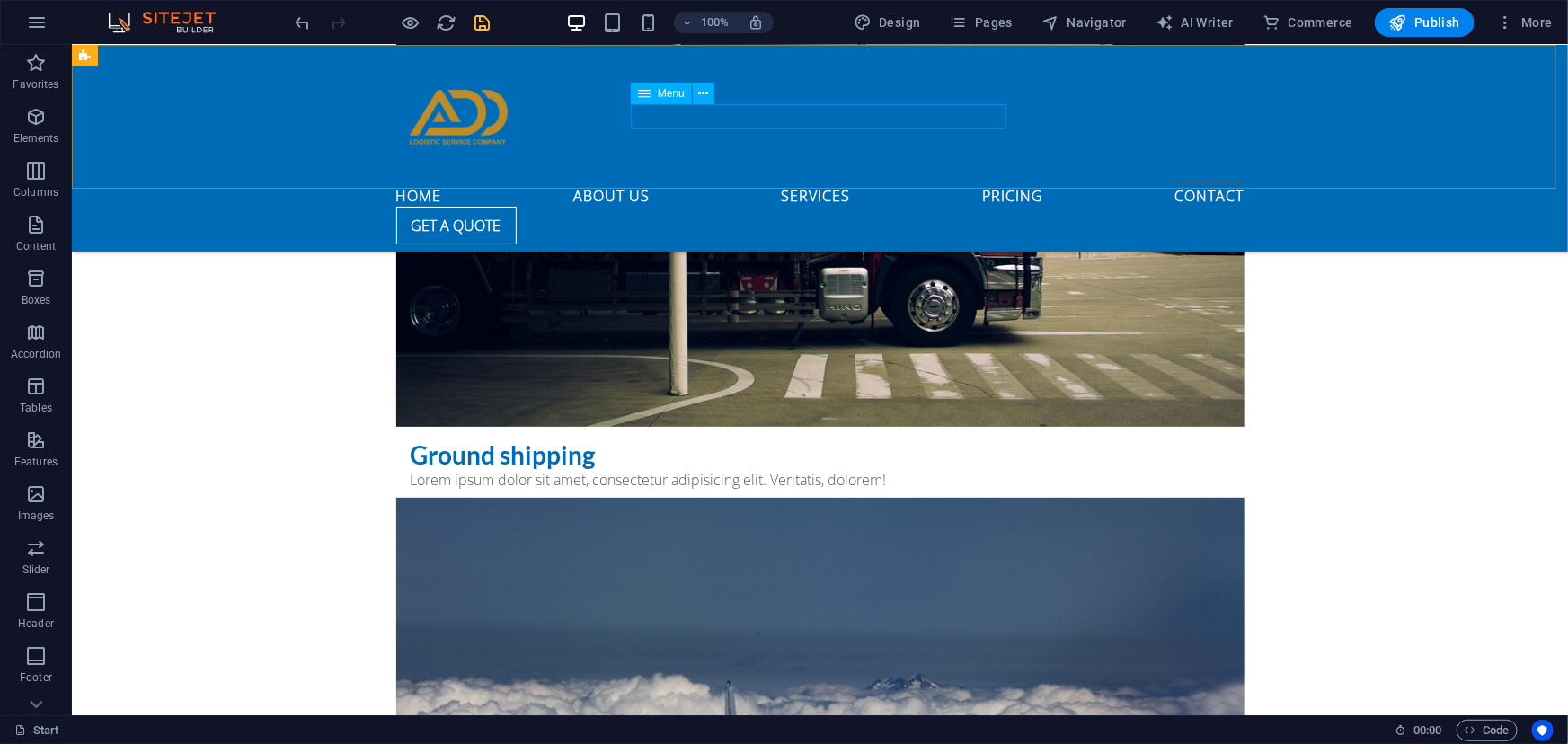
click at [807, 181] on nav "Home About us Services Pricing Contact" at bounding box center [819, 193] width 848 height 25
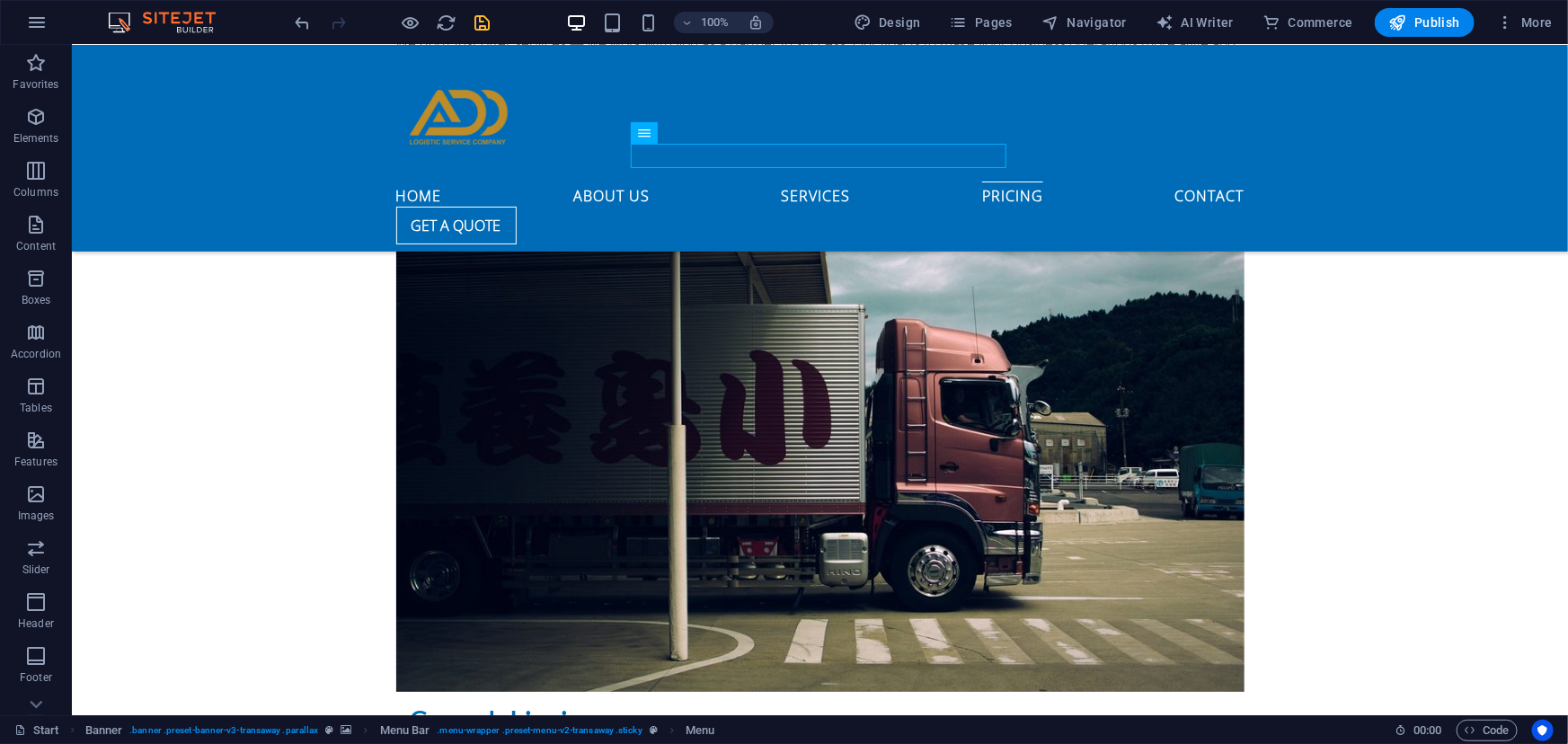
scroll to position [6718, 0]
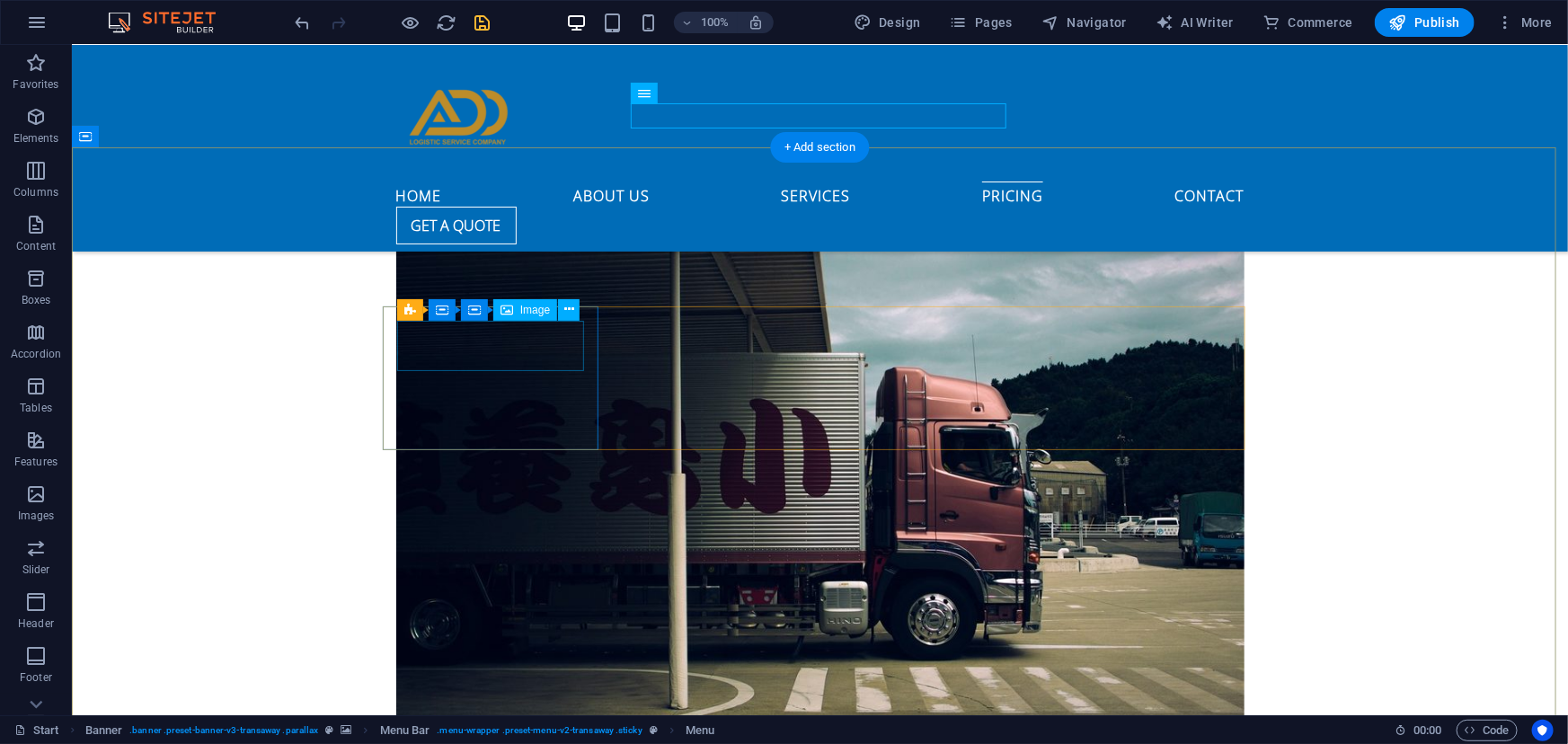
click at [508, 305] on icon at bounding box center [507, 309] width 13 height 21
click at [572, 306] on icon at bounding box center [569, 309] width 10 height 19
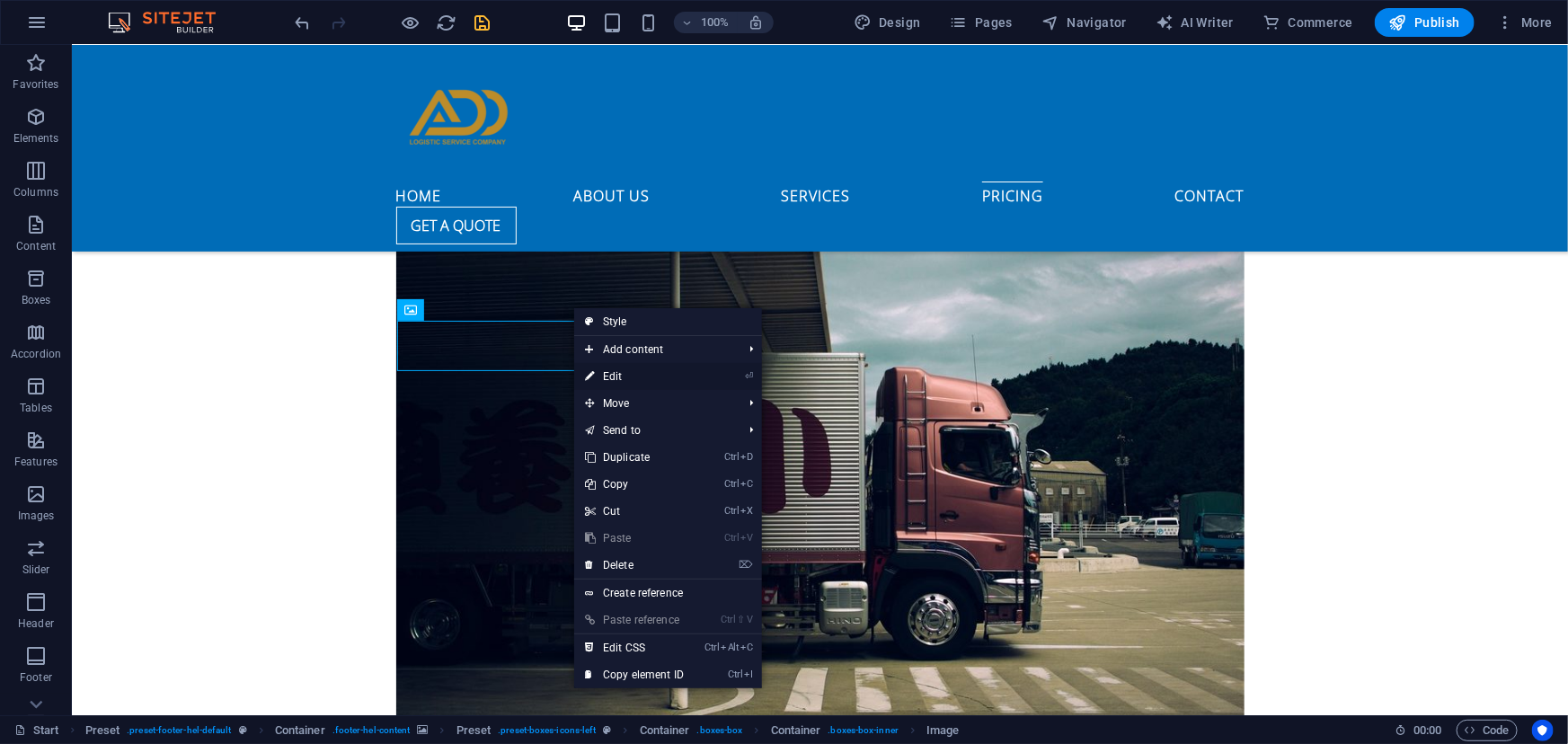
click at [606, 374] on link "⏎ Edit" at bounding box center [634, 376] width 121 height 27
select select "px"
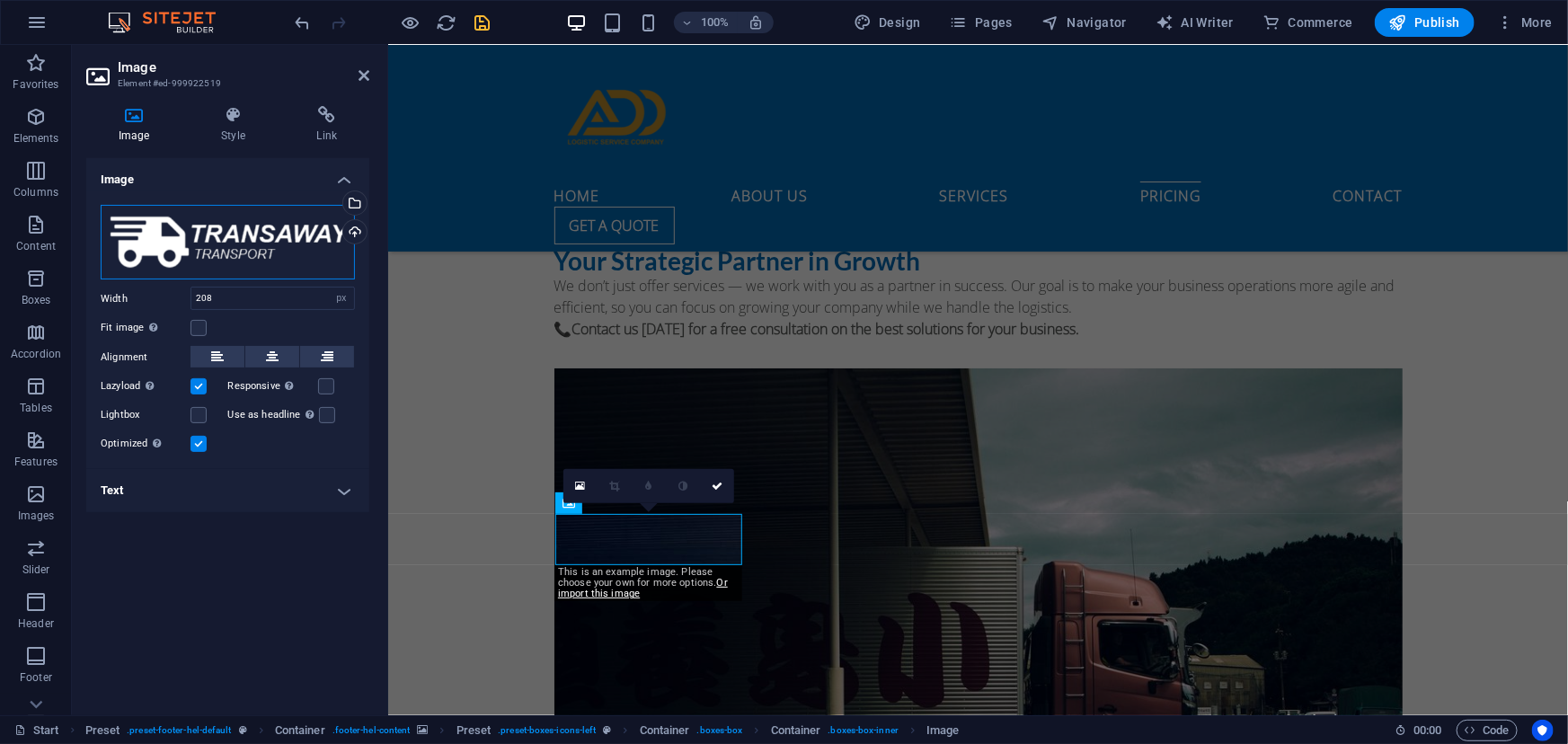
click at [244, 243] on div "Drag files here, click to choose files or select files from Files or our free s…" at bounding box center [227, 243] width 254 height 75
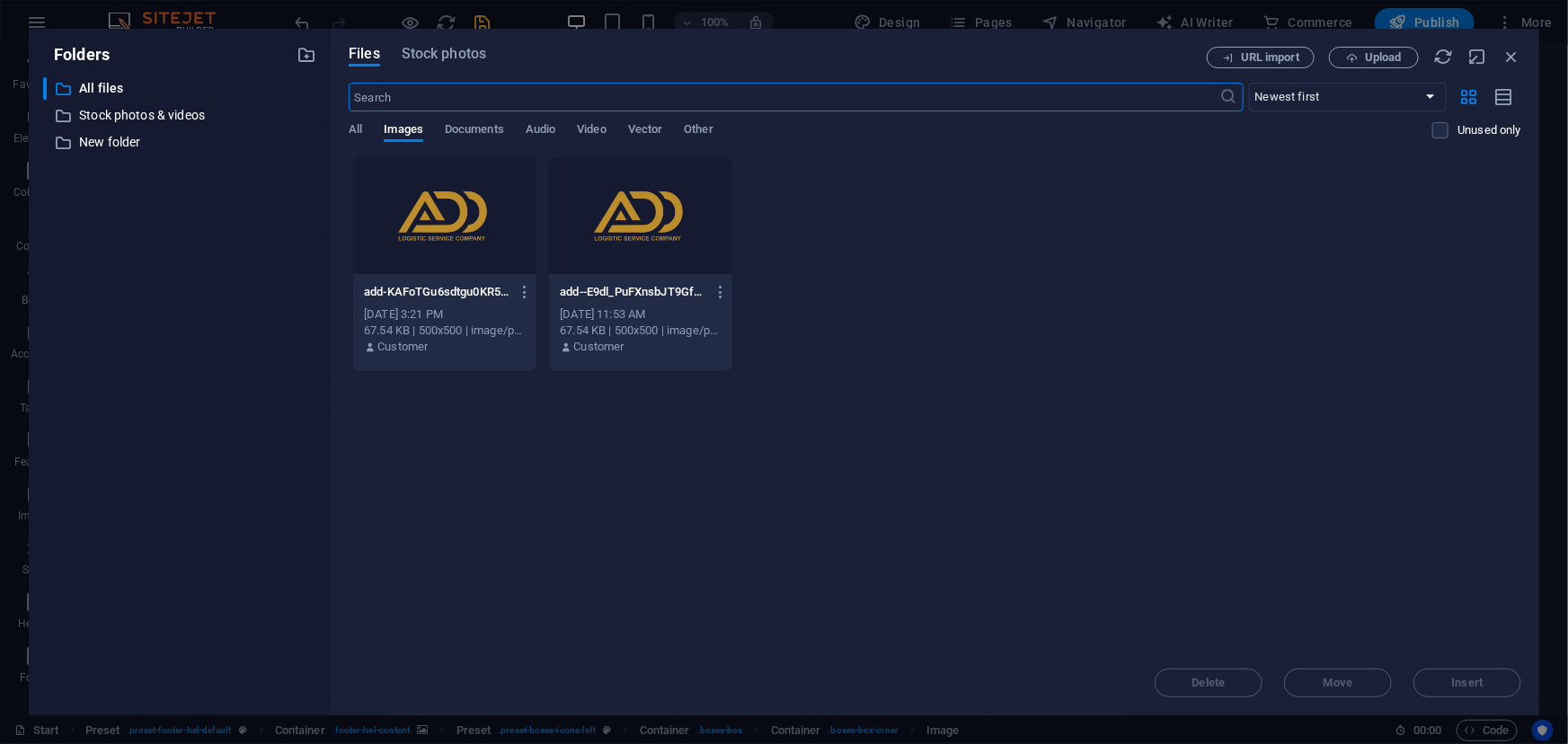
scroll to position [7405, 0]
click at [605, 203] on div at bounding box center [641, 215] width 184 height 117
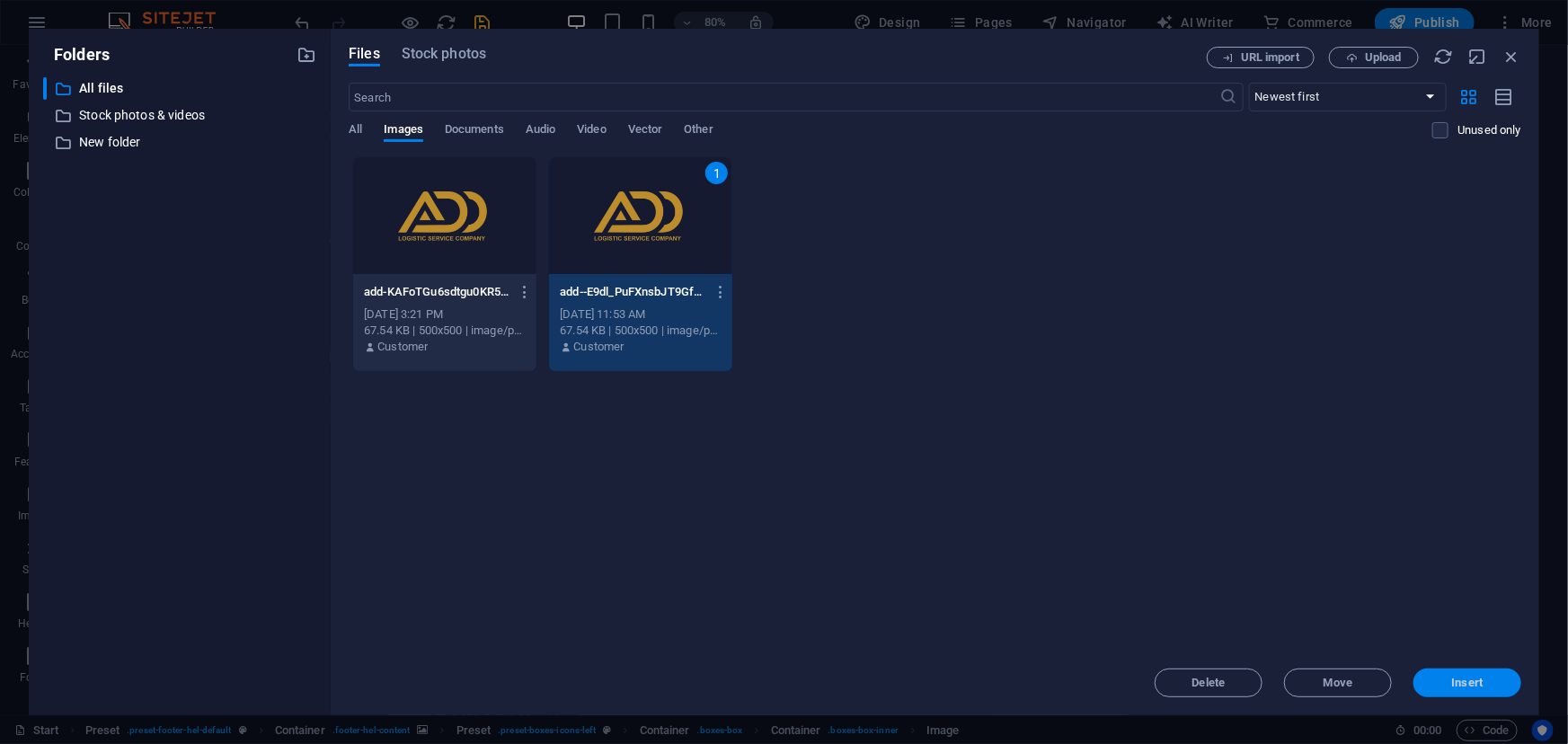
click at [1435, 672] on button "Insert" at bounding box center [1467, 682] width 108 height 29
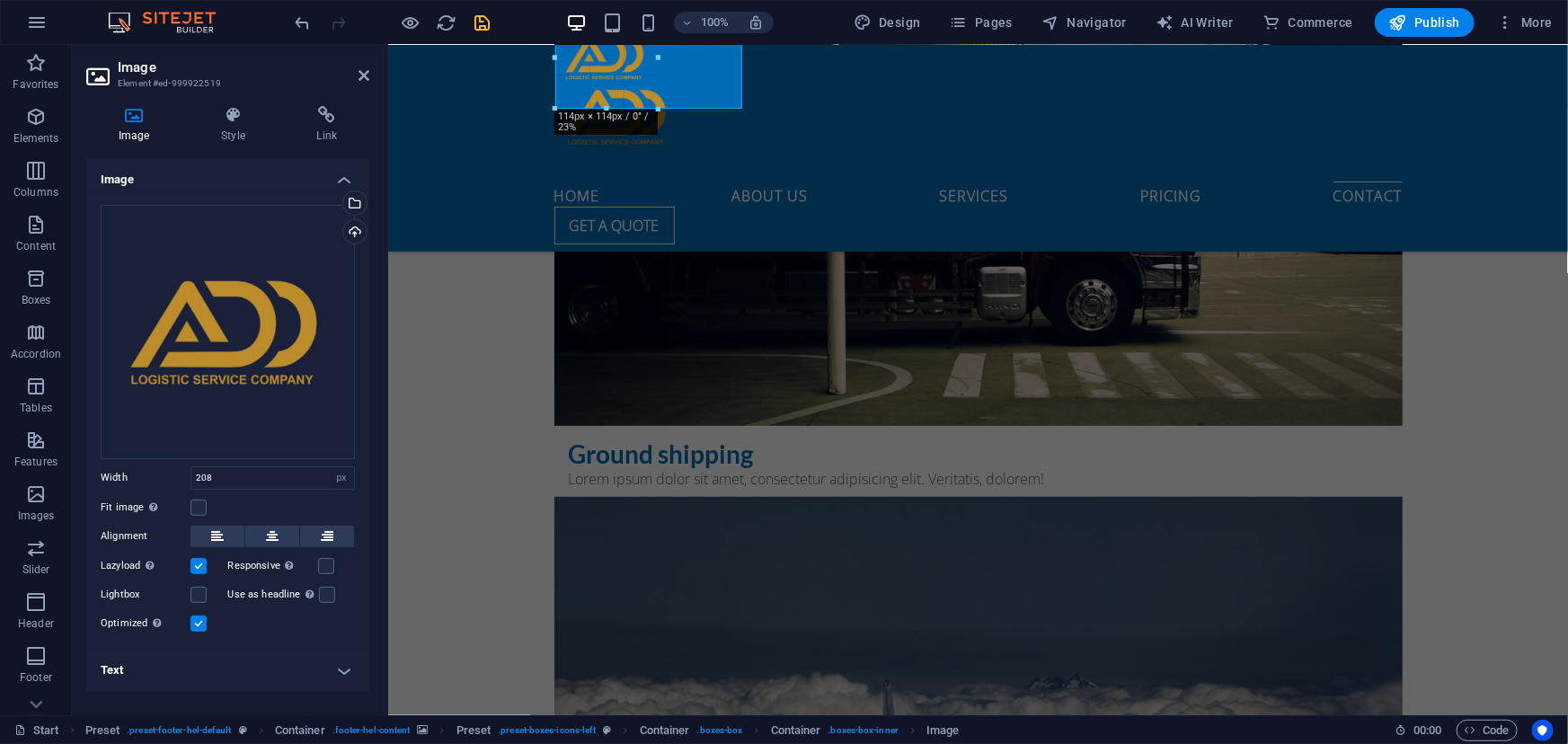
drag, startPoint x: 647, startPoint y: 191, endPoint x: 629, endPoint y: 106, distance: 86.9
type input "114"
click at [609, 75] on div at bounding box center [976, 116] width 848 height 129
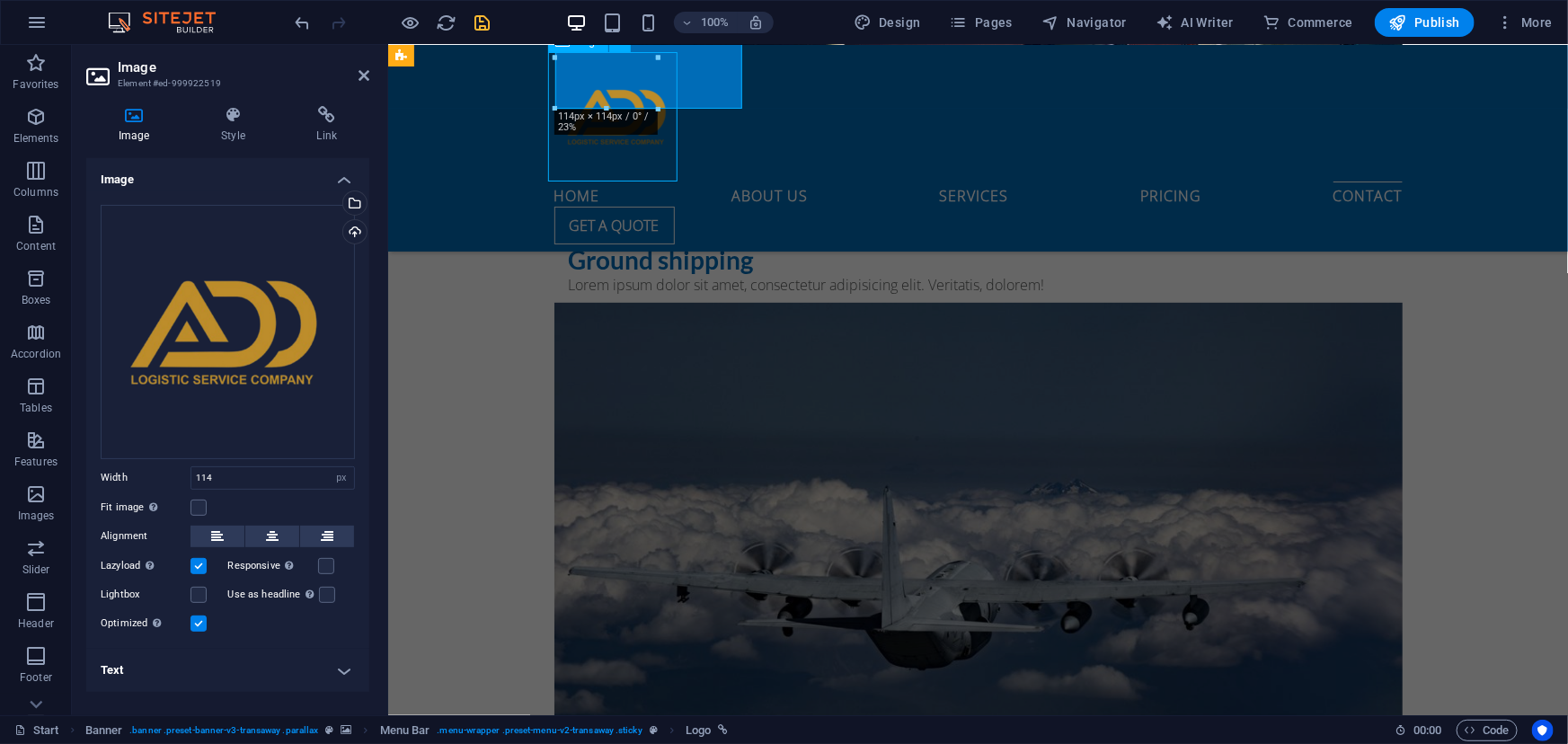
scroll to position [7085, 0]
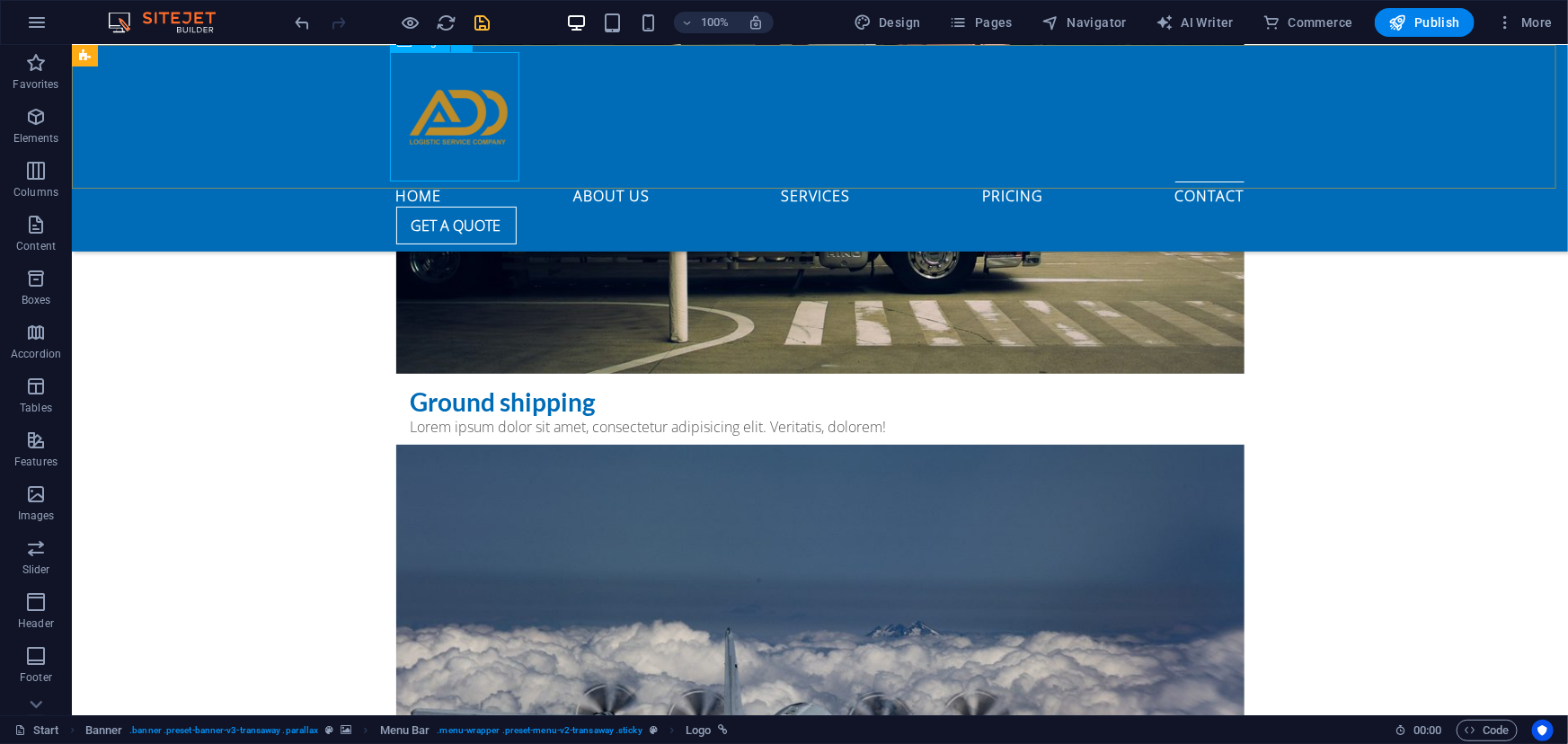
click at [448, 109] on div at bounding box center [819, 116] width 848 height 129
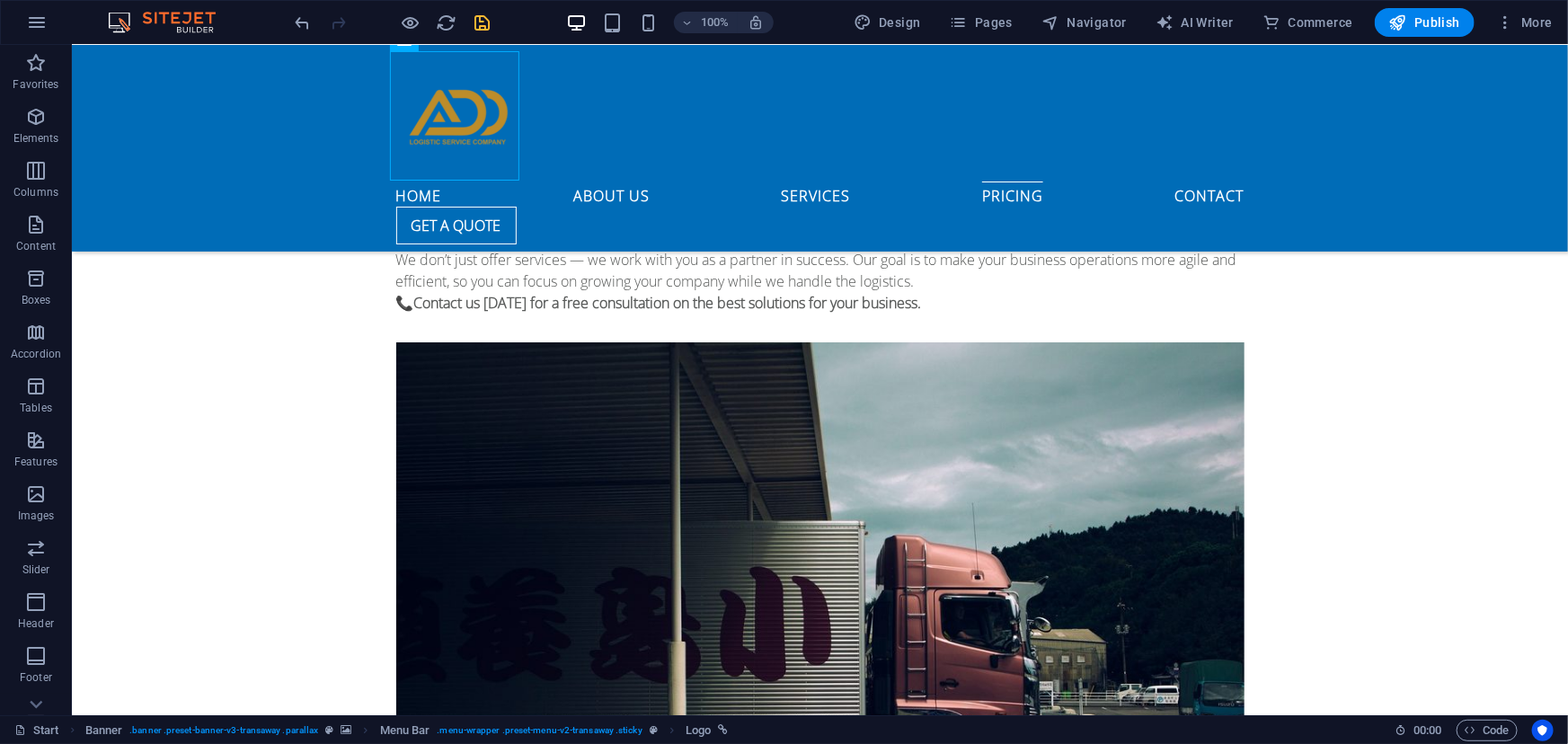
scroll to position [6562, 0]
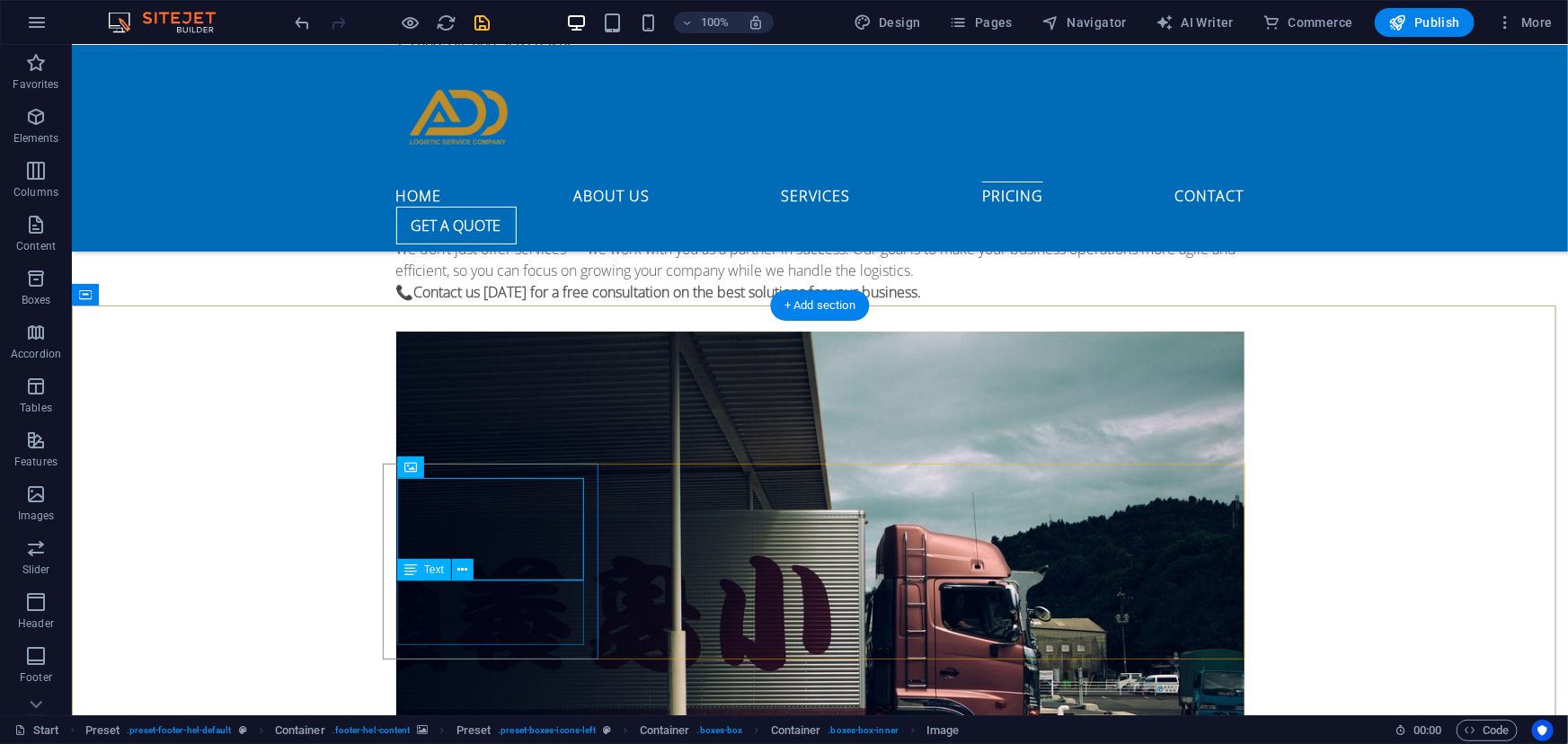
click at [466, 567] on icon at bounding box center [462, 570] width 10 height 19
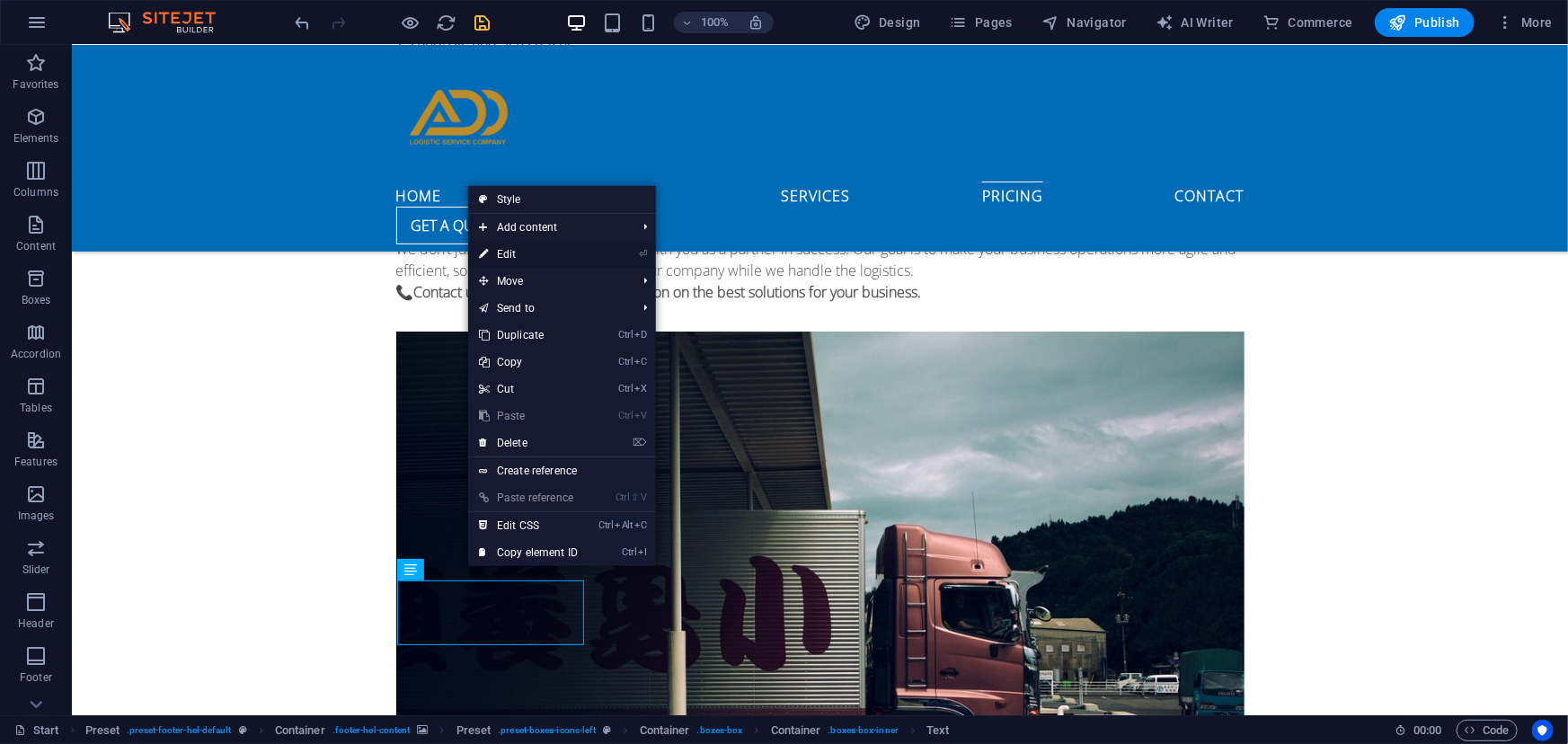
click at [538, 251] on link "⏎ Edit" at bounding box center [528, 254] width 121 height 27
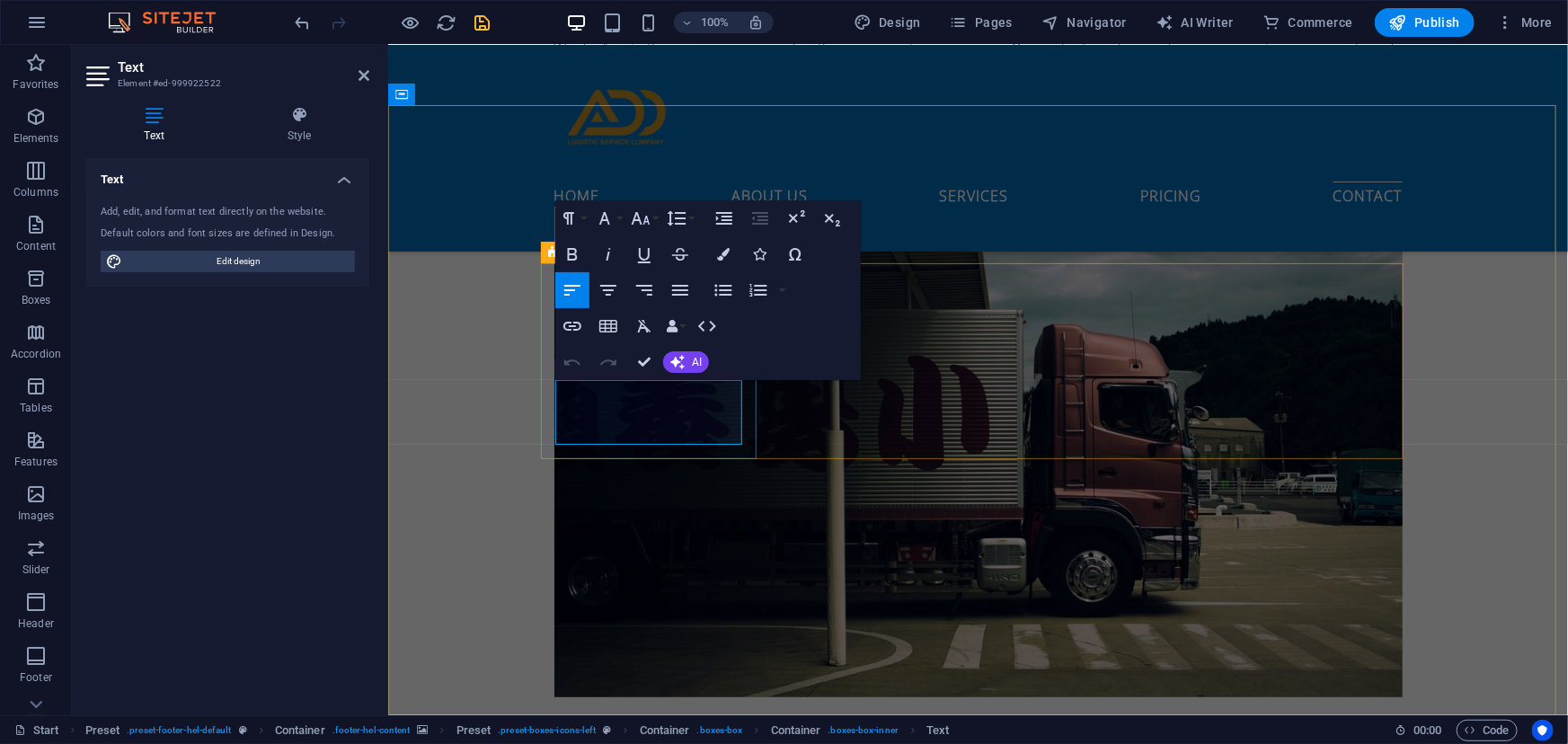
drag, startPoint x: 681, startPoint y: 427, endPoint x: 553, endPoint y: 378, distance: 137.1
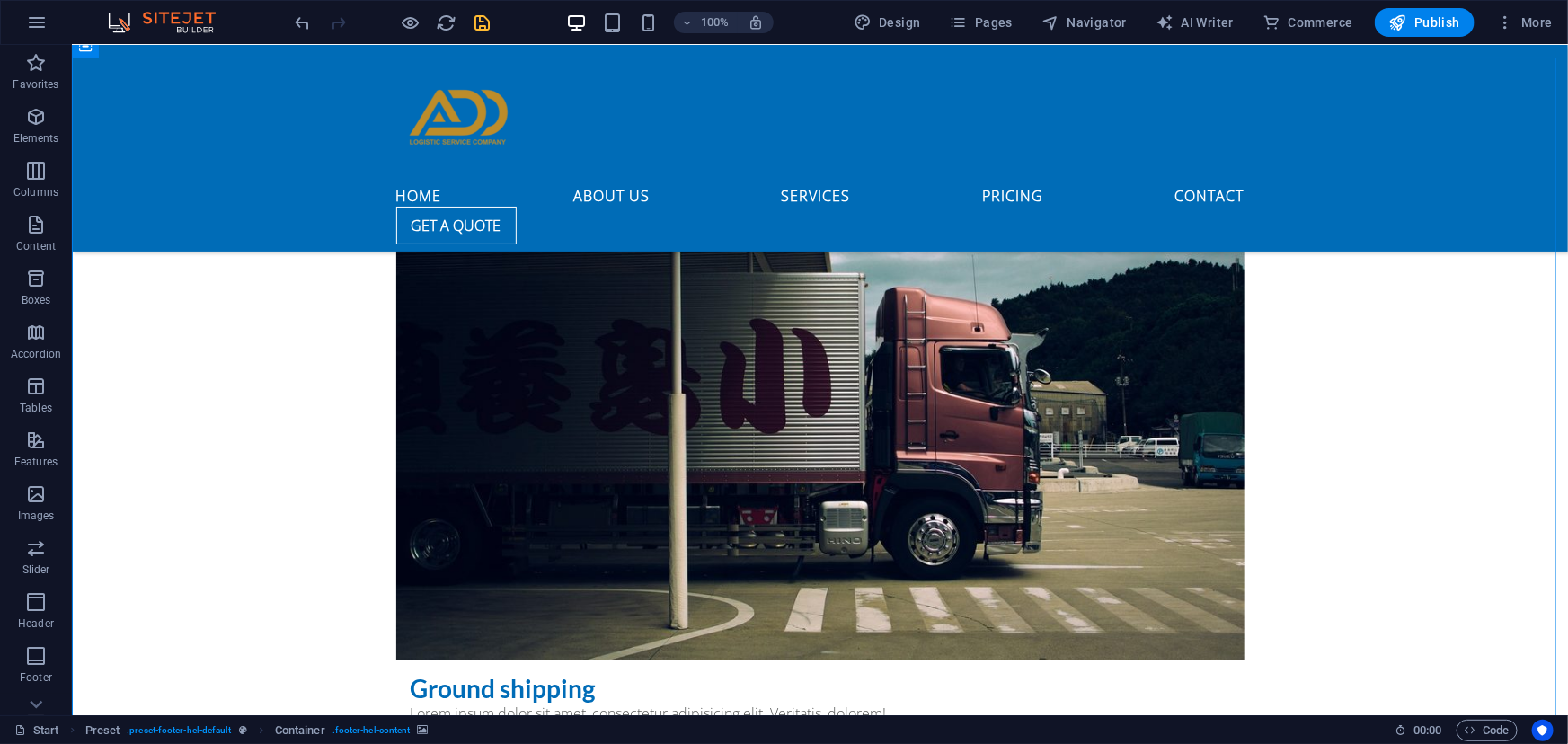
scroll to position [6808, 0]
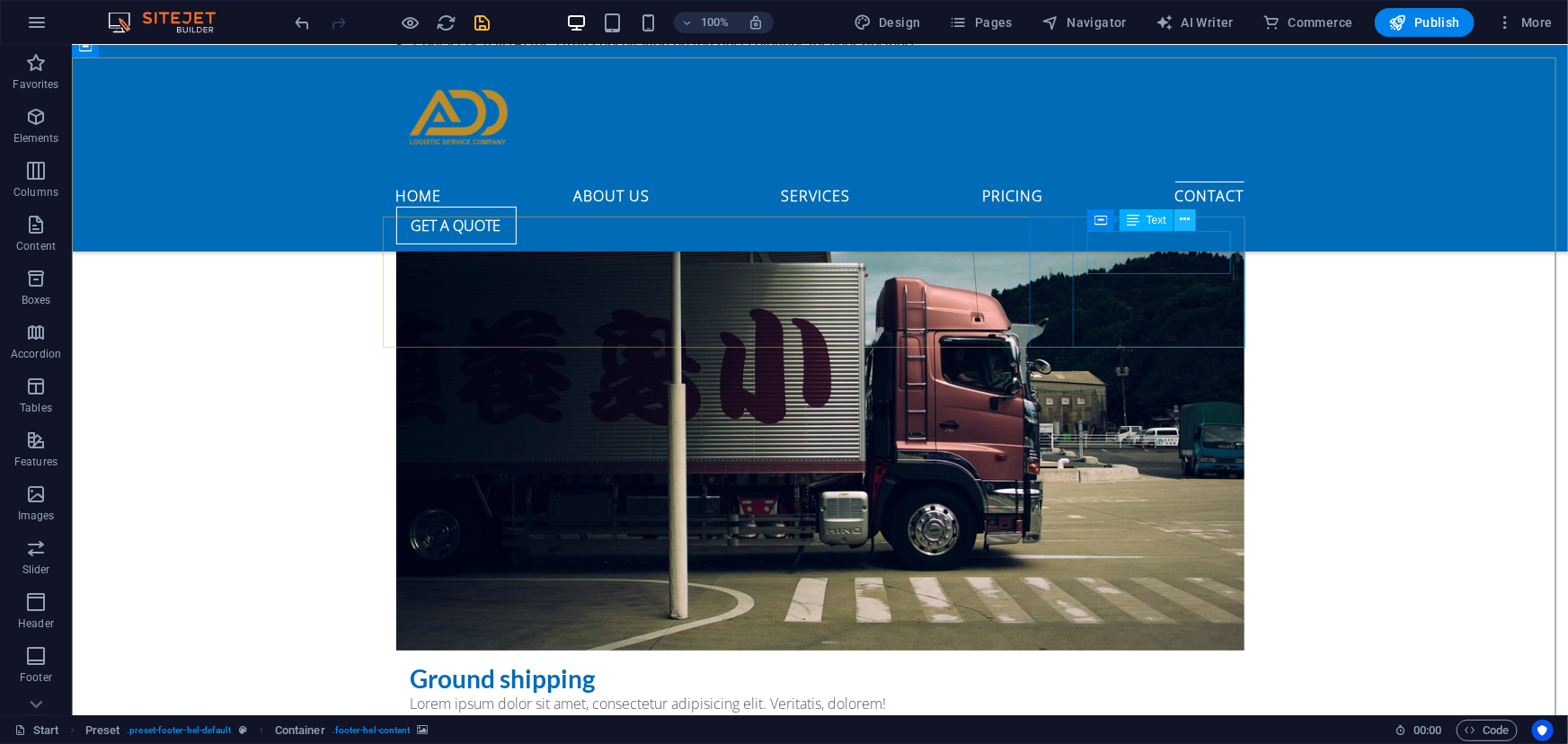
click at [1186, 218] on icon at bounding box center [1184, 219] width 10 height 19
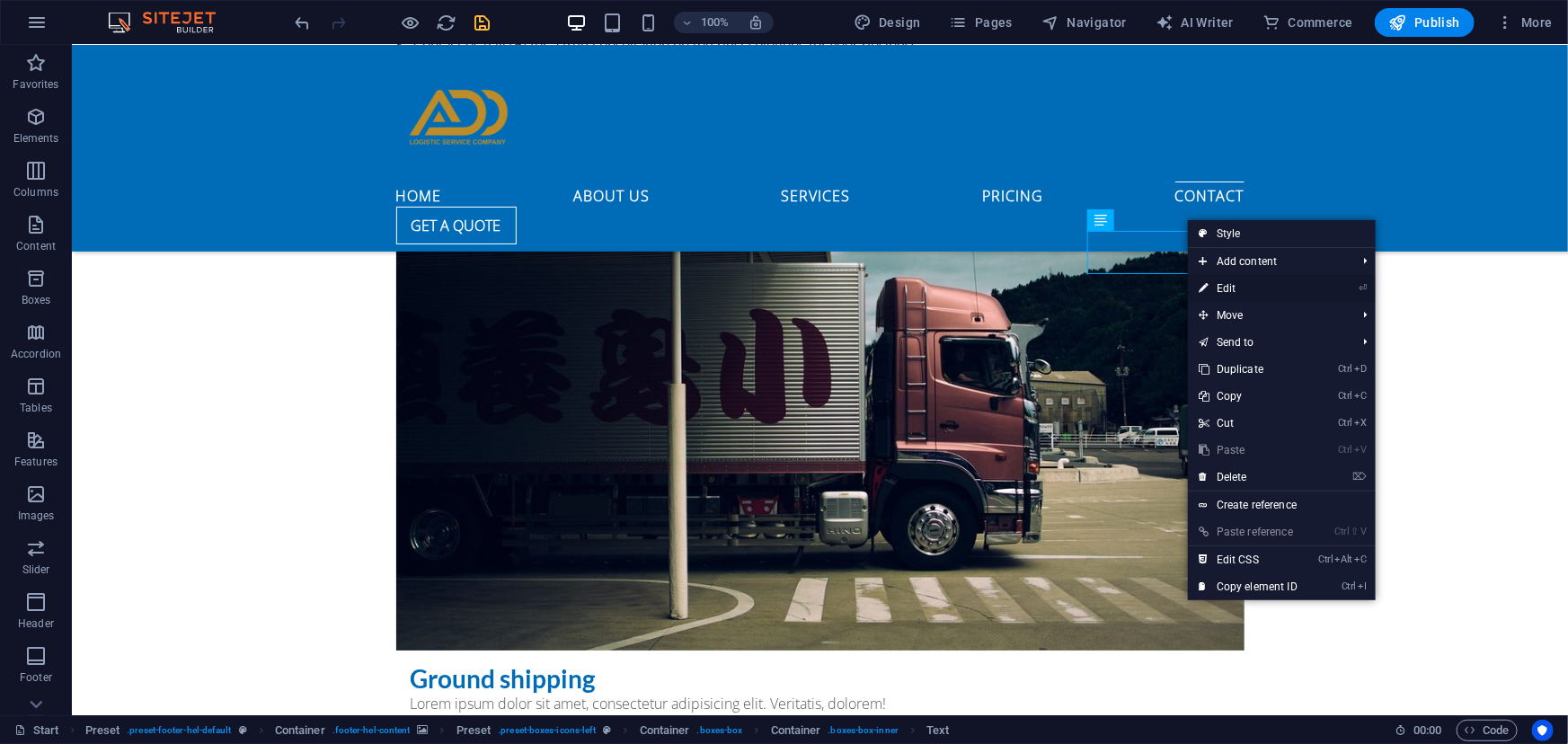
click at [1212, 284] on link "⏎ Edit" at bounding box center [1248, 288] width 121 height 27
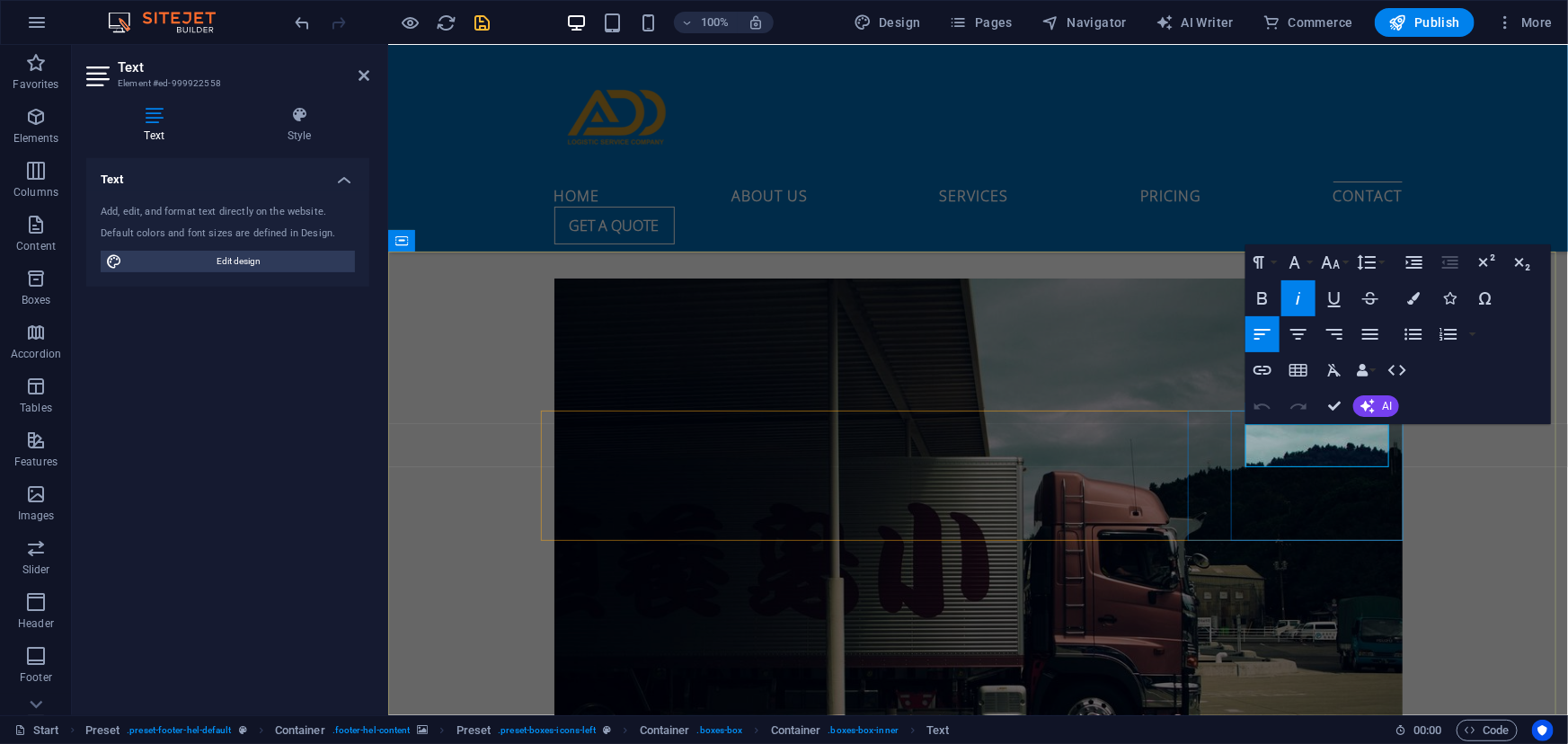
drag, startPoint x: 1292, startPoint y: 456, endPoint x: 1279, endPoint y: 457, distance: 13.0
drag, startPoint x: 1265, startPoint y: 455, endPoint x: 1245, endPoint y: 459, distance: 20.4
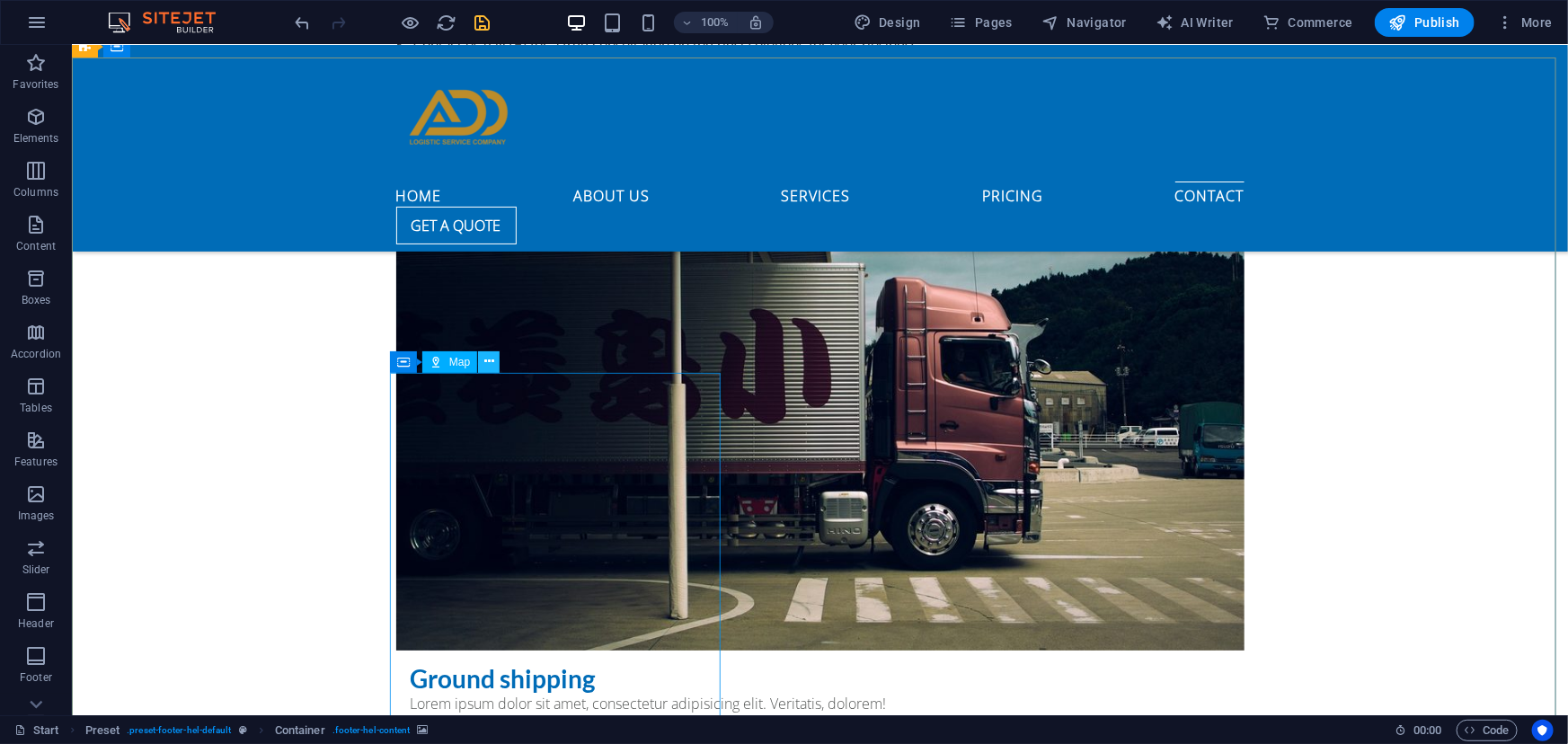
click at [489, 362] on icon at bounding box center [489, 361] width 10 height 19
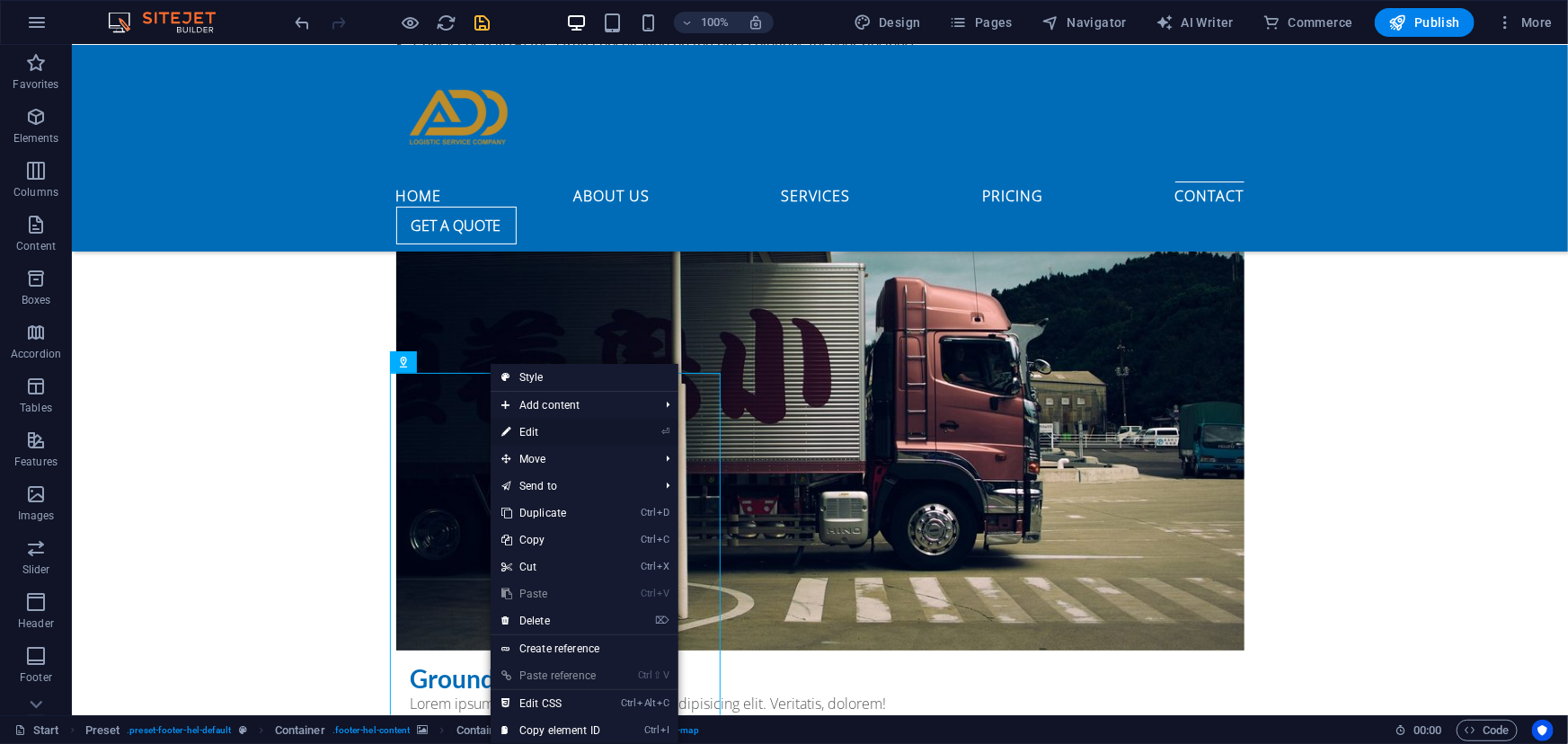
click at [536, 430] on link "⏎ Edit" at bounding box center [550, 432] width 121 height 27
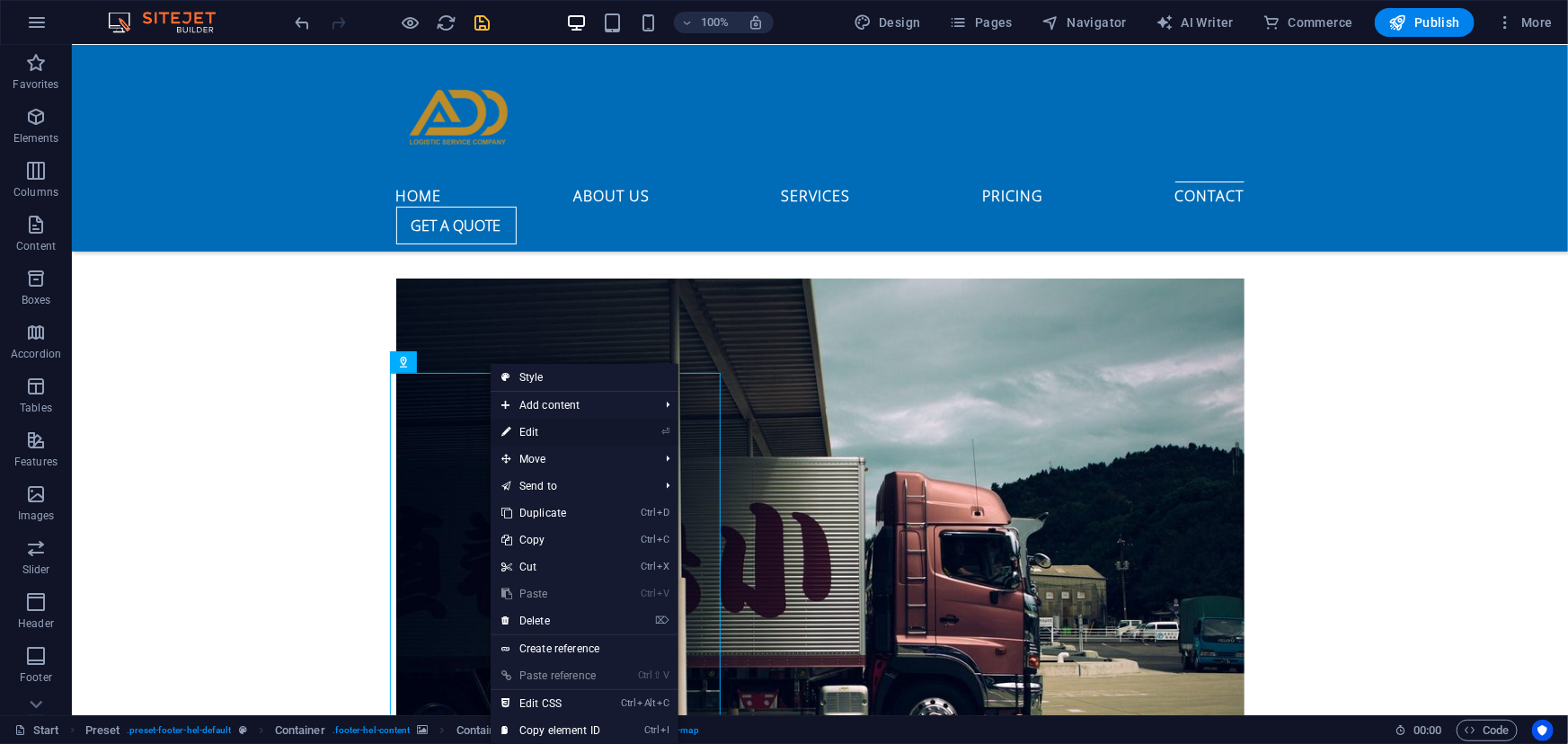
select select "1"
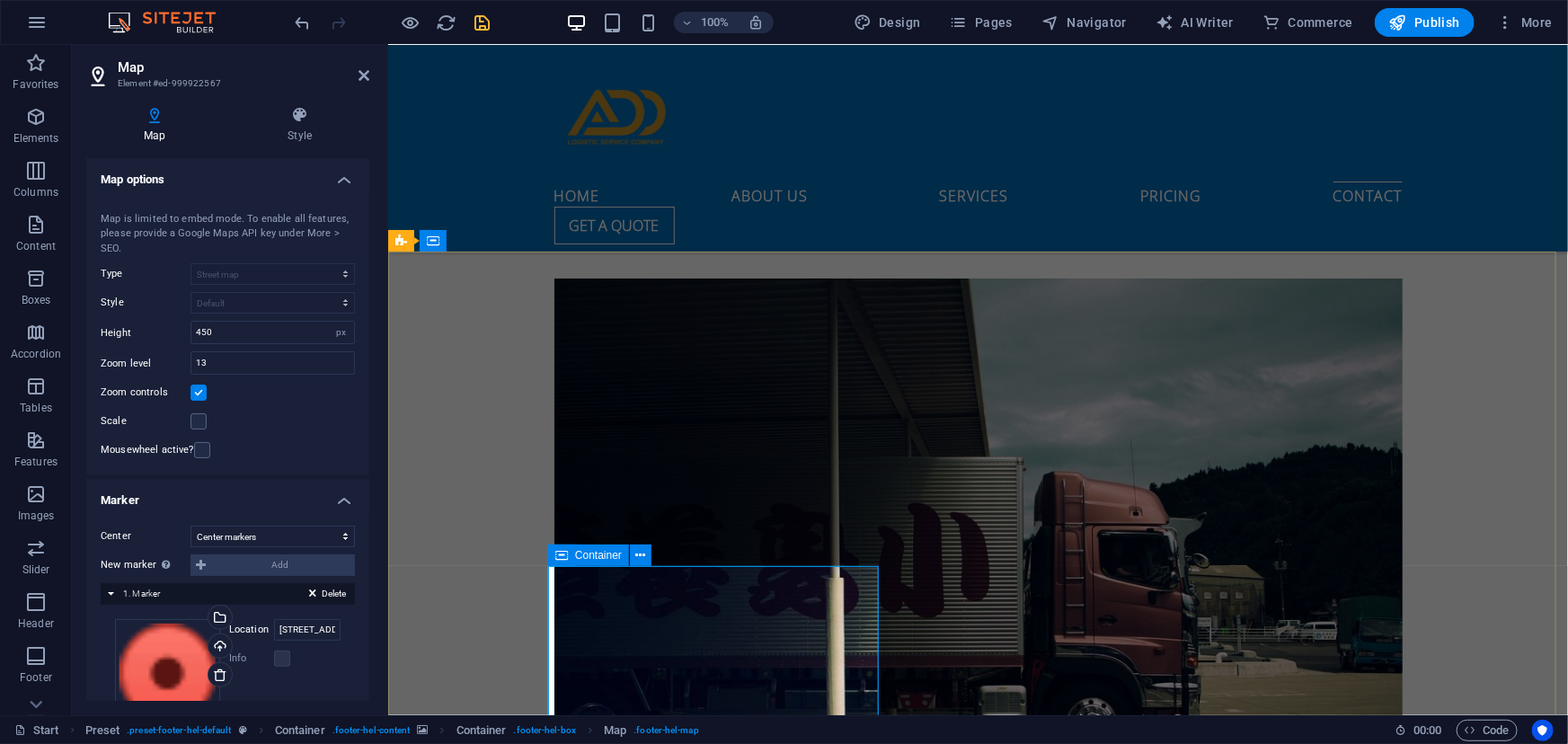
click at [563, 556] on icon at bounding box center [561, 555] width 13 height 21
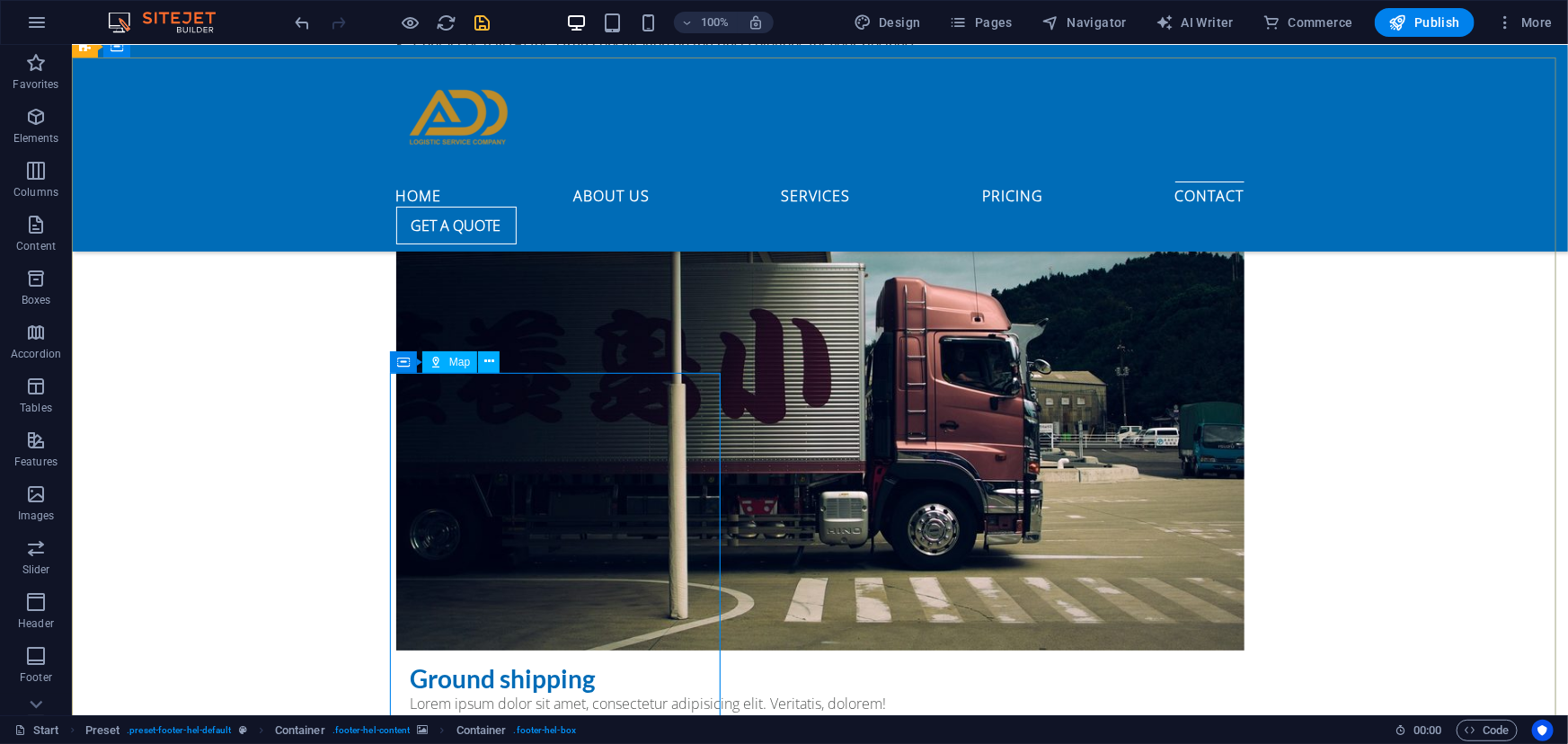
click at [438, 358] on icon at bounding box center [435, 361] width 13 height 21
click at [494, 361] on button at bounding box center [488, 361] width 21 height 21
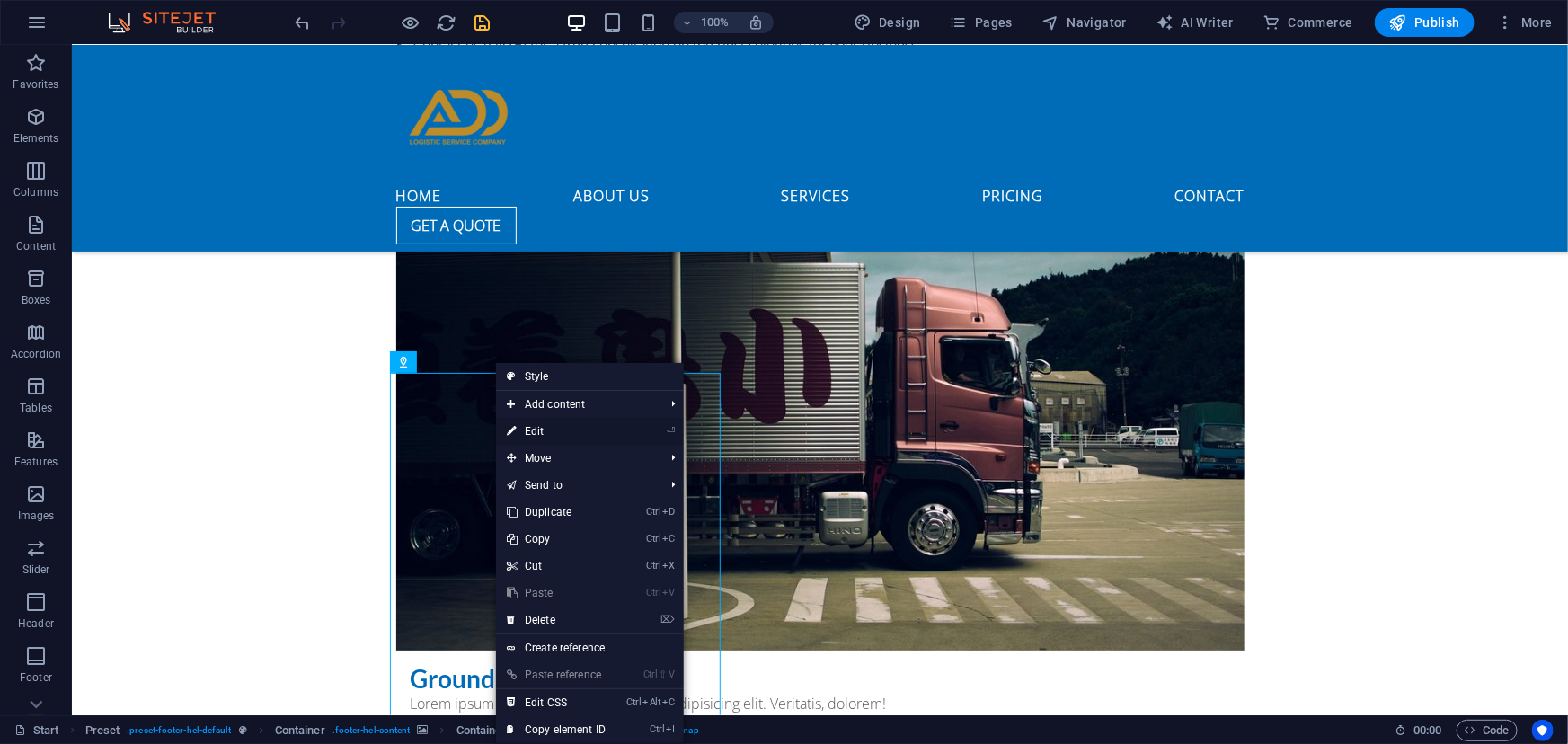
click at [538, 431] on link "⏎ Edit" at bounding box center [556, 431] width 121 height 27
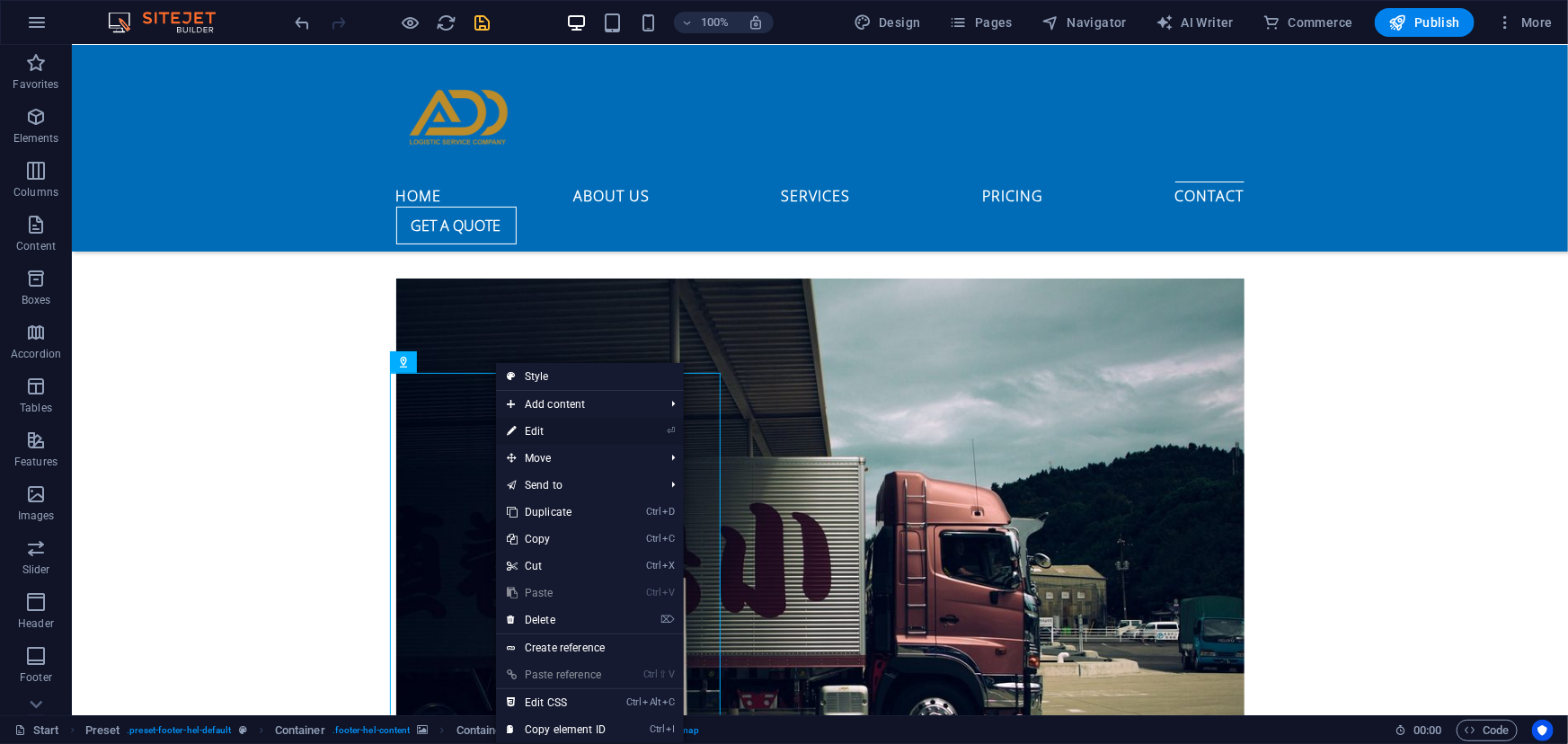
select select "1"
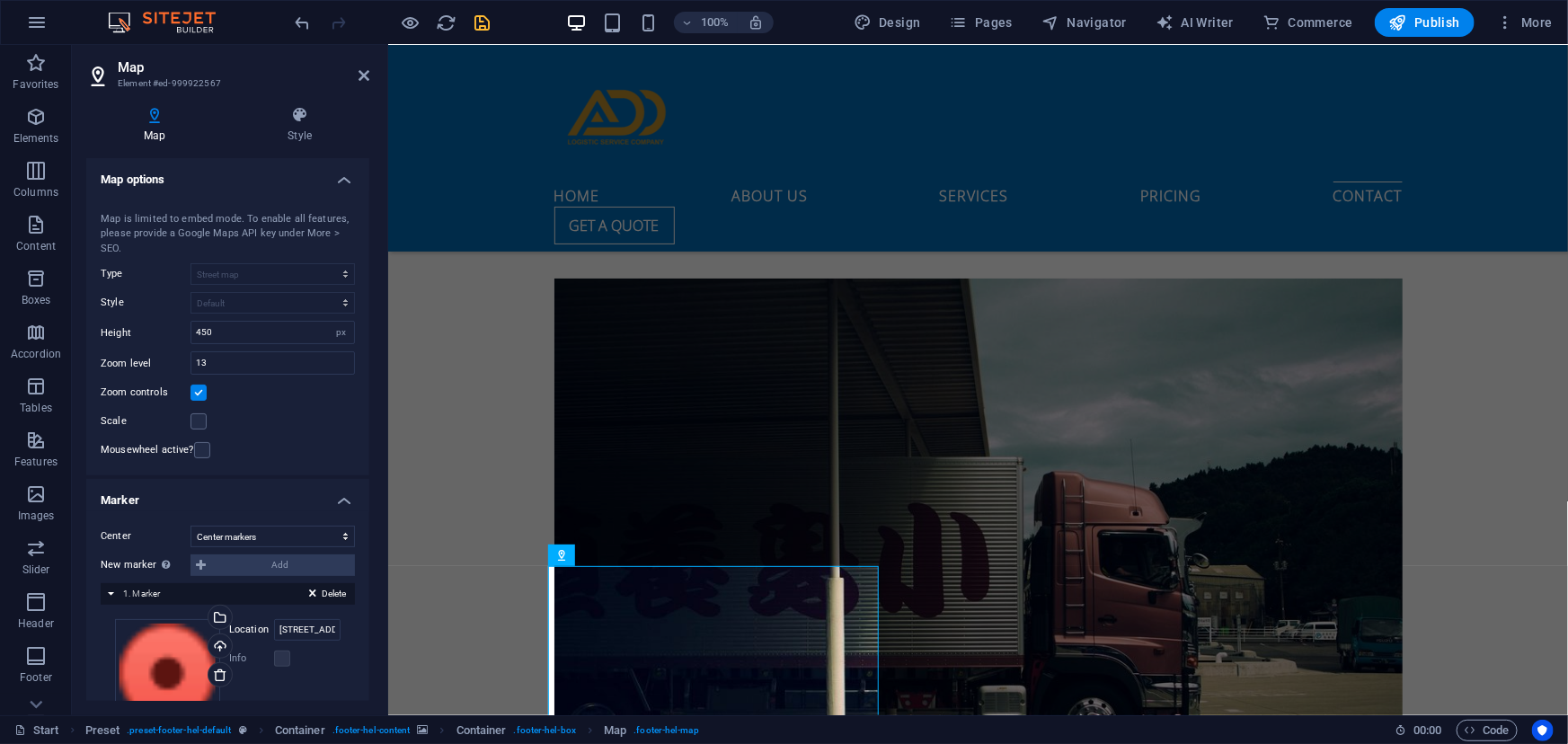
drag, startPoint x: 365, startPoint y: 439, endPoint x: 363, endPoint y: 493, distance: 54.0
click at [363, 493] on ul "Map options Map center [STREET_ADDRESS][PERSON_NAME] Map is limited to embed mo…" at bounding box center [227, 495] width 283 height 673
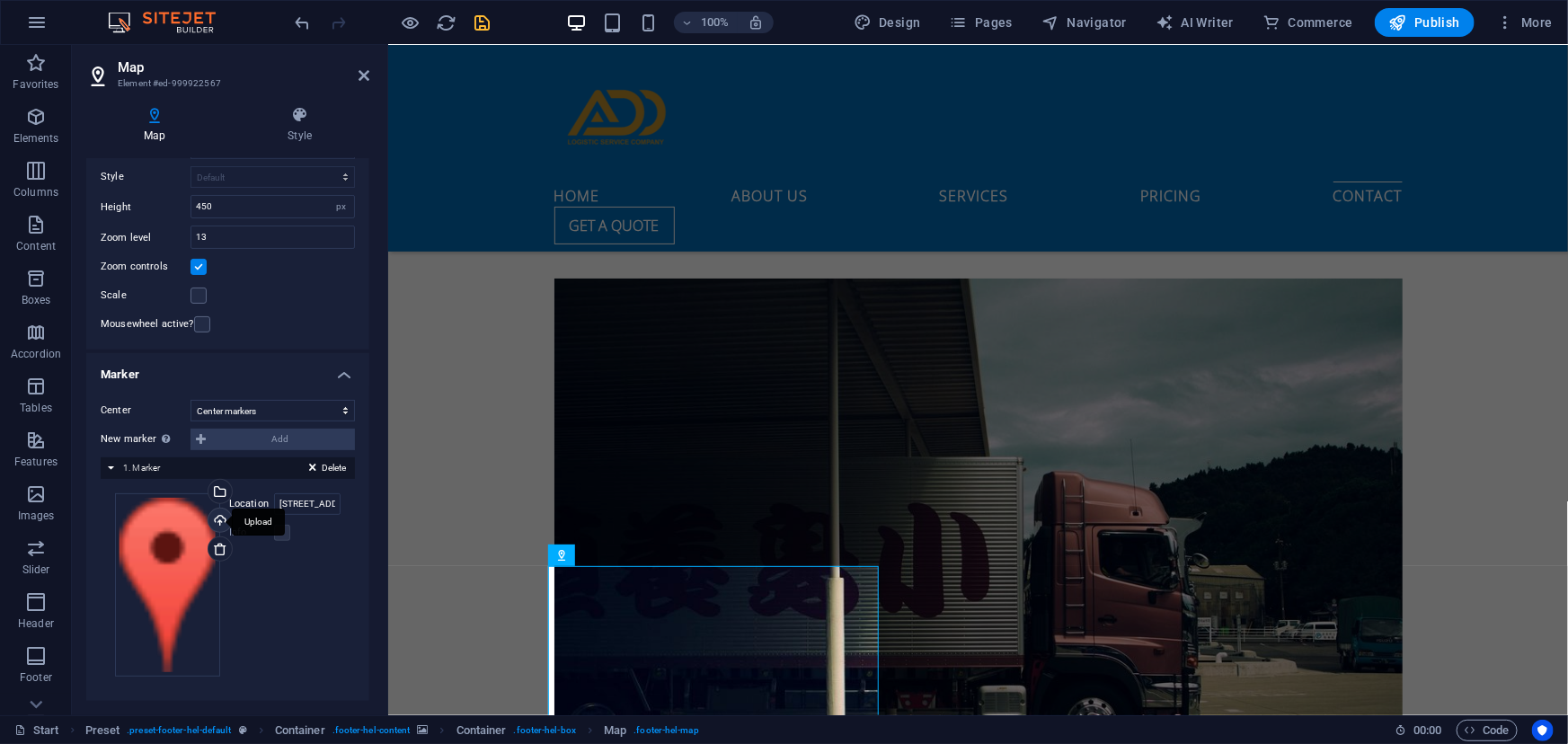
click at [215, 517] on div "Upload" at bounding box center [218, 522] width 27 height 27
click at [153, 125] on h4 "Map" at bounding box center [158, 125] width 144 height 38
click at [149, 124] on h4 "Map" at bounding box center [158, 125] width 144 height 38
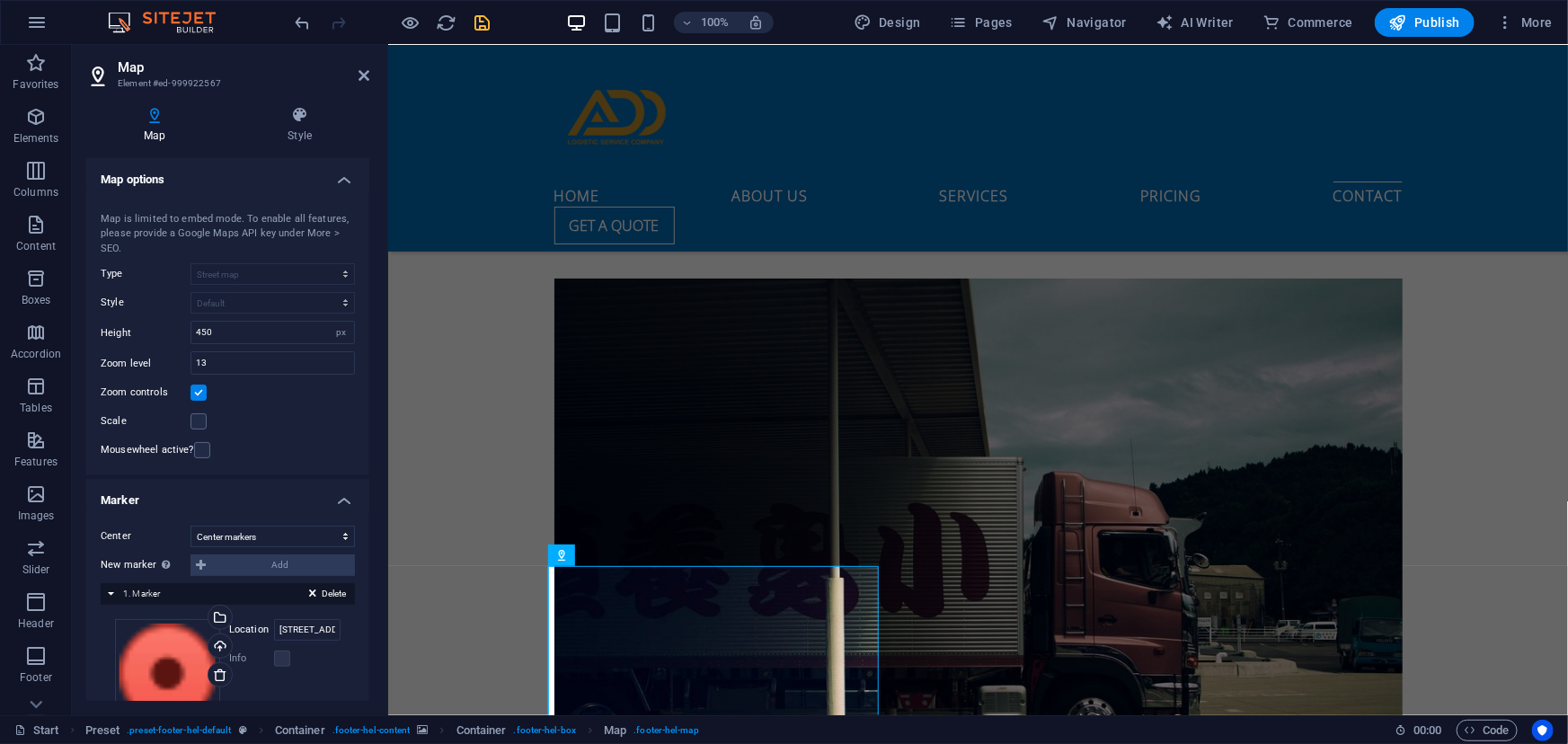
click at [386, 445] on div at bounding box center [386, 379] width 4 height 670
click at [341, 185] on h4 "Map options" at bounding box center [227, 174] width 283 height 32
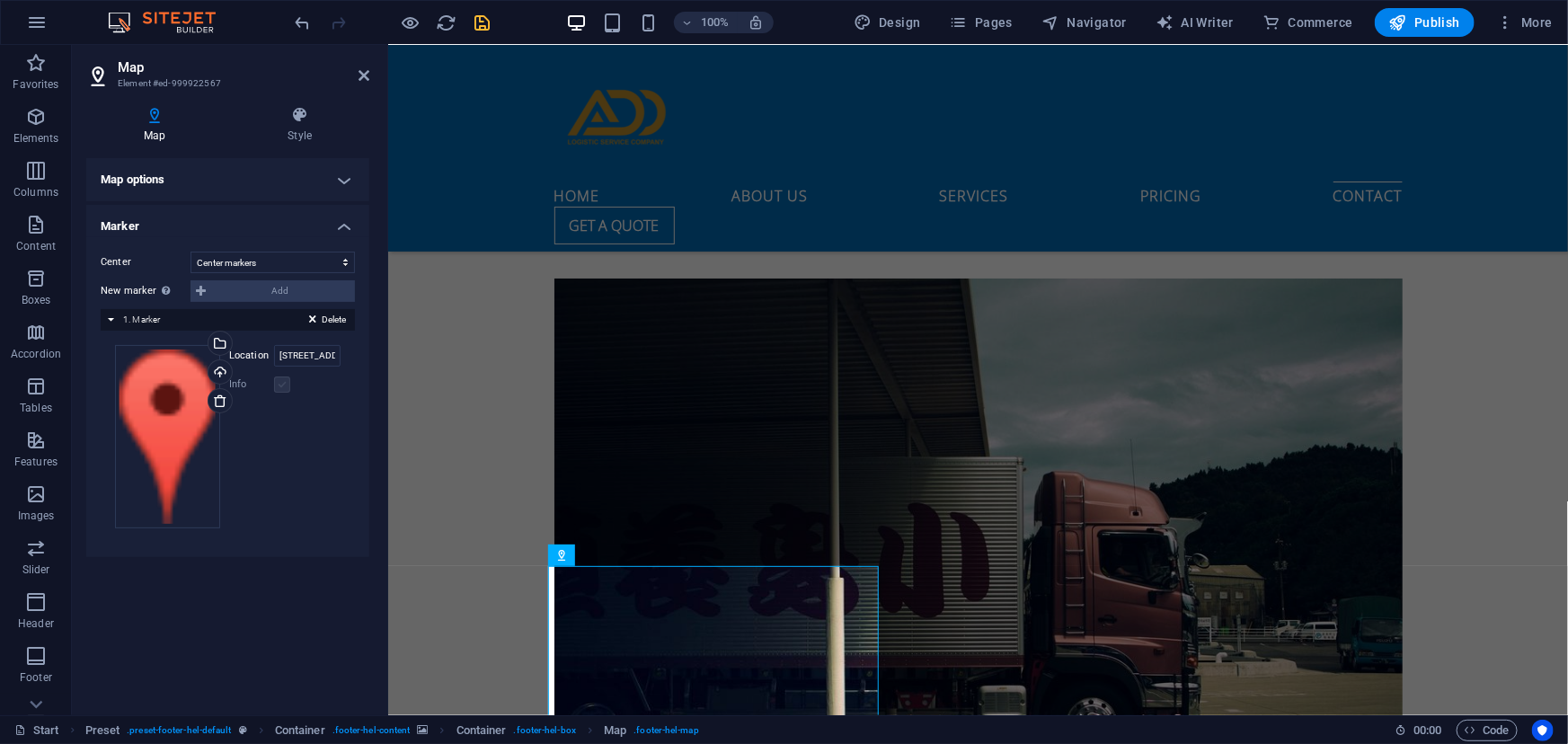
click at [281, 385] on label at bounding box center [281, 384] width 16 height 16
click at [218, 402] on icon at bounding box center [219, 400] width 15 height 14
click at [219, 400] on icon at bounding box center [219, 400] width 15 height 14
click at [562, 557] on icon at bounding box center [561, 555] width 13 height 21
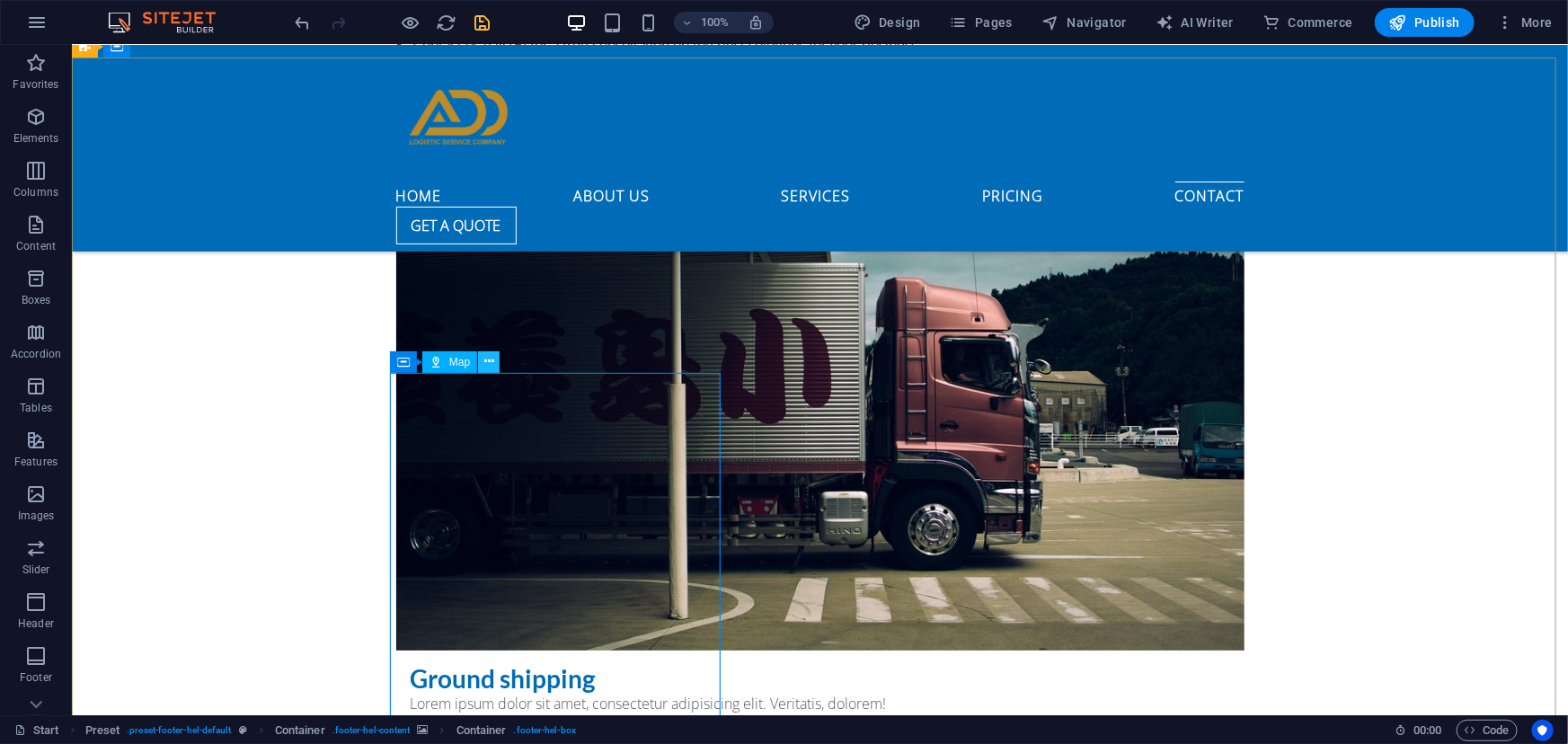
click at [490, 358] on icon at bounding box center [489, 361] width 10 height 19
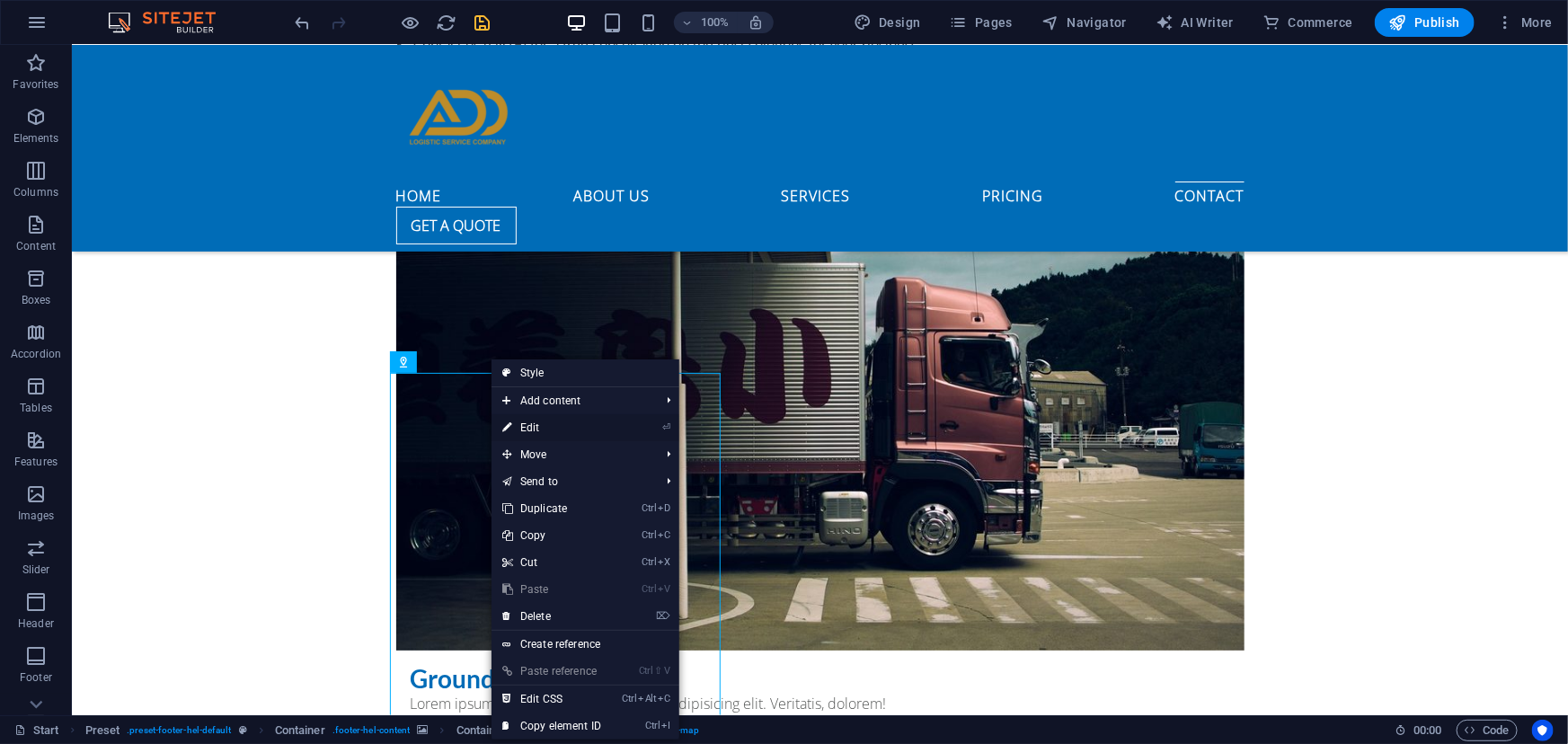
click at [557, 428] on link "⏎ Edit" at bounding box center [551, 427] width 121 height 27
select select "1"
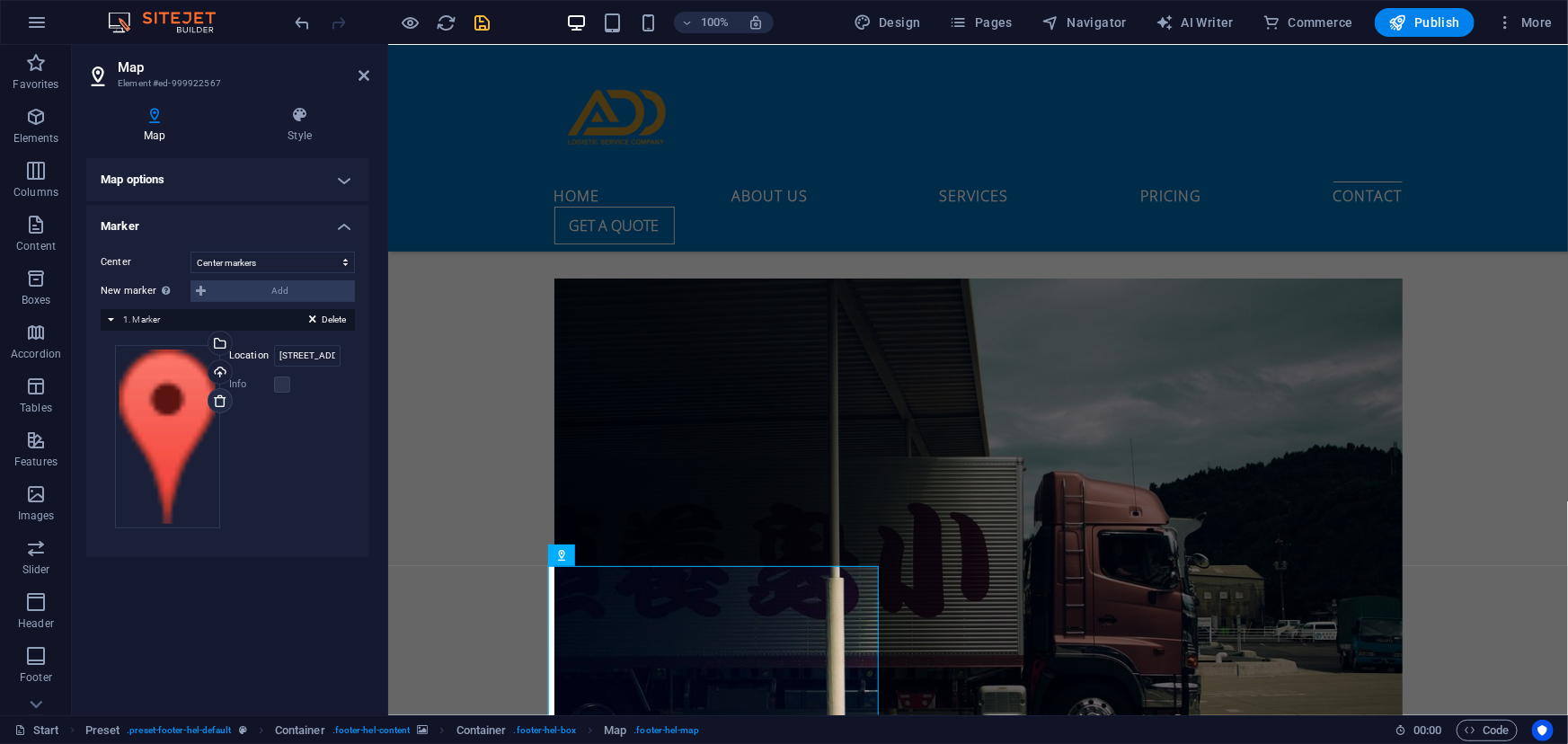
click at [218, 398] on icon at bounding box center [219, 400] width 15 height 14
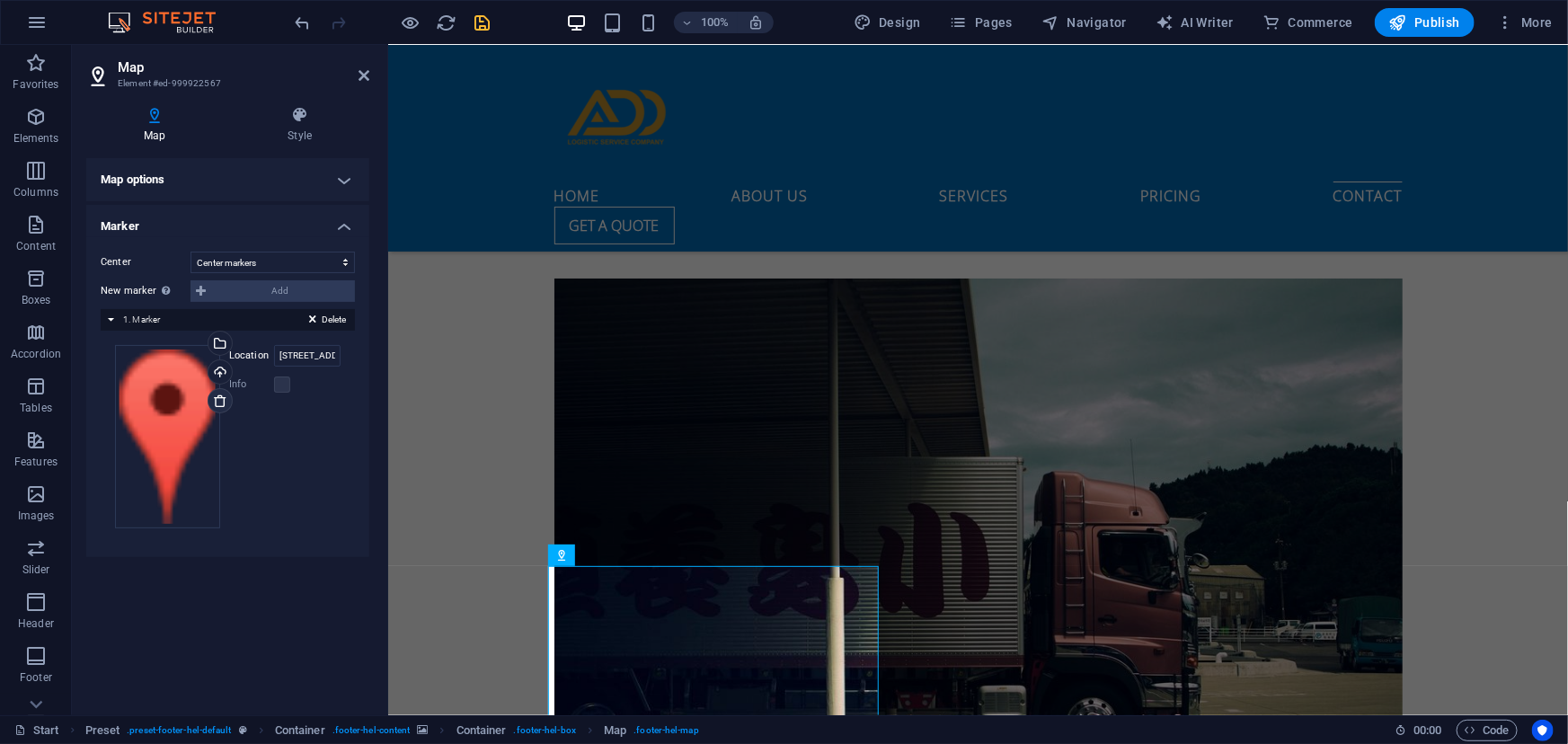
click at [218, 398] on icon at bounding box center [219, 400] width 15 height 14
click at [220, 350] on div "Select files from the file manager, stock photos, or upload file(s)" at bounding box center [218, 345] width 27 height 27
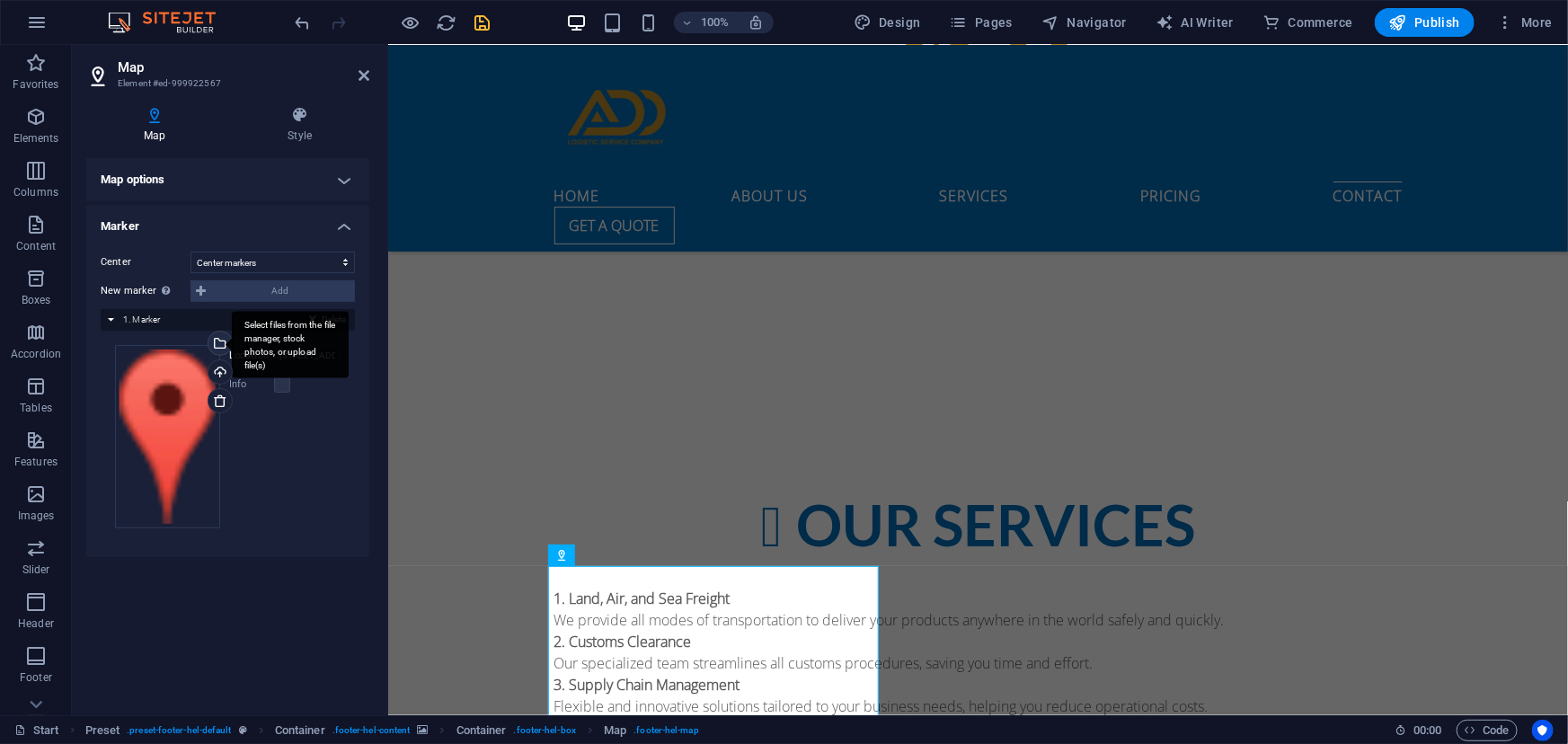
scroll to position [7658, 0]
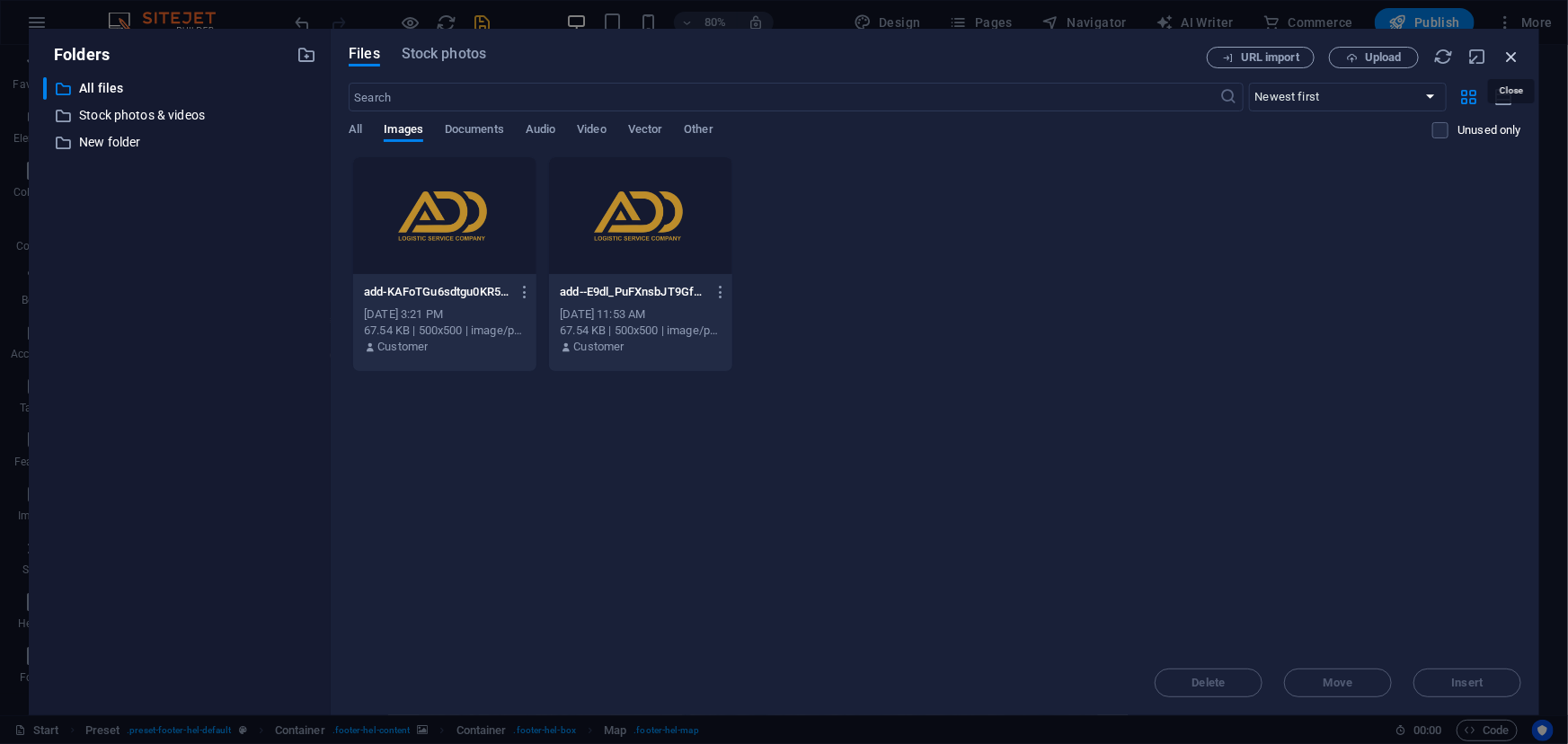
click at [1512, 56] on icon "button" at bounding box center [1511, 56] width 19 height 19
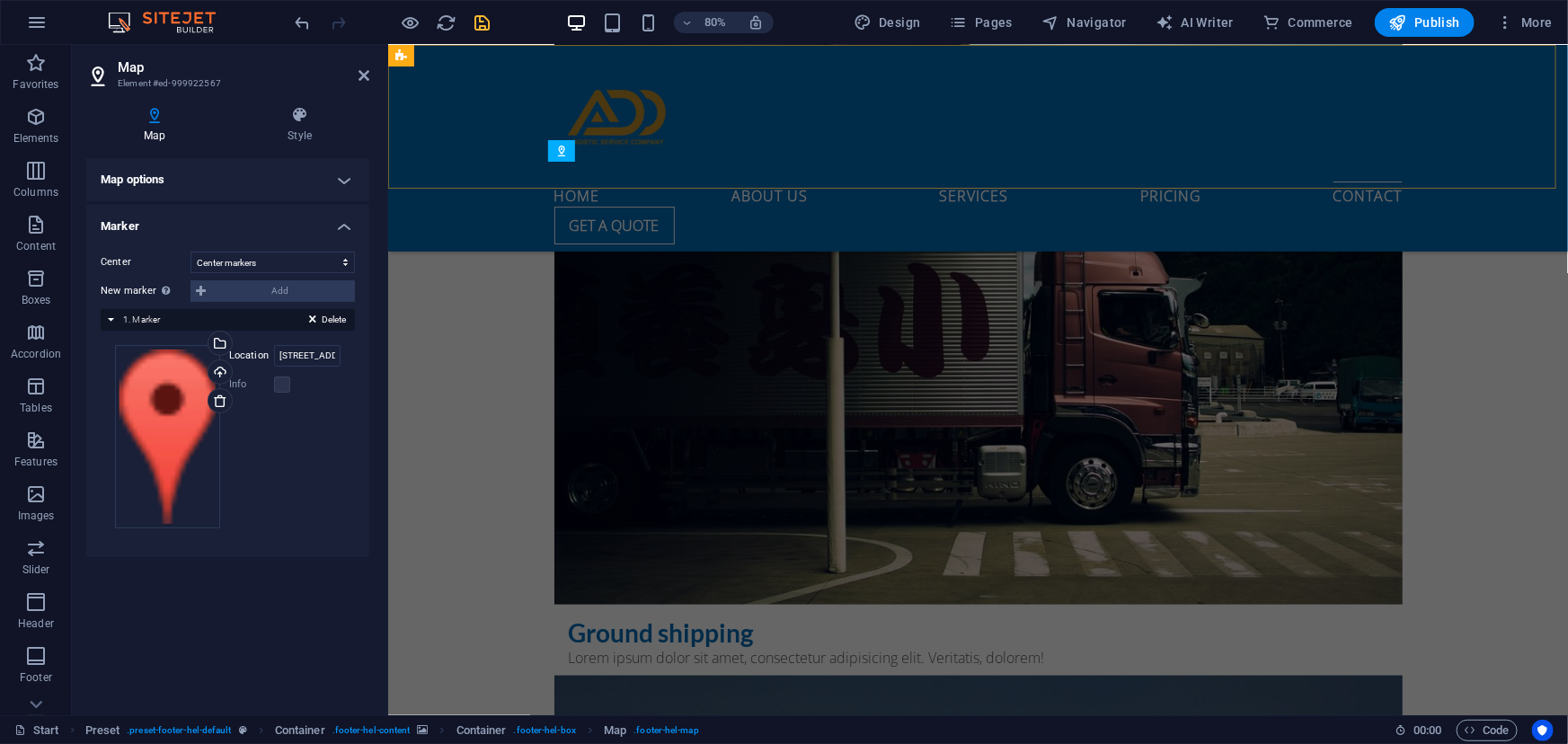
scroll to position [7214, 0]
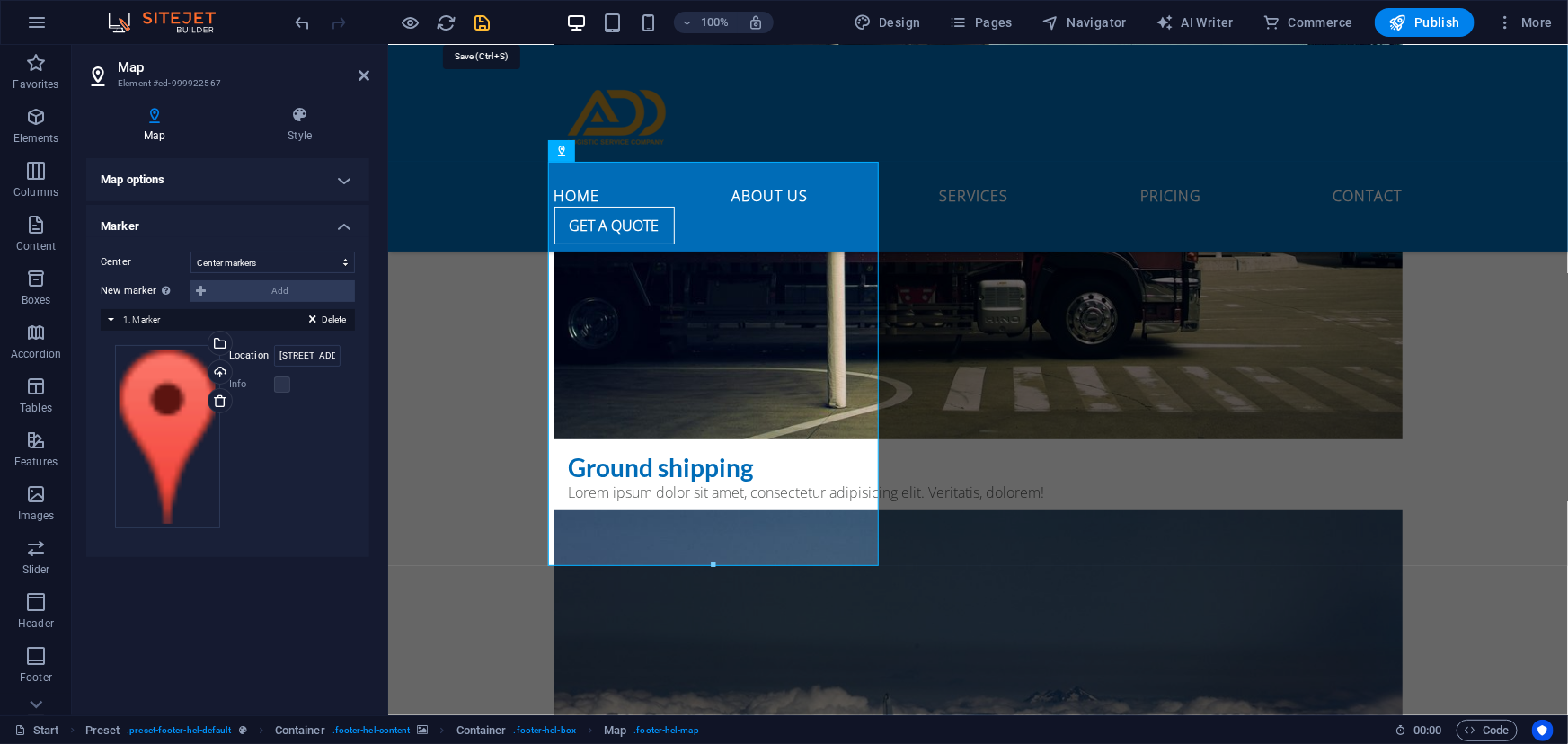
click at [483, 26] on icon "save" at bounding box center [482, 22] width 20 height 20
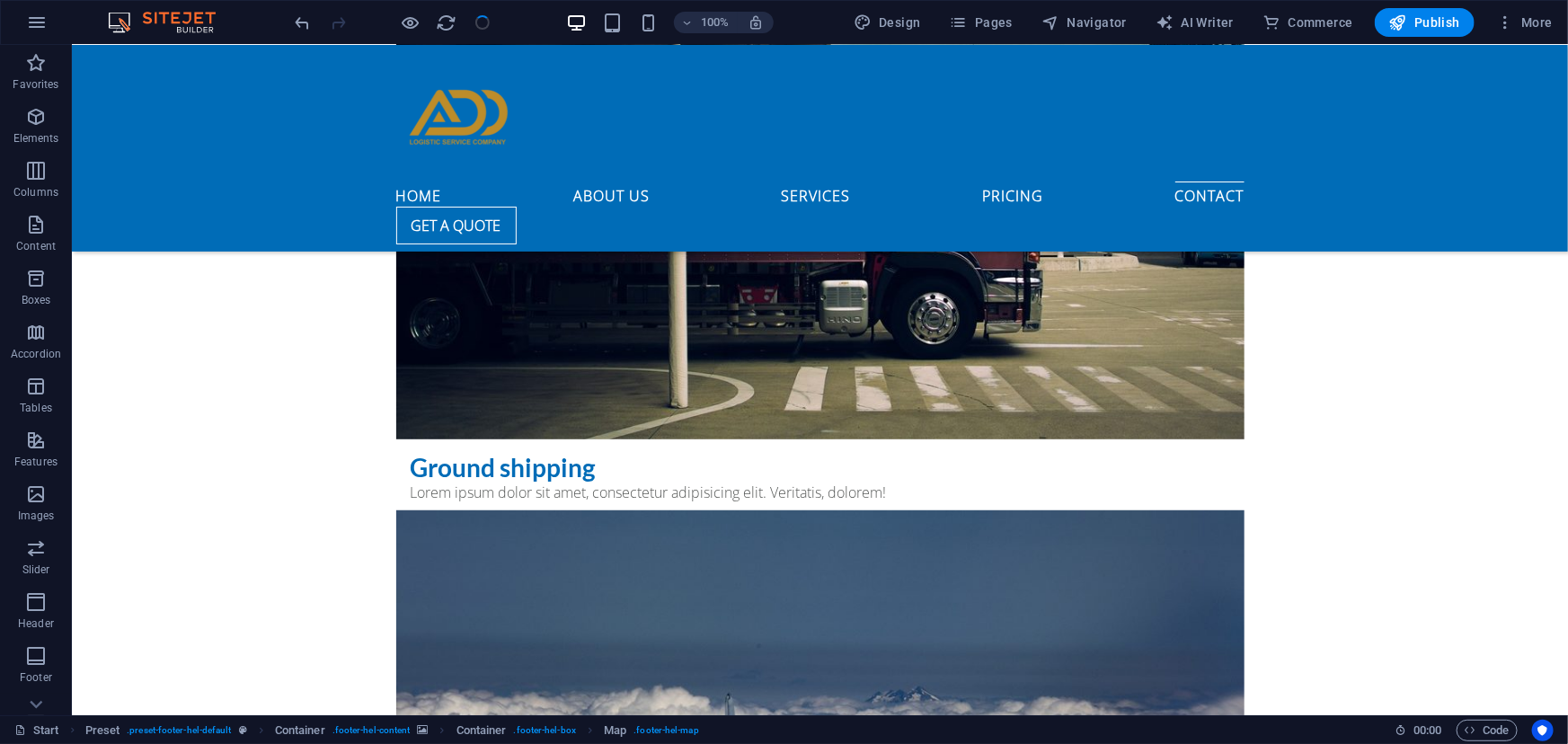
checkbox input "false"
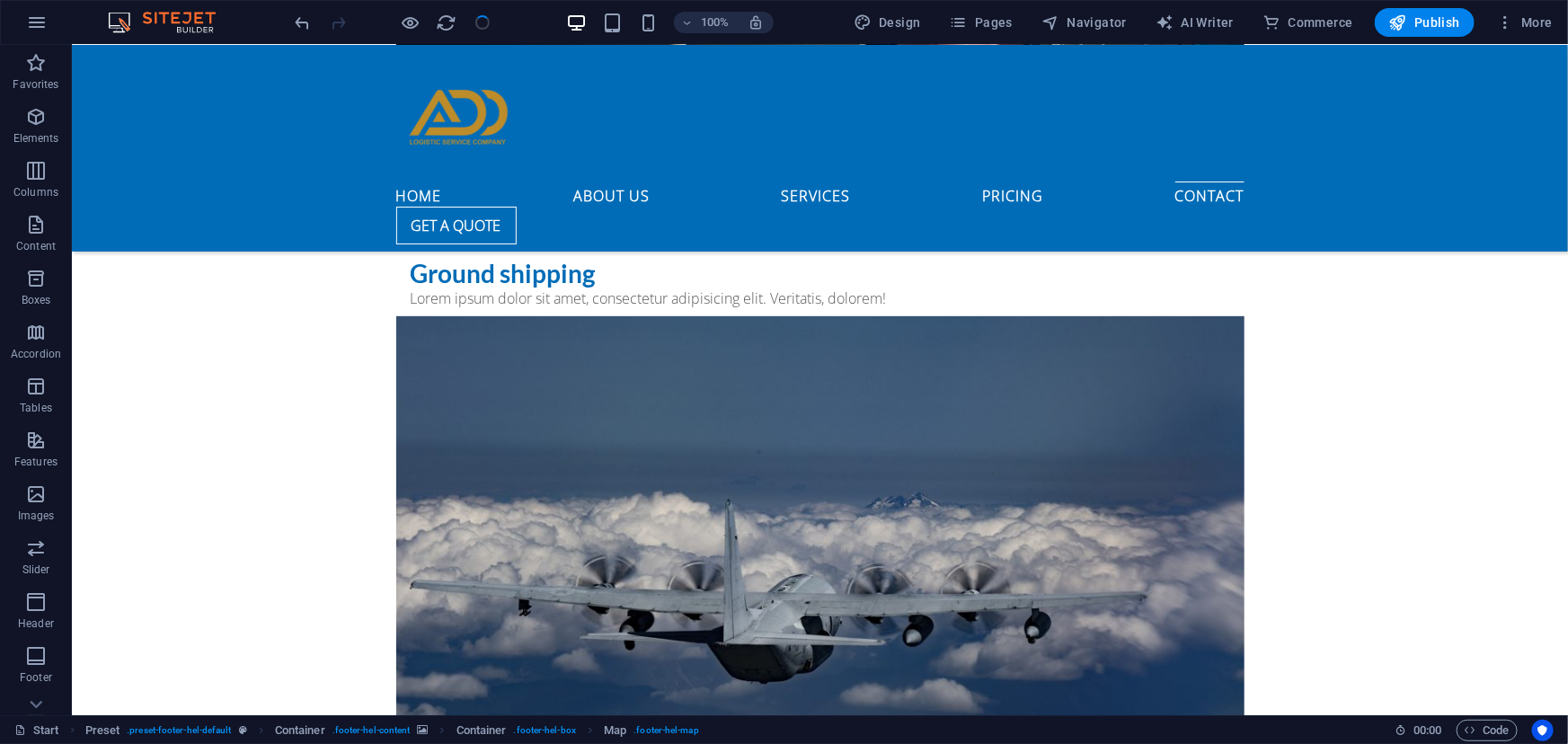
scroll to position [7020, 0]
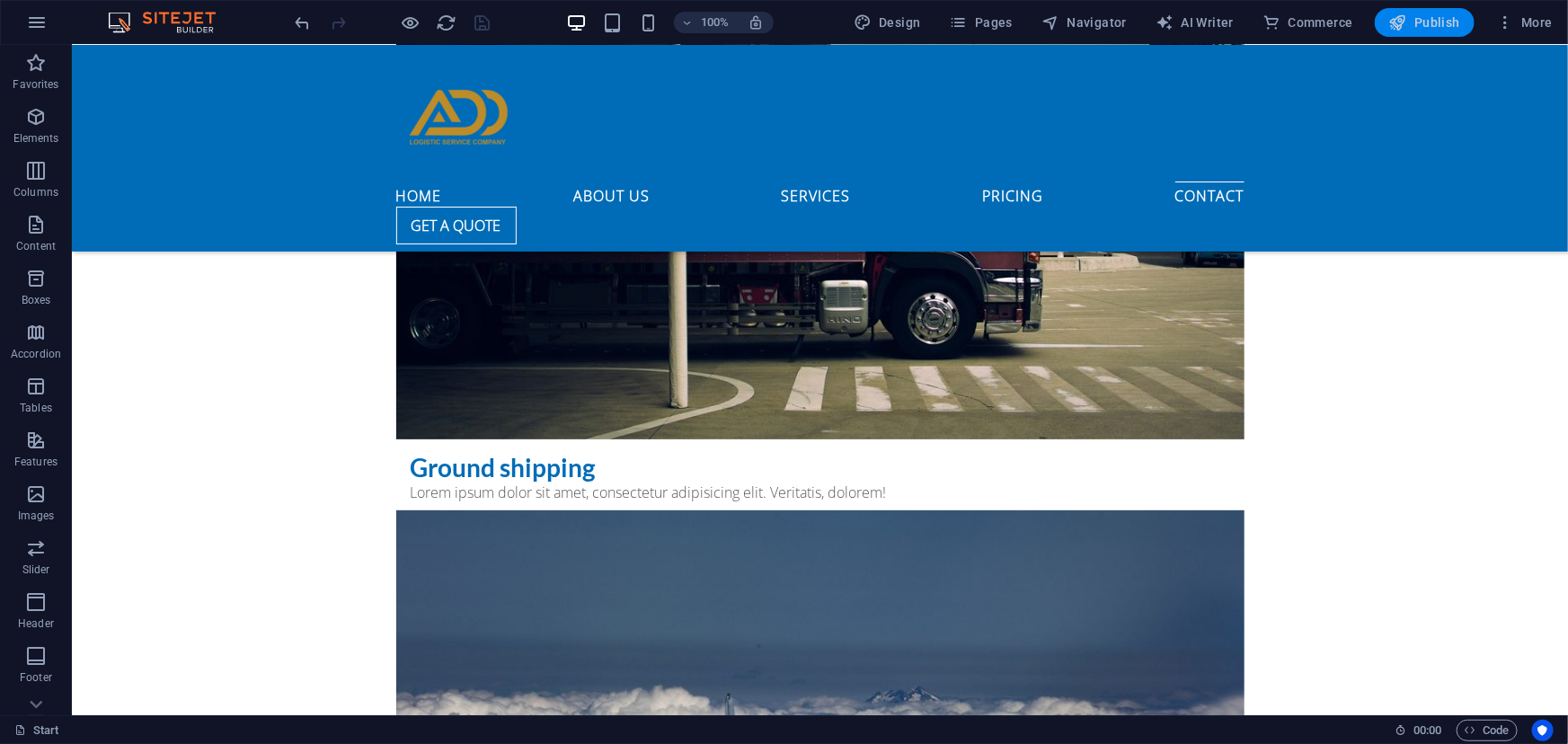
click at [1424, 21] on span "Publish" at bounding box center [1424, 22] width 71 height 18
